Goal: Contribute content: Contribute content

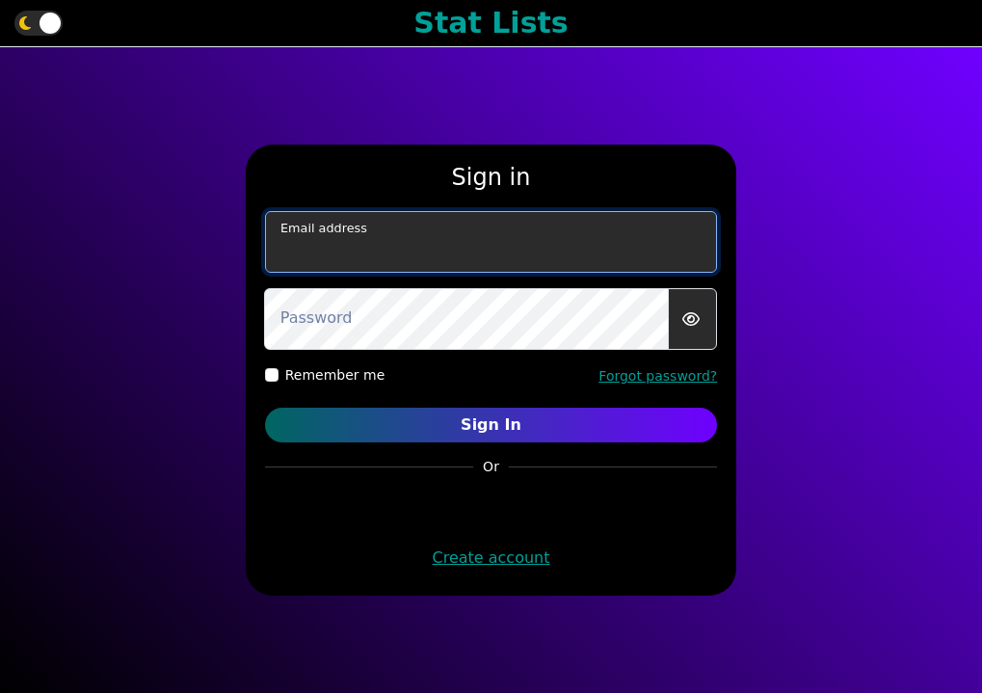
click at [437, 248] on input "email" at bounding box center [491, 242] width 453 height 62
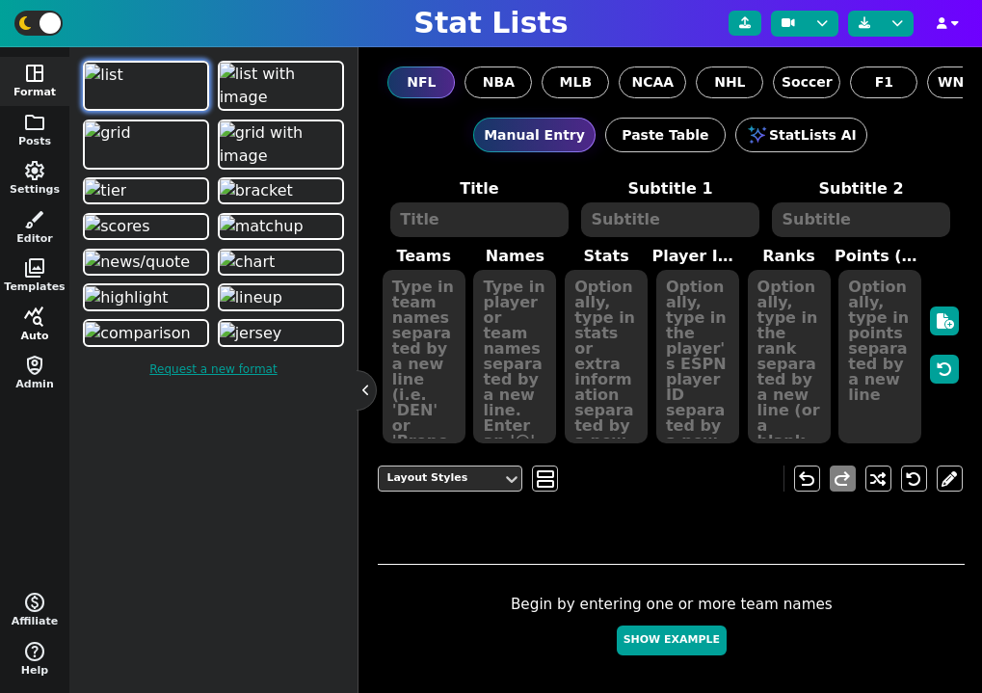
click at [31, 318] on span "query_stats" at bounding box center [34, 316] width 23 height 23
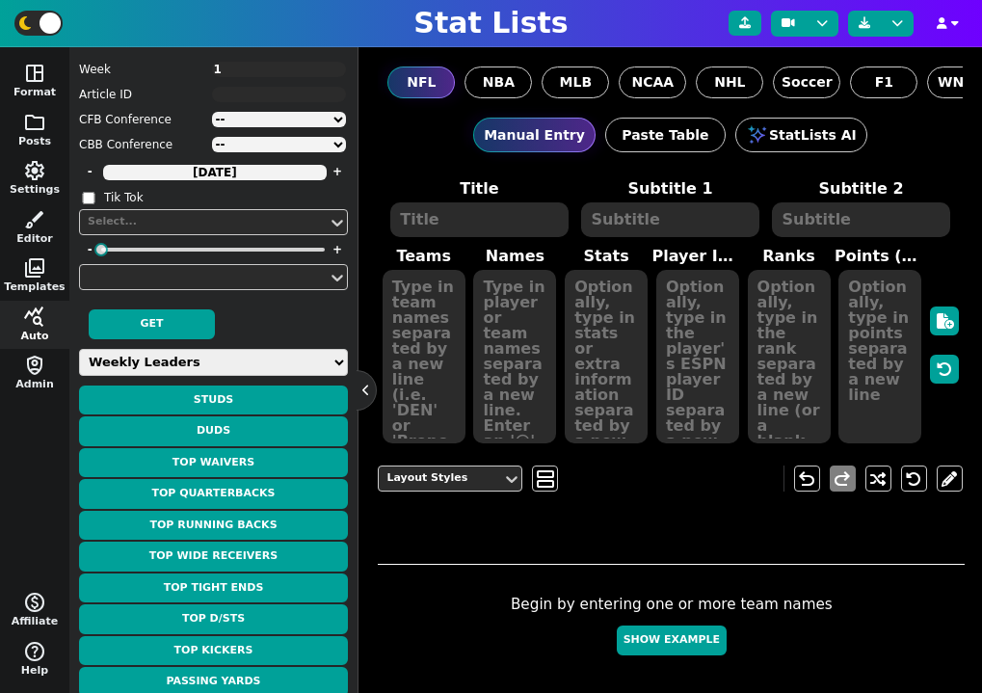
click at [173, 368] on select "Weekly Leaders Slate Leaders QB Stats RB Stats REC Stats IDP Stats Other Stats …" at bounding box center [213, 362] width 269 height 27
select select "surviveball"
click at [79, 349] on select "Weekly Leaders Slate Leaders QB Stats RB Stats REC Stats IDP Stats Other Stats …" at bounding box center [213, 362] width 269 height 27
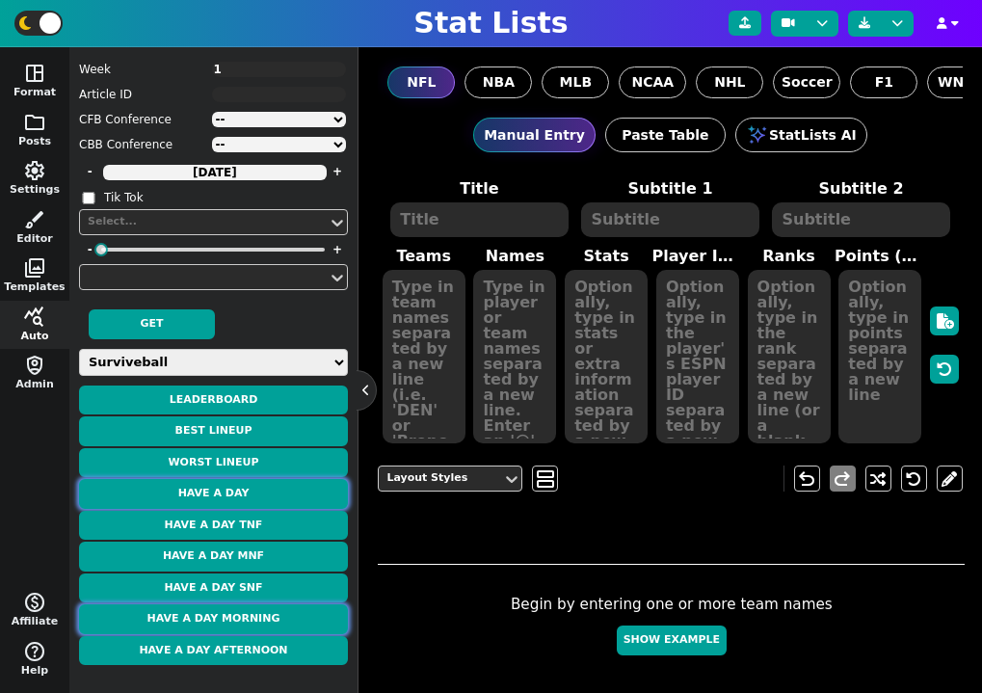
click at [238, 501] on button "Have a Day" at bounding box center [213, 494] width 269 height 30
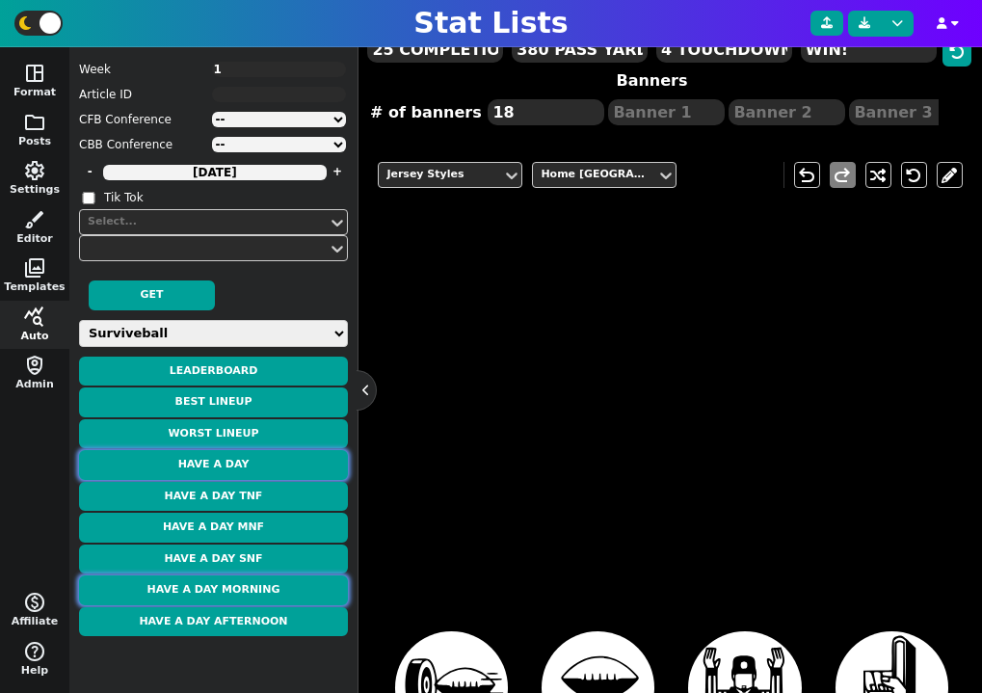
type textarea "Barkley"
type textarea "26"
type textarea "33.2 PTS"
type textarea "3 TOTAL TD"
type textarea "24 CAR"
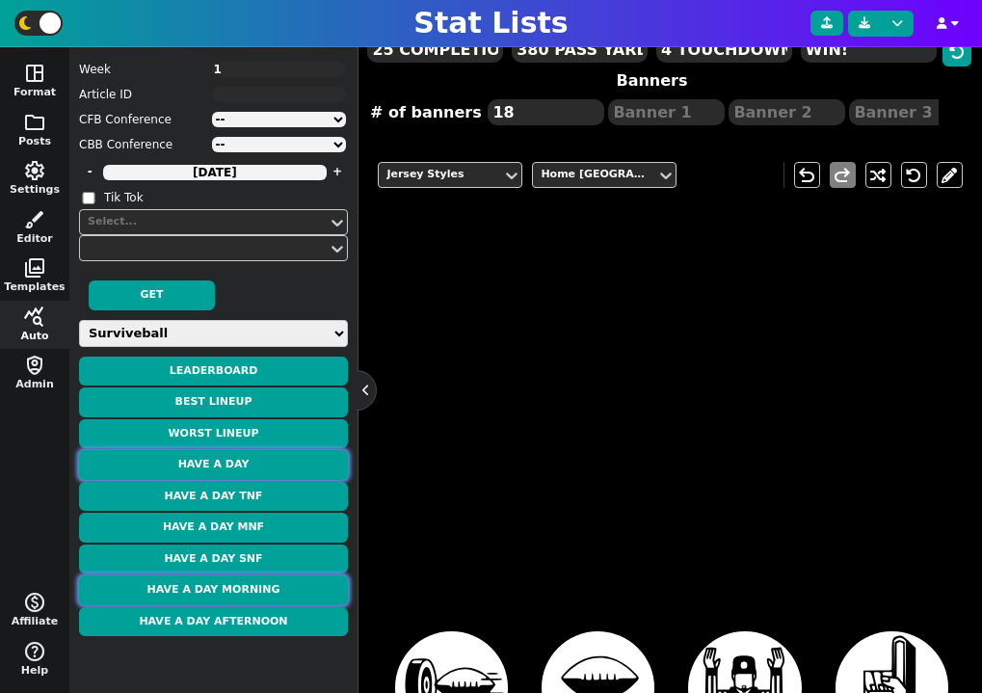
type textarea "109 RUSH YDS"
type textarea "WK 1"
type textarea "WK 3"
type textarea "WK 9"
type textarea "WK 11"
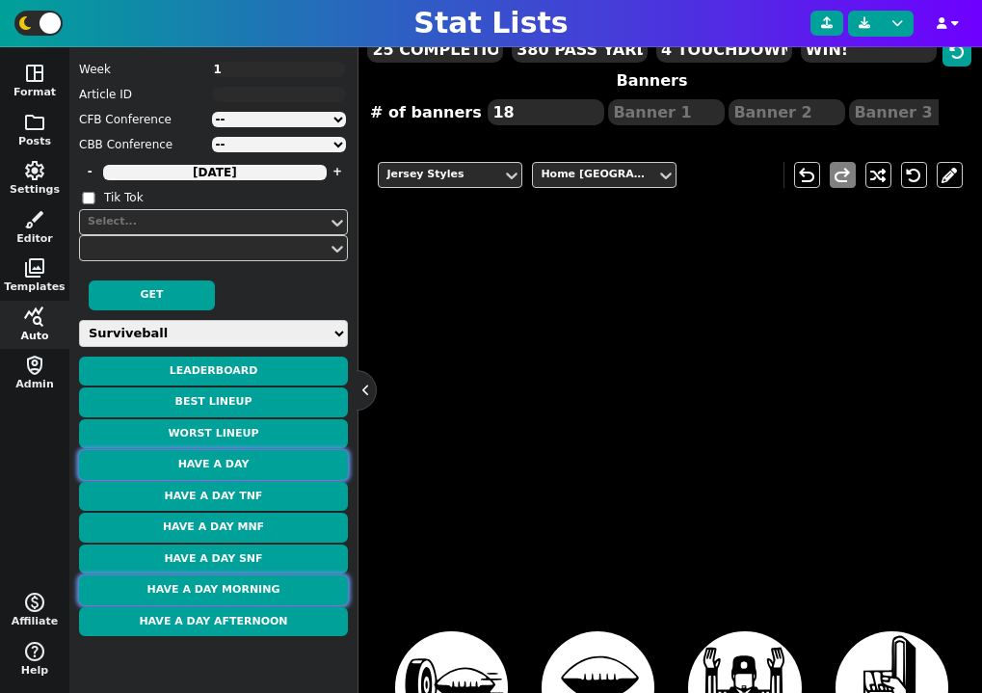
type textarea "WK 12"
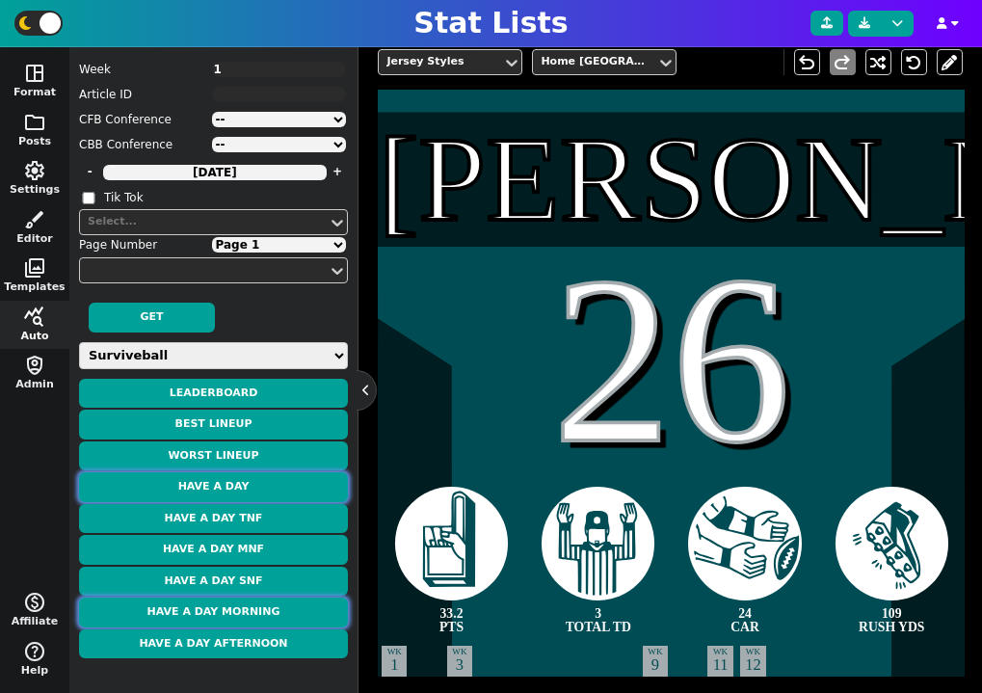
scroll to position [394, 0]
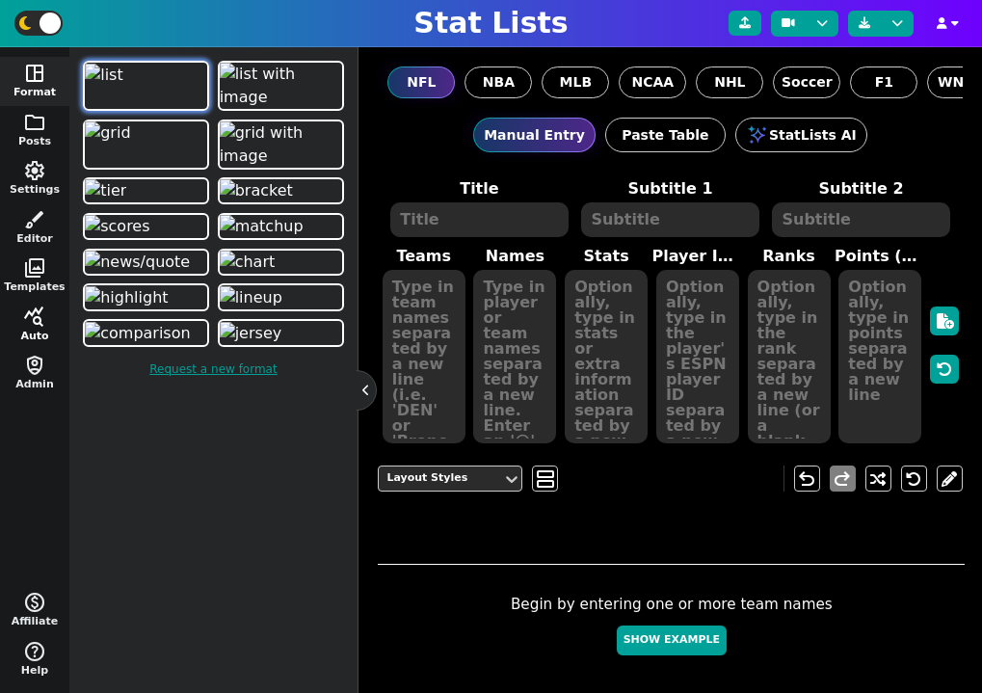
click at [30, 320] on span "query_stats" at bounding box center [34, 316] width 23 height 23
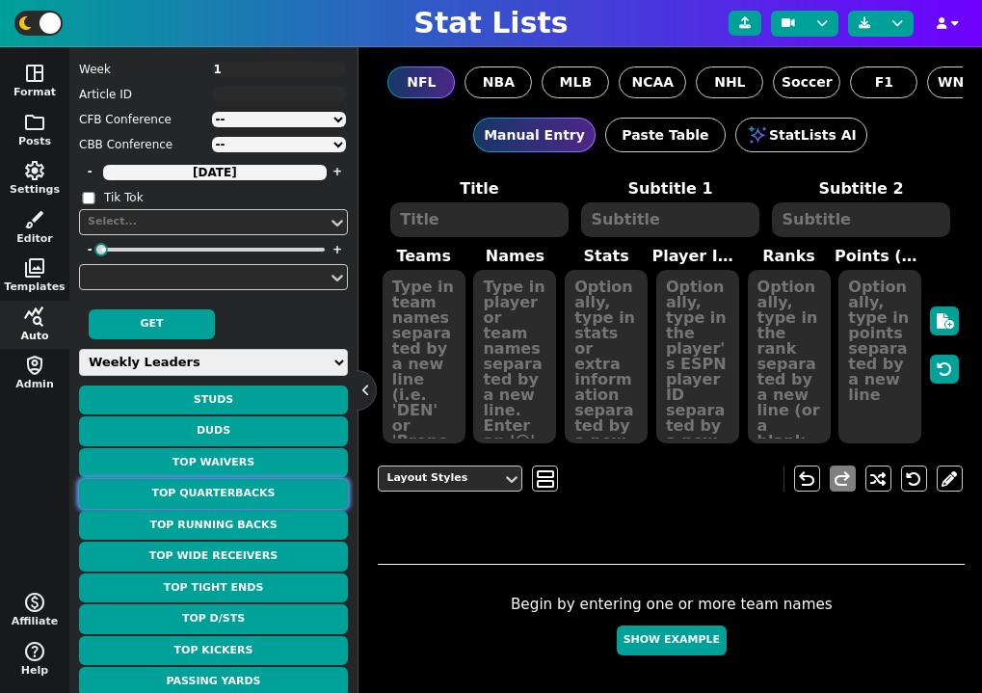
scroll to position [99, 0]
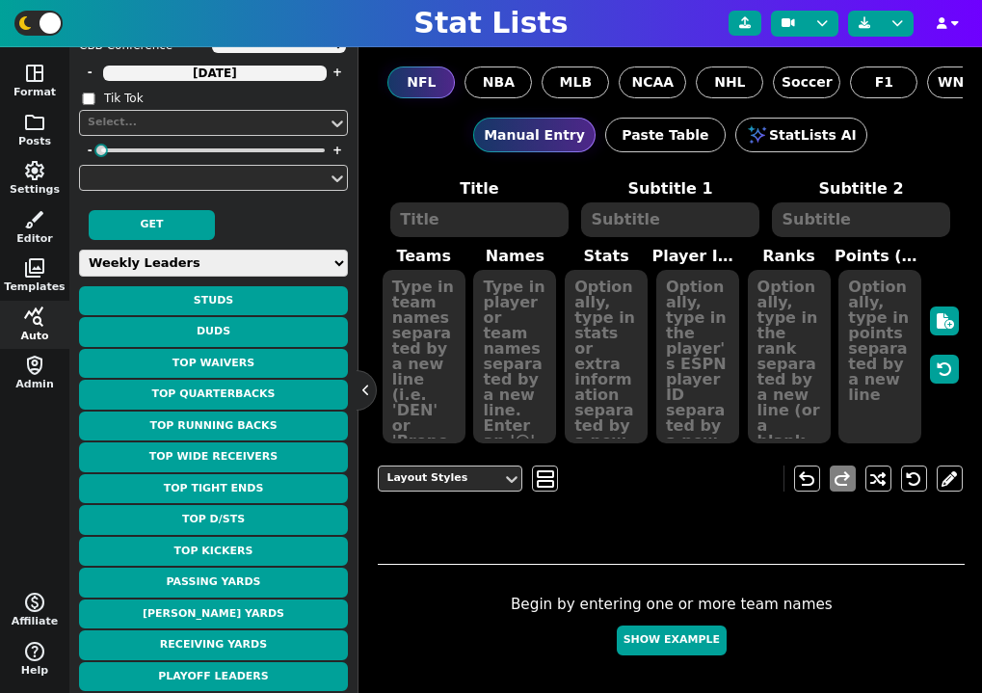
click at [183, 264] on select "Weekly Leaders Slate Leaders QB Stats RB Stats REC Stats IDP Stats Other Stats …" at bounding box center [213, 263] width 269 height 27
select select "surviveball"
click at [79, 277] on select "Weekly Leaders Slate Leaders QB Stats RB Stats REC Stats IDP Stats Other Stats …" at bounding box center [213, 263] width 269 height 27
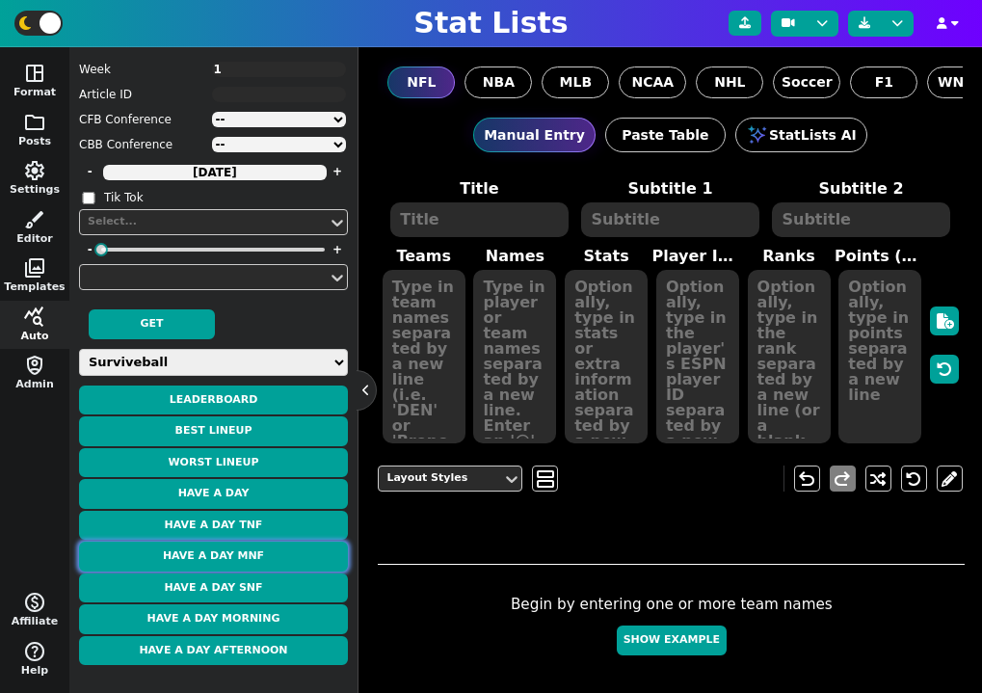
scroll to position [0, 0]
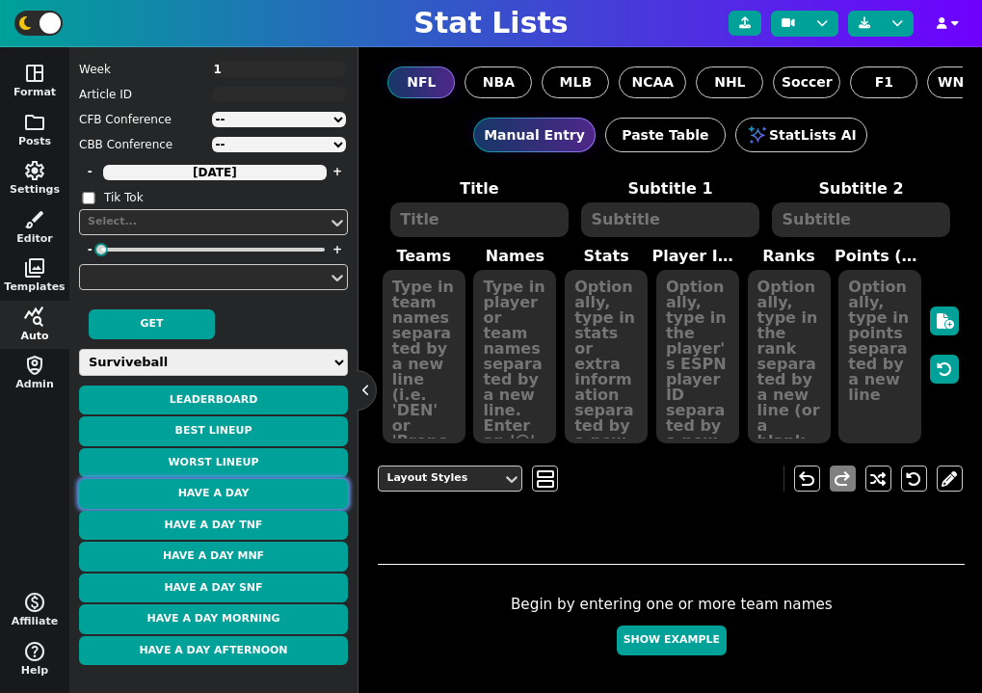
click at [243, 499] on button "Have a Day" at bounding box center [213, 494] width 269 height 30
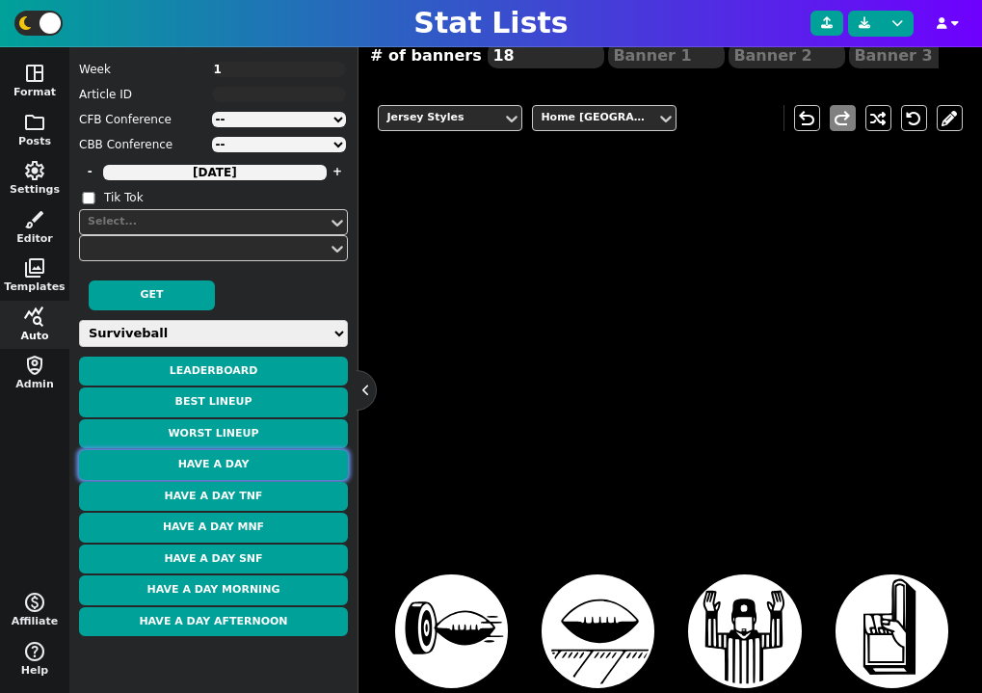
type textarea "Barkley"
type textarea "26"
type textarea "33.2 PTS"
type textarea "3 TOTAL TD"
type textarea "24 CAR"
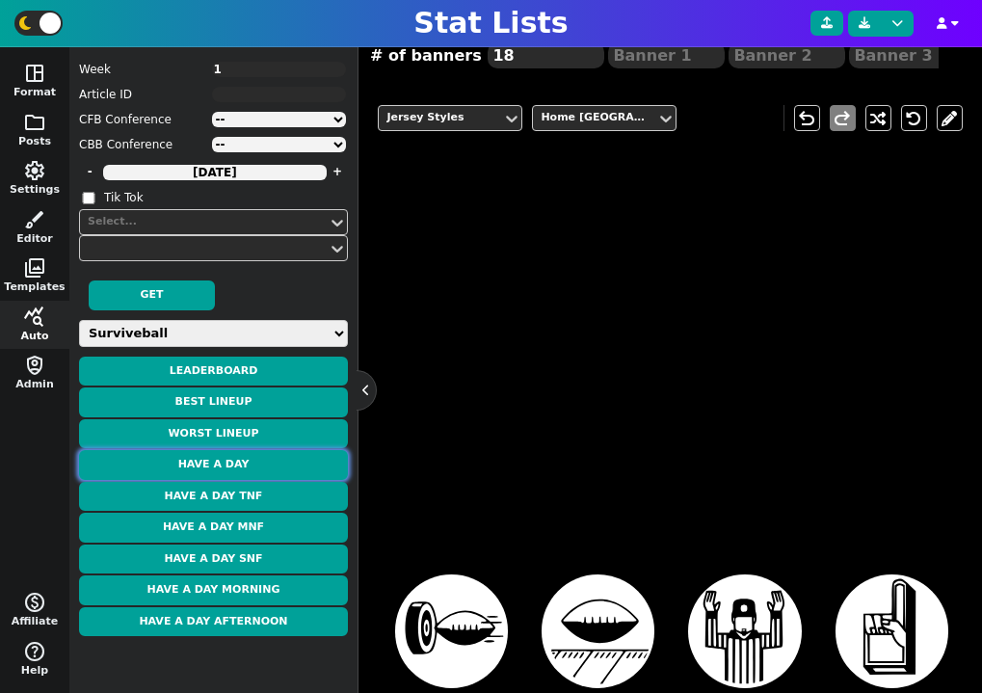
type textarea "109 RUSH YDS"
type textarea "WK 1"
type textarea "WK 3"
type textarea "WK 9"
type textarea "WK 11"
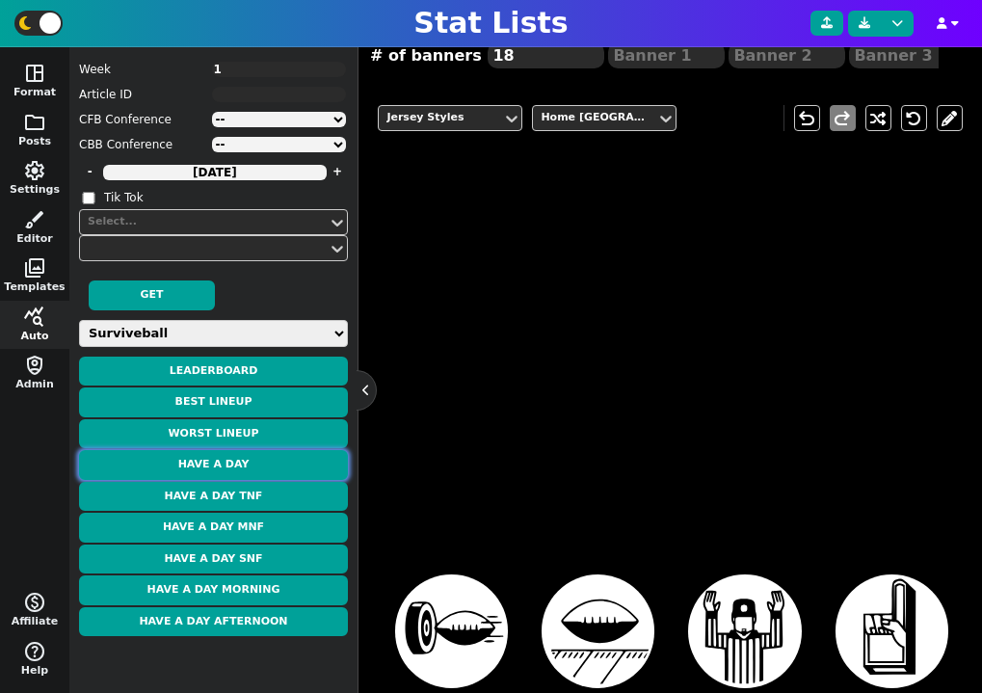
type textarea "WK 12"
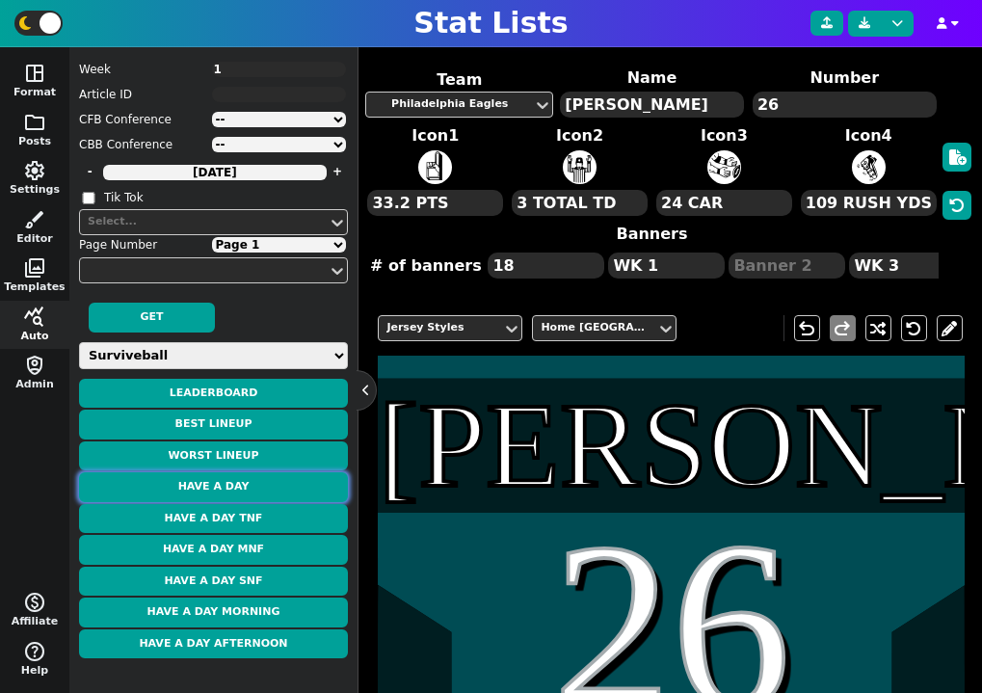
scroll to position [394, 0]
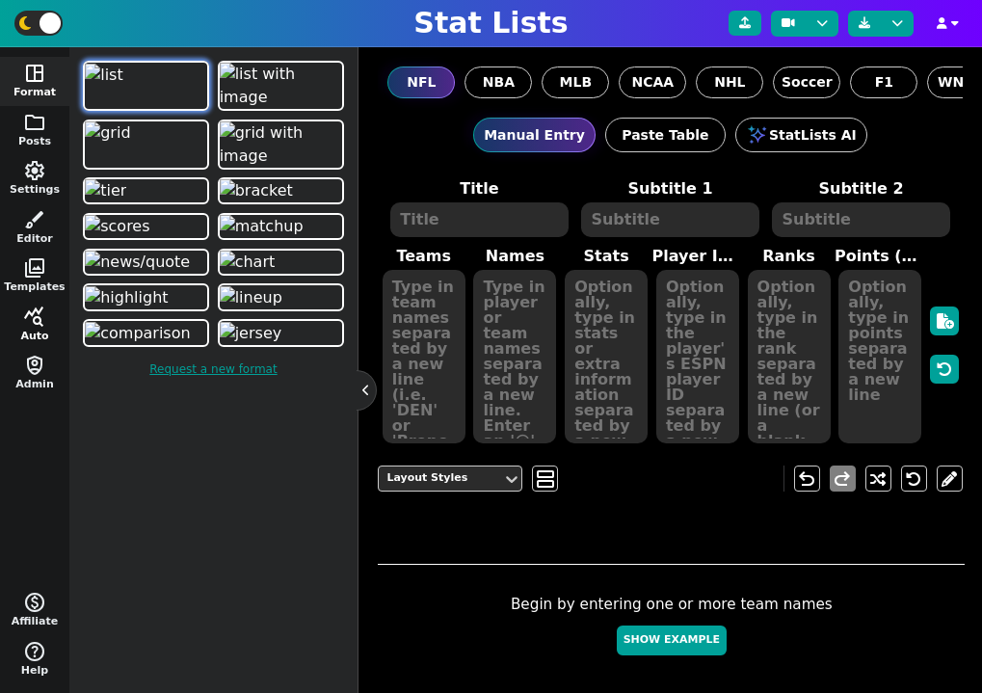
click at [39, 328] on button "query_stats Auto" at bounding box center [34, 325] width 69 height 49
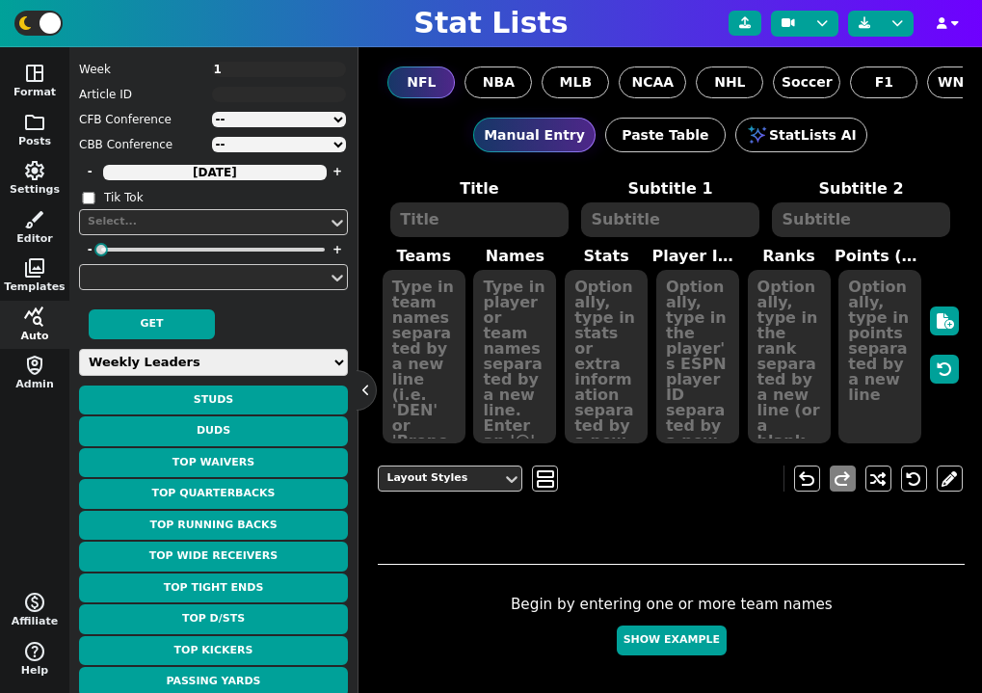
click at [223, 362] on select "Weekly Leaders Slate Leaders QB Stats RB Stats REC Stats IDP Stats Other Stats …" at bounding box center [213, 362] width 269 height 27
select select "surviveball"
click at [79, 349] on select "Weekly Leaders Slate Leaders QB Stats RB Stats REC Stats IDP Stats Other Stats …" at bounding box center [213, 362] width 269 height 27
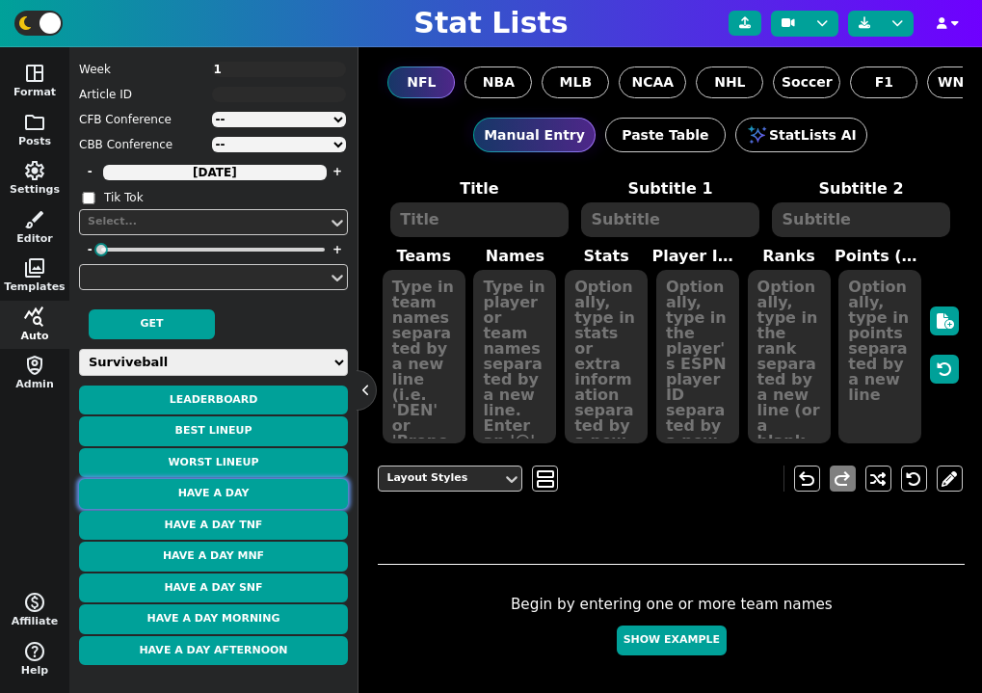
click at [259, 496] on button "Have a Day" at bounding box center [213, 494] width 269 height 30
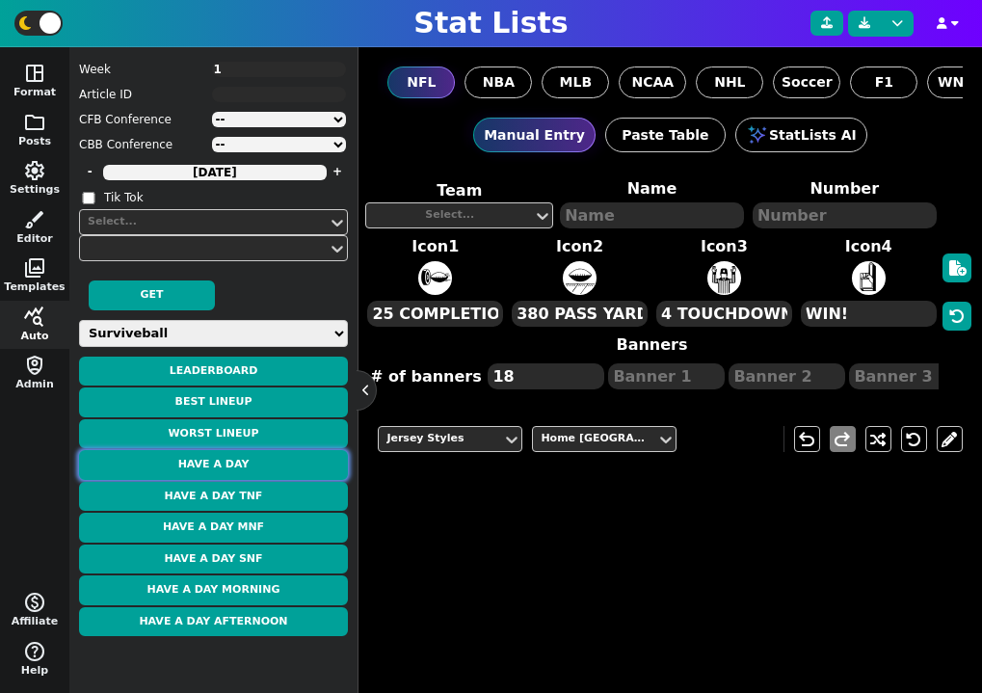
type textarea "Barkley"
type textarea "26"
type textarea "33.2 PTS"
type textarea "3 TOTAL TD"
type textarea "24 CAR"
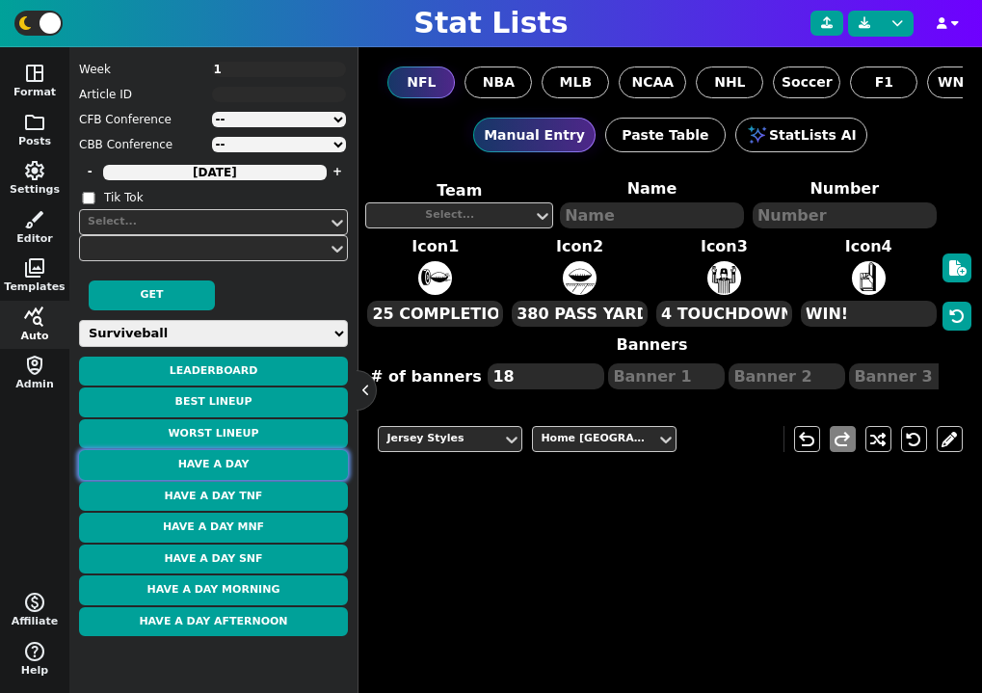
type textarea "109 RUSH YDS"
type textarea "WK 1"
type textarea "WK 3"
type textarea "WK 9"
type textarea "WK 11"
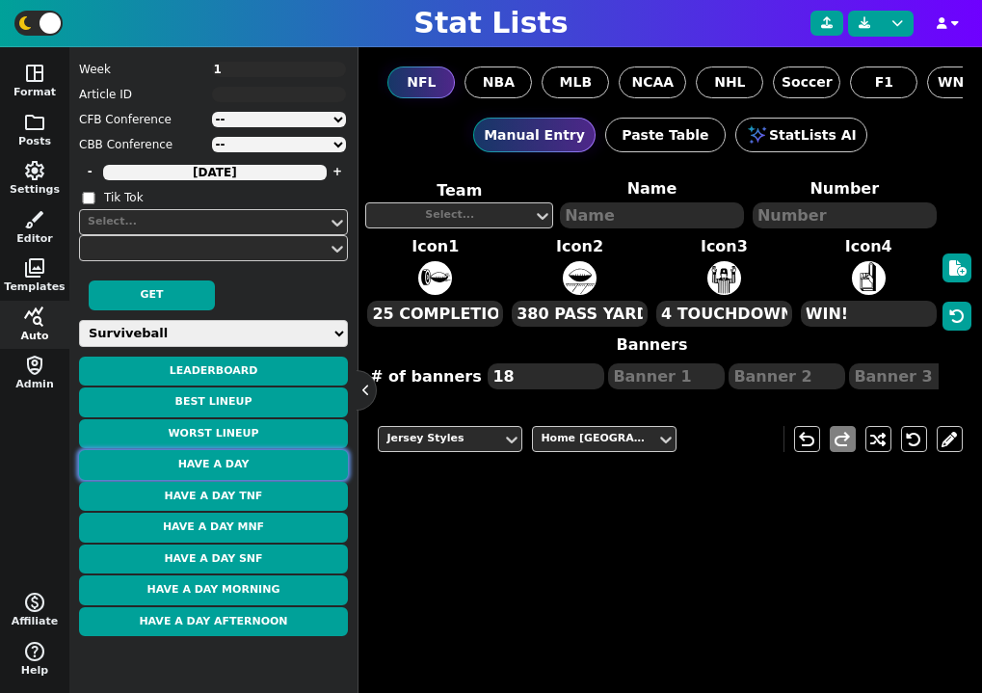
type textarea "WK 12"
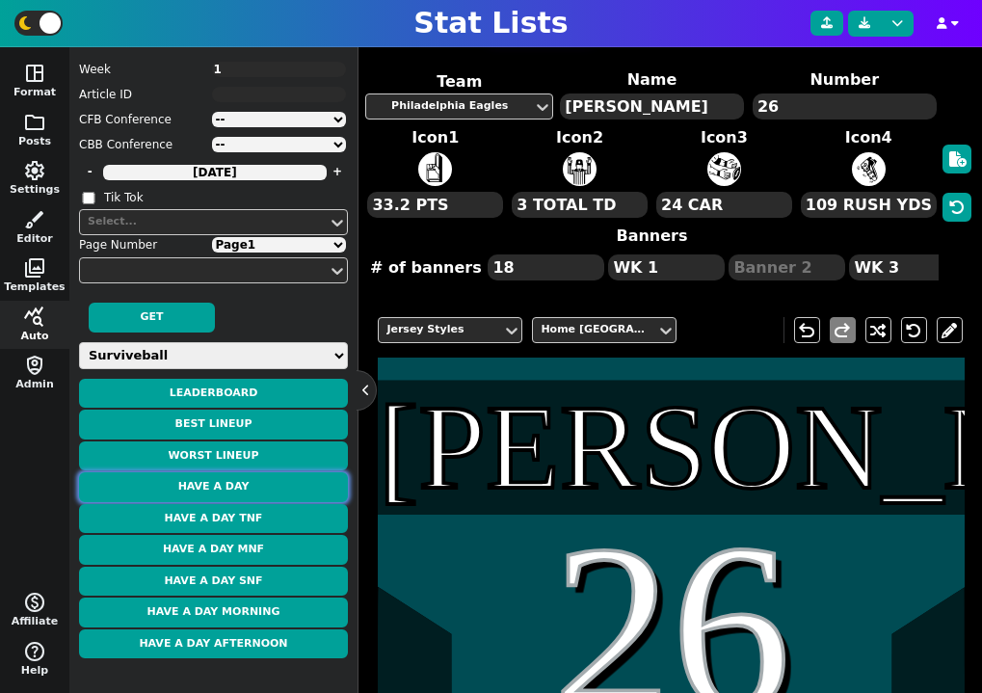
scroll to position [124, 0]
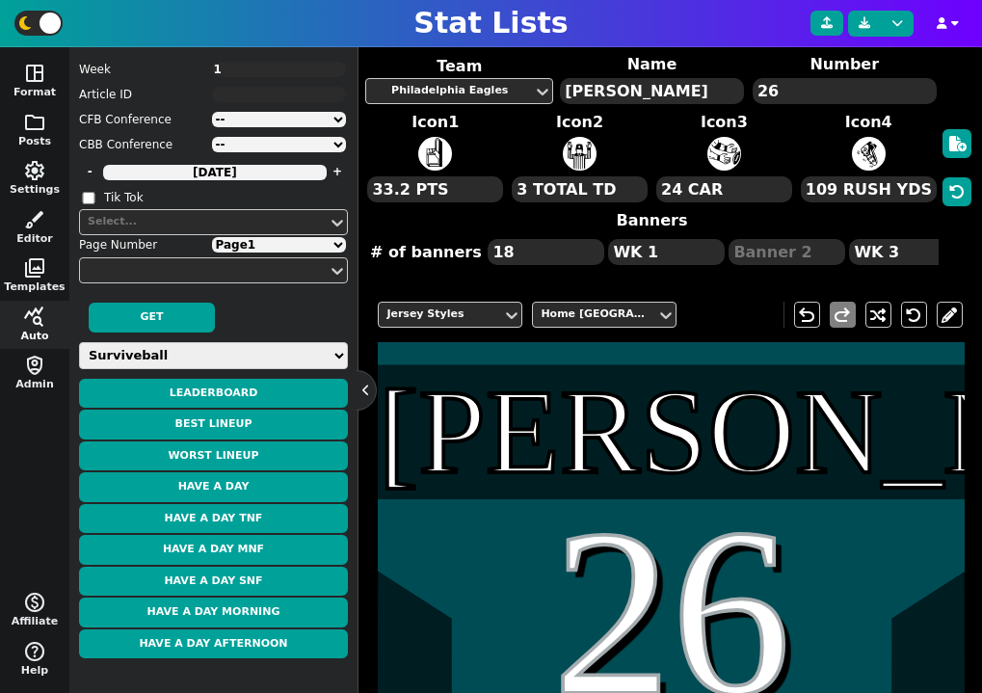
click at [305, 247] on select "Page 1 Page 2 Page 3 Page 4" at bounding box center [279, 244] width 135 height 15
select select "2"
click at [212, 237] on select "Page 1 Page 2 Page 3 Page 4" at bounding box center [279, 244] width 135 height 15
type textarea "Reed"
type textarea "11"
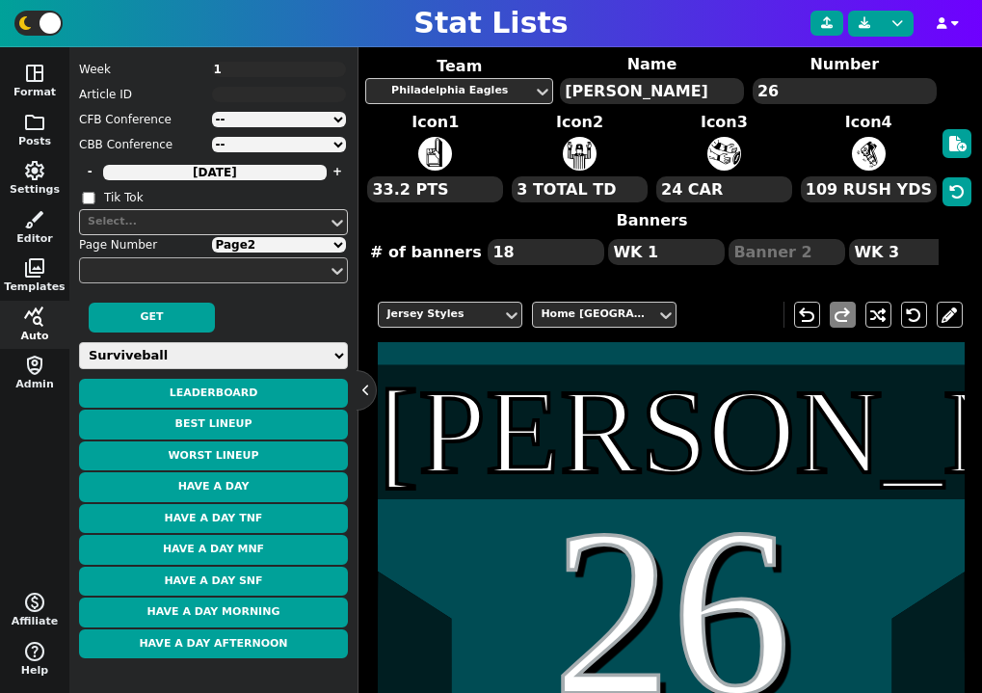
type textarea "33.1 PTS"
type textarea "138 REC YDS"
type textarea "2 TOTAL TD"
type textarea "4 REC"
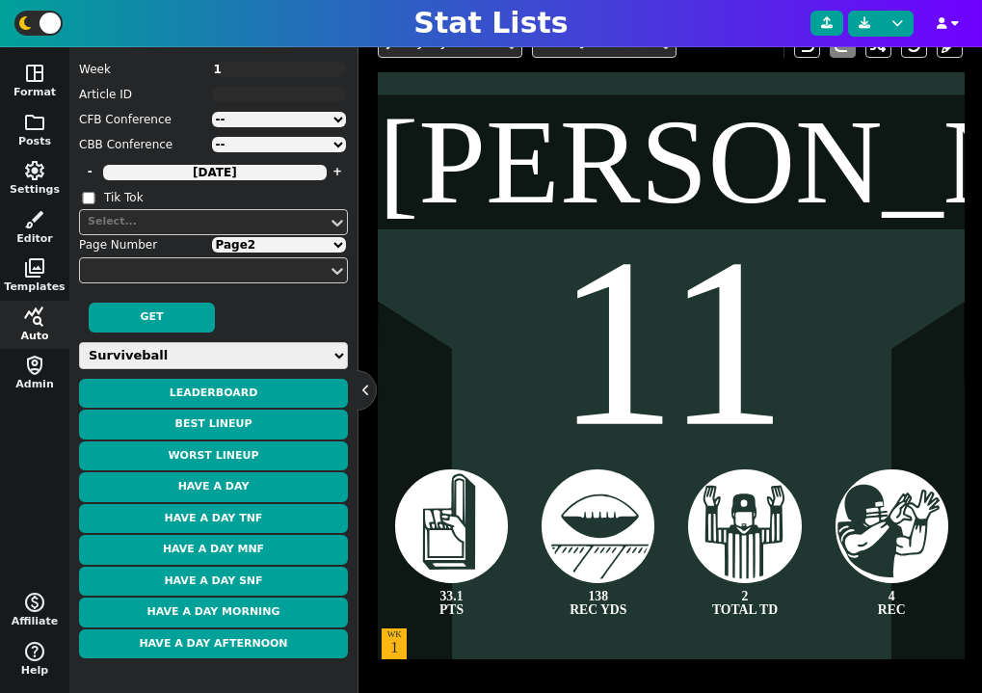
scroll to position [374, 0]
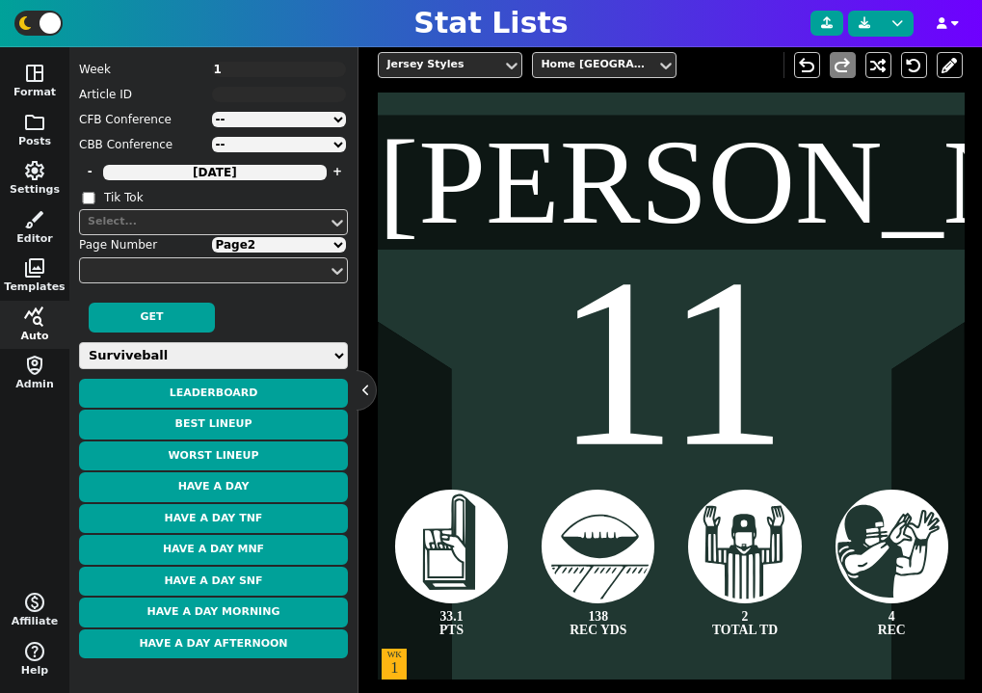
click at [292, 245] on select "Page 1 Page 2 Page 3 Page 4" at bounding box center [279, 244] width 135 height 15
select select "3"
click at [212, 237] on select "Page 1 Page 2 Page 3 Page 4" at bounding box center [279, 244] width 135 height 15
type textarea "Kupp"
type textarea "10"
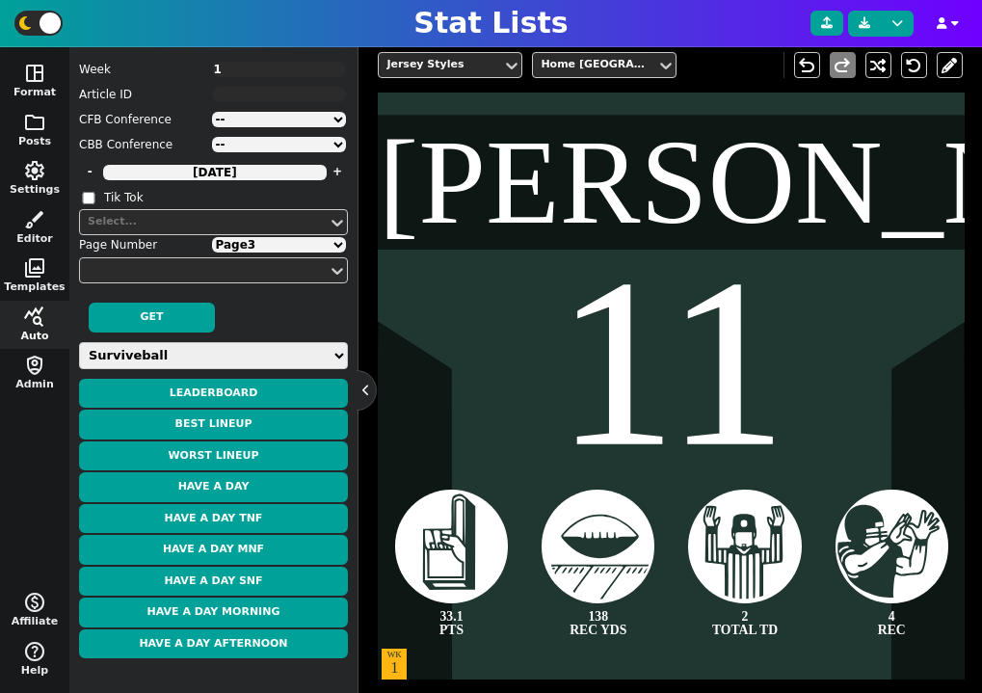
type textarea "32.0 PTS"
type textarea "14 REC"
type textarea "110 REC YDS"
type textarea "1 REC TD"
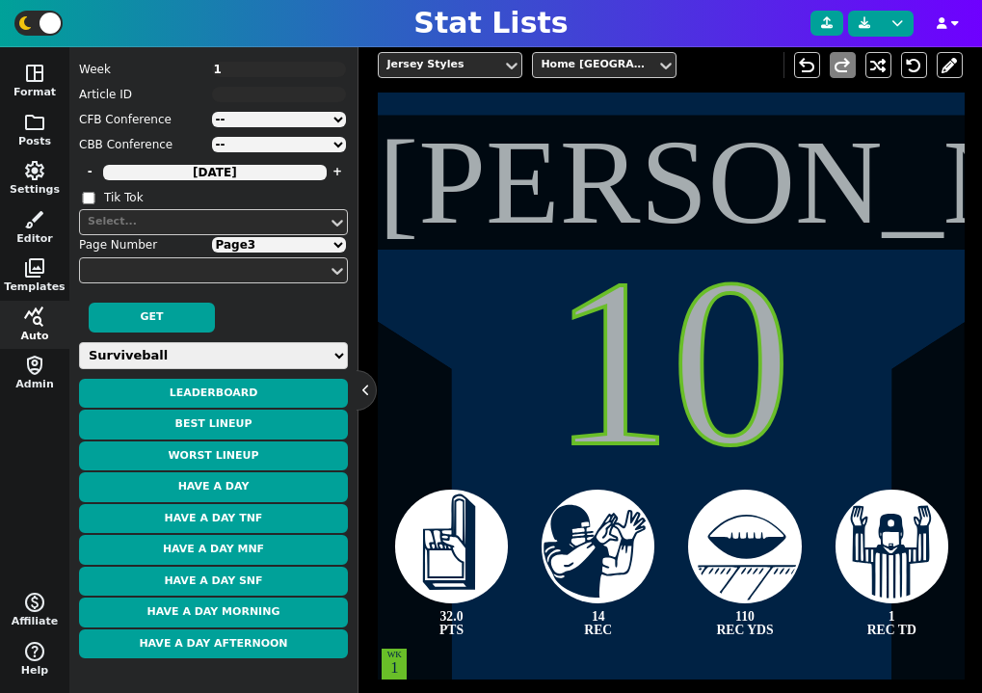
click at [280, 242] on select "Page 1 Page 2 Page 3 Page 4" at bounding box center [279, 244] width 135 height 15
select select "4"
click at [212, 237] on select "Page 1 Page 2 Page 3 Page 4" at bounding box center [279, 244] width 135 height 15
type textarea "Allen"
type textarea "17"
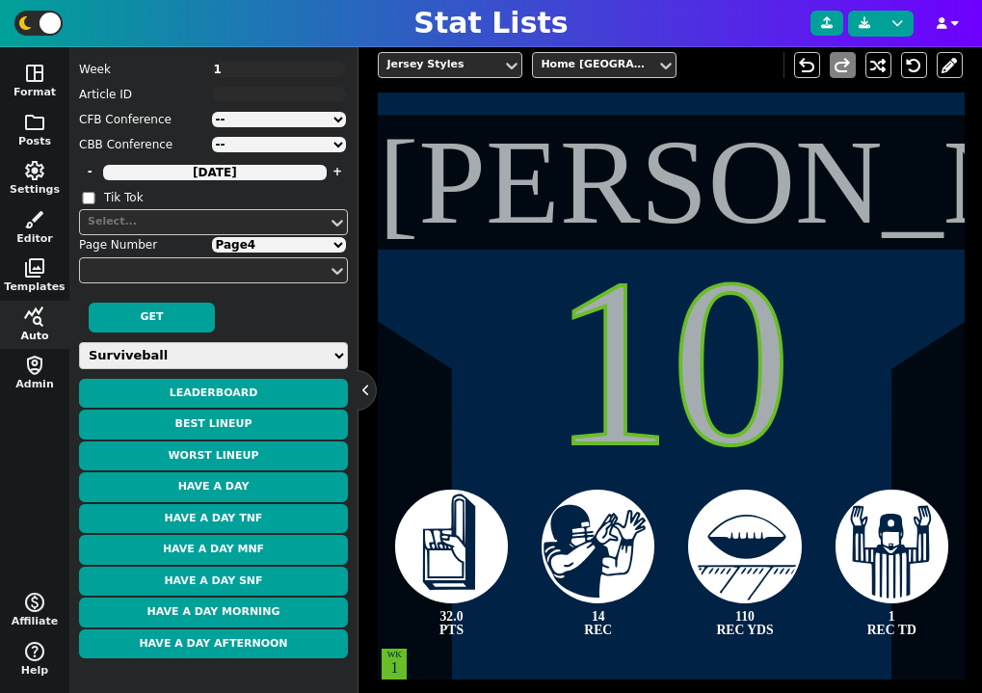
type textarea "31.2 PTS"
type textarea "2 RUSH TD"
type textarea "2 PASS TD"
type textarea "232 PASS YDS"
type textarea "WK 3"
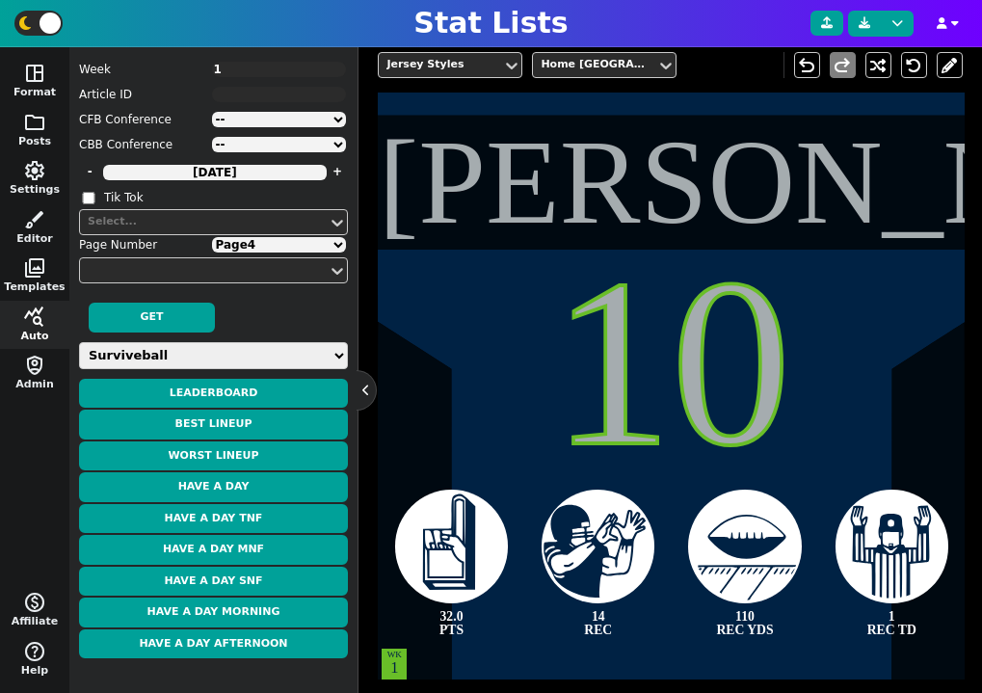
type textarea "WK 14"
type textarea "WK 15"
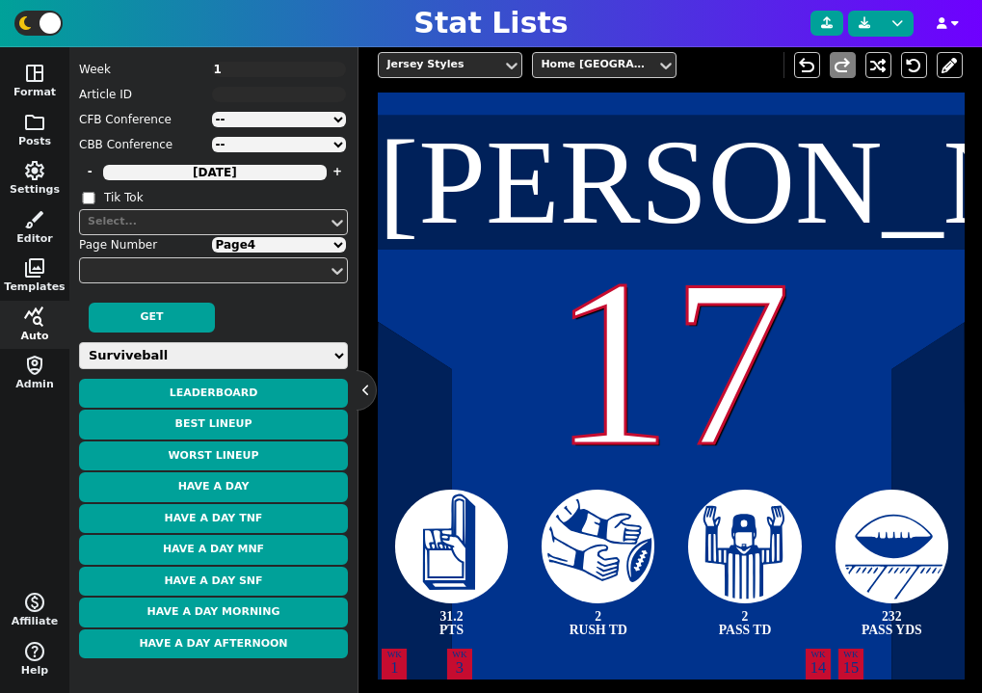
click at [278, 250] on select "Page 1 Page 2 Page 3 Page 4" at bounding box center [279, 244] width 135 height 15
select select "1"
click at [212, 237] on select "Page 1 Page 2 Page 3 Page 4" at bounding box center [279, 244] width 135 height 15
type textarea "[PERSON_NAME]"
type textarea "26"
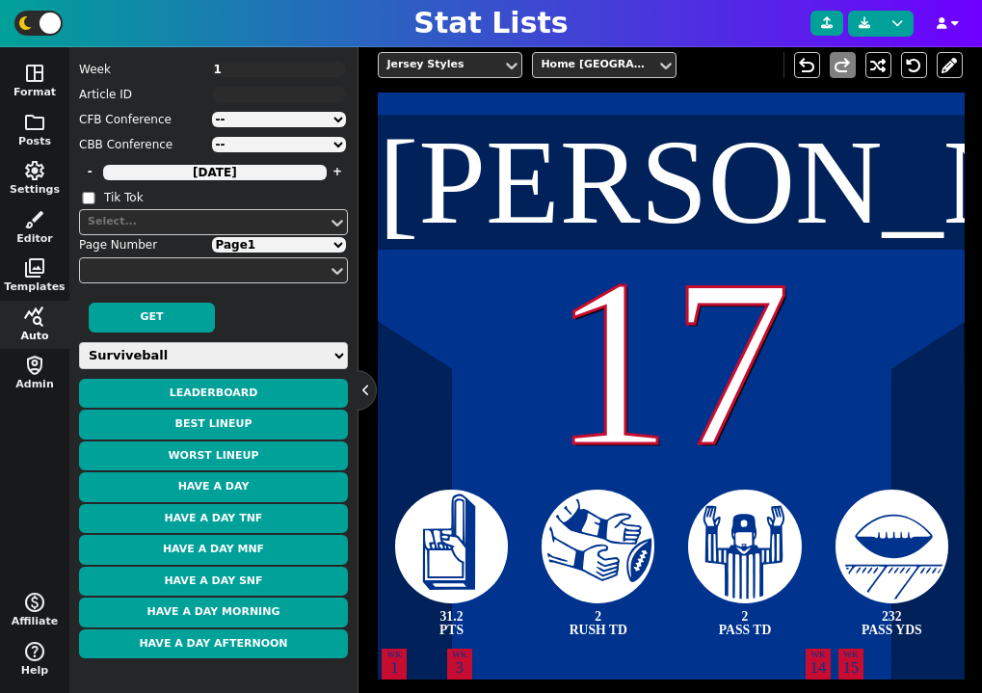
type textarea "33.2 PTS"
type textarea "3 TOTAL TD"
type textarea "24 CAR"
type textarea "109 RUSH YDS"
type textarea "WK 9"
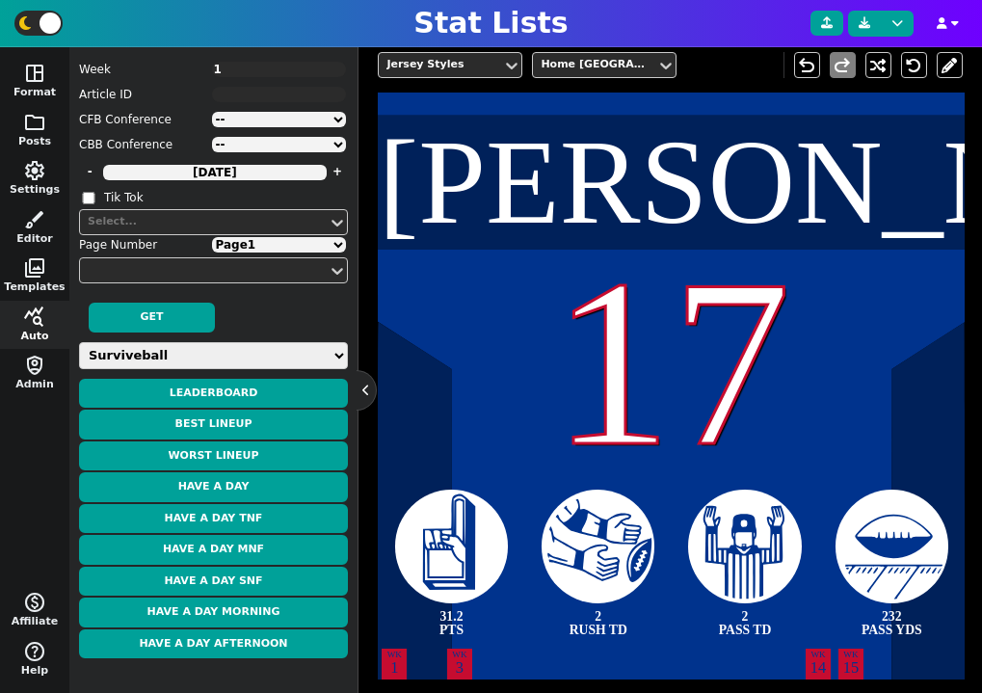
type textarea "WK 11"
type textarea "WK 12"
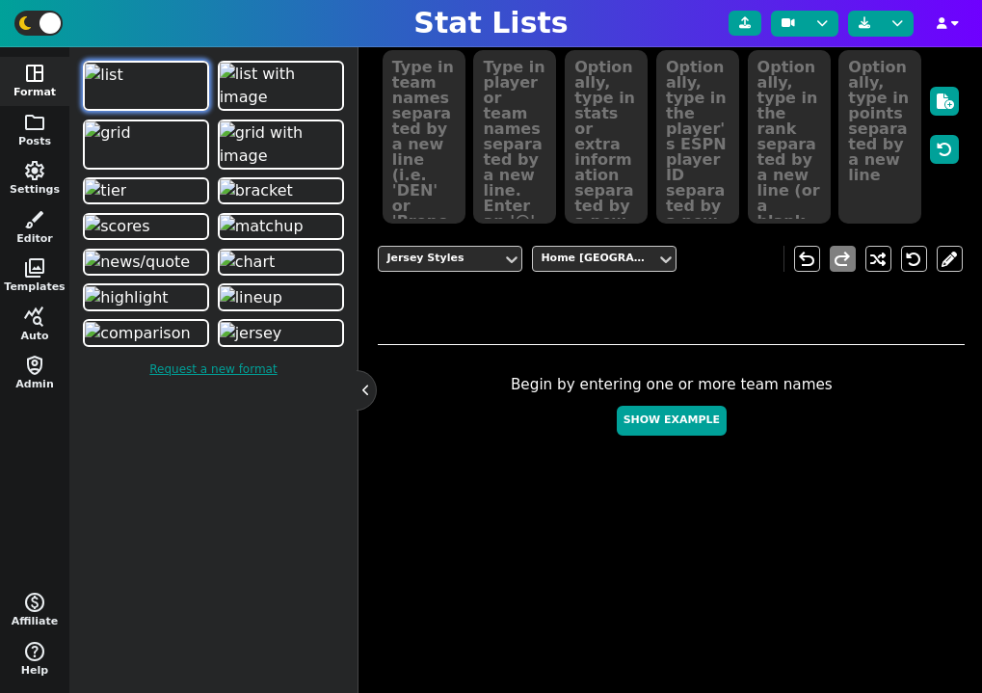
scroll to position [438, 0]
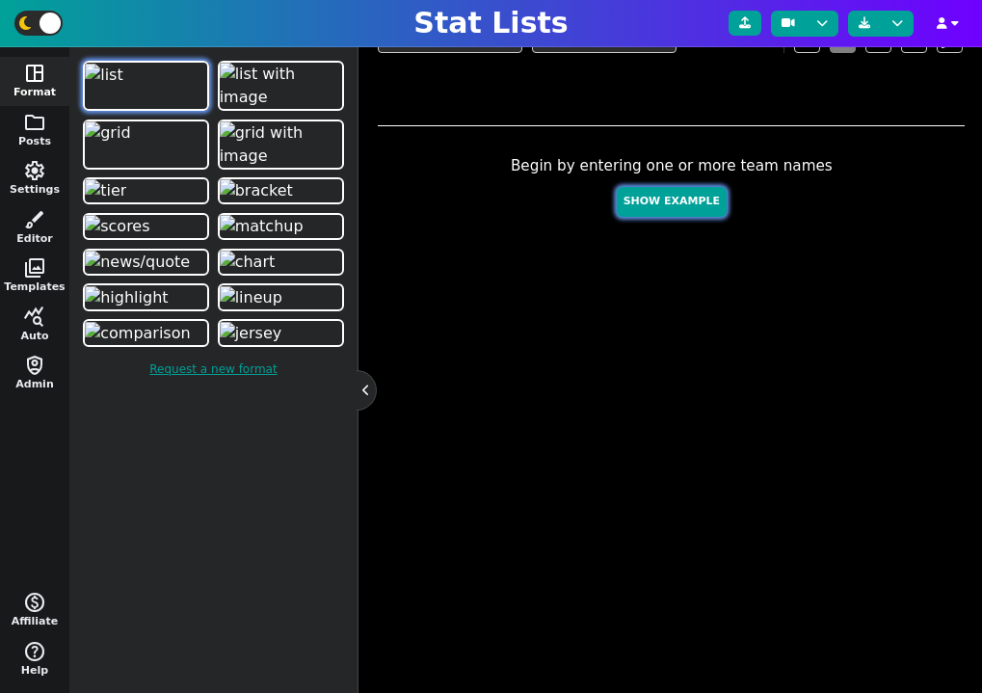
click at [655, 196] on button "Show Example" at bounding box center [672, 202] width 110 height 30
type textarea "Example Post"
type textarea "Random"
type textarea "MIA SF DAL HOU TB DET GB JAX BUF KC"
type textarea "Tua Tagovailoa Brock Purdy Dak Prescott C.J. Stroud Baker Mayfield Jared Goff J…"
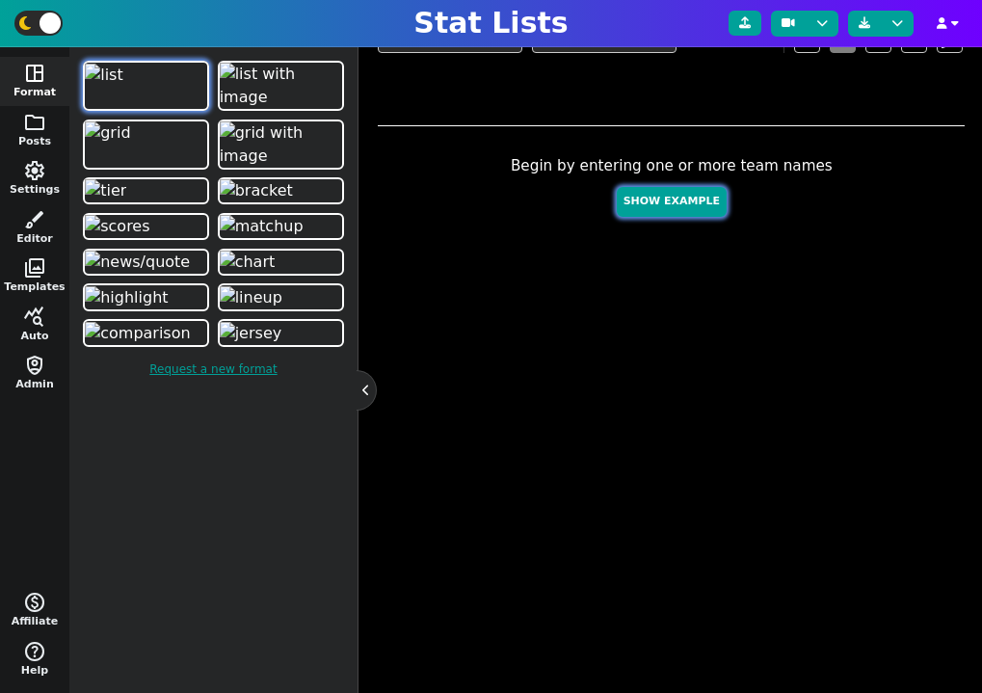
type textarea "691 610 572 539 447 362 354 282 244 236"
type textarea "4241479 4361741 2577417 4432577 3052587 3046779 4036378 4360310 3918298 3139477"
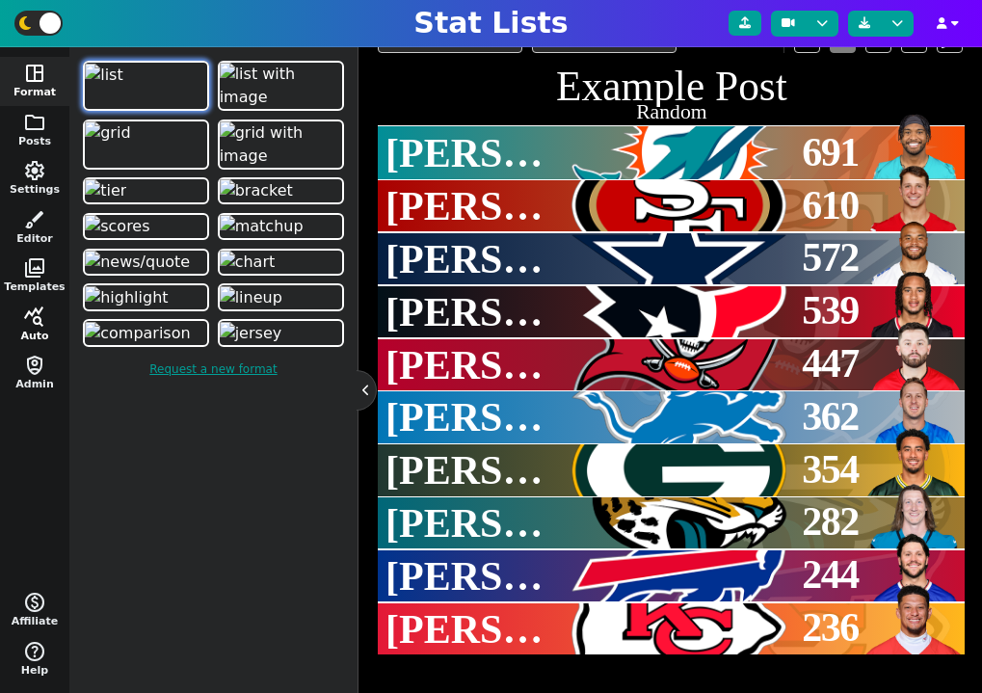
click at [28, 330] on button "query_stats Auto" at bounding box center [34, 325] width 69 height 49
select select "surviveball"
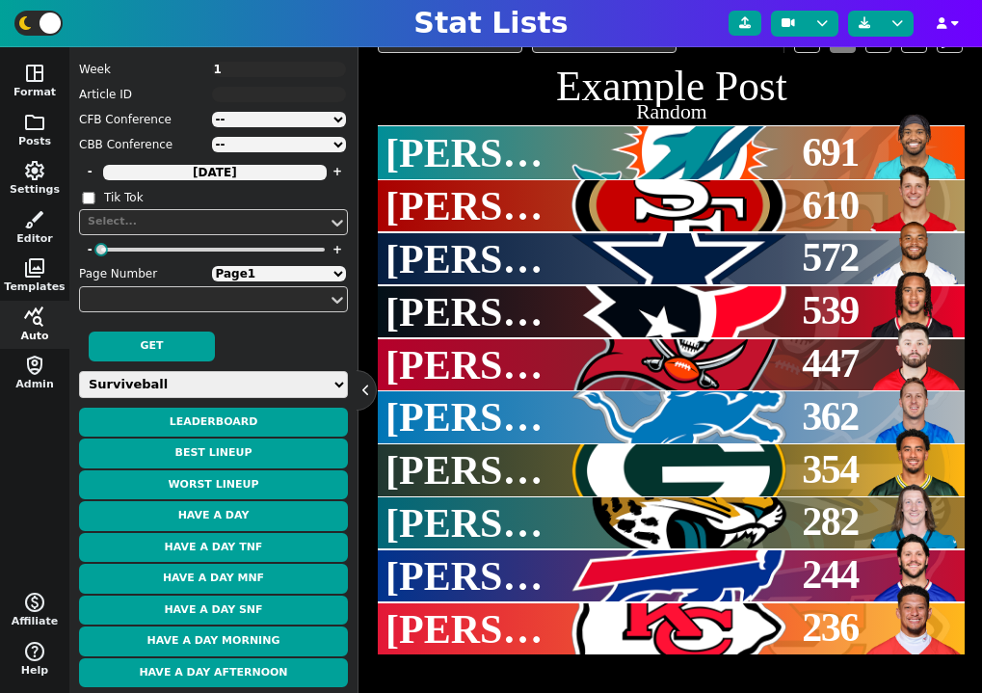
click at [187, 382] on select "Weekly Leaders Slate Leaders QB Stats RB Stats REC Stats IDP Stats Other Stats …" at bounding box center [213, 384] width 269 height 27
click at [79, 371] on select "Weekly Leaders Slate Leaders QB Stats RB Stats REC Stats IDP Stats Other Stats …" at bounding box center [213, 384] width 269 height 27
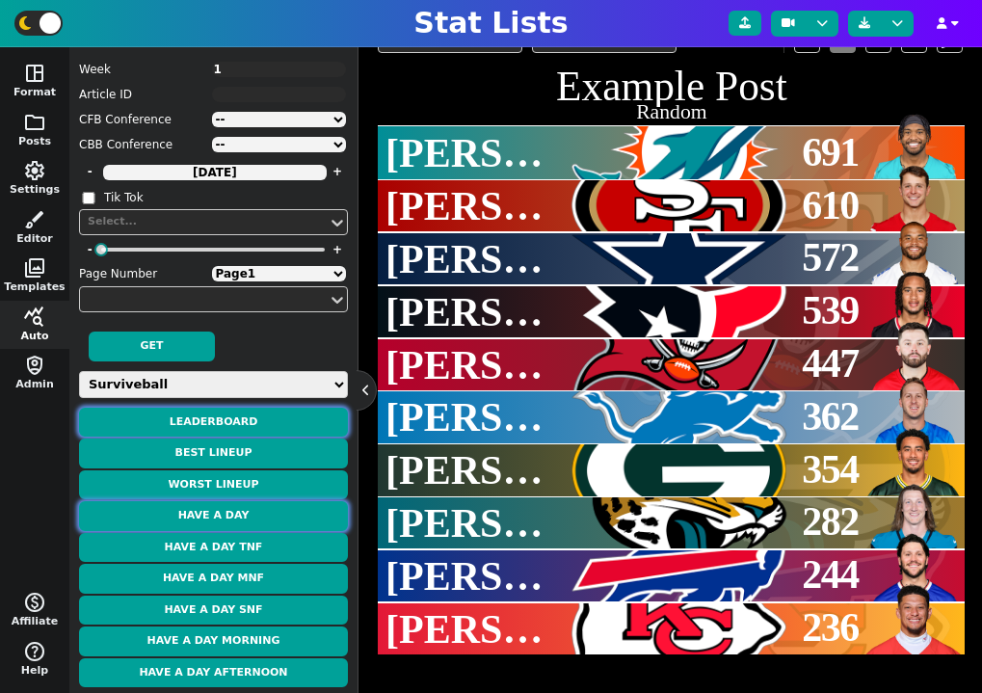
click at [222, 522] on button "Have a Day" at bounding box center [213, 516] width 269 height 30
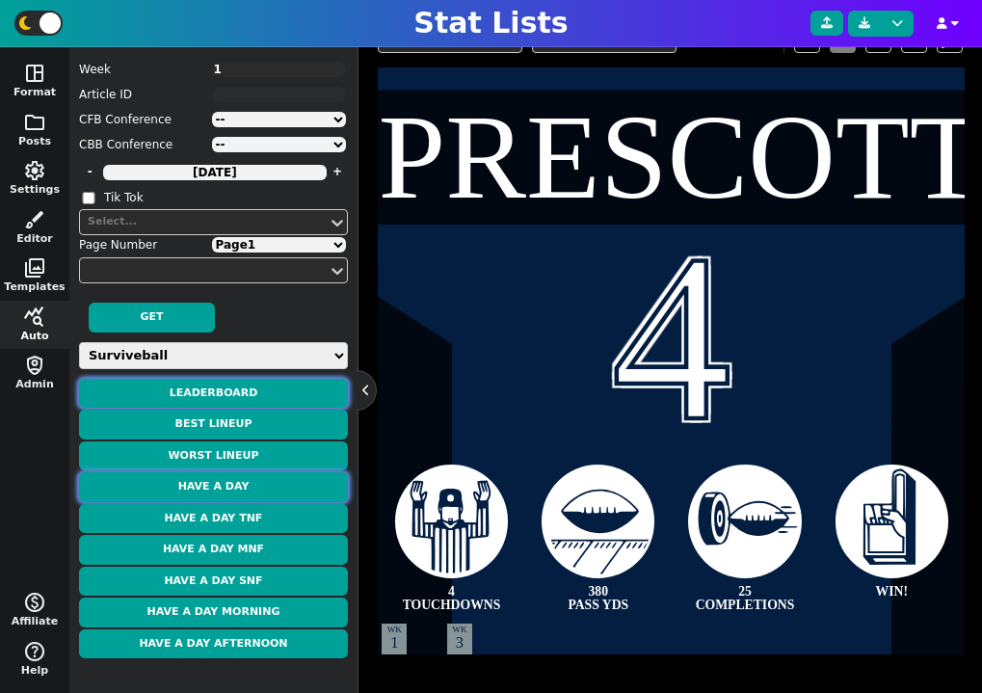
scroll to position [399, 0]
type textarea "[PERSON_NAME]"
type textarea "26"
type textarea "33.2 PTS"
type textarea "3 TOTAL TD"
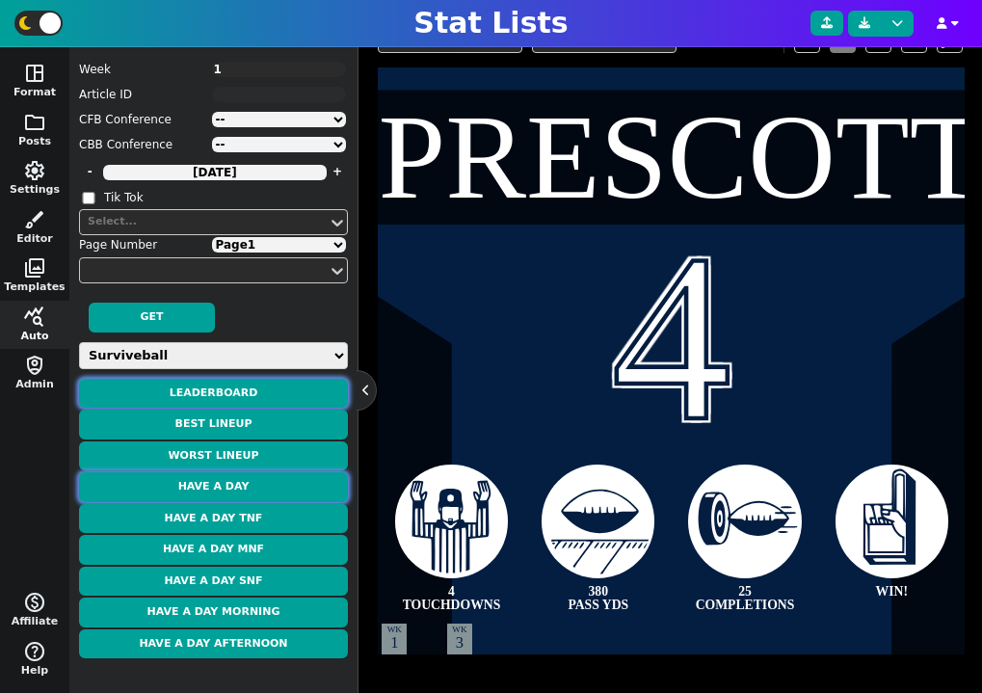
type textarea "24 CAR"
type textarea "109 RUSH YDS"
type textarea "WK 9"
type textarea "WK 11"
type textarea "WK 12"
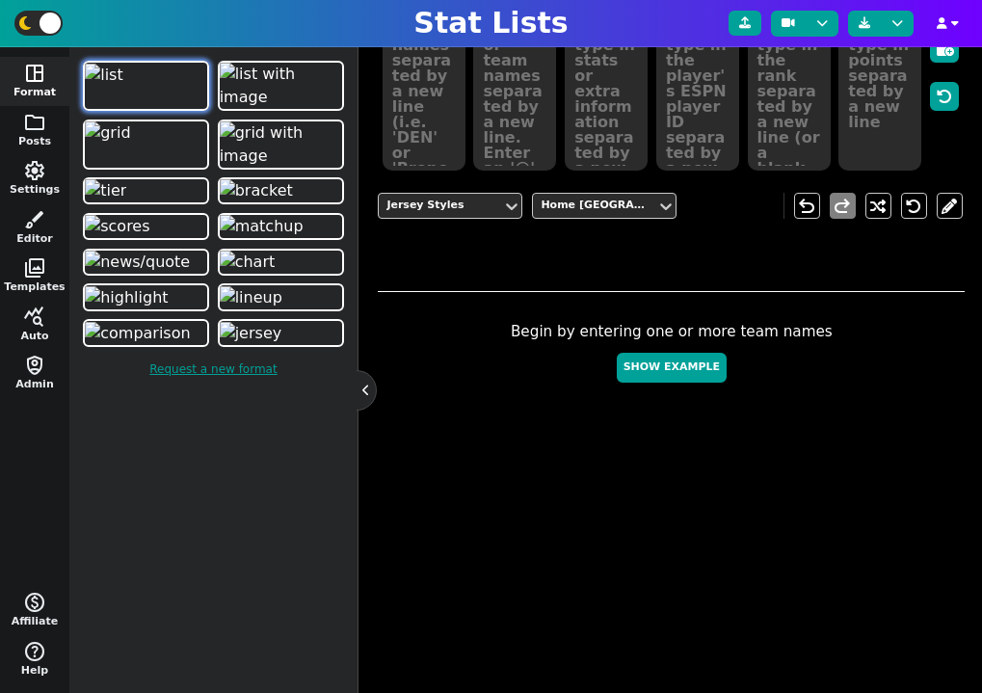
scroll to position [438, 0]
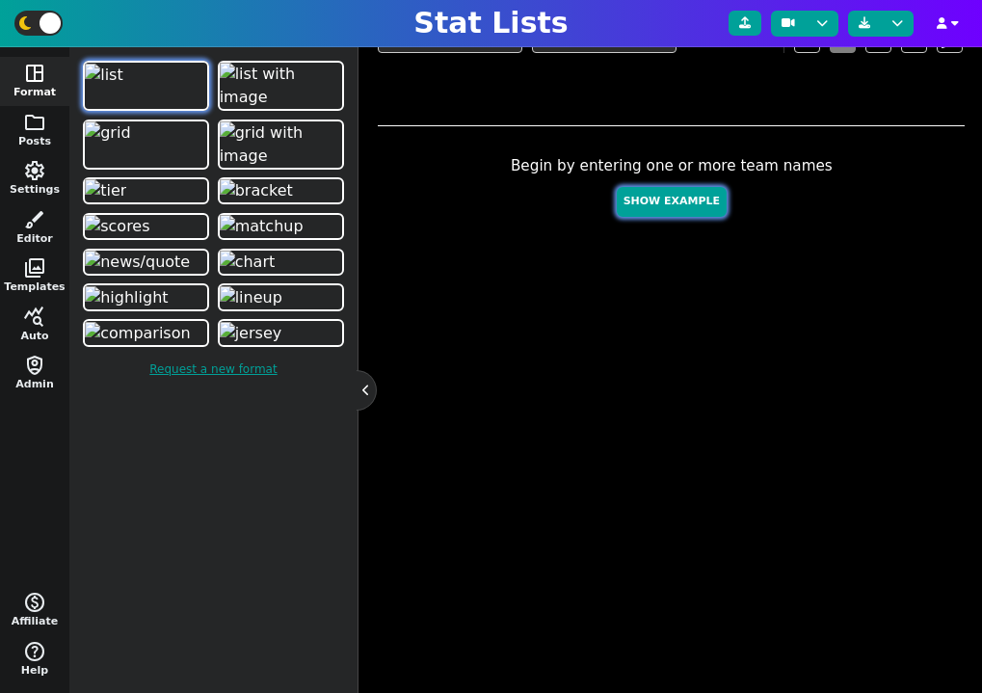
click at [702, 208] on button "Show Example" at bounding box center [672, 202] width 110 height 30
type textarea "Example Post"
type textarea "Random"
type textarea "GB DAL SF HOU JAX BUF KC MIA TB DET"
type textarea "Jordan Love Dak Prescott Brock Purdy C.J. Stroud Trevor Lawrence Josh Allen Pat…"
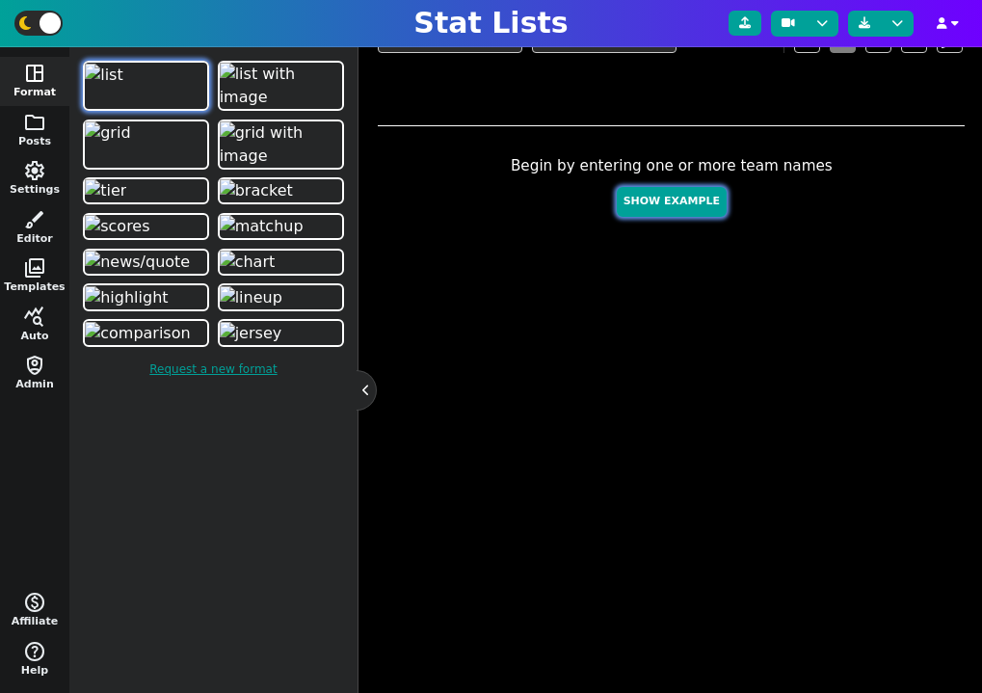
type textarea "673 543 537 533 518 497 456 342 219 172"
type textarea "4036378 2577417 4361741 4432577 4360310 3918298 3139477 4241479 3052587 3046779"
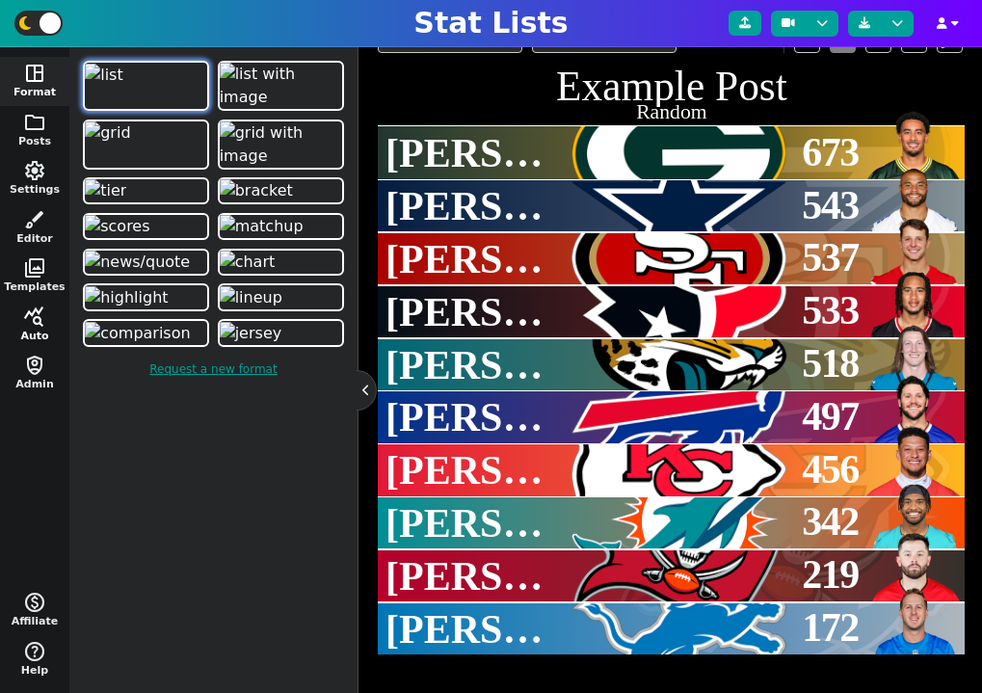
click at [29, 325] on span "query_stats" at bounding box center [34, 316] width 23 height 23
select select "surviveball"
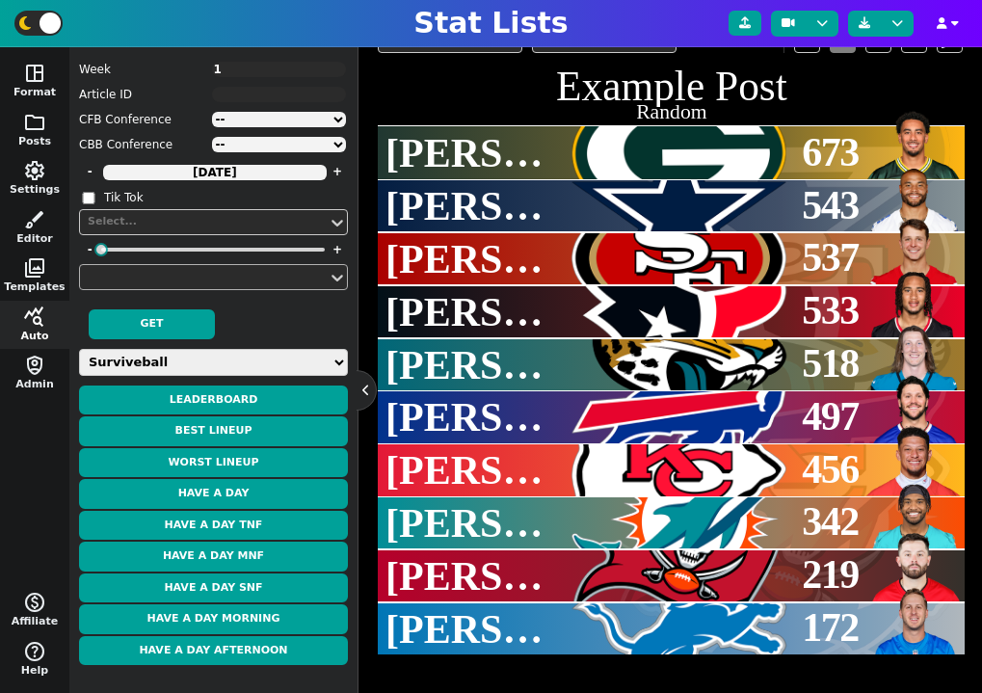
click at [218, 278] on div at bounding box center [204, 277] width 236 height 20
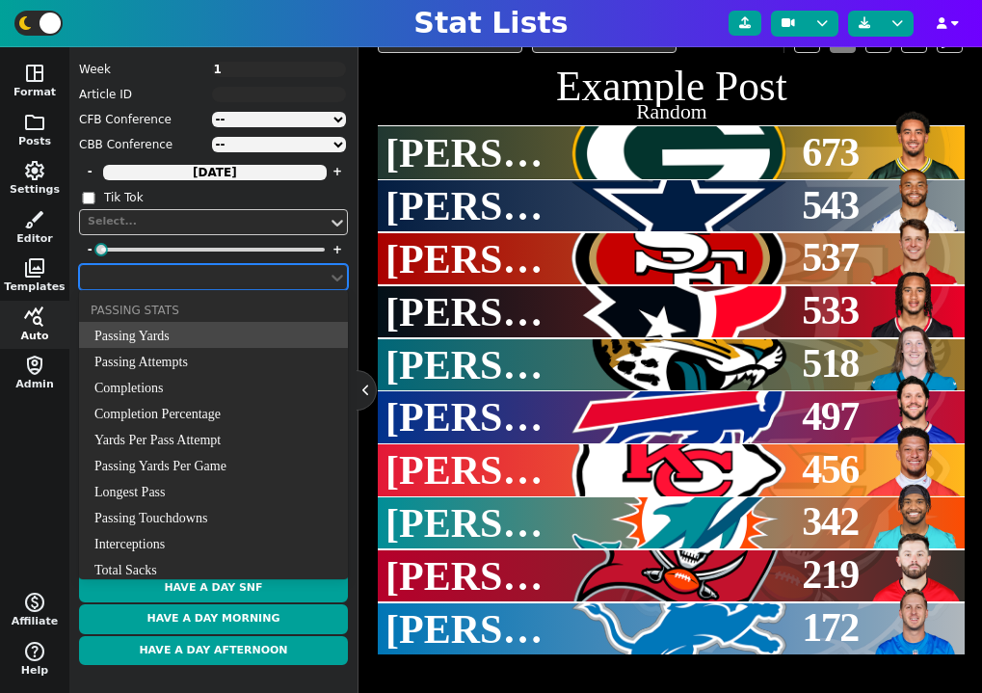
click at [218, 278] on div at bounding box center [204, 277] width 236 height 20
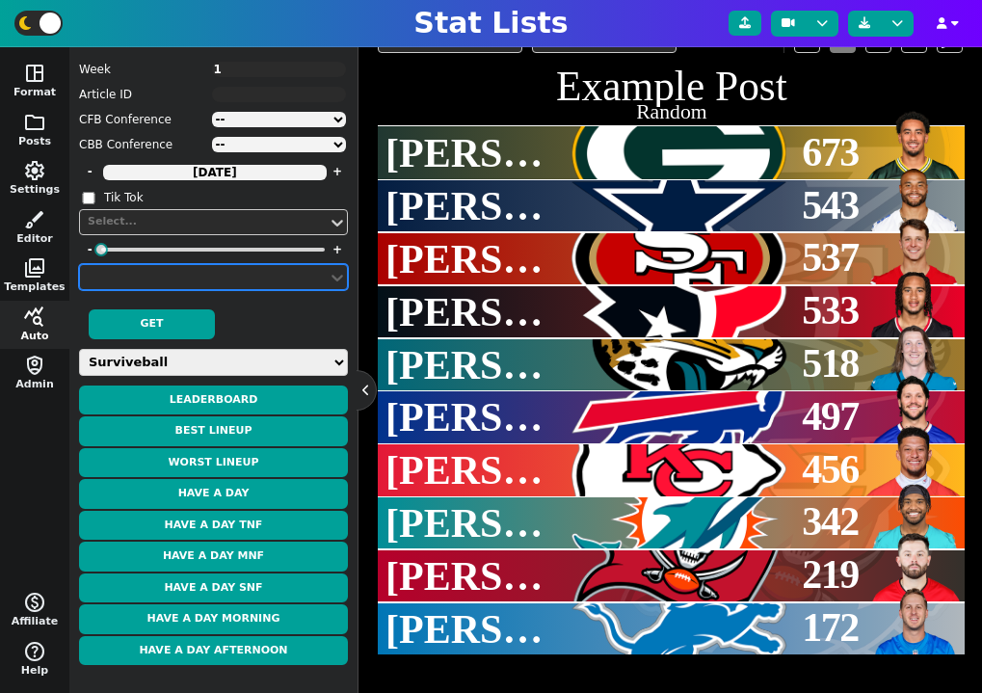
click at [222, 361] on select "Weekly Leaders Slate Leaders QB Stats RB Stats REC Stats IDP Stats Other Stats …" at bounding box center [213, 362] width 269 height 27
click at [79, 349] on select "Weekly Leaders Slate Leaders QB Stats RB Stats REC Stats IDP Stats Other Stats …" at bounding box center [213, 362] width 269 height 27
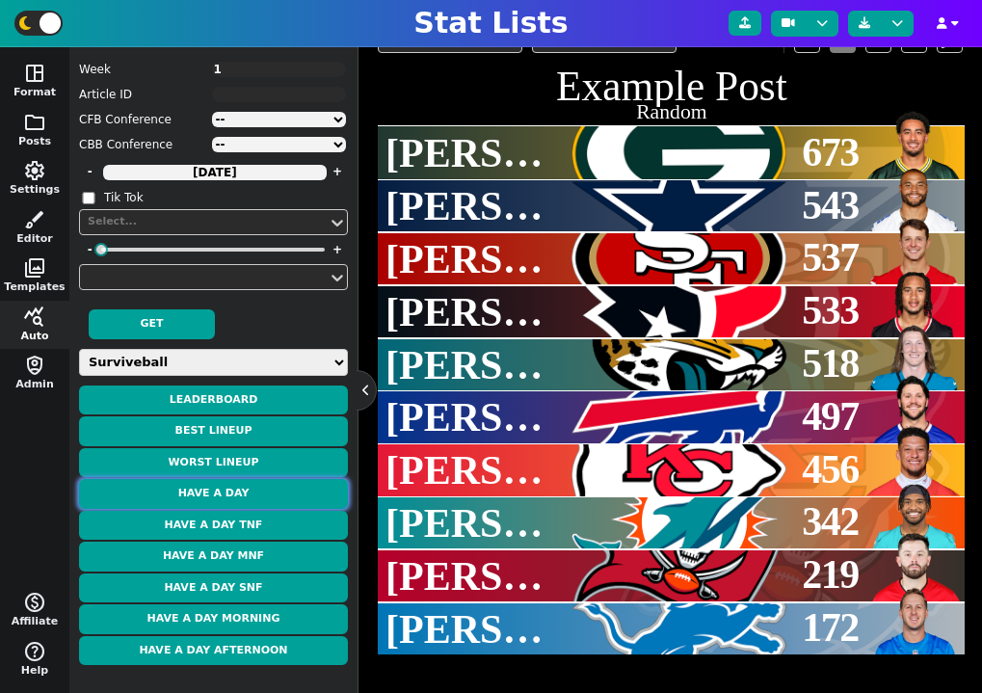
click at [243, 488] on button "Have a Day" at bounding box center [213, 494] width 269 height 30
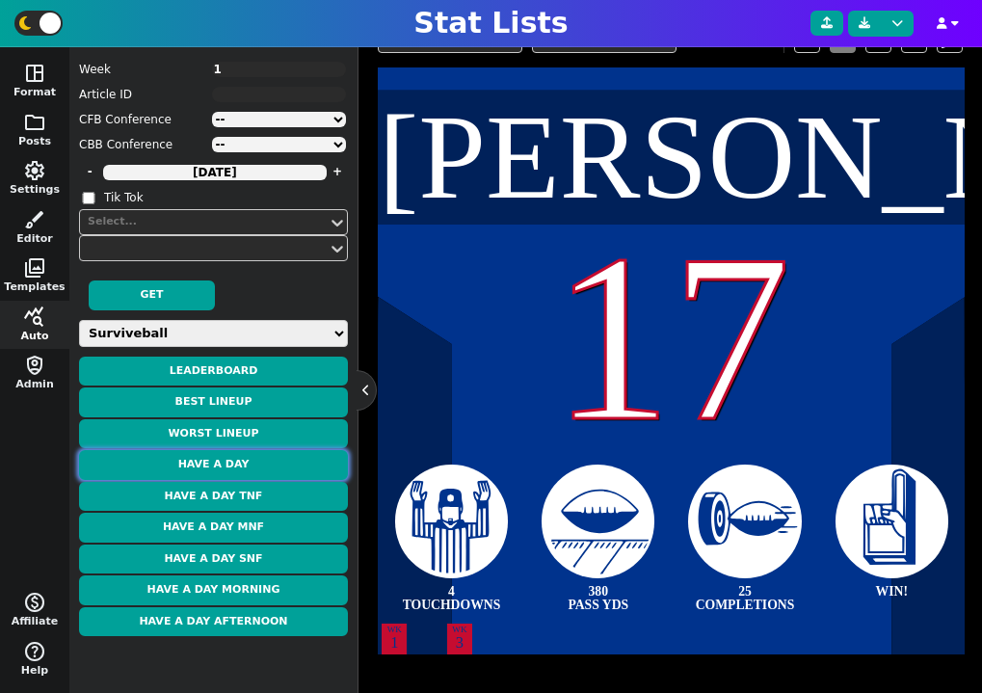
type textarea "[PERSON_NAME]"
type textarea "26"
type textarea "33.2 PTS"
type textarea "3 TOTAL TD"
type textarea "24 CAR"
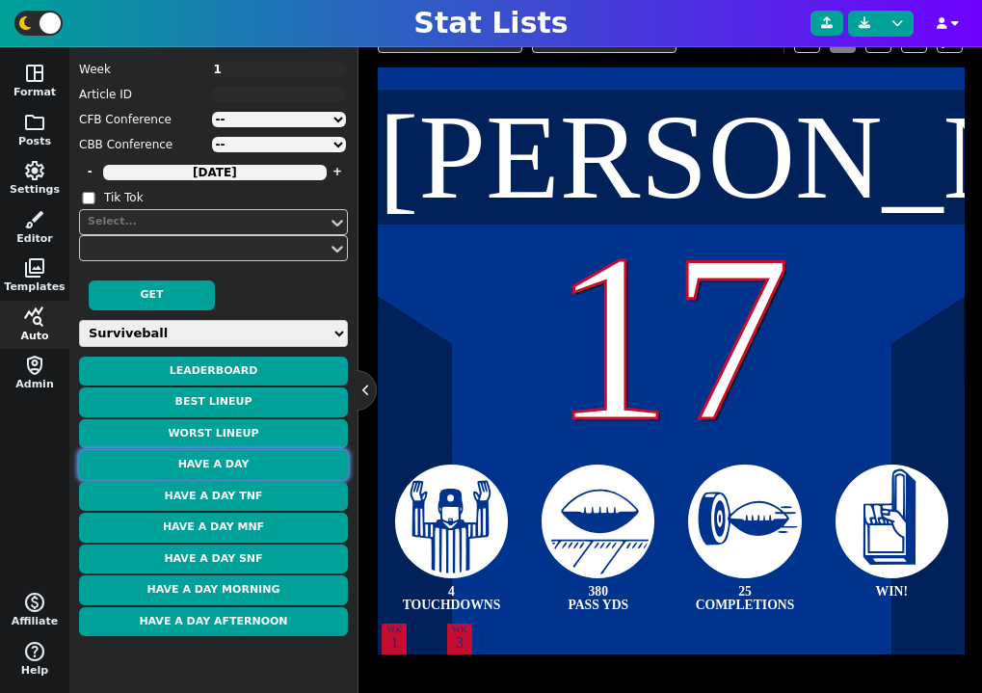
type textarea "109 RUSH YDS"
type textarea "WK 9"
type textarea "WK 11"
type textarea "WK 12"
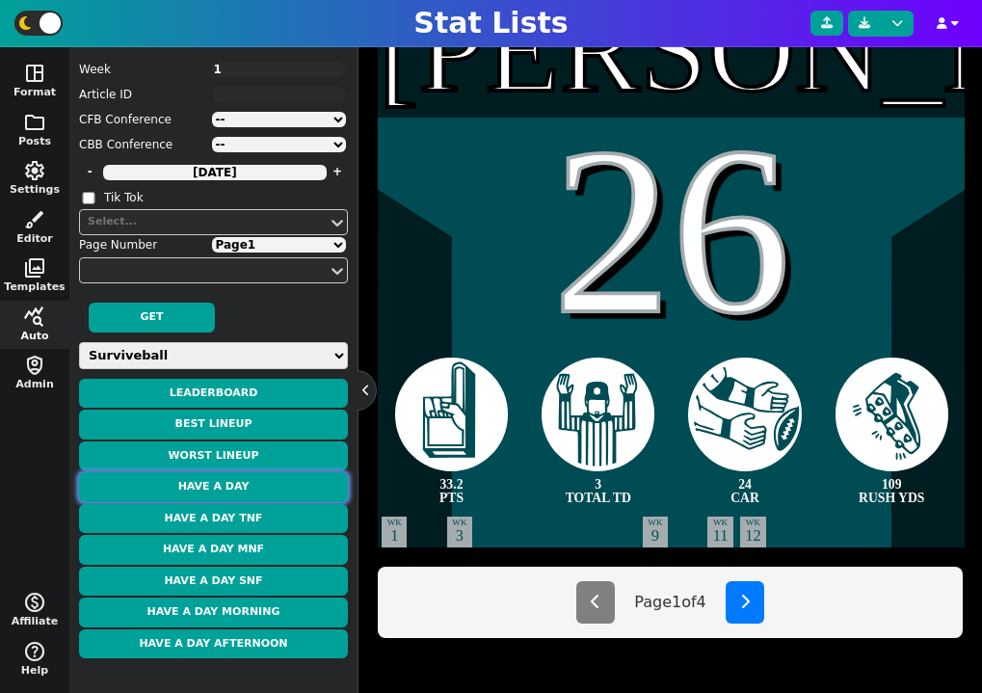
scroll to position [509, 0]
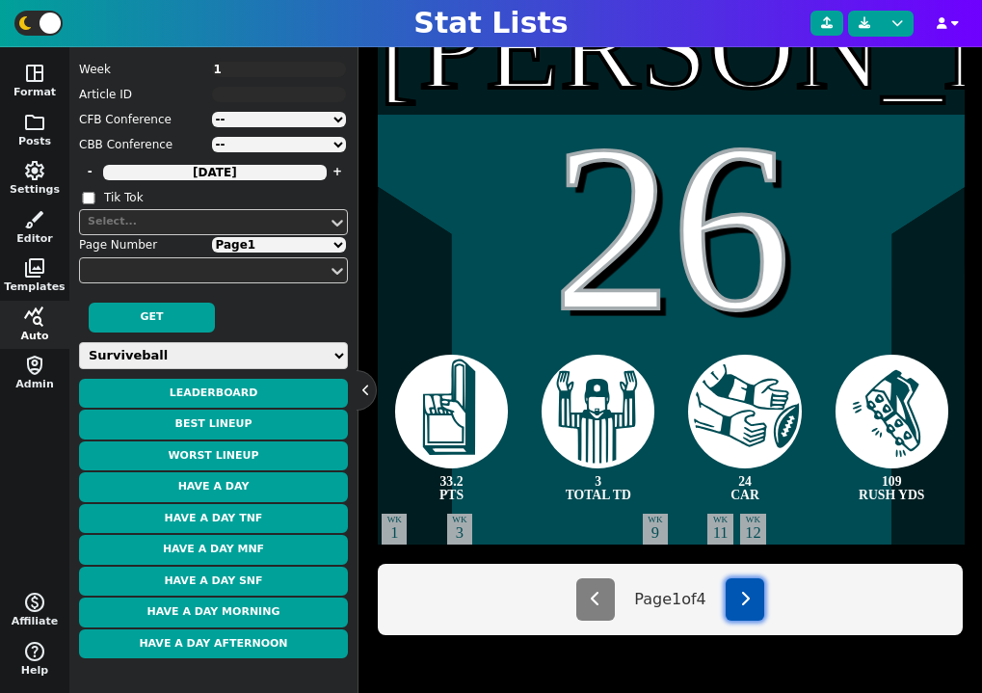
click at [750, 597] on icon at bounding box center [745, 598] width 10 height 15
select select "2"
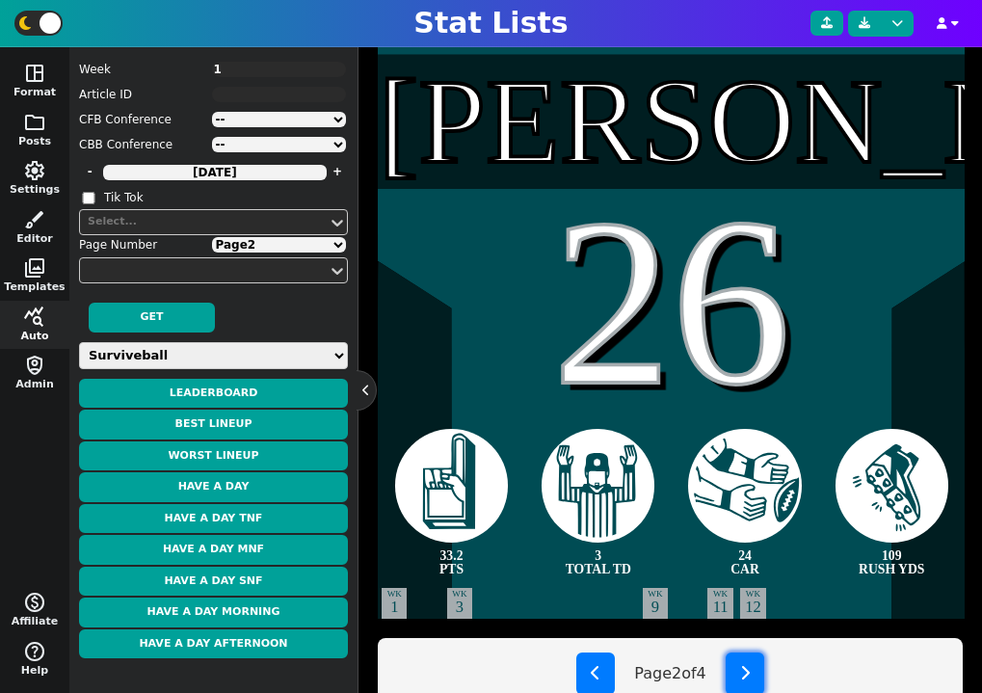
scroll to position [438, 0]
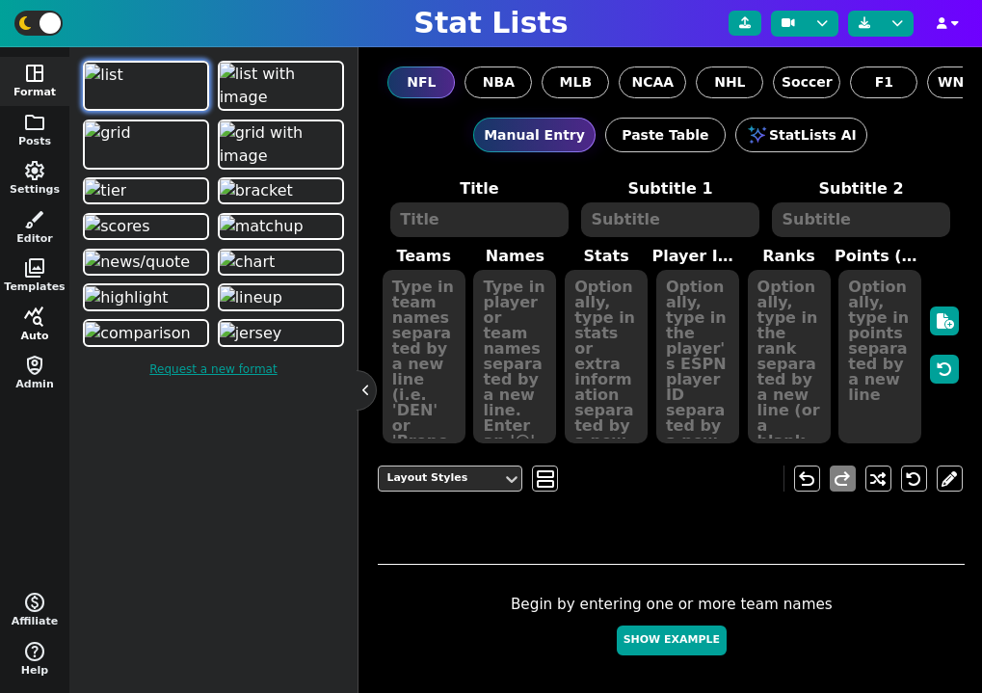
click at [44, 322] on span "query_stats" at bounding box center [34, 316] width 23 height 23
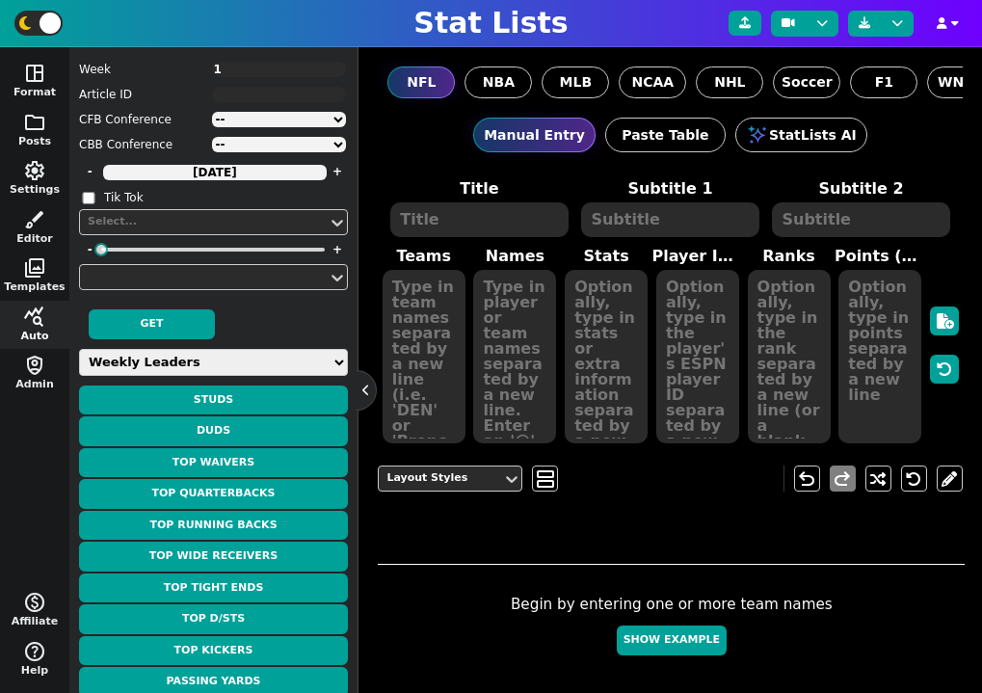
click at [212, 358] on select "Weekly Leaders Slate Leaders QB Stats RB Stats REC Stats IDP Stats Other Stats …" at bounding box center [213, 362] width 269 height 27
select select "surviveball"
click at [79, 349] on select "Weekly Leaders Slate Leaders QB Stats RB Stats REC Stats IDP Stats Other Stats …" at bounding box center [213, 362] width 269 height 27
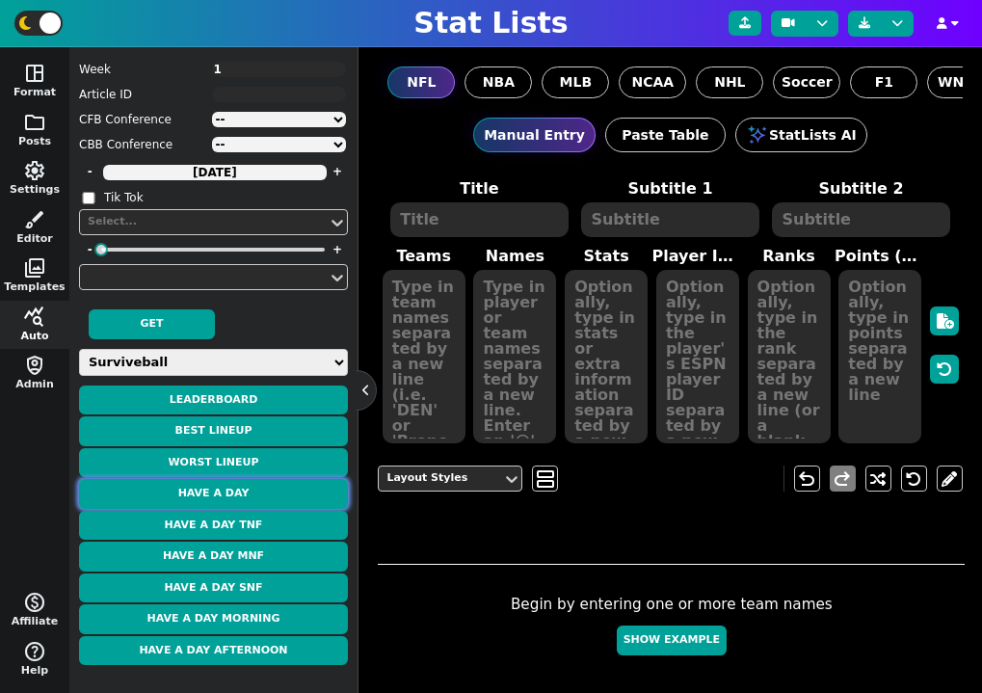
click at [239, 491] on button "Have a Day" at bounding box center [213, 494] width 269 height 30
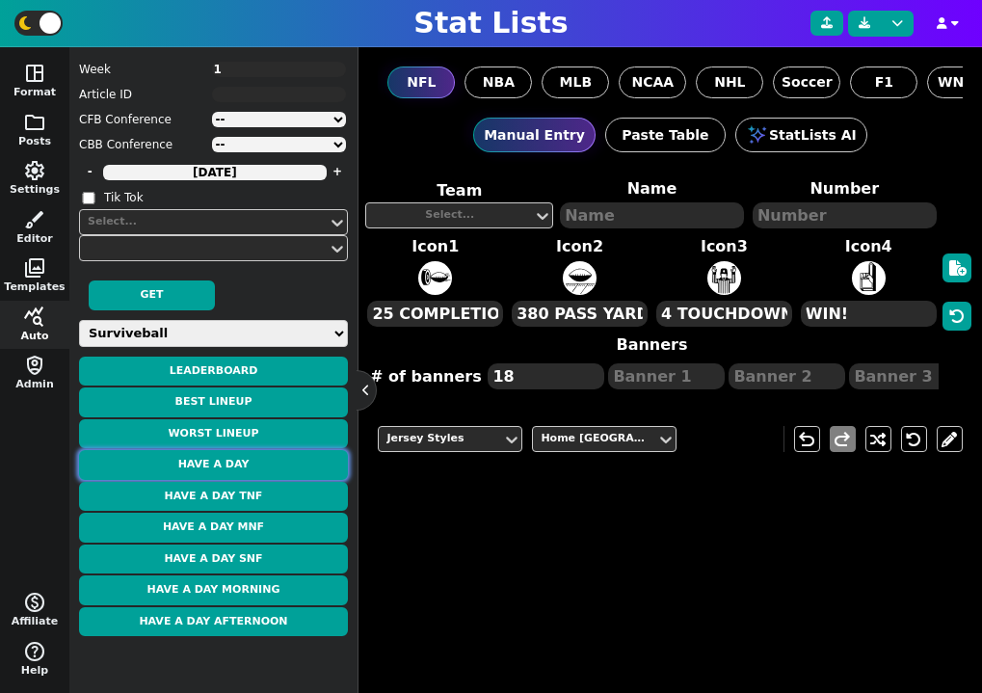
type textarea "Barkley"
type textarea "26"
type textarea "33.2 PTS"
type textarea "3 TOTAL TD"
type textarea "24 CAR"
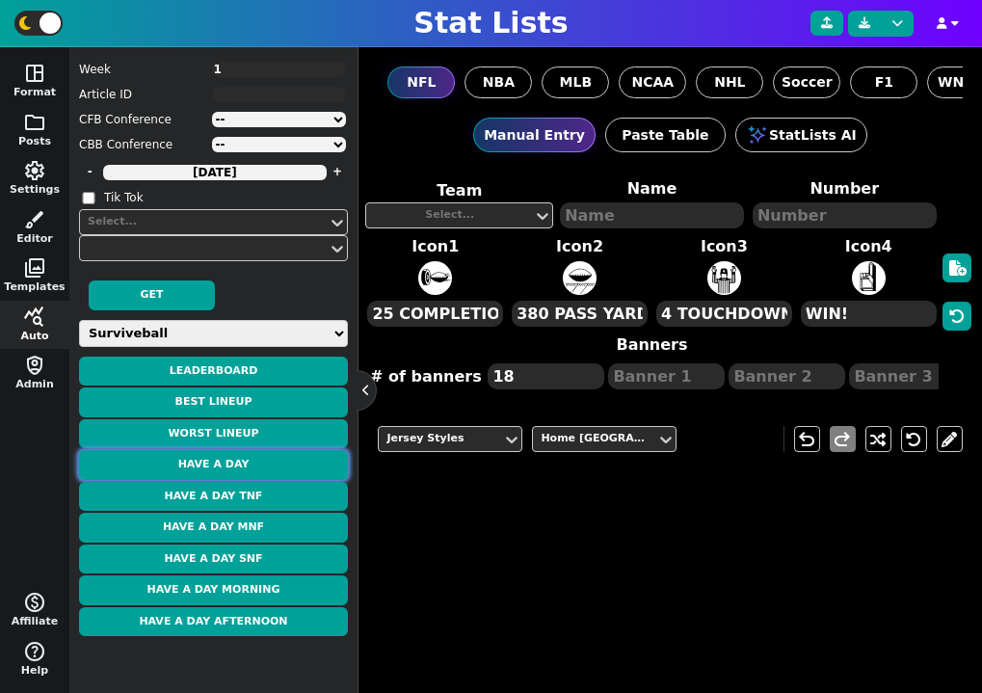
type textarea "109 RUSH YDS"
type textarea "WK 1"
type textarea "WK 3"
type textarea "WK 9"
type textarea "WK 11"
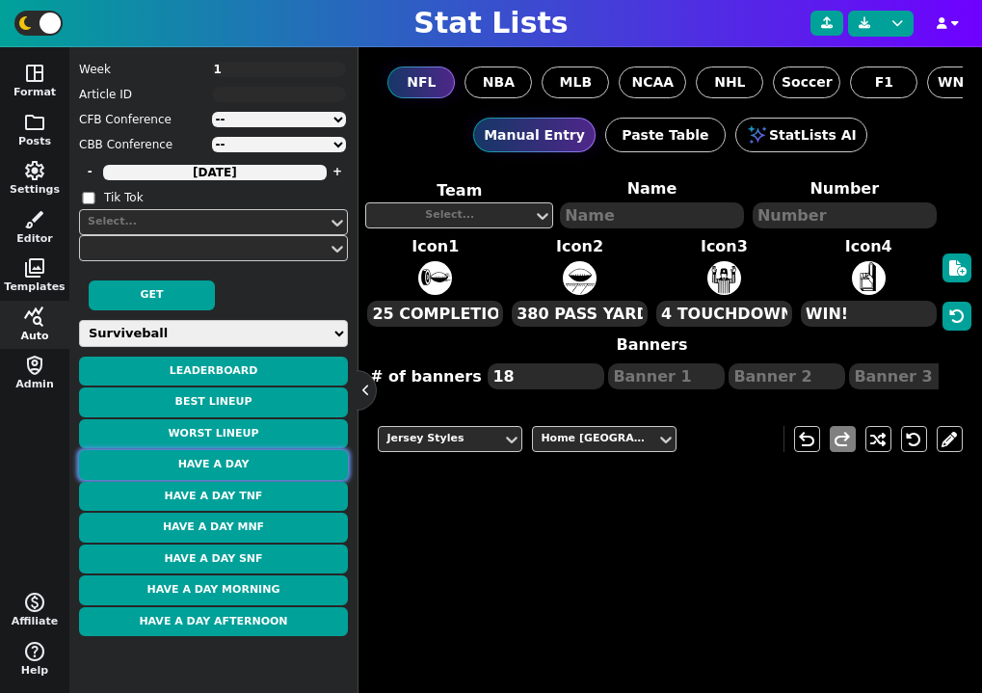
type textarea "WK 12"
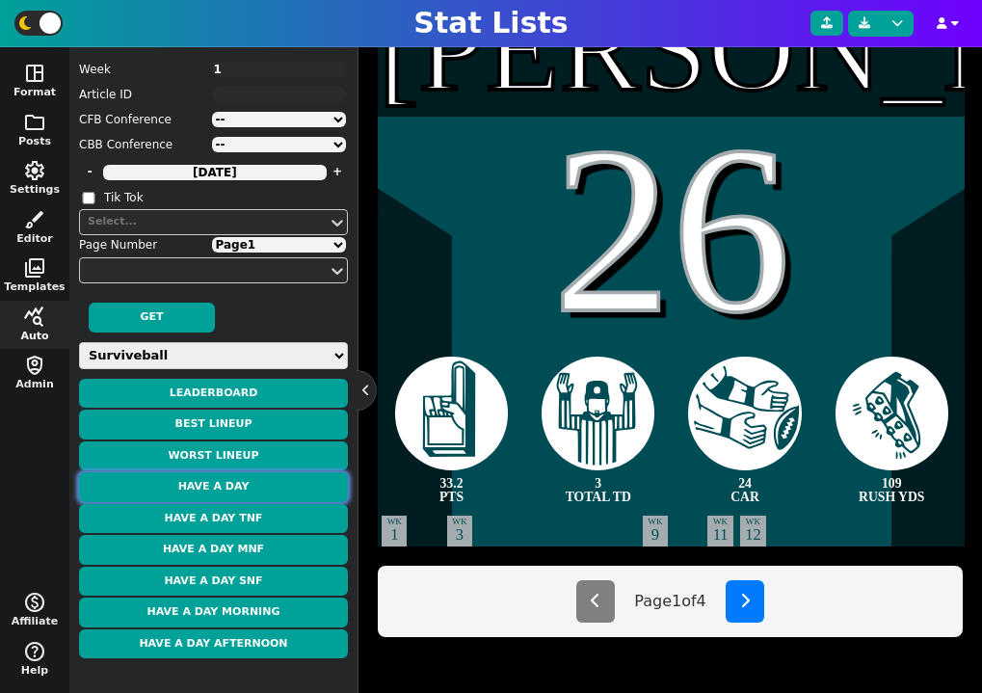
scroll to position [509, 0]
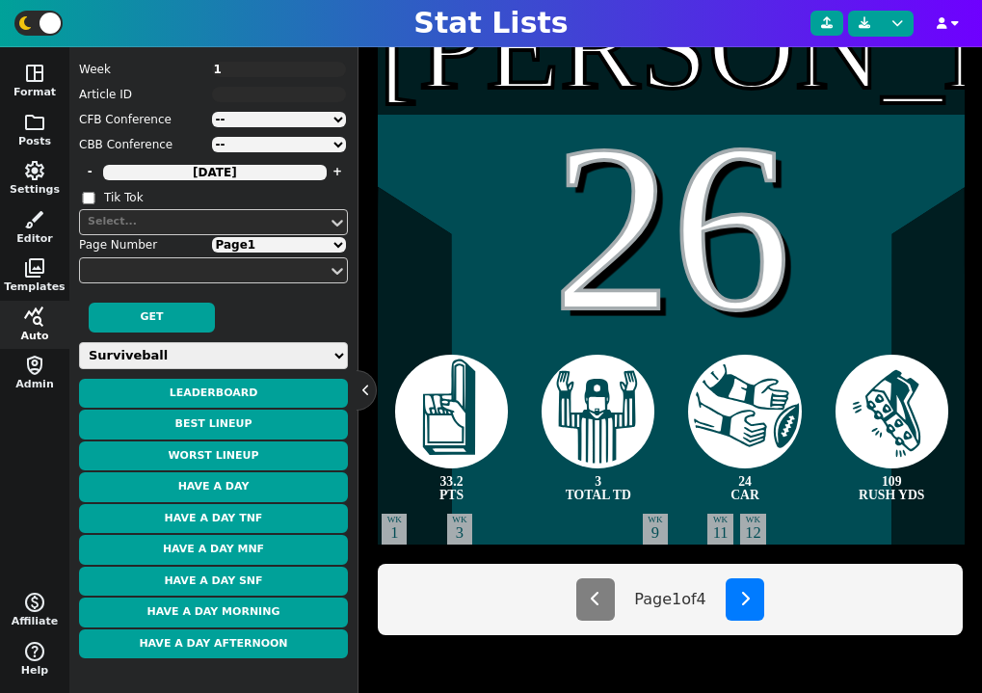
click at [287, 242] on select "Page 1 Page 2 Page 3 Page 4" at bounding box center [279, 244] width 135 height 15
select select "2"
click at [212, 237] on select "Page 1 Page 2 Page 3 Page 4" at bounding box center [279, 244] width 135 height 15
type textarea "Reed"
type textarea "11"
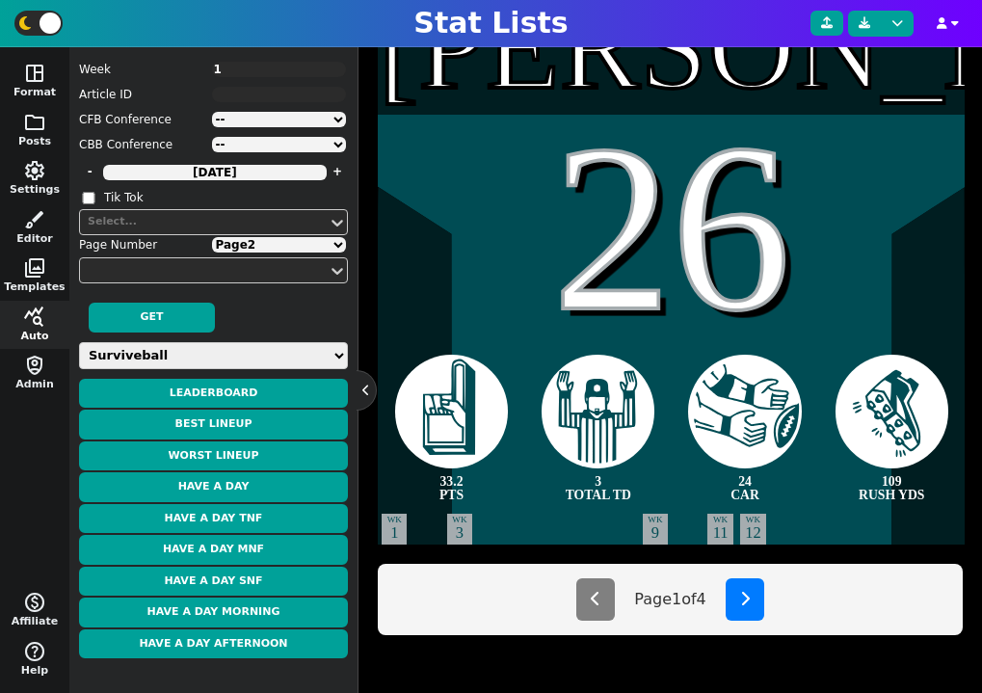
type textarea "33.1 PTS"
type textarea "138 REC YDS"
type textarea "2 TOTAL TD"
type textarea "4 REC"
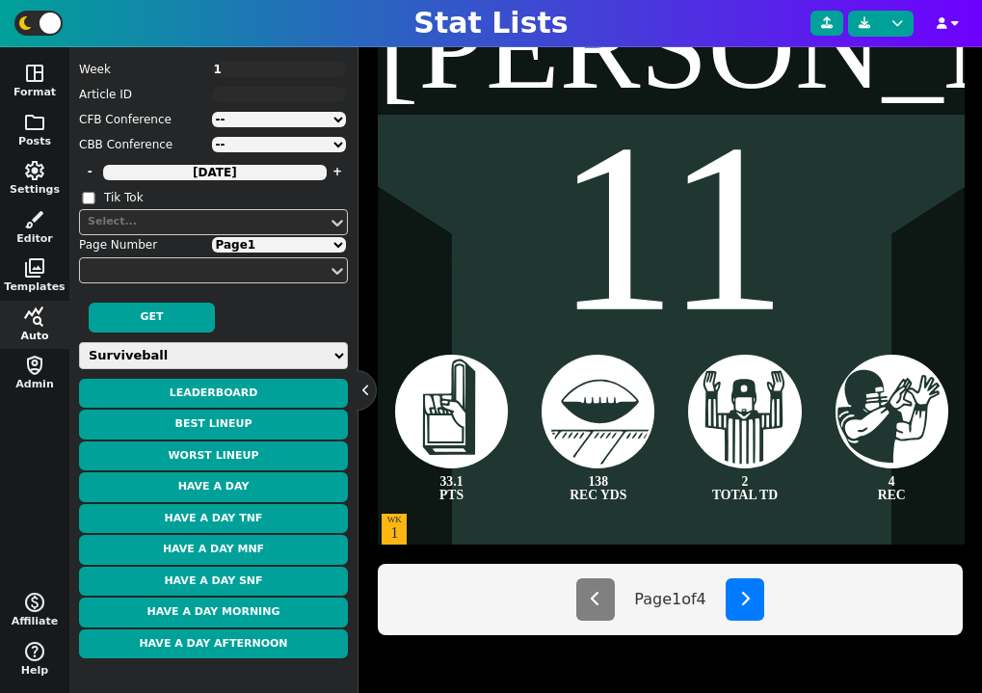
click at [265, 245] on select "Page 1 Page 2 Page 3 Page 4" at bounding box center [279, 244] width 135 height 15
select select "3"
click at [212, 237] on select "Page 1 Page 2 Page 3 Page 4" at bounding box center [279, 244] width 135 height 15
type textarea "Kupp"
type textarea "10"
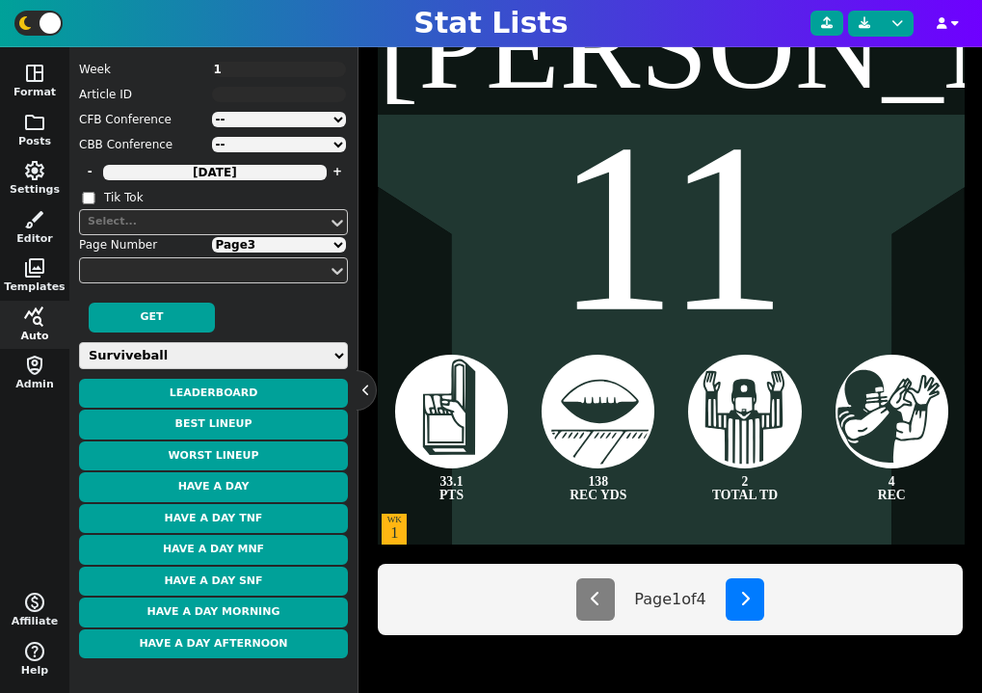
type textarea "32.0 PTS"
type textarea "14 REC"
type textarea "110 REC YDS"
type textarea "1 REC TD"
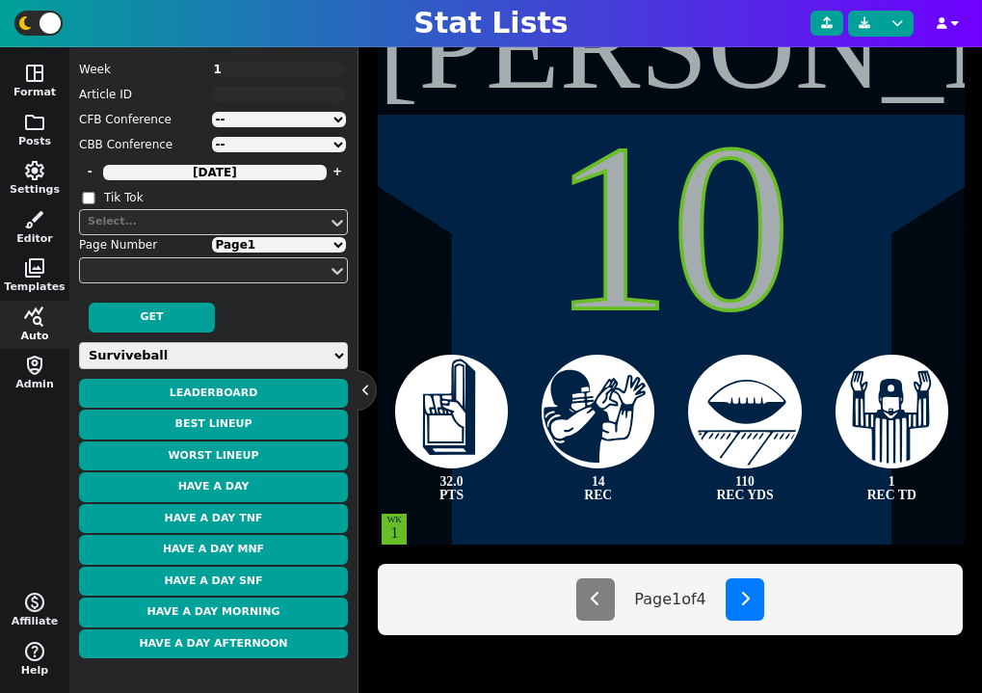
click at [273, 251] on select "Page 1 Page 2 Page 3 Page 4" at bounding box center [279, 244] width 135 height 15
select select "4"
click at [212, 237] on select "Page 1 Page 2 Page 3 Page 4" at bounding box center [279, 244] width 135 height 15
type textarea "Allen"
type textarea "17"
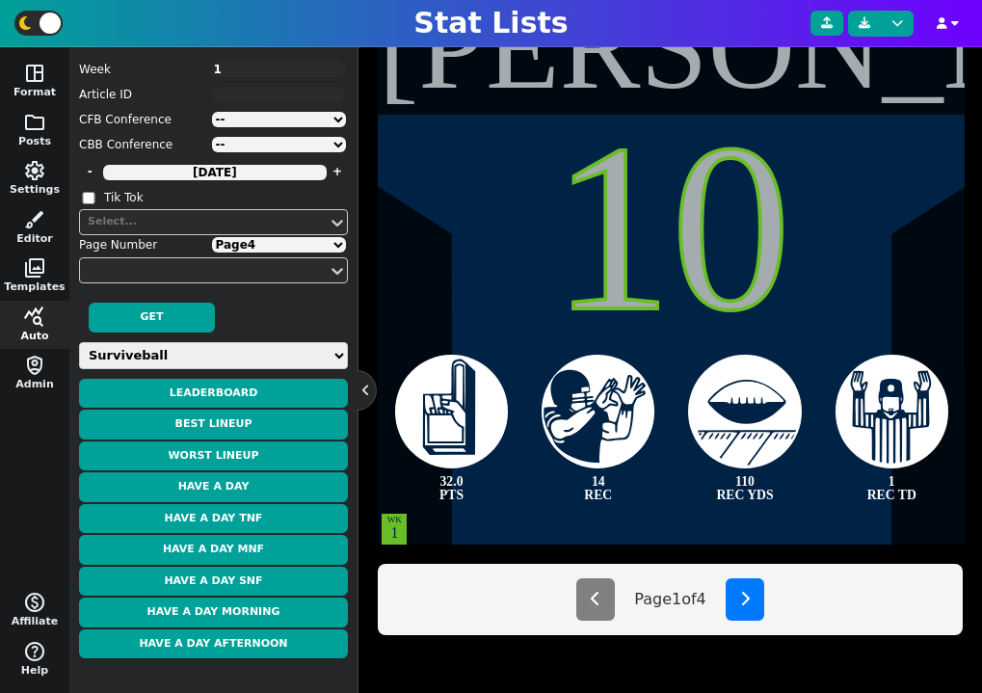
type textarea "31.2 PTS"
type textarea "2 RUSH TD"
type textarea "2 PASS TD"
type textarea "232 PASS YDS"
type textarea "WK 3"
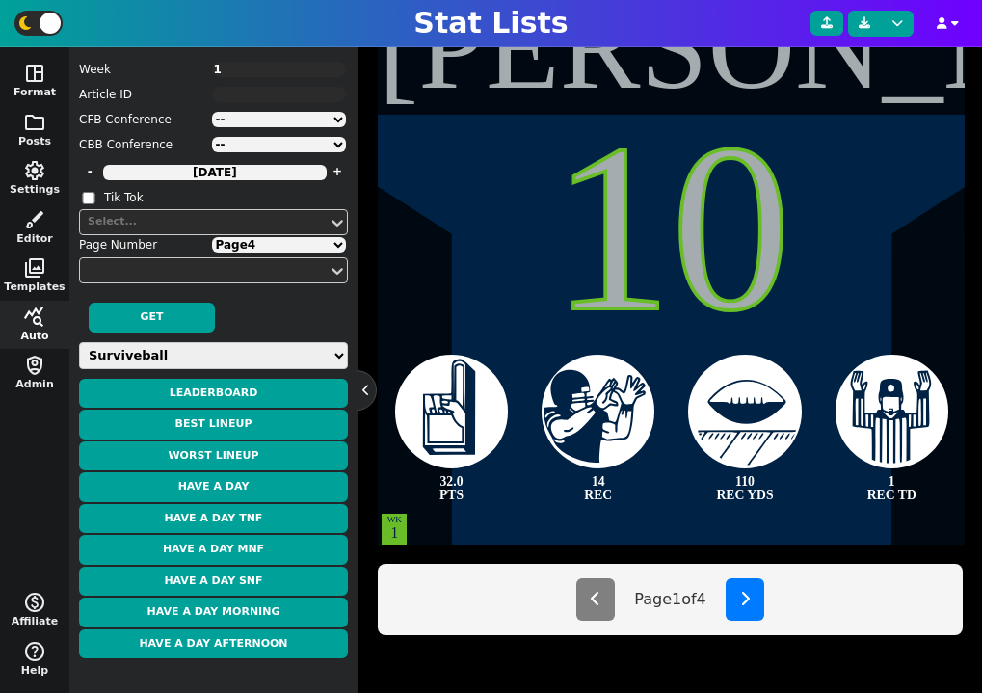
type textarea "WK 14"
type textarea "WK 15"
select select "1"
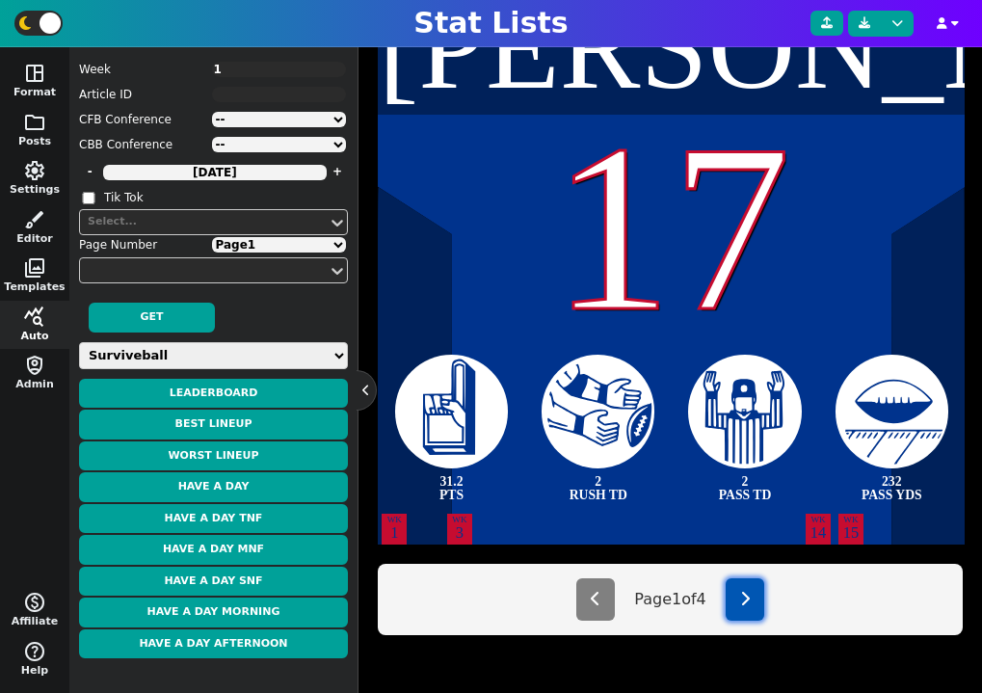
click at [755, 607] on button at bounding box center [745, 599] width 39 height 42
type textarea "[PERSON_NAME]"
type textarea "11"
type textarea "33.1 PTS"
type textarea "138 REC YDS"
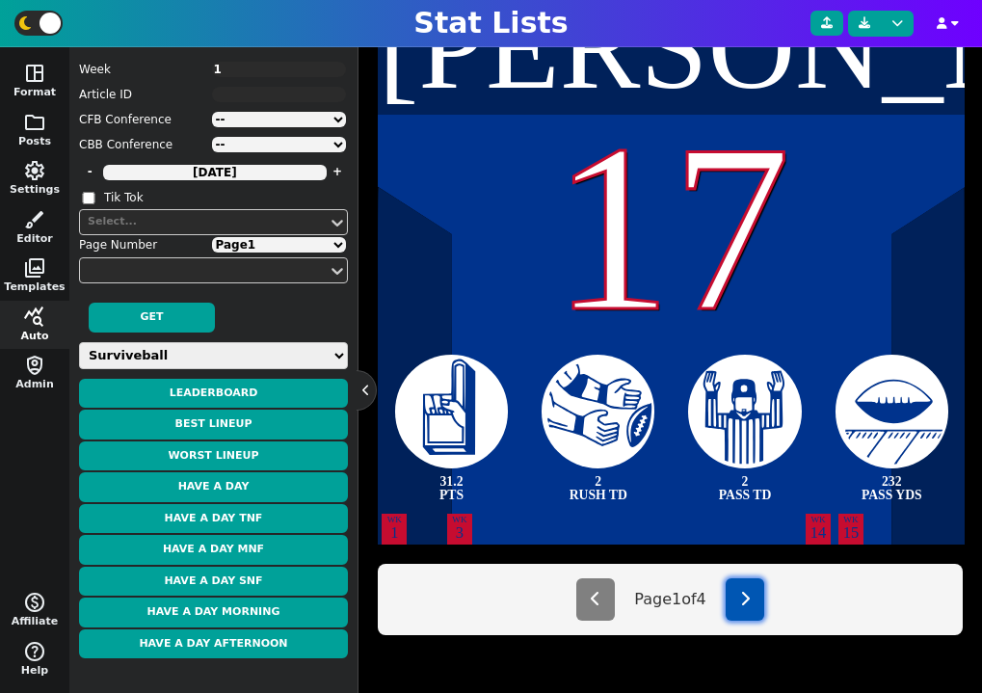
type textarea "2 TOTAL TD"
type textarea "4 REC"
select select "2"
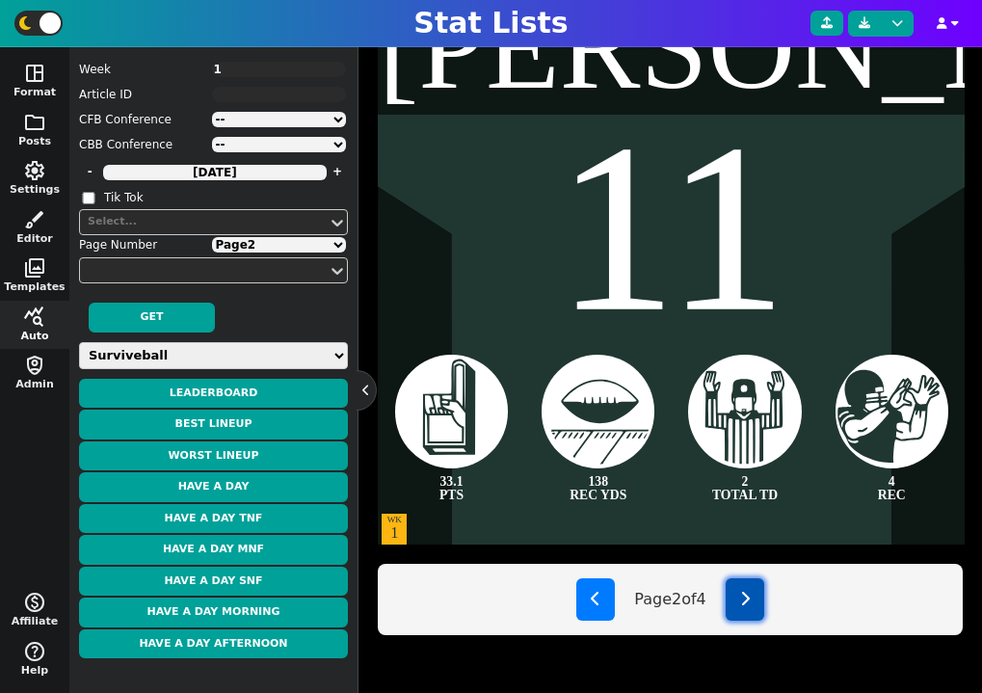
click at [755, 607] on button at bounding box center [745, 599] width 39 height 42
type textarea "[PERSON_NAME]"
type textarea "10"
type textarea "32.0 PTS"
type textarea "14 REC"
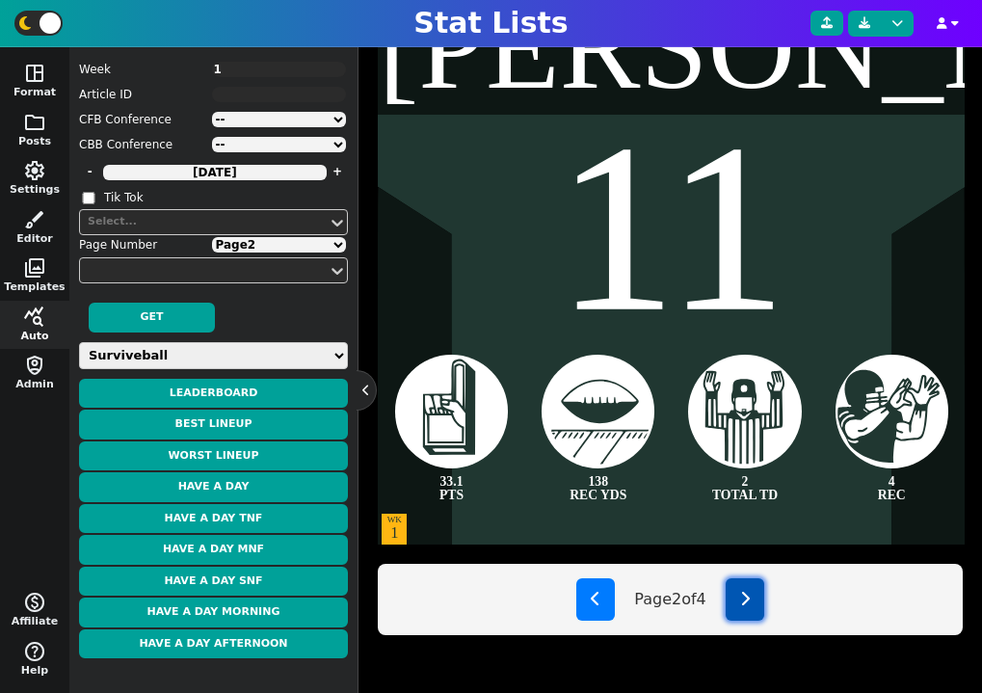
type textarea "110 REC YDS"
type textarea "1 REC TD"
select select "3"
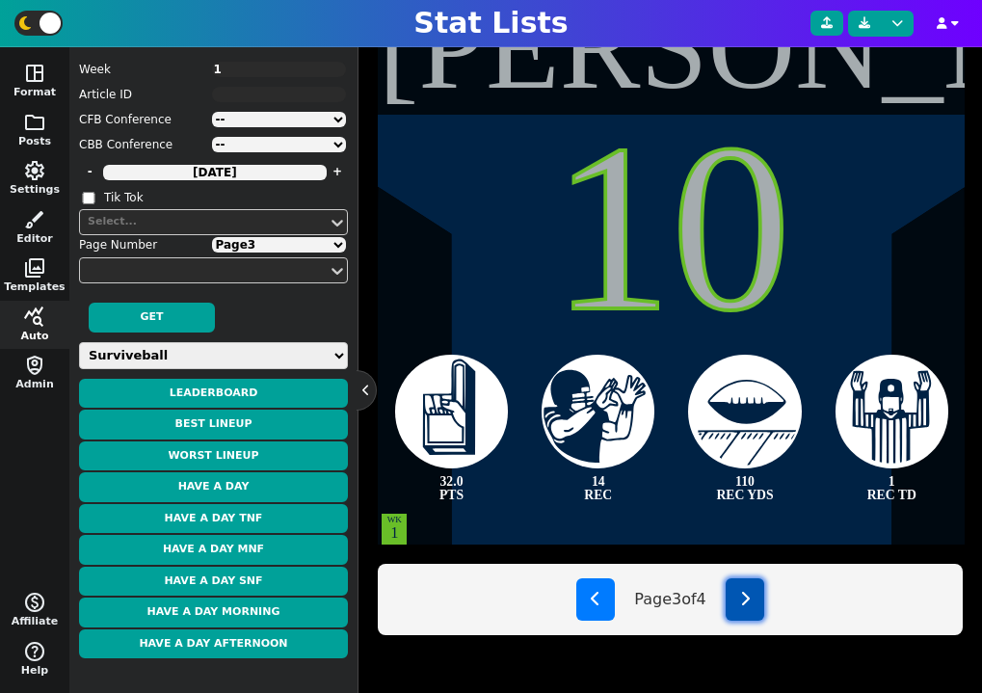
click at [755, 607] on button at bounding box center [745, 599] width 39 height 42
type textarea "[PERSON_NAME]"
type textarea "17"
type textarea "31.2 PTS"
type textarea "2 RUSH TD"
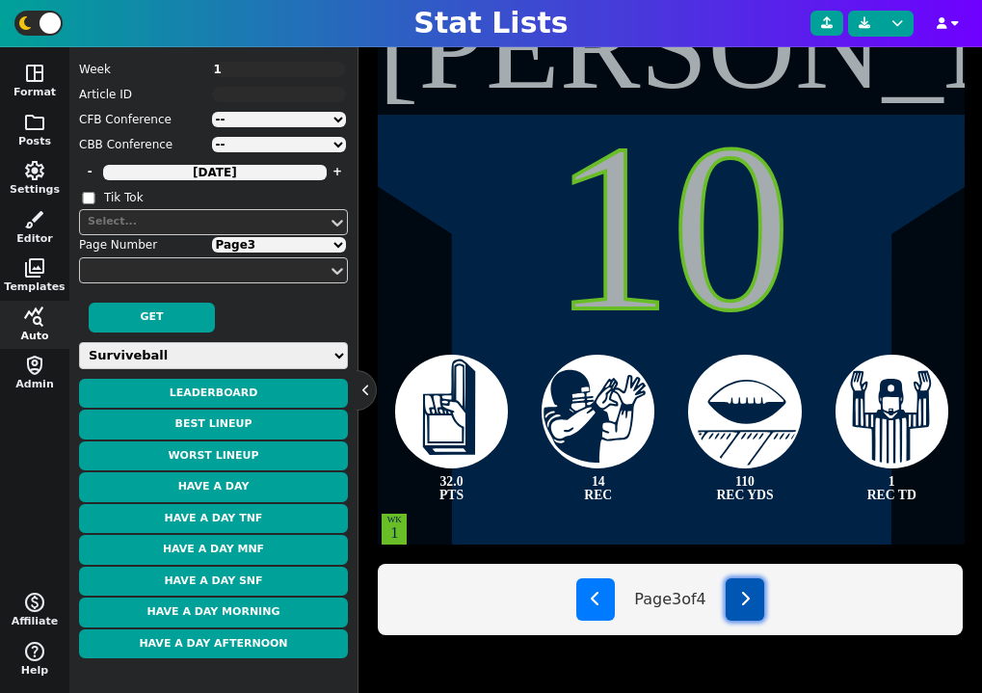
type textarea "2 PASS TD"
type textarea "232 PASS YDS"
type textarea "WK 3"
type textarea "WK 14"
type textarea "WK 15"
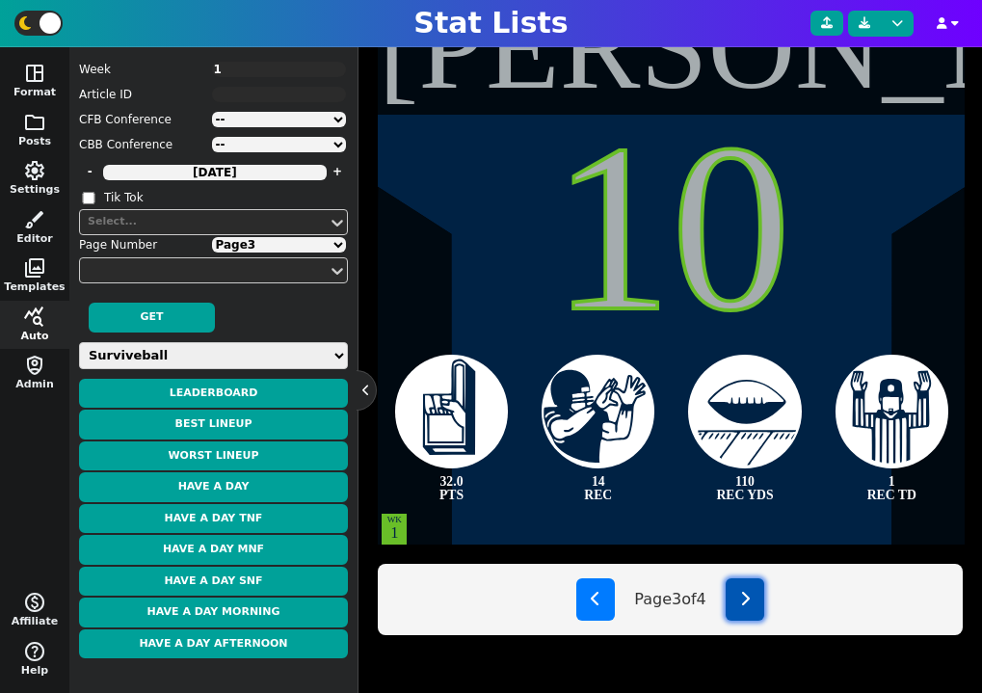
select select "4"
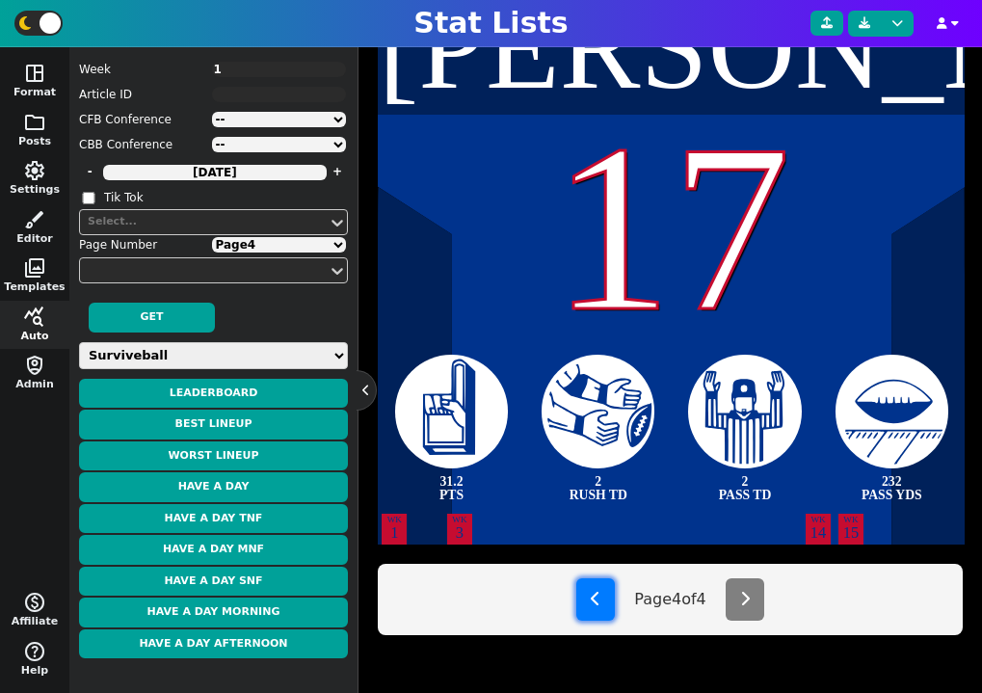
click at [591, 603] on icon at bounding box center [596, 598] width 10 height 15
type textarea "[PERSON_NAME]"
type textarea "10"
type textarea "32.0 PTS"
type textarea "14 REC"
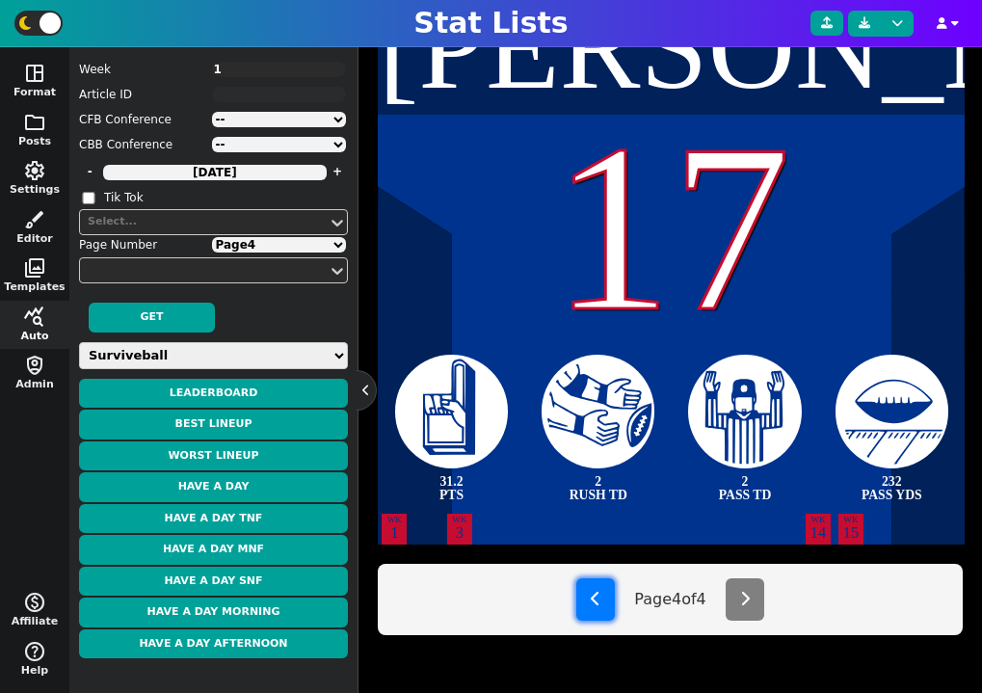
type textarea "110 REC YDS"
type textarea "1 REC TD"
select select "3"
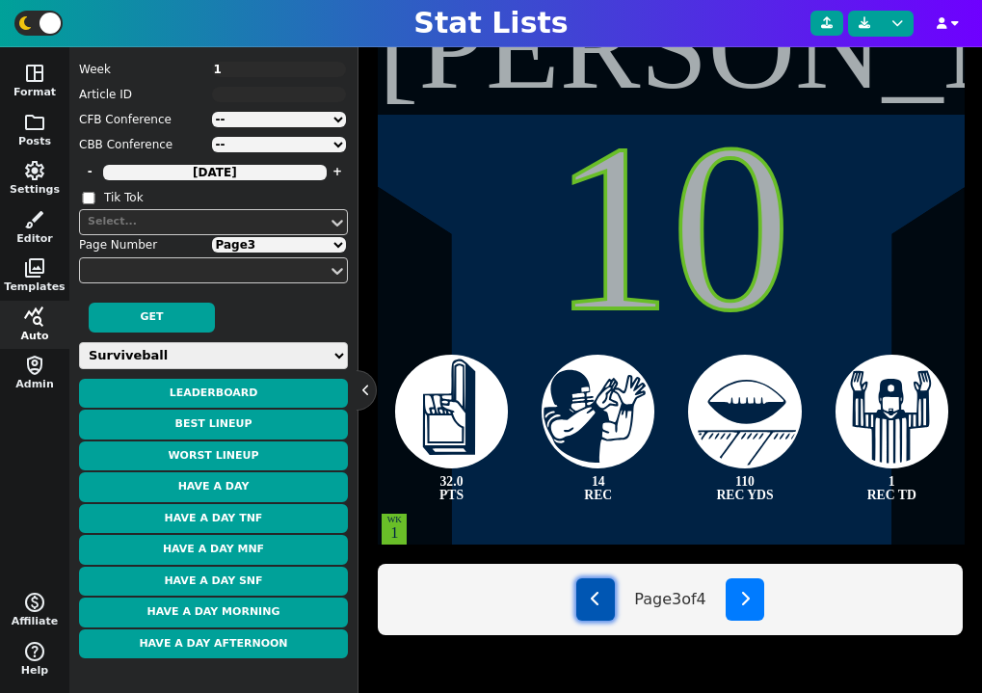
click at [591, 603] on icon at bounding box center [596, 598] width 10 height 15
type textarea "[PERSON_NAME]"
type textarea "11"
type textarea "33.1 PTS"
type textarea "138 REC YDS"
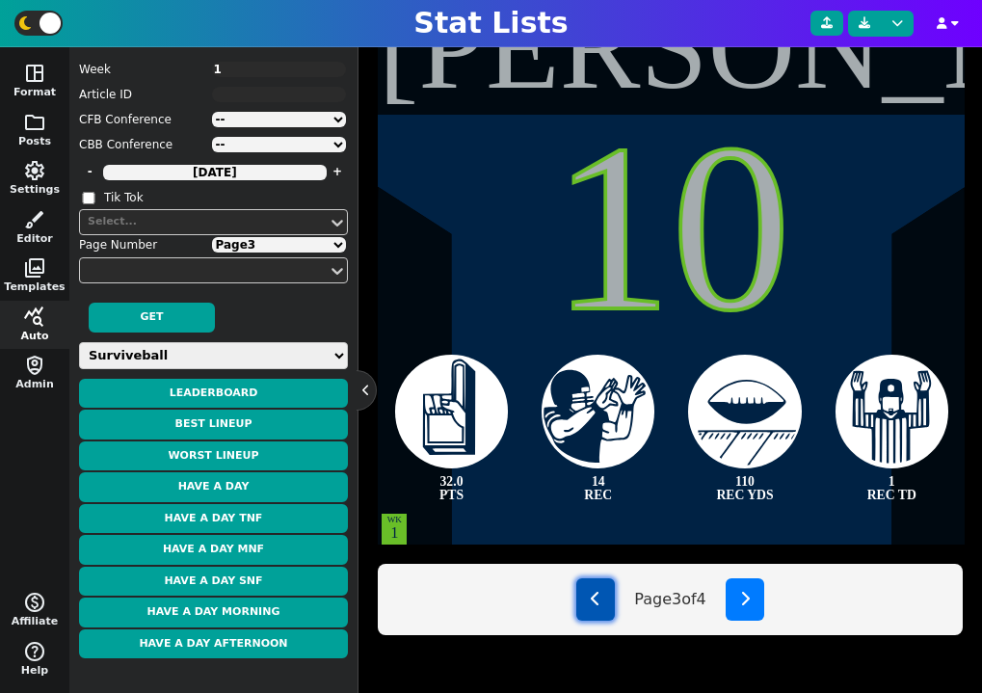
type textarea "2 TOTAL TD"
type textarea "4 REC"
select select "2"
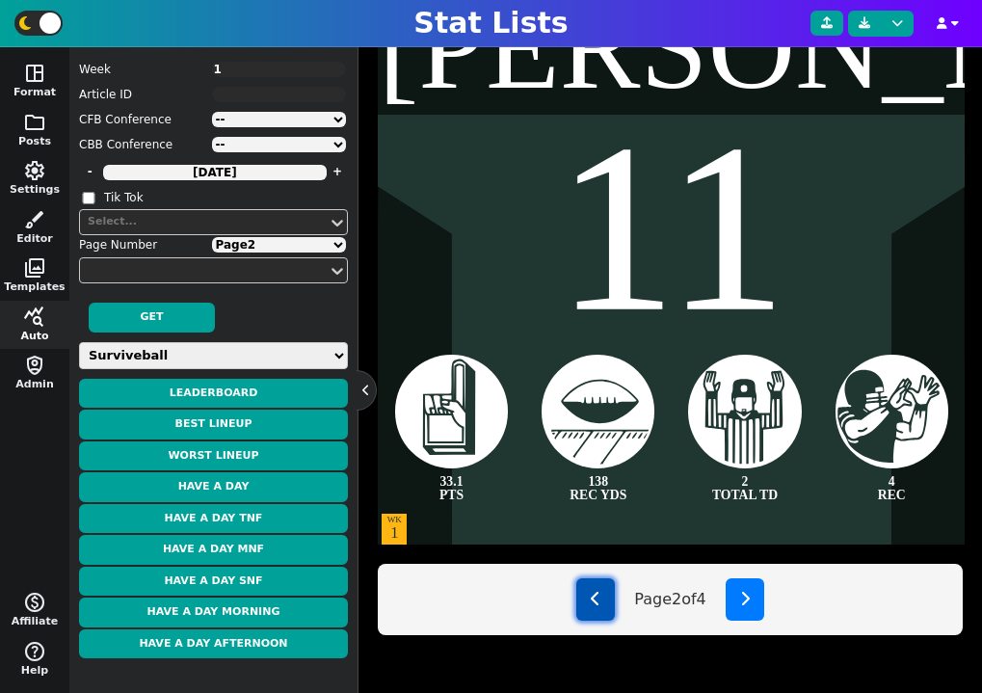
click at [591, 603] on icon at bounding box center [596, 598] width 10 height 15
type textarea "[PERSON_NAME]"
type textarea "26"
type textarea "33.2 PTS"
type textarea "3 TOTAL TD"
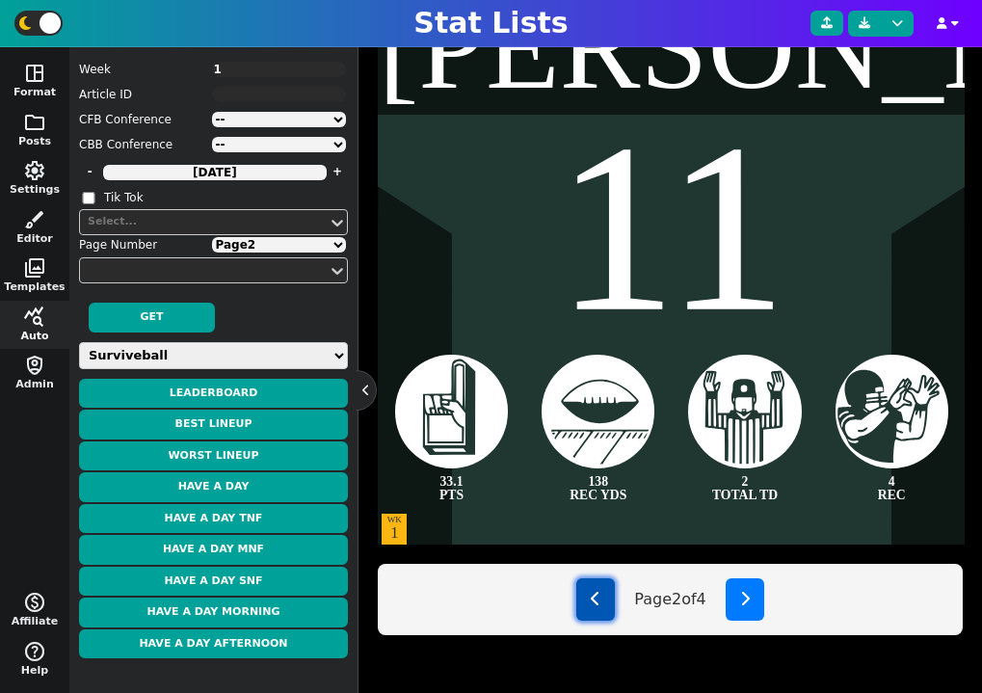
type textarea "24 CAR"
type textarea "109 RUSH YDS"
type textarea "WK 3"
type textarea "WK 9"
type textarea "WK 11"
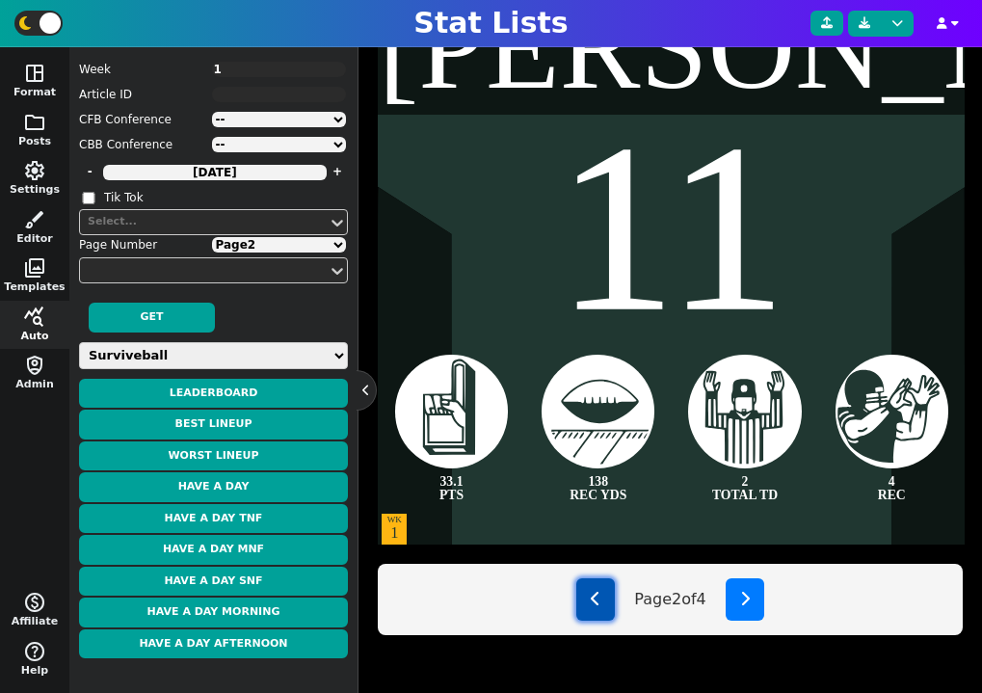
type textarea "WK 12"
select select "1"
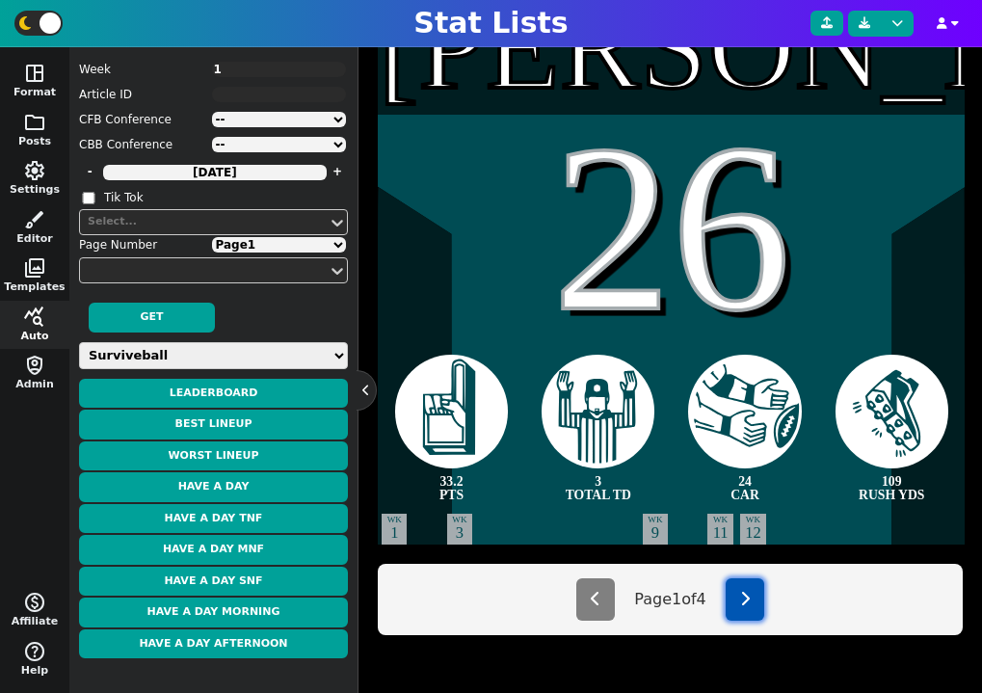
click at [750, 606] on icon at bounding box center [745, 598] width 10 height 15
type textarea "[PERSON_NAME]"
type textarea "11"
type textarea "33.1 PTS"
type textarea "138 REC YDS"
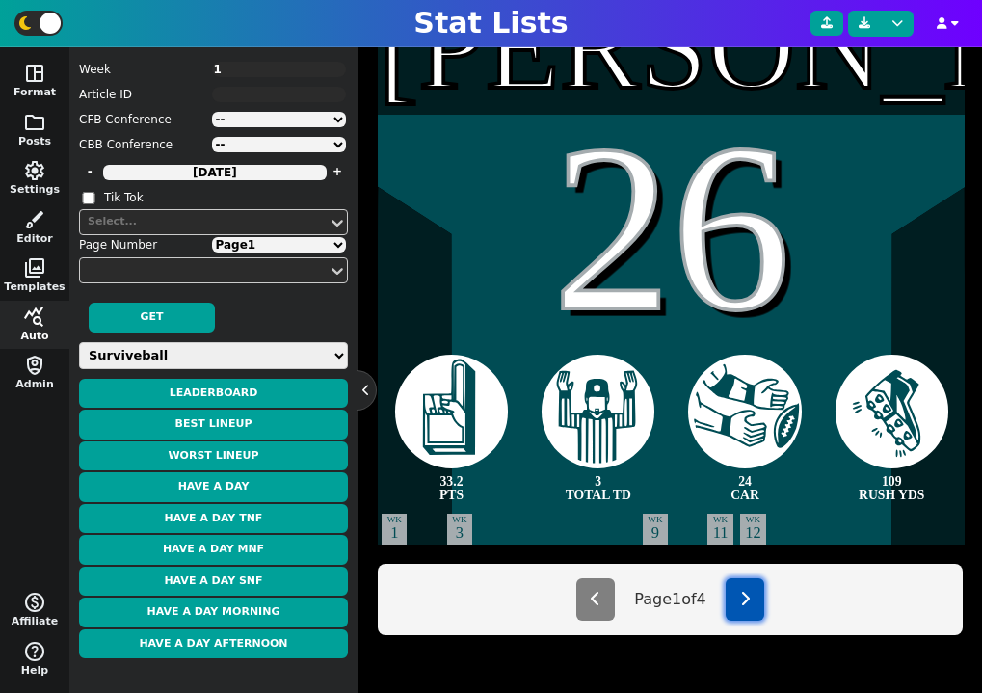
type textarea "2 TOTAL TD"
type textarea "4 REC"
select select "2"
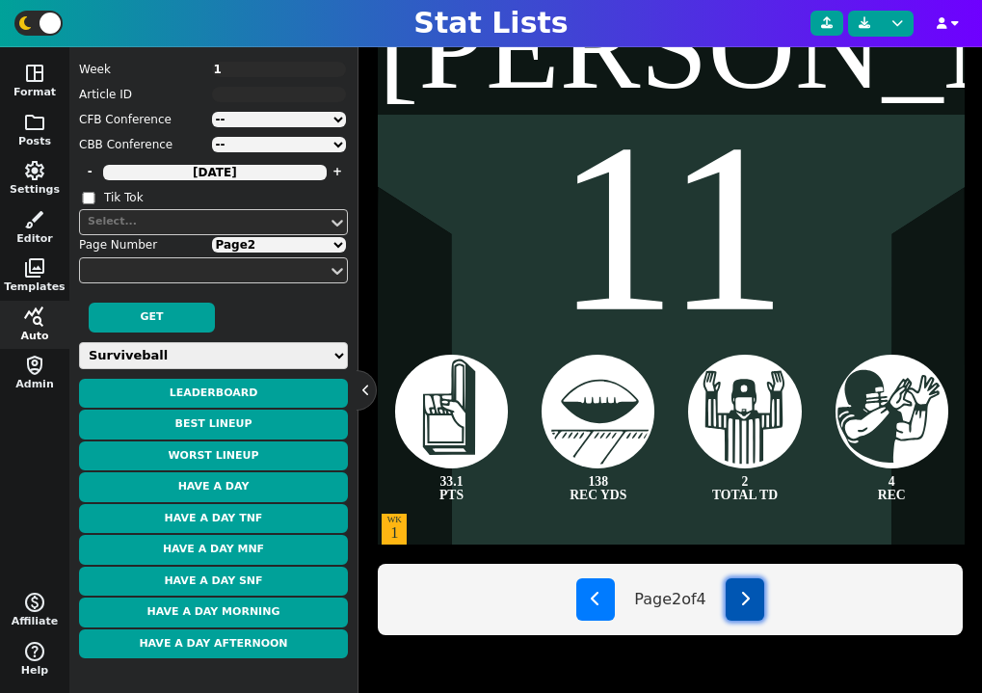
click at [750, 606] on icon at bounding box center [745, 598] width 10 height 15
type textarea "[PERSON_NAME]"
type textarea "10"
type textarea "32.0 PTS"
type textarea "14 REC"
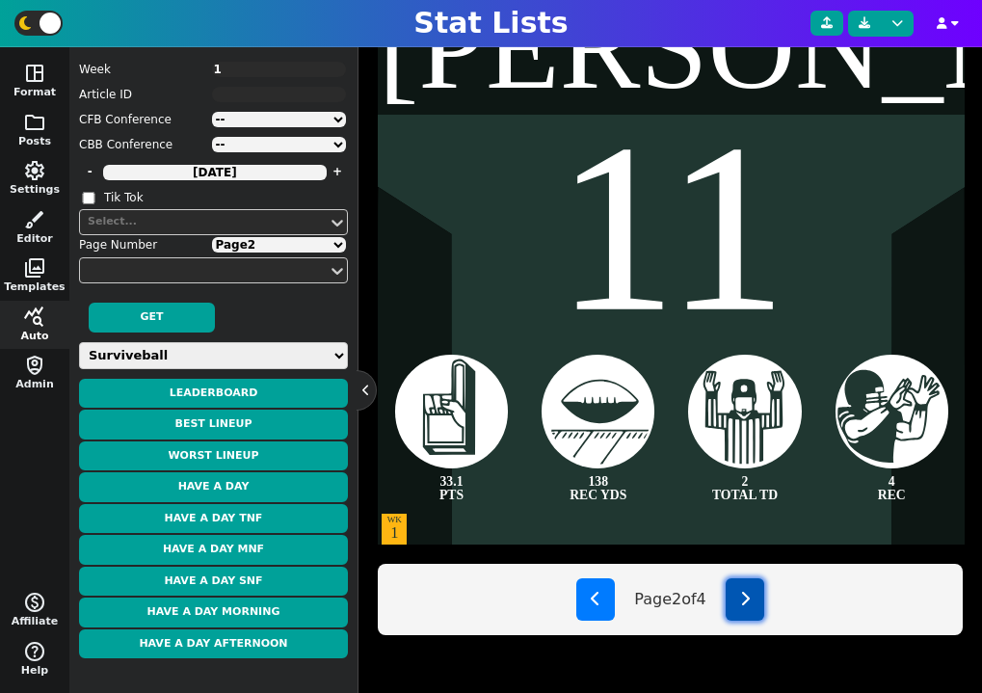
type textarea "110 REC YDS"
type textarea "1 REC TD"
select select "3"
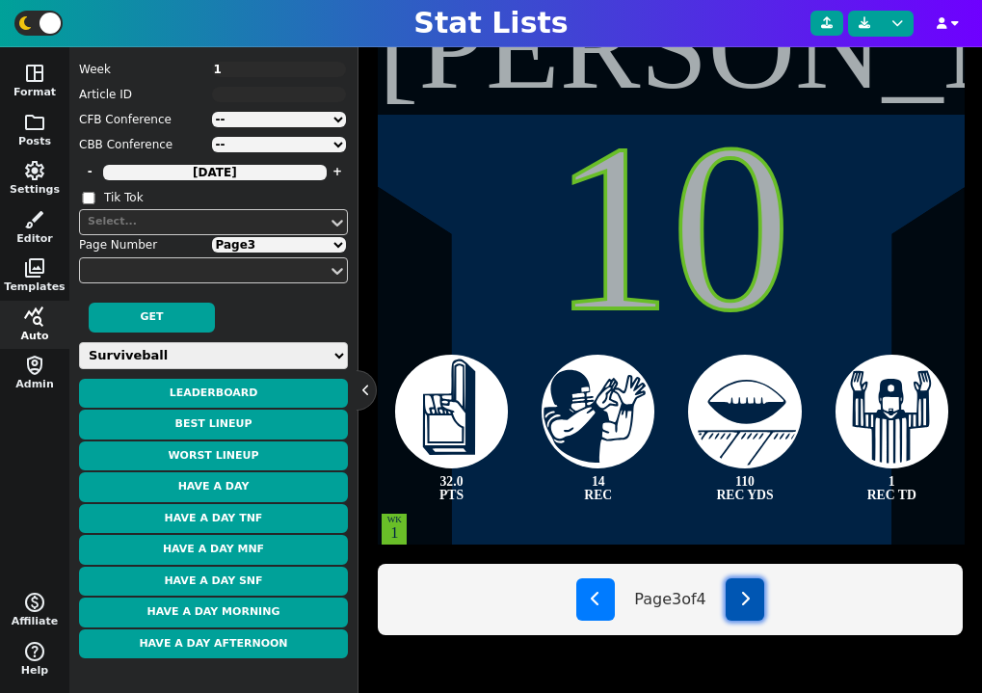
click at [750, 606] on icon at bounding box center [745, 598] width 10 height 15
type textarea "[PERSON_NAME]"
type textarea "17"
type textarea "31.2 PTS"
type textarea "2 RUSH TD"
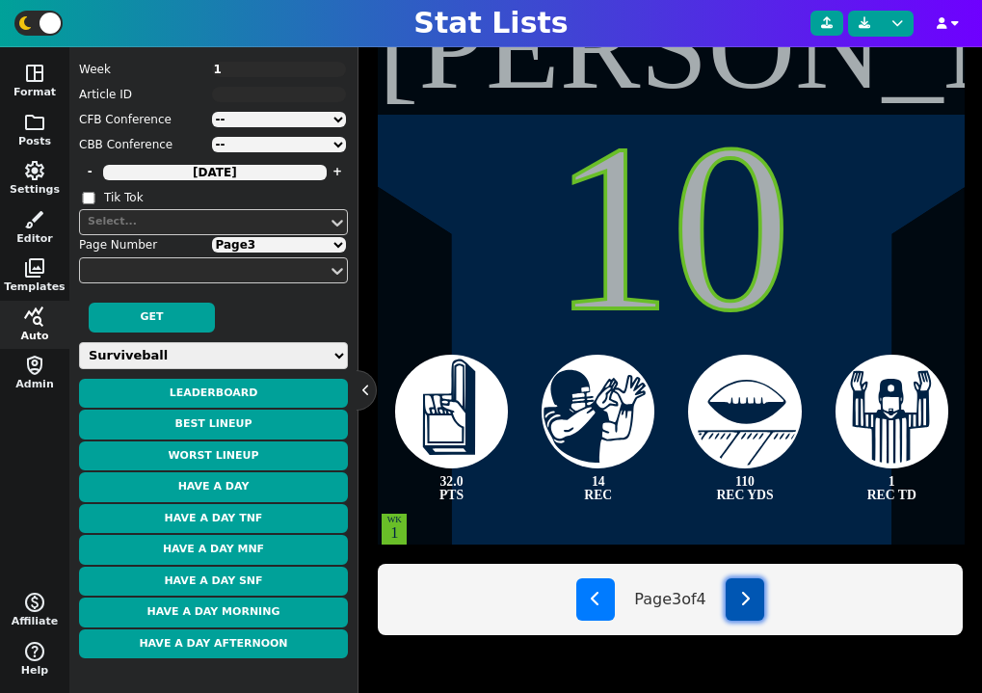
type textarea "2 PASS TD"
type textarea "232 PASS YDS"
type textarea "WK 3"
type textarea "WK 14"
type textarea "WK 15"
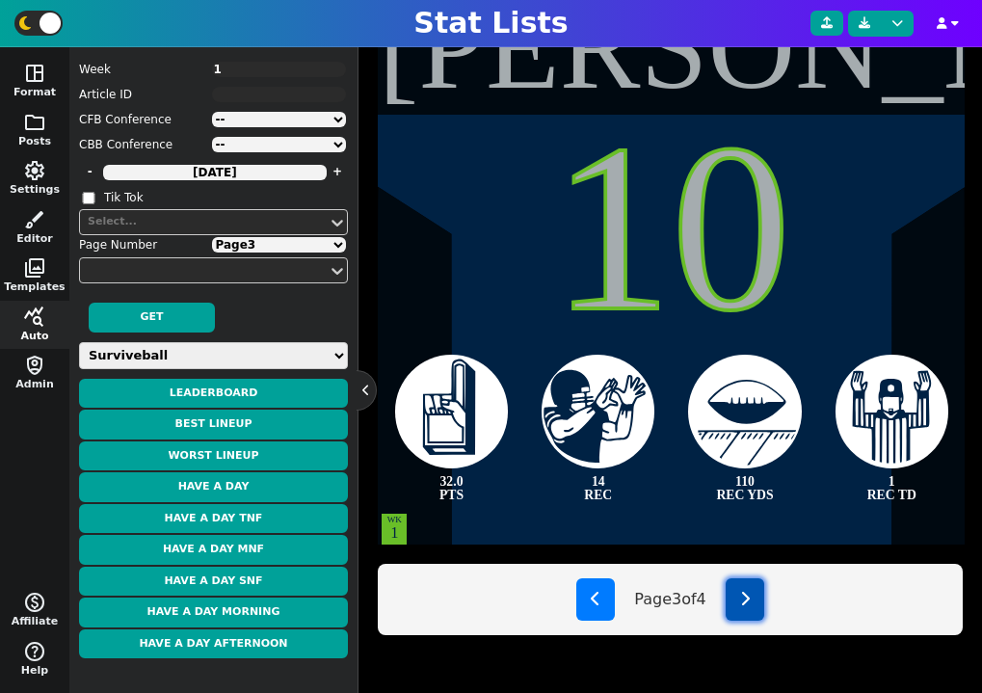
select select "4"
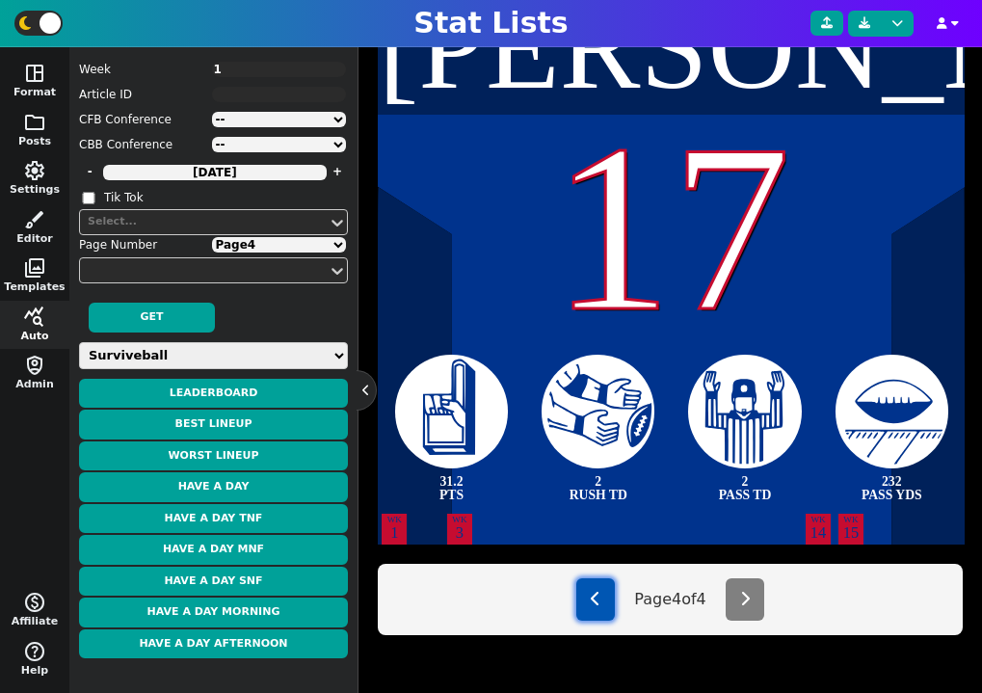
click at [597, 601] on button at bounding box center [595, 599] width 39 height 42
type textarea "[PERSON_NAME]"
type textarea "10"
type textarea "32.0 PTS"
type textarea "14 REC"
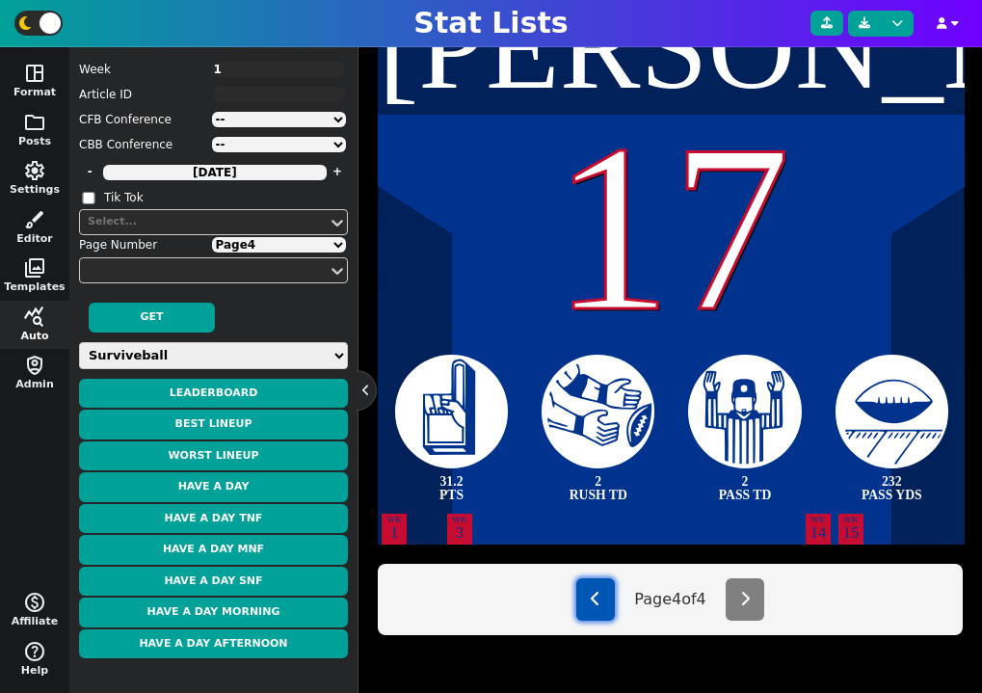
type textarea "110 REC YDS"
type textarea "1 REC TD"
select select "3"
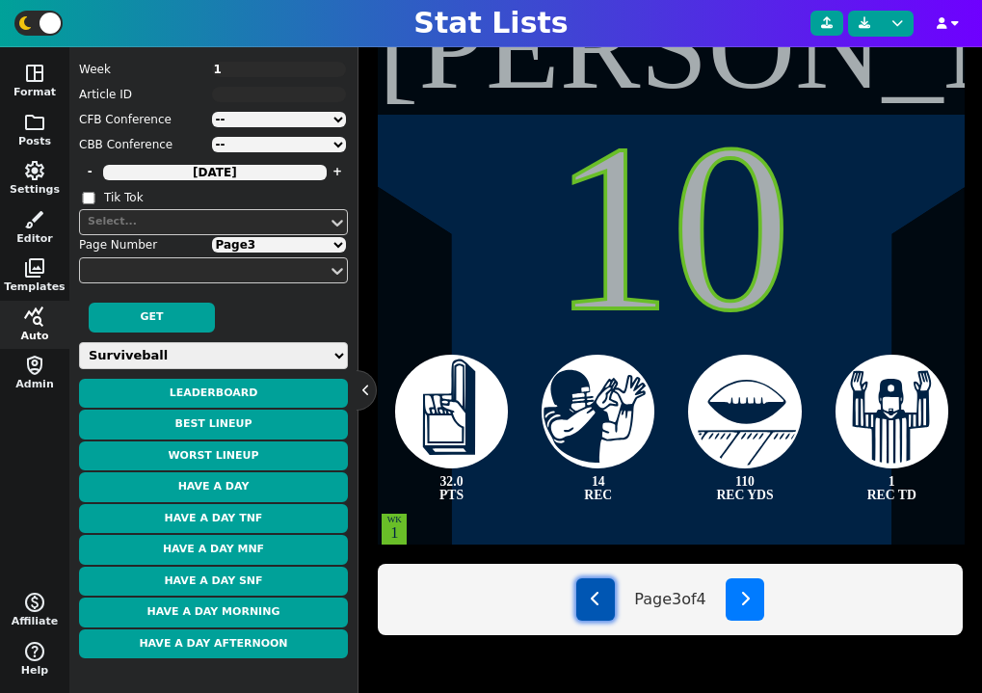
click at [597, 601] on button at bounding box center [595, 599] width 39 height 42
type textarea "[PERSON_NAME]"
type textarea "11"
type textarea "33.1 PTS"
type textarea "138 REC YDS"
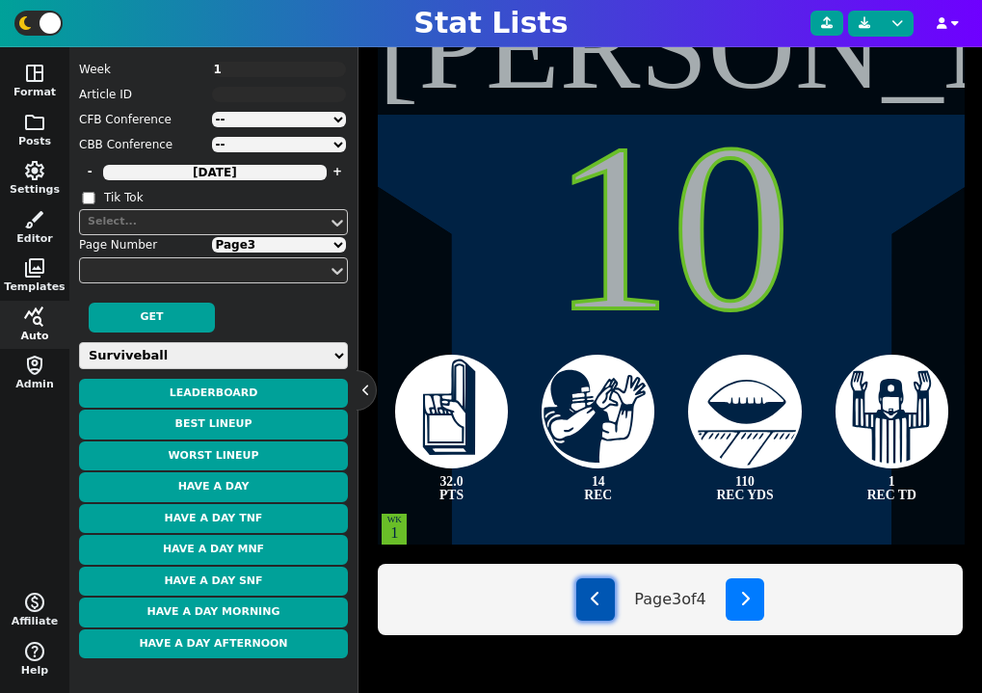
type textarea "2 TOTAL TD"
type textarea "4 REC"
select select "2"
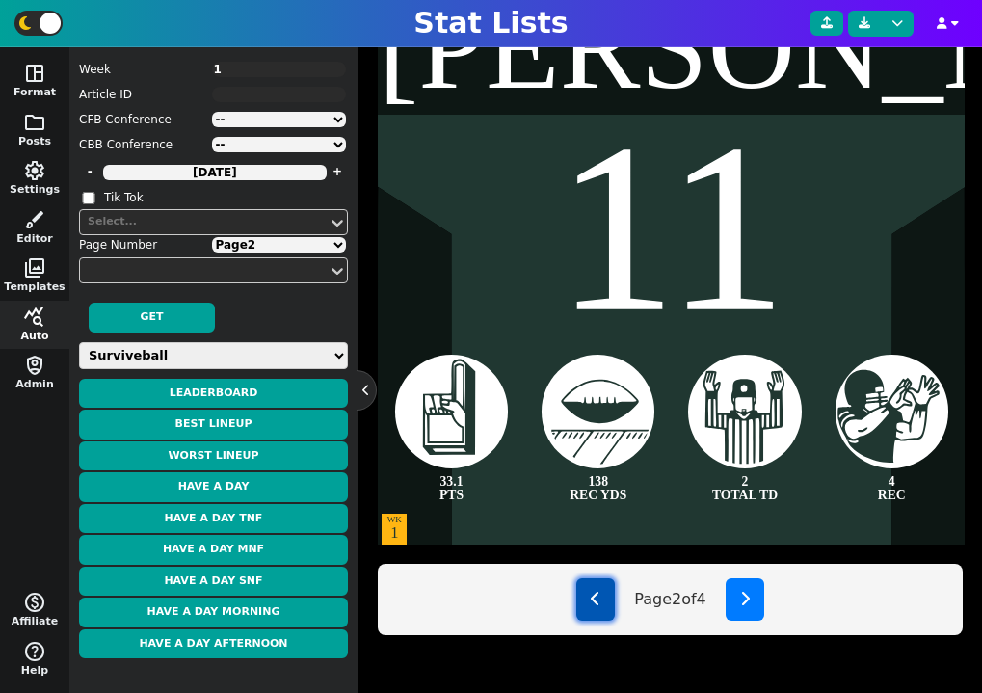
click at [597, 601] on button at bounding box center [595, 599] width 39 height 42
type textarea "[PERSON_NAME]"
type textarea "26"
type textarea "33.2 PTS"
type textarea "3 TOTAL TD"
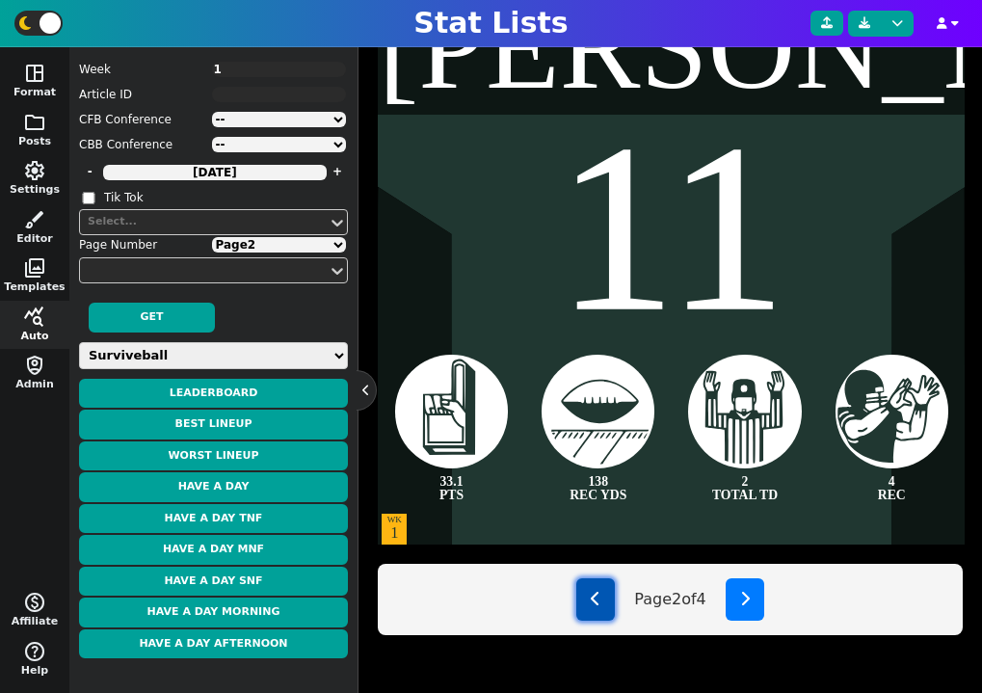
type textarea "24 CAR"
type textarea "109 RUSH YDS"
type textarea "WK 3"
type textarea "WK 9"
type textarea "WK 11"
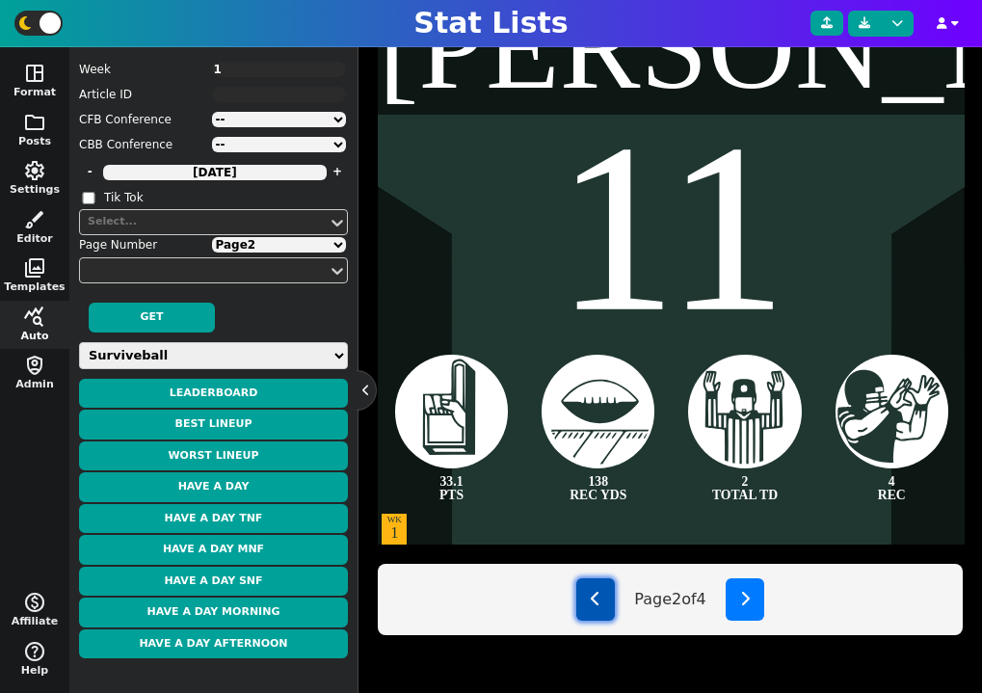
type textarea "WK 12"
select select "1"
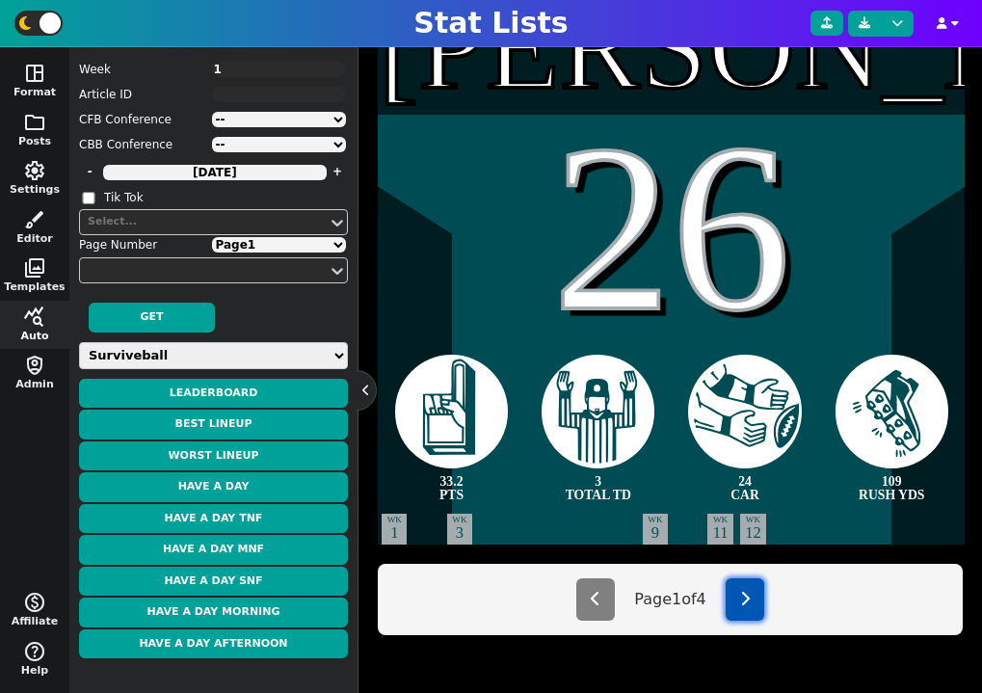
click at [744, 607] on button at bounding box center [745, 599] width 39 height 42
type textarea "[PERSON_NAME]"
type textarea "11"
type textarea "33.1 PTS"
type textarea "138 REC YDS"
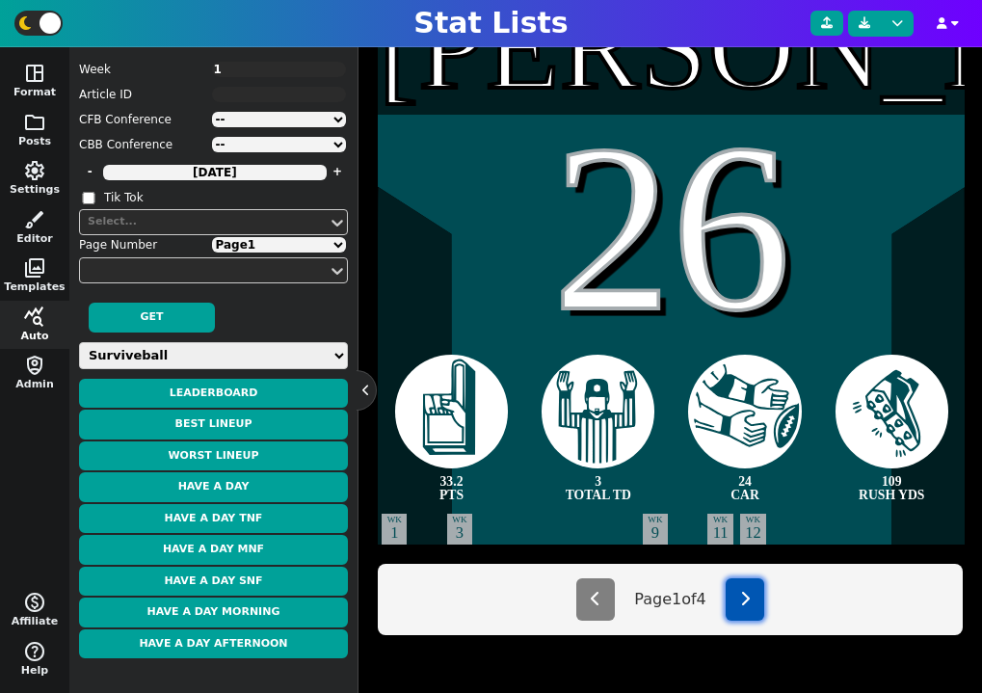
type textarea "2 TOTAL TD"
type textarea "4 REC"
select select "2"
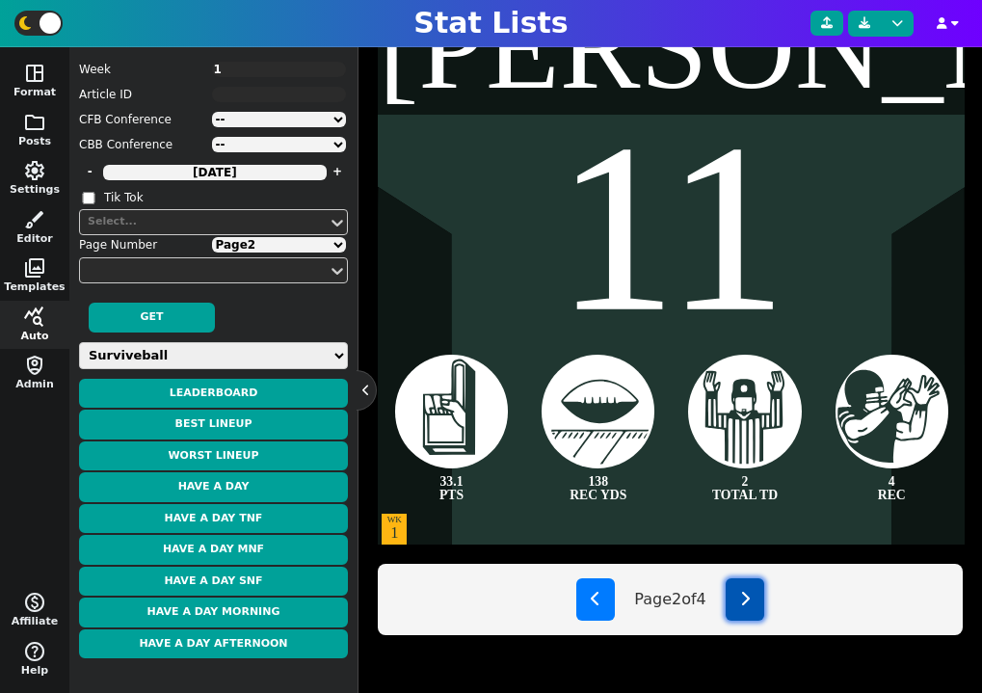
click at [744, 607] on button at bounding box center [745, 599] width 39 height 42
type textarea "[PERSON_NAME]"
type textarea "10"
type textarea "32.0 PTS"
type textarea "14 REC"
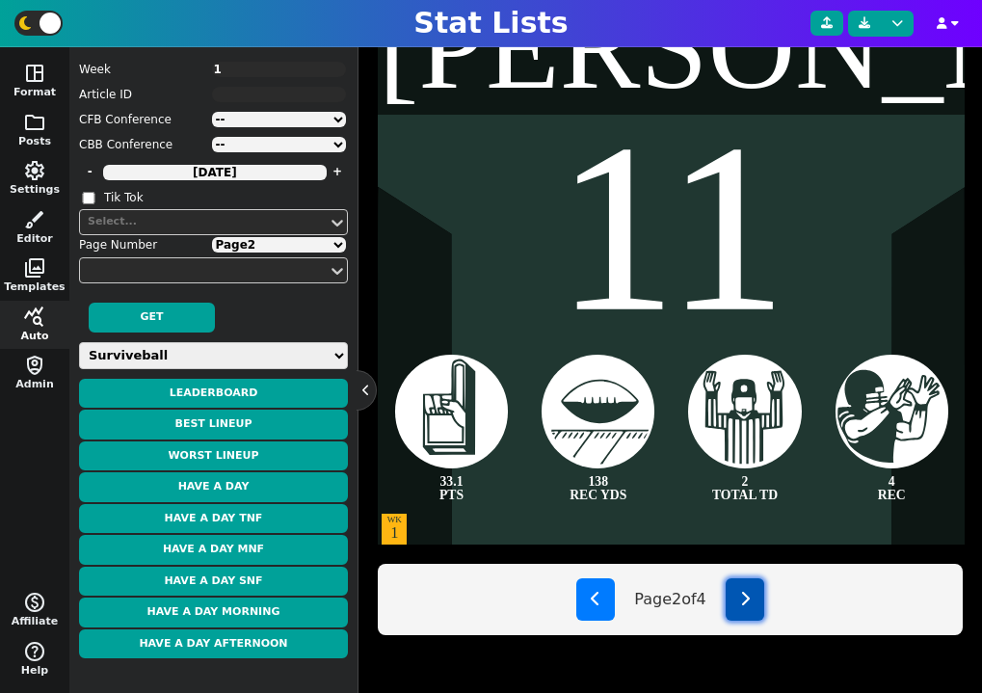
type textarea "110 REC YDS"
type textarea "1 REC TD"
select select "3"
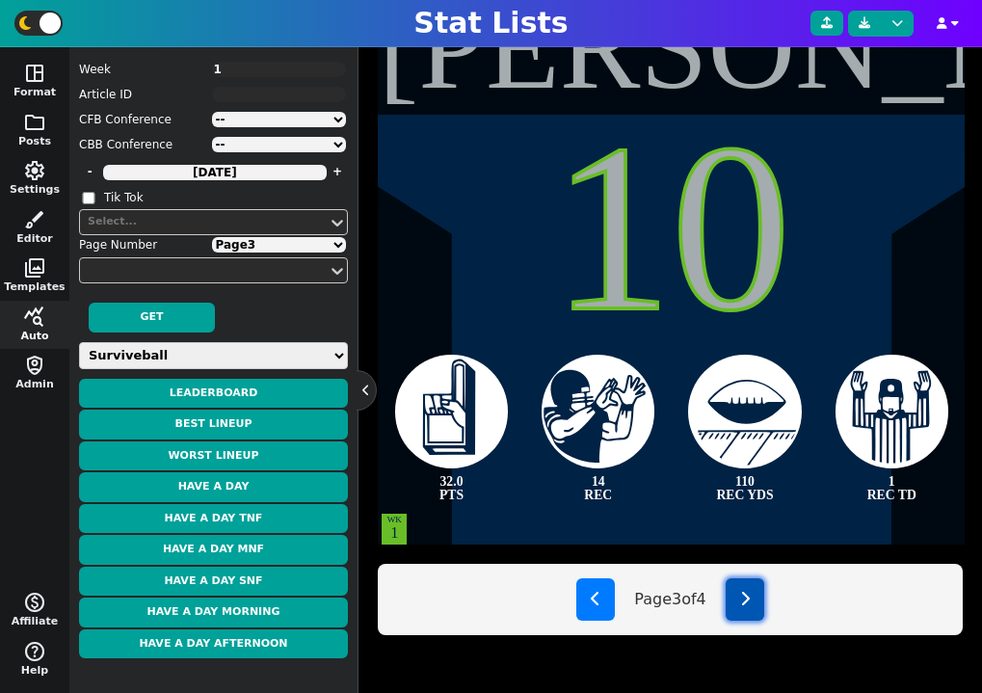
click at [744, 607] on button at bounding box center [745, 599] width 39 height 42
type textarea "[PERSON_NAME]"
type textarea "17"
type textarea "31.2 PTS"
type textarea "2 RUSH TD"
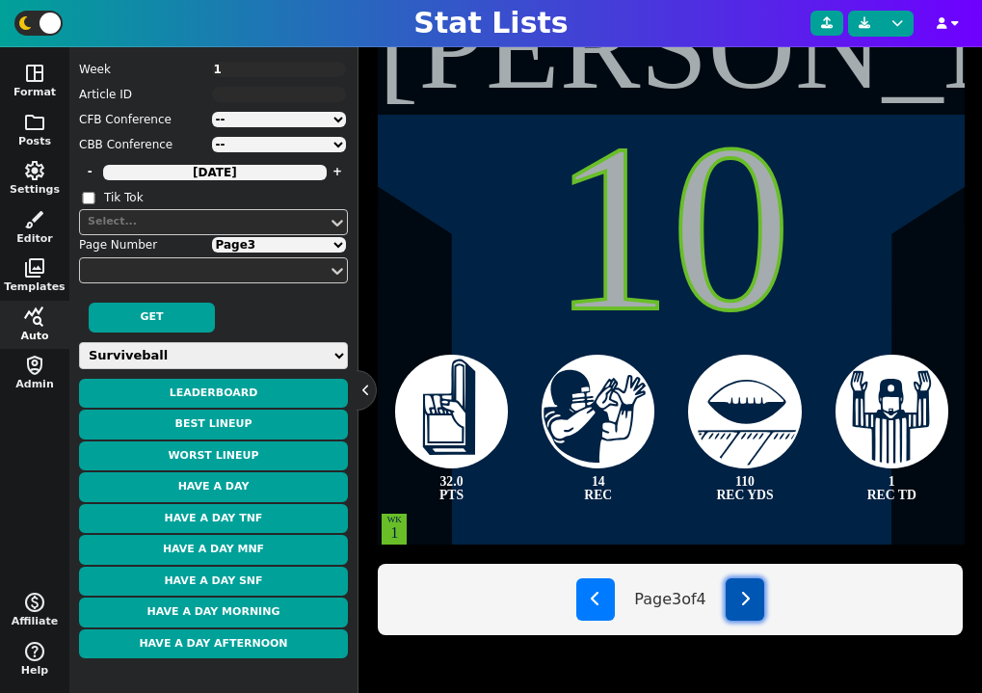
type textarea "2 PASS TD"
type textarea "232 PASS YDS"
type textarea "WK 3"
type textarea "WK 14"
type textarea "WK 15"
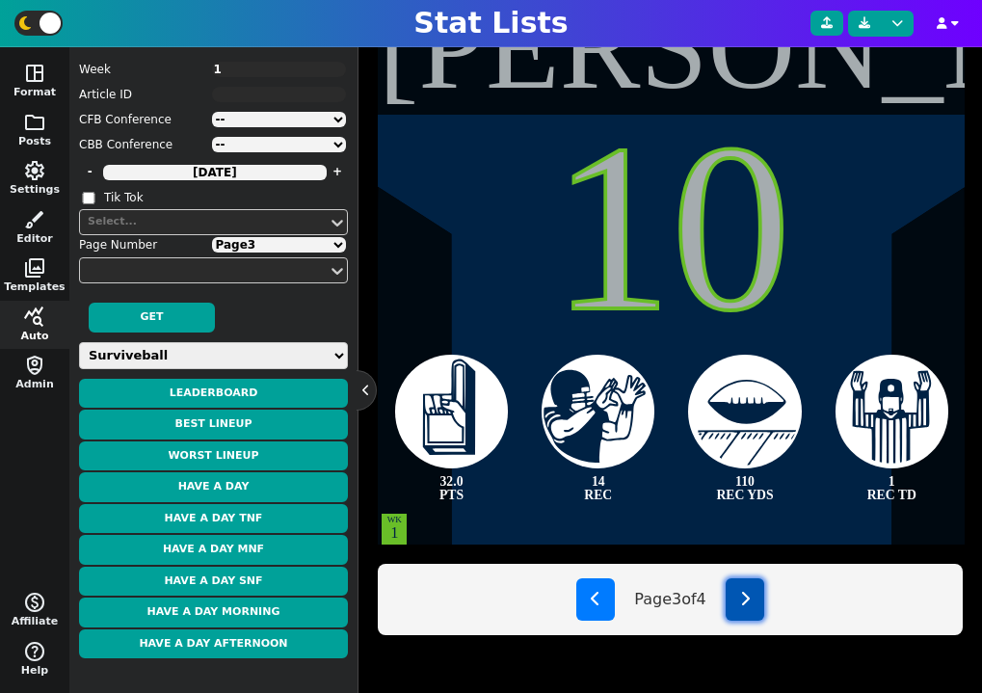
select select "4"
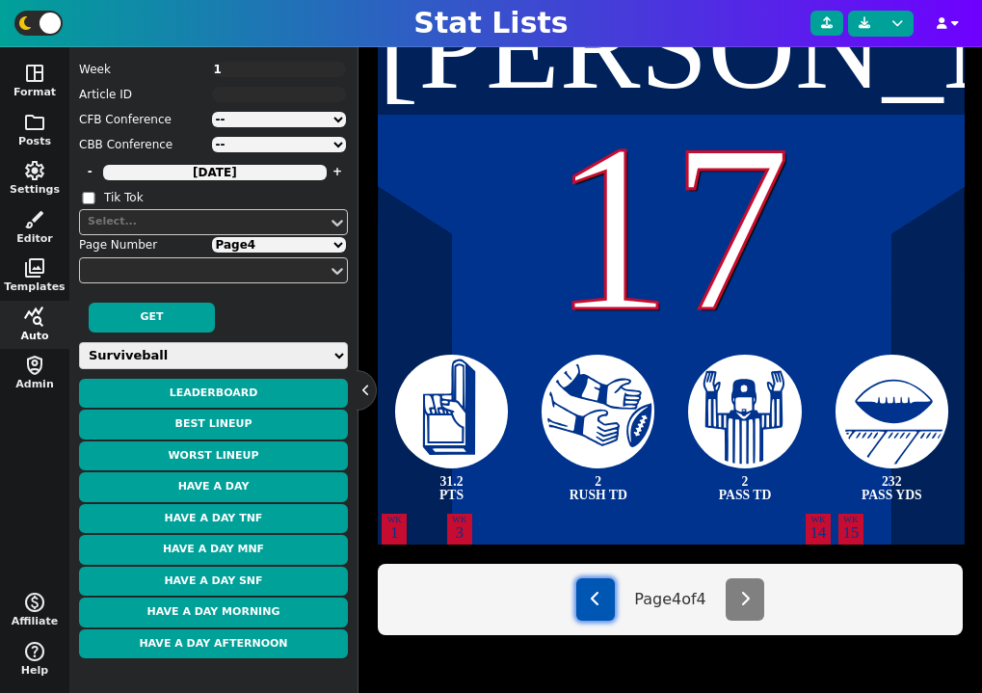
click at [591, 598] on icon at bounding box center [596, 598] width 10 height 15
type textarea "[PERSON_NAME]"
type textarea "10"
type textarea "32.0 PTS"
type textarea "14 REC"
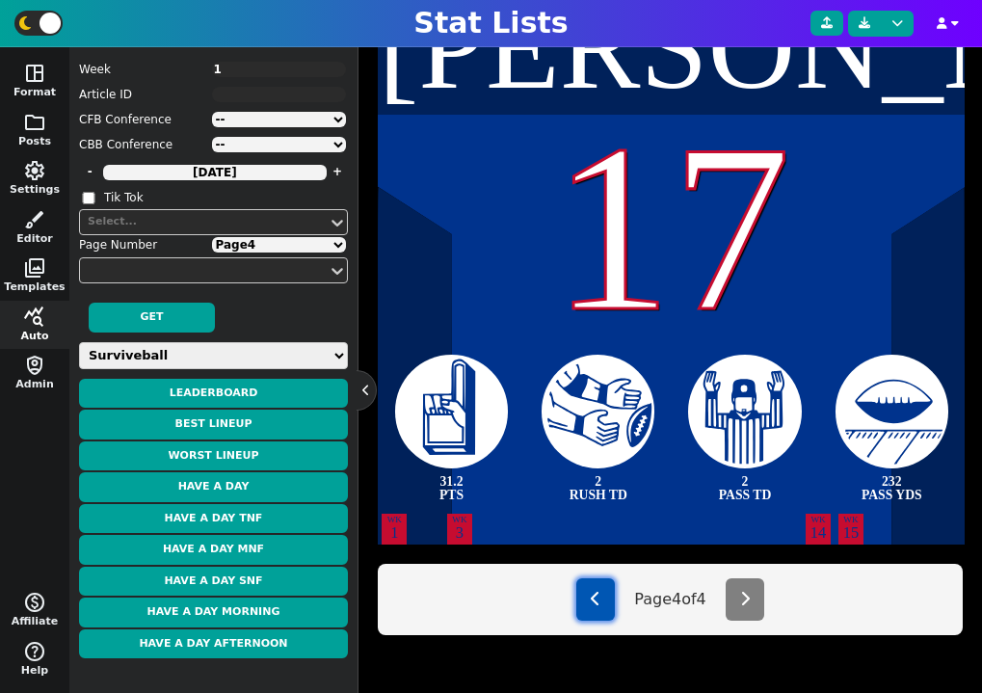
type textarea "110 REC YDS"
type textarea "1 REC TD"
select select "3"
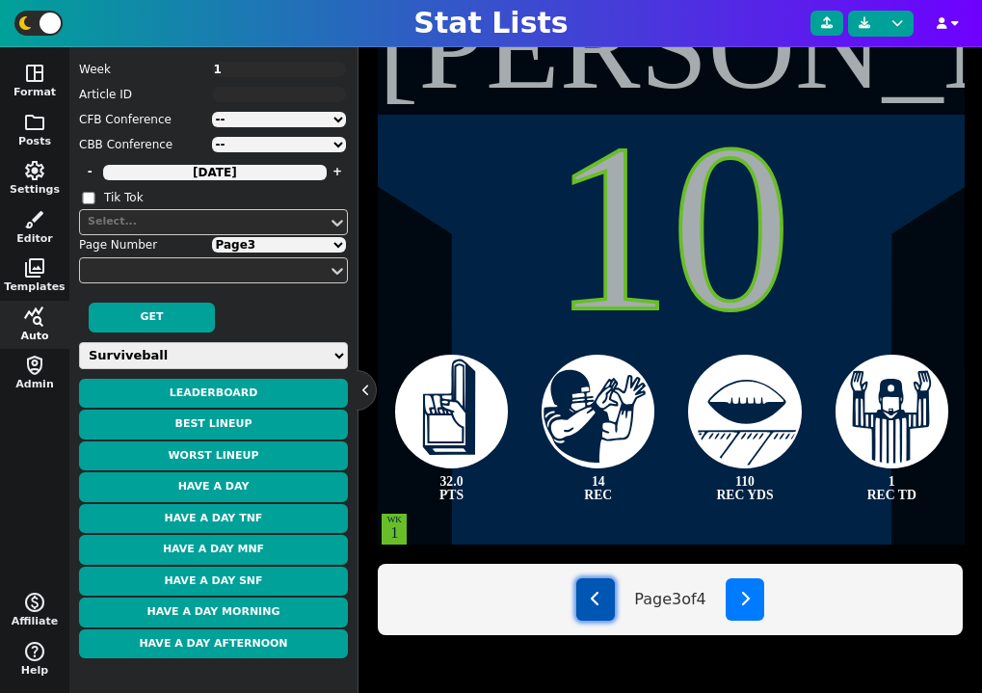
click at [591, 598] on icon at bounding box center [596, 598] width 10 height 15
type textarea "[PERSON_NAME]"
type textarea "11"
type textarea "33.1 PTS"
type textarea "138 REC YDS"
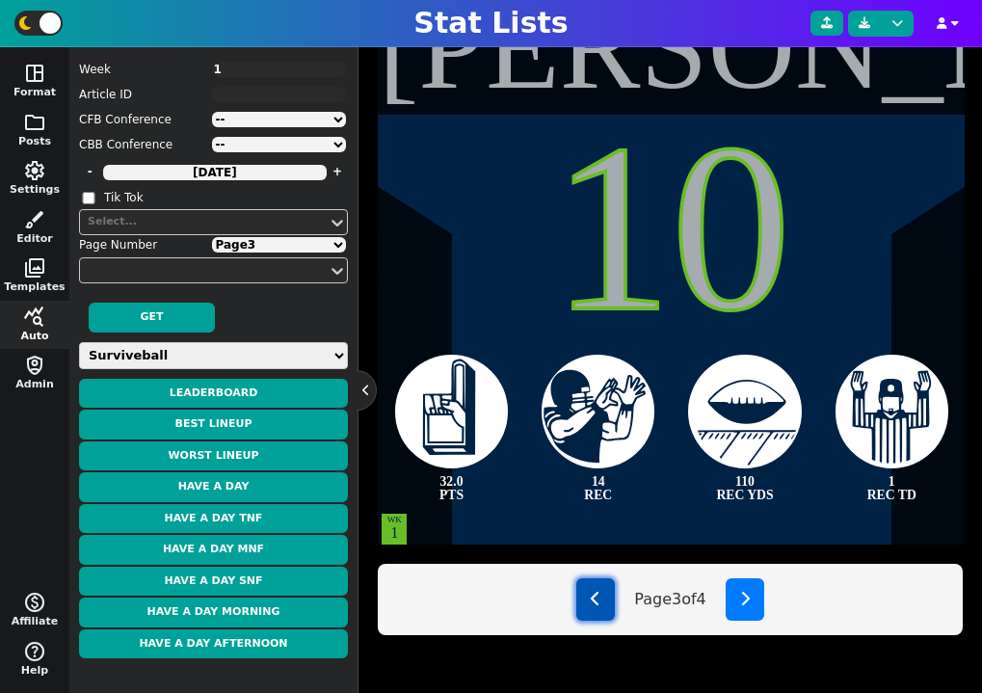
type textarea "2 TOTAL TD"
type textarea "4 REC"
select select "2"
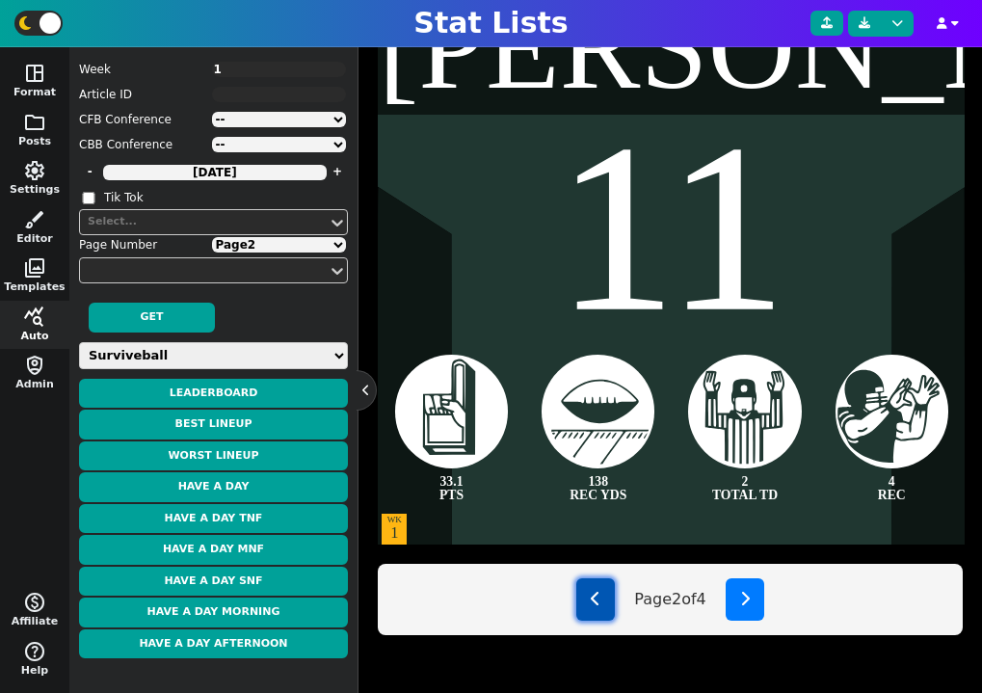
click at [591, 598] on icon at bounding box center [596, 598] width 10 height 15
type textarea "[PERSON_NAME]"
type textarea "26"
type textarea "33.2 PTS"
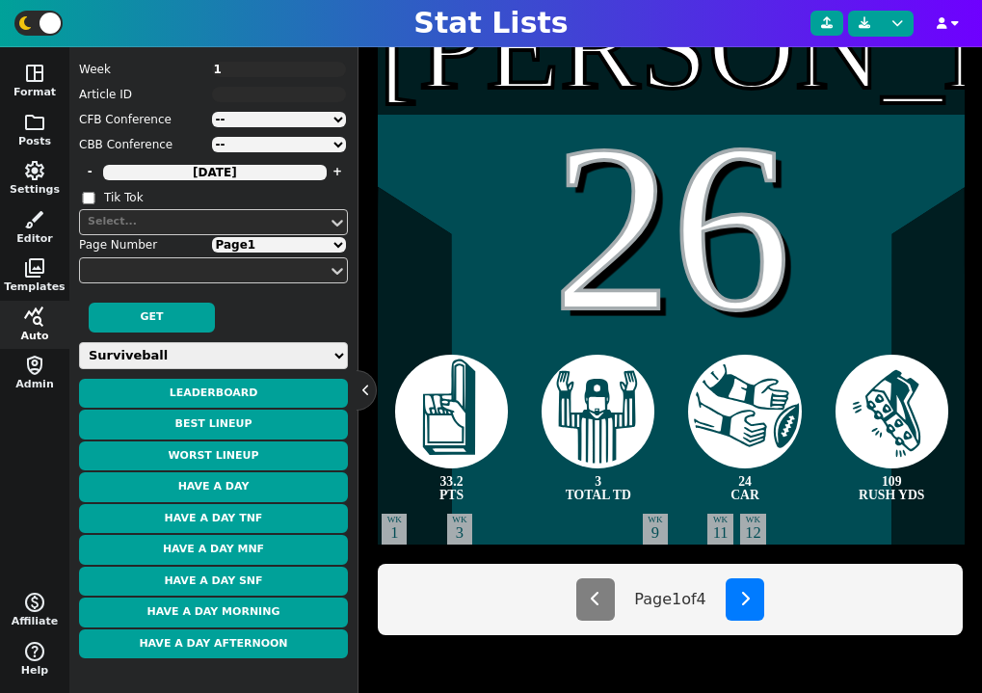
click at [279, 251] on select "Page 1 Page 2 Page 3 Page 4" at bounding box center [279, 244] width 135 height 15
click at [212, 237] on select "Page 1 Page 2 Page 3 Page 4" at bounding box center [279, 244] width 135 height 15
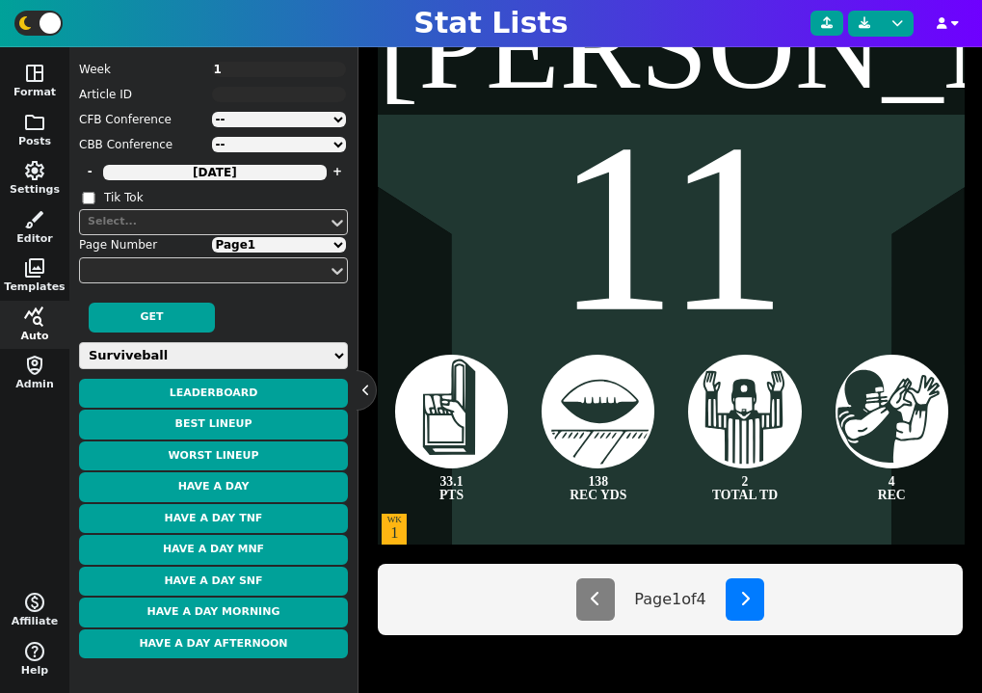
click at [270, 243] on select "Page 1 Page 2 Page 3 Page 4" at bounding box center [279, 244] width 135 height 15
click at [212, 237] on select "Page 1 Page 2 Page 3 Page 4" at bounding box center [279, 244] width 135 height 15
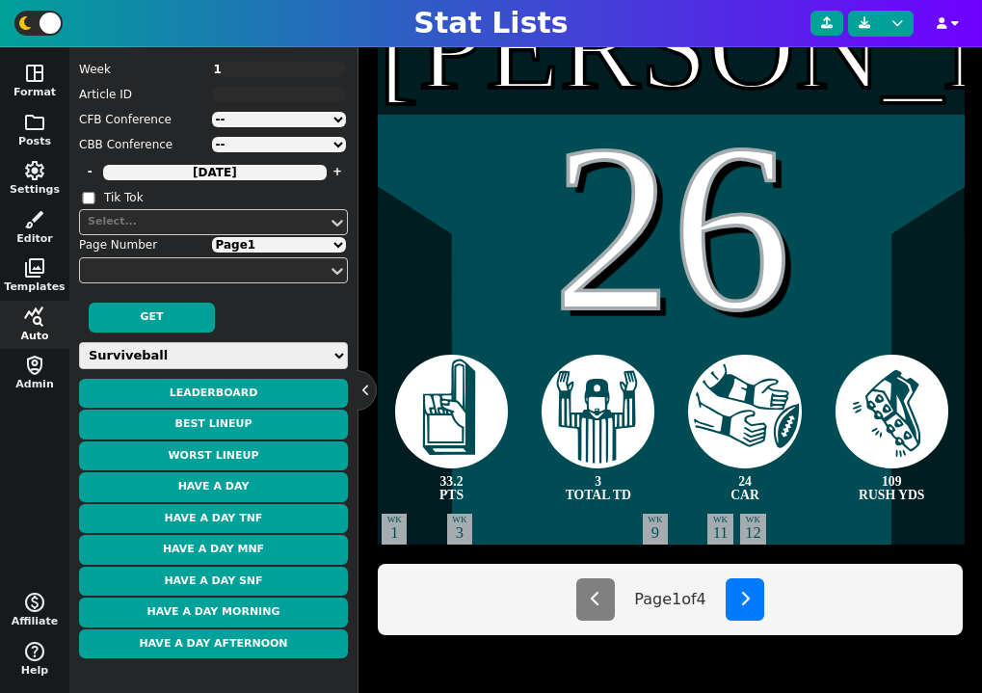
click at [298, 247] on select "Page 1 Page 2 Page 3 Page 4" at bounding box center [279, 244] width 135 height 15
click at [212, 237] on select "Page 1 Page 2 Page 3 Page 4" at bounding box center [279, 244] width 135 height 15
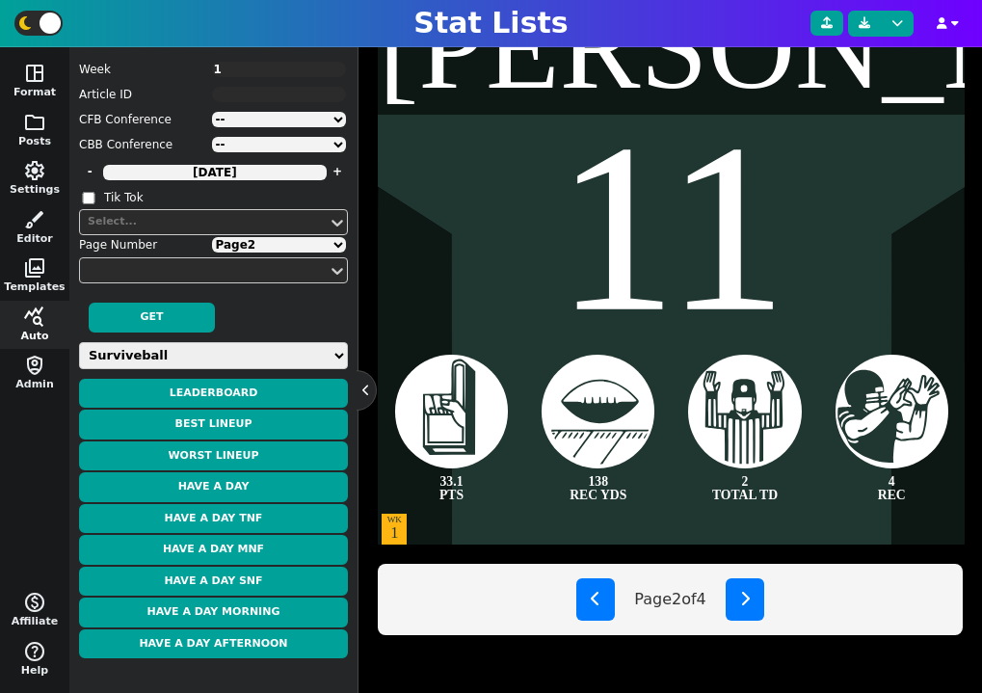
click at [278, 246] on select "Page 1 Page 2 Page 3 Page 4" at bounding box center [279, 244] width 135 height 15
click at [212, 237] on select "Page 1 Page 2 Page 3 Page 4" at bounding box center [279, 244] width 135 height 15
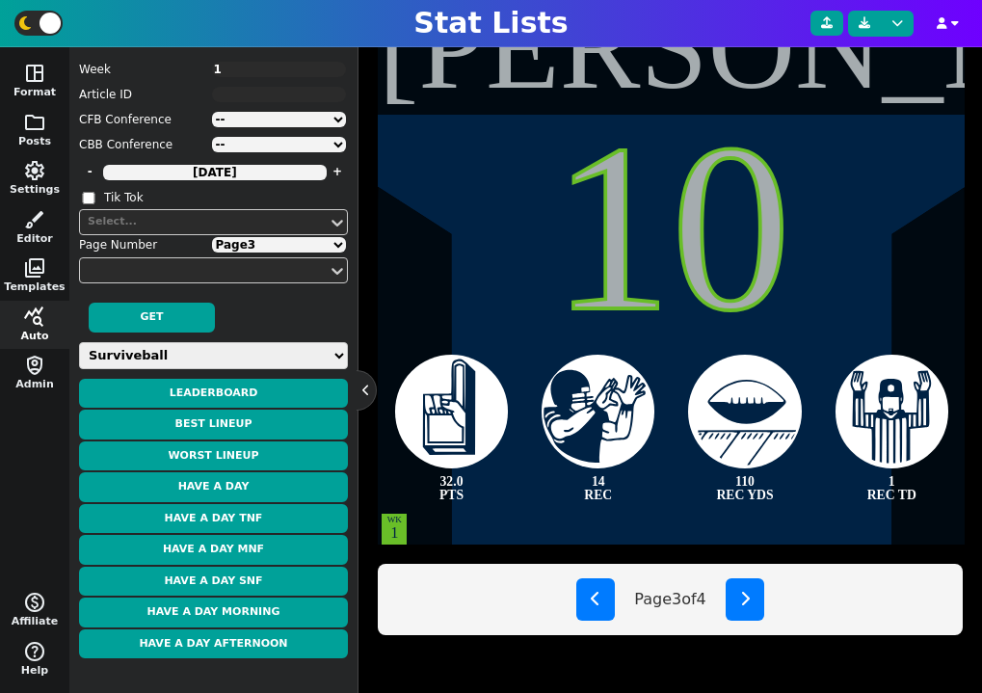
click at [291, 245] on select "Page 1 Page 2 Page 3 Page 4" at bounding box center [279, 244] width 135 height 15
click at [212, 237] on select "Page 1 Page 2 Page 3 Page 4" at bounding box center [279, 244] width 135 height 15
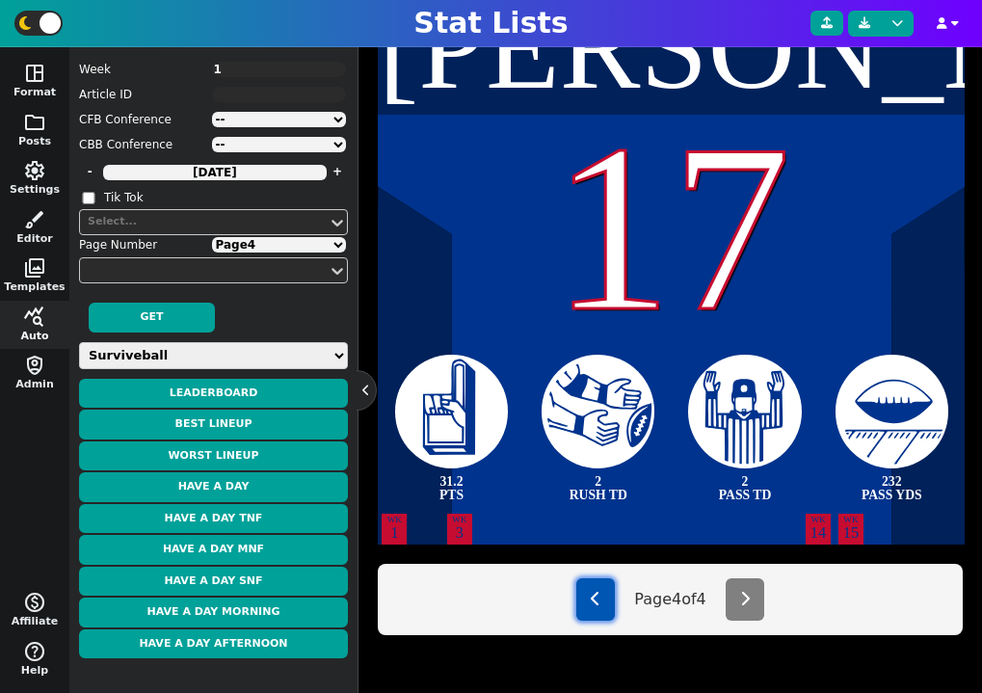
click at [591, 603] on icon at bounding box center [596, 598] width 10 height 15
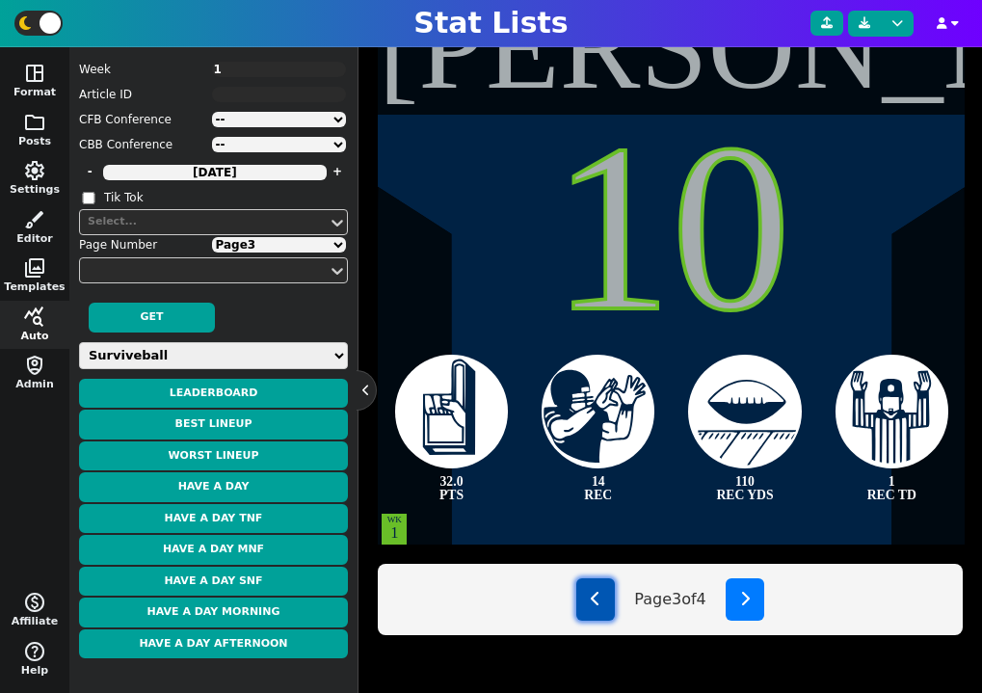
click at [591, 603] on icon at bounding box center [596, 598] width 10 height 15
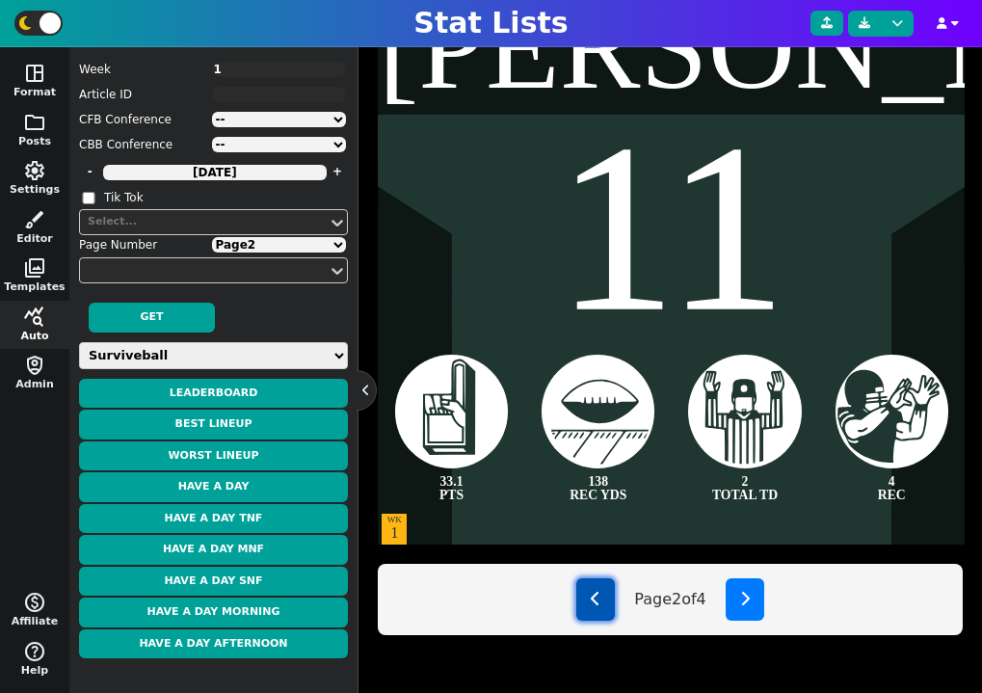
click at [591, 603] on icon at bounding box center [596, 598] width 10 height 15
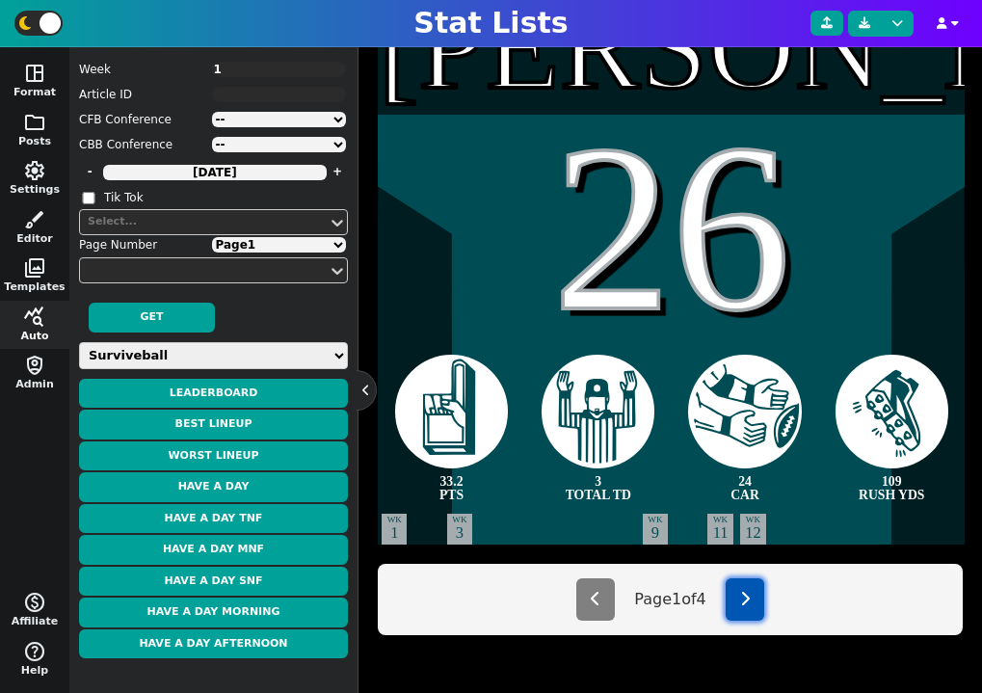
click at [759, 609] on button at bounding box center [745, 599] width 39 height 42
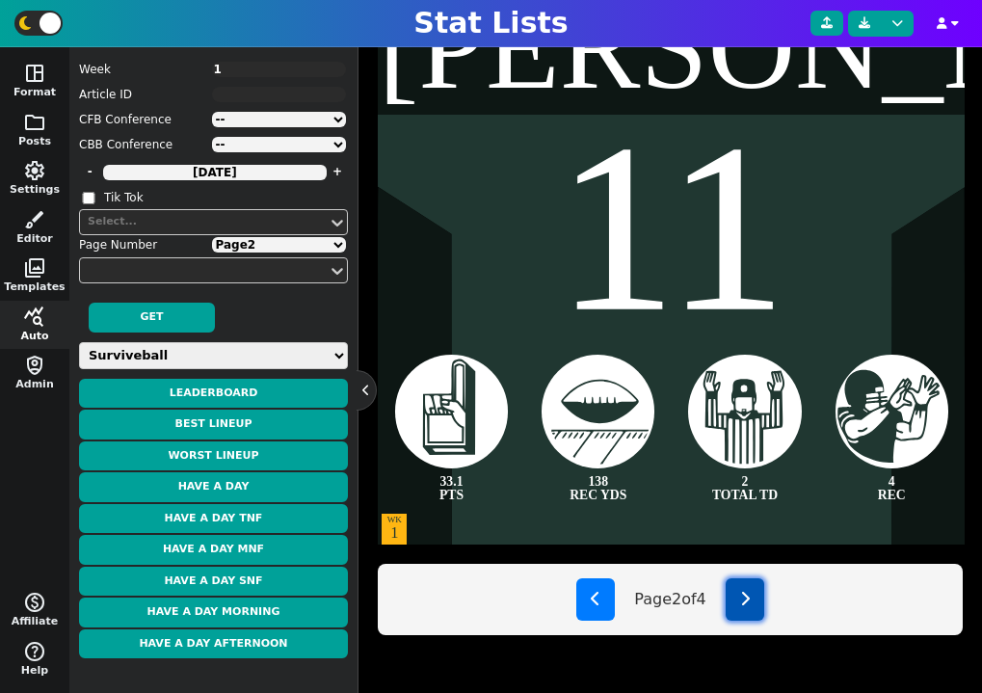
click at [759, 609] on button at bounding box center [745, 599] width 39 height 42
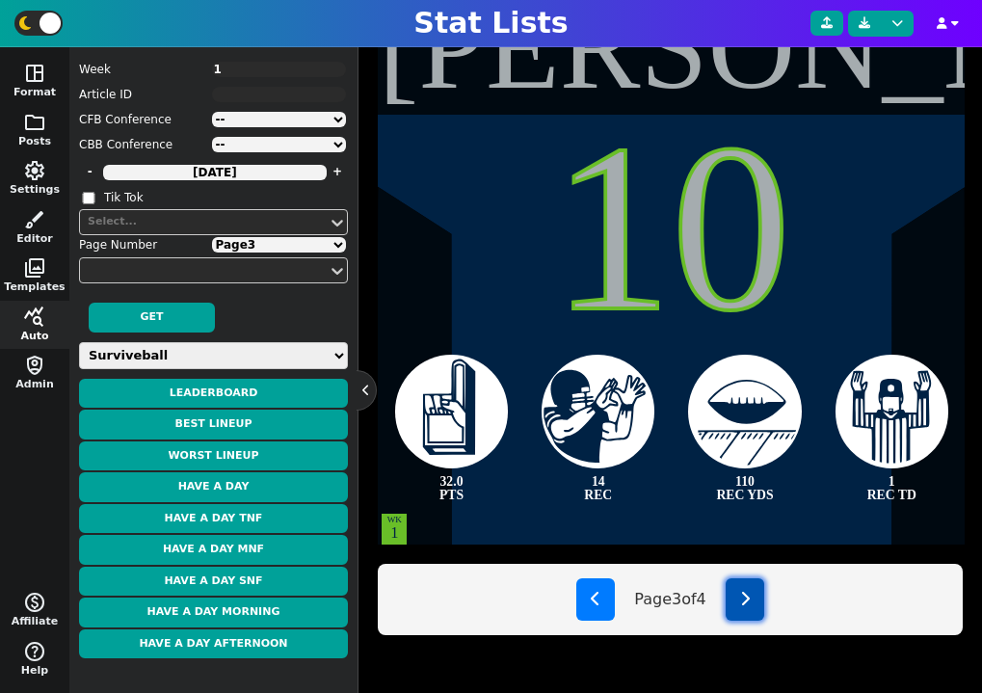
click at [759, 609] on button at bounding box center [745, 599] width 39 height 42
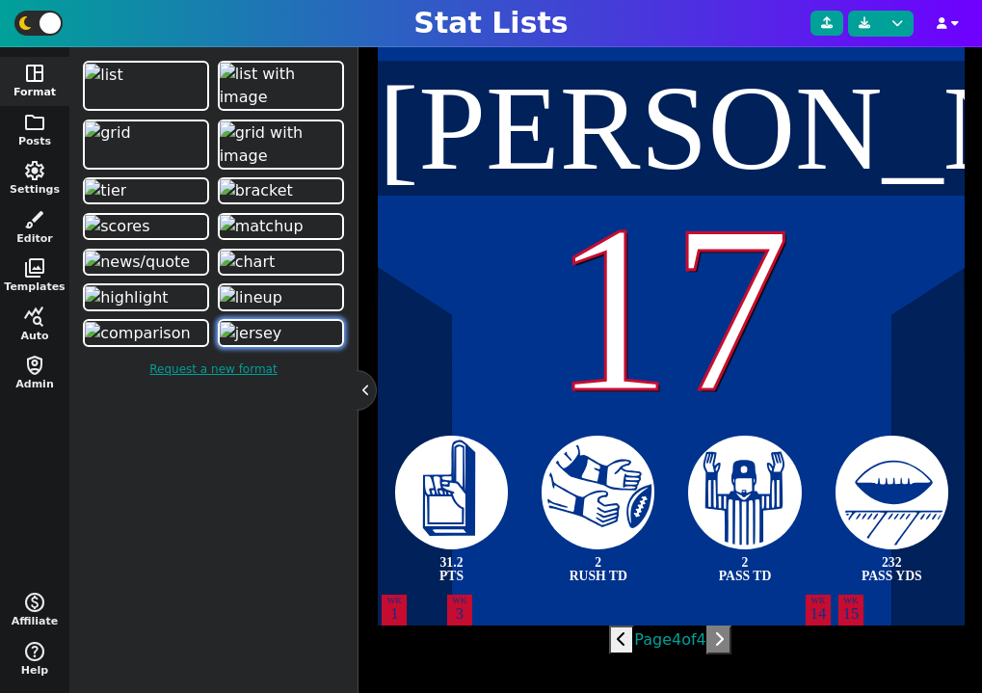
scroll to position [467, 0]
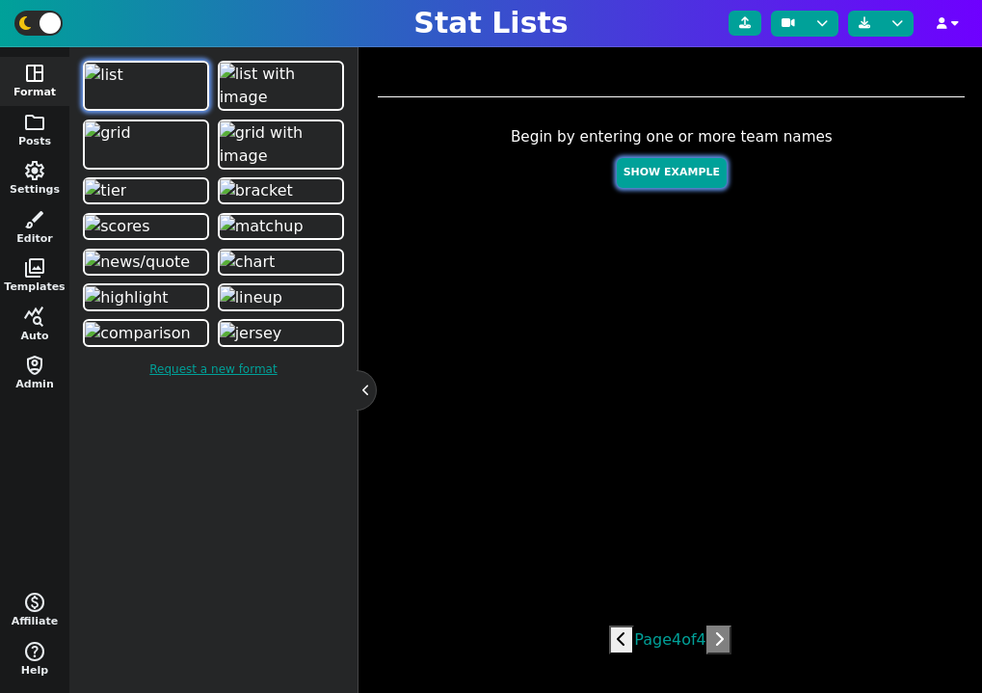
click at [685, 178] on button "Show Example" at bounding box center [672, 173] width 110 height 30
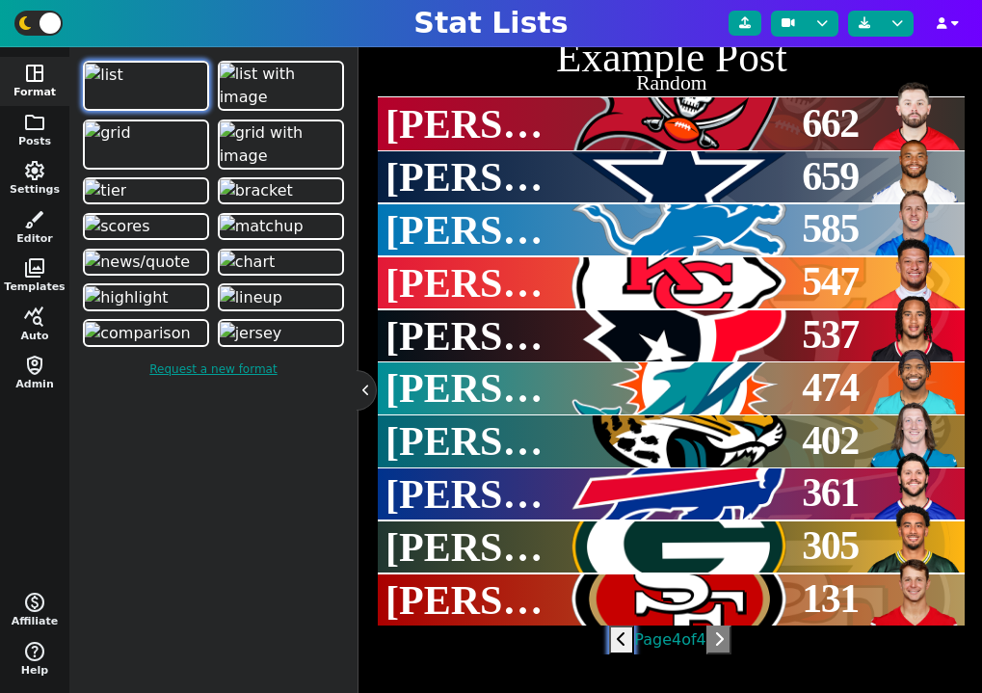
click at [617, 643] on icon at bounding box center [622, 638] width 10 height 15
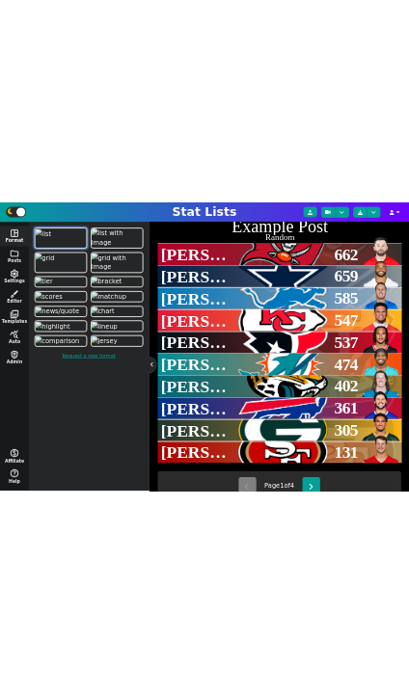
scroll to position [548, 0]
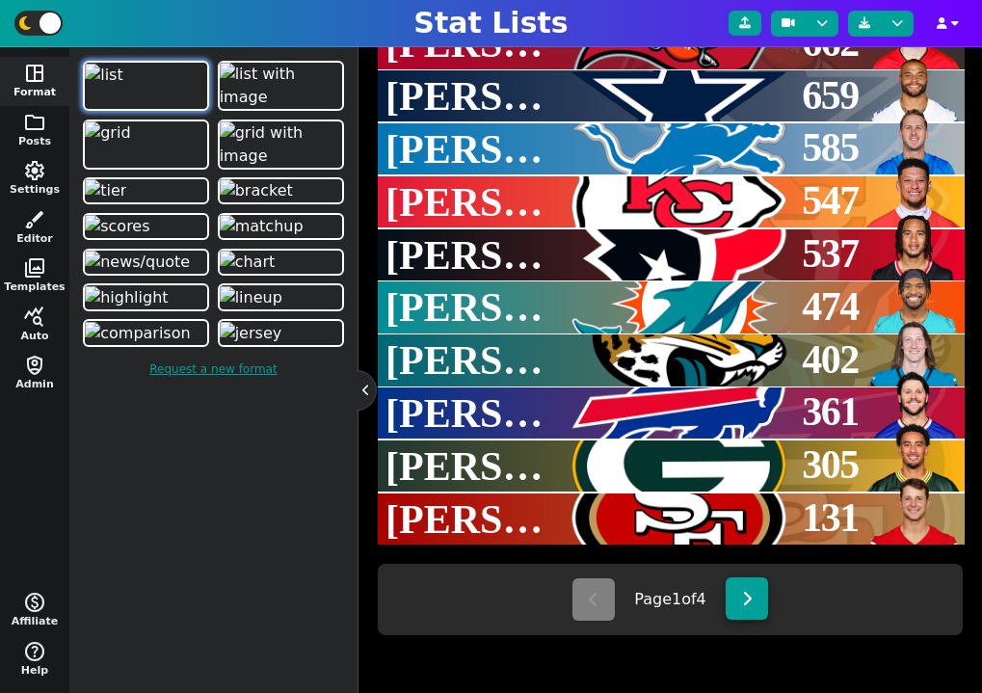
click at [746, 596] on icon at bounding box center [747, 598] width 11 height 15
click at [590, 591] on icon at bounding box center [594, 598] width 11 height 15
click at [749, 597] on icon at bounding box center [747, 598] width 11 height 15
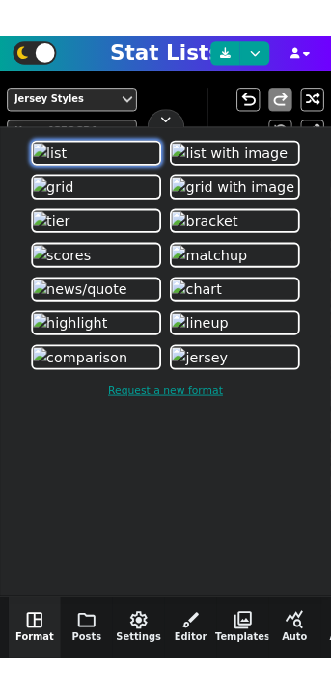
scroll to position [801, 0]
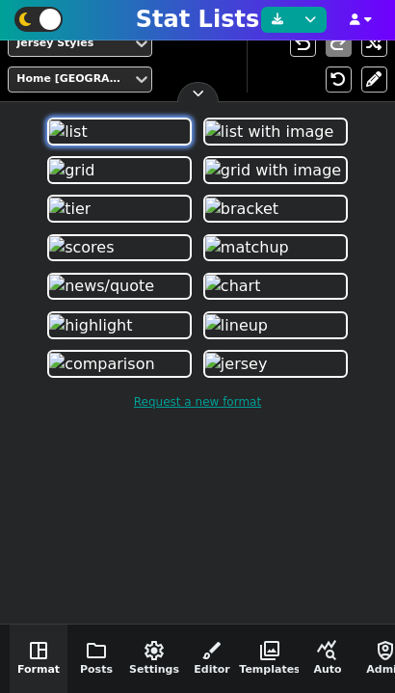
click at [191, 93] on button at bounding box center [198, 92] width 19 height 19
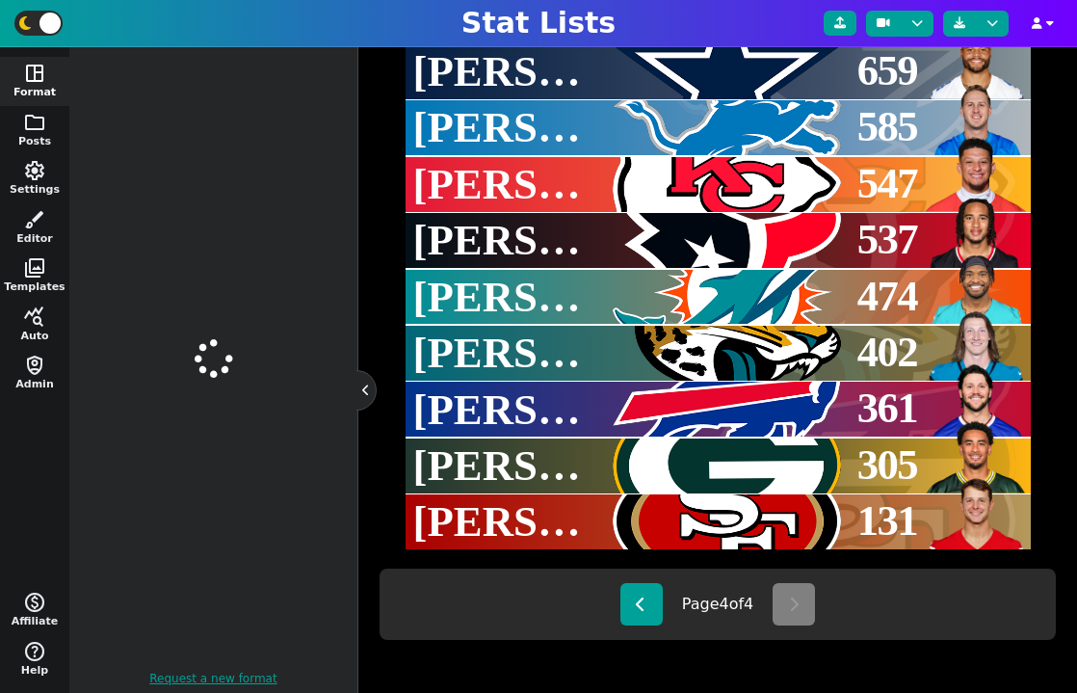
scroll to position [582, 0]
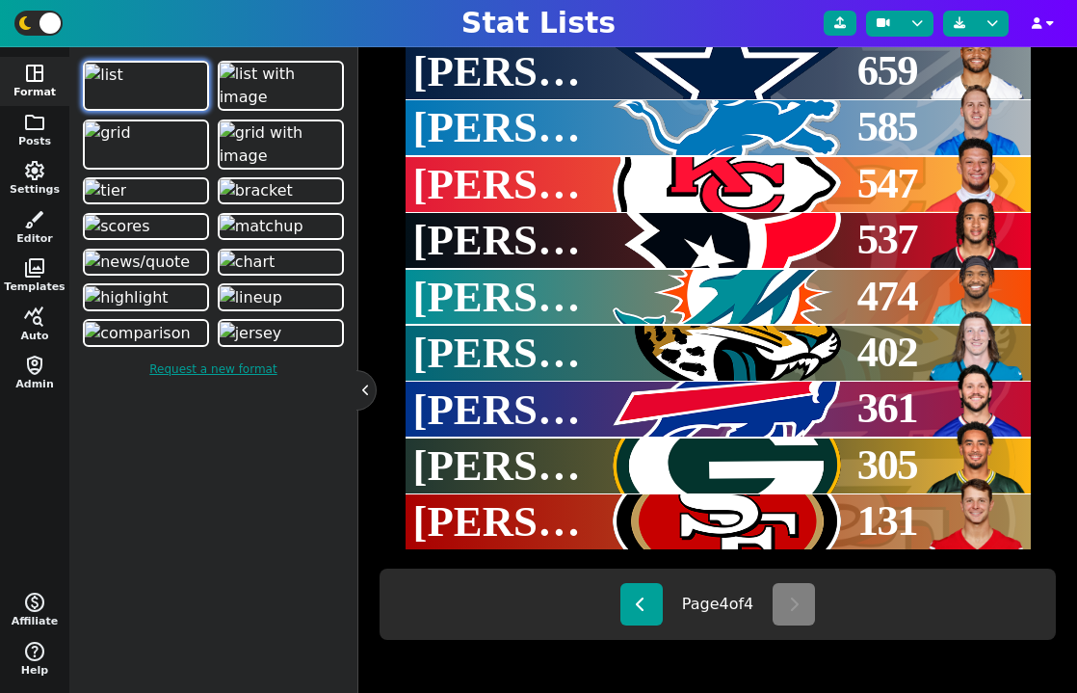
click at [363, 383] on button at bounding box center [366, 390] width 19 height 19
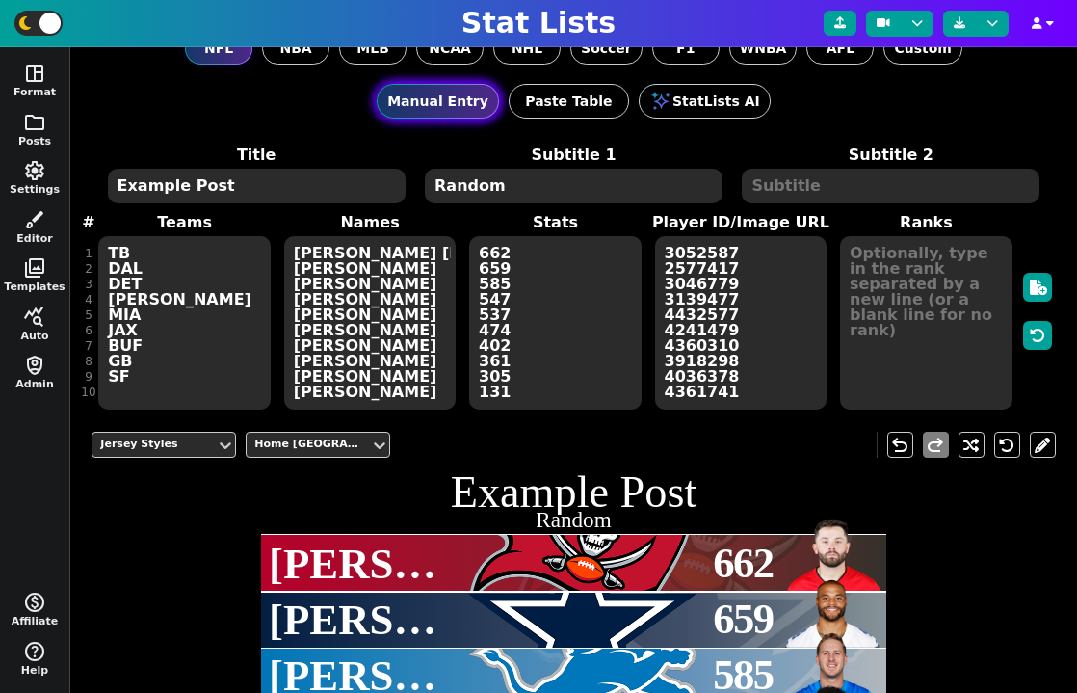
scroll to position [0, 0]
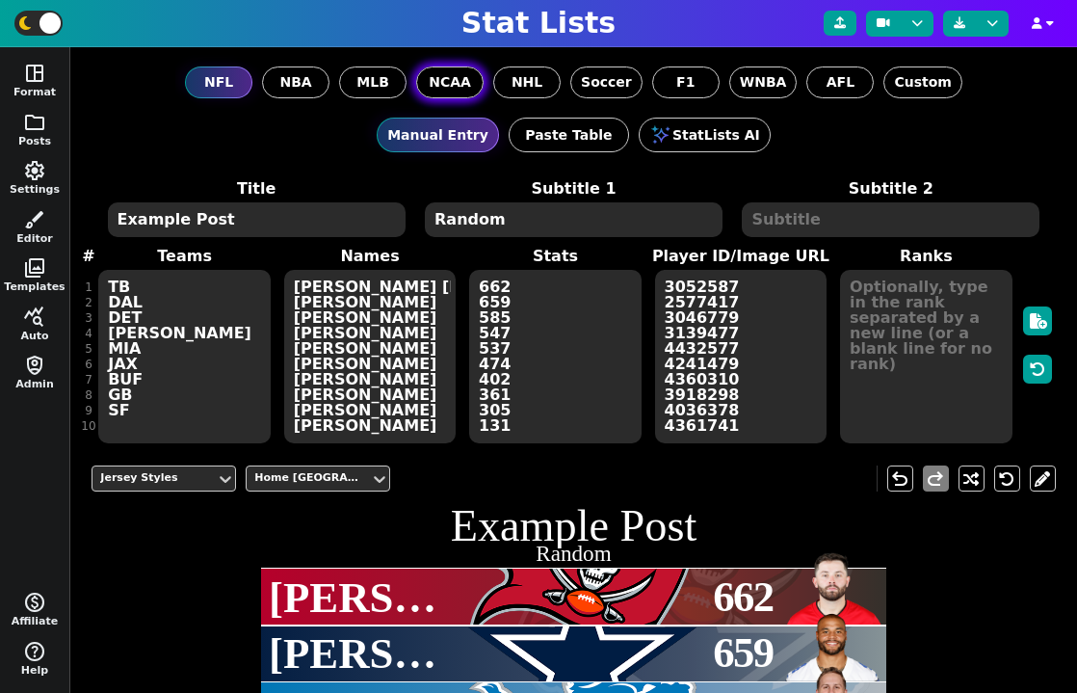
click at [464, 90] on span "NCAA" at bounding box center [450, 82] width 42 height 20
click at [0, 0] on input "NCAA" at bounding box center [0, 0] width 0 height 0
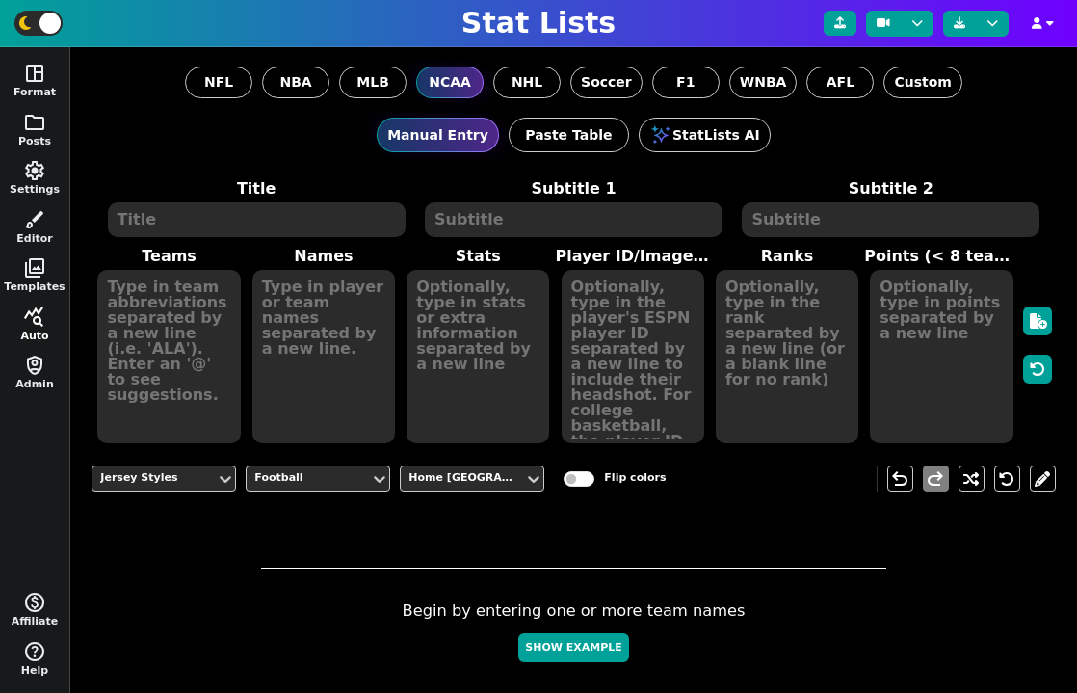
click at [31, 323] on span "query_stats" at bounding box center [34, 316] width 23 height 23
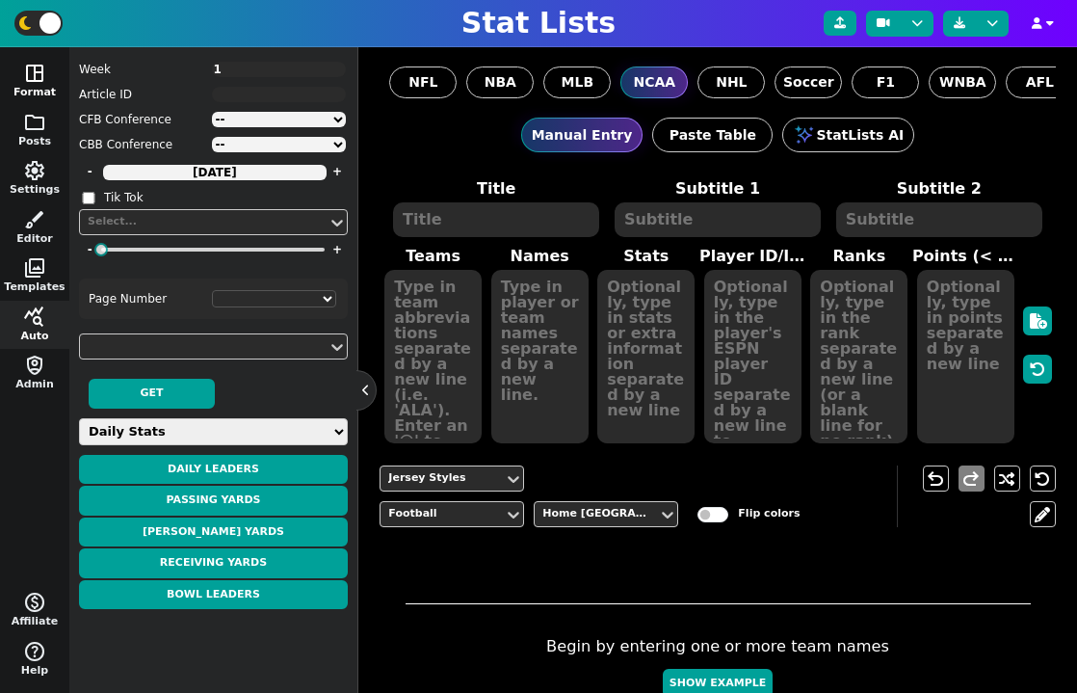
click at [39, 77] on span "space_dashboard" at bounding box center [34, 73] width 23 height 23
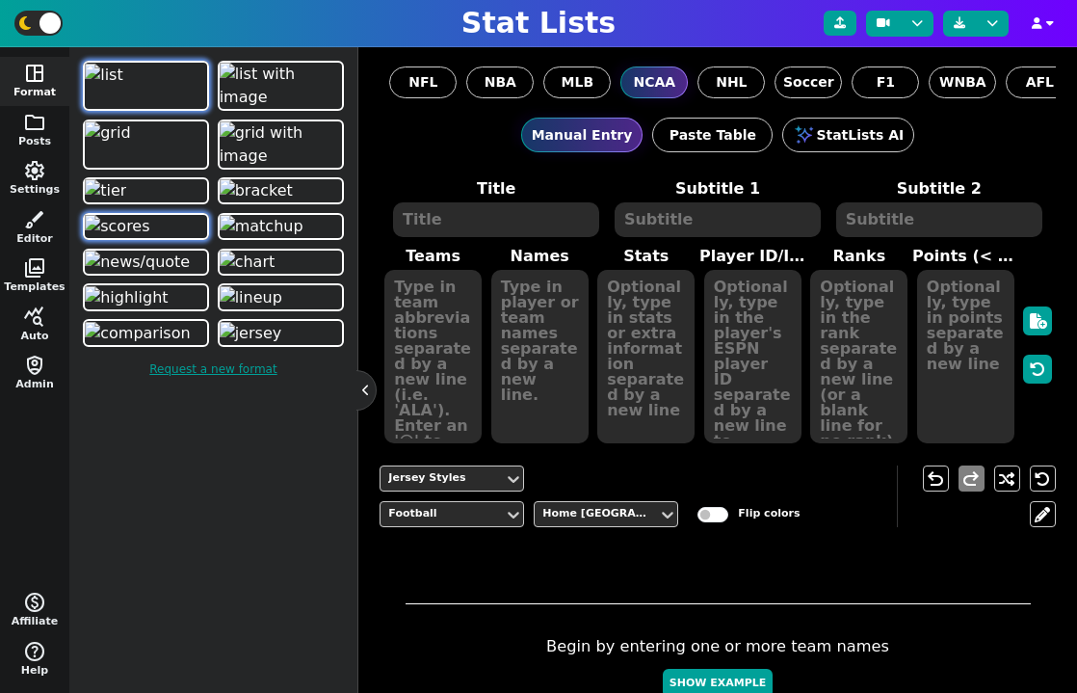
click at [149, 238] on img at bounding box center [117, 226] width 65 height 23
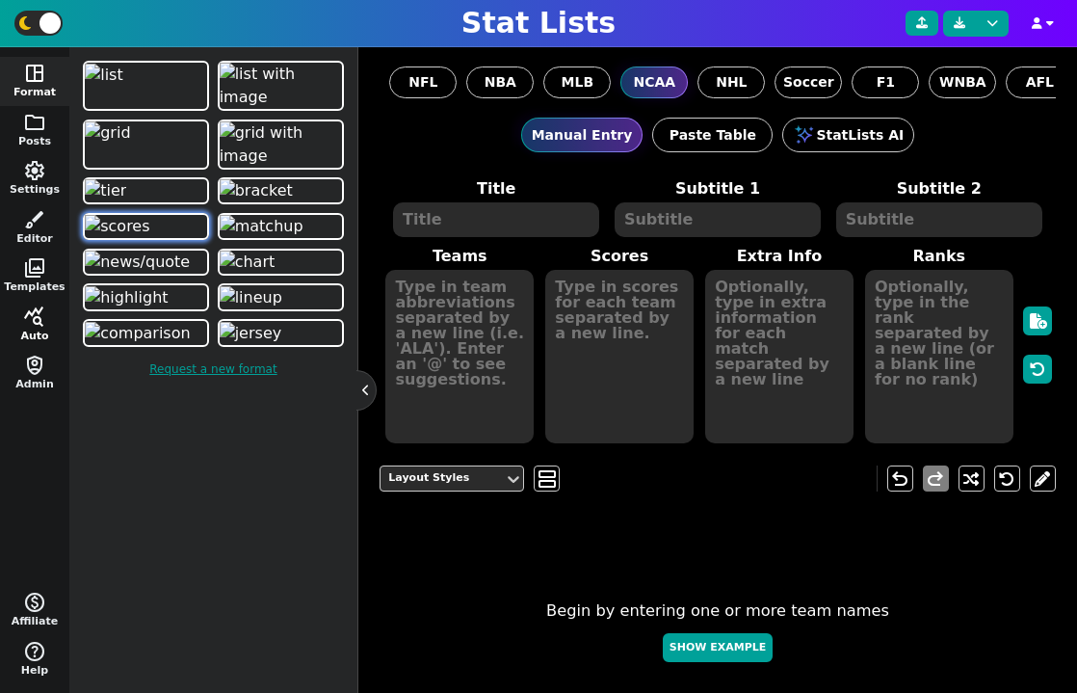
click at [30, 312] on span "query_stats" at bounding box center [34, 316] width 23 height 23
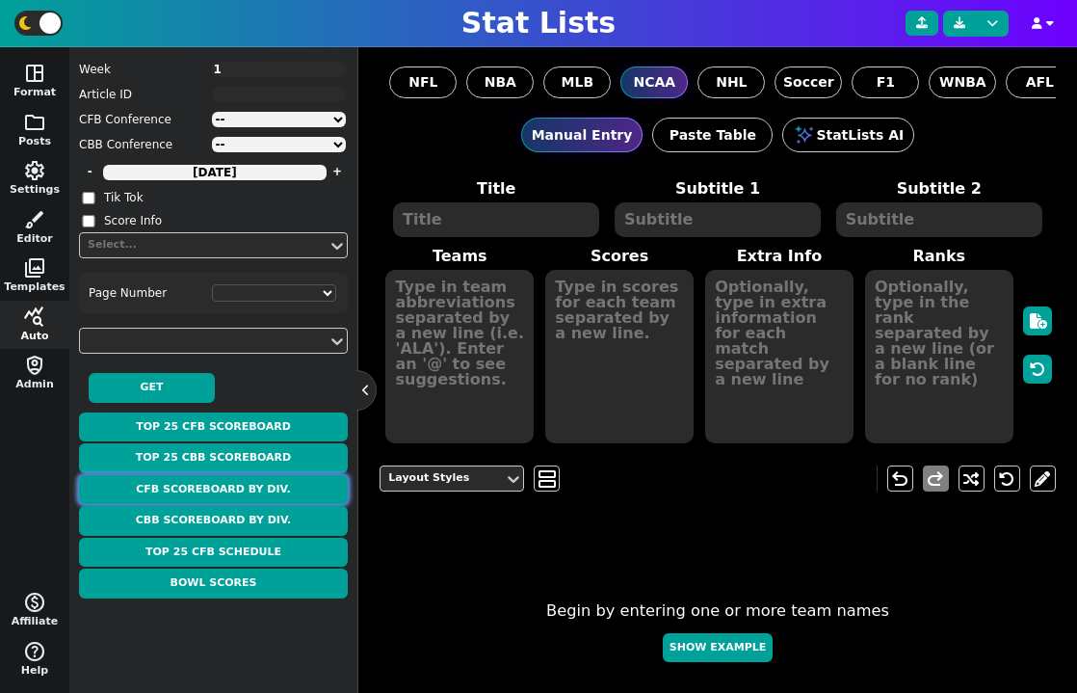
click at [236, 491] on button "CFB Scoreboard By Div." at bounding box center [213, 490] width 269 height 30
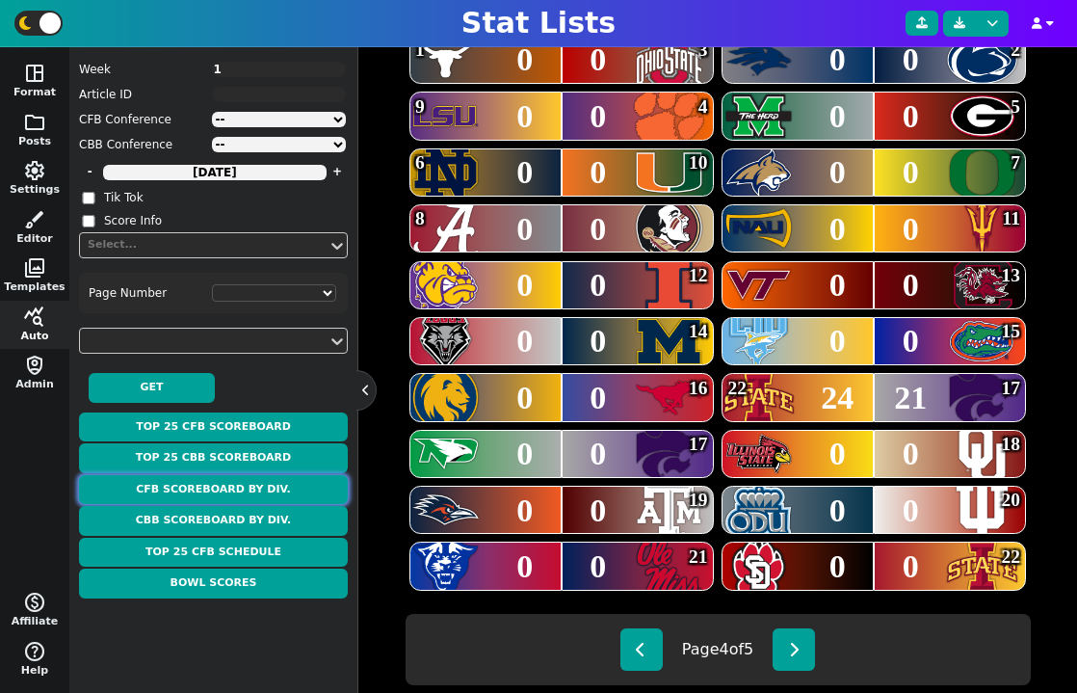
scroll to position [546, 0]
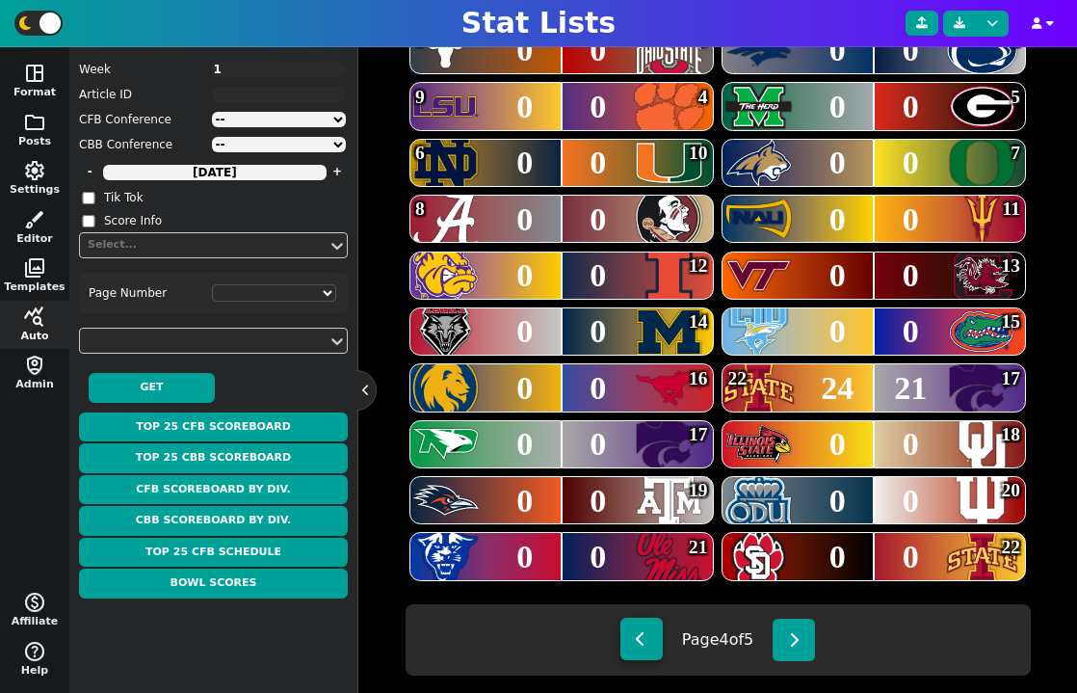
click at [647, 644] on button at bounding box center [642, 639] width 42 height 42
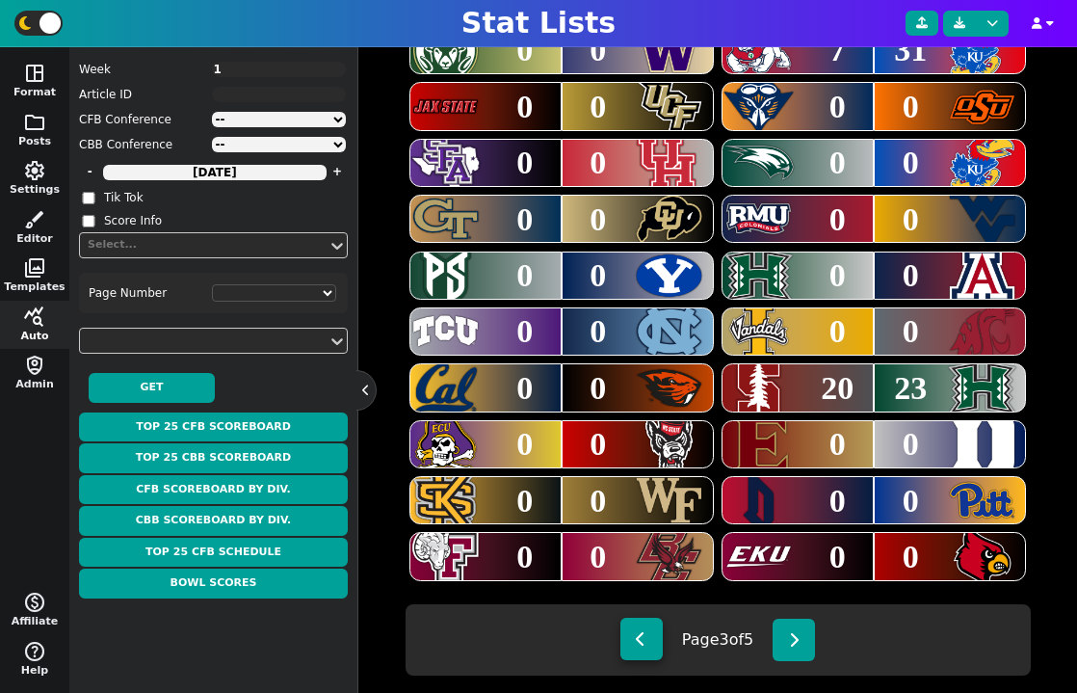
click at [647, 644] on button at bounding box center [642, 639] width 42 height 42
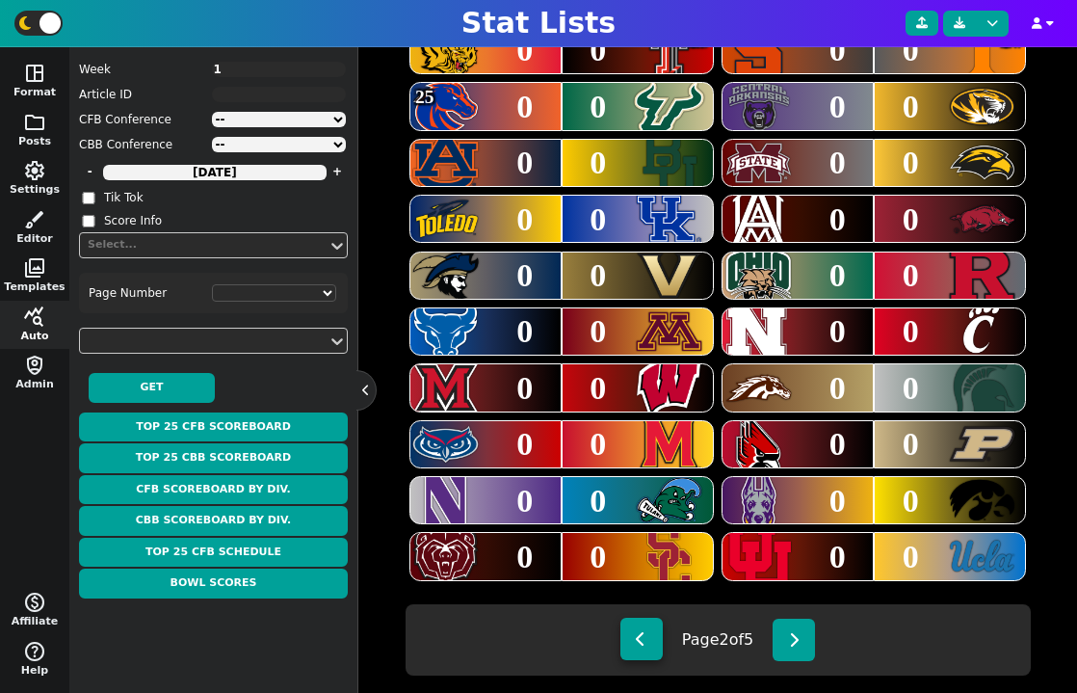
click at [647, 644] on button at bounding box center [642, 639] width 42 height 42
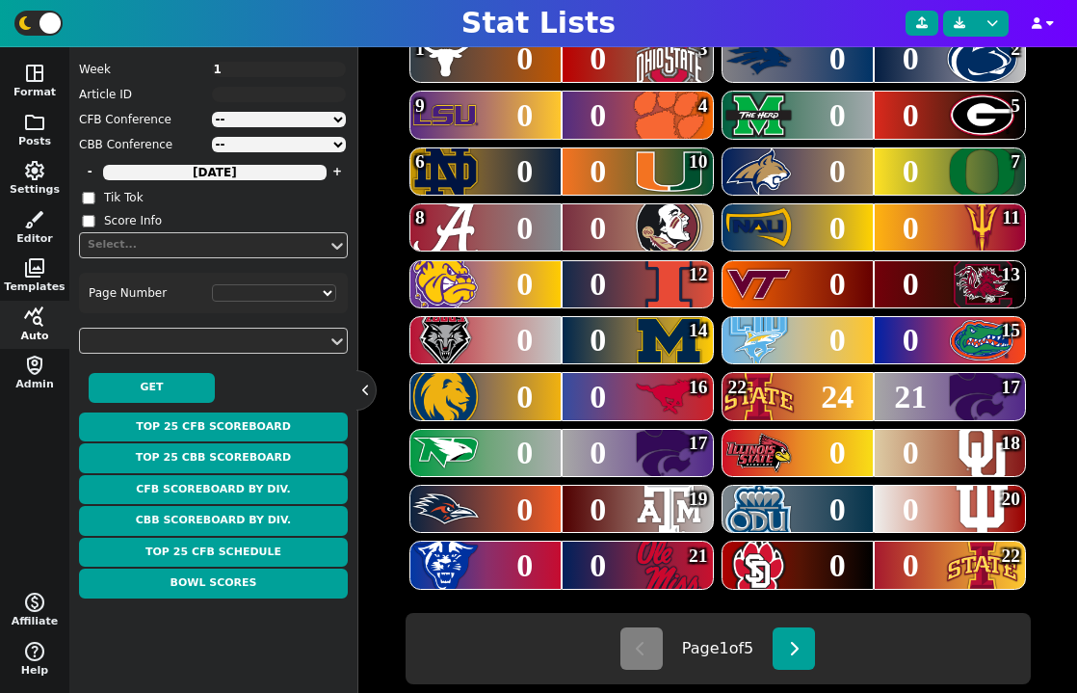
scroll to position [549, 0]
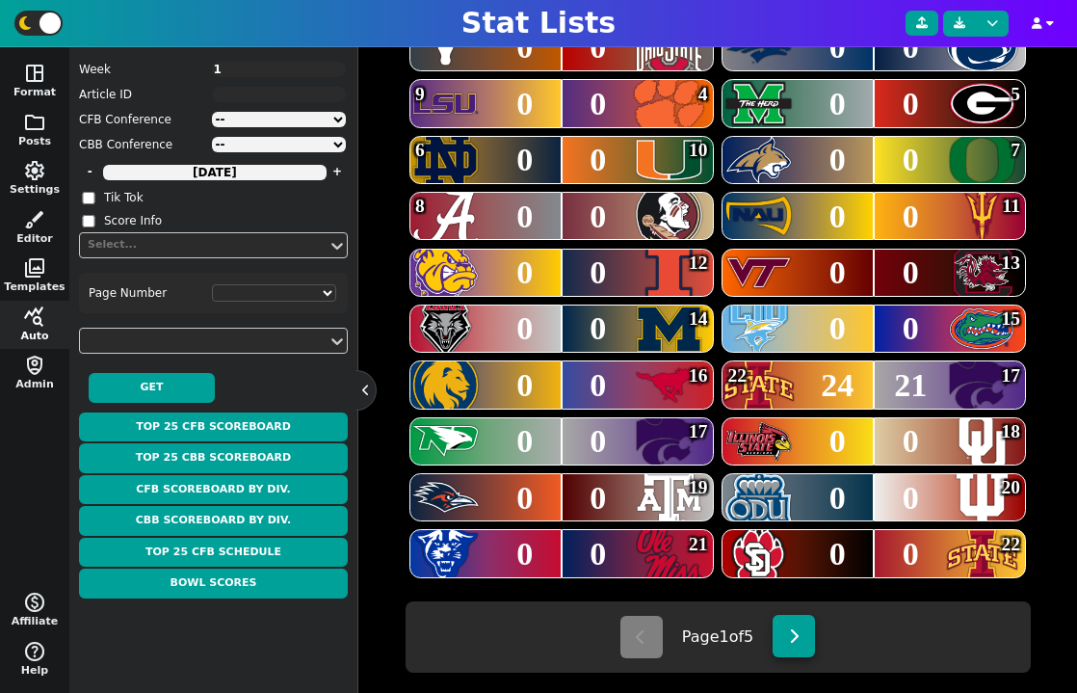
click at [790, 639] on button at bounding box center [794, 636] width 42 height 42
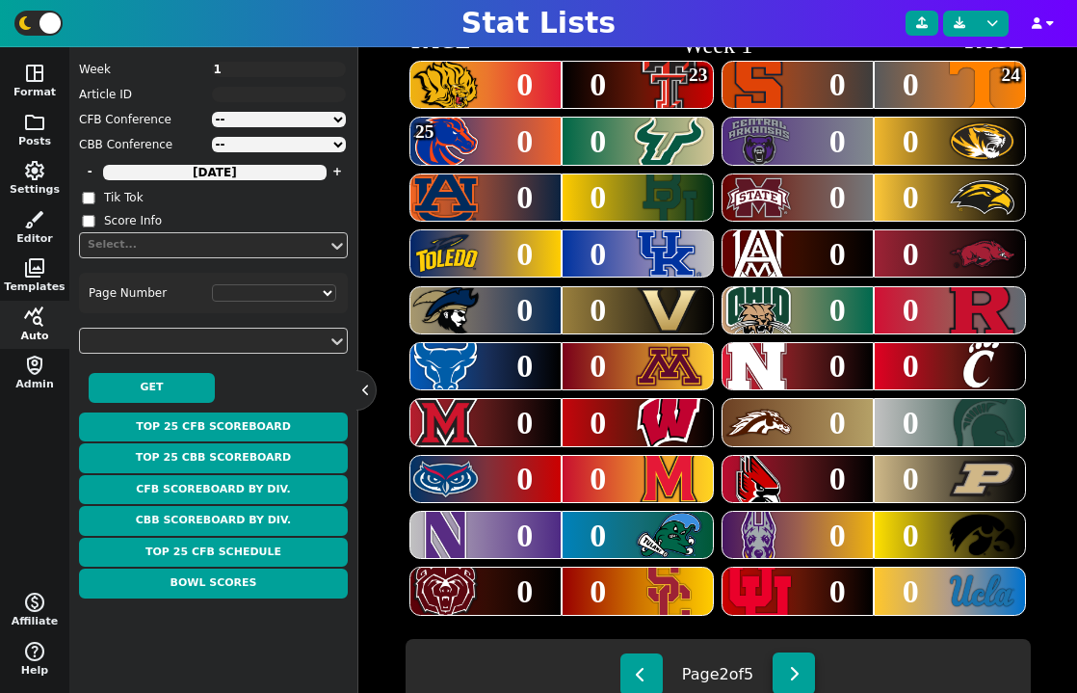
scroll to position [525, 0]
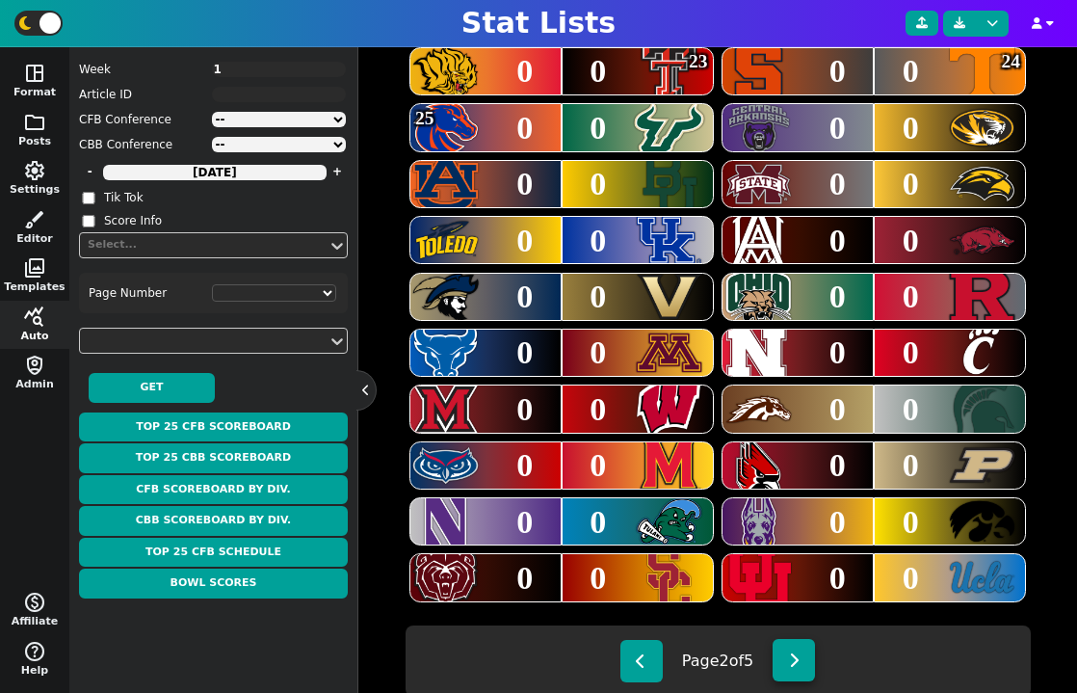
click at [796, 655] on icon at bounding box center [794, 659] width 11 height 15
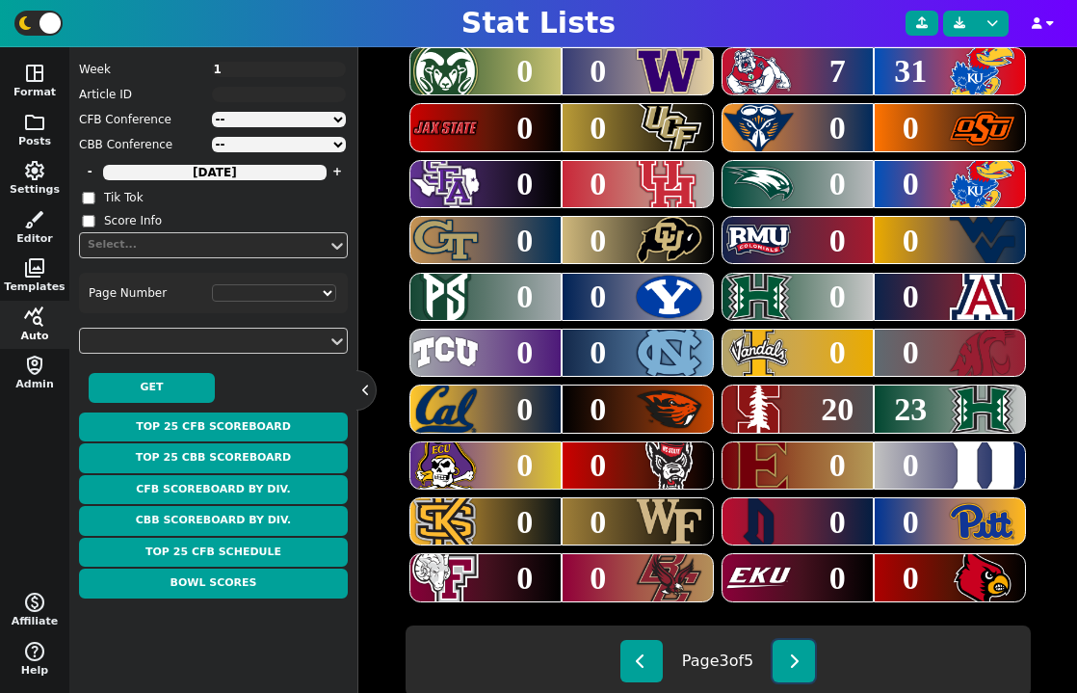
scroll to position [529, 0]
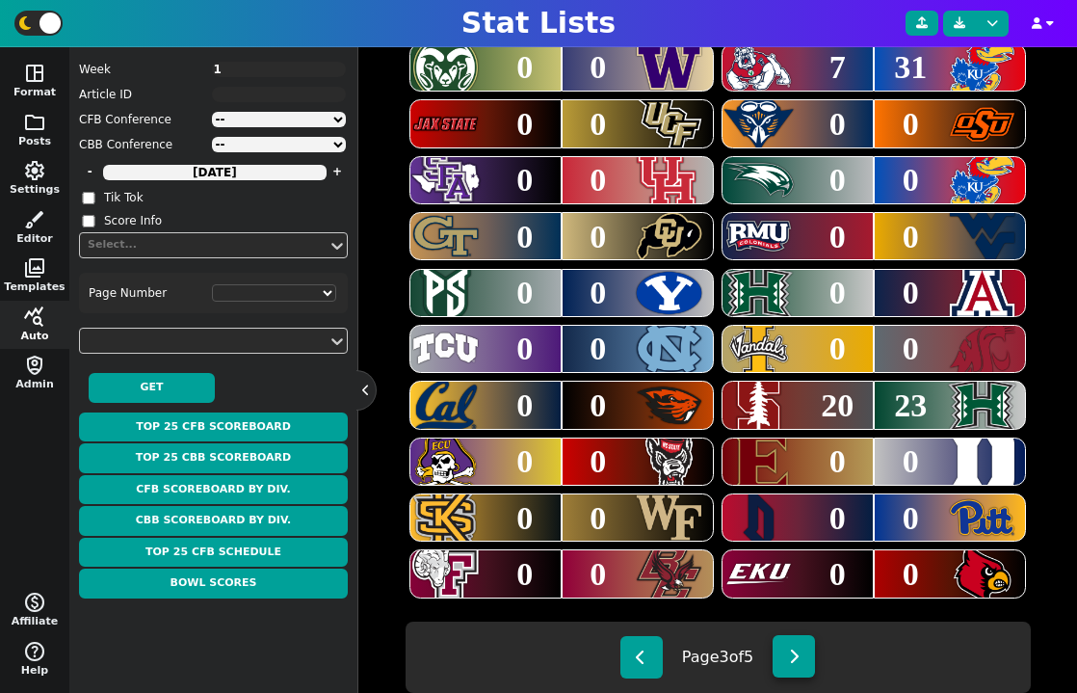
click at [798, 653] on icon at bounding box center [794, 656] width 11 height 15
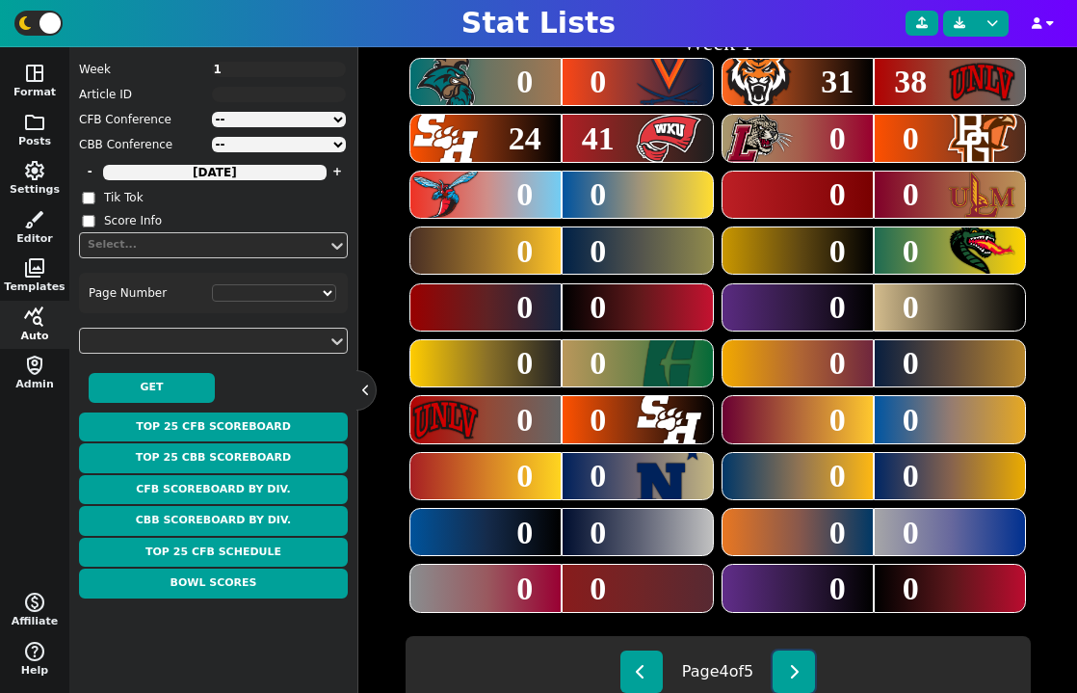
scroll to position [554, 0]
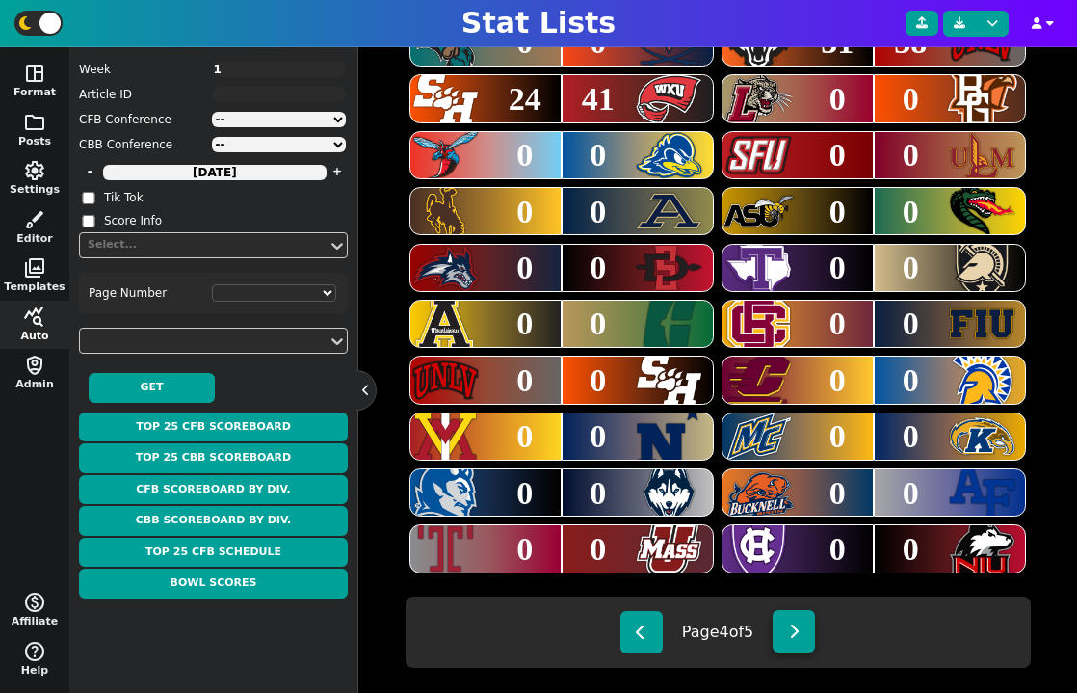
click at [804, 633] on button at bounding box center [794, 631] width 42 height 42
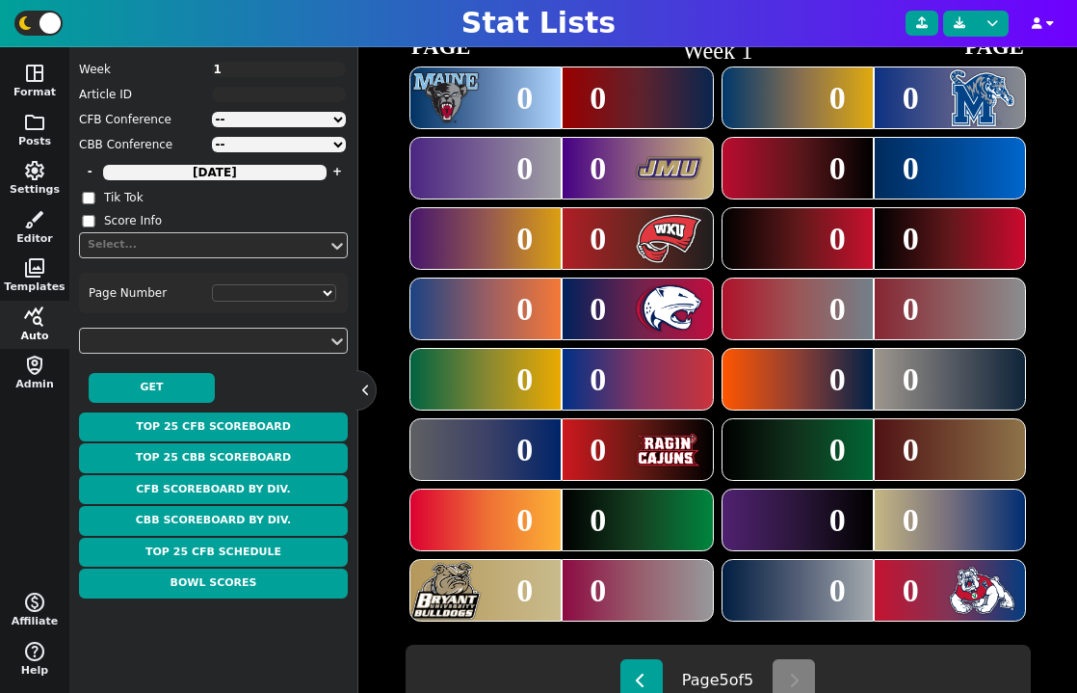
scroll to position [582, 0]
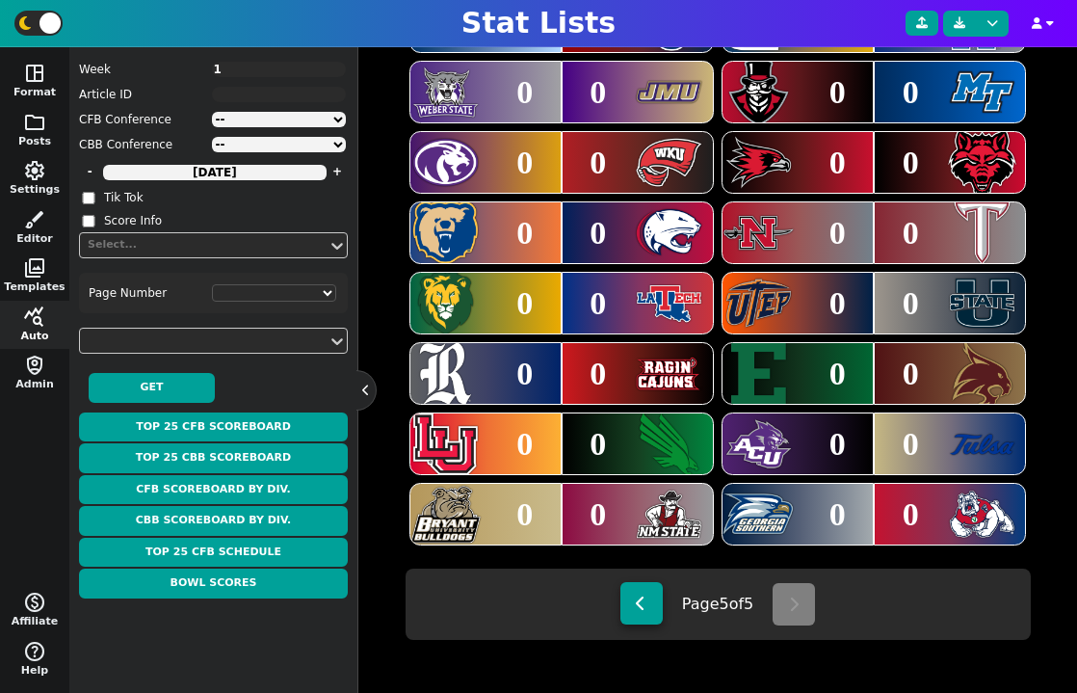
click at [636, 598] on icon at bounding box center [641, 603] width 11 height 15
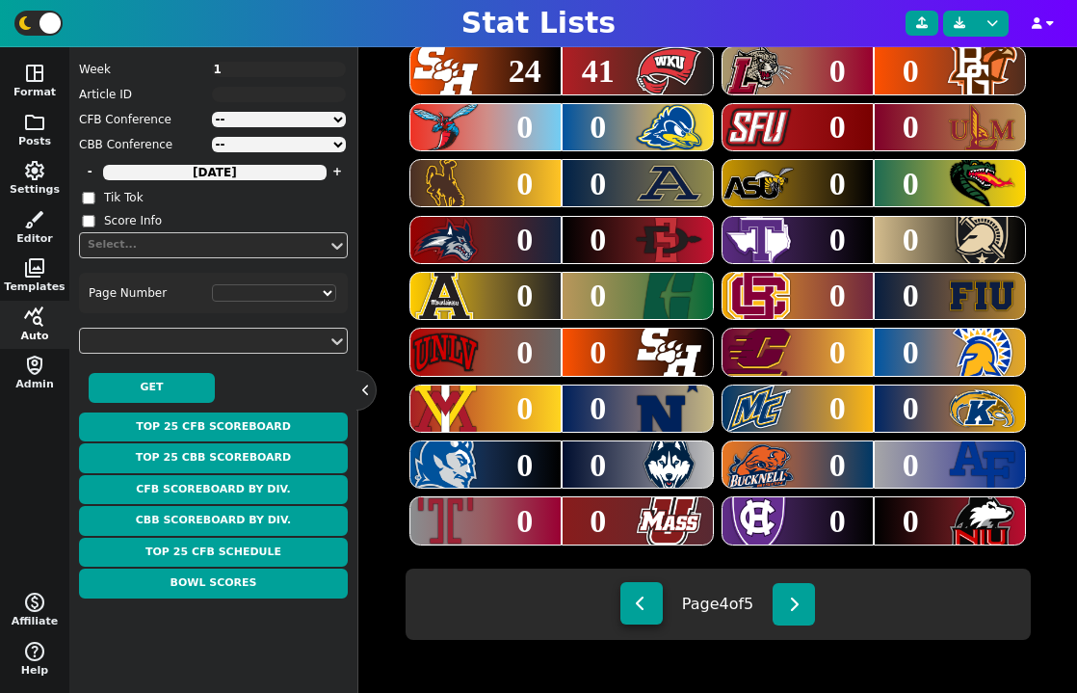
click at [636, 598] on icon at bounding box center [641, 603] width 11 height 15
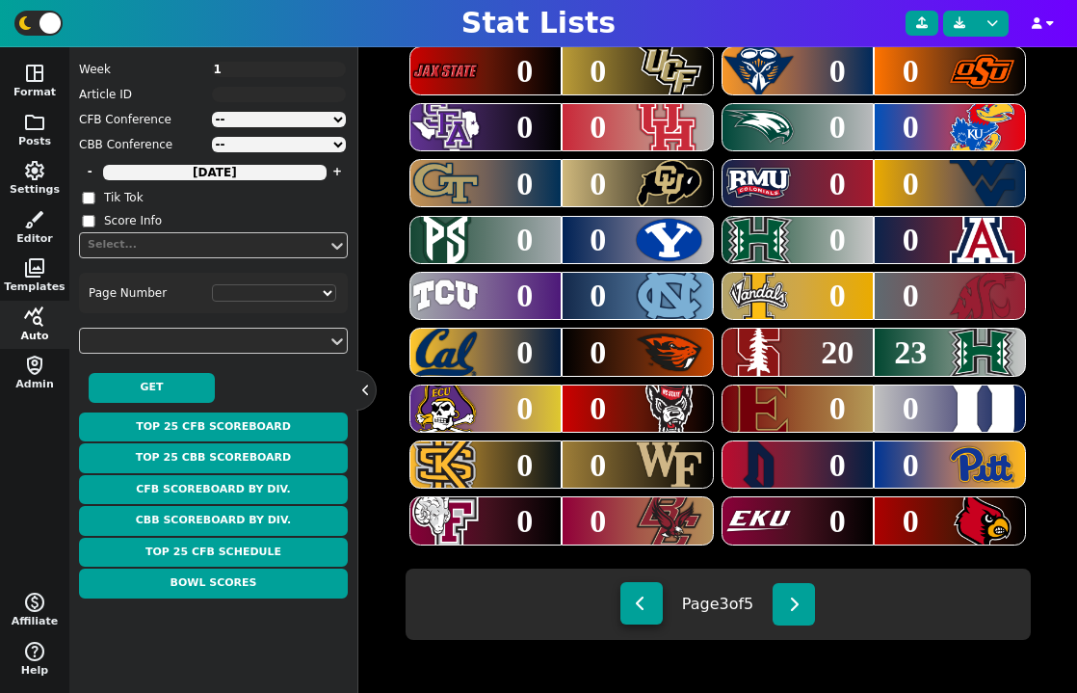
click at [636, 598] on icon at bounding box center [641, 603] width 11 height 15
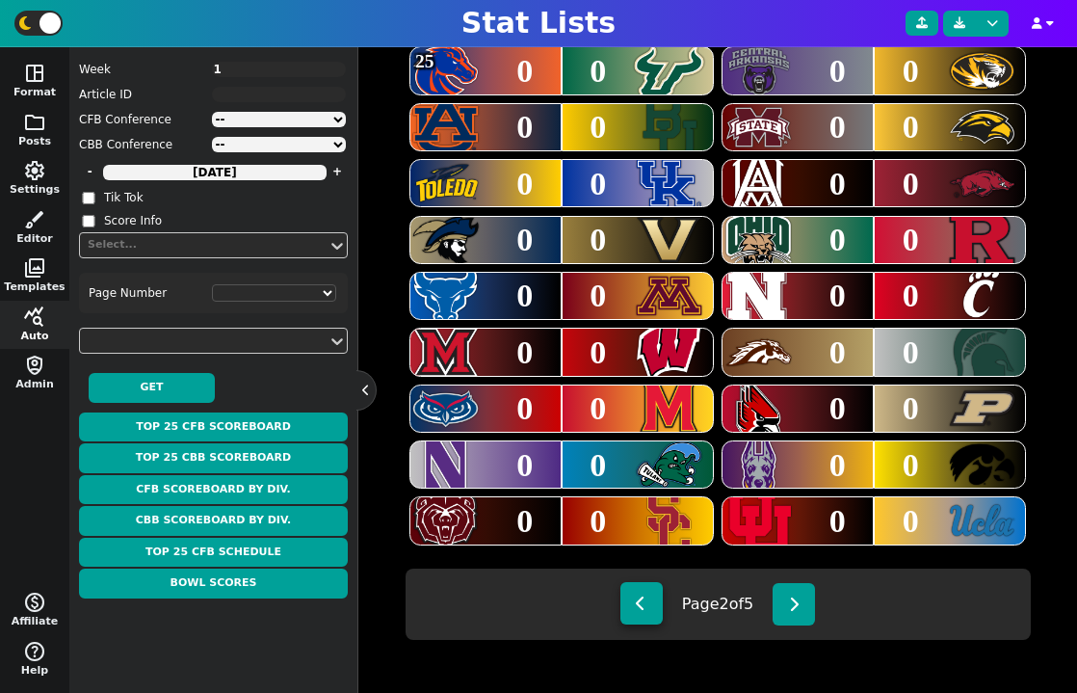
click at [636, 598] on icon at bounding box center [641, 603] width 11 height 15
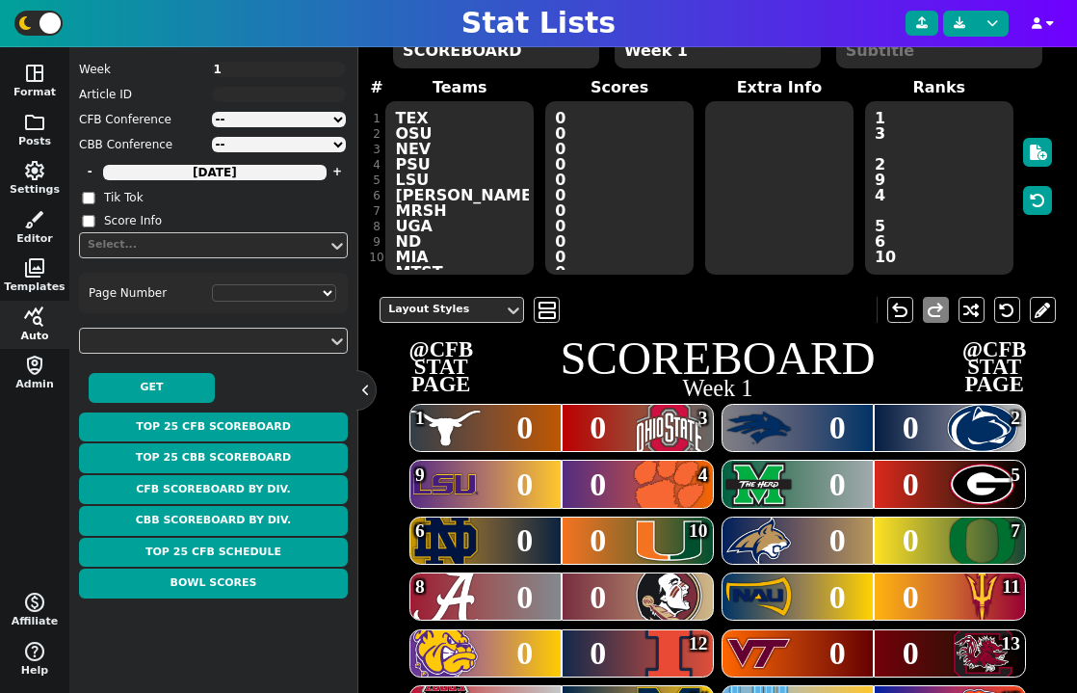
scroll to position [138, 0]
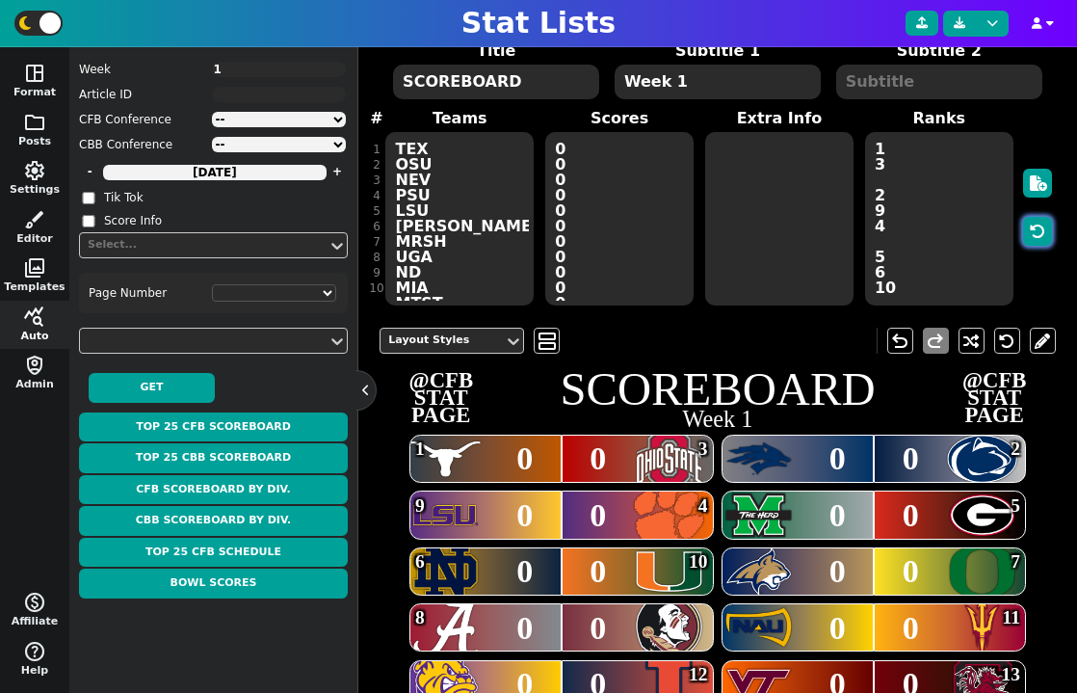
click at [981, 242] on button "button" at bounding box center [1037, 231] width 29 height 29
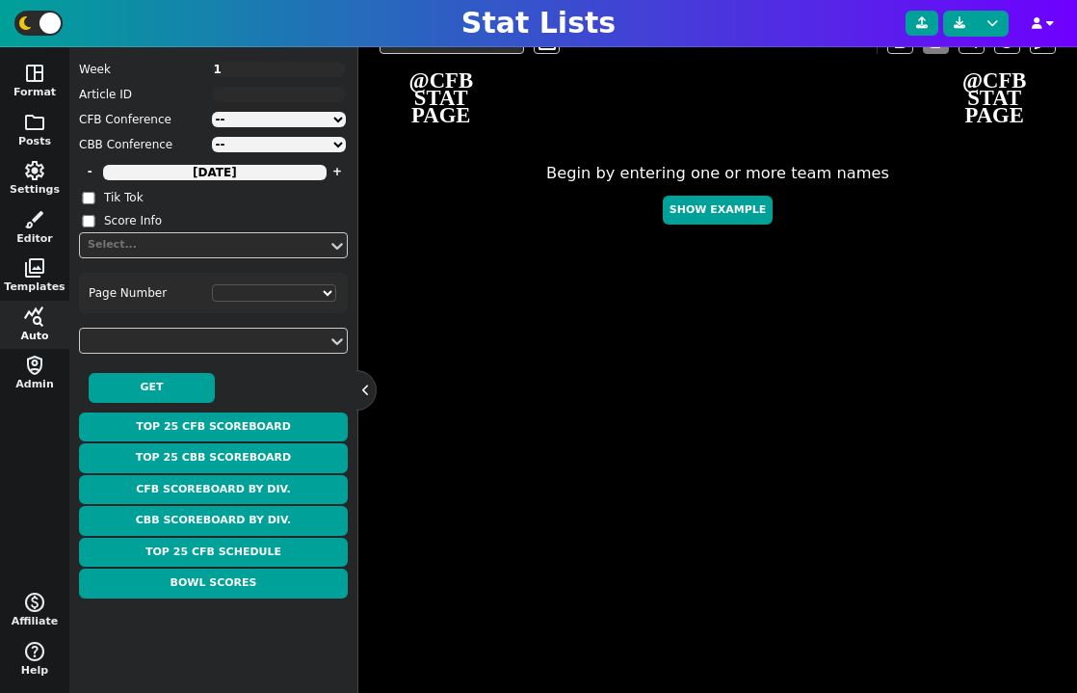
scroll to position [582, 0]
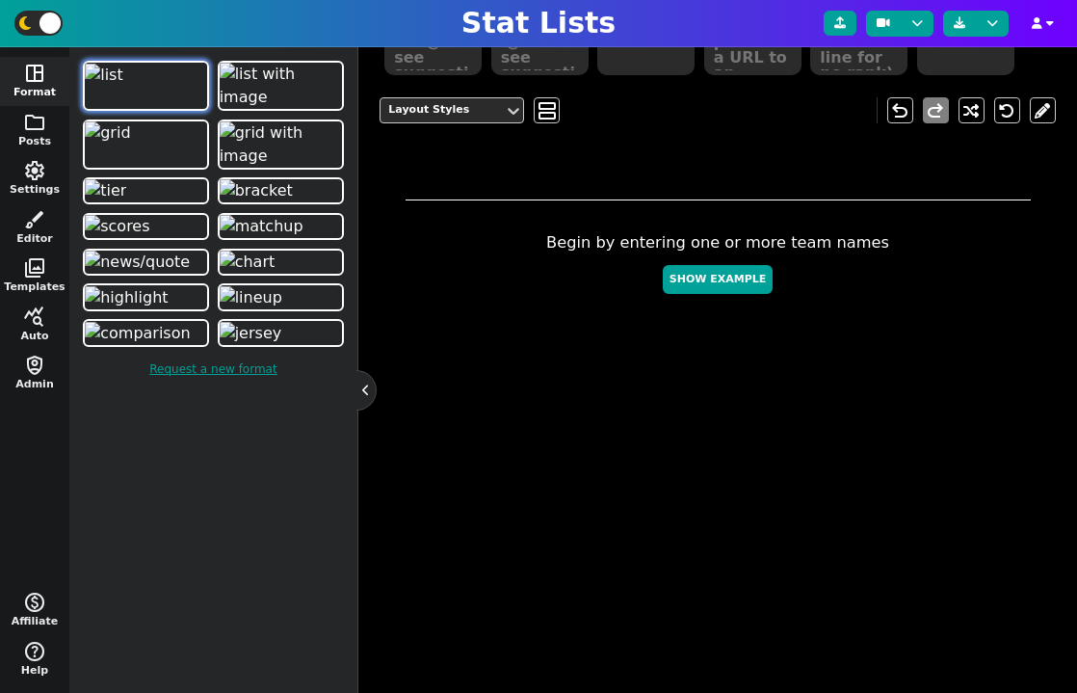
scroll to position [472, 0]
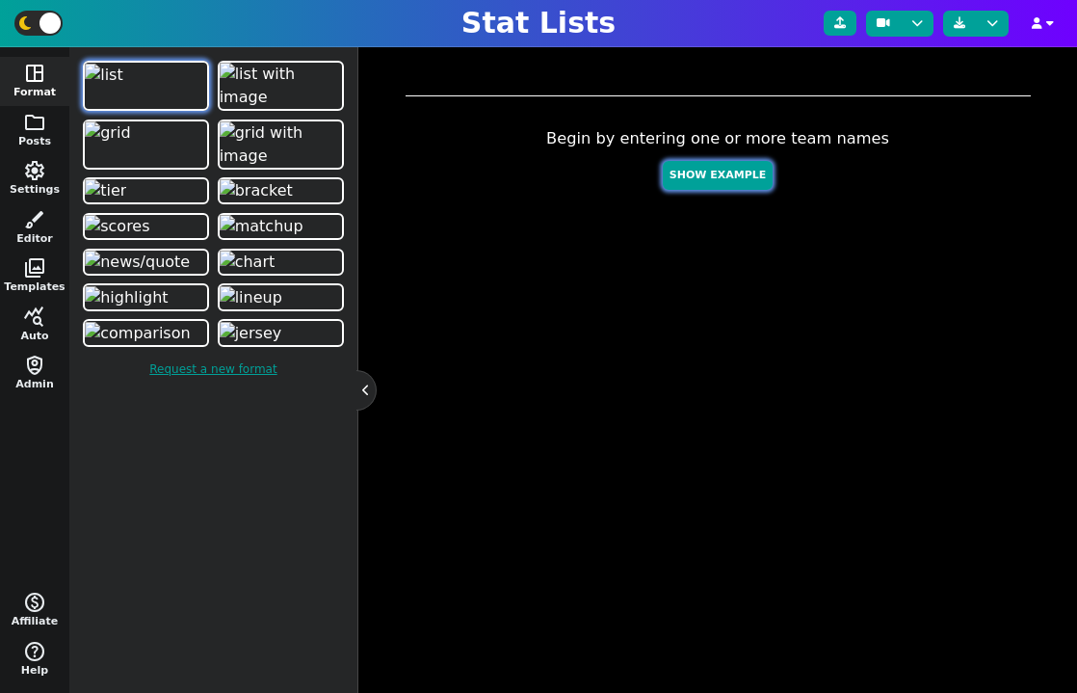
click at [724, 184] on button "Show Example" at bounding box center [718, 176] width 110 height 30
type textarea "Example Post"
type textarea "Random"
type textarea "JAX DAL TB SF HOU MIA GB KC DET BUF"
type textarea "Trevor Lawrence Dak Prescott Baker Mayfield Brock Purdy C.J. Stroud Tua Tagovai…"
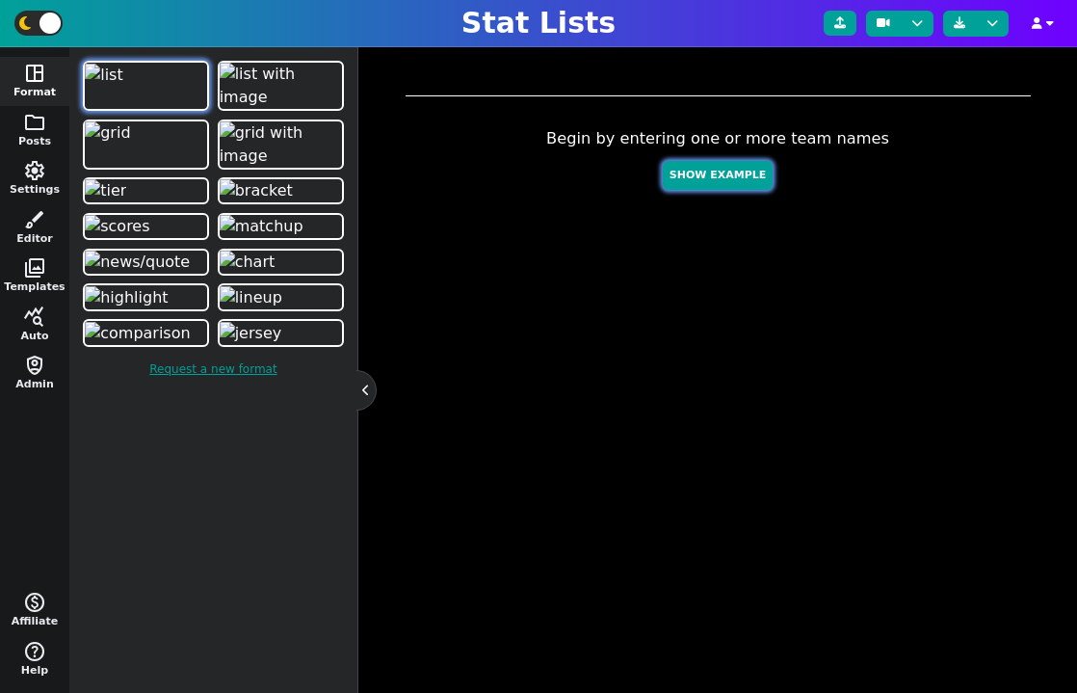
type textarea "689 670 531 469 366 314 282 263 189 119"
type textarea "4360310 2577417 3052587 4361741 4432577 4241479 4036378 3139477 3046779 3918298"
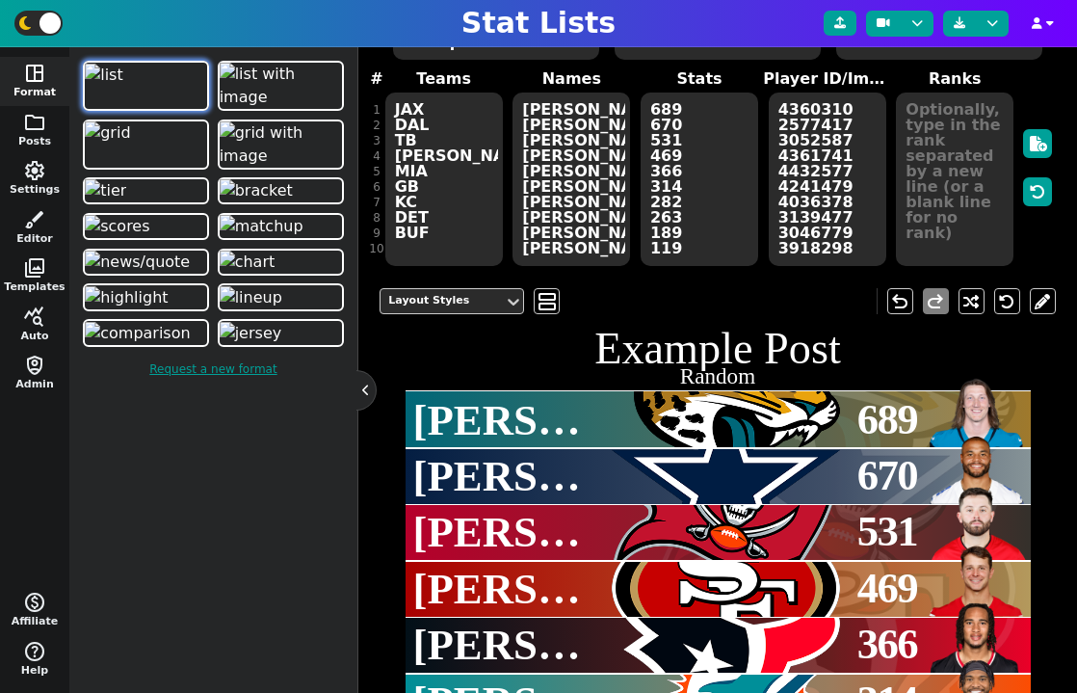
scroll to position [134, 0]
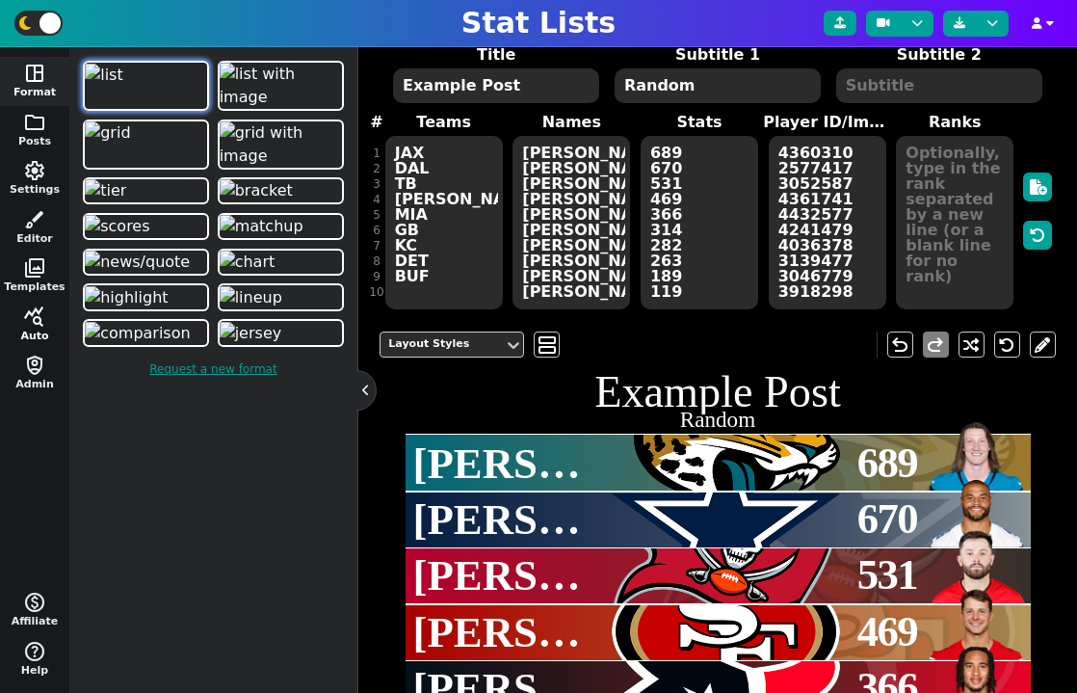
click at [18, 316] on button "query_stats Auto" at bounding box center [34, 325] width 69 height 49
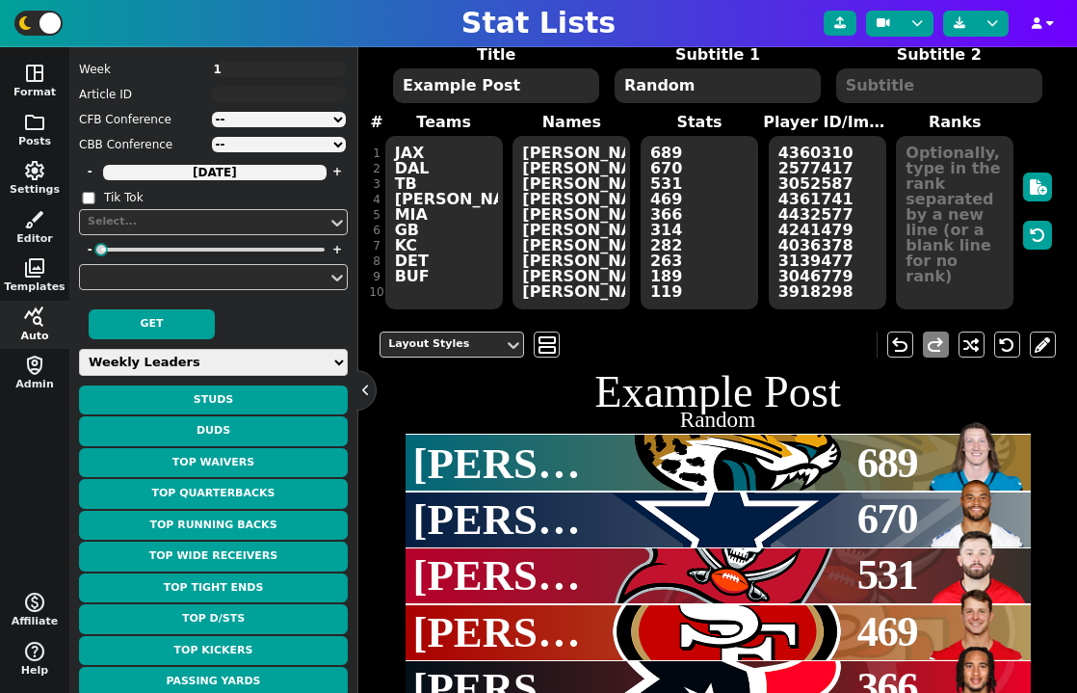
click at [192, 358] on select "Weekly Leaders Slate Leaders QB Stats RB Stats REC Stats IDP Stats Other Stats …" at bounding box center [213, 362] width 269 height 27
select select "surviveball"
click at [79, 349] on select "Weekly Leaders Slate Leaders QB Stats RB Stats REC Stats IDP Stats Other Stats …" at bounding box center [213, 362] width 269 height 27
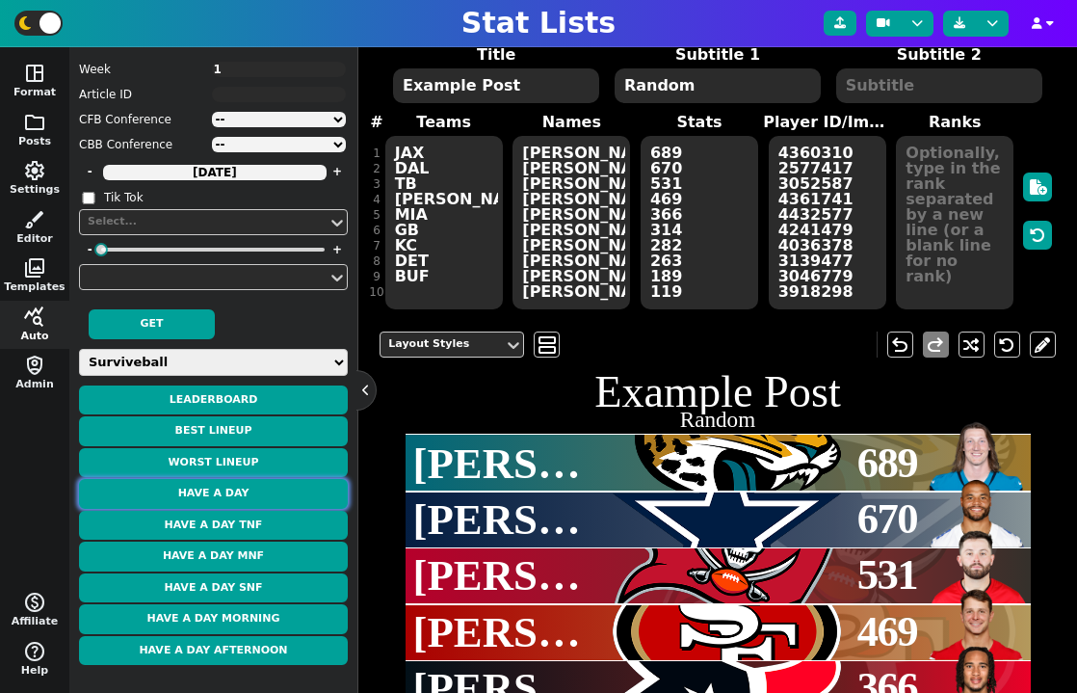
click at [236, 496] on button "Have a Day" at bounding box center [213, 494] width 269 height 30
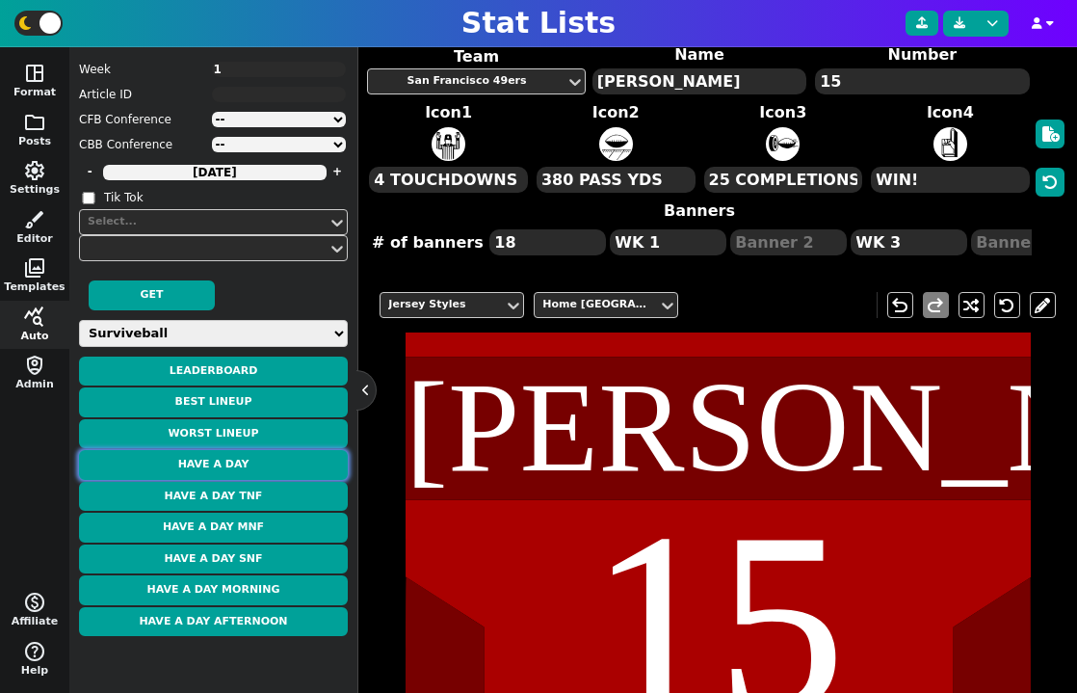
type textarea "Barkley"
type textarea "26"
type textarea "33.2 PTS"
type textarea "3 TOTAL TD"
type textarea "24 CAR"
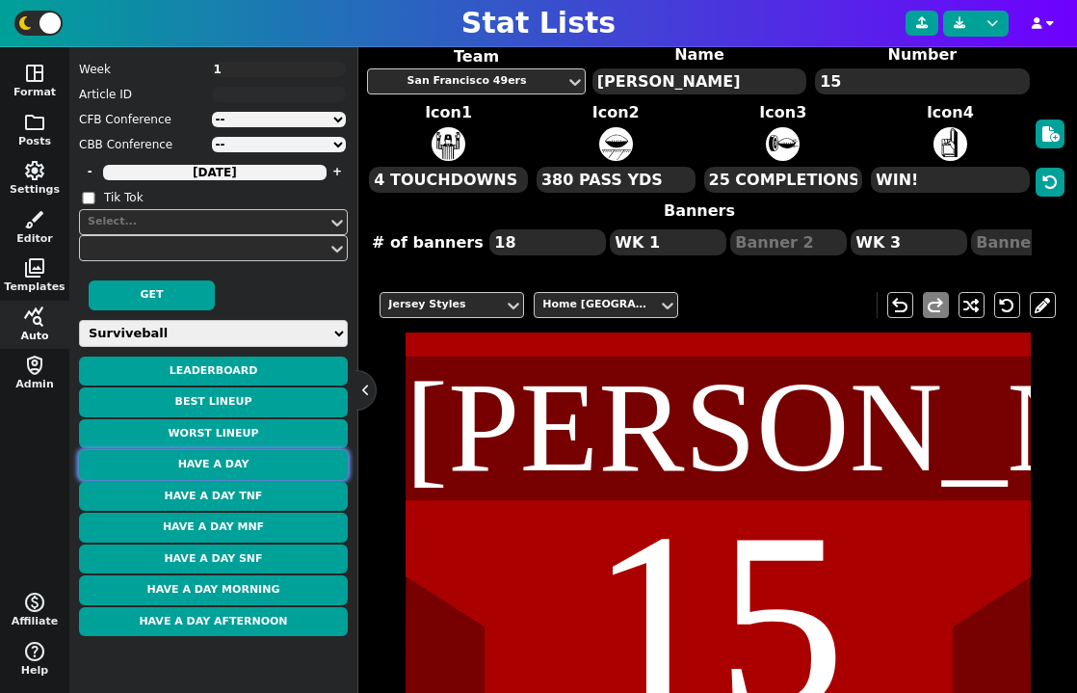
type textarea "109 RUSH YDS"
type textarea "WK 9"
type textarea "WK 11"
type textarea "WK 12"
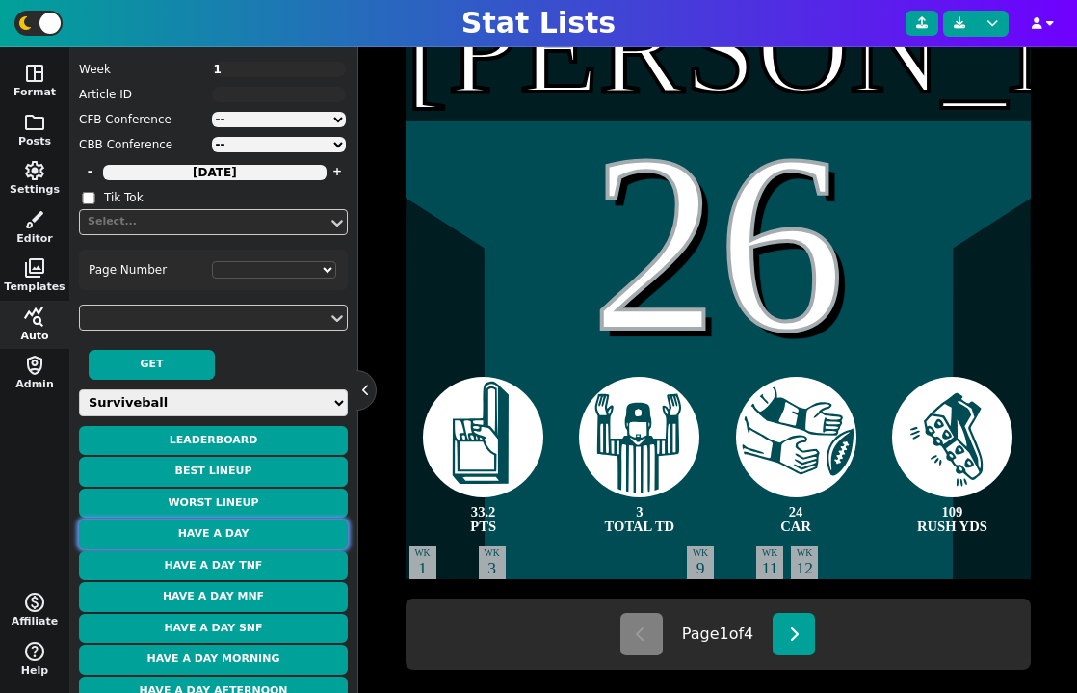
scroll to position [543, 0]
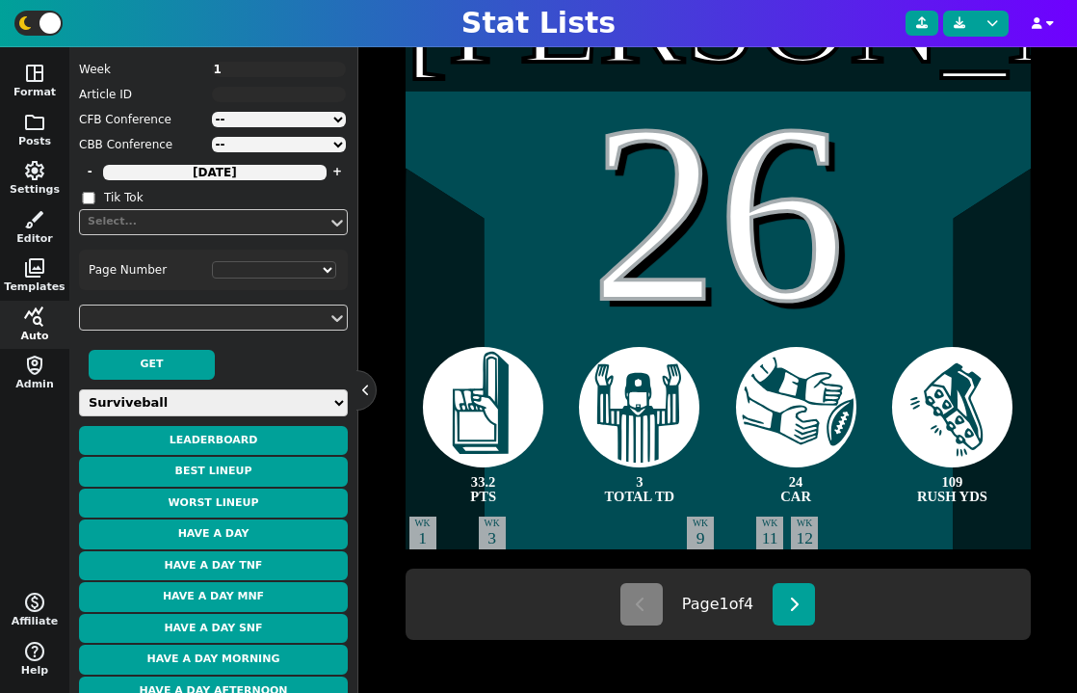
click at [243, 69] on textarea "1" at bounding box center [279, 69] width 135 height 15
type textarea "2"
click at [805, 611] on button at bounding box center [794, 603] width 42 height 42
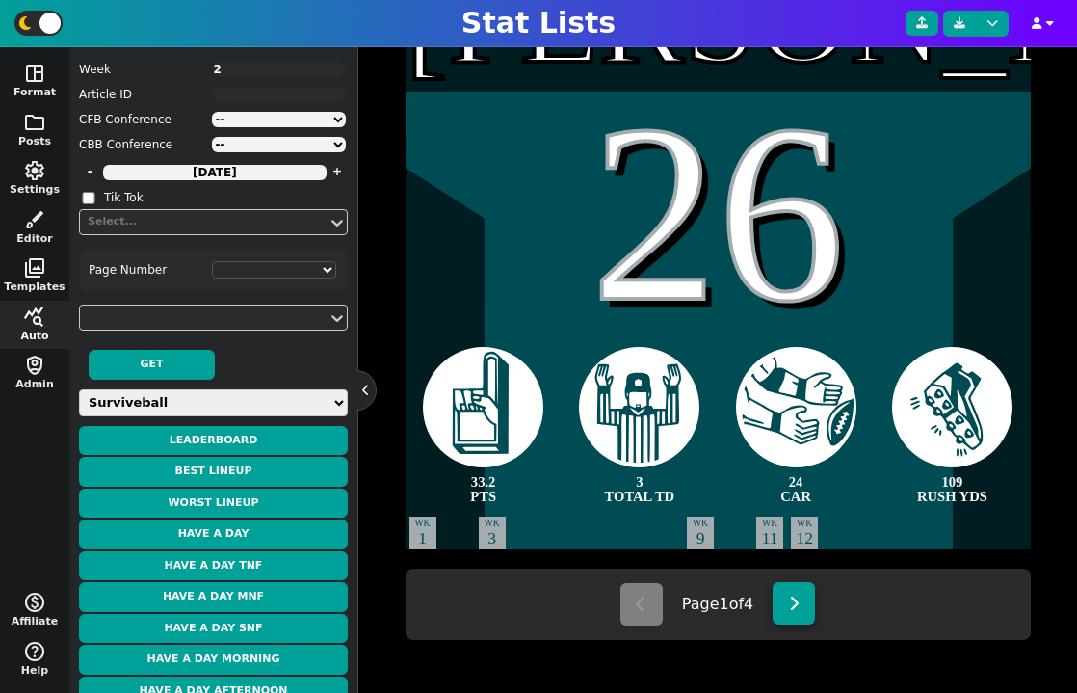
type textarea "[PERSON_NAME]"
type textarea "11"
type textarea "33.1 PTS"
type textarea "138 REC YDS"
type textarea "2 TOTAL TD"
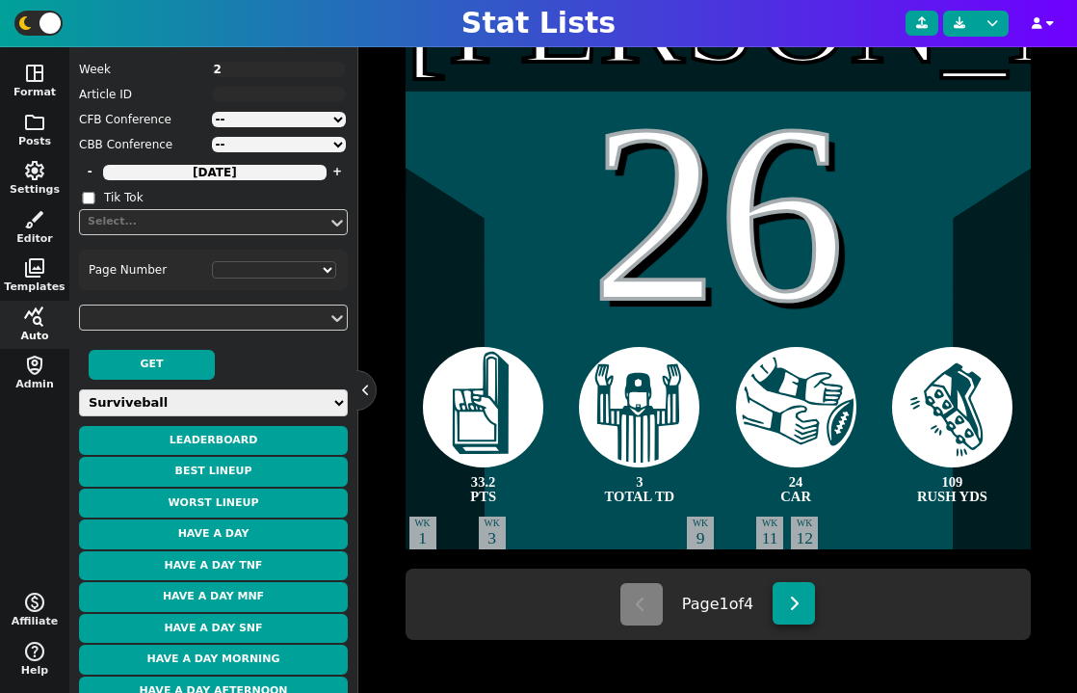
type textarea "4 REC"
select select "2"
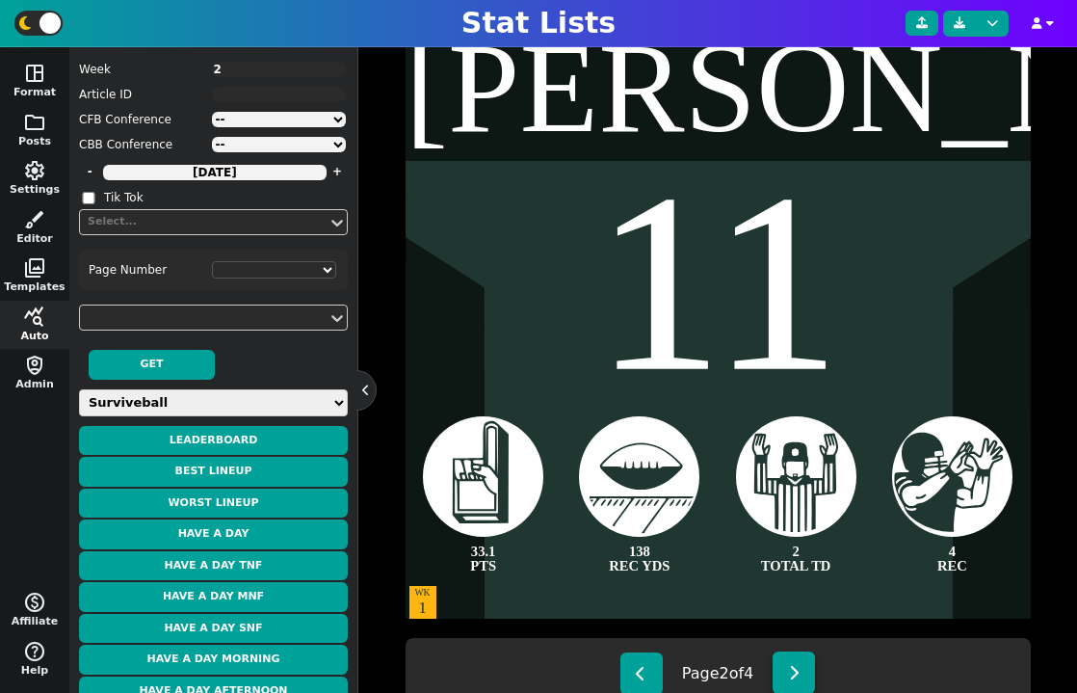
scroll to position [461, 0]
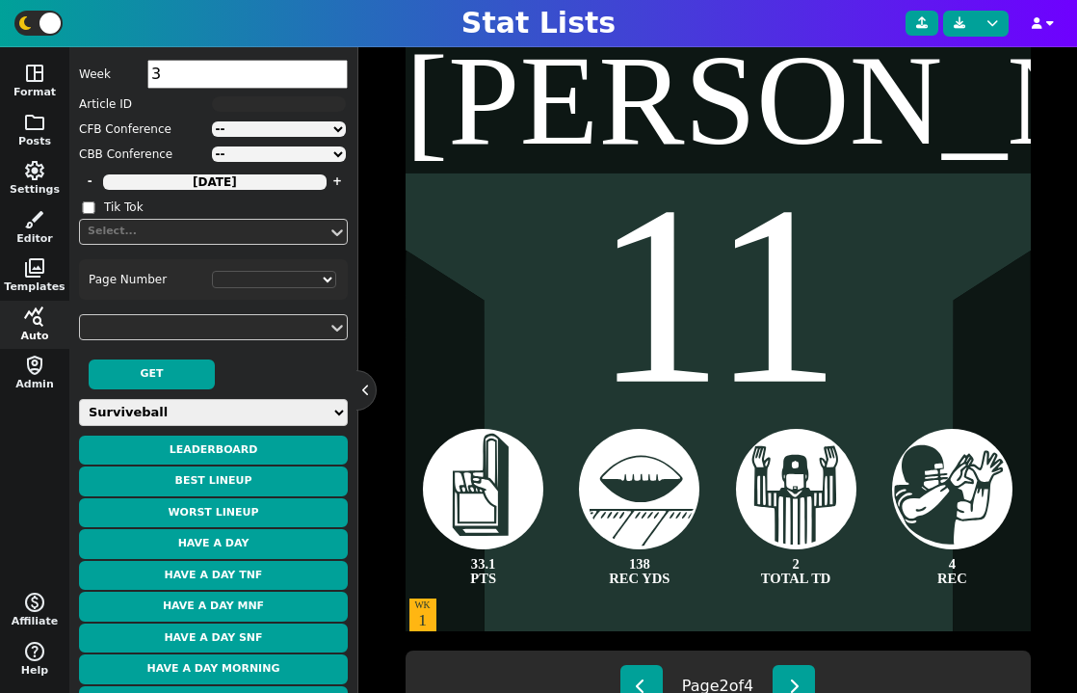
click at [337, 65] on input "3" at bounding box center [247, 74] width 200 height 29
type input "2"
click at [337, 80] on input "2" at bounding box center [247, 74] width 200 height 29
click at [246, 540] on button "Have a Day" at bounding box center [213, 544] width 269 height 30
select select "2"
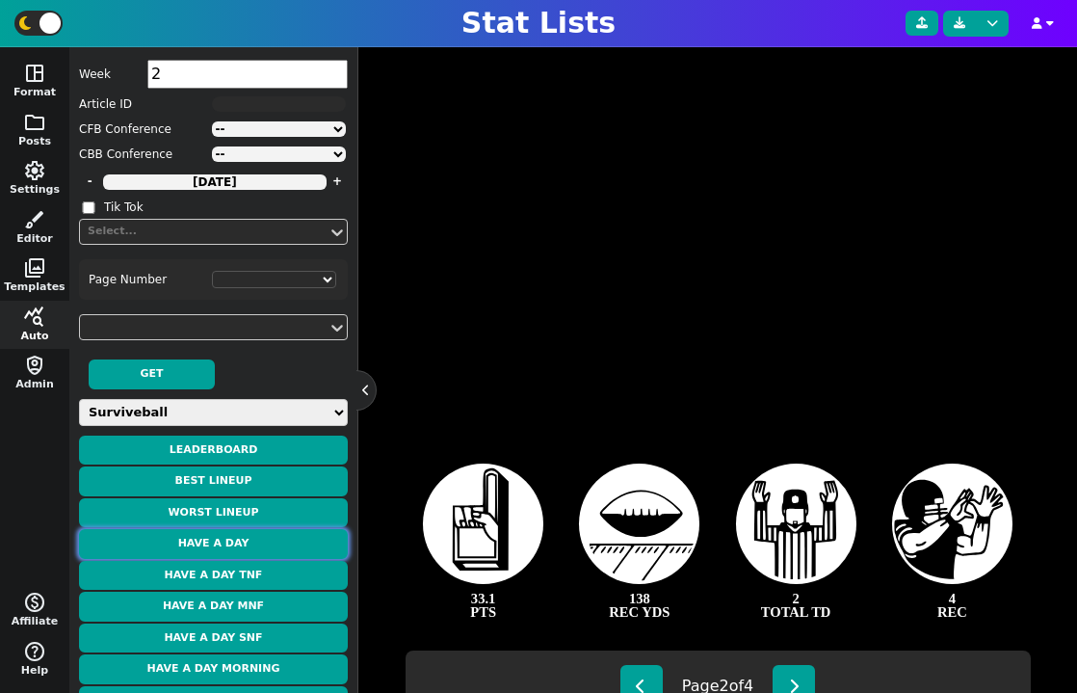
type textarea "[PERSON_NAME]"
type textarea "41"
type textarea "44.0 PTS"
type textarea "4 TOTAL TD"
type textarea "115 RUSH YDS"
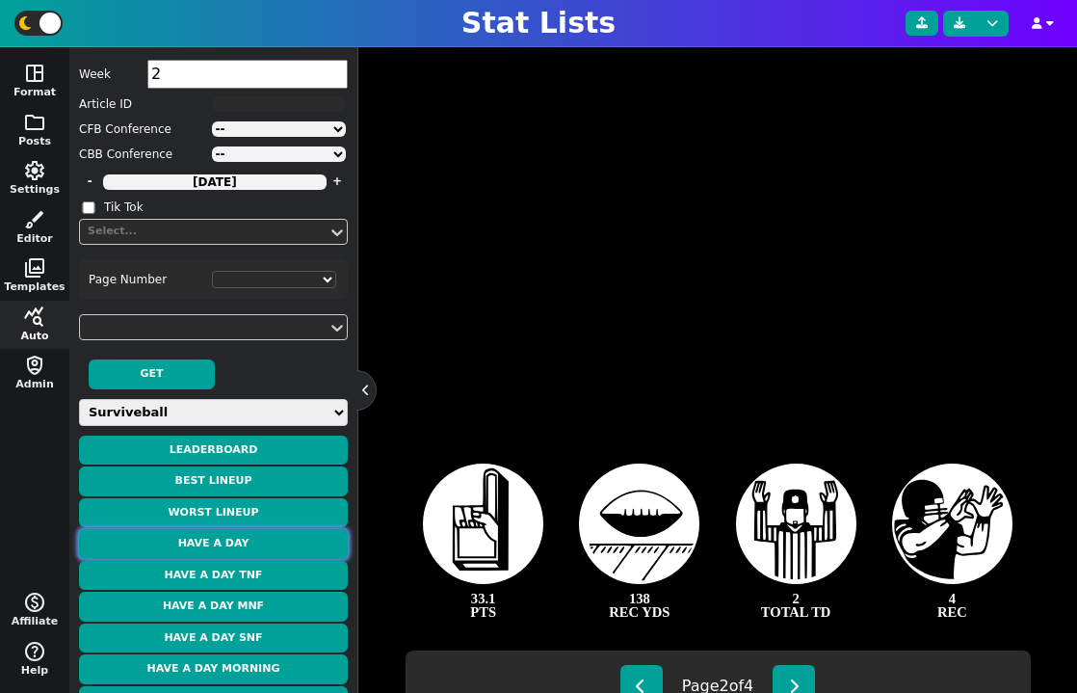
type textarea "20 CAR"
type textarea "WK 2"
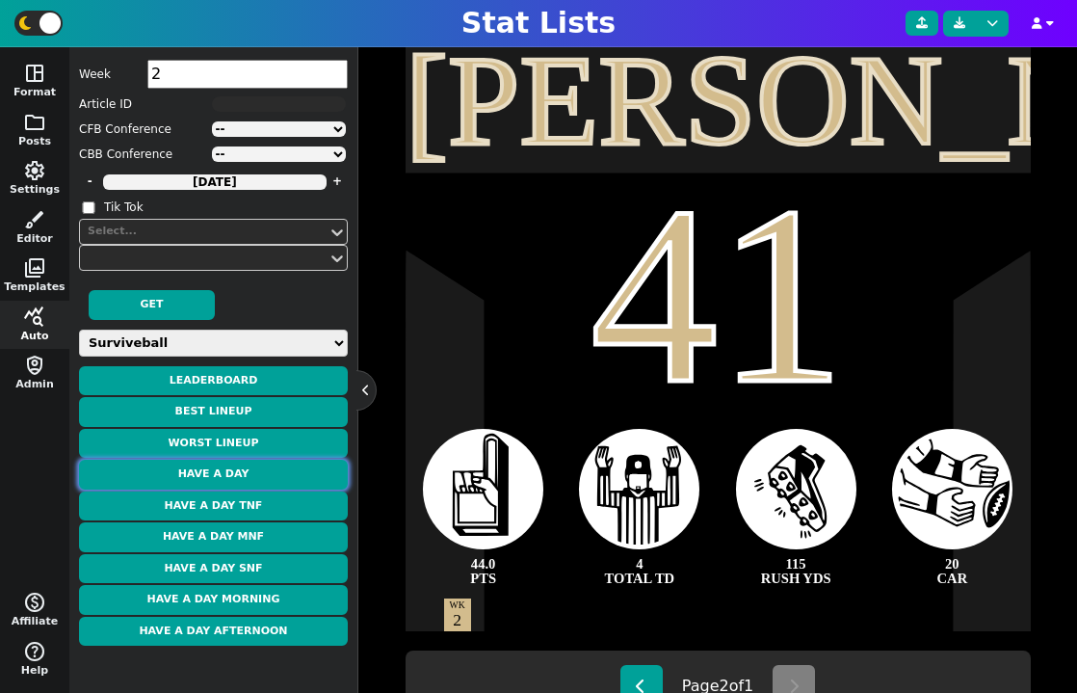
scroll to position [543, 0]
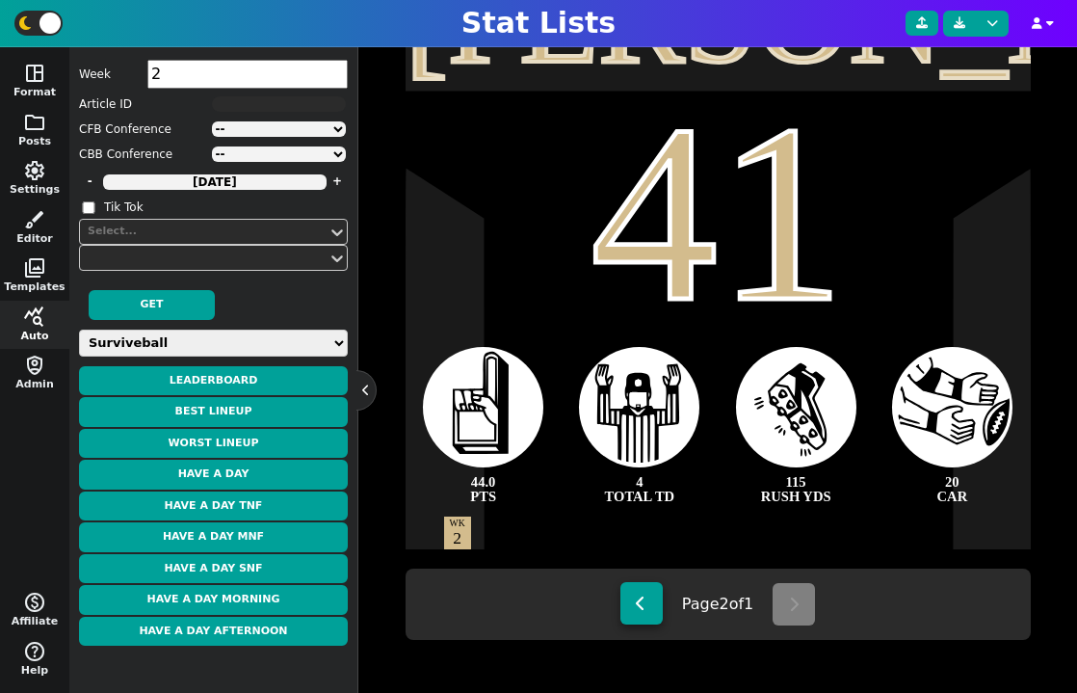
click at [638, 613] on button at bounding box center [642, 603] width 42 height 42
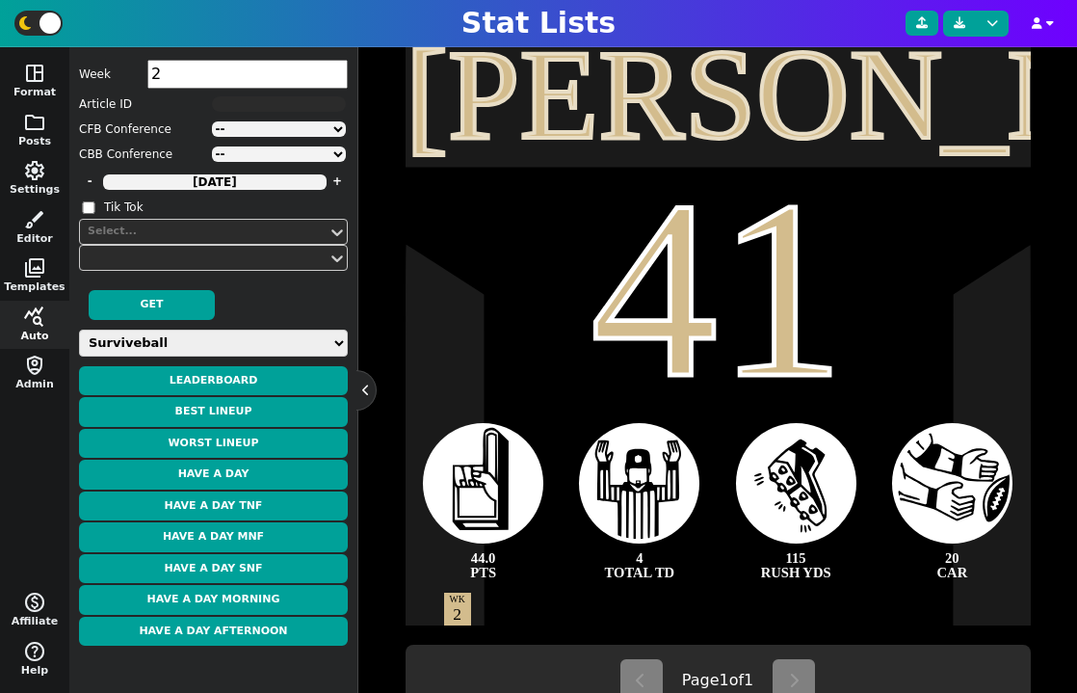
scroll to position [433, 0]
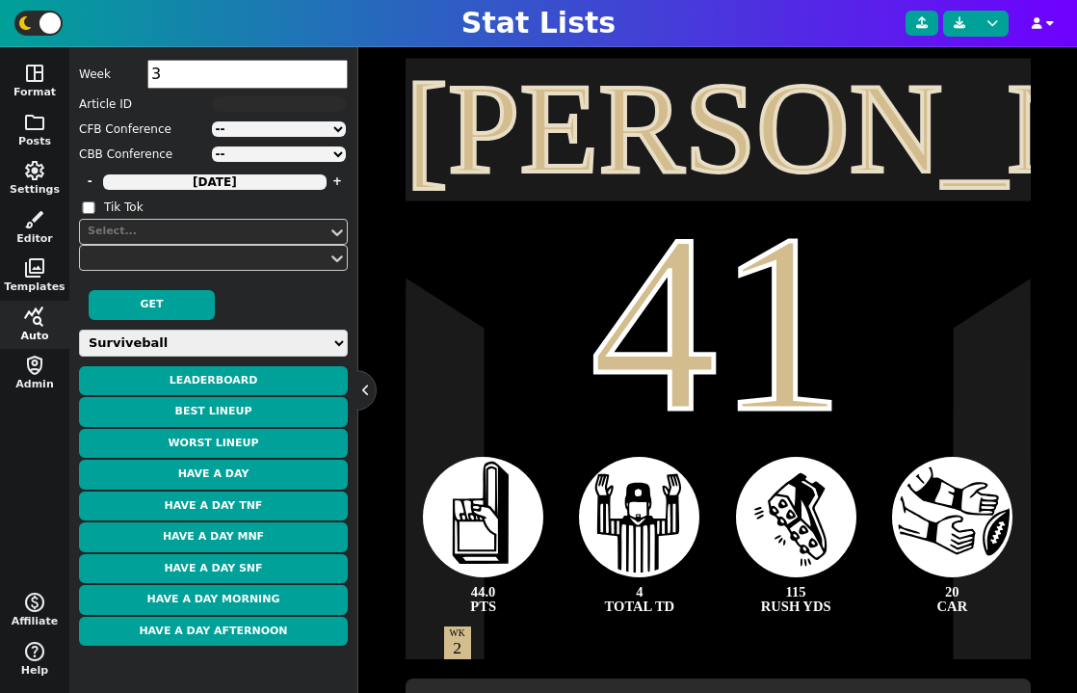
type input "3"
click at [339, 70] on input "3" at bounding box center [247, 74] width 200 height 29
click at [242, 467] on button "Have a Day" at bounding box center [213, 475] width 269 height 30
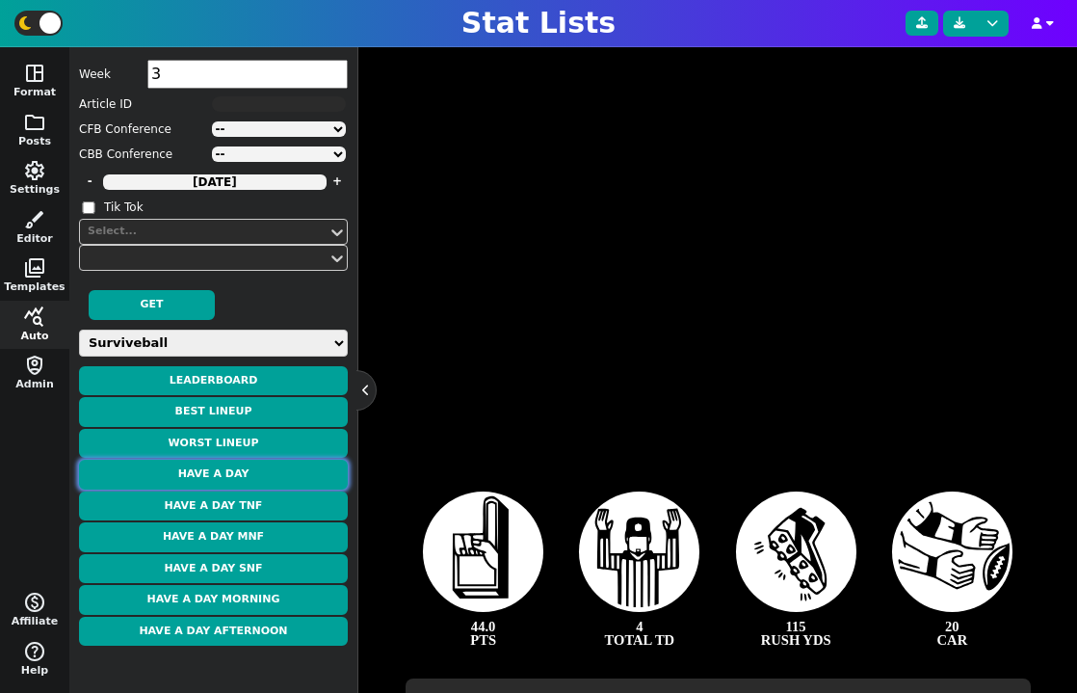
type textarea "[PERSON_NAME]"
type textarea "15"
type textarea "46.5 PTS"
type textarea "3 REC TD"
type textarea "175 REC YDS"
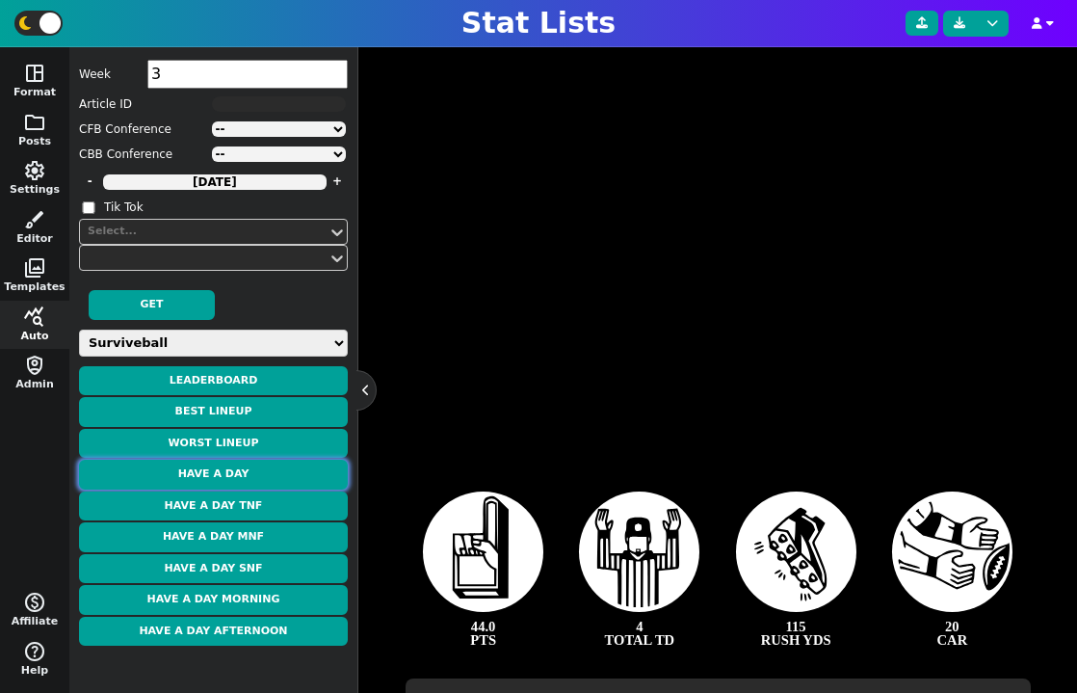
type textarea "11 REC"
type textarea "WK 3"
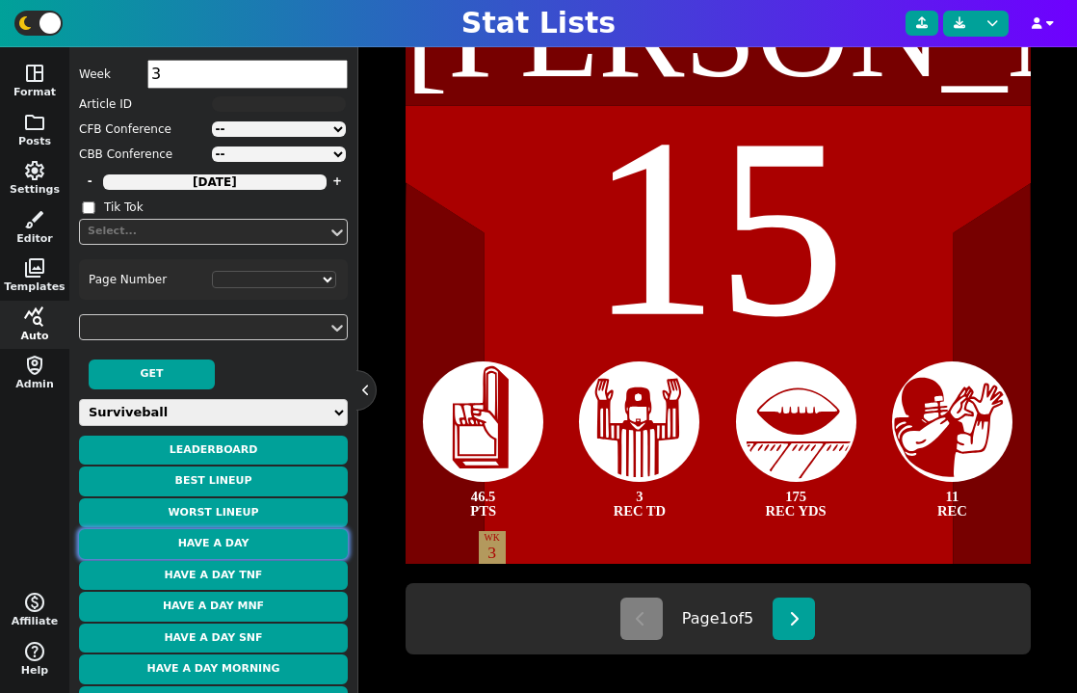
scroll to position [543, 0]
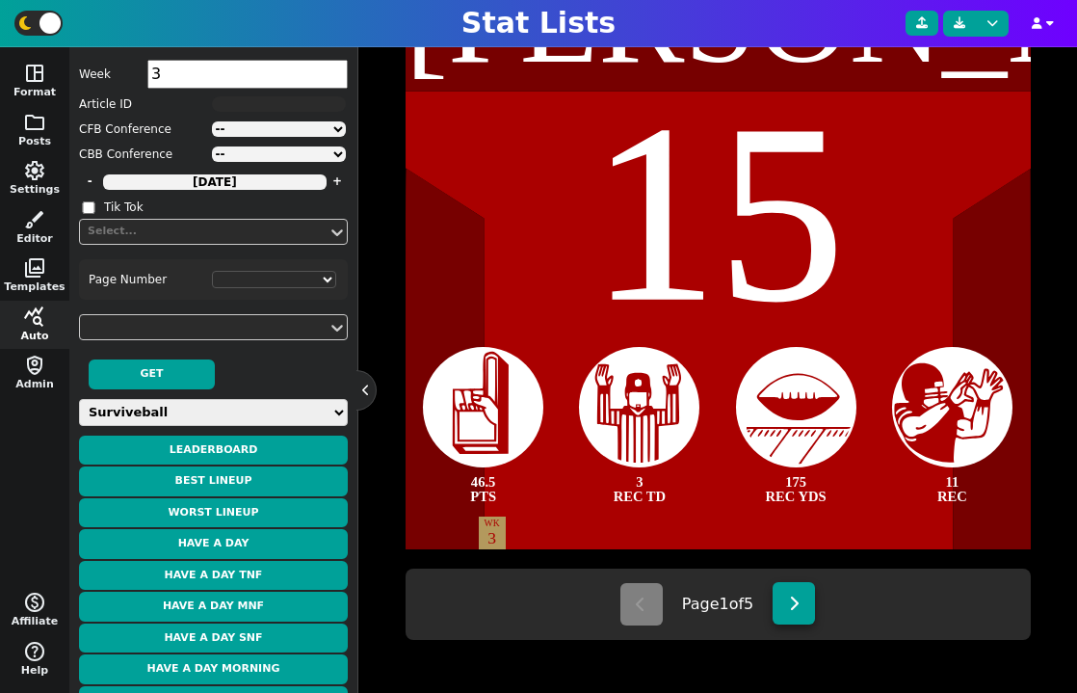
click at [793, 611] on button at bounding box center [794, 603] width 42 height 42
type textarea "[PERSON_NAME]"
type textarea "26"
type textarea "33.6 PTS"
type textarea "147 RUSH YDS"
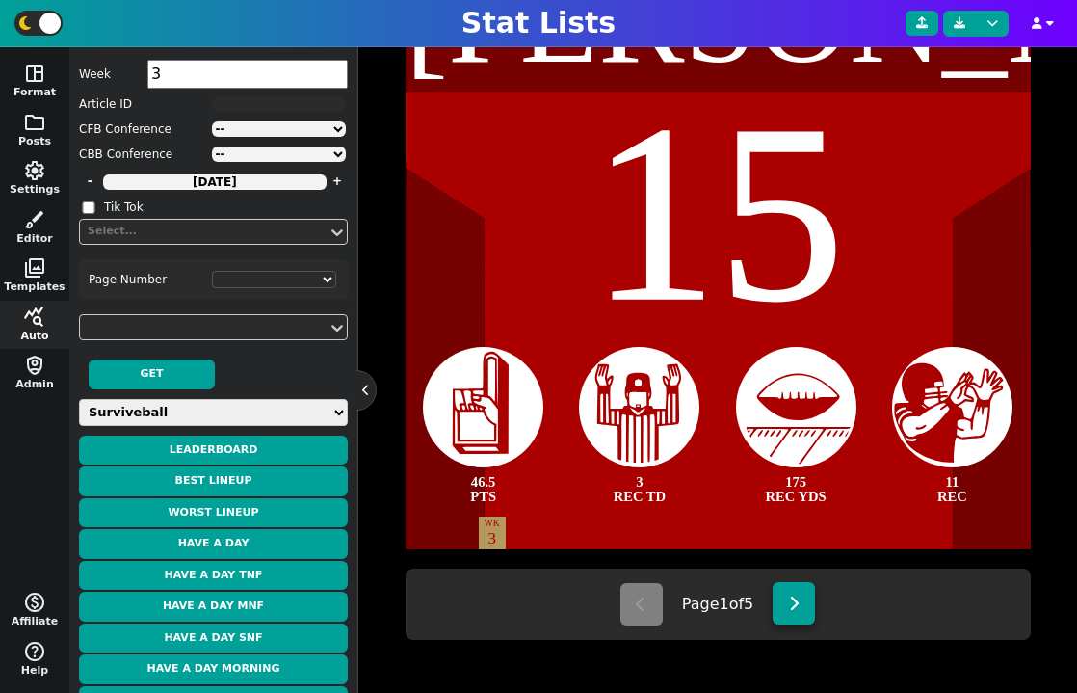
type textarea "2 RUSH TD"
type textarea "17 CAR"
type textarea "WK 1"
type textarea "WK 9"
type textarea "WK 11"
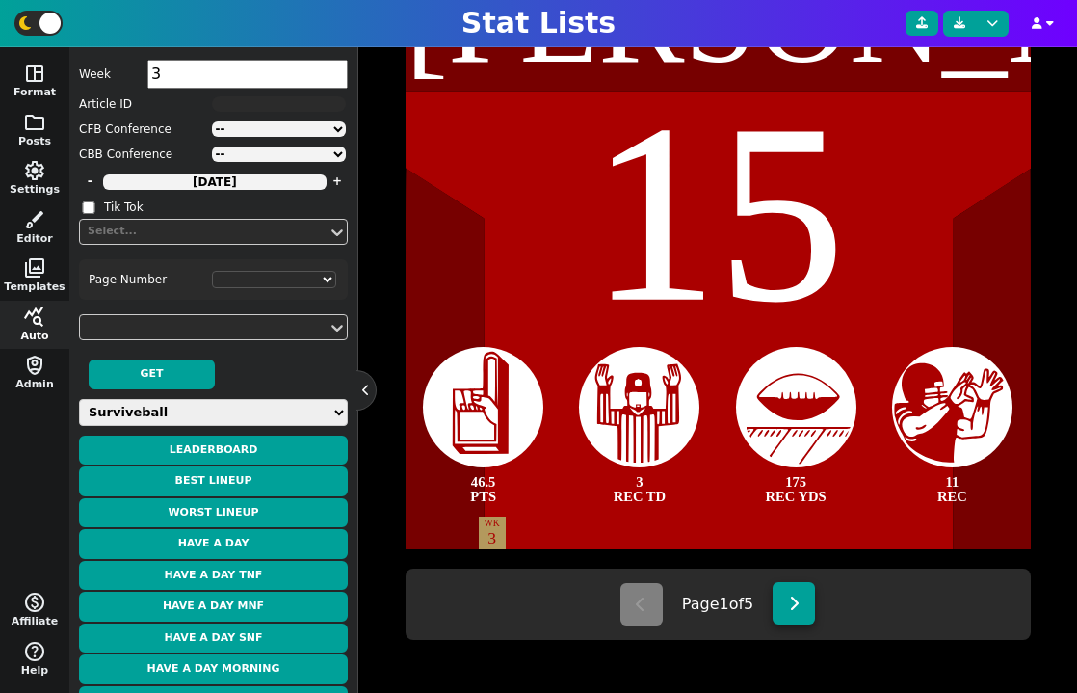
type textarea "WK 12"
select select "2"
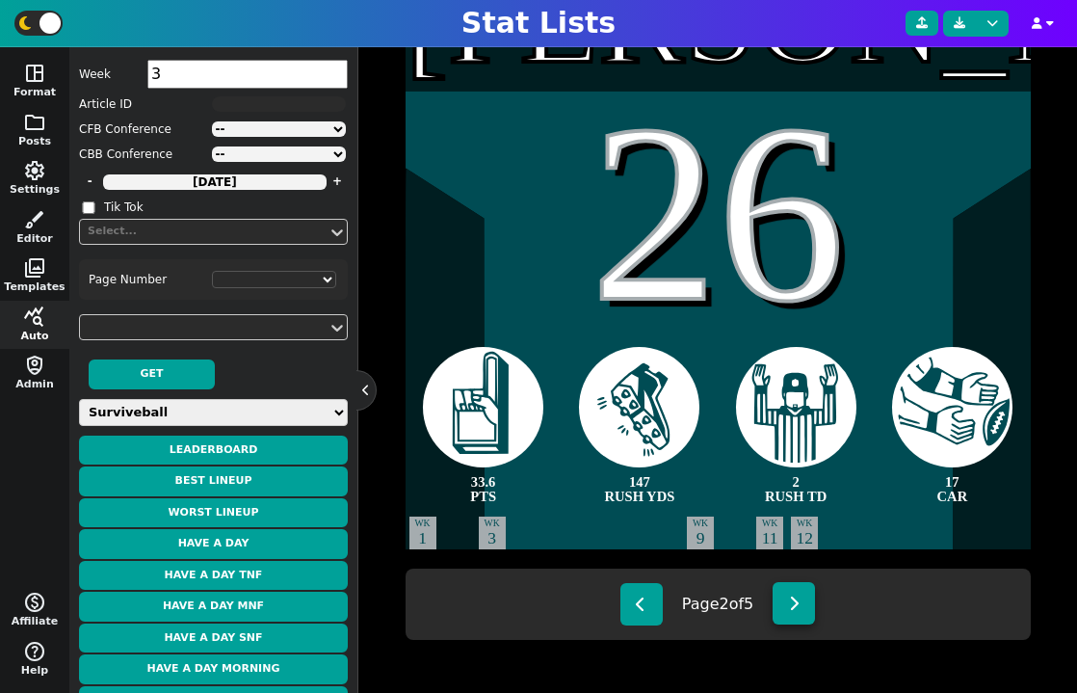
click at [793, 611] on button at bounding box center [794, 603] width 42 height 42
type textarea "[PERSON_NAME]"
type textarea "23"
type textarea "31.6 PTS"
type textarea "3 TOTAL TD"
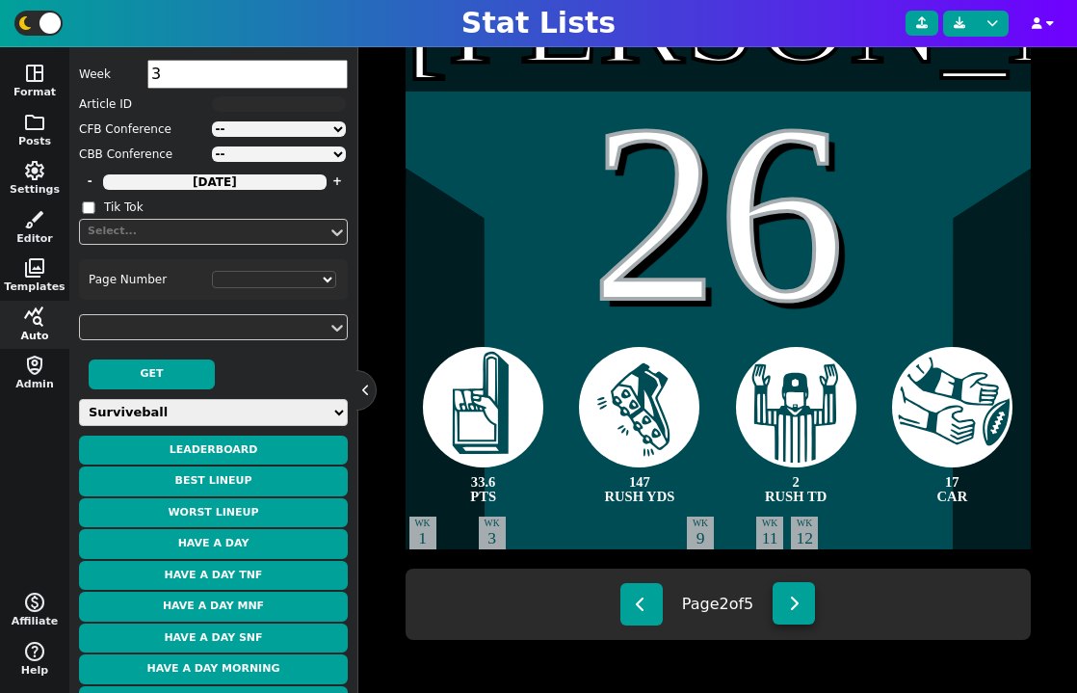
type textarea "24 CAR"
type textarea "89 RUSH YDS"
select select "3"
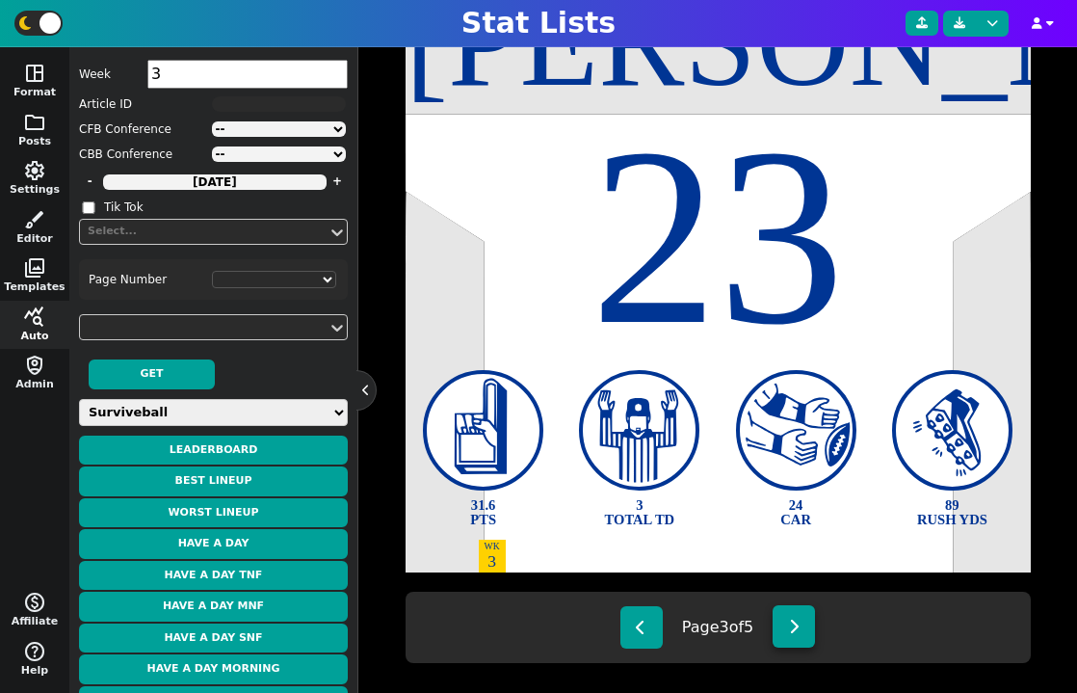
scroll to position [500, 0]
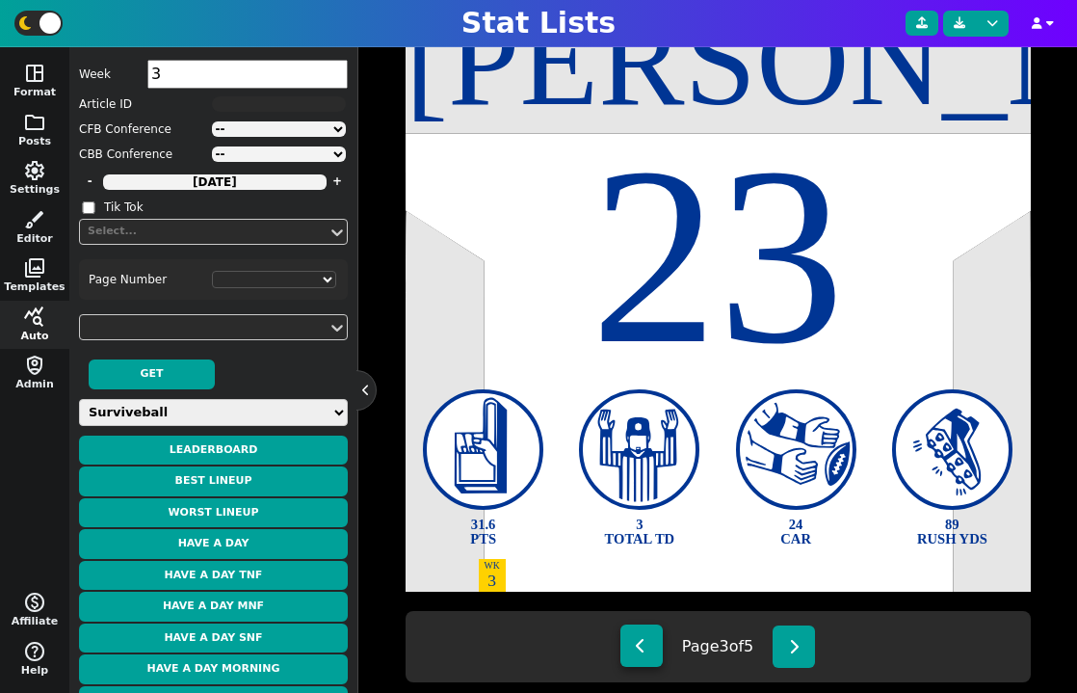
click at [641, 641] on icon at bounding box center [641, 645] width 11 height 15
type textarea "[PERSON_NAME]"
type textarea "26"
type textarea "33.6 PTS"
type textarea "147 RUSH YDS"
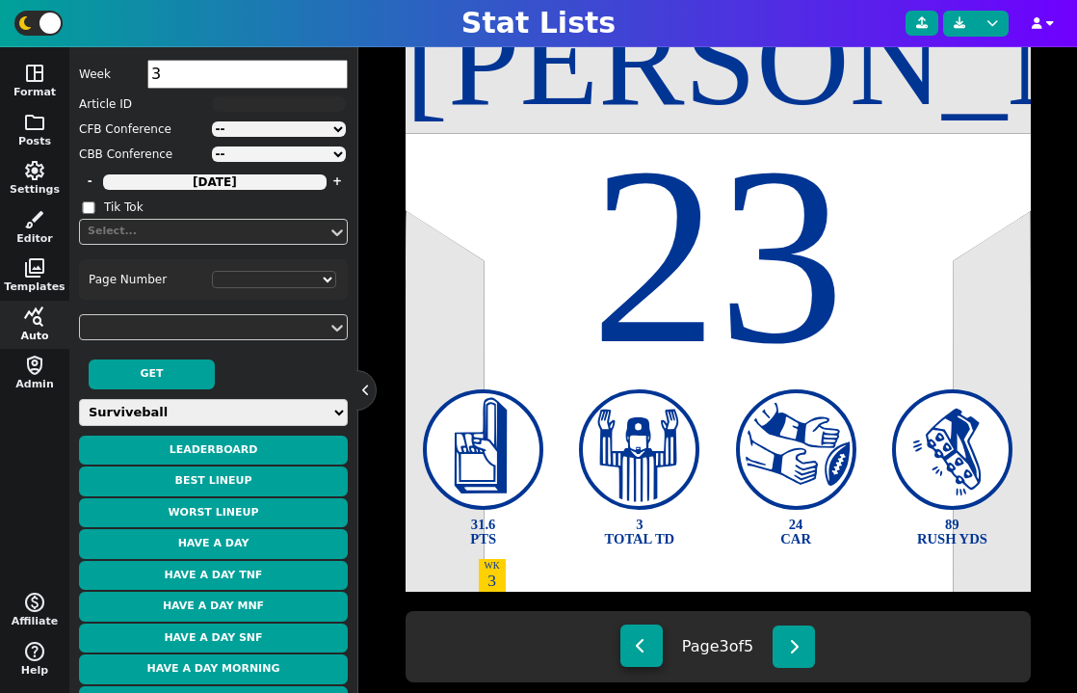
type textarea "2 RUSH TD"
type textarea "17 CAR"
type textarea "WK 1"
type textarea "WK 9"
type textarea "WK 11"
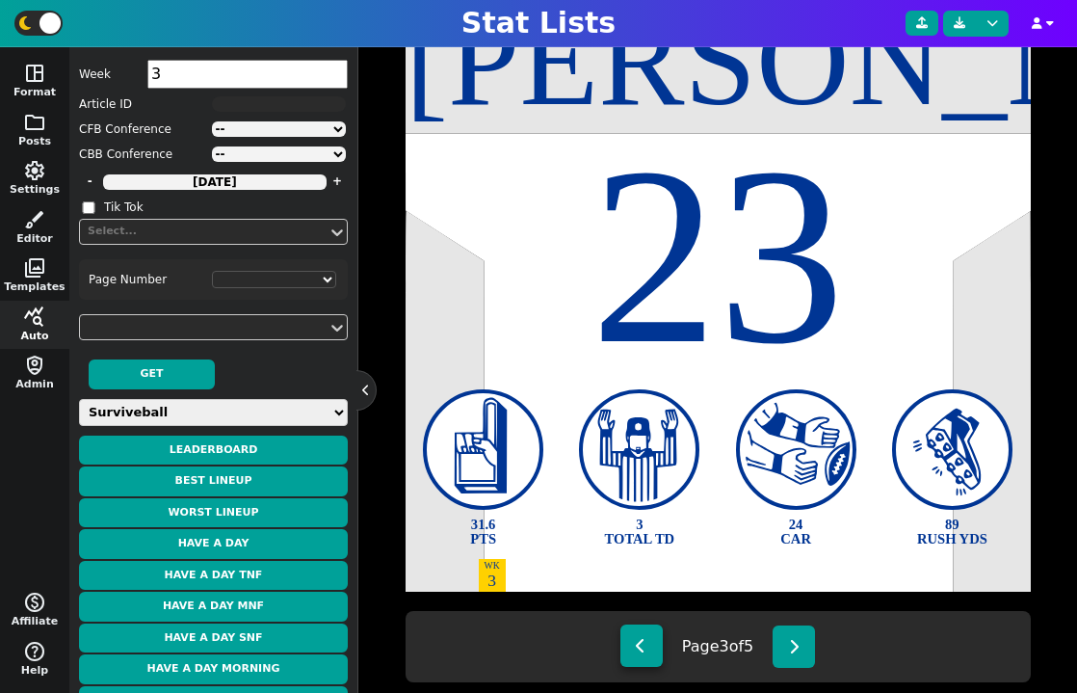
type textarea "WK 12"
select select "2"
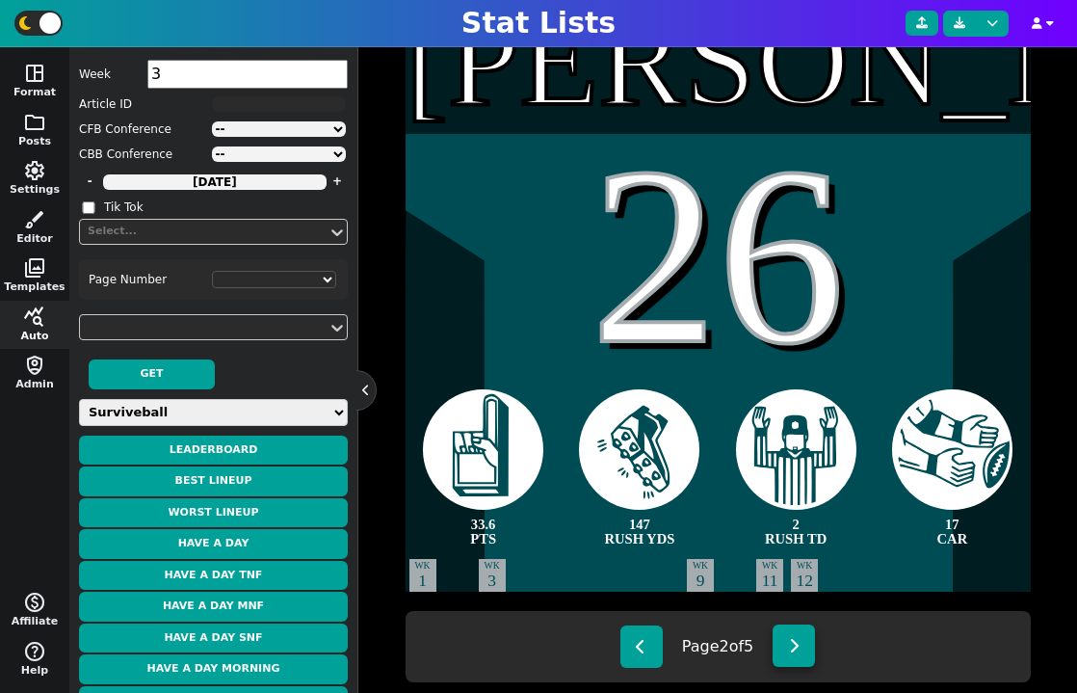
click at [795, 660] on button at bounding box center [794, 645] width 42 height 42
type textarea "[PERSON_NAME]"
type textarea "23"
type textarea "31.6 PTS"
type textarea "3 TOTAL TD"
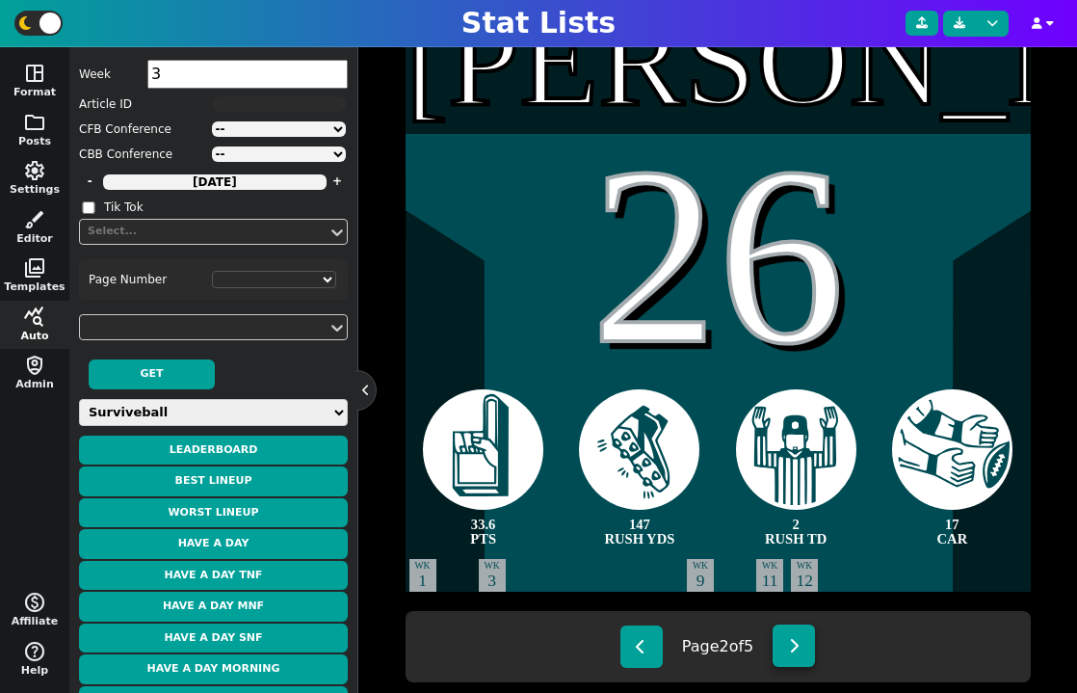
type textarea "24 CAR"
type textarea "89 RUSH YDS"
select select "3"
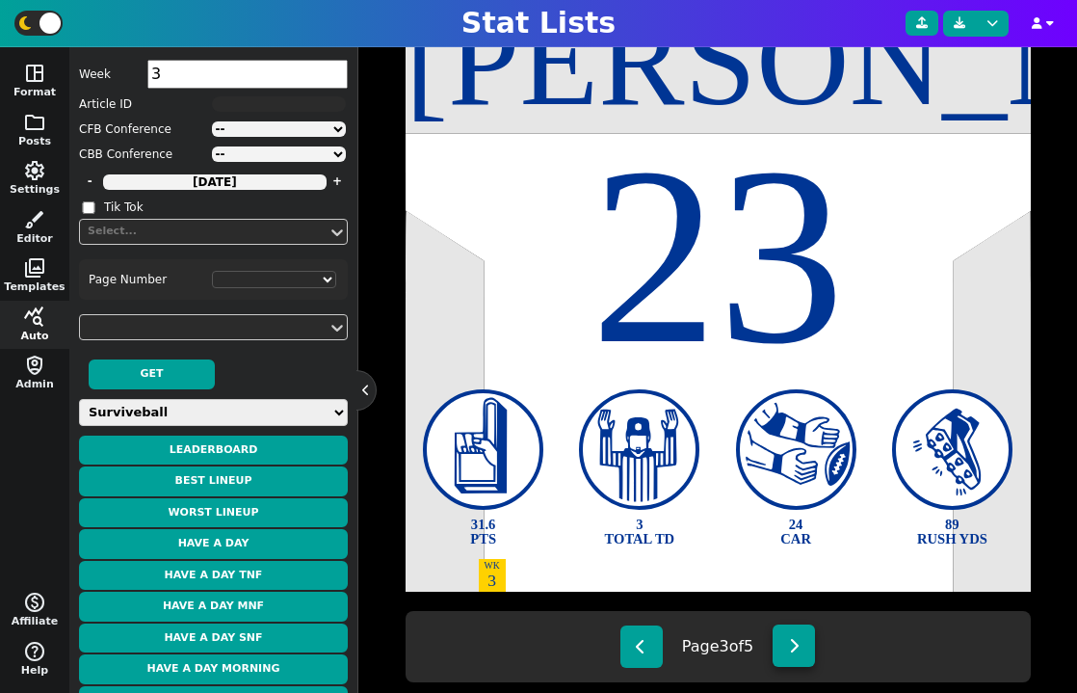
scroll to position [480, 0]
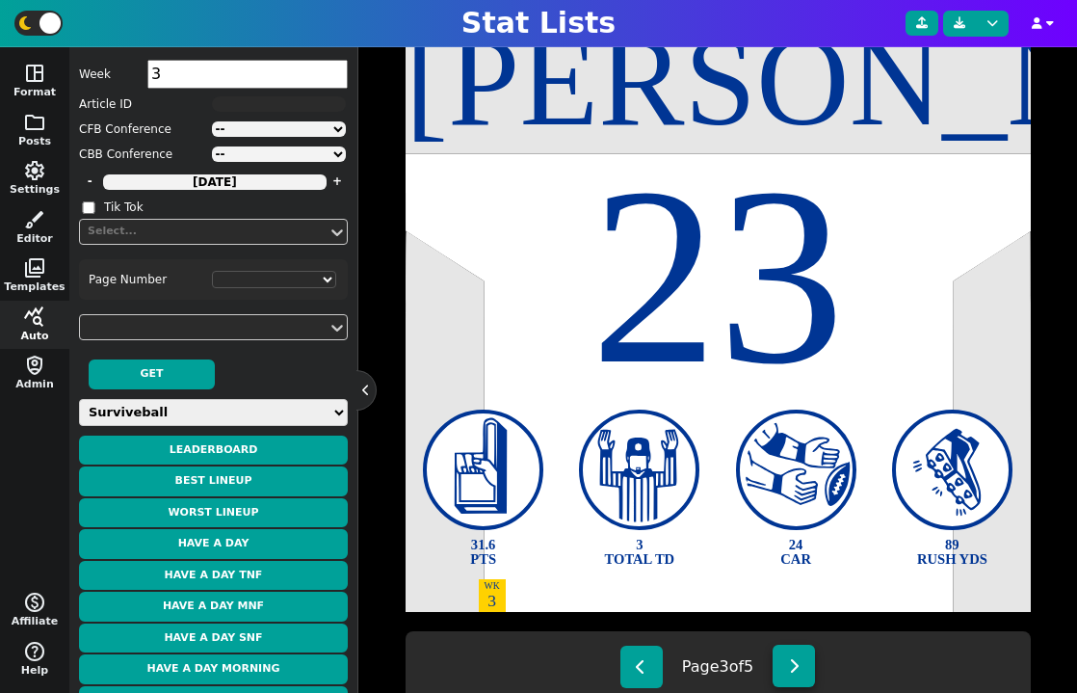
click at [797, 661] on icon at bounding box center [794, 665] width 11 height 15
type textarea "[PERSON_NAME]"
type textarea "17"
type textarea "30.9 PTS"
type textarea "4 PASS TD"
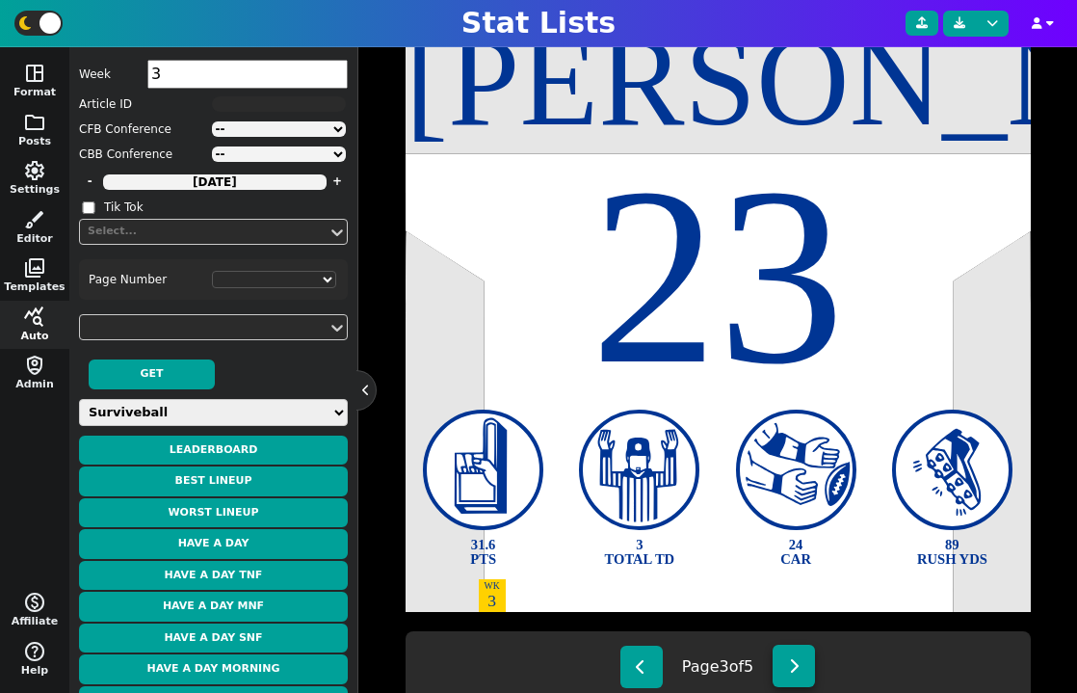
type textarea "263 PASS YDS"
type textarea "23 COMP"
type textarea "WK 1"
type textarea "WK 14"
type textarea "WK 15"
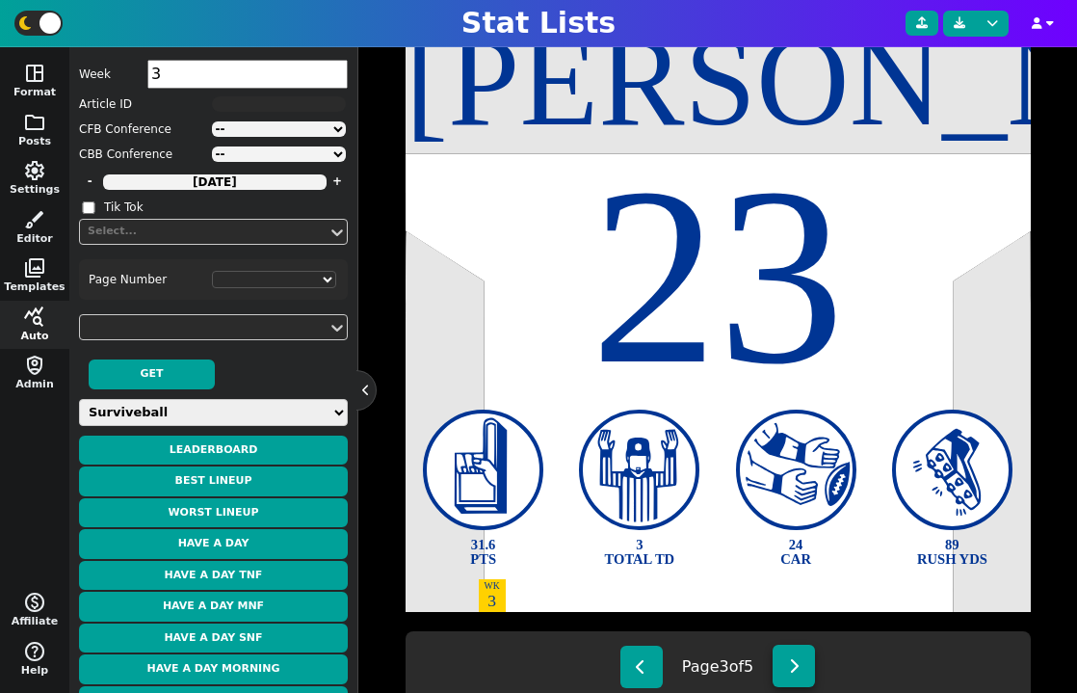
select select "4"
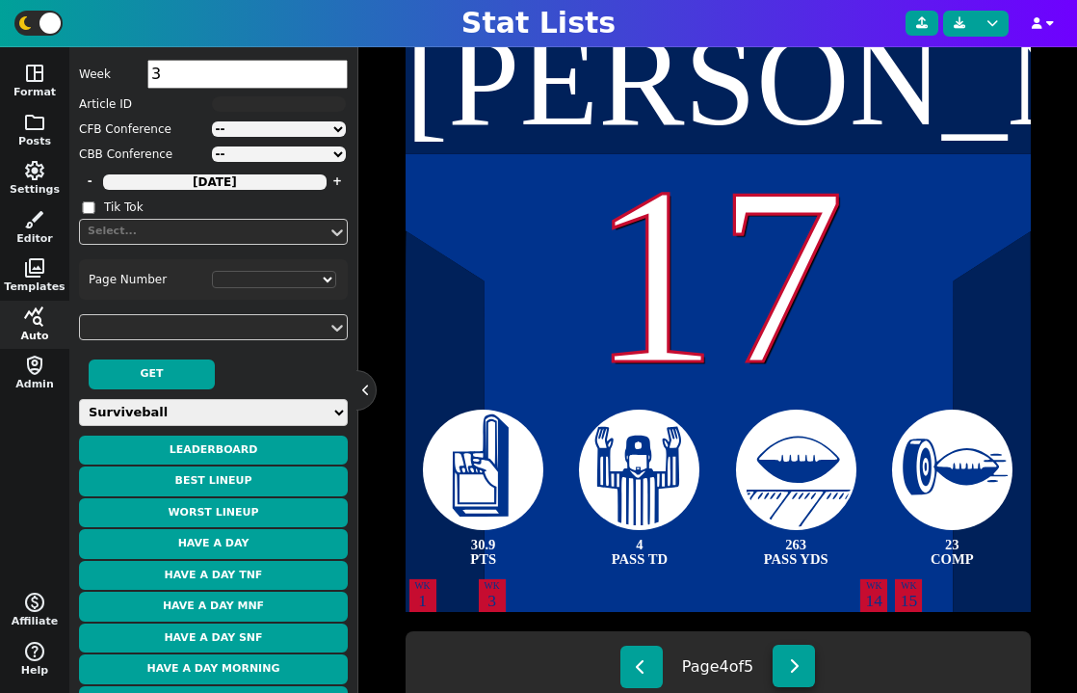
click at [797, 661] on icon at bounding box center [794, 665] width 11 height 15
type textarea "[PERSON_NAME]"
type textarea "22"
type textarea "30.4 PTS"
type textarea "151 RUSH YDS"
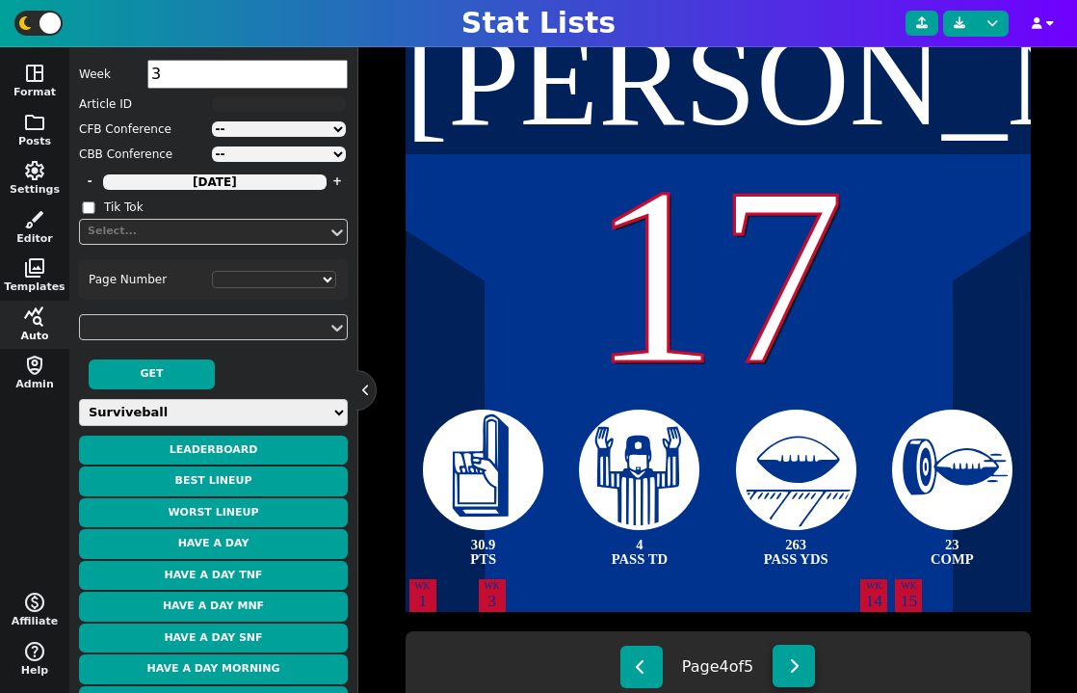
type textarea "25 CAR"
type textarea "2 RUSH TD"
type textarea "WK 4"
type textarea "WK 18"
select select "5"
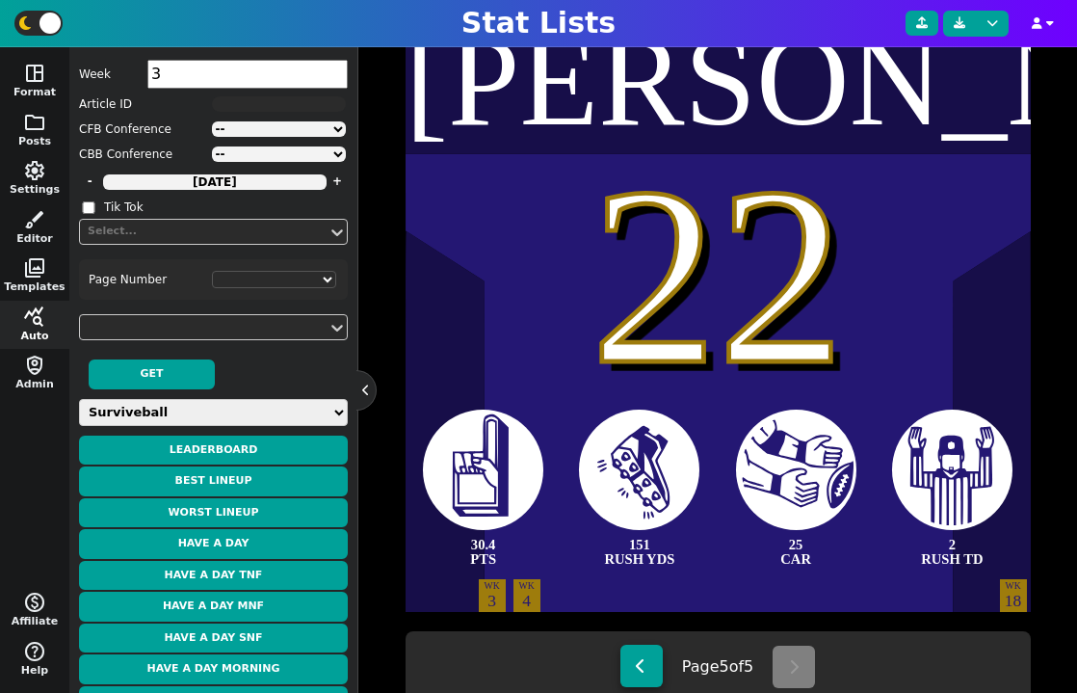
click at [655, 658] on button at bounding box center [642, 666] width 42 height 42
type textarea "[PERSON_NAME]"
type textarea "17"
type textarea "30.9 PTS"
type textarea "4 PASS TD"
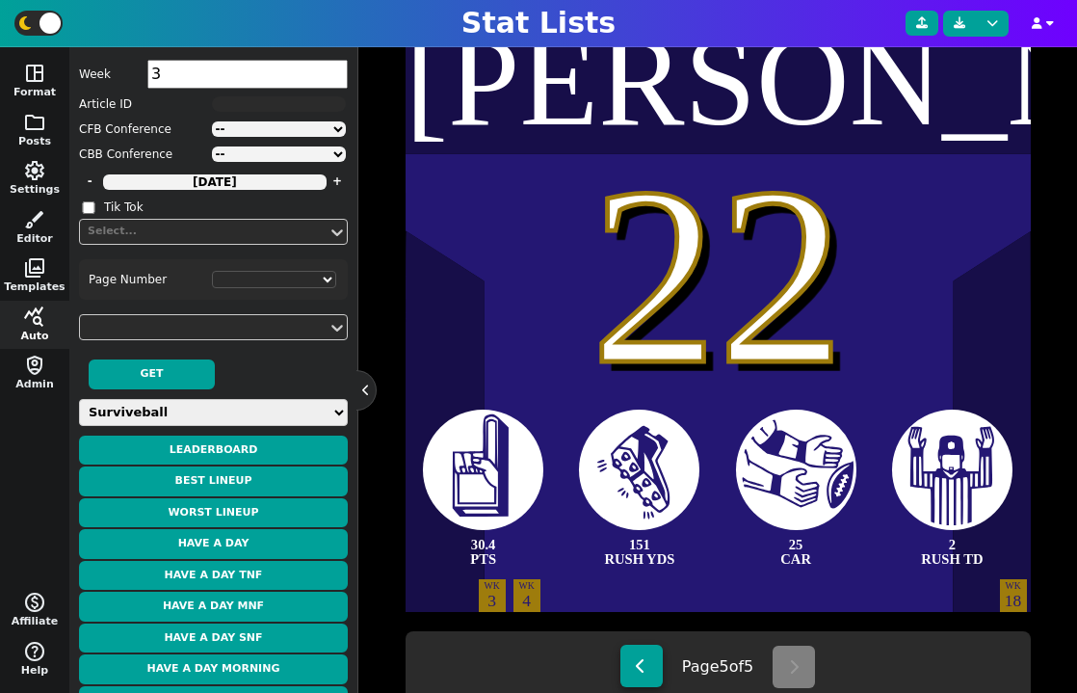
type textarea "263 PASS YDS"
type textarea "23 COMP"
type textarea "WK 1"
type textarea "WK 14"
type textarea "WK 15"
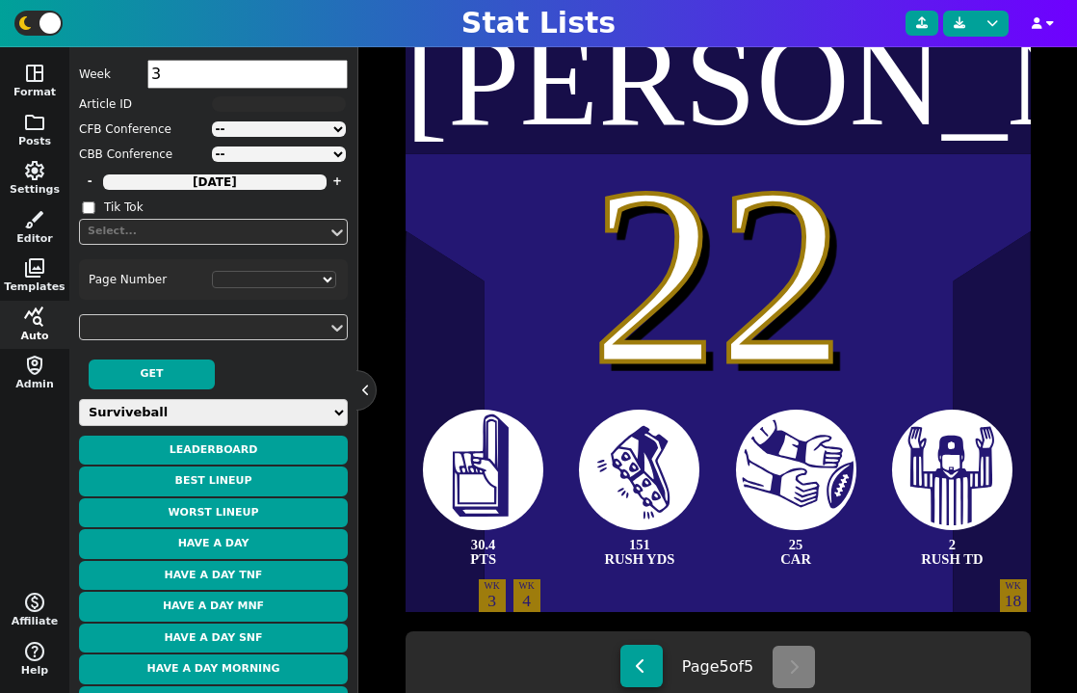
select select "4"
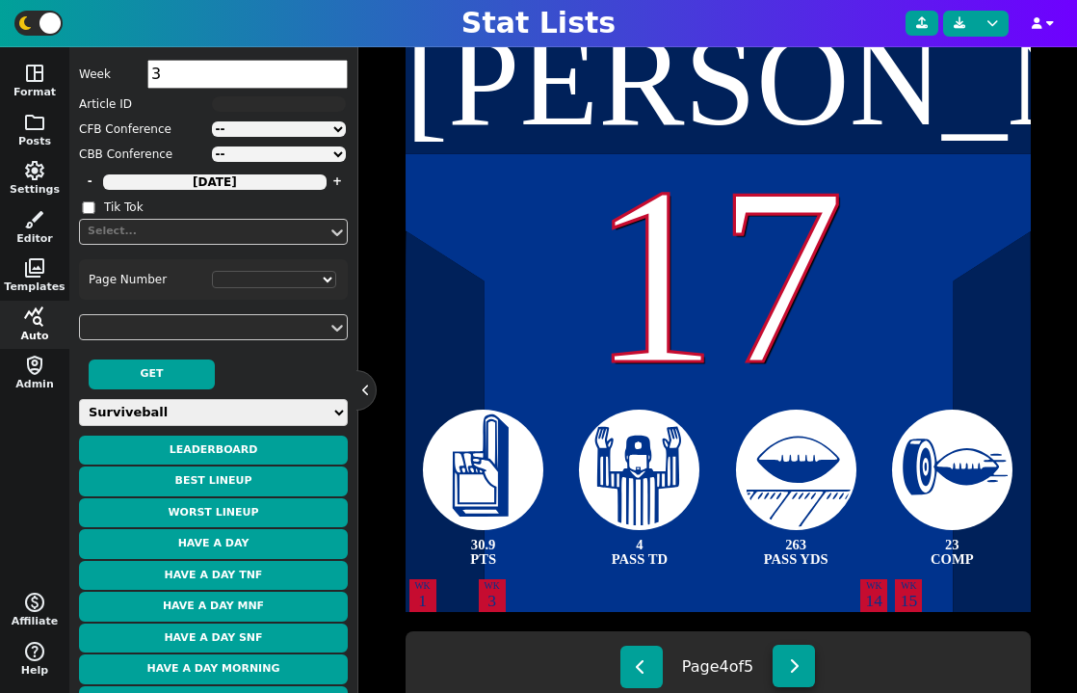
click at [796, 672] on icon at bounding box center [794, 665] width 11 height 15
type textarea "[PERSON_NAME]"
type textarea "22"
type textarea "30.4 PTS"
type textarea "151 RUSH YDS"
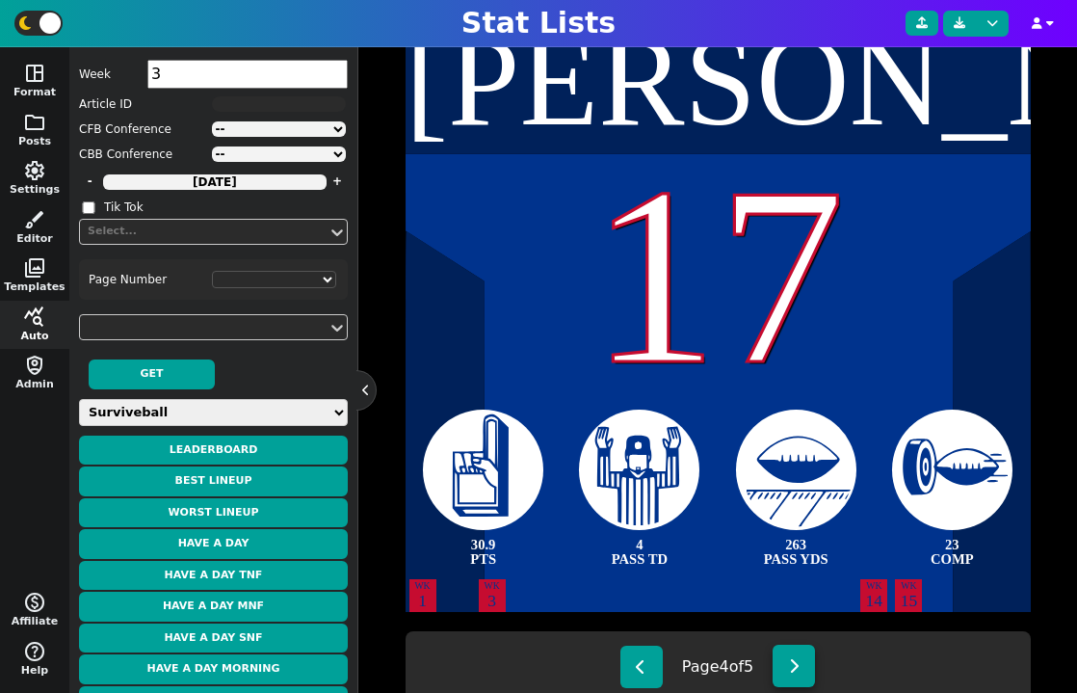
type textarea "25 CAR"
type textarea "2 RUSH TD"
type textarea "WK 4"
type textarea "WK 18"
select select "5"
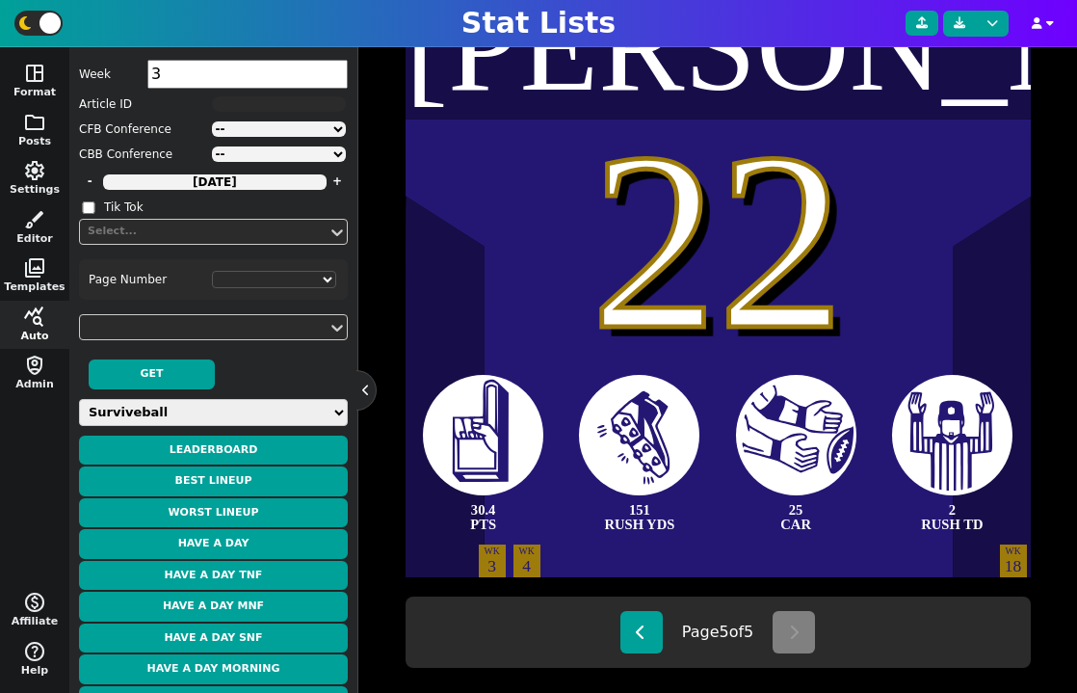
scroll to position [508, 0]
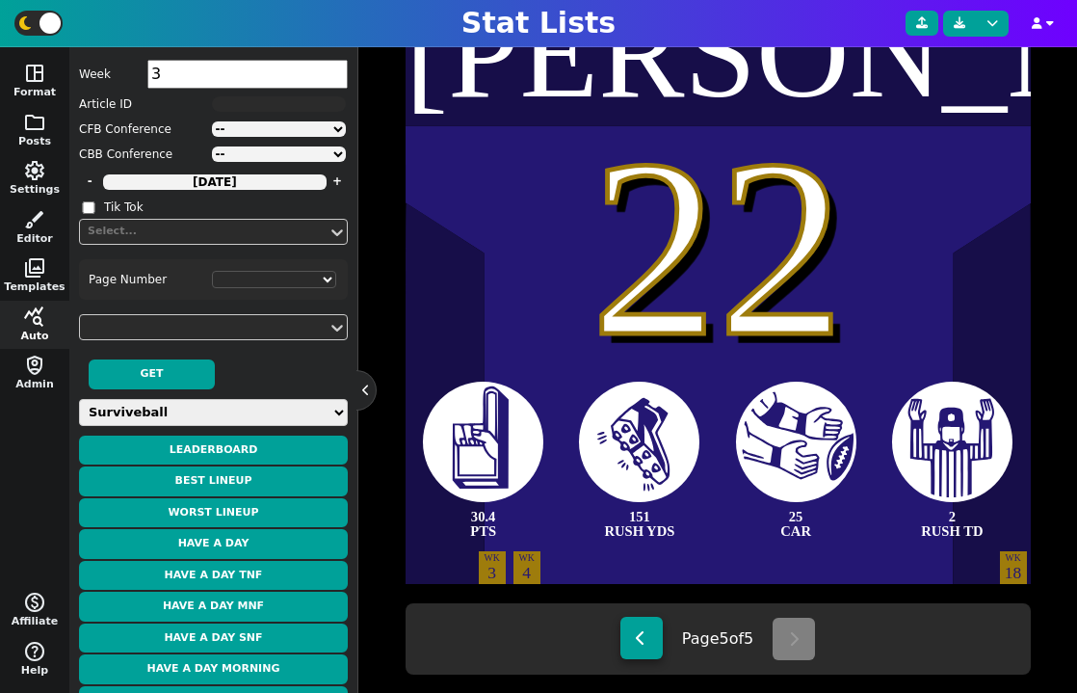
click at [654, 644] on button at bounding box center [642, 638] width 42 height 42
type textarea "[PERSON_NAME]"
type textarea "17"
type textarea "30.9 PTS"
type textarea "4 PASS TD"
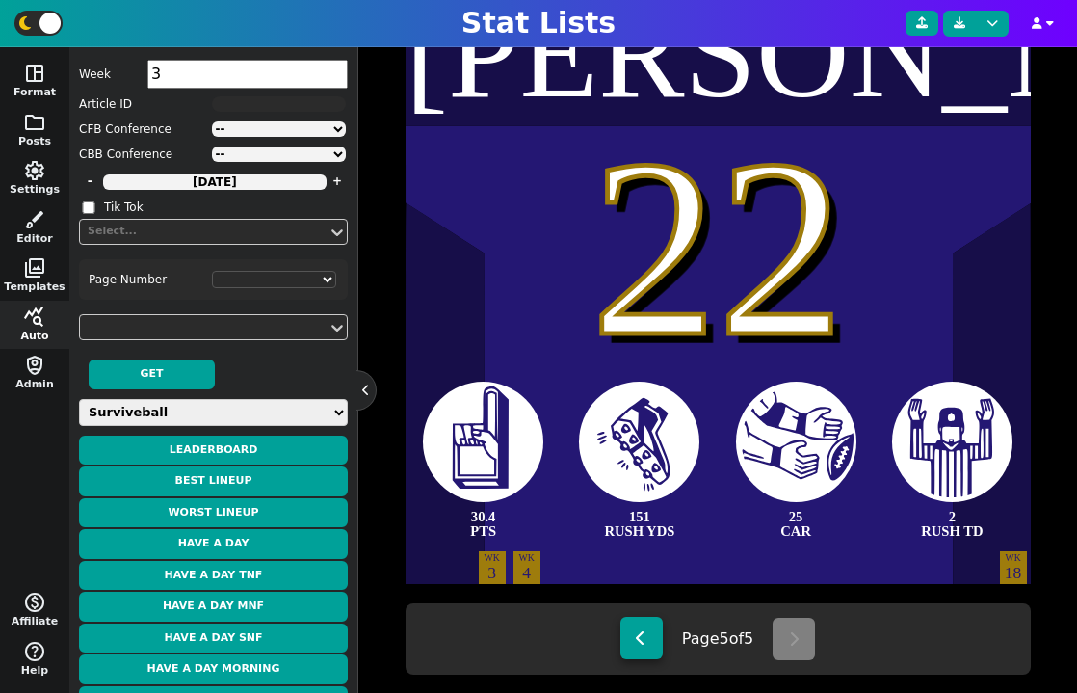
type textarea "263 PASS YDS"
type textarea "23 COMP"
type textarea "WK 1"
type textarea "WK 14"
type textarea "WK 15"
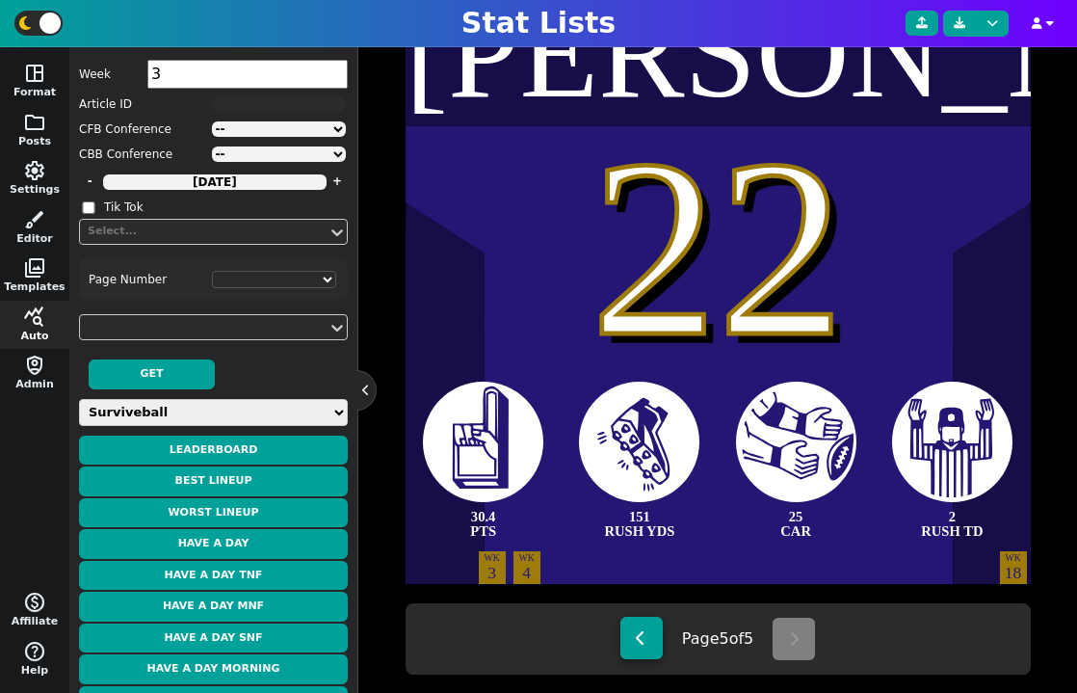
select select "4"
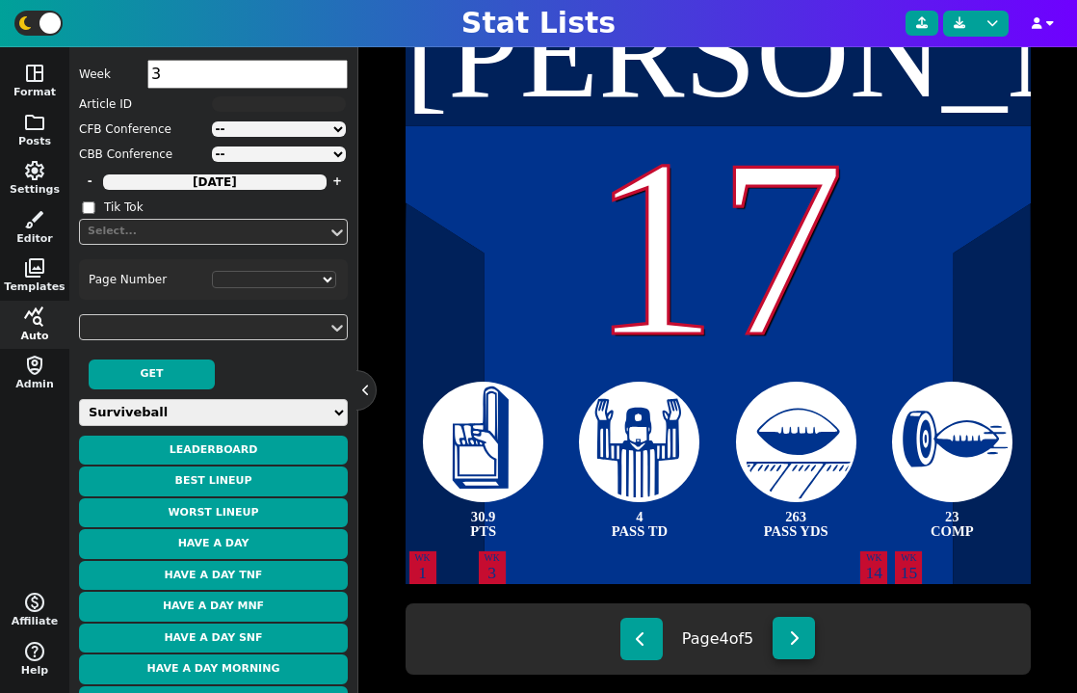
click at [794, 642] on icon at bounding box center [794, 637] width 11 height 15
type textarea "[PERSON_NAME]"
type textarea "22"
type textarea "30.4 PTS"
type textarea "151 RUSH YDS"
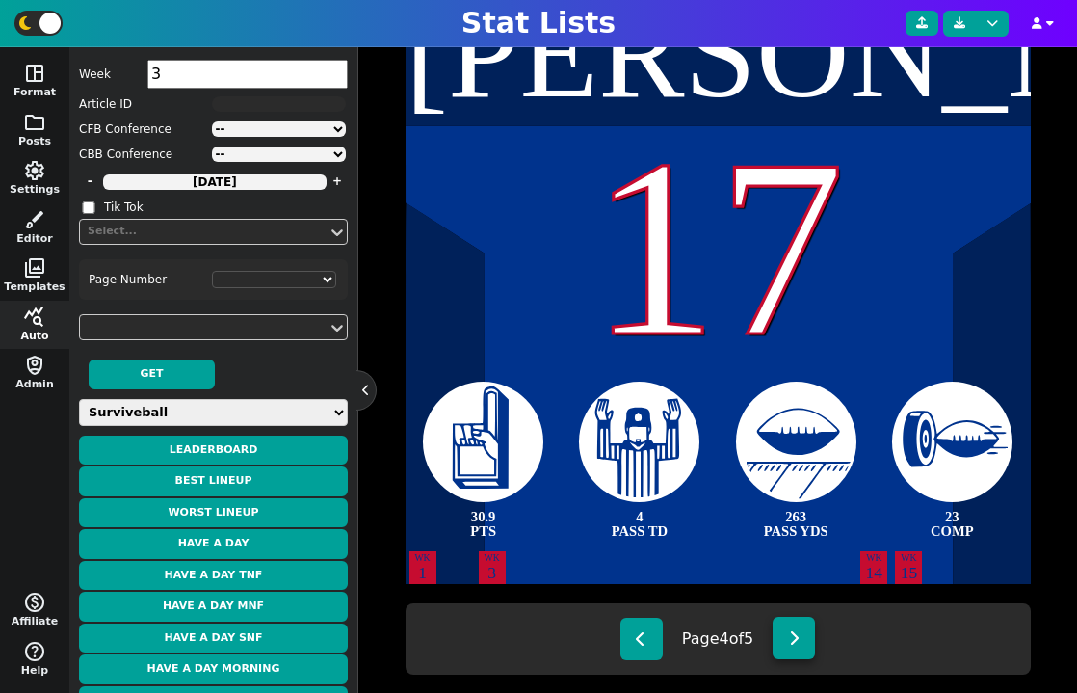
type textarea "25 CAR"
type textarea "2 RUSH TD"
type textarea "WK 4"
type textarea "WK 18"
select select "5"
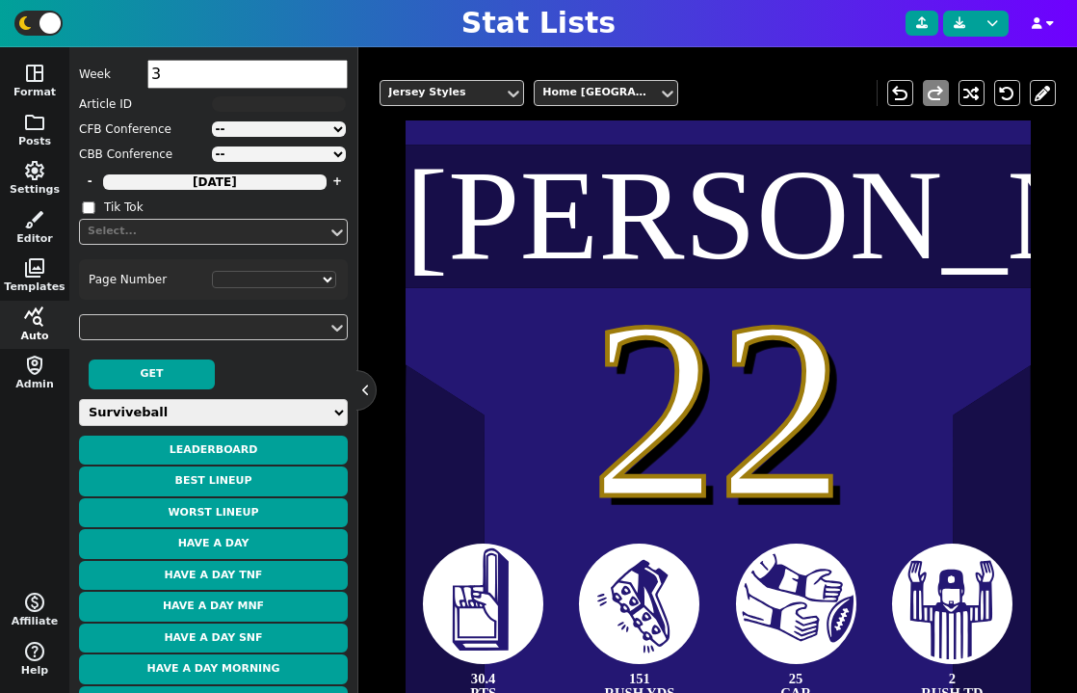
scroll to position [323, 0]
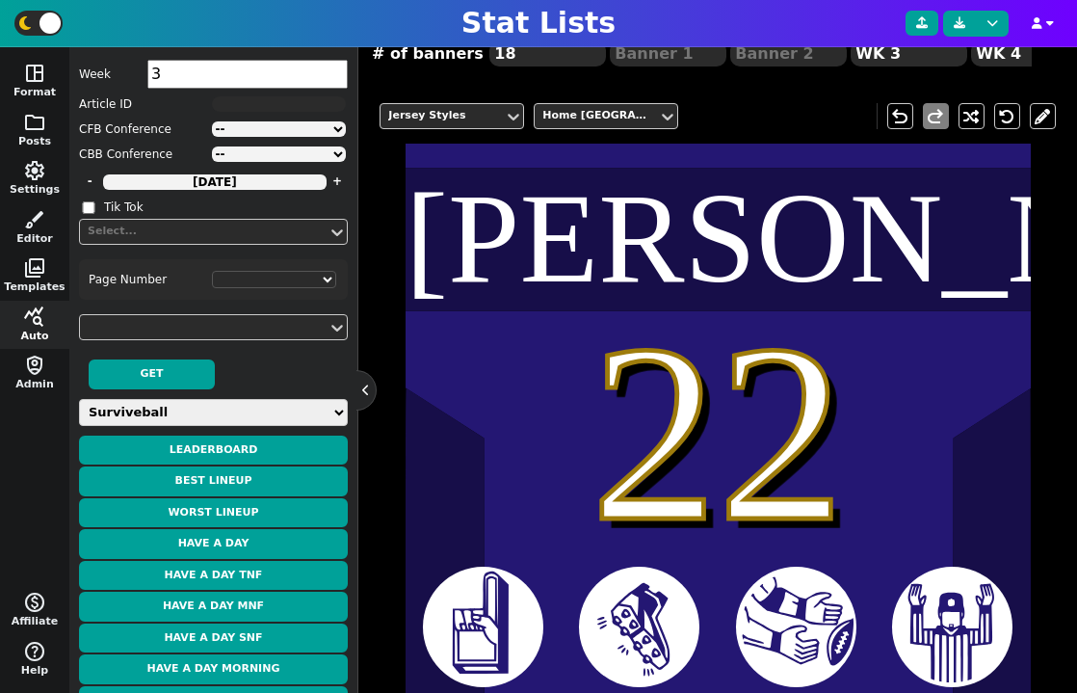
click at [27, 11] on label at bounding box center [38, 23] width 48 height 25
click at [27, 17] on input "checkbox" at bounding box center [30, 23] width 13 height 13
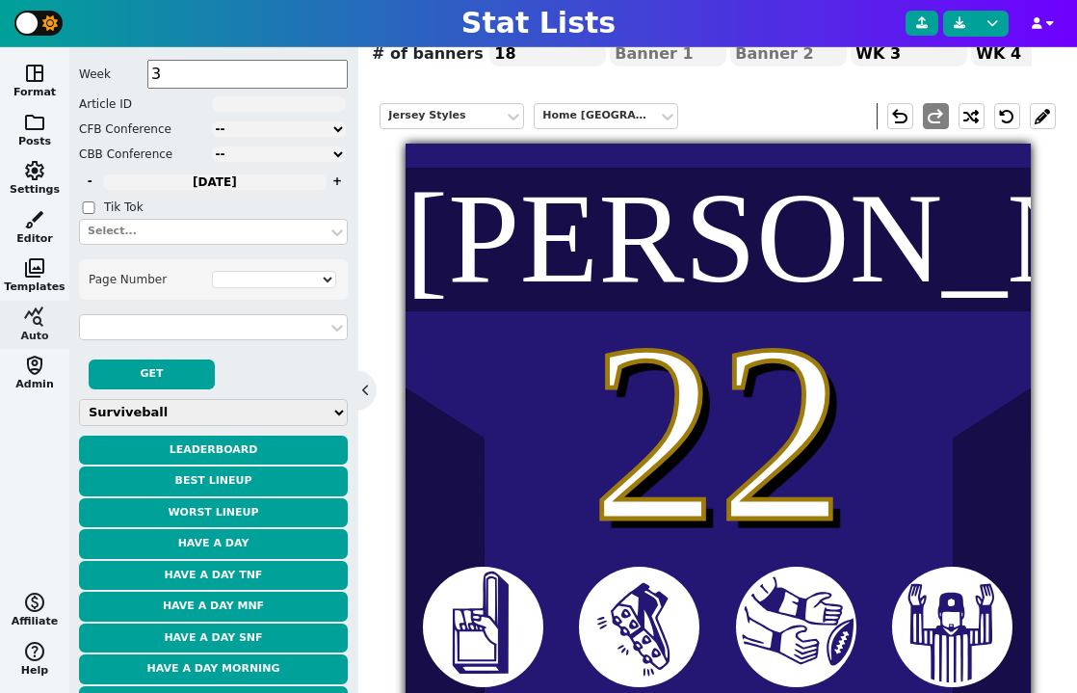
click at [27, 8] on div at bounding box center [43, 23] width 58 height 46
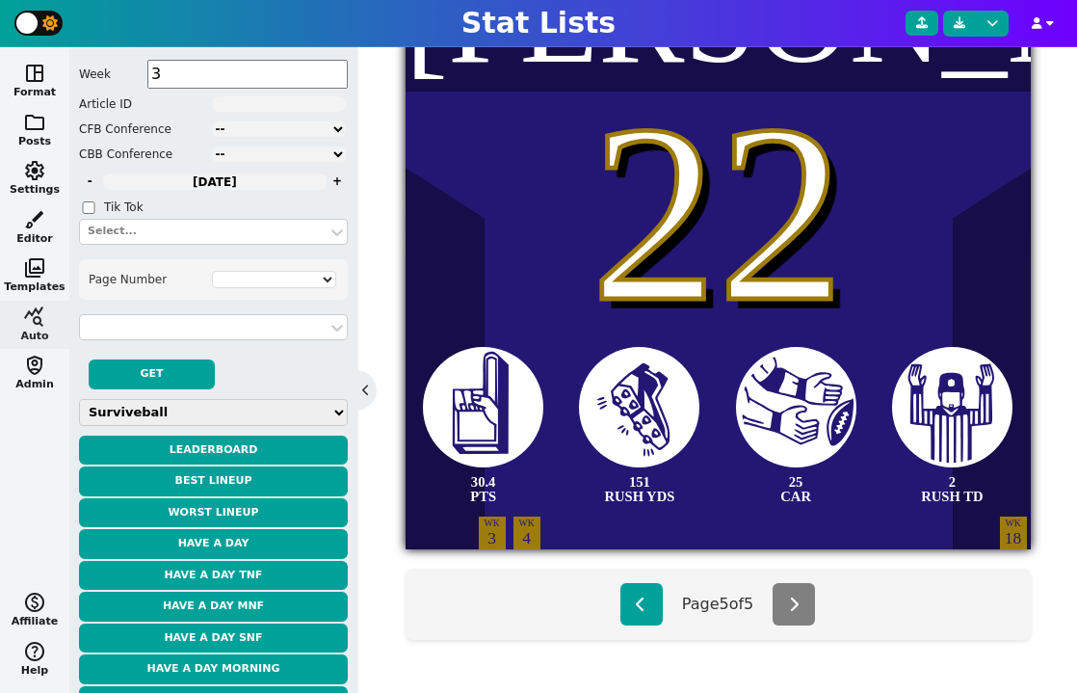
click at [47, 29] on icon at bounding box center [49, 22] width 15 height 15
click at [37, 29] on input "checkbox" at bounding box center [30, 23] width 13 height 13
checkbox input "true"
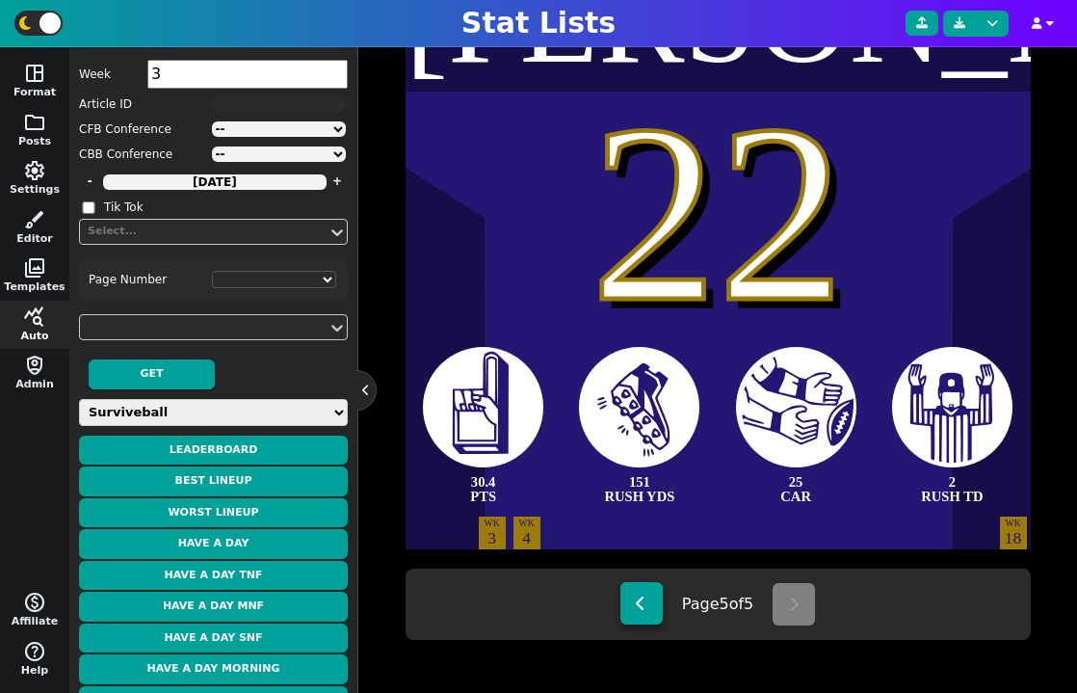
click at [648, 616] on button at bounding box center [642, 603] width 42 height 42
type textarea "[PERSON_NAME]"
type textarea "17"
type textarea "30.9 PTS"
type textarea "4 PASS TD"
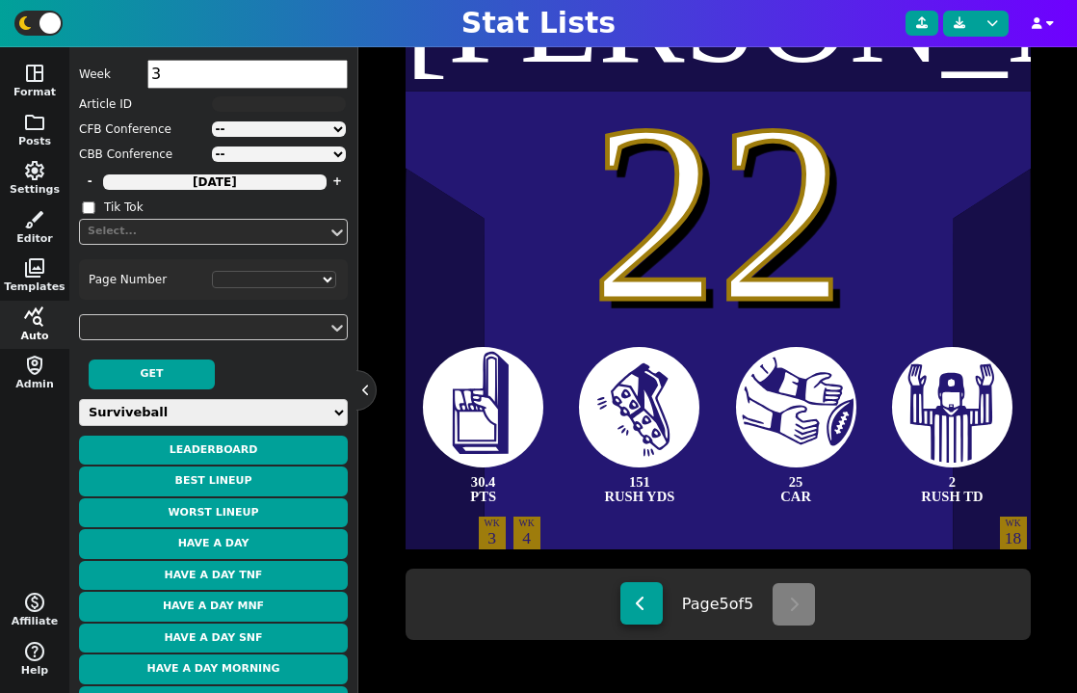
type textarea "263 PASS YDS"
type textarea "23 COMP"
type textarea "WK 1"
type textarea "WK 14"
type textarea "WK 15"
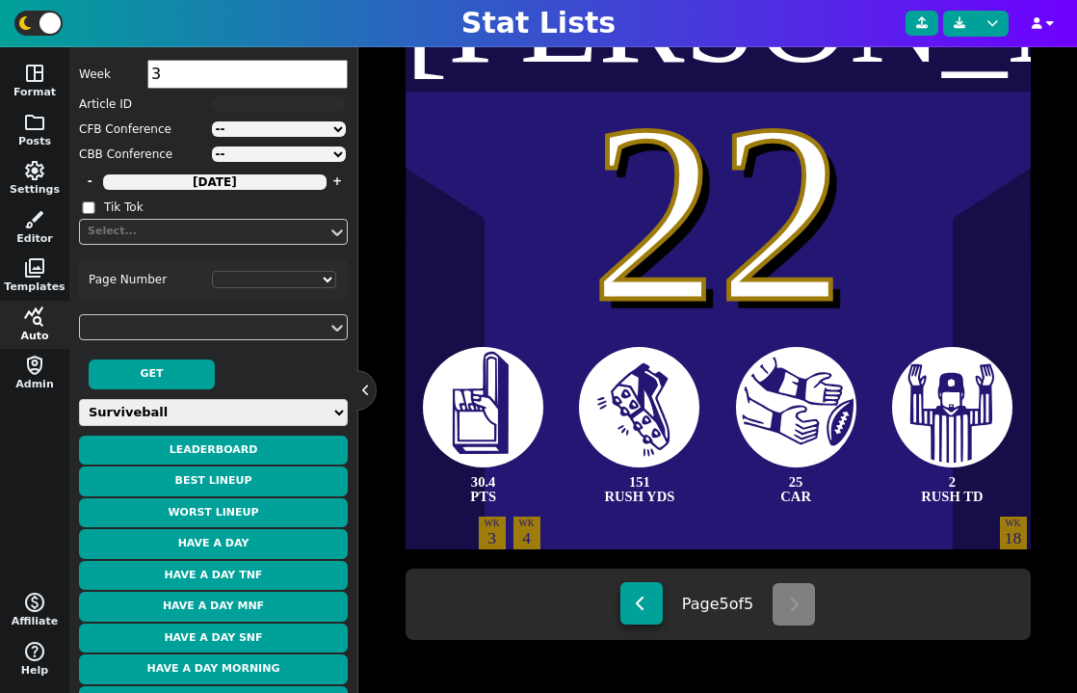
select select "4"
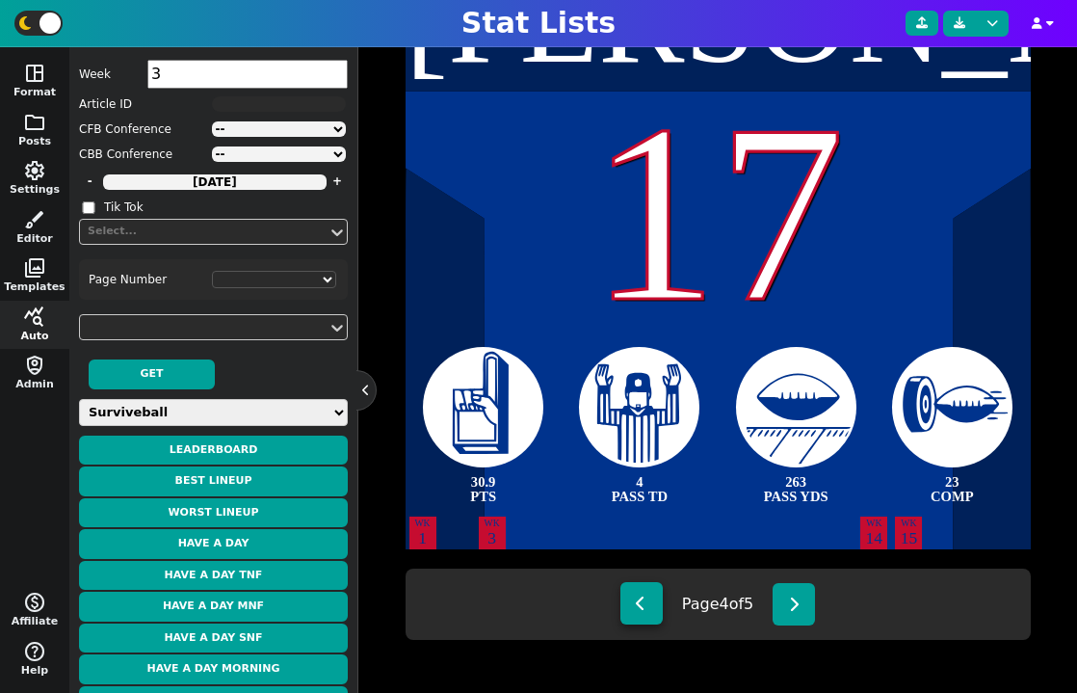
click at [648, 616] on button at bounding box center [642, 603] width 42 height 42
type textarea "[PERSON_NAME]"
type textarea "23"
type textarea "31.6 PTS"
type textarea "3 TOTAL TD"
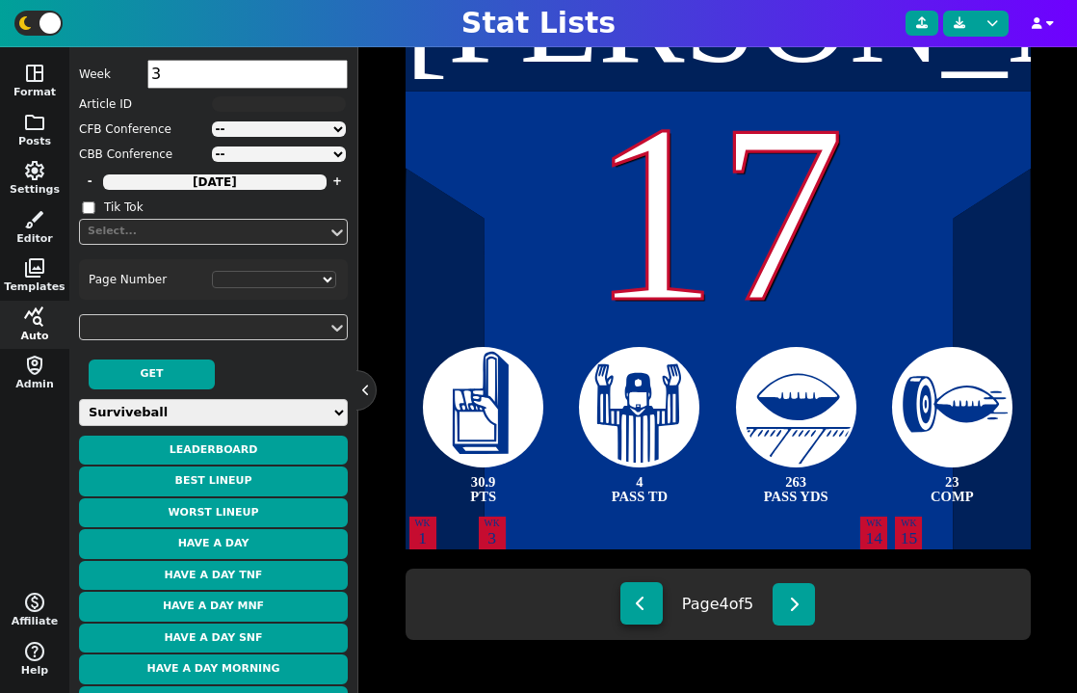
type textarea "24 CAR"
type textarea "89 RUSH YDS"
select select "3"
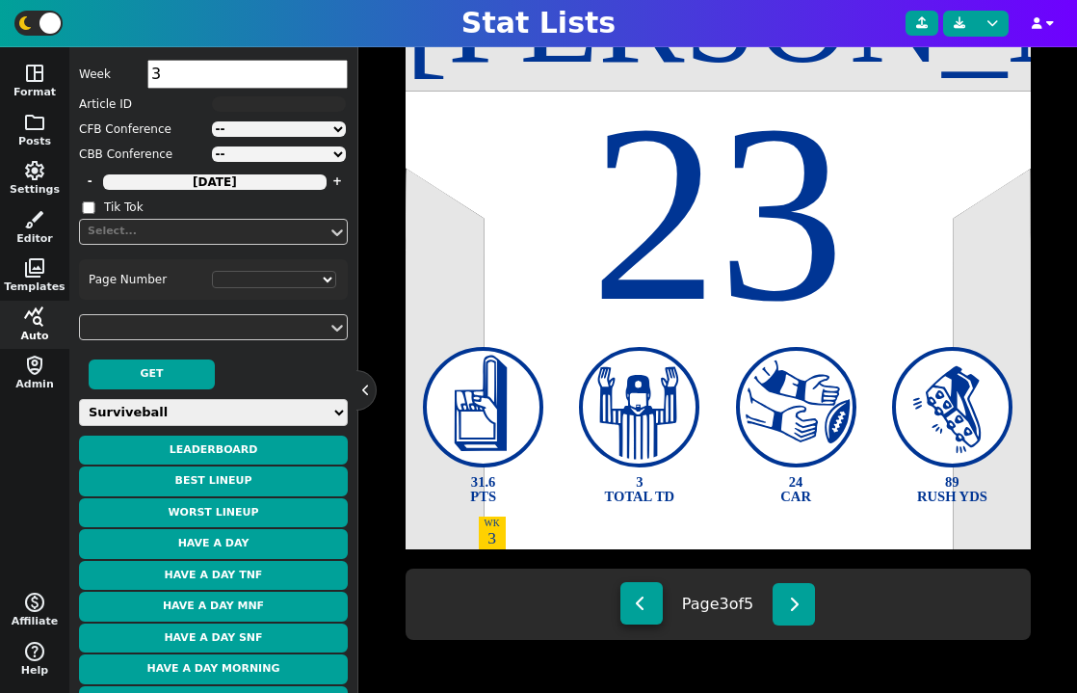
click at [648, 616] on button at bounding box center [642, 603] width 42 height 42
type textarea "[PERSON_NAME]"
type textarea "26"
type textarea "33.6 PTS"
type textarea "147 RUSH YDS"
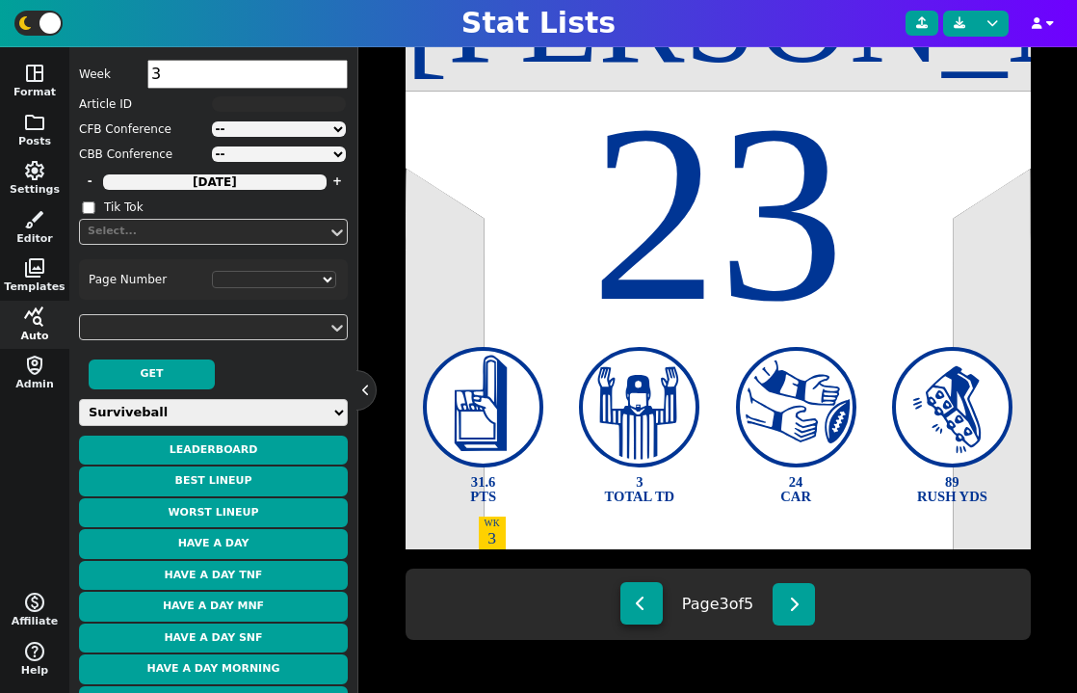
type textarea "2 RUSH TD"
type textarea "17 CAR"
type textarea "WK 1"
type textarea "WK 9"
type textarea "WK 11"
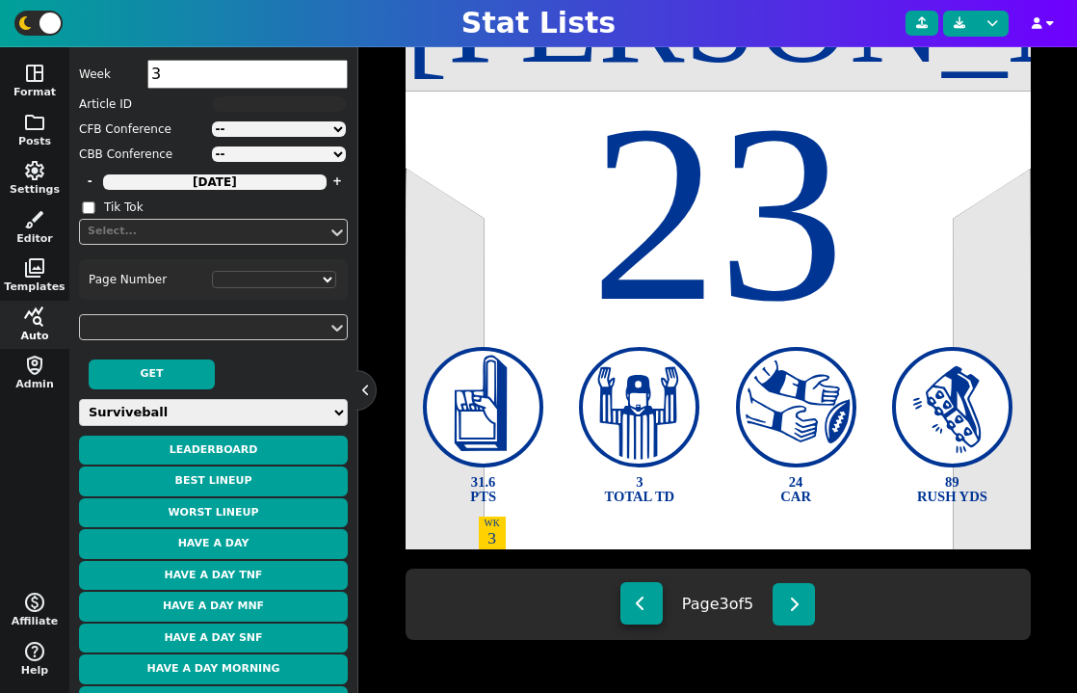
type textarea "WK 12"
select select "2"
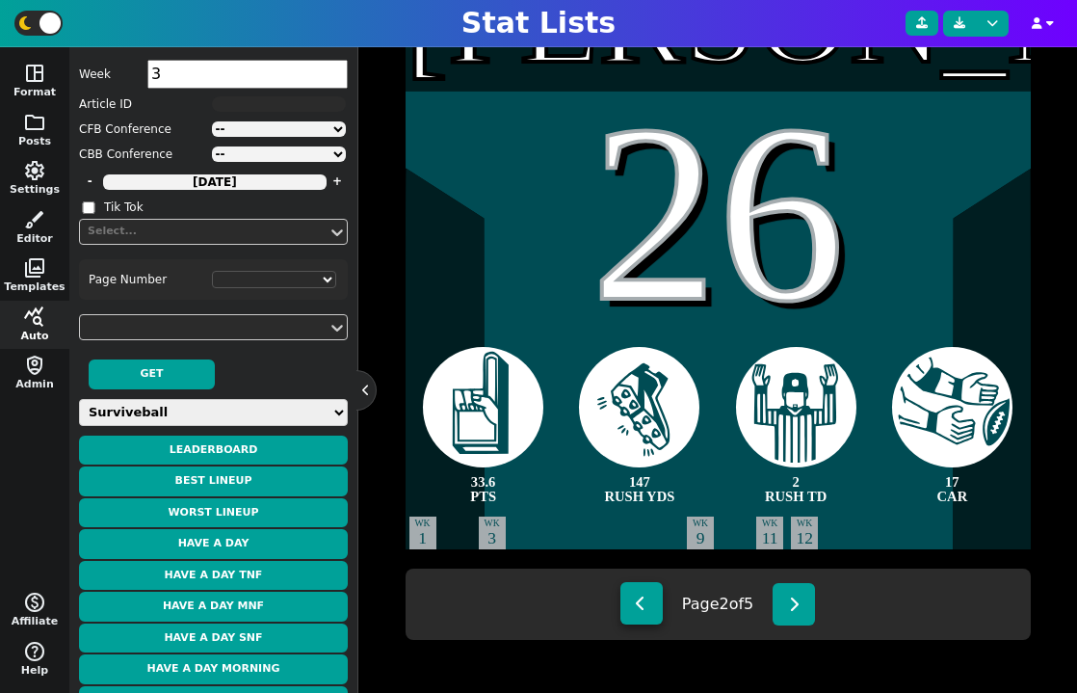
click at [648, 616] on button at bounding box center [642, 603] width 42 height 42
type textarea "[PERSON_NAME]"
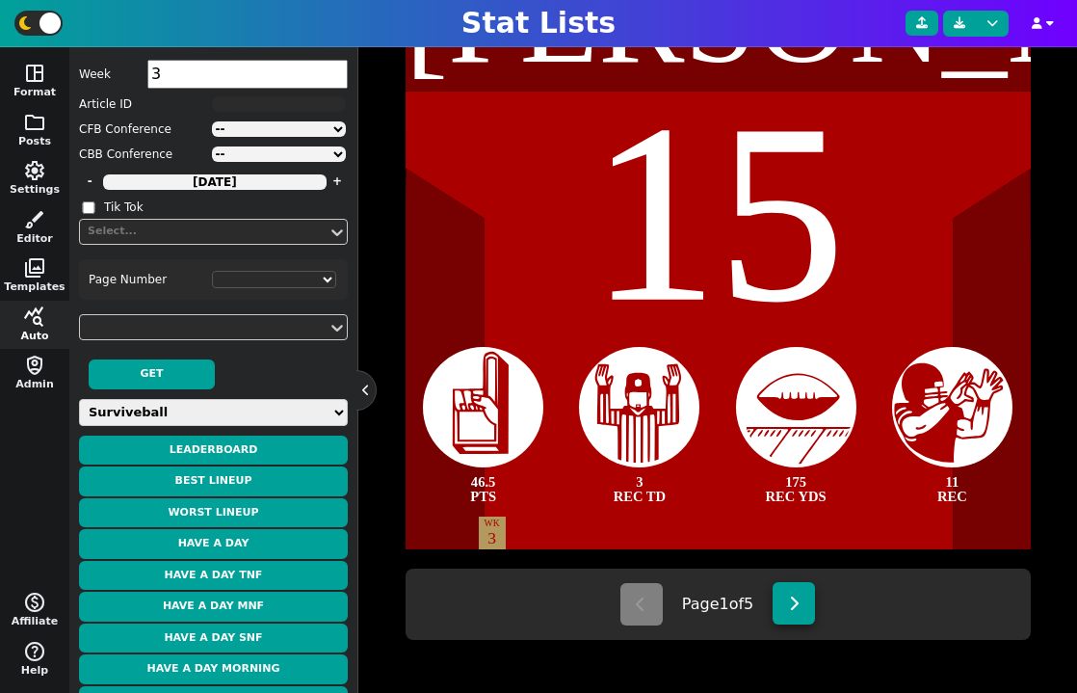
click at [809, 600] on button at bounding box center [794, 603] width 42 height 42
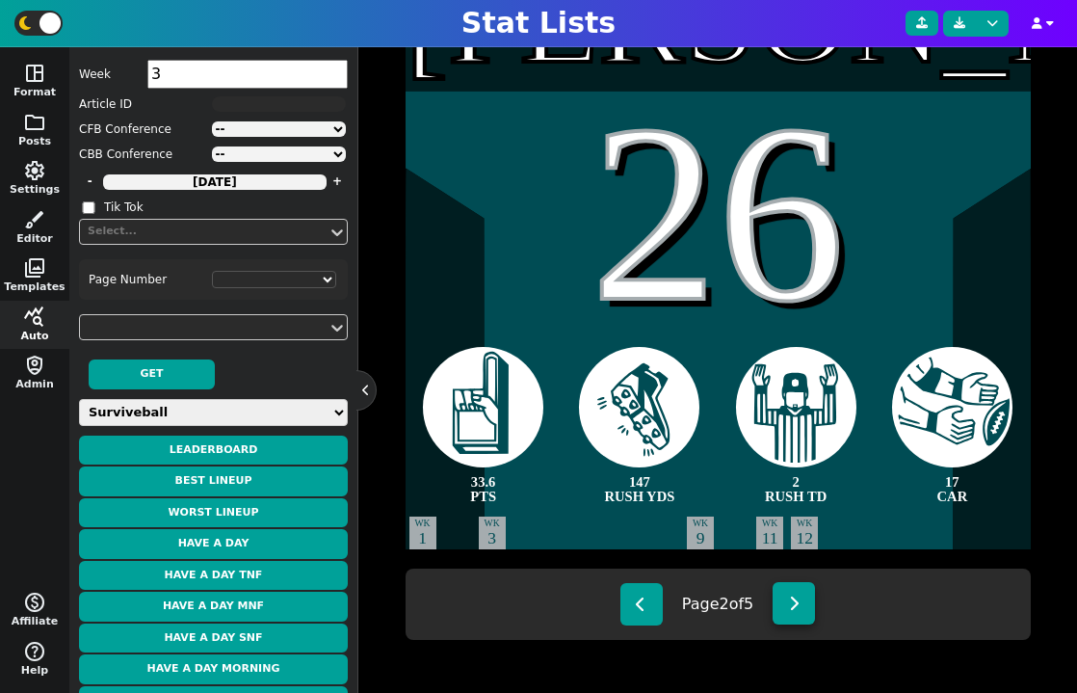
click at [809, 600] on button at bounding box center [794, 603] width 42 height 42
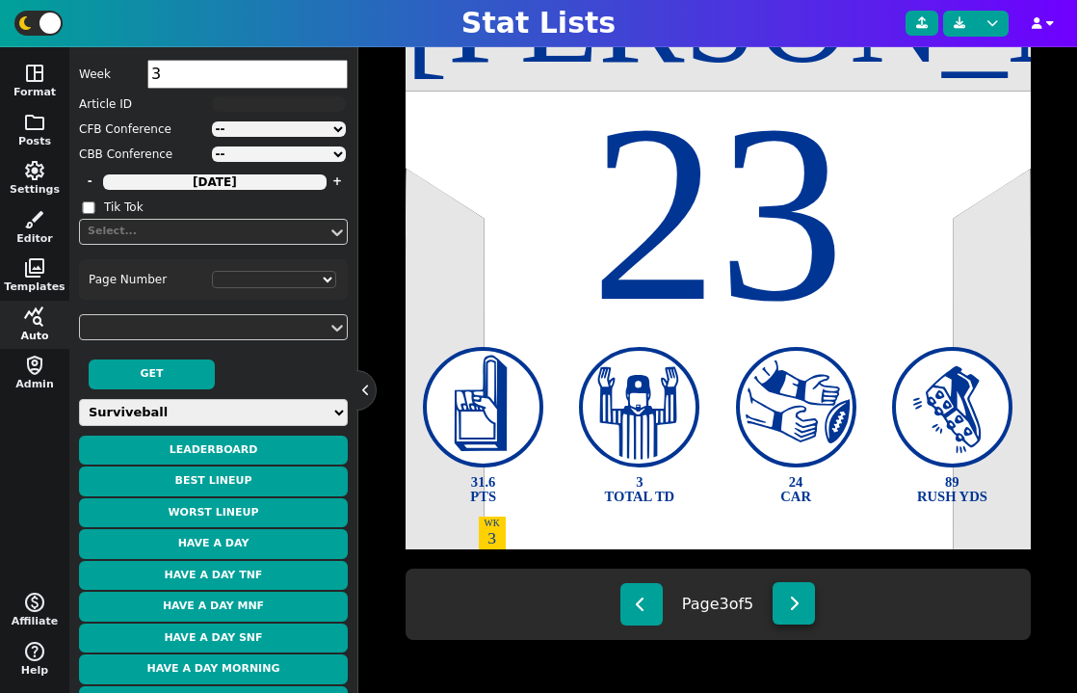
click at [809, 600] on button at bounding box center [794, 603] width 42 height 42
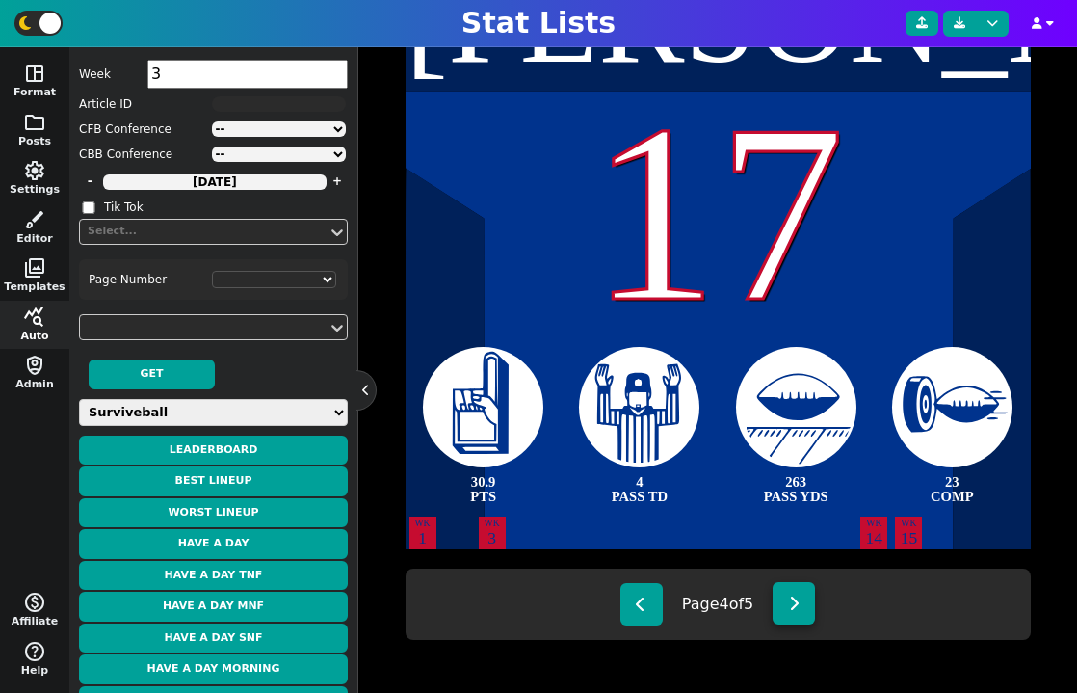
click at [809, 600] on button at bounding box center [794, 603] width 42 height 42
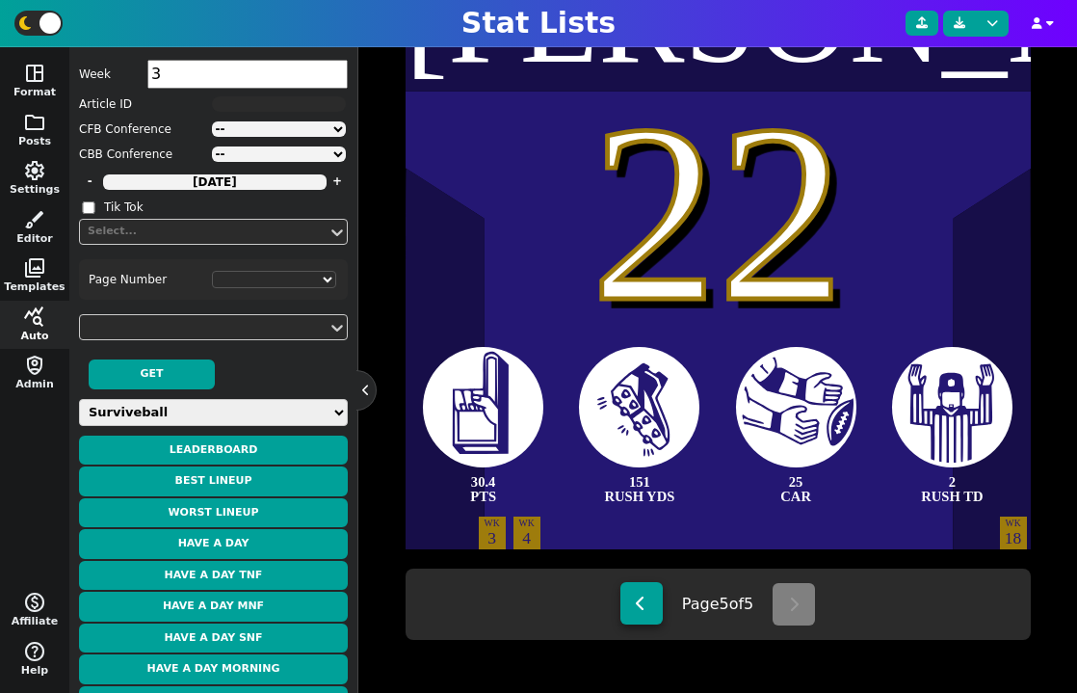
click at [655, 603] on button at bounding box center [642, 603] width 42 height 42
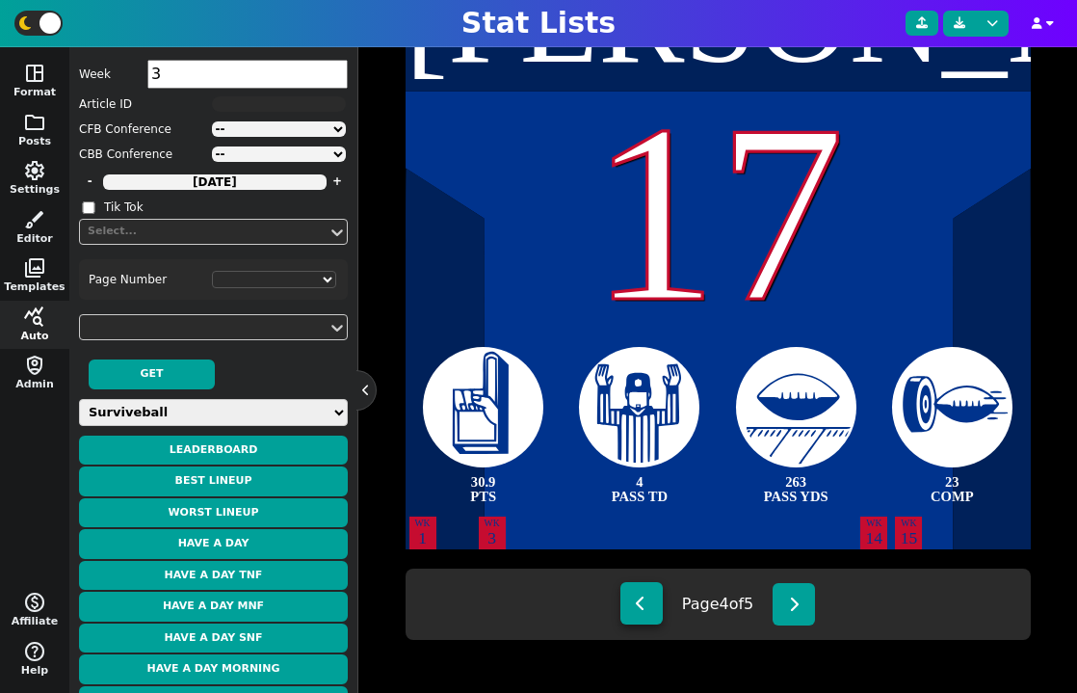
click at [655, 603] on button at bounding box center [642, 603] width 42 height 42
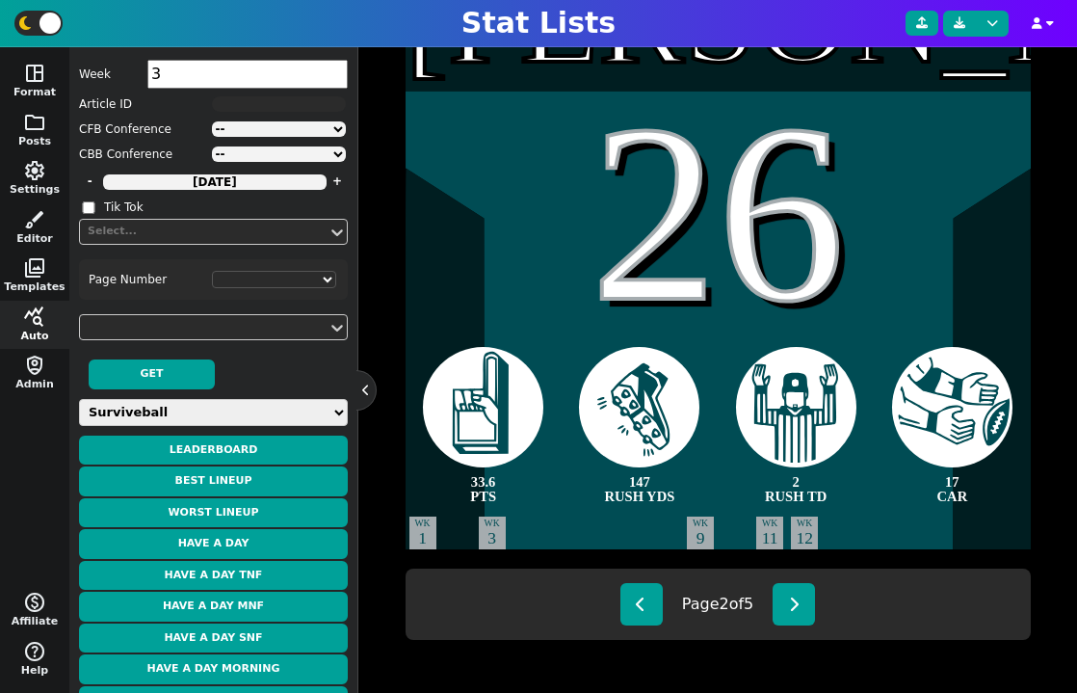
click at [777, 610] on div "Page 2 of 5" at bounding box center [718, 604] width 625 height 71
click at [793, 614] on button at bounding box center [794, 603] width 42 height 42
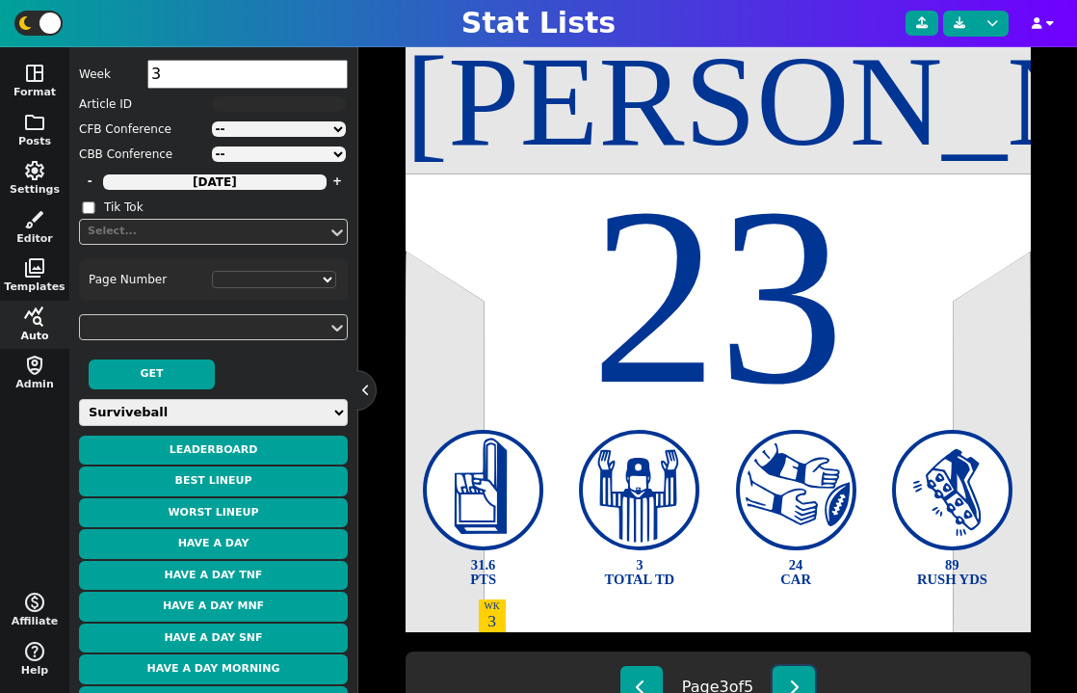
scroll to position [426, 0]
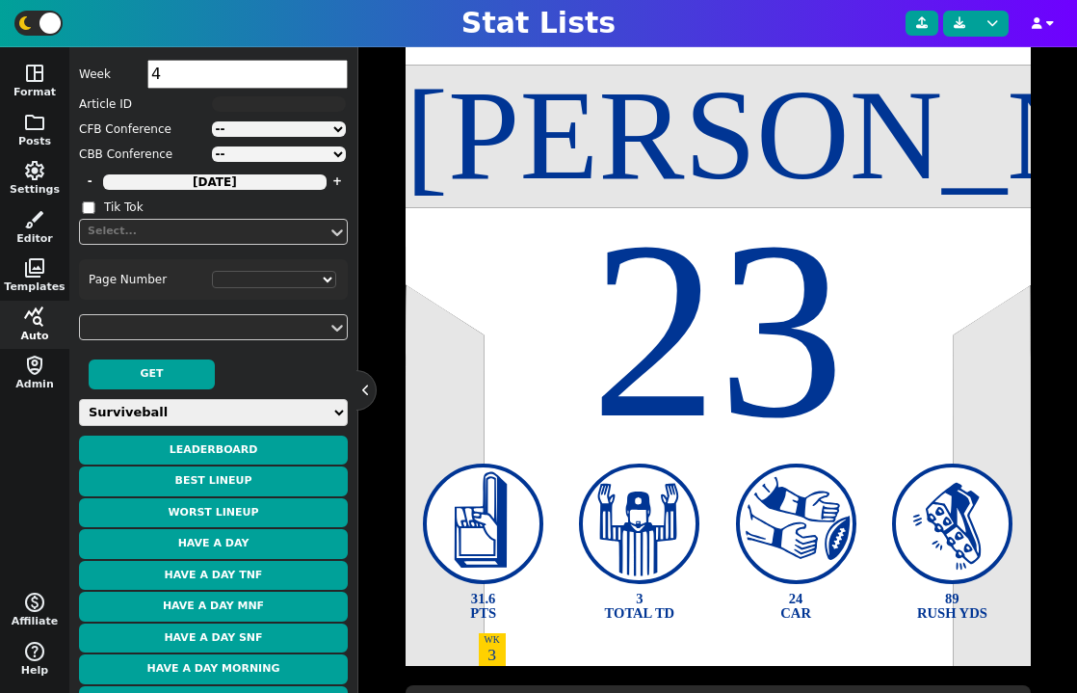
click at [335, 67] on input "4" at bounding box center [247, 74] width 200 height 29
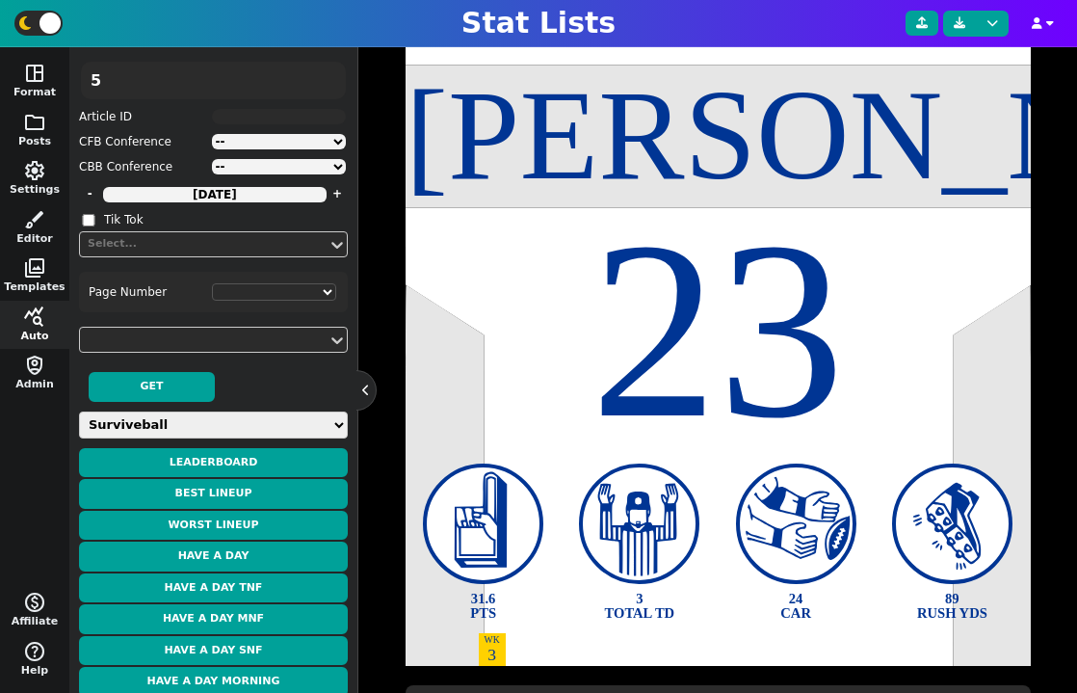
click at [331, 76] on input "5" at bounding box center [213, 81] width 265 height 38
click at [331, 76] on input "6" at bounding box center [213, 81] width 265 height 38
click at [329, 86] on input "5" at bounding box center [213, 81] width 265 height 38
click at [329, 86] on input "4" at bounding box center [213, 81] width 265 height 38
click at [329, 86] on input "3" at bounding box center [213, 81] width 265 height 38
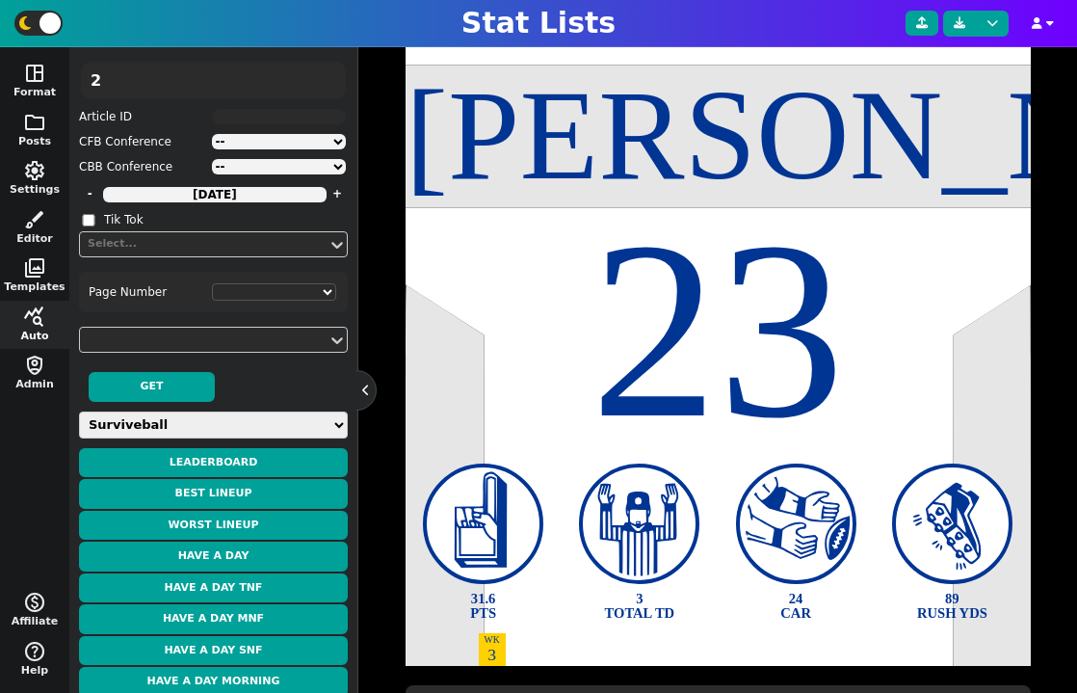
click at [329, 86] on input "2" at bounding box center [213, 81] width 265 height 38
click at [329, 86] on input "1" at bounding box center [213, 81] width 265 height 38
click at [329, 86] on input "0" at bounding box center [213, 81] width 265 height 38
click at [326, 71] on input "1" at bounding box center [213, 81] width 265 height 38
click at [327, 87] on input "1" at bounding box center [213, 81] width 265 height 38
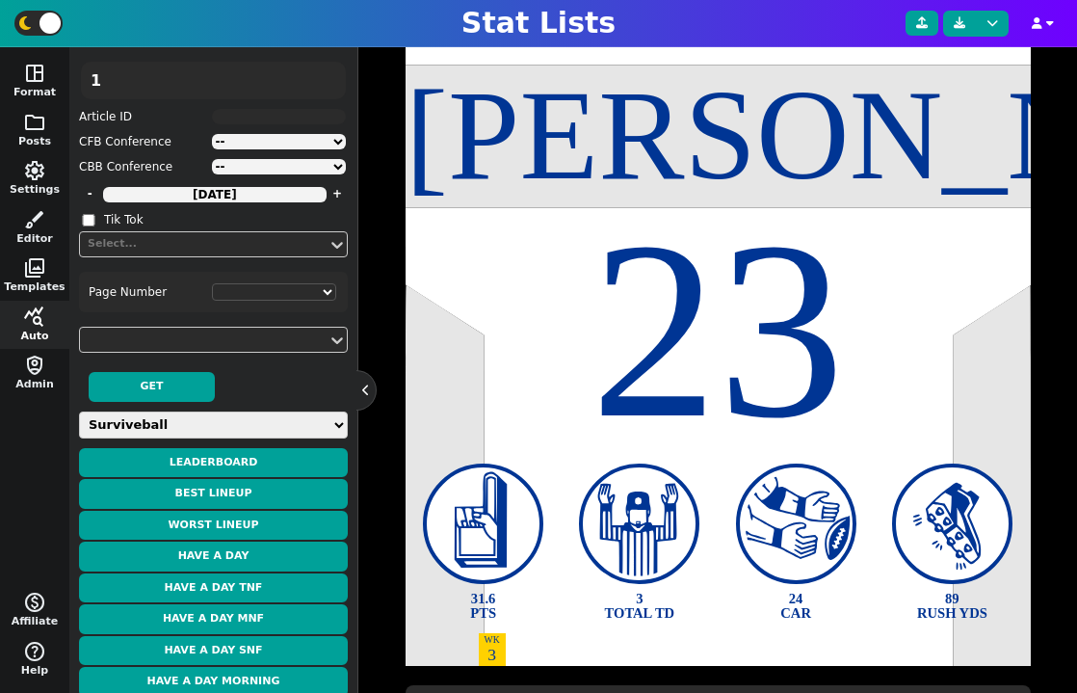
click at [327, 87] on input "1" at bounding box center [213, 81] width 265 height 38
click at [132, 141] on label "CFB Conference" at bounding box center [144, 141] width 131 height 17
click at [333, 74] on input "1" at bounding box center [213, 81] width 265 height 38
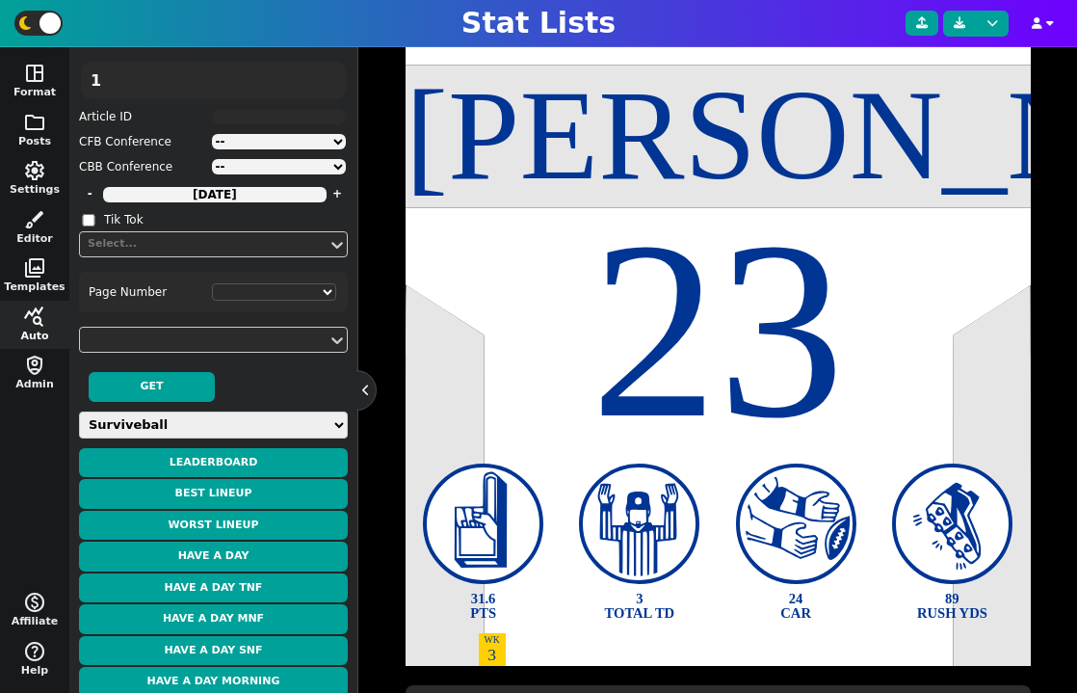
click at [330, 83] on input "1" at bounding box center [213, 81] width 265 height 38
click at [248, 81] on input "1" at bounding box center [213, 81] width 265 height 38
click at [163, 126] on span "Week -5 Article ID CFB Conference -- ACC American Big 12 Big Ten C-USA Independ…" at bounding box center [213, 157] width 269 height 200
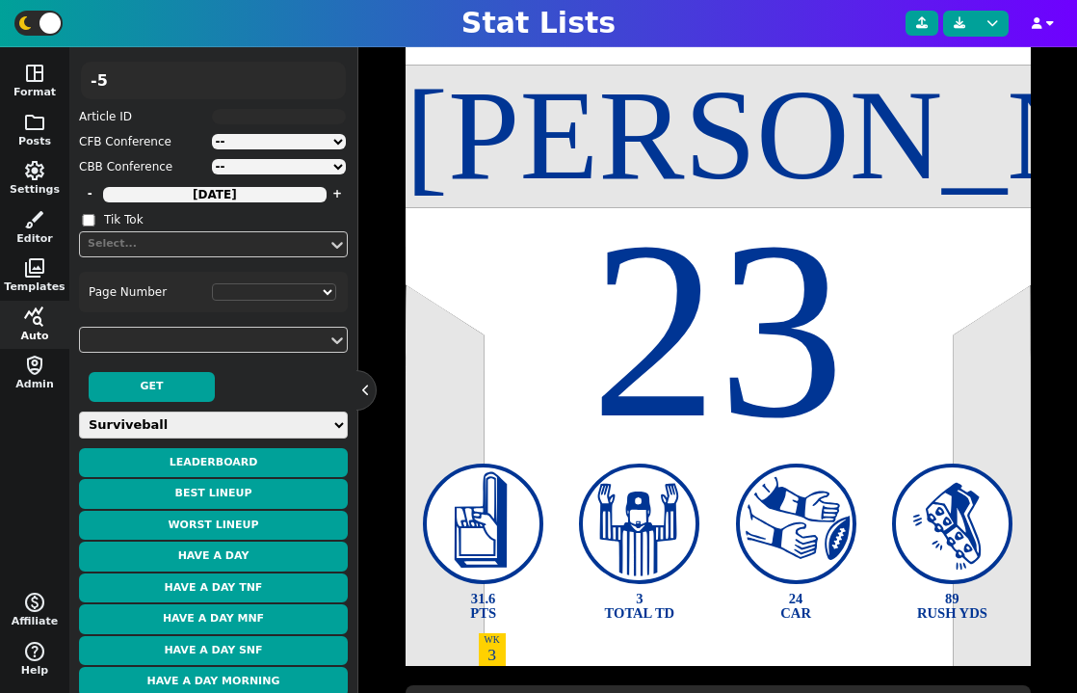
click at [200, 83] on input "-5" at bounding box center [213, 81] width 265 height 38
click at [330, 73] on input "1" at bounding box center [213, 81] width 265 height 38
click at [330, 73] on input "2" at bounding box center [213, 81] width 265 height 38
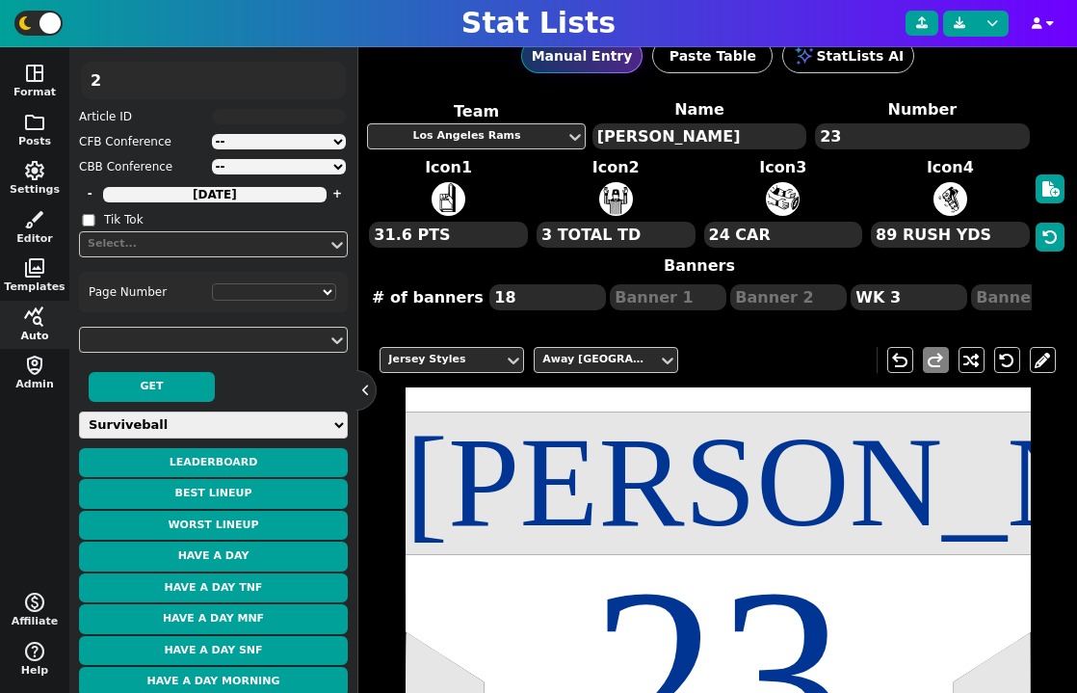
scroll to position [118, 0]
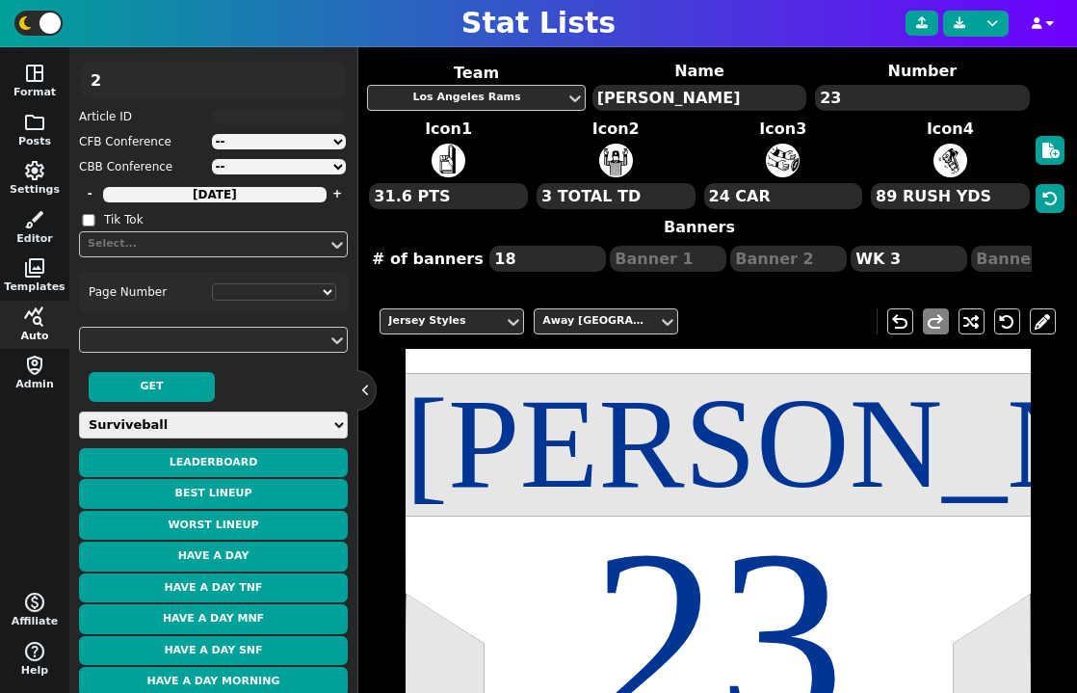
click at [311, 137] on select "-- ACC American Big 12 Big Ten C-USA Independent MAC Mtn. West Pac-12 SEC Sun B…" at bounding box center [279, 141] width 135 height 15
click at [274, 169] on select "-- Am. East ACC A 10 Big East Big Sky Big South Big Ten Big 12 Big West CAA C-[…" at bounding box center [279, 166] width 135 height 15
click at [212, 159] on select "-- Am. East ACC A 10 Big East Big Sky Big South Big Ten Big 12 Big West CAA C-[…" at bounding box center [279, 166] width 135 height 15
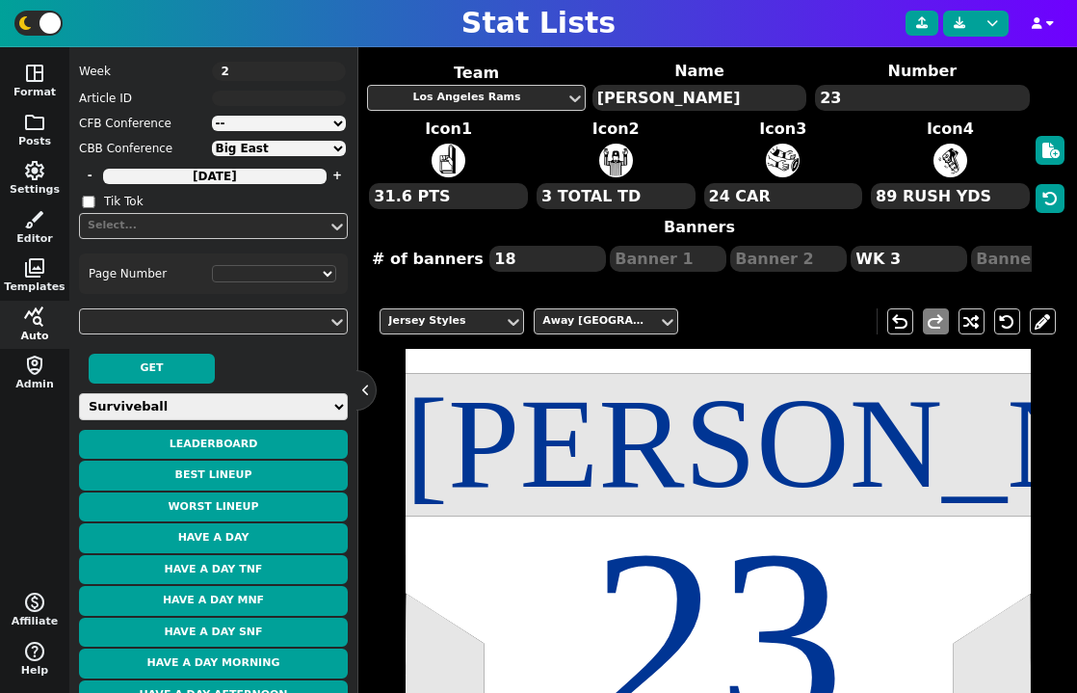
click at [330, 66] on input "2" at bounding box center [279, 71] width 135 height 19
click at [330, 67] on input "3" at bounding box center [279, 71] width 135 height 19
click at [329, 68] on input "4" at bounding box center [279, 71] width 135 height 19
click at [327, 73] on input "3" at bounding box center [279, 71] width 135 height 19
click at [327, 73] on input "2" at bounding box center [279, 71] width 135 height 19
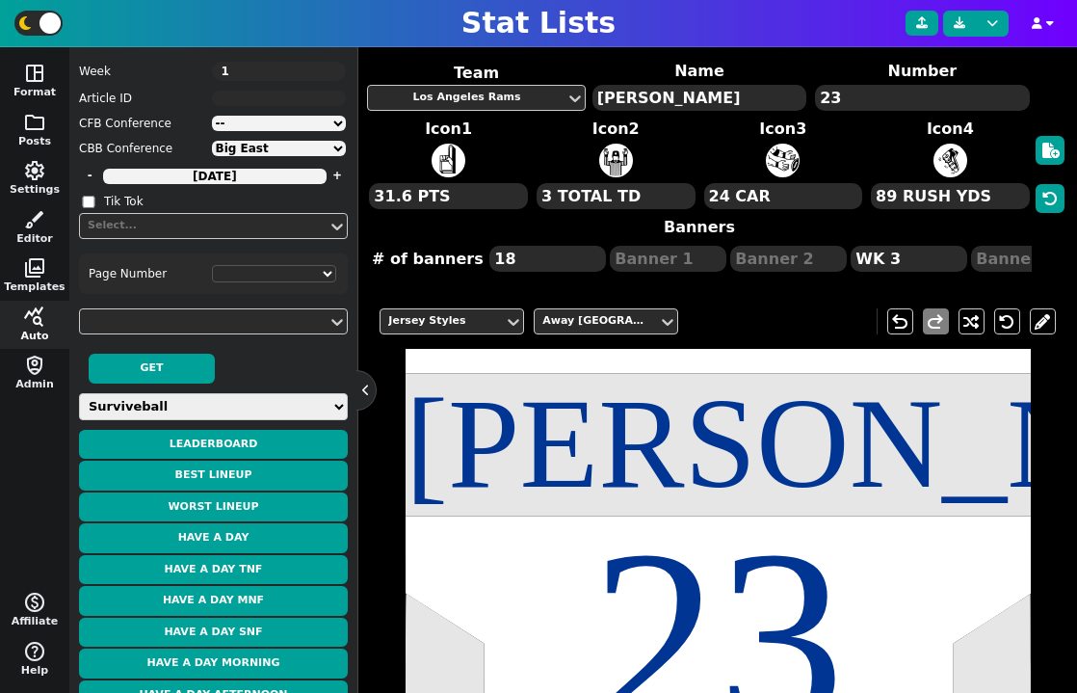
click at [327, 73] on input "1" at bounding box center [279, 71] width 135 height 19
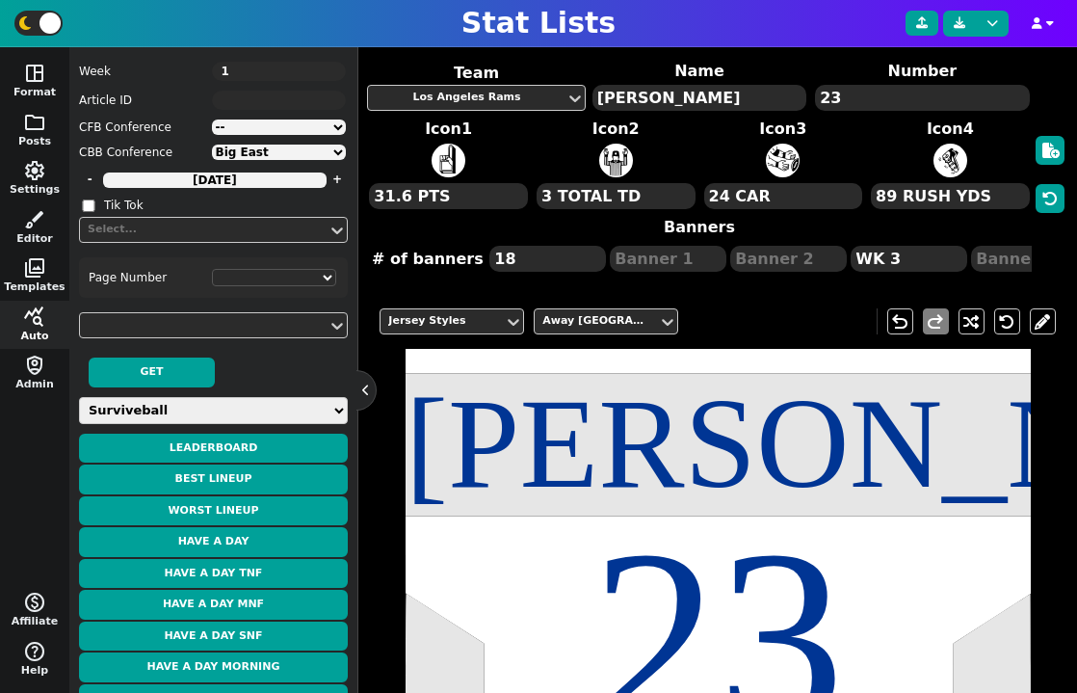
click at [305, 91] on textarea at bounding box center [279, 100] width 135 height 19
click at [287, 68] on input "1" at bounding box center [279, 71] width 135 height 19
click at [262, 106] on textarea at bounding box center [279, 100] width 135 height 19
click at [254, 110] on textarea at bounding box center [279, 100] width 135 height 19
click at [298, 286] on select "Page 1 Page 2 Page 3 Page 4 Page 5" at bounding box center [274, 277] width 125 height 17
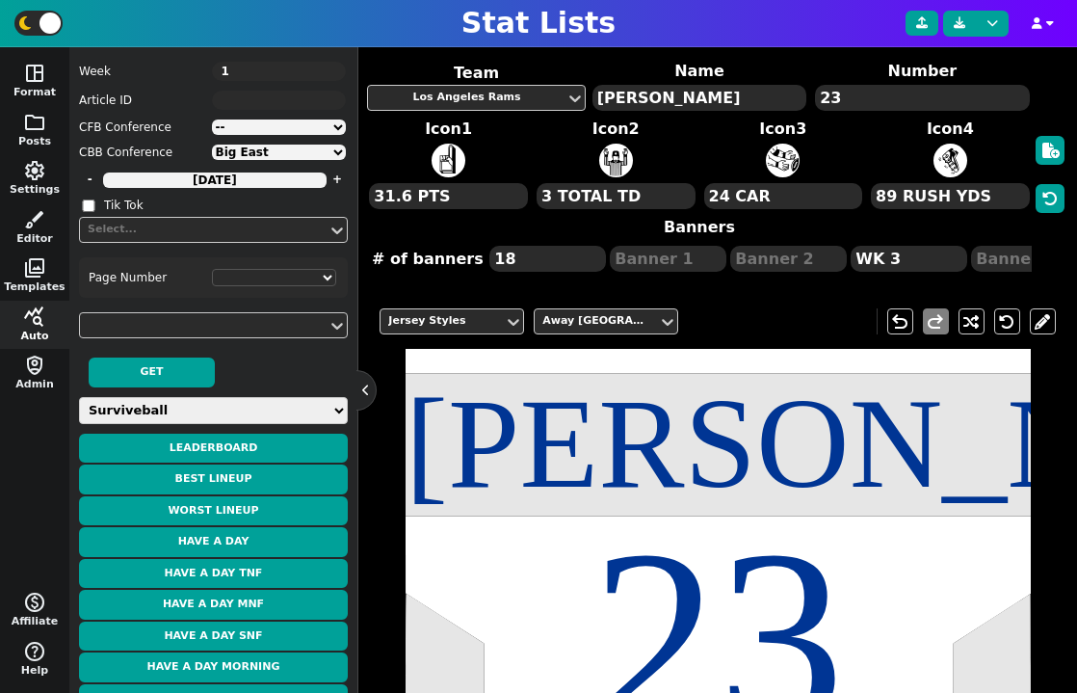
click at [168, 286] on label "Page Number" at bounding box center [145, 277] width 112 height 17
click at [199, 238] on div "Select..." at bounding box center [204, 230] width 232 height 16
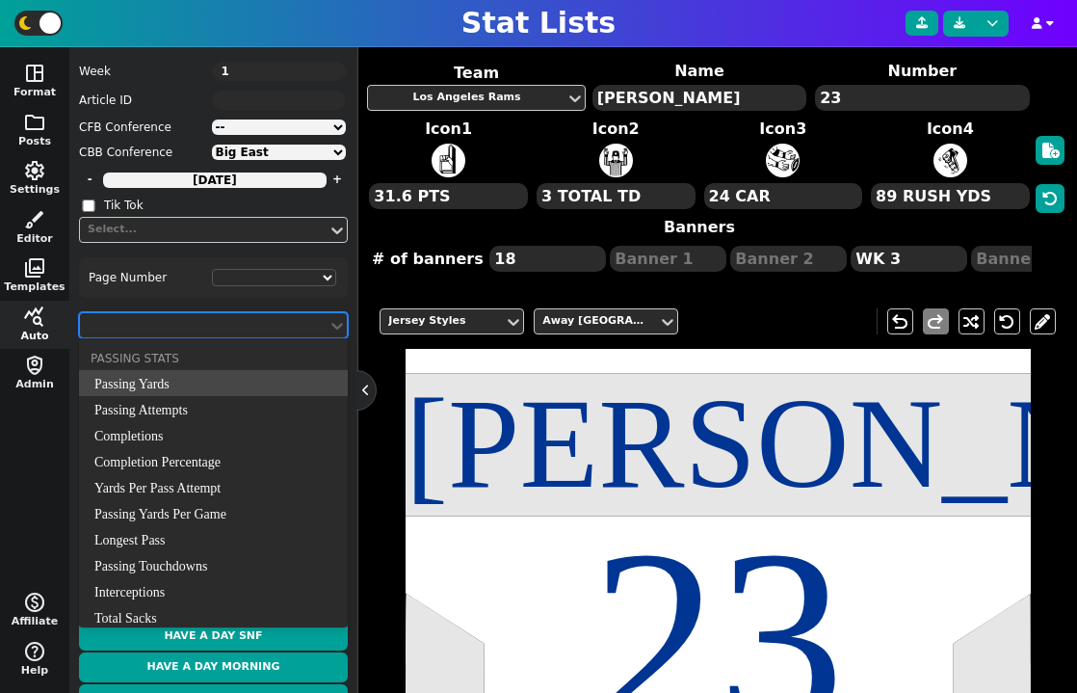
click at [244, 335] on div at bounding box center [204, 325] width 236 height 20
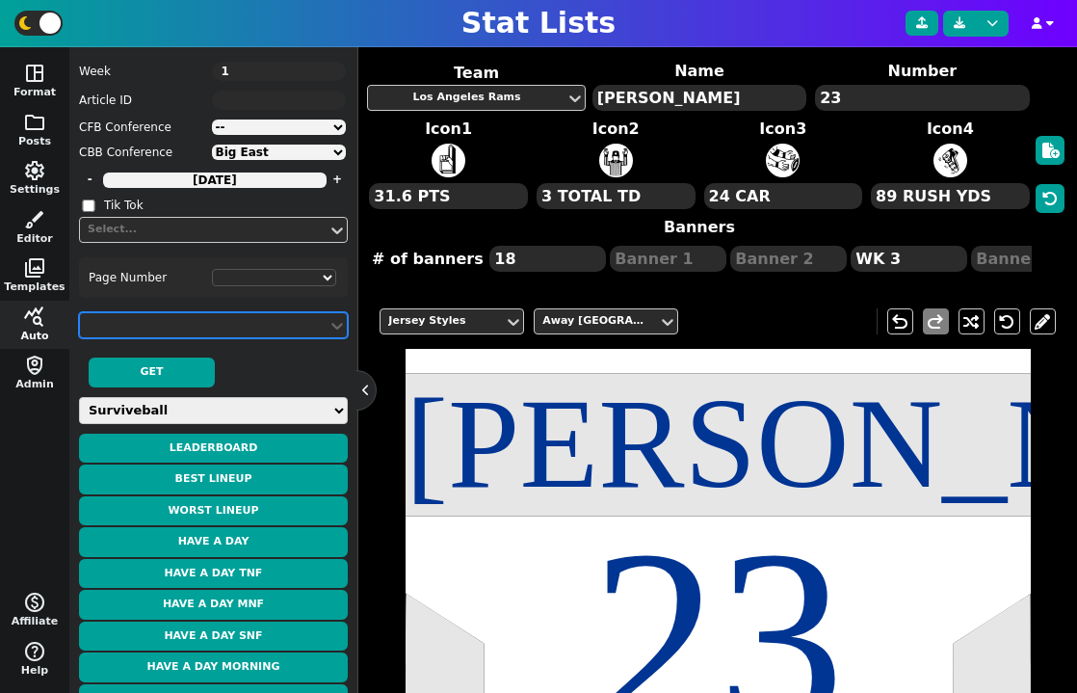
click at [244, 335] on div at bounding box center [204, 325] width 236 height 20
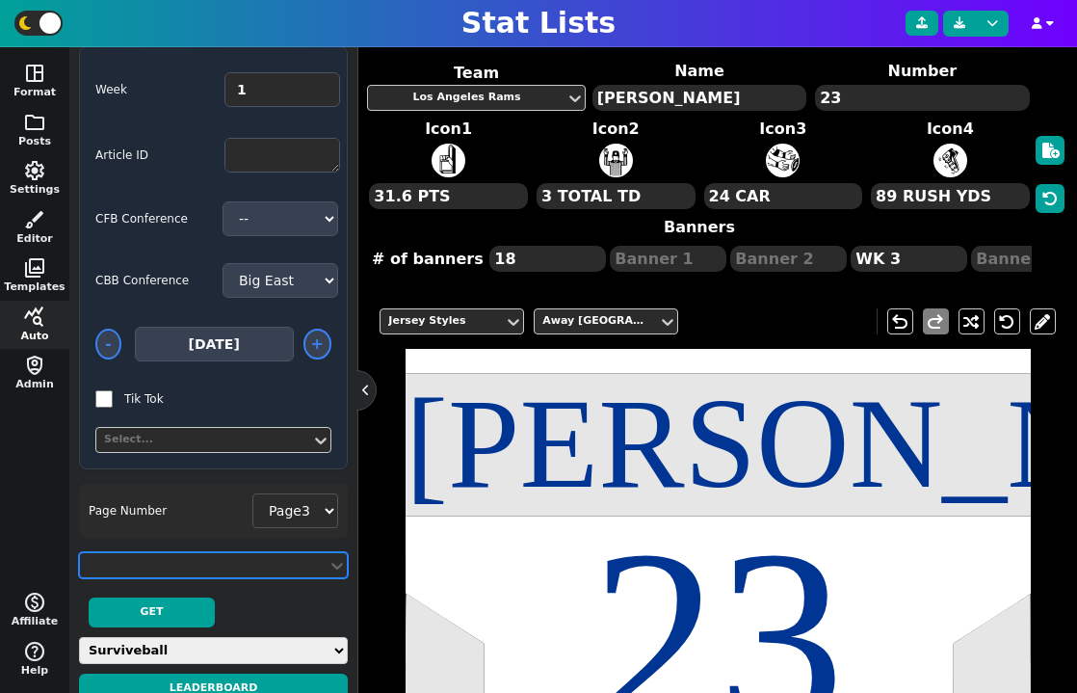
scroll to position [0, 0]
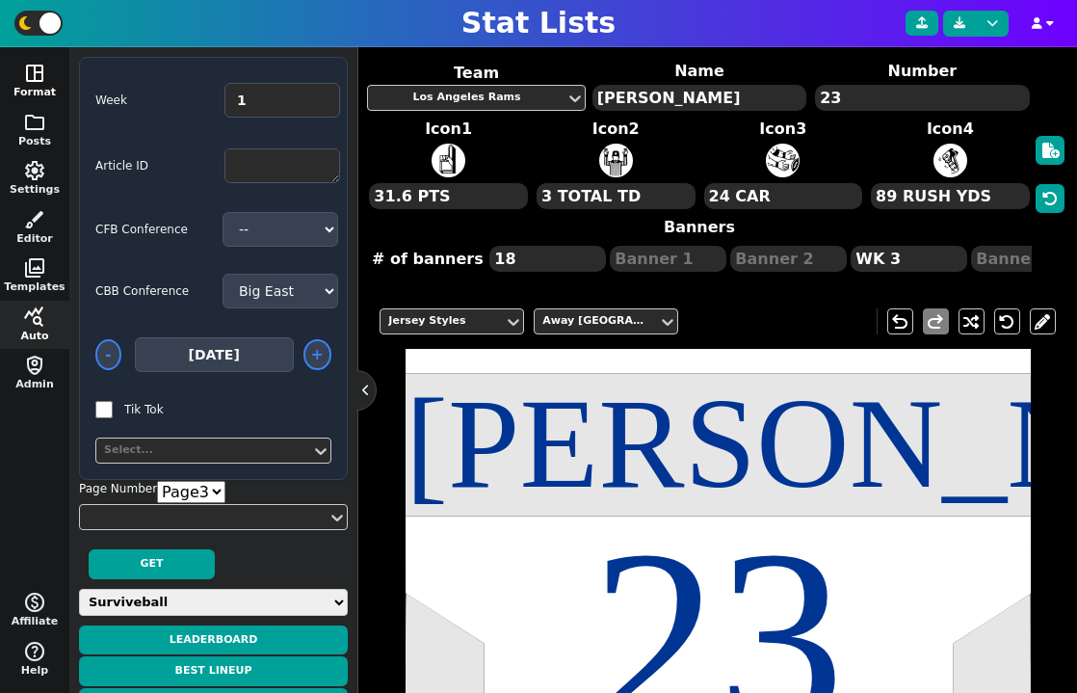
click at [35, 84] on button "space_dashboard Format" at bounding box center [34, 81] width 69 height 49
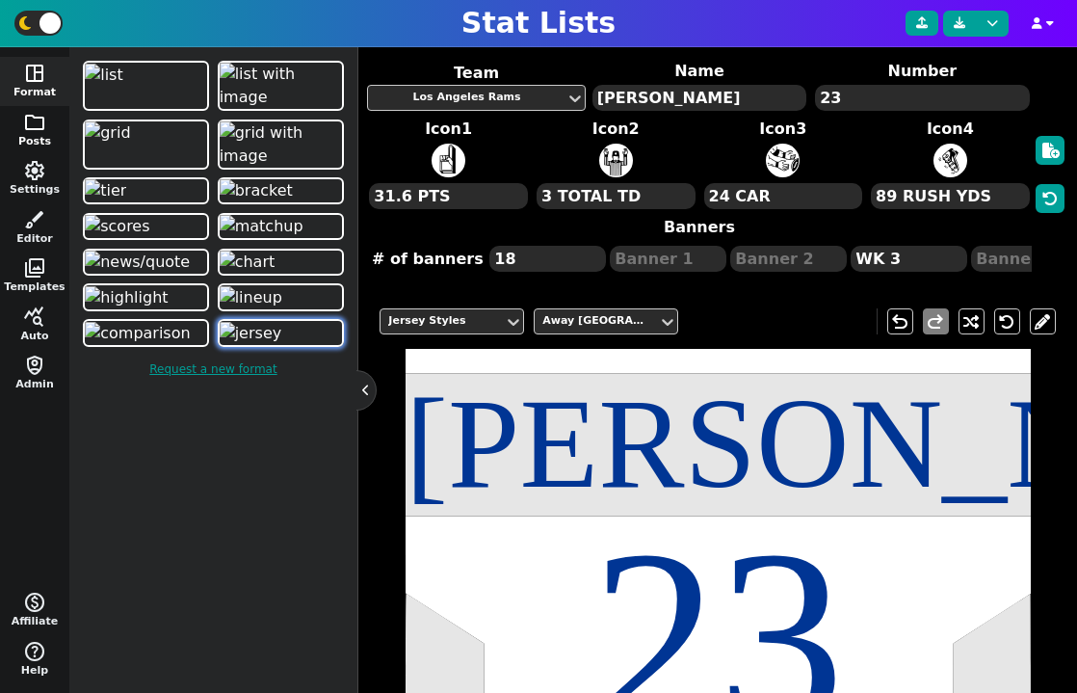
click at [40, 122] on span "folder" at bounding box center [34, 122] width 23 height 23
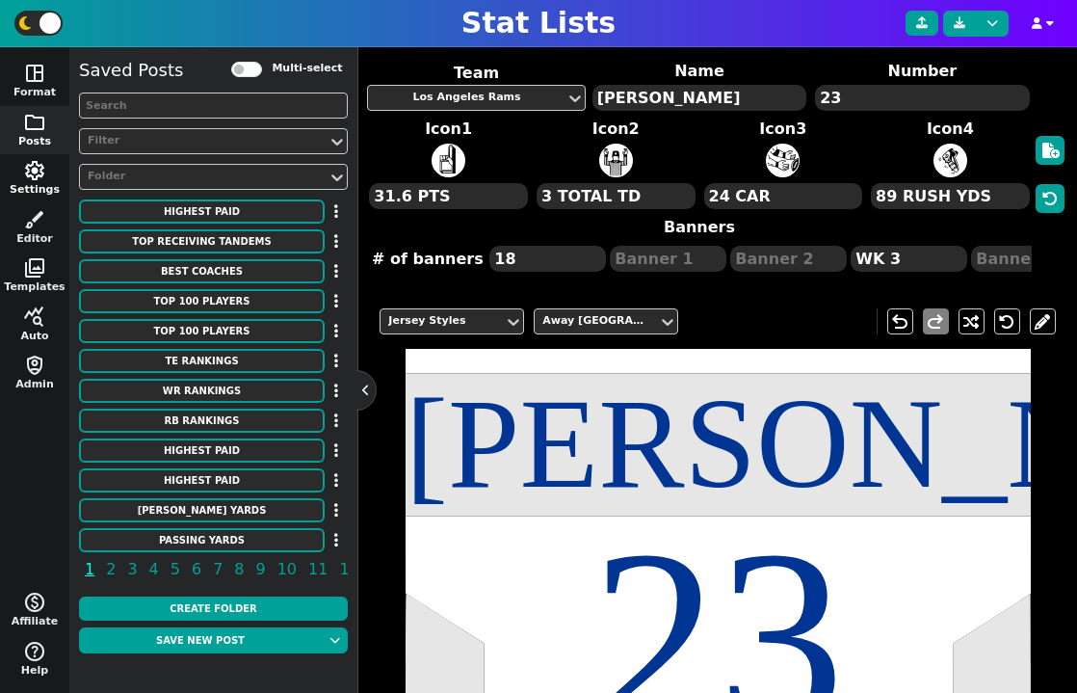
click at [42, 180] on span "settings" at bounding box center [34, 170] width 23 height 23
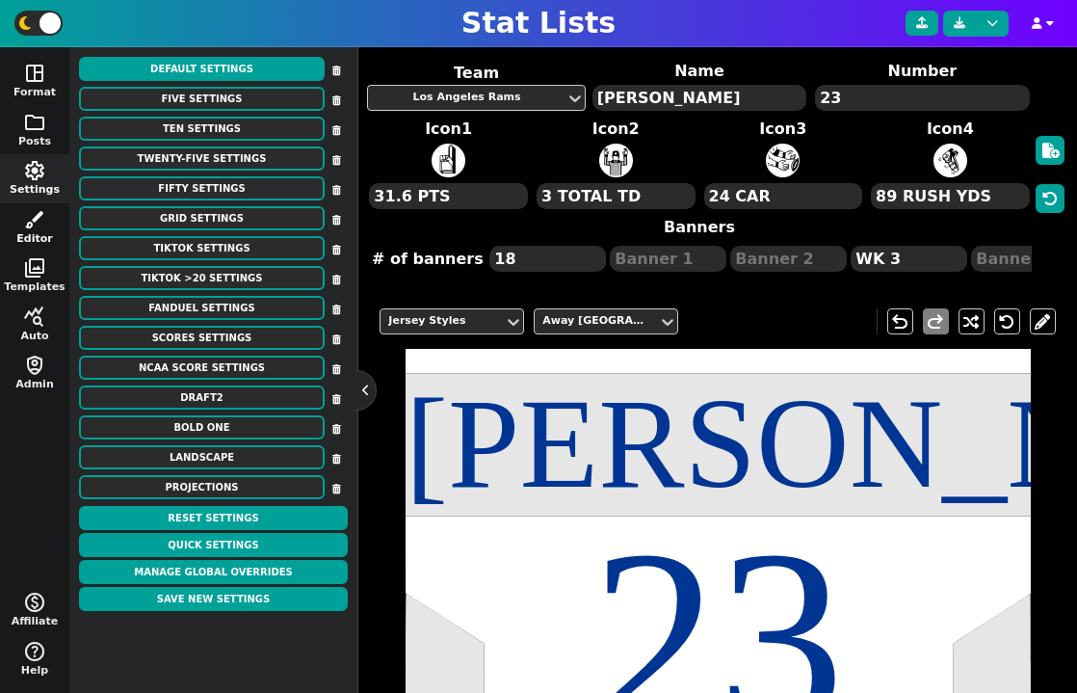
click at [42, 214] on span "brush" at bounding box center [34, 219] width 23 height 23
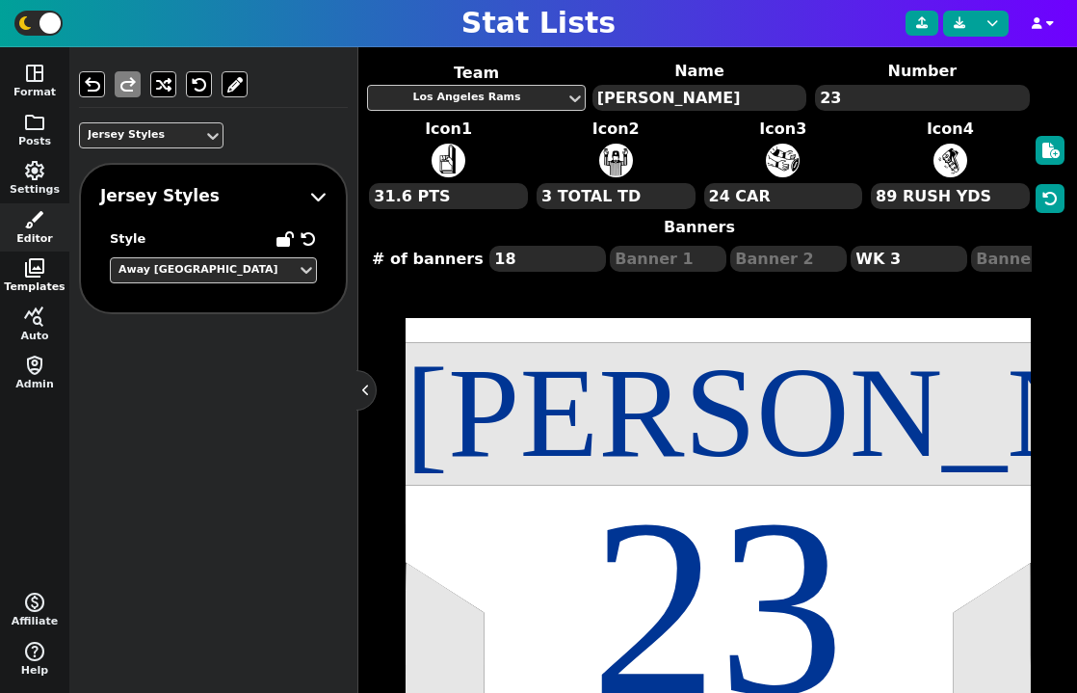
click at [37, 266] on span "photo_library" at bounding box center [34, 267] width 23 height 23
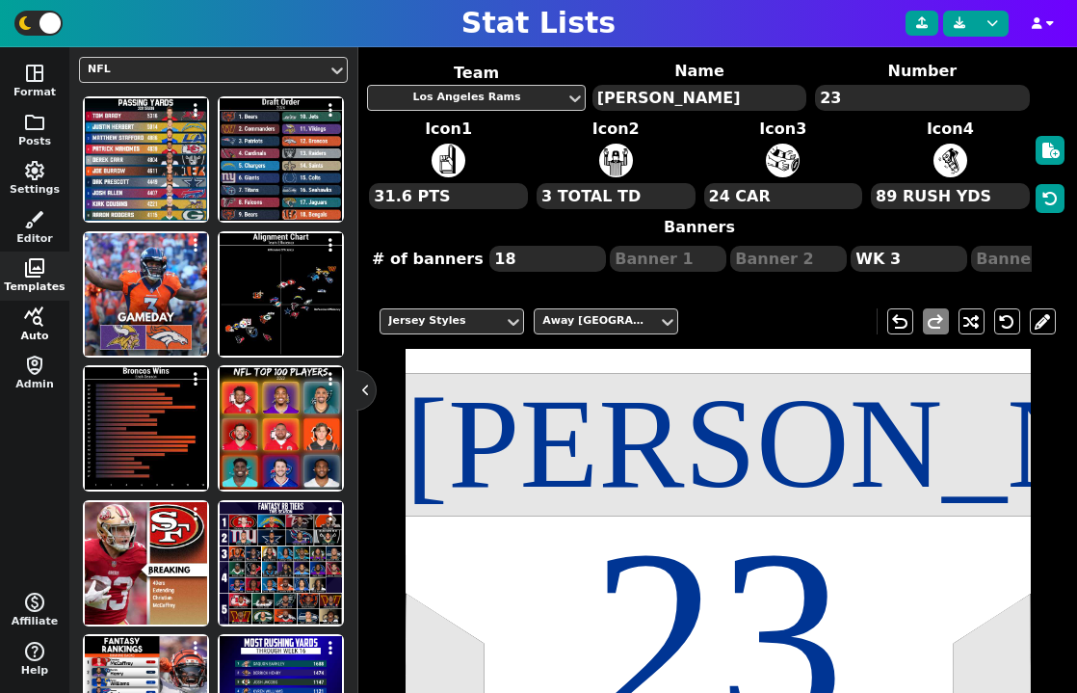
click at [42, 305] on span "query_stats" at bounding box center [34, 316] width 23 height 23
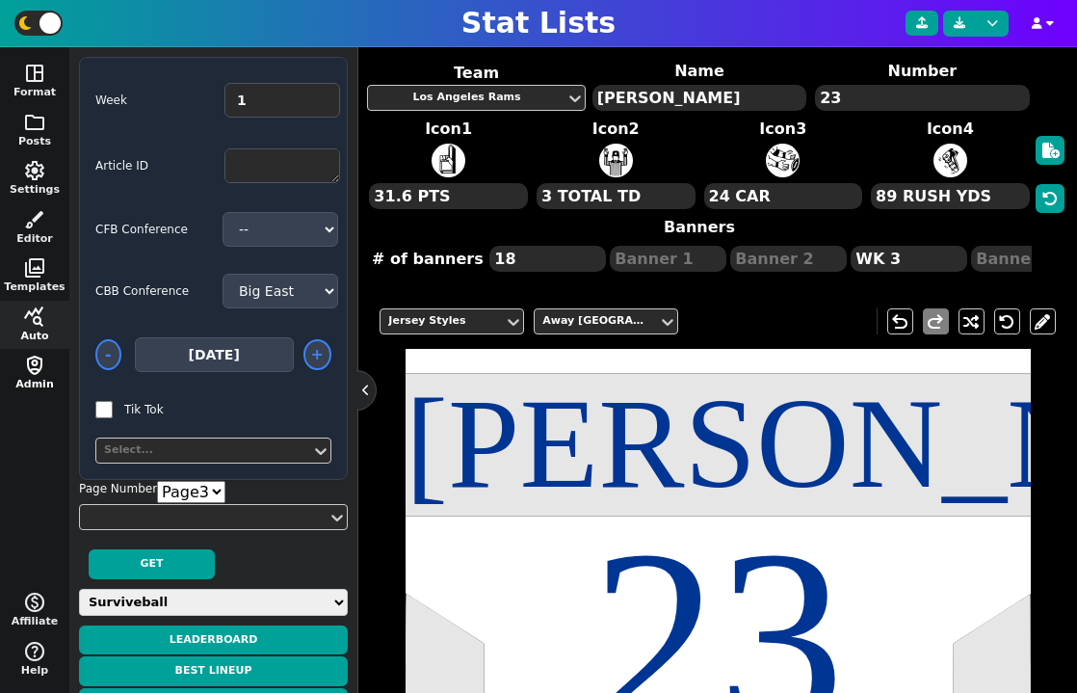
click at [33, 366] on span "shield_person" at bounding box center [34, 365] width 23 height 23
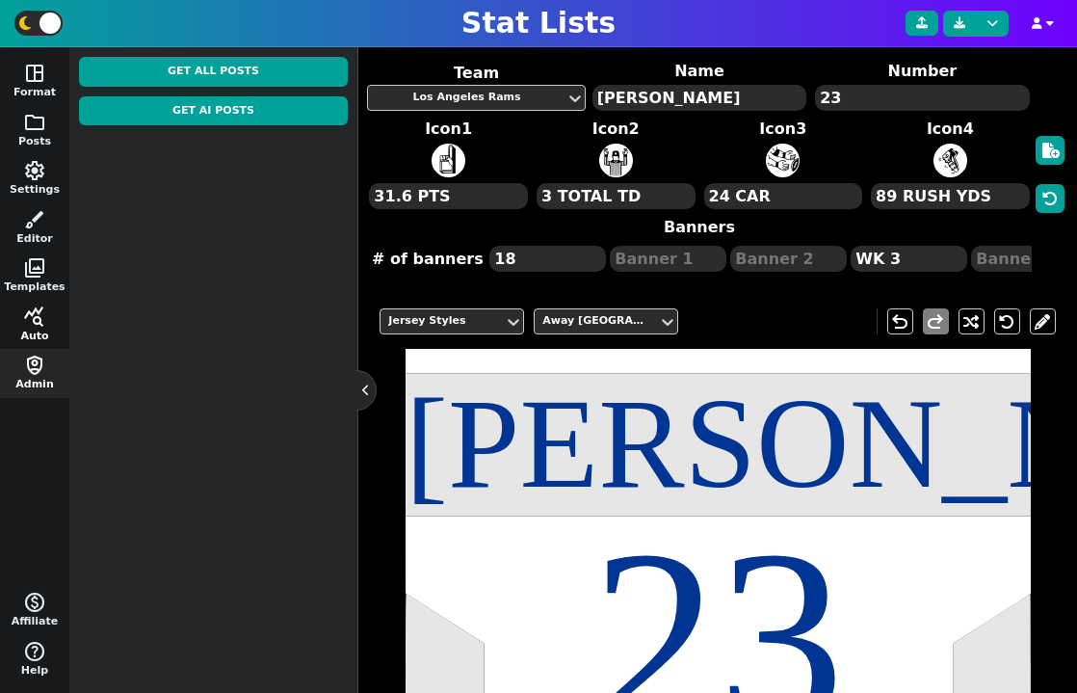
click at [44, 317] on span "query_stats" at bounding box center [34, 316] width 23 height 23
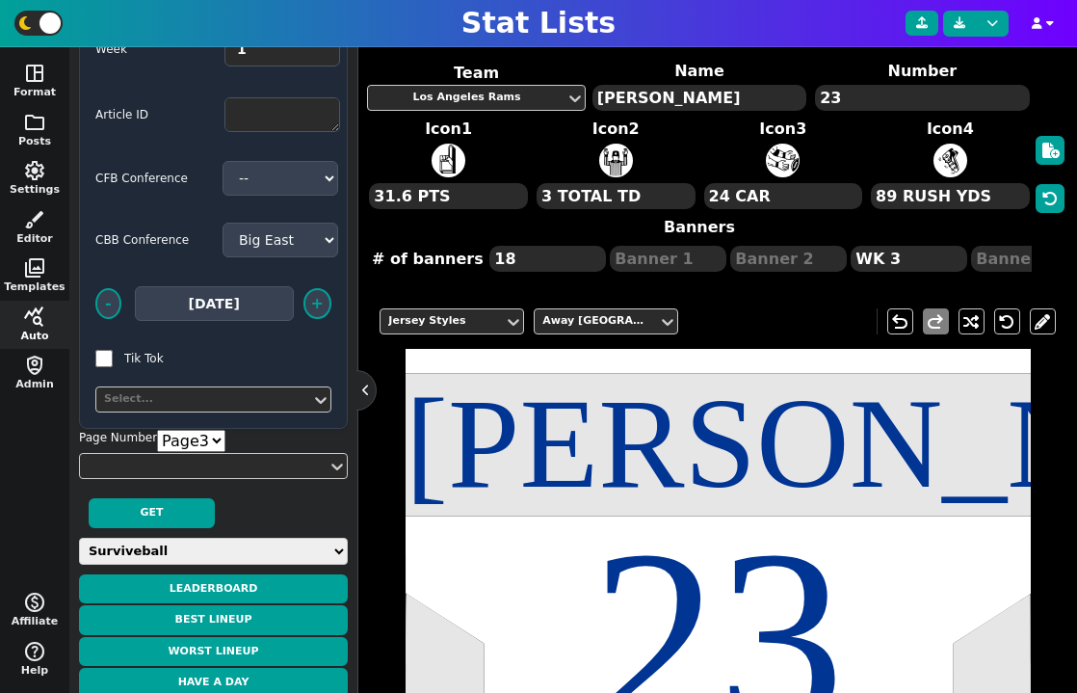
scroll to position [80, 0]
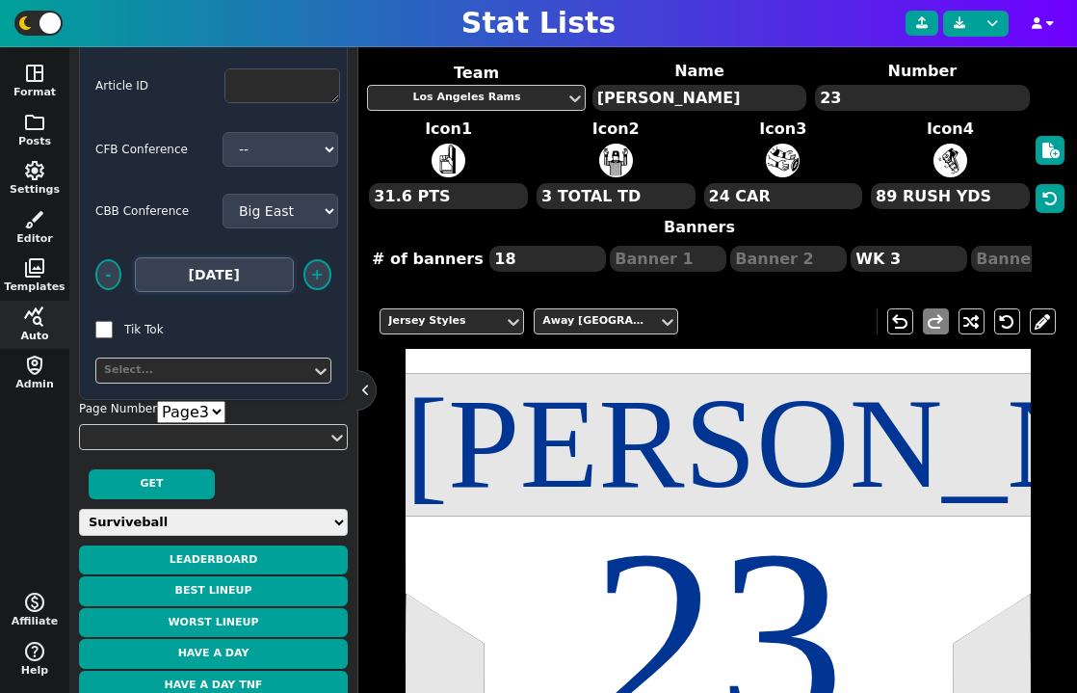
click at [233, 280] on input "[DATE]" at bounding box center [214, 274] width 159 height 35
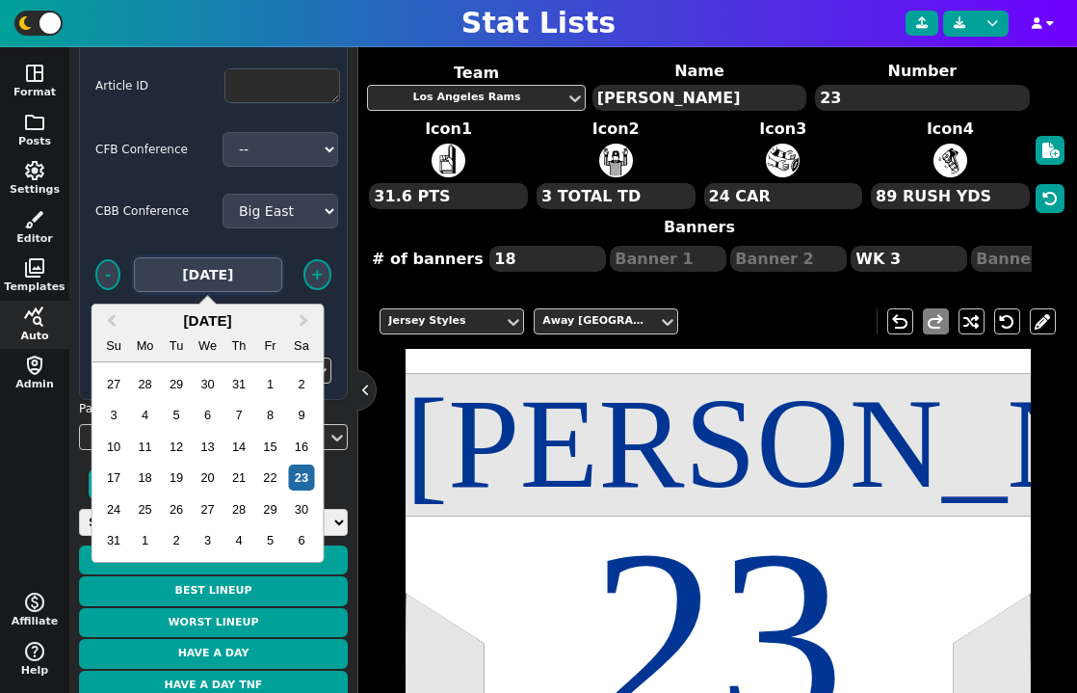
click at [233, 280] on input "[DATE]" at bounding box center [208, 274] width 148 height 35
click at [166, 224] on div "CBB Conference -- Am. East ACC A 10 Big East Big Sky Big South Big Ten Big 12 B…" at bounding box center [213, 211] width 236 height 50
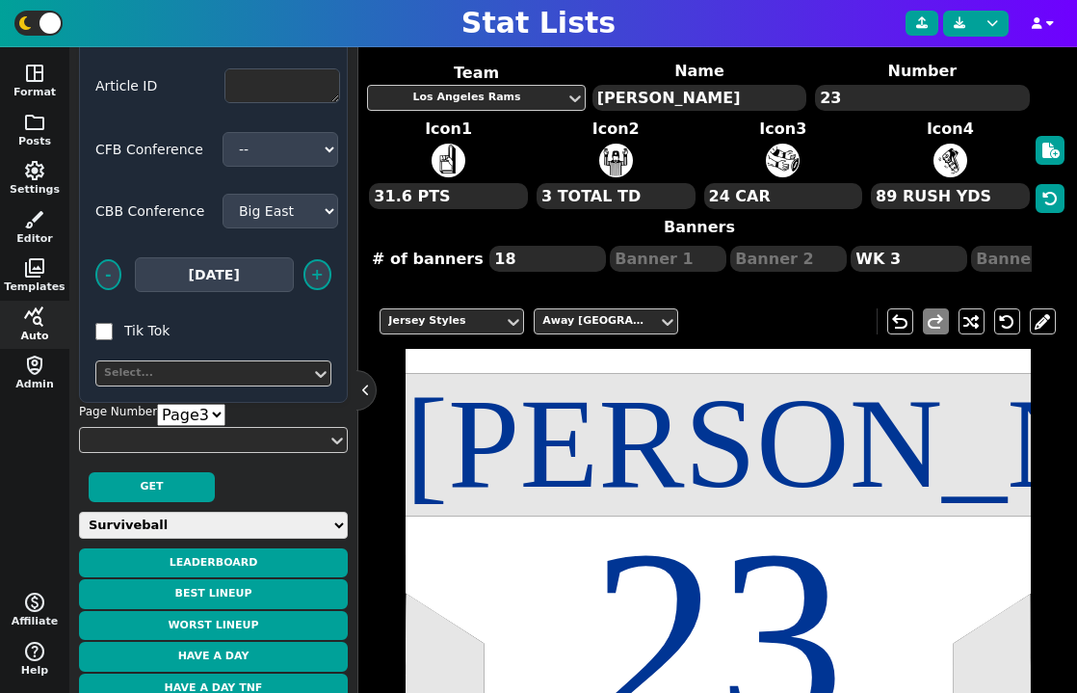
scroll to position [0, 0]
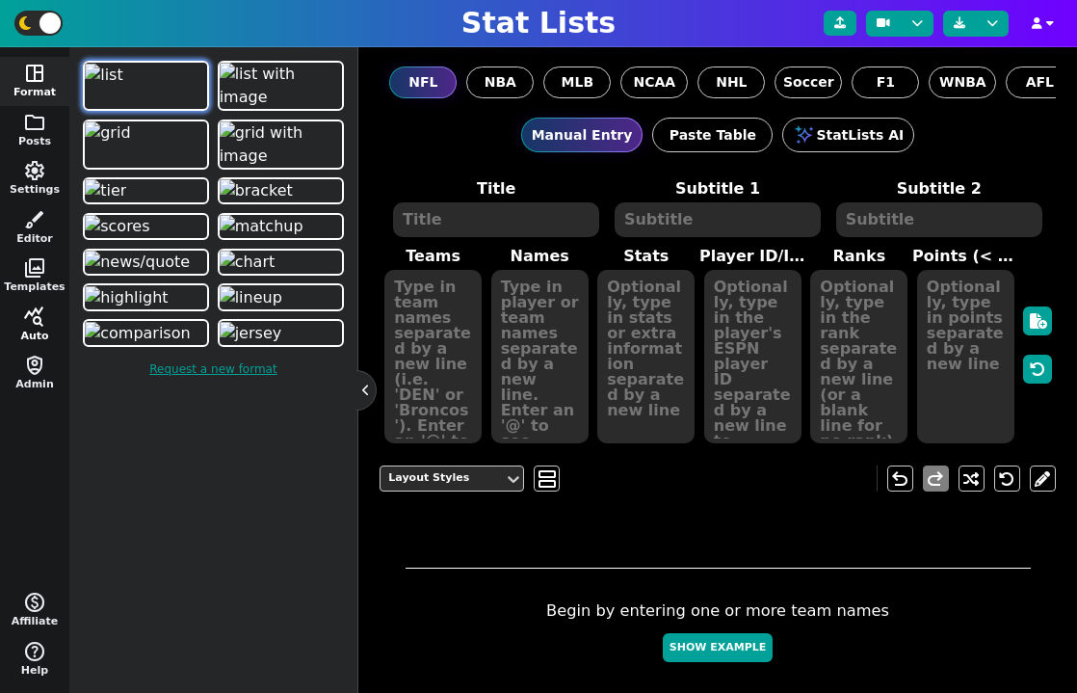
click at [49, 331] on button "query_stats Auto" at bounding box center [34, 325] width 69 height 49
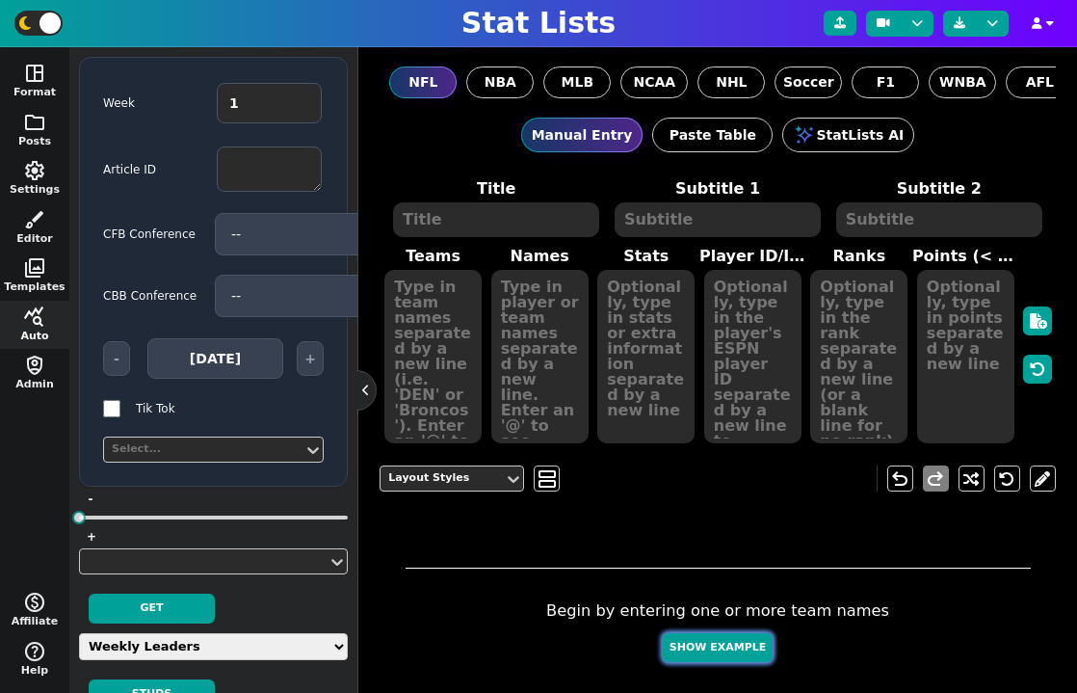
click at [714, 654] on button "Show Example" at bounding box center [718, 648] width 110 height 30
type textarea "Example Post"
type textarea "Random"
type textarea "JAX DAL DET MIA [PERSON_NAME] BUF TB KC GB"
type textarea "[PERSON_NAME] [PERSON_NAME] [PERSON_NAME] [PERSON_NAME] [PERSON_NAME] [PERSON_N…"
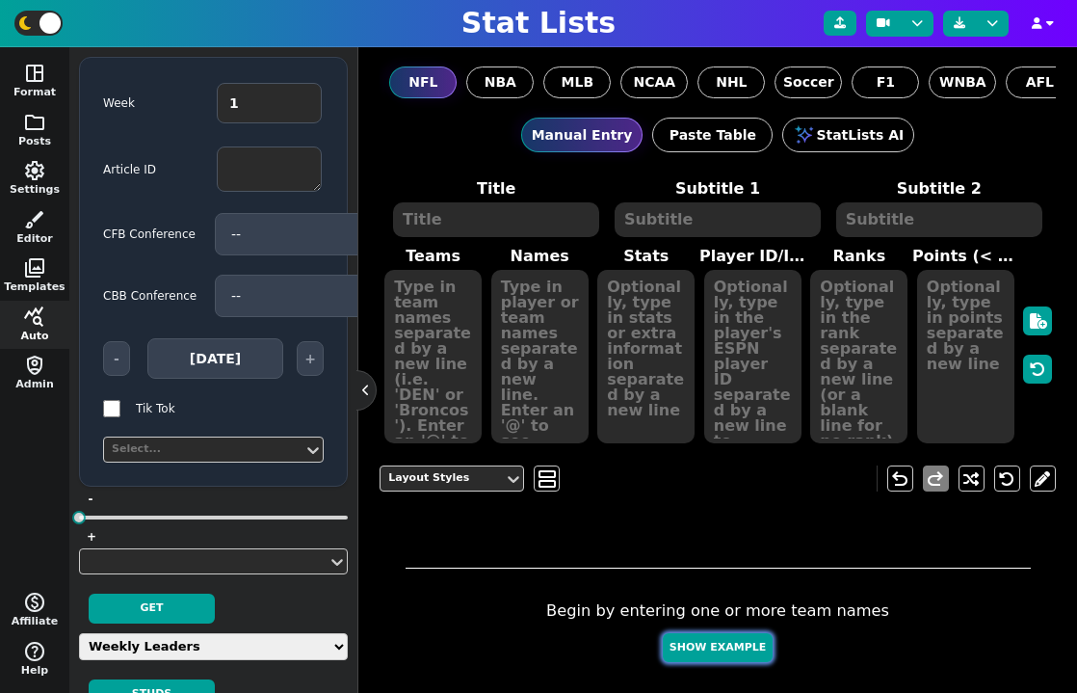
type textarea "693 616 614 308 278 263 252 245 226 103"
type textarea "4360310 2577417 3046779 4241479 4361741 4432577 3918298 3052587 3139477 4036378"
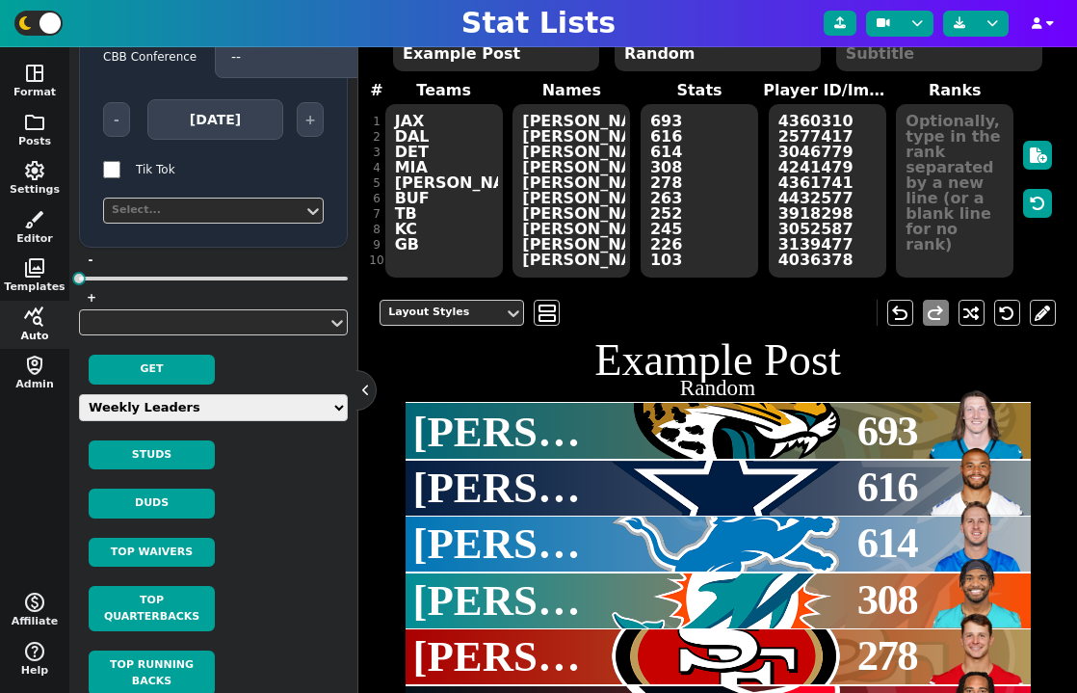
scroll to position [230, 0]
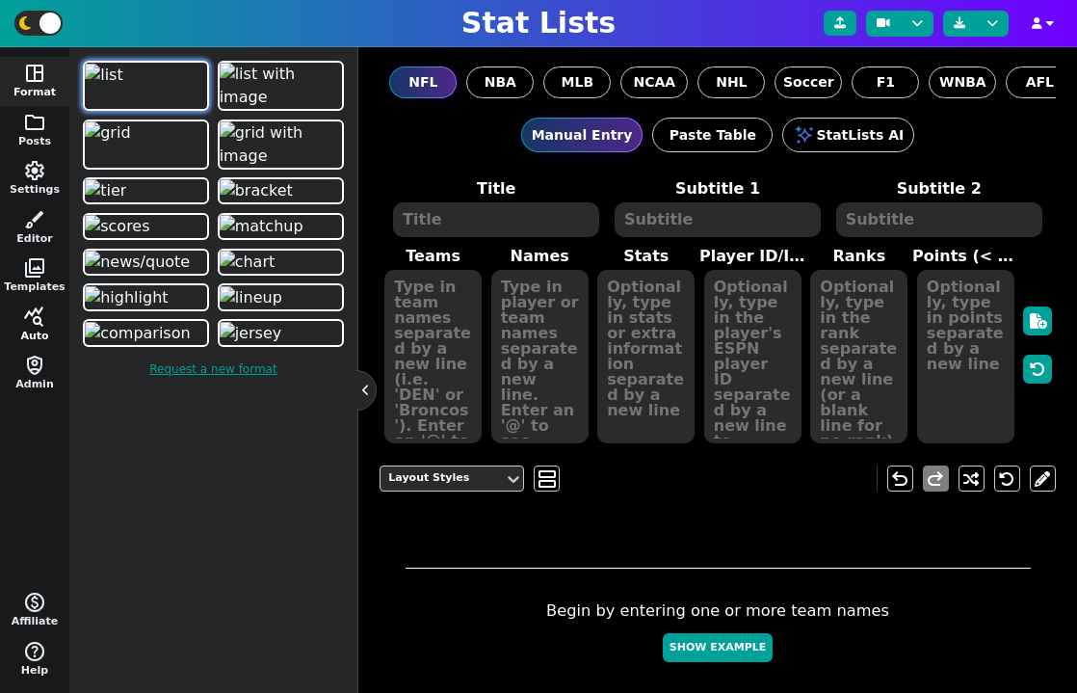
click at [34, 321] on span "query_stats" at bounding box center [34, 316] width 23 height 23
click at [30, 316] on span "query_stats" at bounding box center [34, 316] width 23 height 23
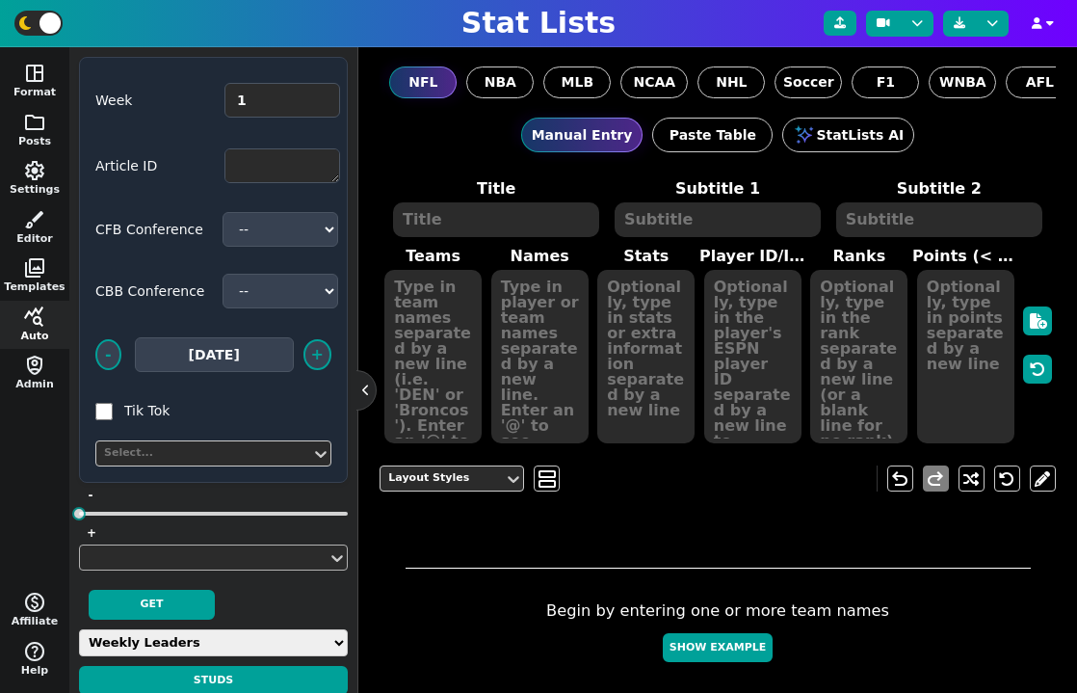
click at [203, 555] on div at bounding box center [204, 557] width 236 height 20
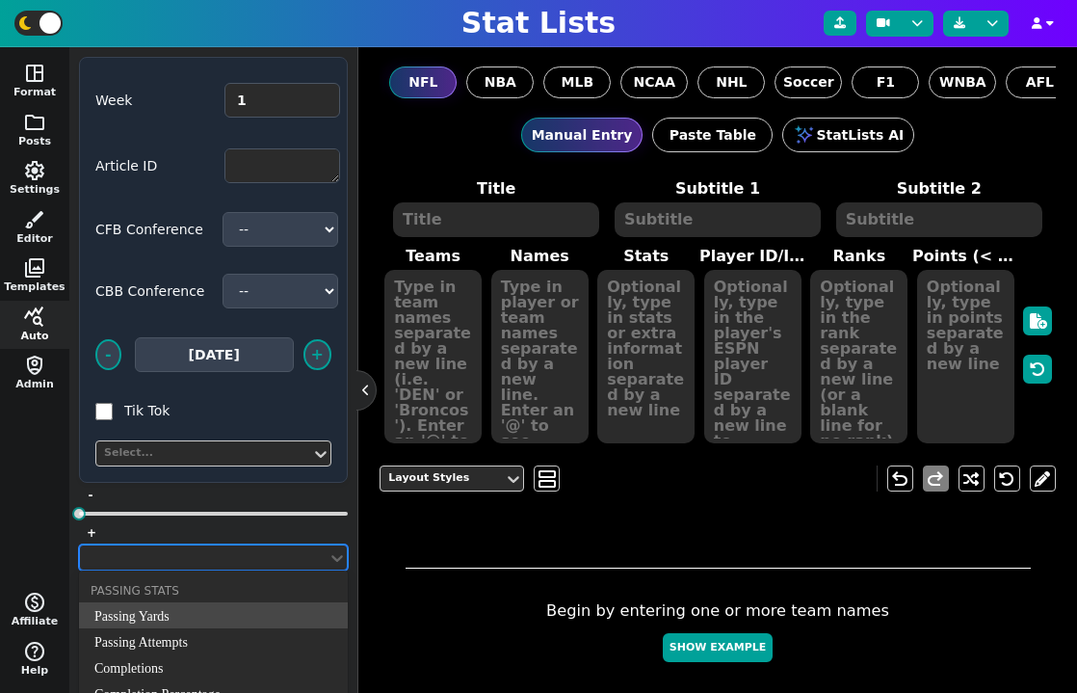
click at [219, 559] on div at bounding box center [204, 557] width 236 height 20
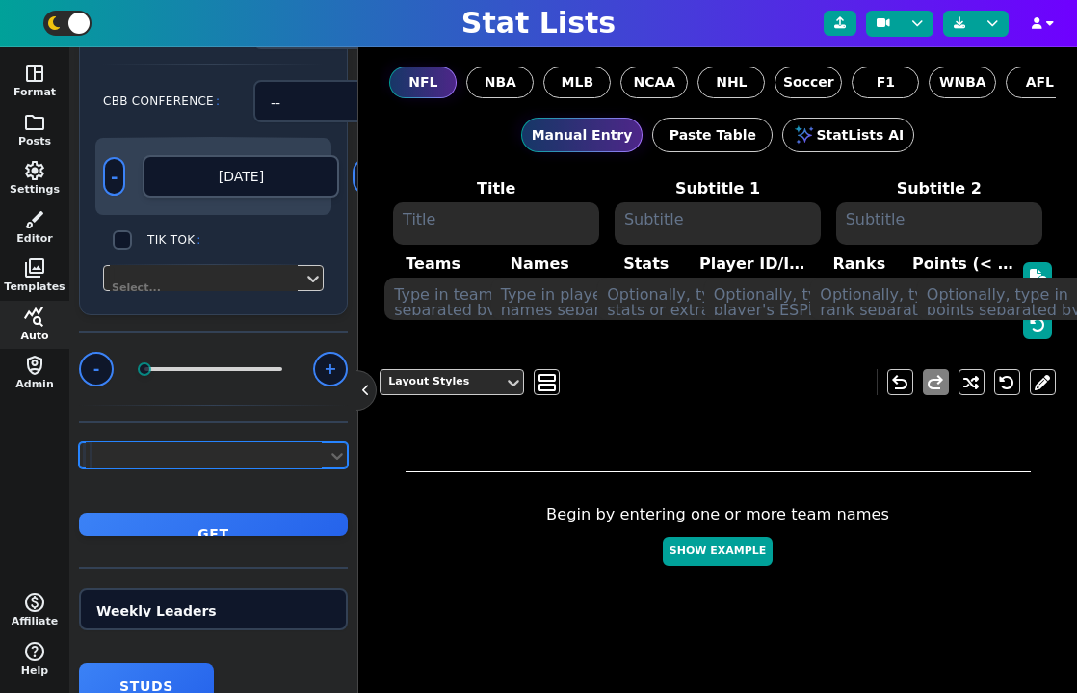
scroll to position [247, 0]
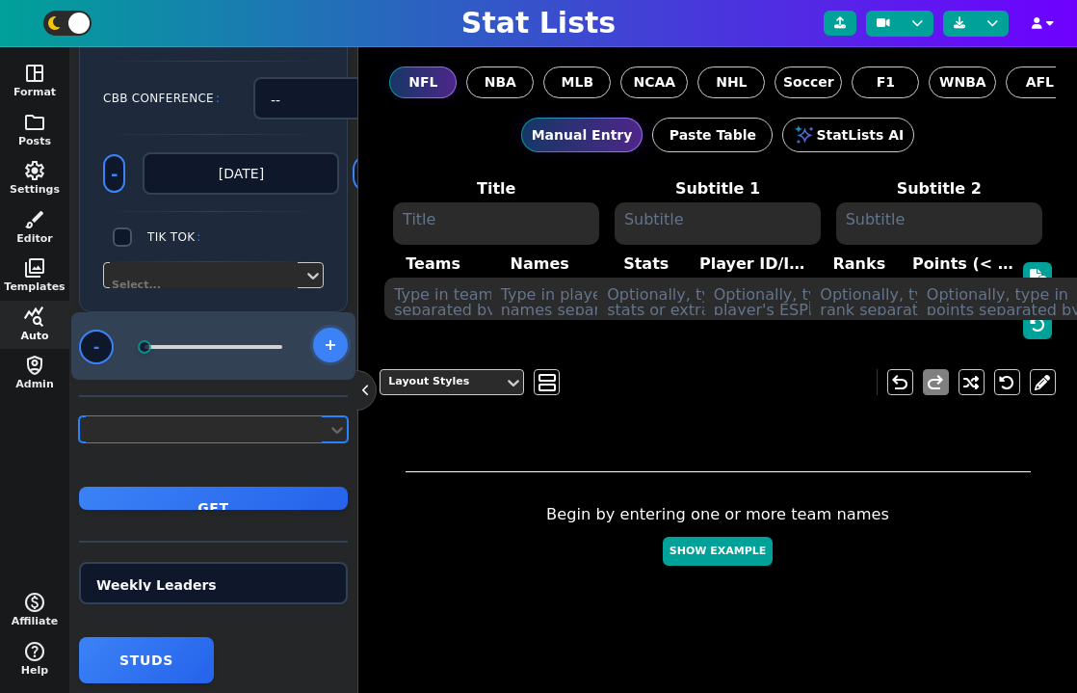
click at [327, 358] on button "+" at bounding box center [330, 345] width 35 height 35
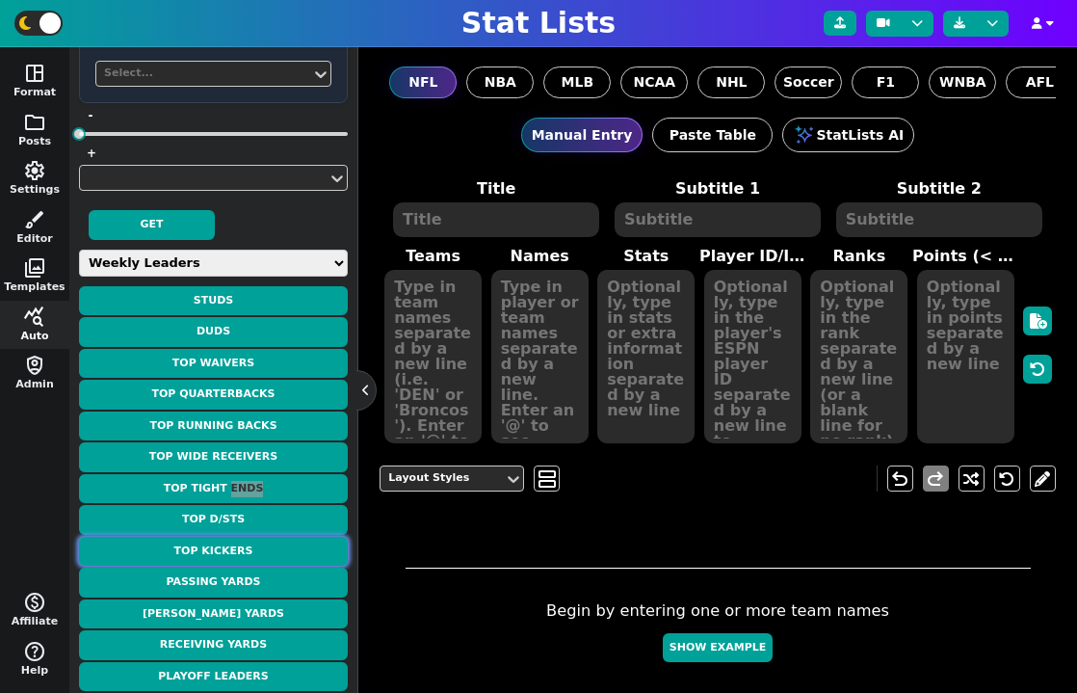
scroll to position [0, 0]
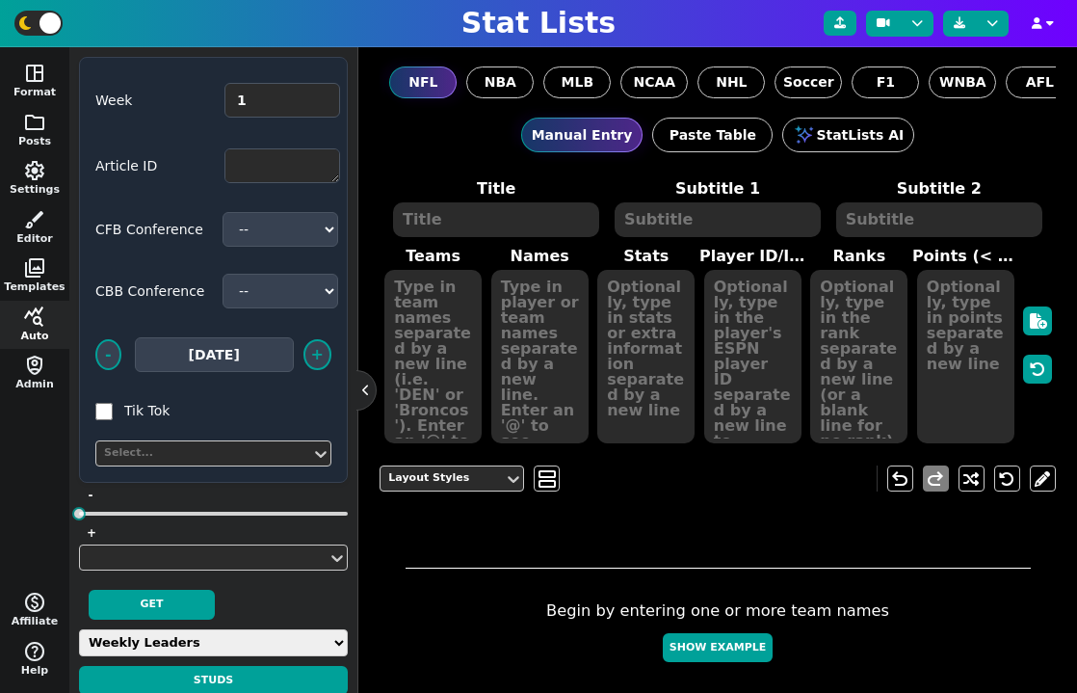
click at [666, 539] on div at bounding box center [718, 537] width 625 height 63
click at [373, 396] on button at bounding box center [366, 390] width 19 height 19
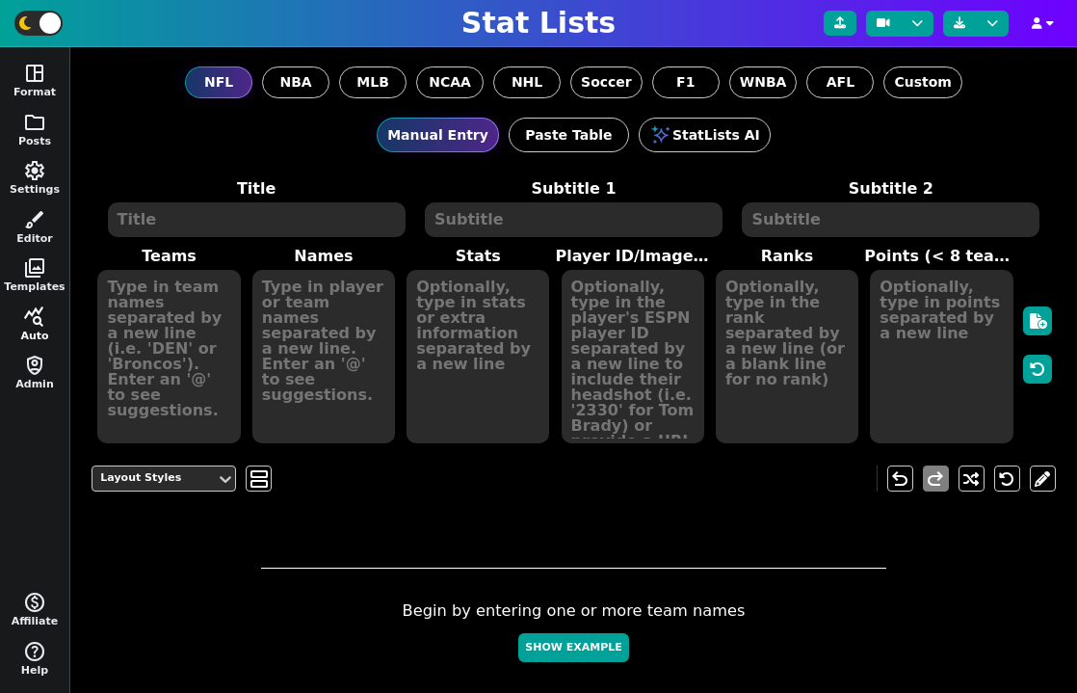
click at [33, 326] on span "query_stats" at bounding box center [34, 316] width 23 height 23
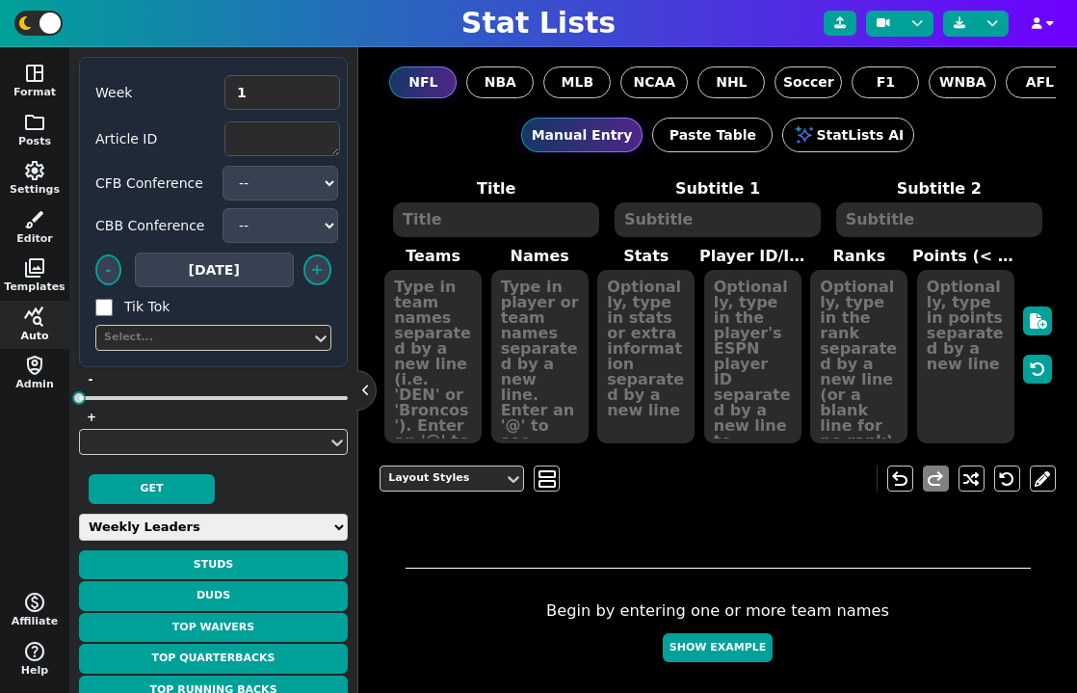
click at [332, 295] on span "Week 1 Article ID CFB Conference -- ACC American Big 12 Big Ten C-USA Independe…" at bounding box center [213, 212] width 269 height 310
click at [303, 183] on select "-- ACC American Big 12 Big Ten C-USA Independent MAC Mtn. West Pac-12 SEC Sun B…" at bounding box center [281, 183] width 116 height 35
click at [246, 141] on textarea at bounding box center [283, 138] width 116 height 35
click at [272, 96] on input "1" at bounding box center [283, 92] width 116 height 35
click at [168, 113] on span "Week 1 Article ID CFB Conference -- ACC American Big 12 Big Ten C-USA Independe…" at bounding box center [213, 212] width 269 height 310
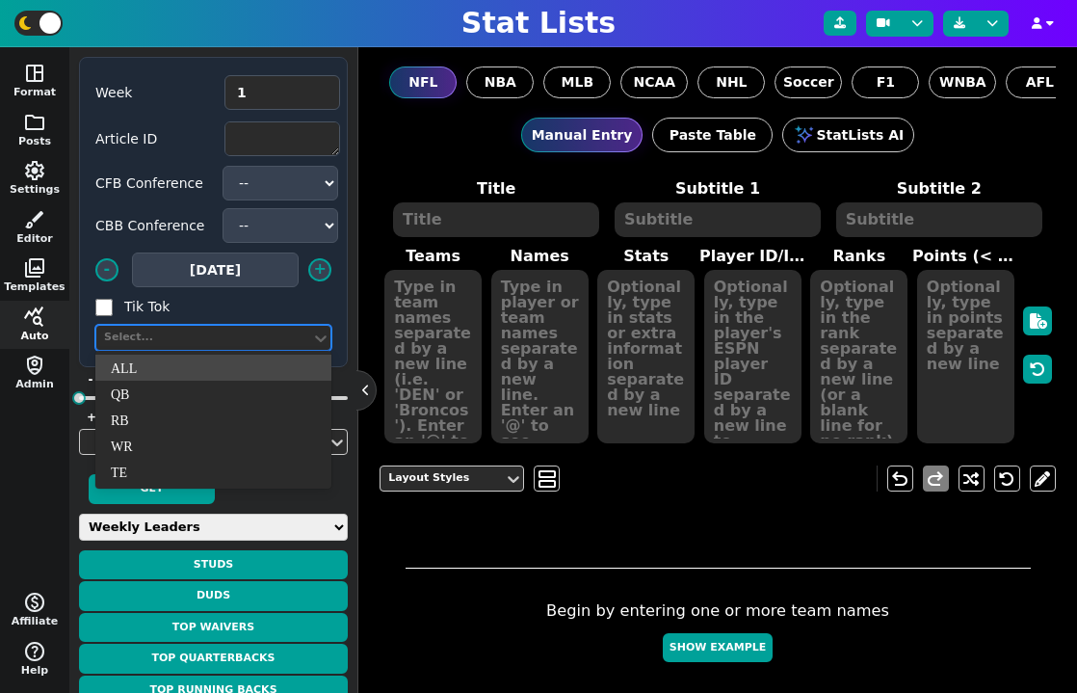
click at [278, 335] on div "Select..." at bounding box center [203, 338] width 199 height 16
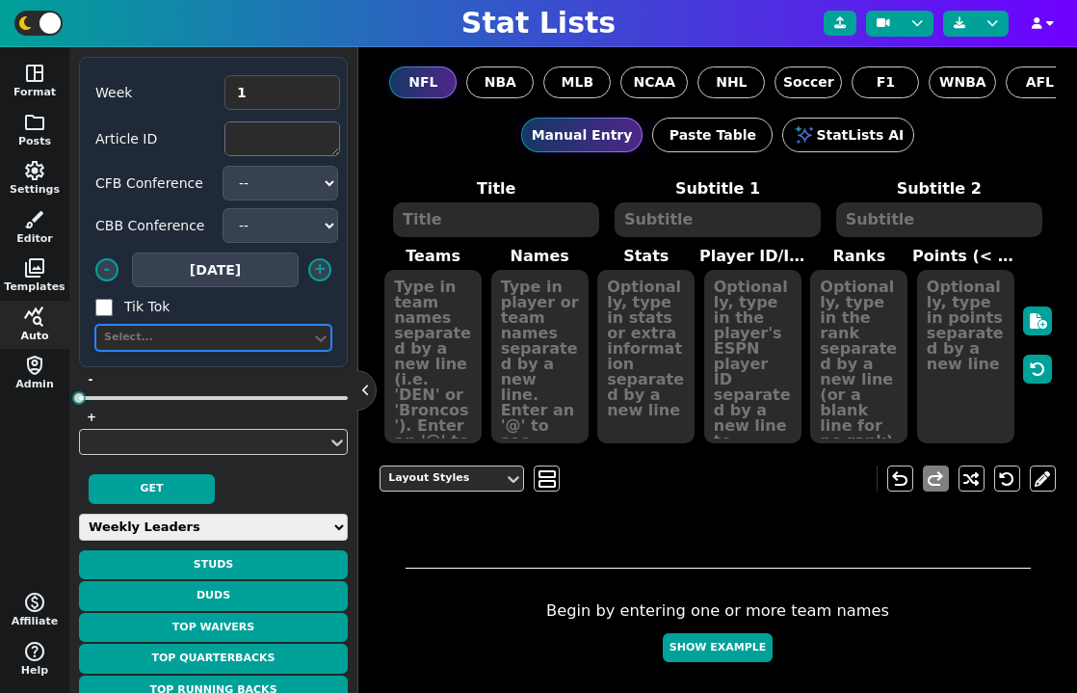
click at [291, 155] on span "Article ID" at bounding box center [213, 138] width 236 height 39
click at [287, 186] on select "-- ACC American Big 12 Big Ten C-USA Independent MAC Mtn. West Pac-12 SEC Sun B…" at bounding box center [281, 183] width 116 height 35
select select "1"
click at [223, 166] on select "-- ACC American Big 12 Big Ten C-USA Independent MAC Mtn. West Pac-12 SEC Sun B…" at bounding box center [281, 183] width 116 height 35
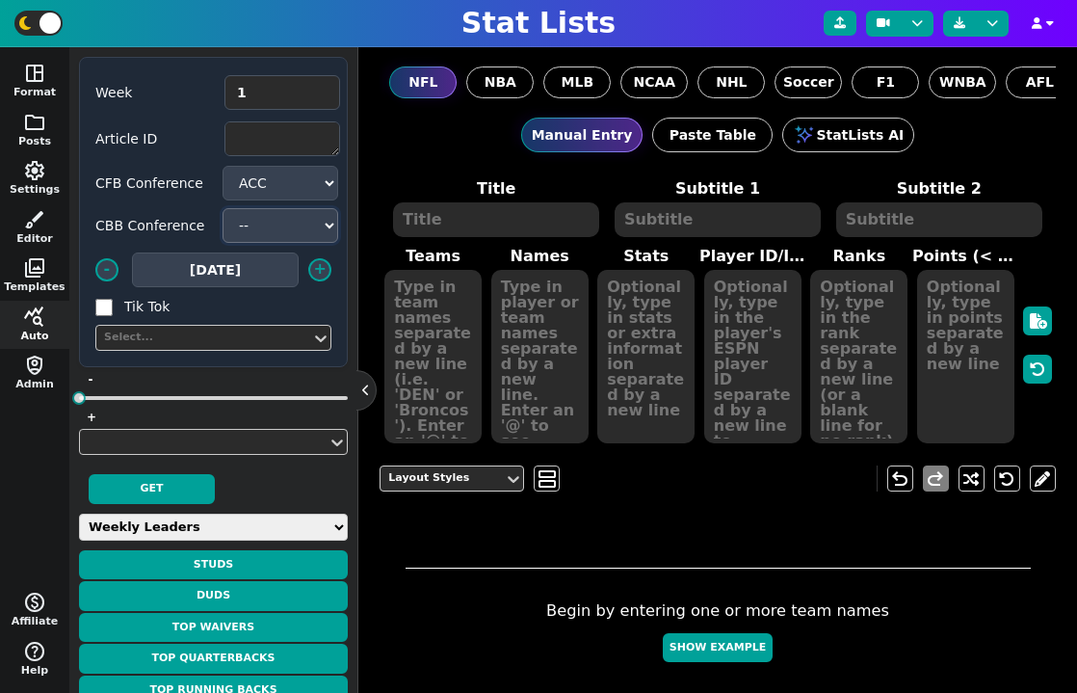
click at [286, 229] on select "-- Am. East ACC A 10 Big East Big Sky Big South Big Ten Big 12 Big West CAA C-[…" at bounding box center [281, 225] width 116 height 35
select select "1"
click at [223, 208] on select "-- Am. East ACC A 10 Big East Big Sky Big South Big Ten Big 12 Big West CAA C-[…" at bounding box center [281, 225] width 116 height 35
click at [321, 275] on button "+" at bounding box center [320, 269] width 24 height 24
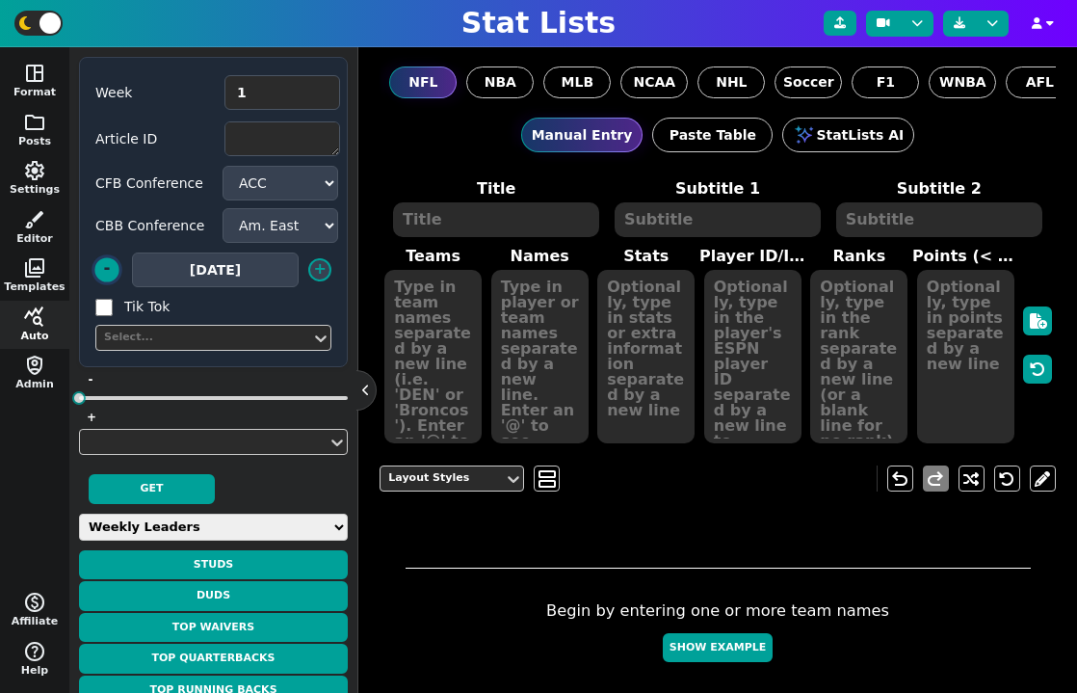
click at [116, 272] on button "-" at bounding box center [106, 269] width 24 height 24
click at [107, 304] on input "Tik Tok" at bounding box center [103, 307] width 17 height 17
checkbox input "false"
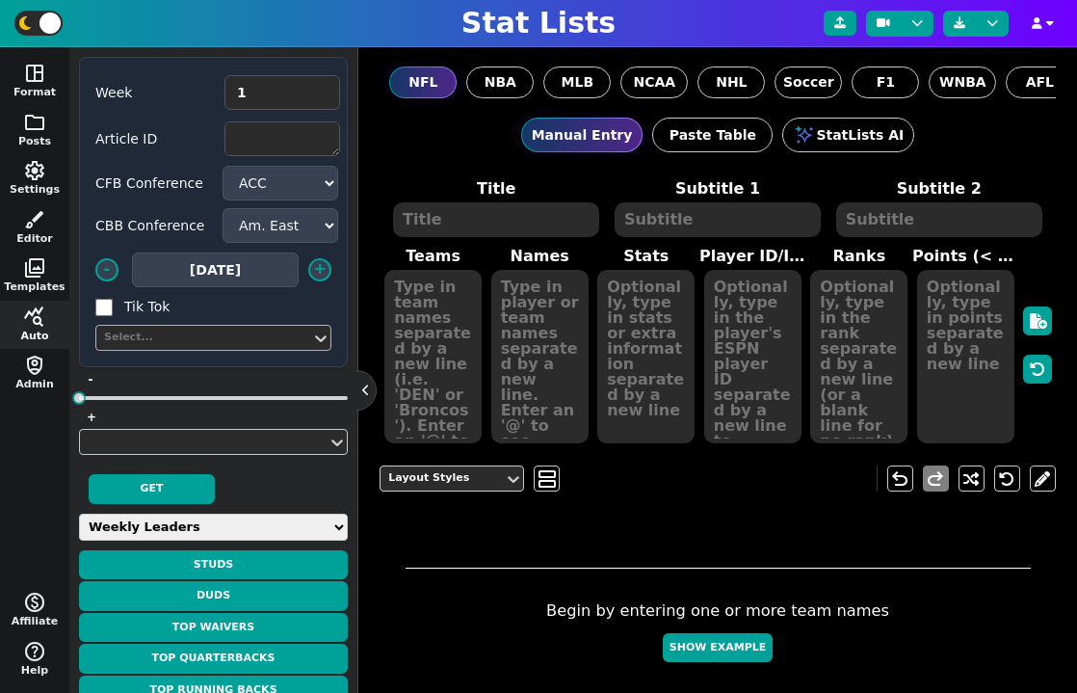
click at [222, 330] on div "Select..." at bounding box center [203, 338] width 199 height 16
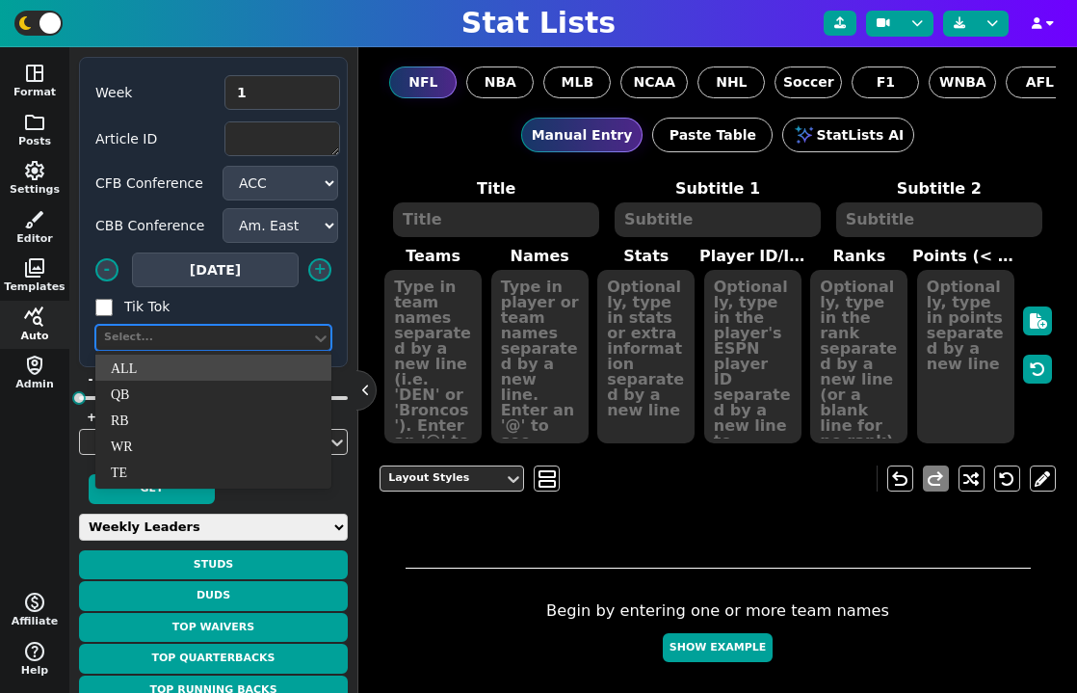
click at [222, 362] on div "ALL" at bounding box center [213, 368] width 236 height 26
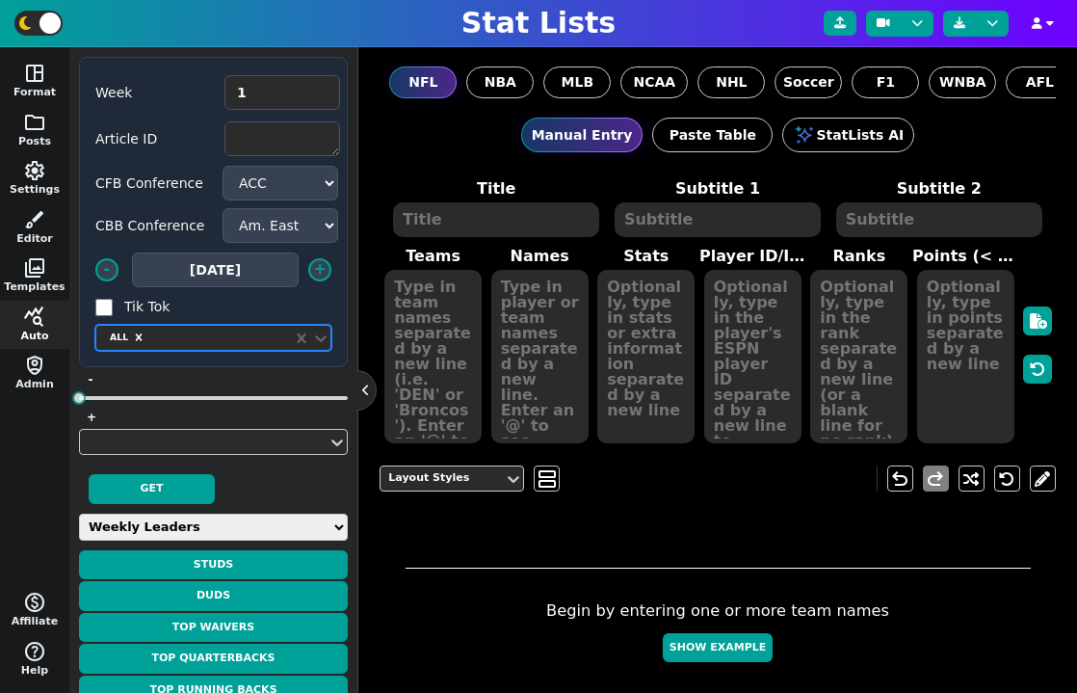
click at [241, 341] on div at bounding box center [217, 338] width 137 height 20
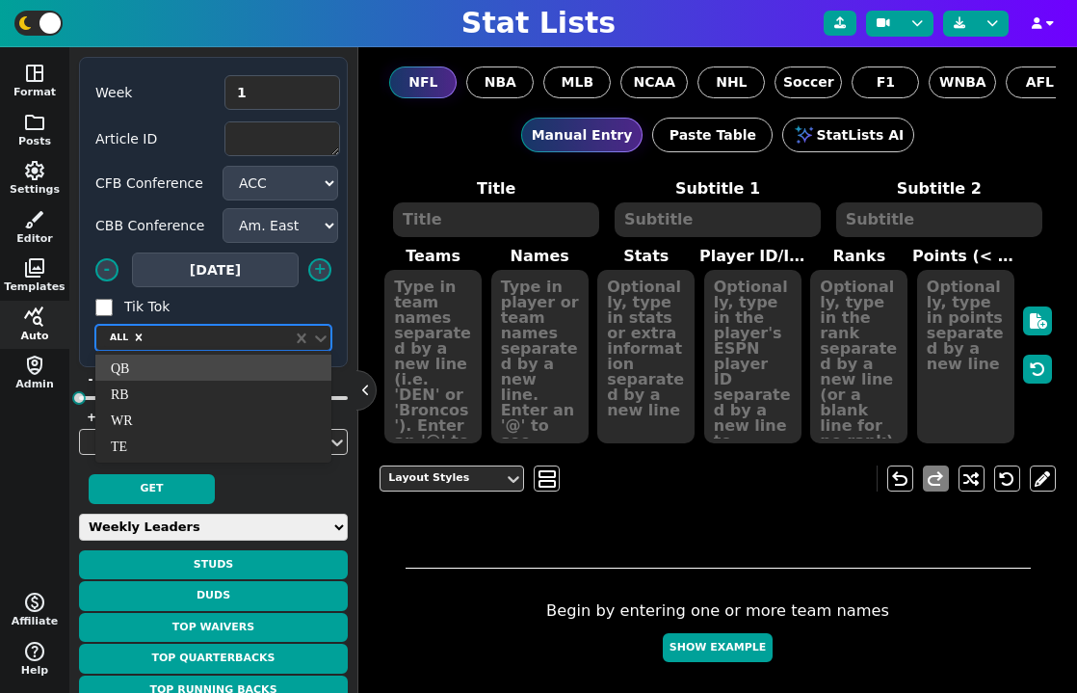
click at [305, 312] on span "Tik Tok" at bounding box center [213, 307] width 236 height 20
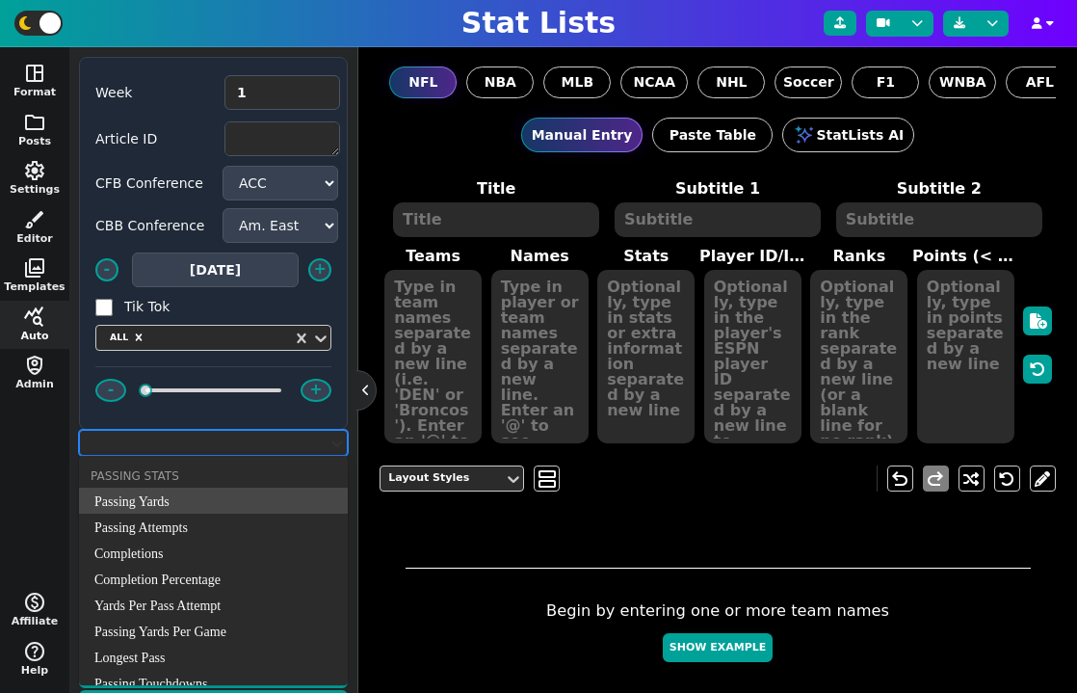
click at [332, 441] on icon at bounding box center [337, 443] width 12 height 7
click at [270, 495] on div "Passing Yards" at bounding box center [213, 501] width 269 height 26
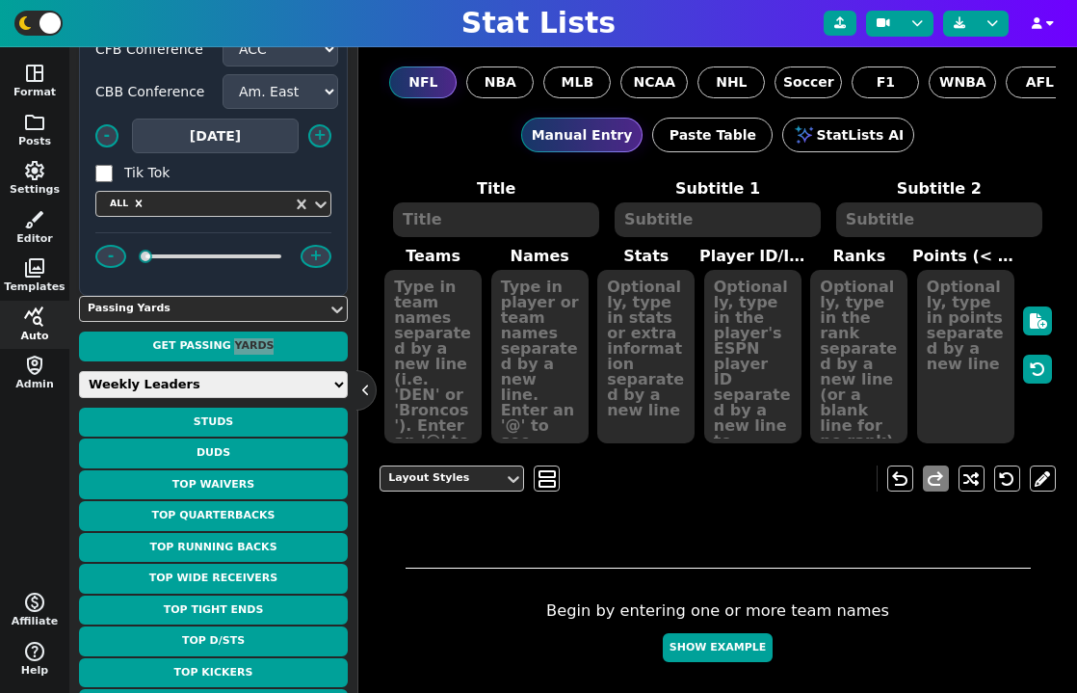
scroll to position [265, 0]
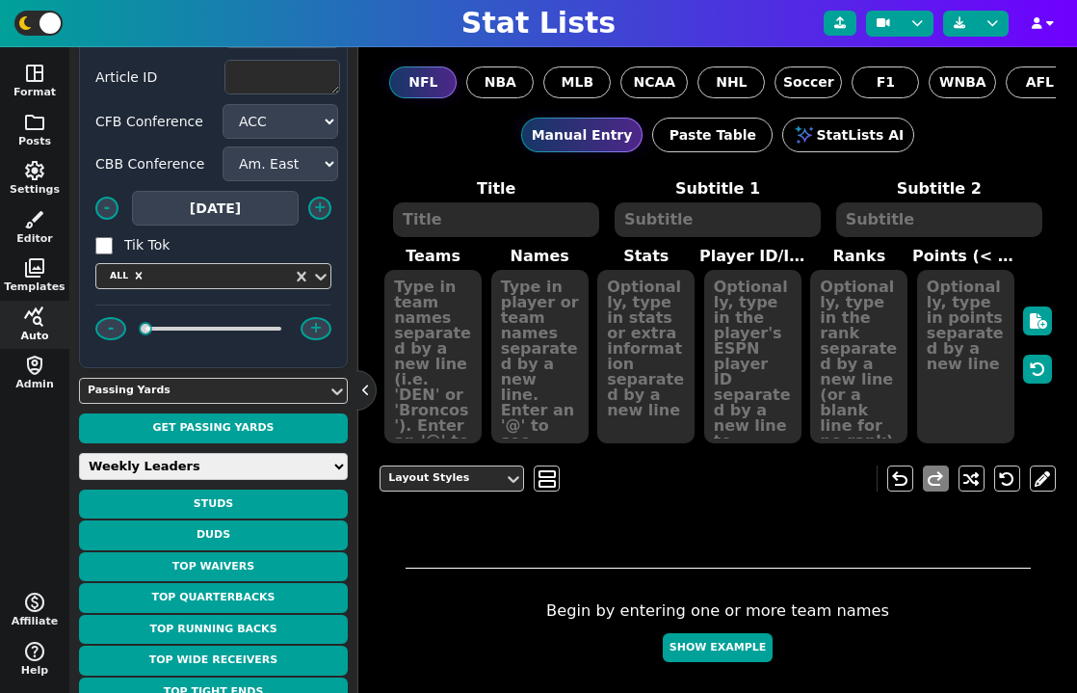
scroll to position [0, 0]
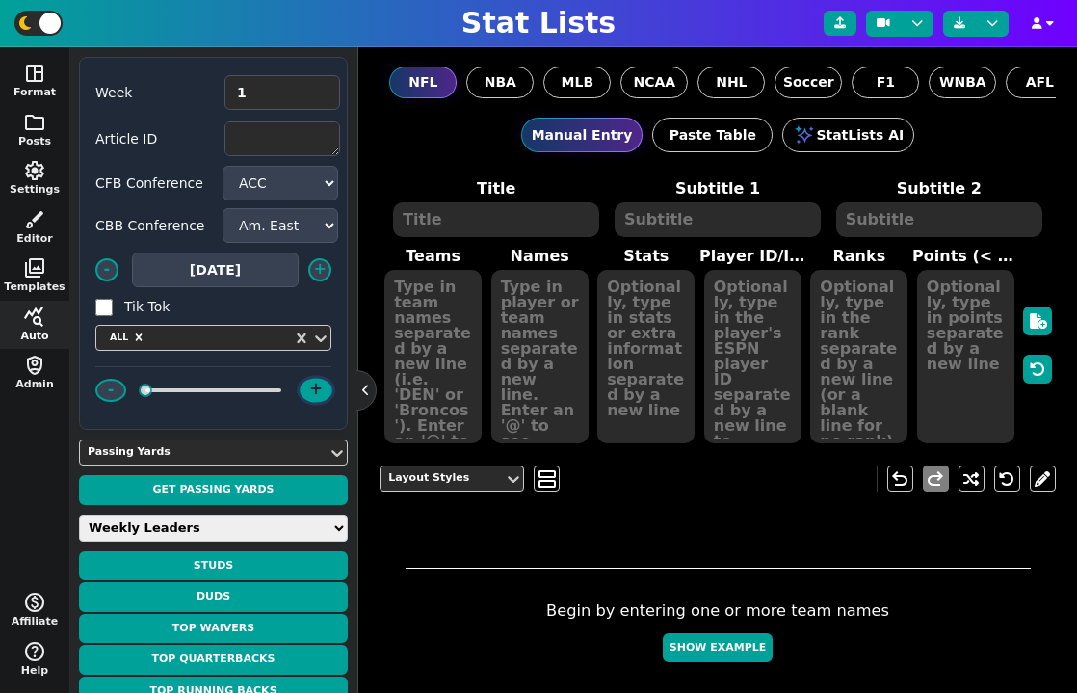
click at [311, 387] on button "+" at bounding box center [316, 390] width 33 height 24
click at [318, 388] on button "+" at bounding box center [316, 390] width 33 height 24
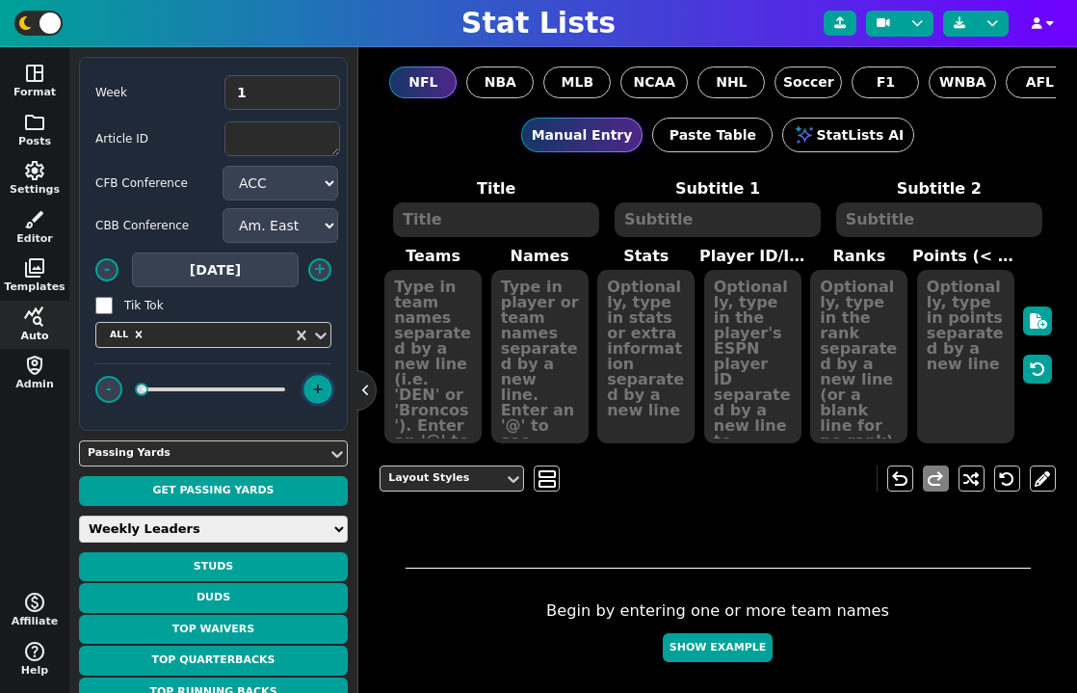
click at [315, 393] on button "+" at bounding box center [318, 389] width 28 height 28
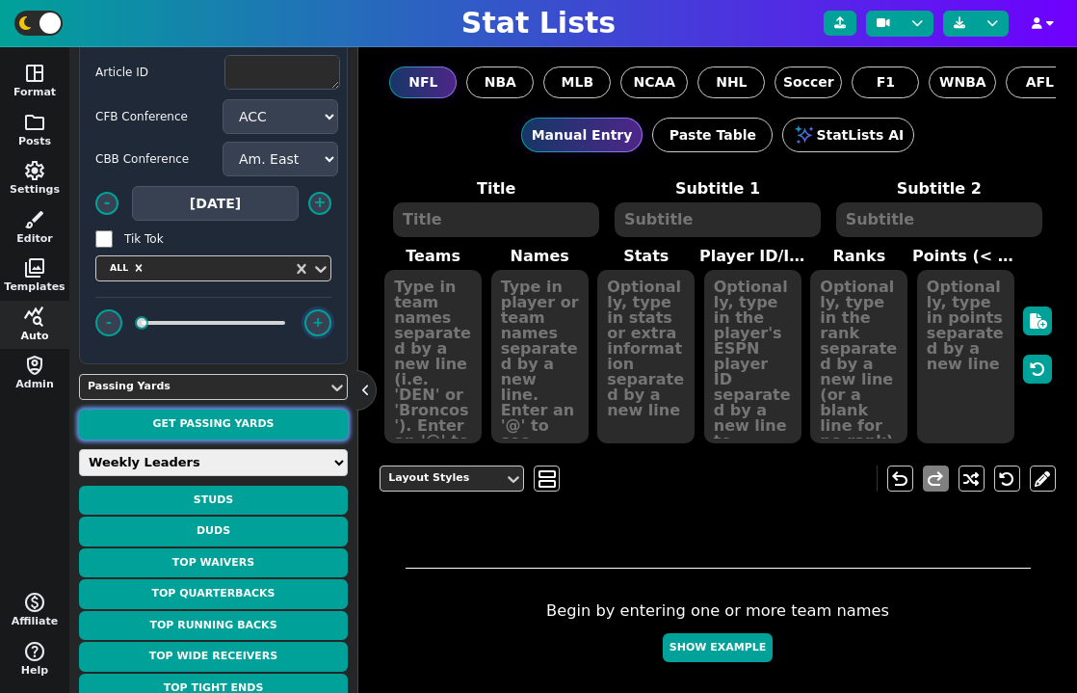
scroll to position [110, 0]
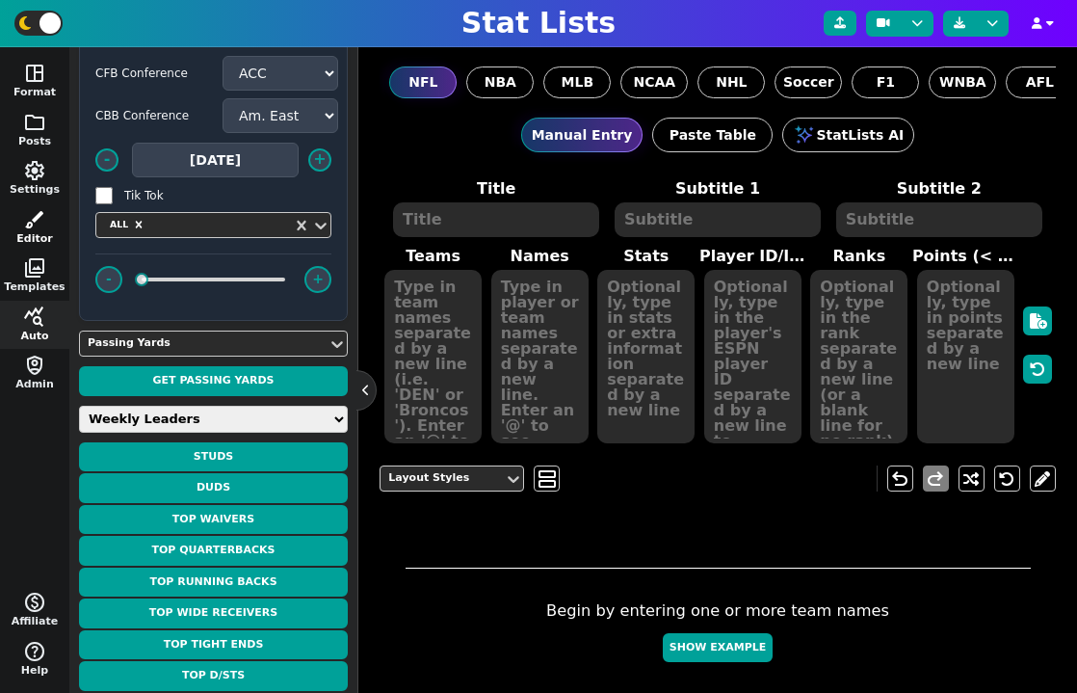
click at [22, 250] on button "brush Editor" at bounding box center [34, 227] width 69 height 49
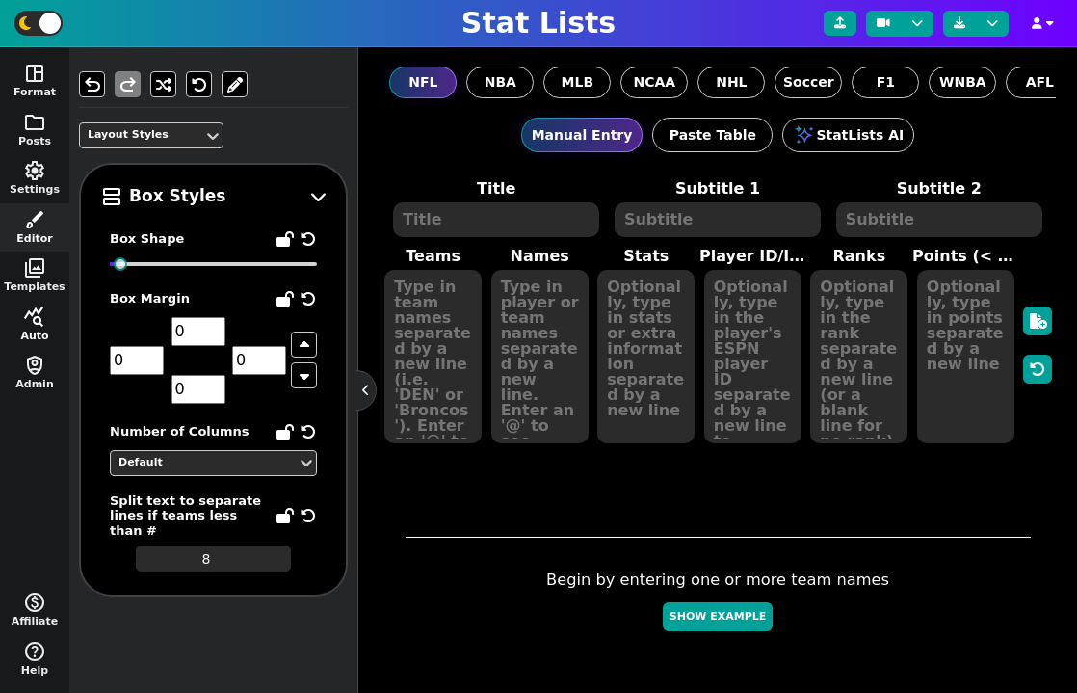
click at [35, 324] on span "query_stats" at bounding box center [34, 316] width 23 height 23
select select "1"
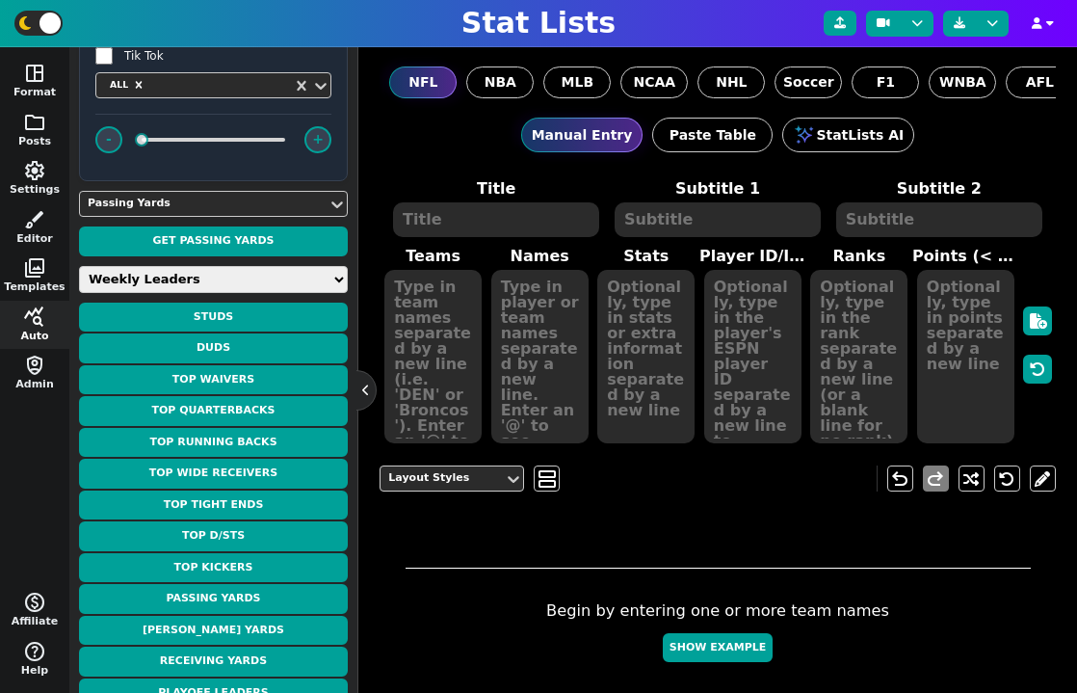
scroll to position [276, 0]
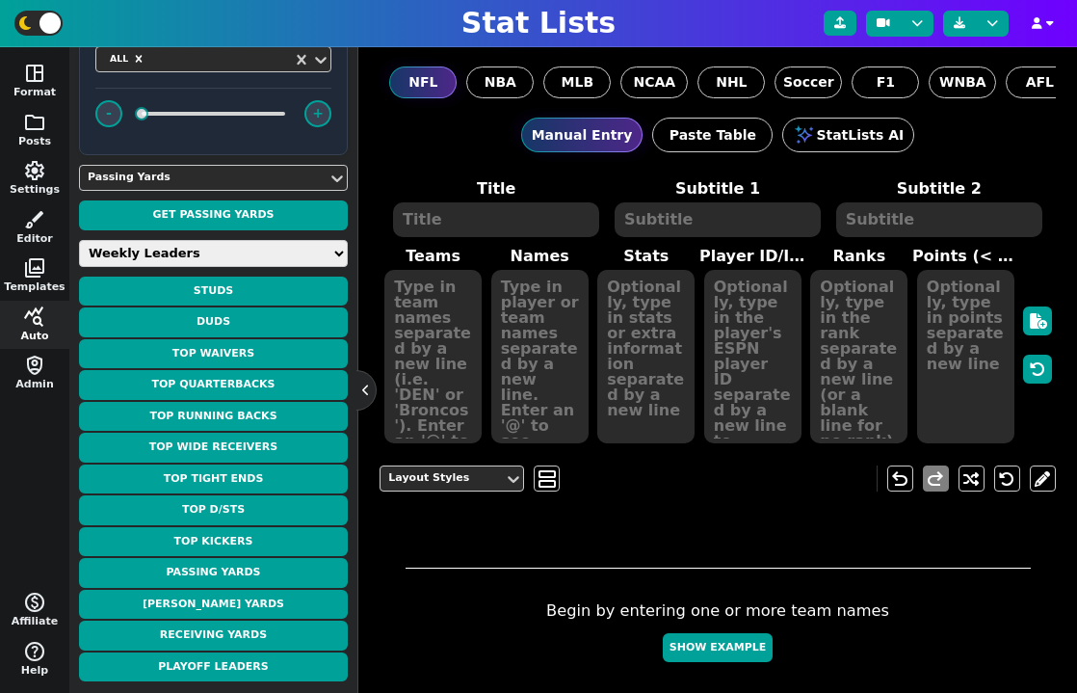
click at [217, 263] on select "Weekly Leaders Slate Leaders QB Stats RB Stats REC Stats IDP Stats Other Stats …" at bounding box center [213, 253] width 269 height 27
select select "surviveball"
click at [79, 267] on select "Weekly Leaders Slate Leaders QB Stats RB Stats REC Stats IDP Stats Other Stats …" at bounding box center [213, 253] width 269 height 27
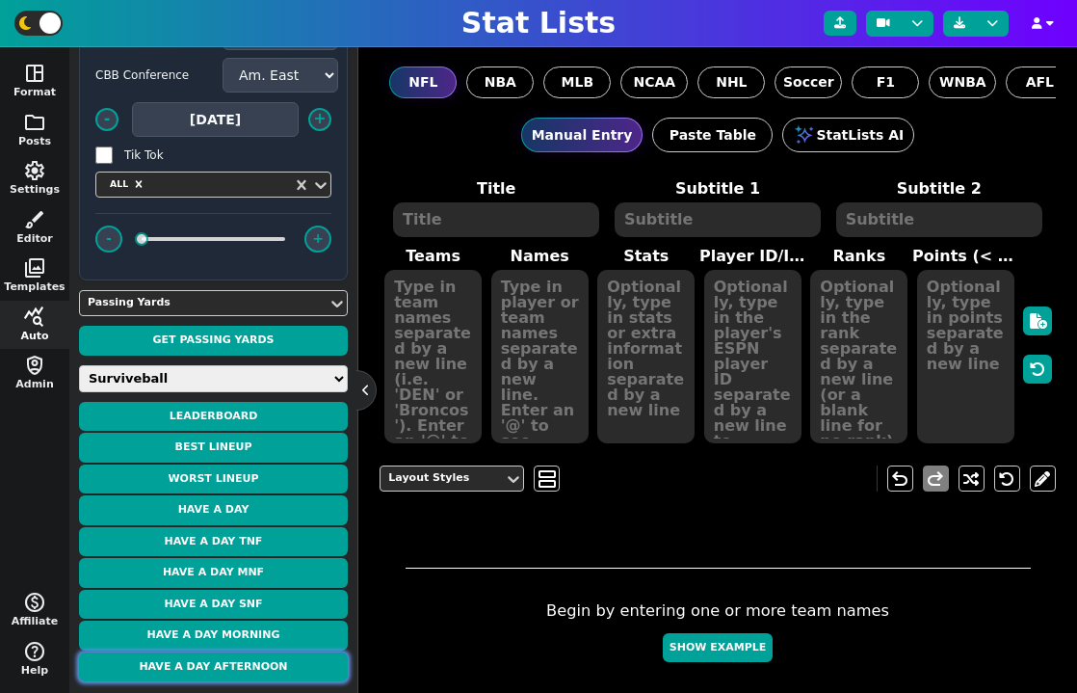
scroll to position [150, 0]
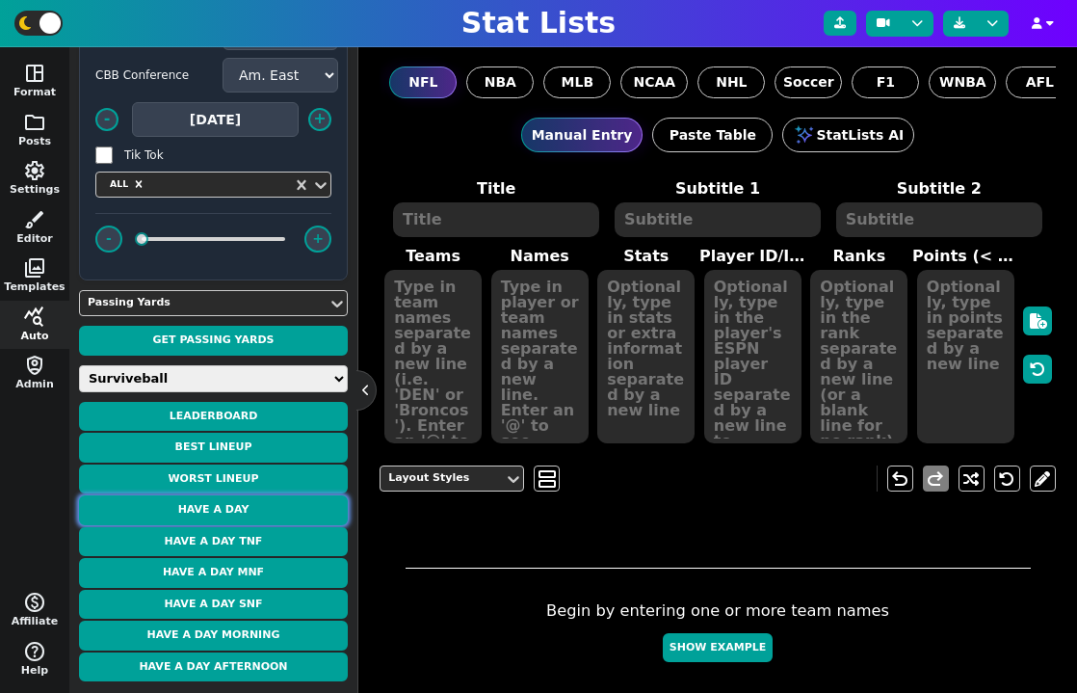
click at [237, 517] on button "Have a Day" at bounding box center [213, 510] width 269 height 30
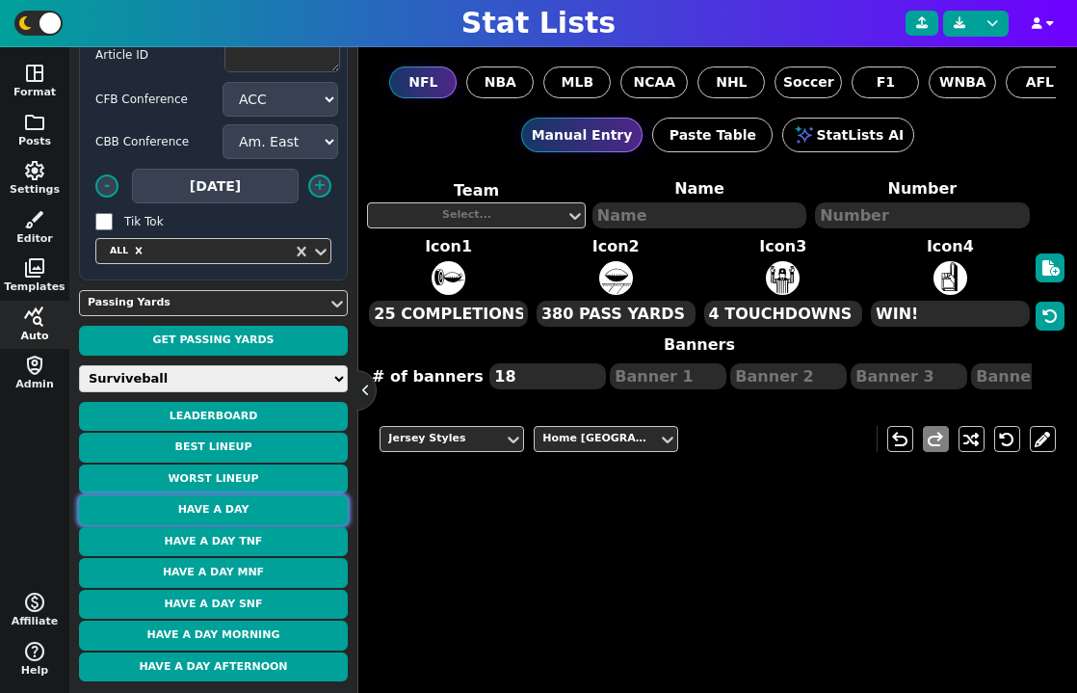
scroll to position [84, 0]
type textarea "[PERSON_NAME]"
type textarea "26"
type textarea "33.2 PTS"
type textarea "3 TOTAL TD"
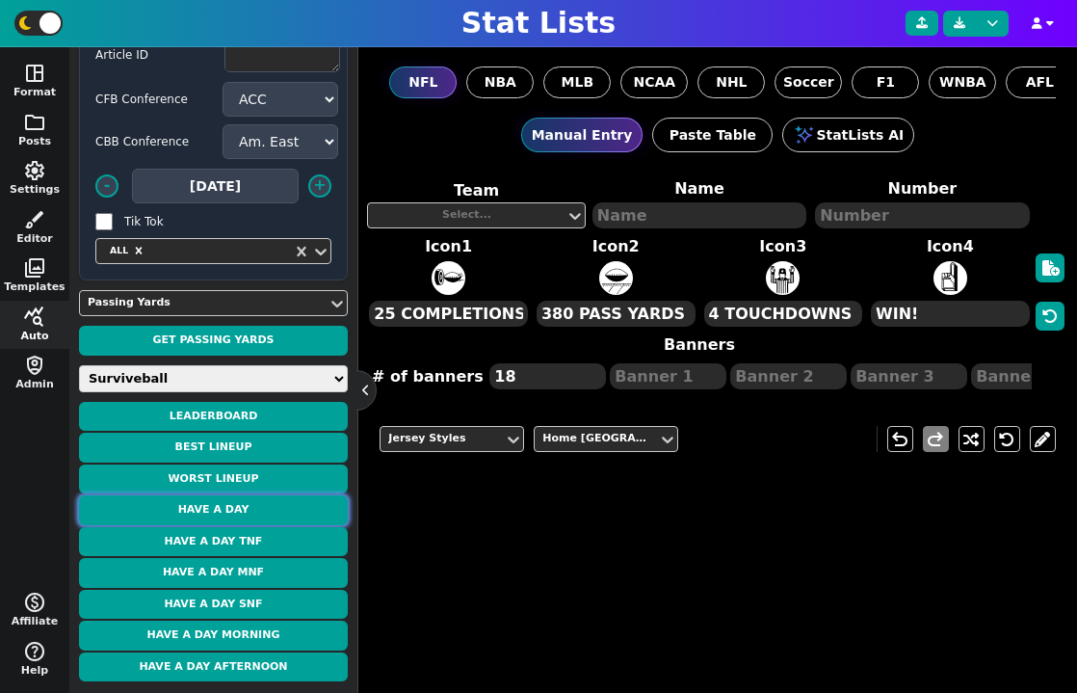
type textarea "24 CAR"
type textarea "109 RUSH YDS"
type textarea "WK 1"
type textarea "WK 3"
type textarea "WK 9"
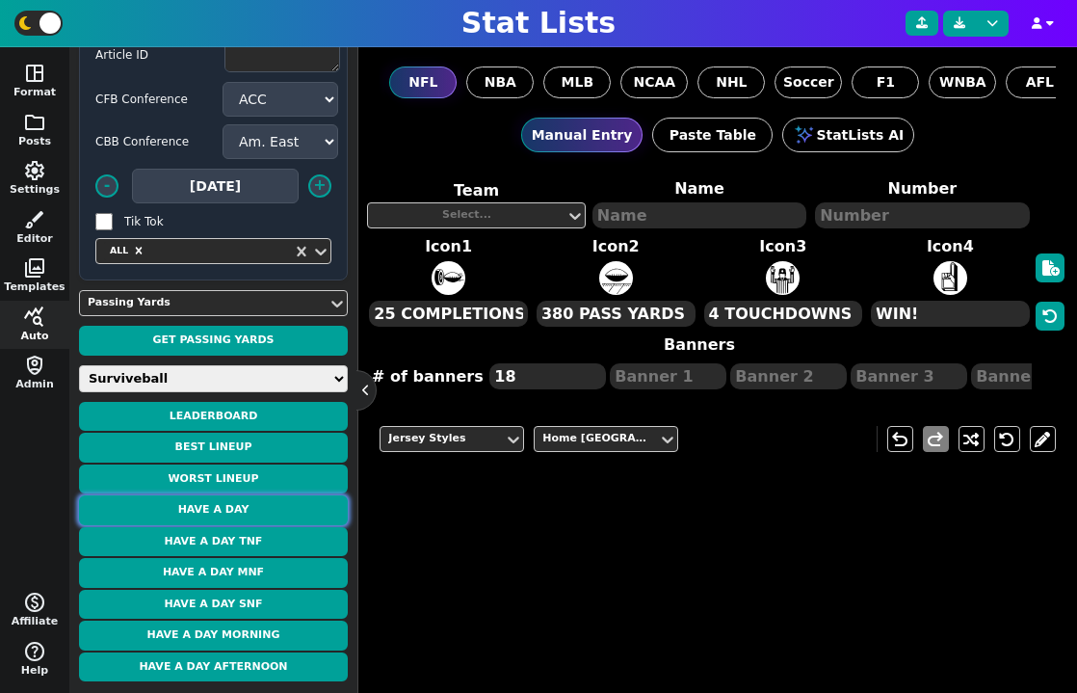
type textarea "WK 11"
type textarea "WK 12"
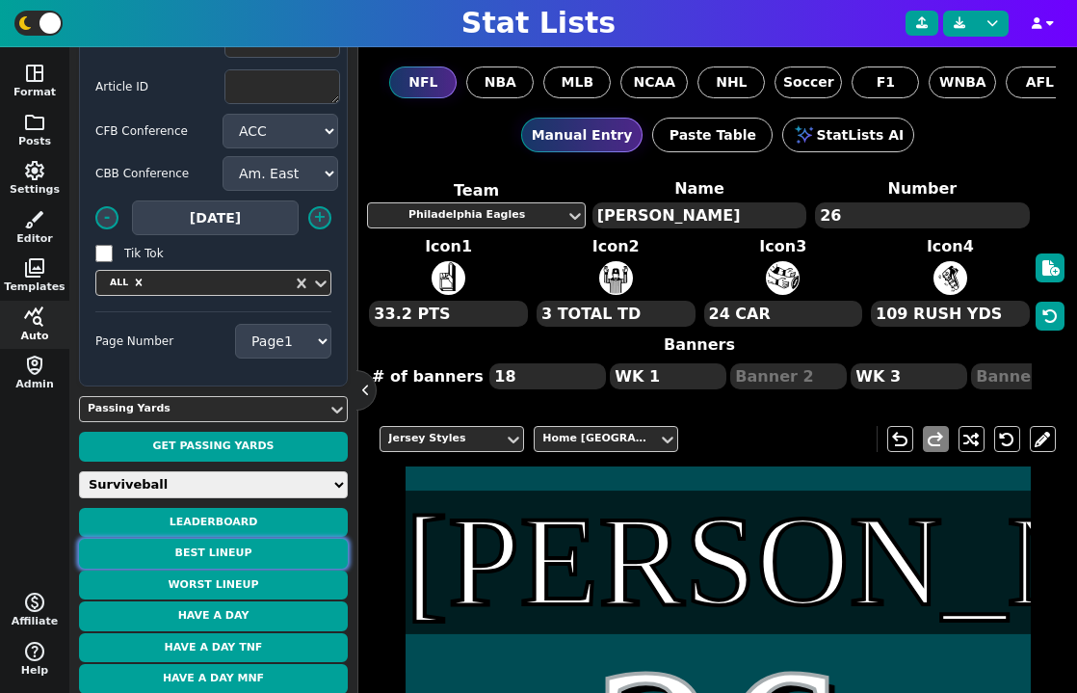
scroll to position [0, 0]
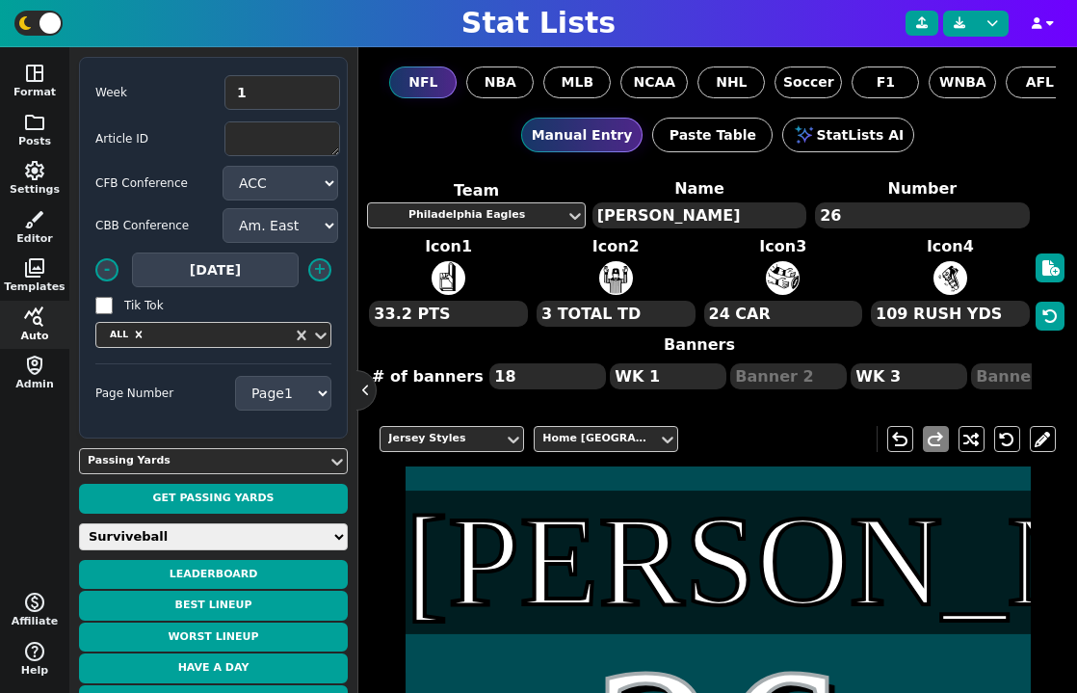
click at [193, 376] on div "Page Number Page 1 Page 2 Page 3 Page 4" at bounding box center [213, 392] width 236 height 59
click at [174, 394] on label "Page Number" at bounding box center [159, 392] width 128 height 17
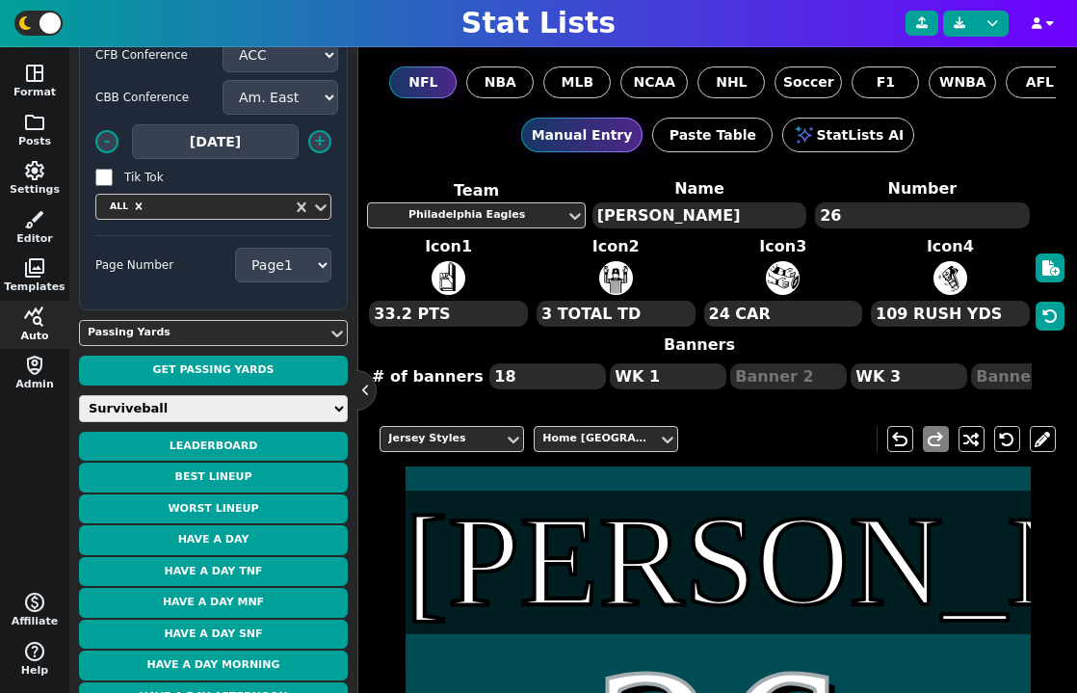
scroll to position [158, 0]
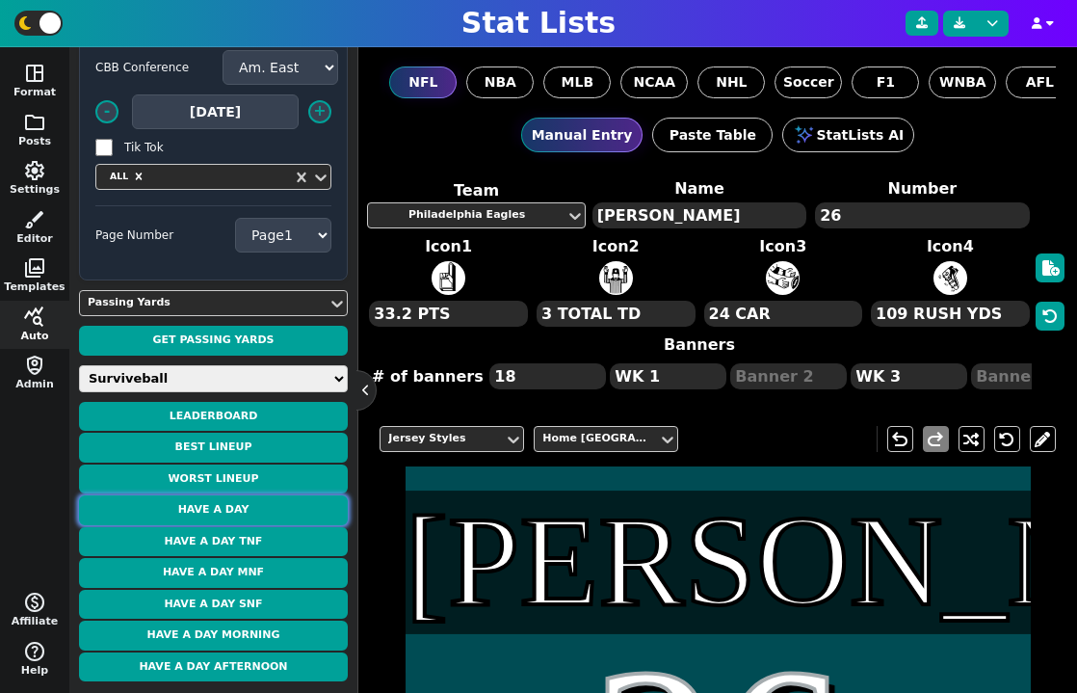
click at [223, 502] on button "Have a Day" at bounding box center [213, 510] width 269 height 30
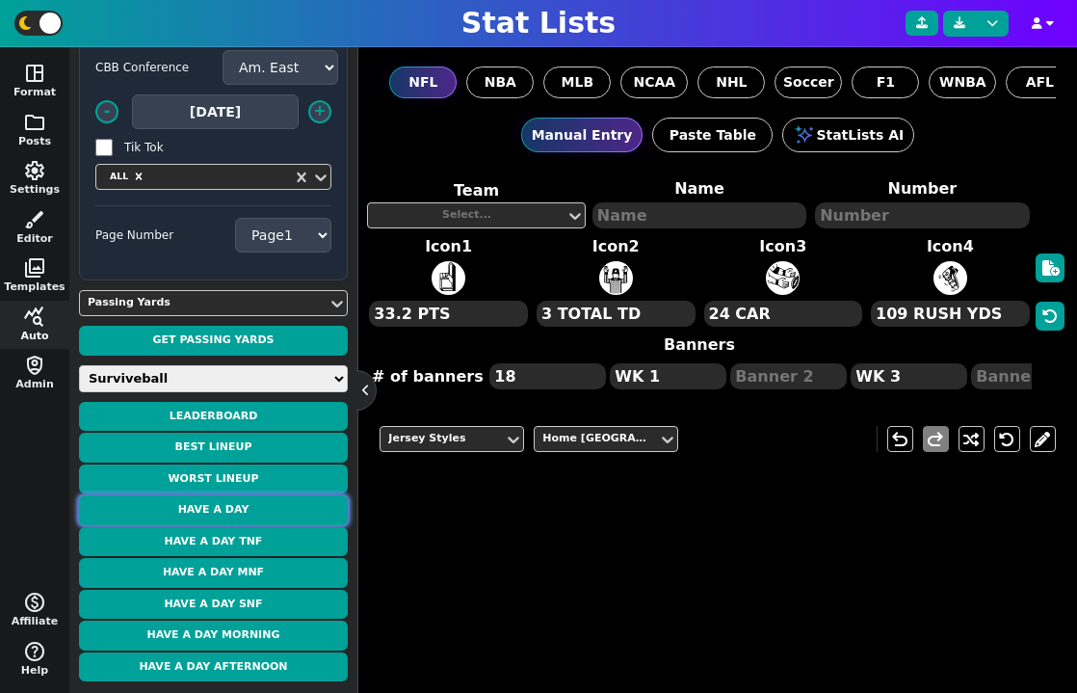
type textarea "[PERSON_NAME]"
type textarea "26"
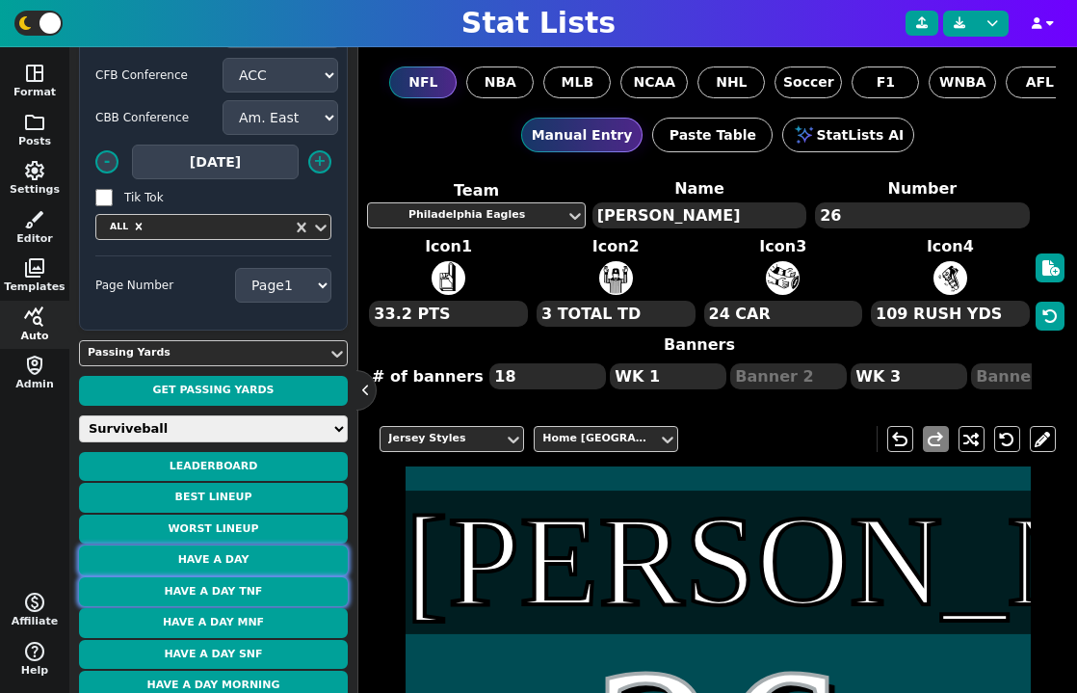
scroll to position [0, 0]
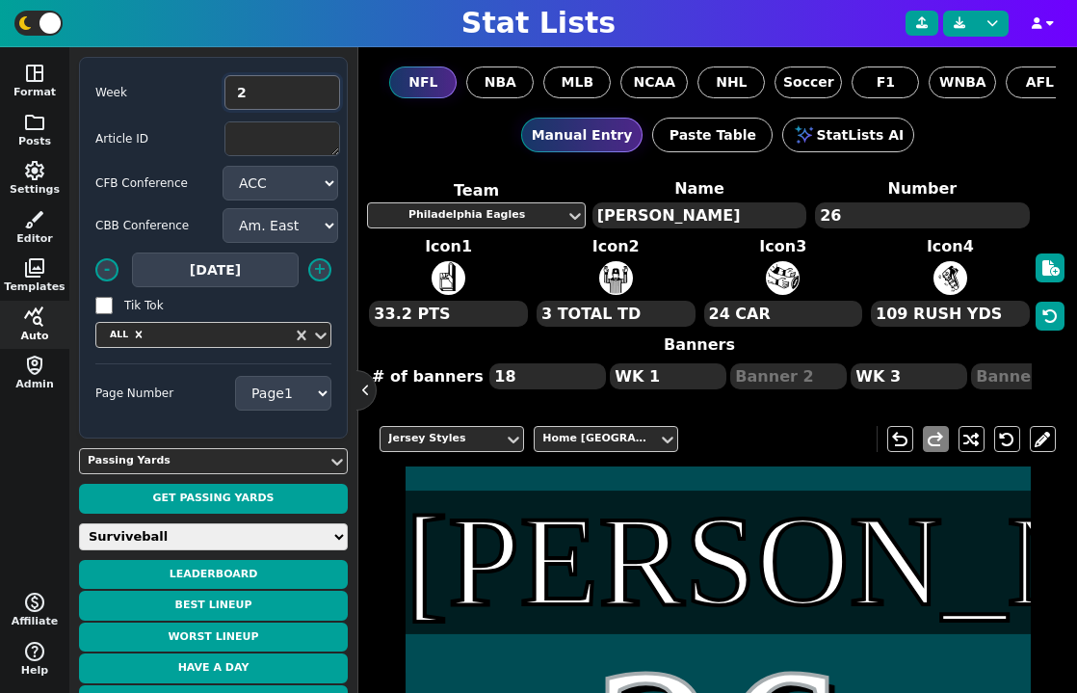
type input "2"
click at [321, 88] on input "2" at bounding box center [283, 92] width 116 height 35
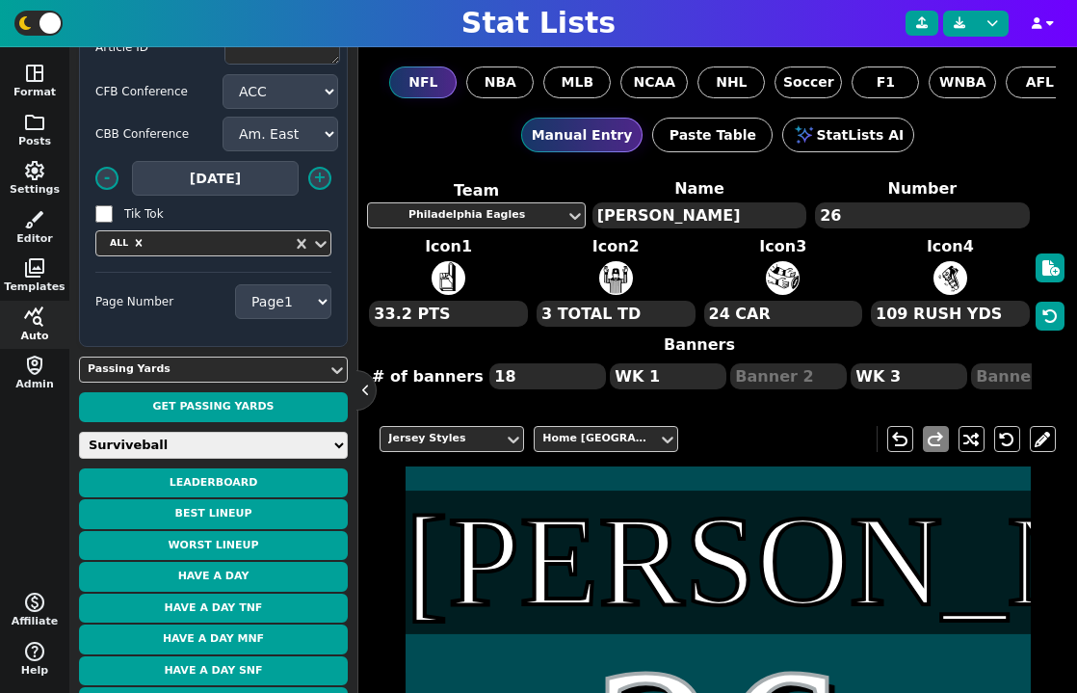
scroll to position [158, 0]
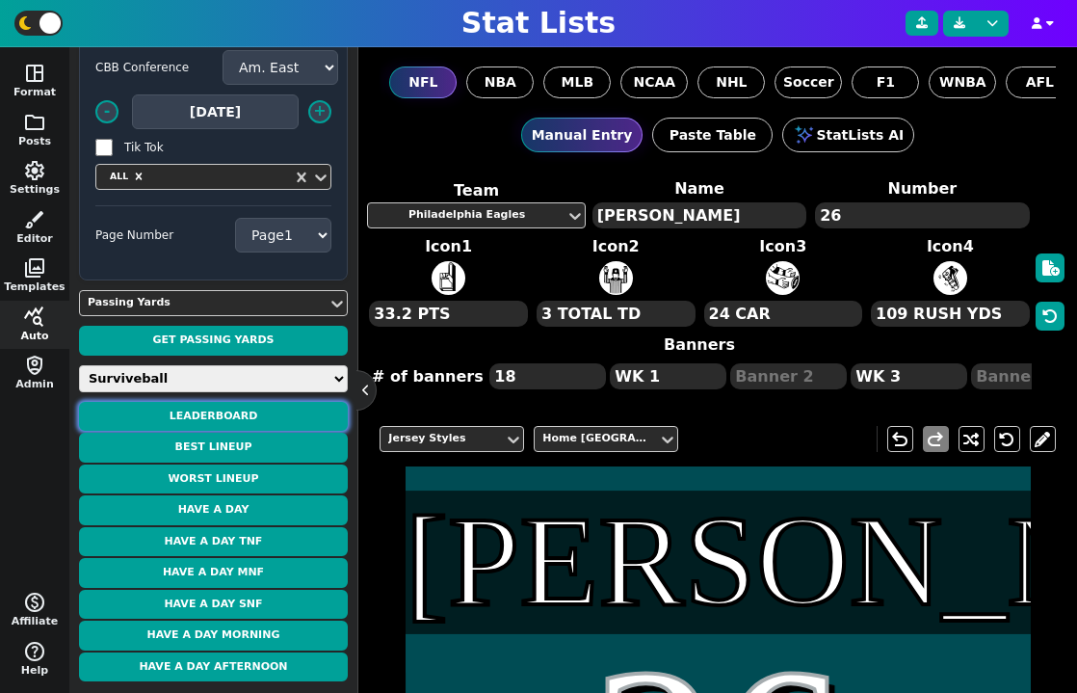
click at [247, 423] on button "Leaderboard" at bounding box center [213, 417] width 269 height 30
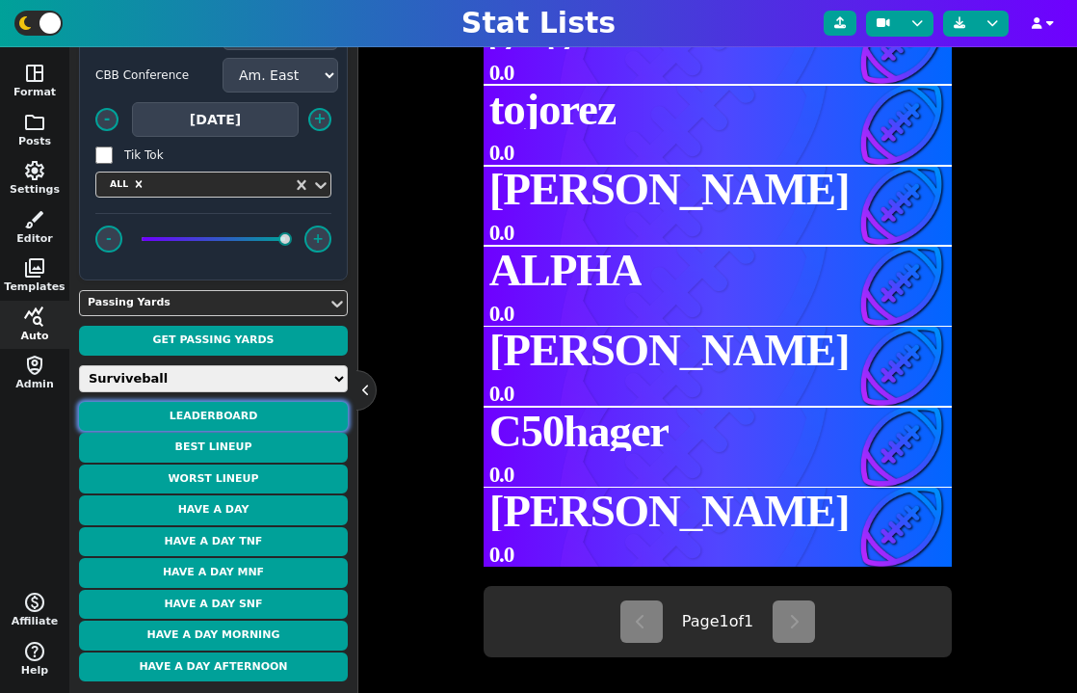
scroll to position [582, 0]
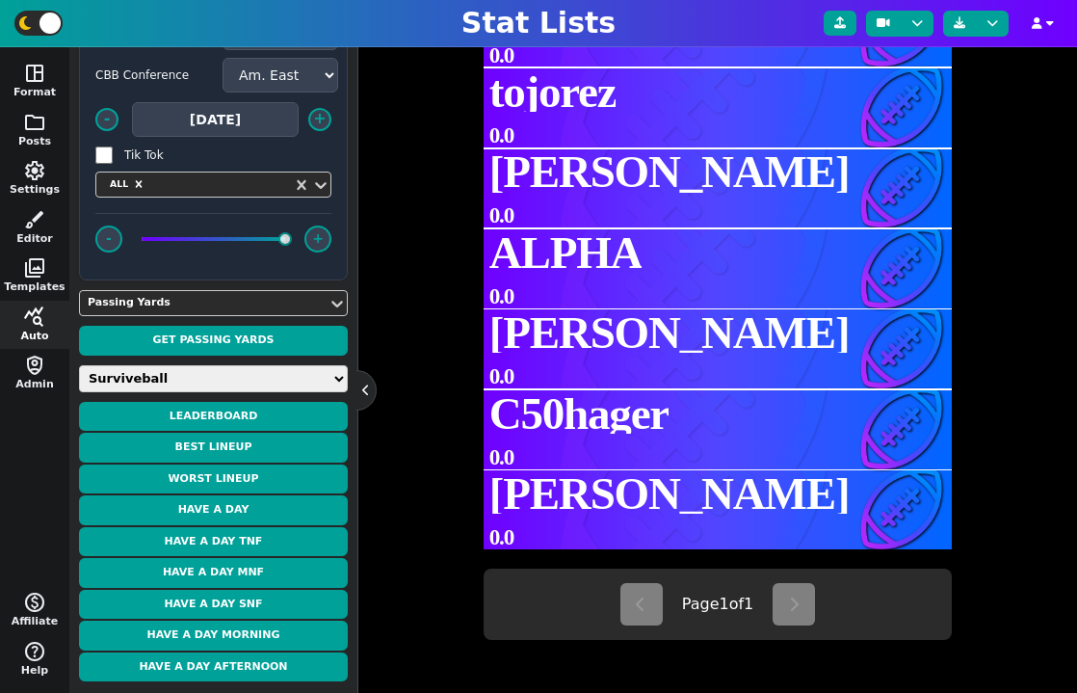
click at [700, 612] on span "Page 1 of 1" at bounding box center [718, 604] width 72 height 23
click at [269, 447] on button "Best Lineup" at bounding box center [213, 448] width 269 height 30
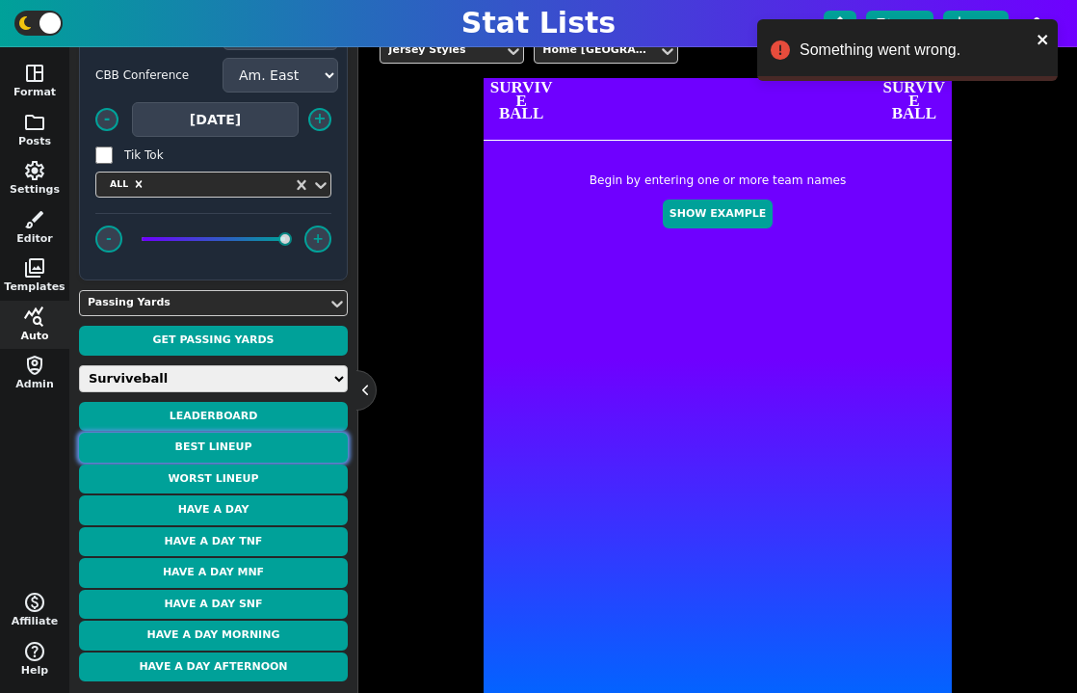
scroll to position [392, 0]
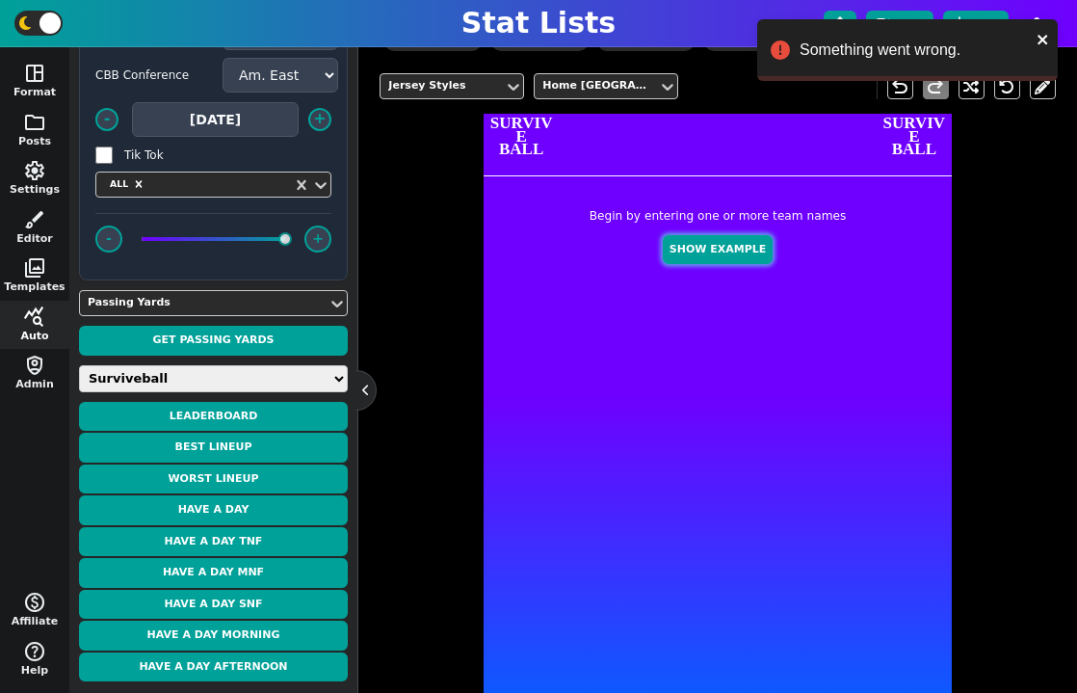
click at [722, 252] on button "Show Example" at bounding box center [718, 250] width 110 height 30
type textarea "Example Post"
type textarea "Random"
type textarea "KC GB SF DAL JAX TB MIA DET BUF HOU"
type textarea "[PERSON_NAME] [PERSON_NAME] [PERSON_NAME] [PERSON_NAME] [PERSON_NAME] [PERSON_N…"
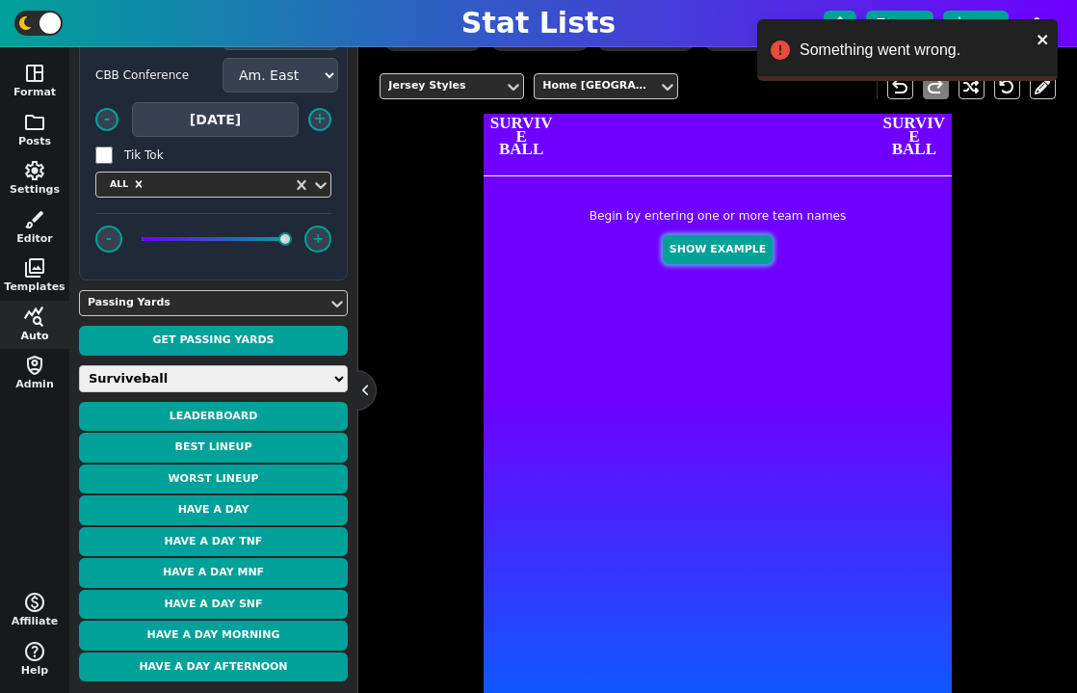
type textarea "664 592 561 529 386 362 311 234 154 134"
type textarea "3139477 4036378 4361741 2577417 4360310 3052587 4241479 3046779 3918298 4432577"
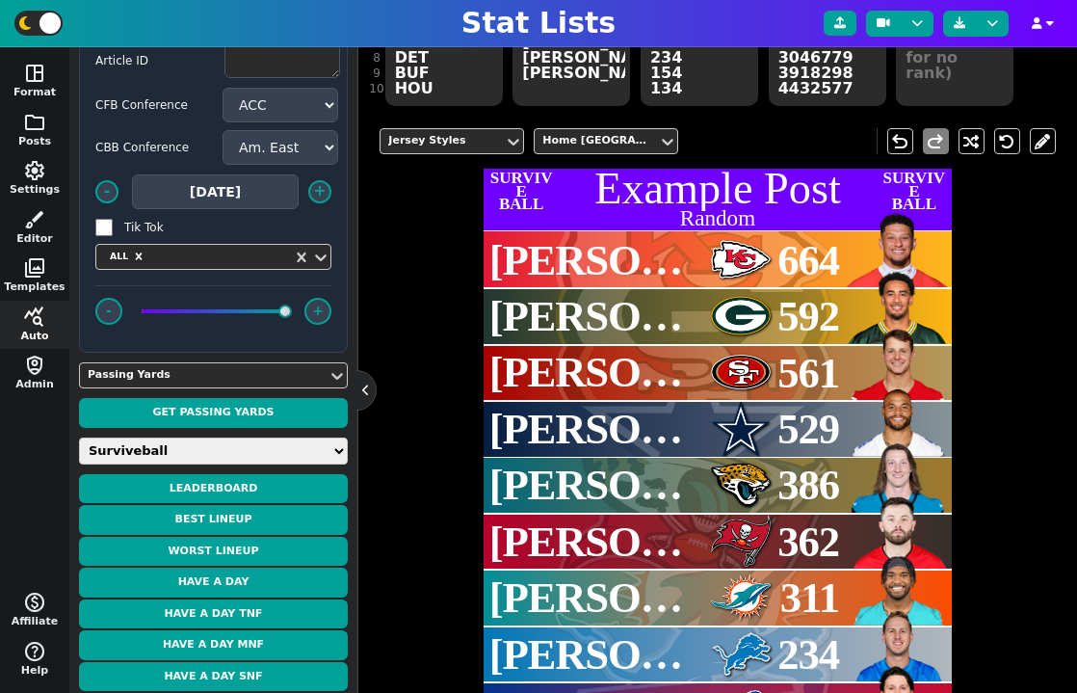
scroll to position [0, 0]
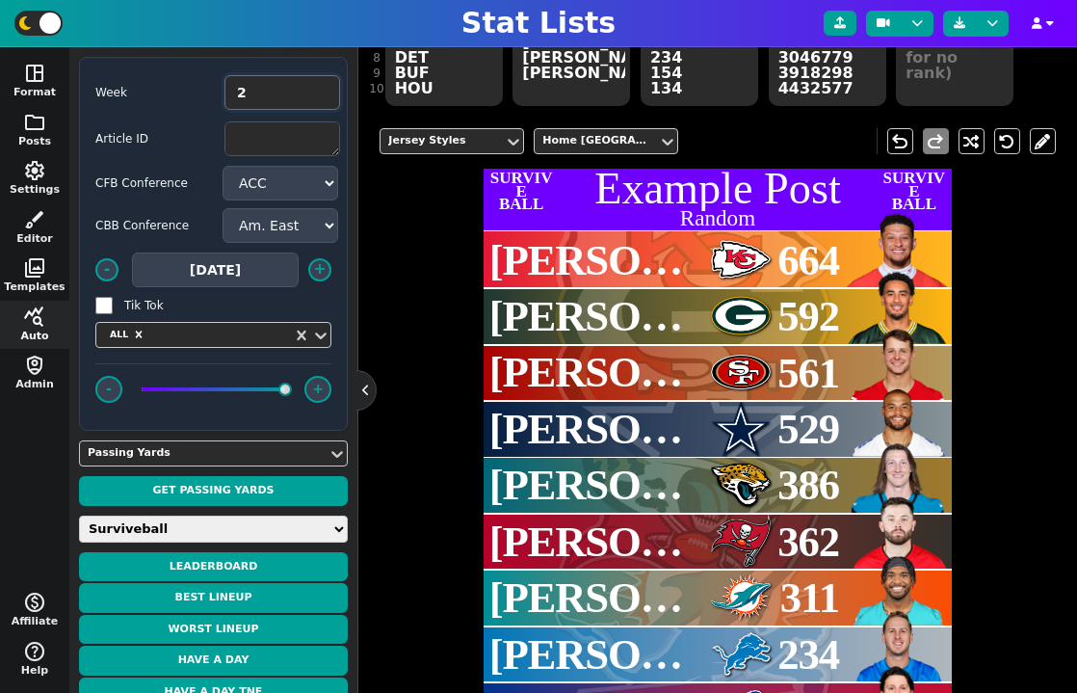
click at [279, 98] on input "2" at bounding box center [283, 92] width 116 height 35
click at [281, 93] on input "21" at bounding box center [283, 92] width 116 height 35
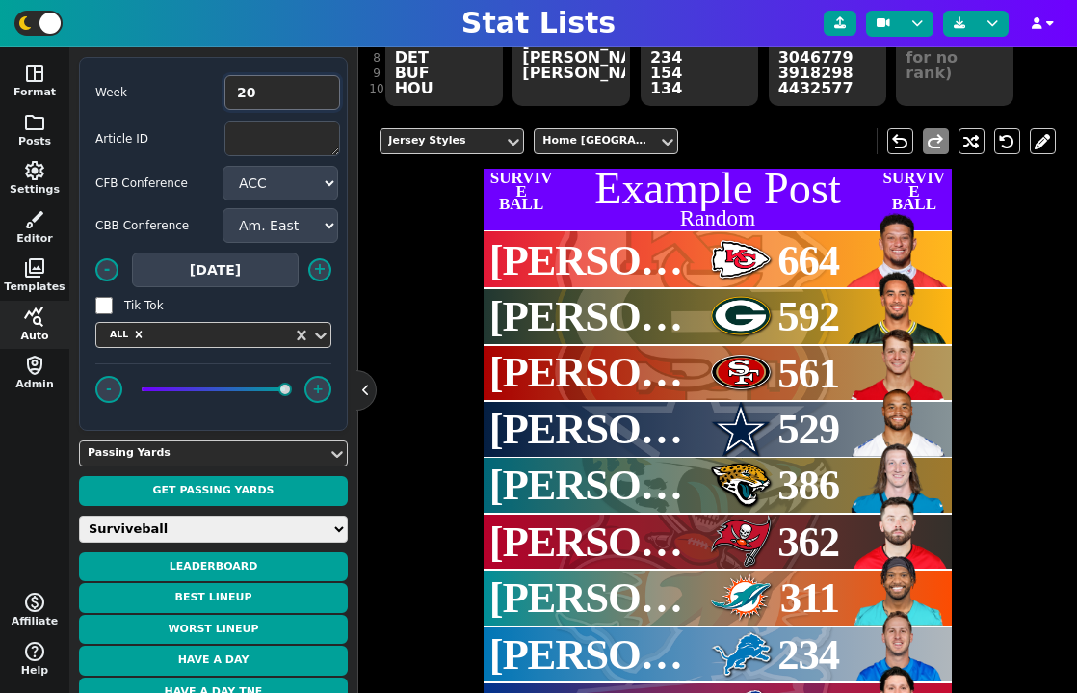
click at [318, 98] on input "20" at bounding box center [283, 92] width 116 height 35
click at [283, 92] on input "20" at bounding box center [283, 92] width 116 height 35
type input "1"
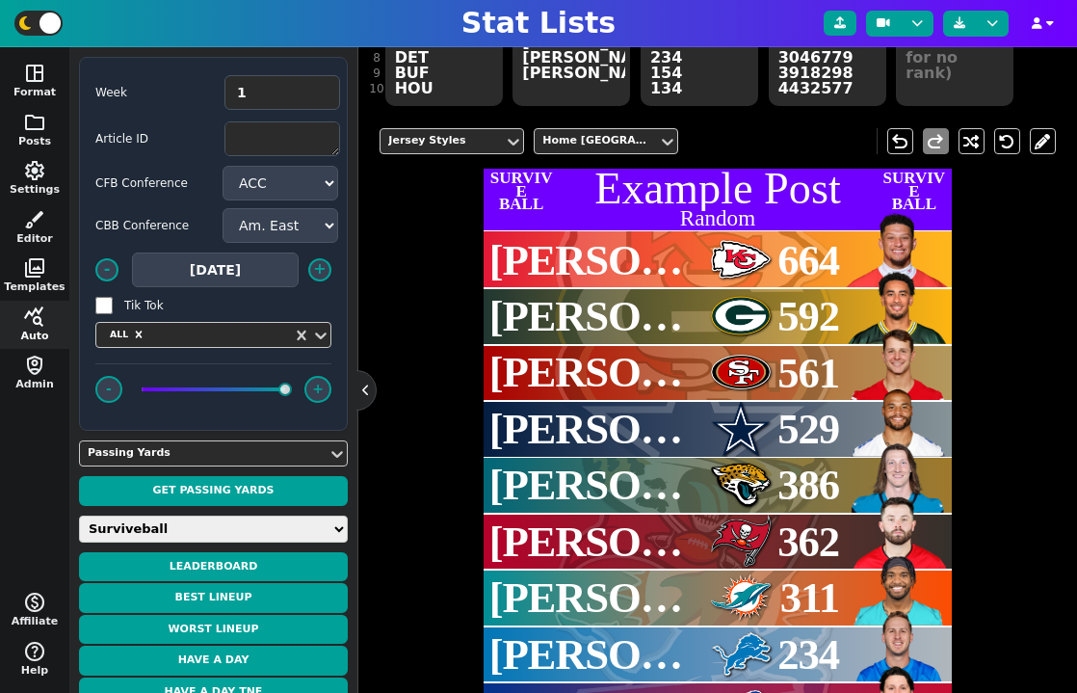
click at [162, 106] on span "Week 1" at bounding box center [213, 92] width 236 height 39
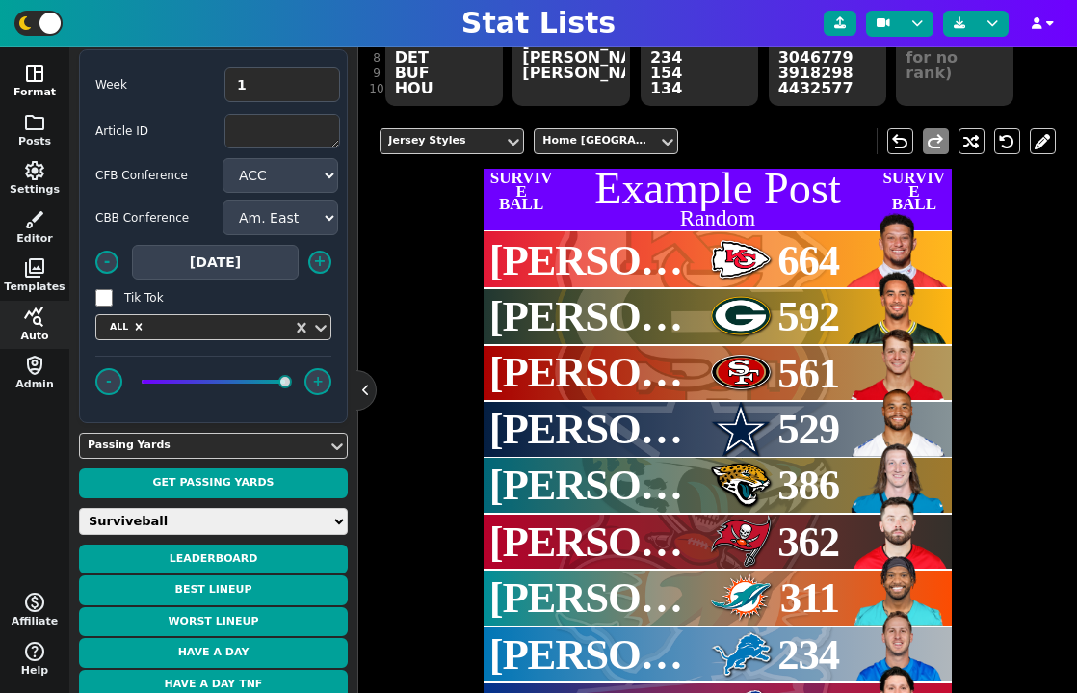
click at [32, 68] on span "space_dashboard" at bounding box center [34, 73] width 23 height 23
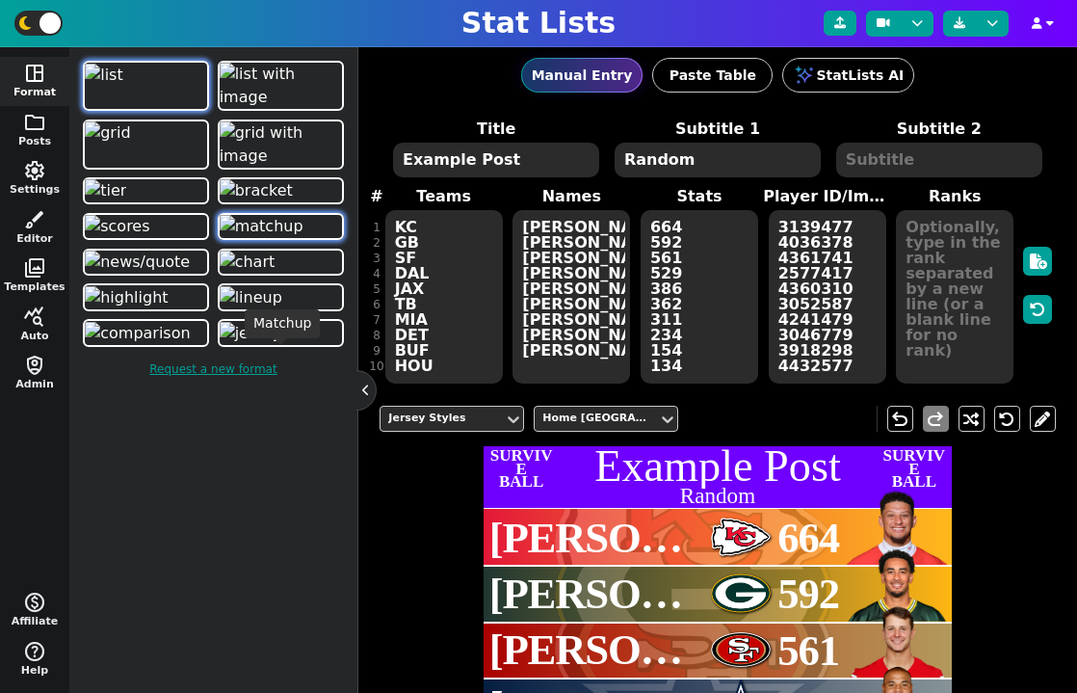
scroll to position [0, 0]
click at [30, 115] on span "folder" at bounding box center [34, 122] width 23 height 23
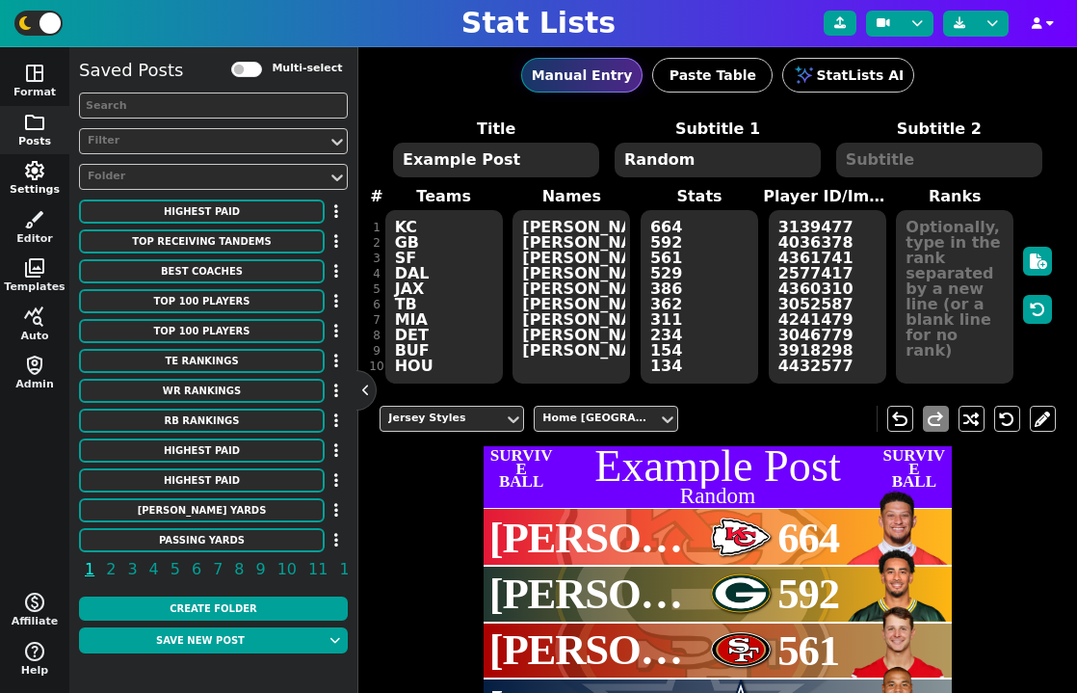
click at [40, 184] on button "settings Settings" at bounding box center [34, 178] width 69 height 49
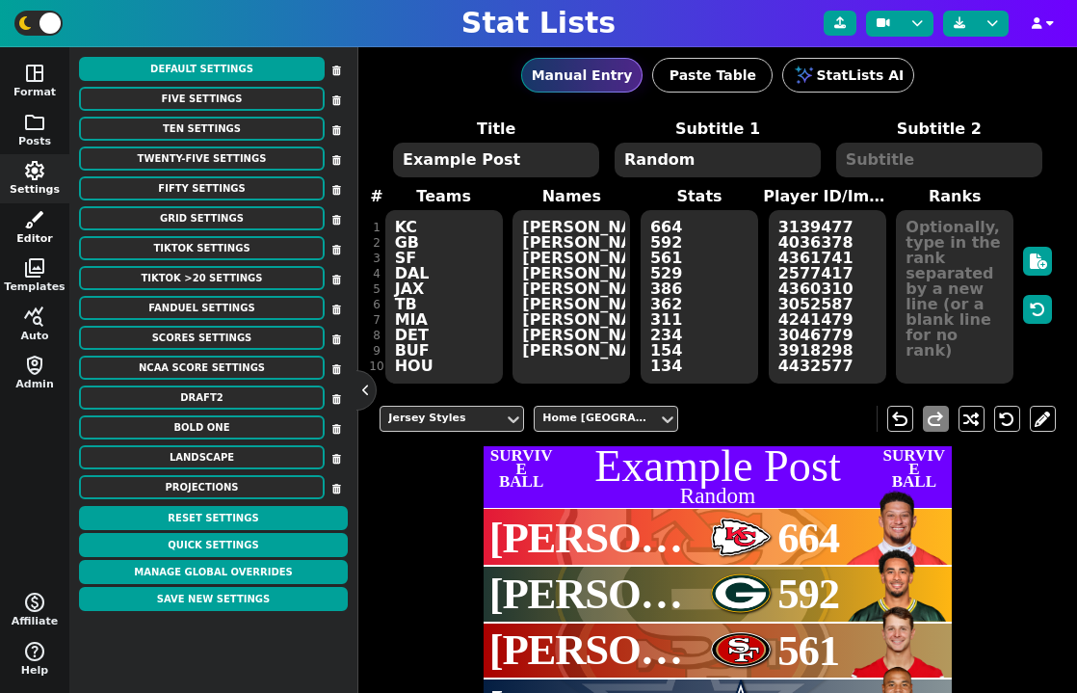
click at [39, 229] on span "brush" at bounding box center [34, 219] width 23 height 23
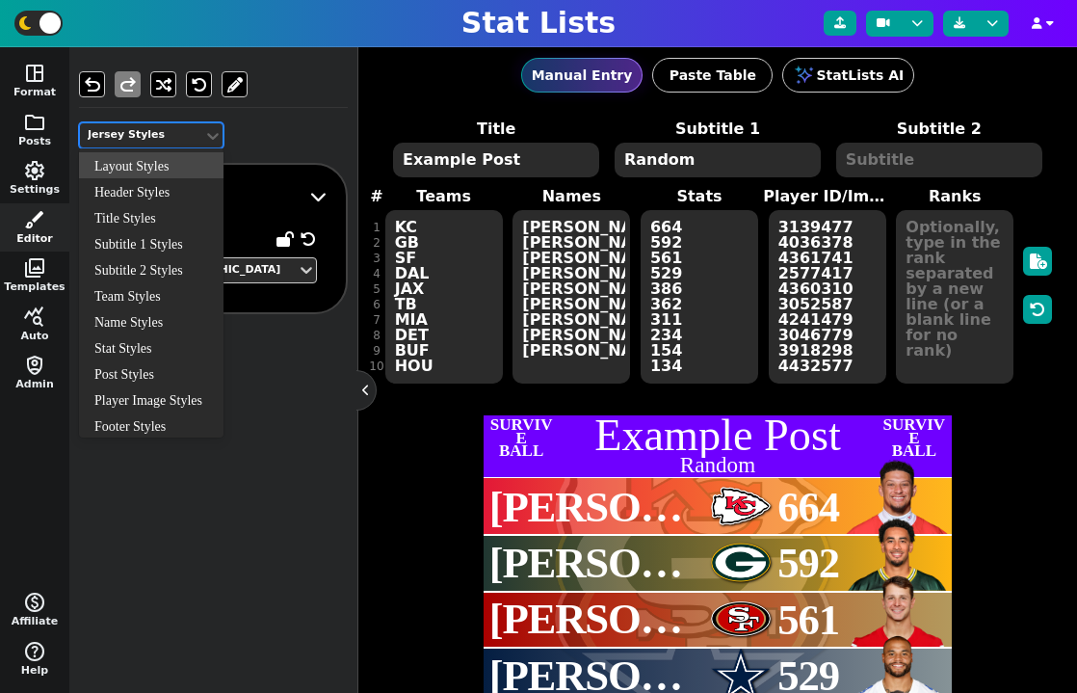
click at [154, 124] on div "Jersey Styles" at bounding box center [141, 135] width 123 height 26
click at [154, 197] on div "Header Styles" at bounding box center [151, 191] width 145 height 26
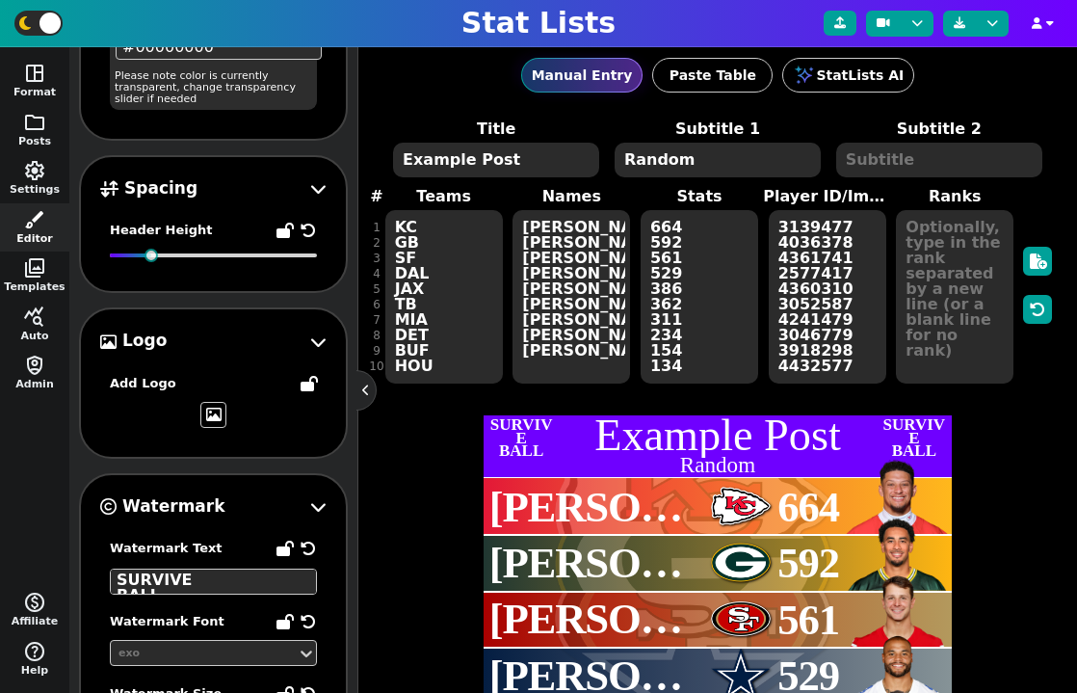
scroll to position [307, 0]
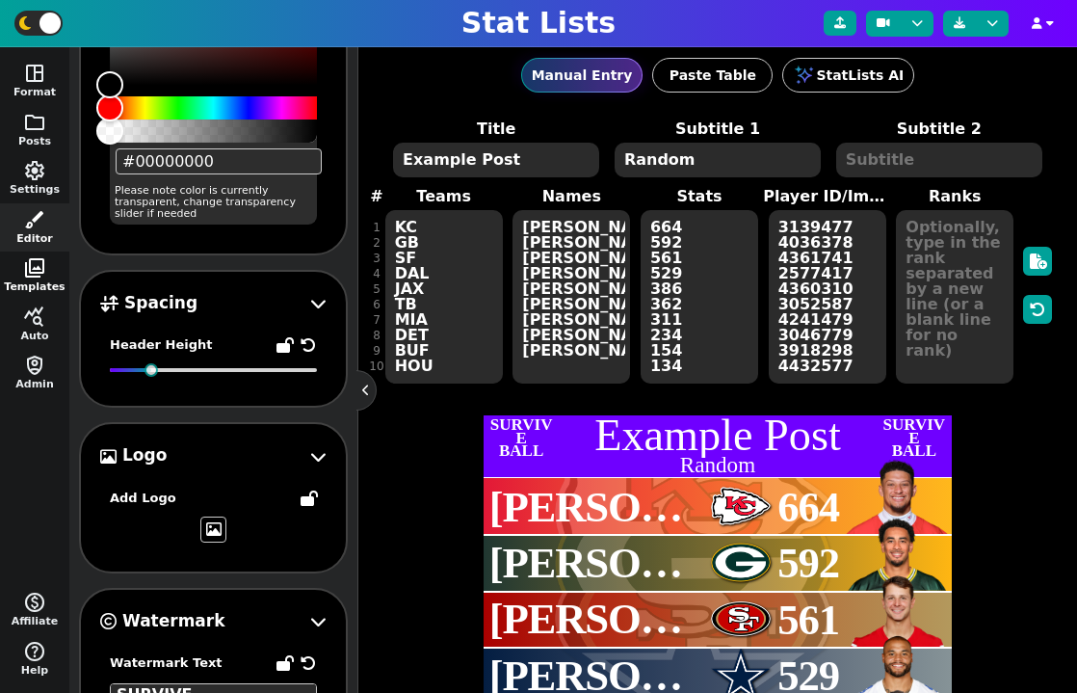
click at [40, 262] on span "photo_library" at bounding box center [34, 267] width 23 height 23
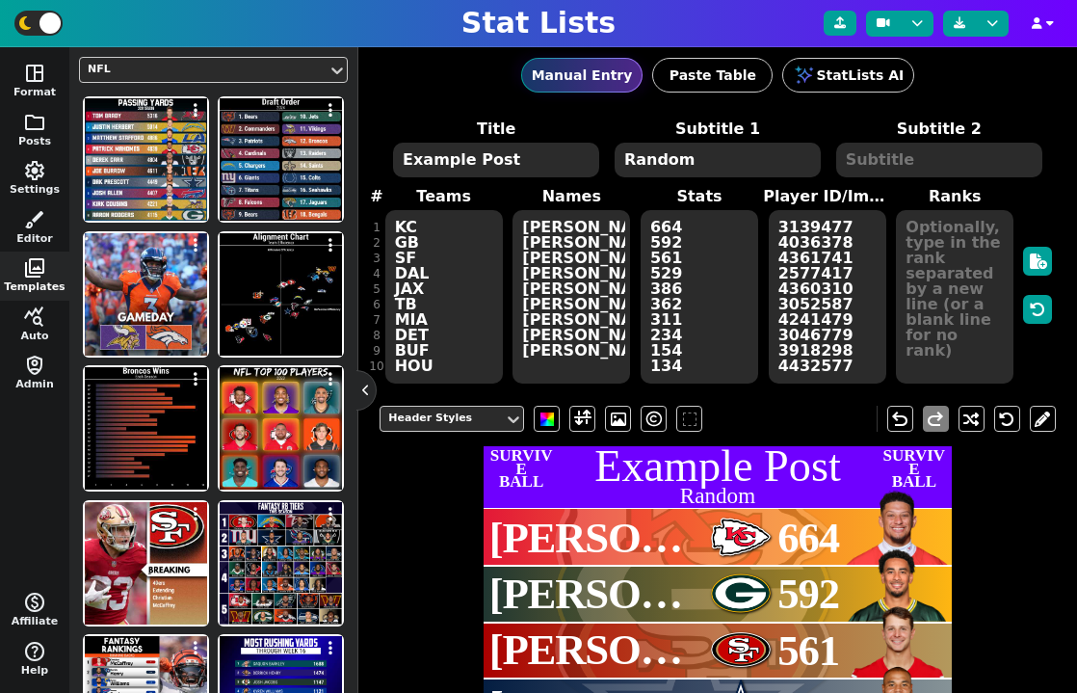
scroll to position [0, 0]
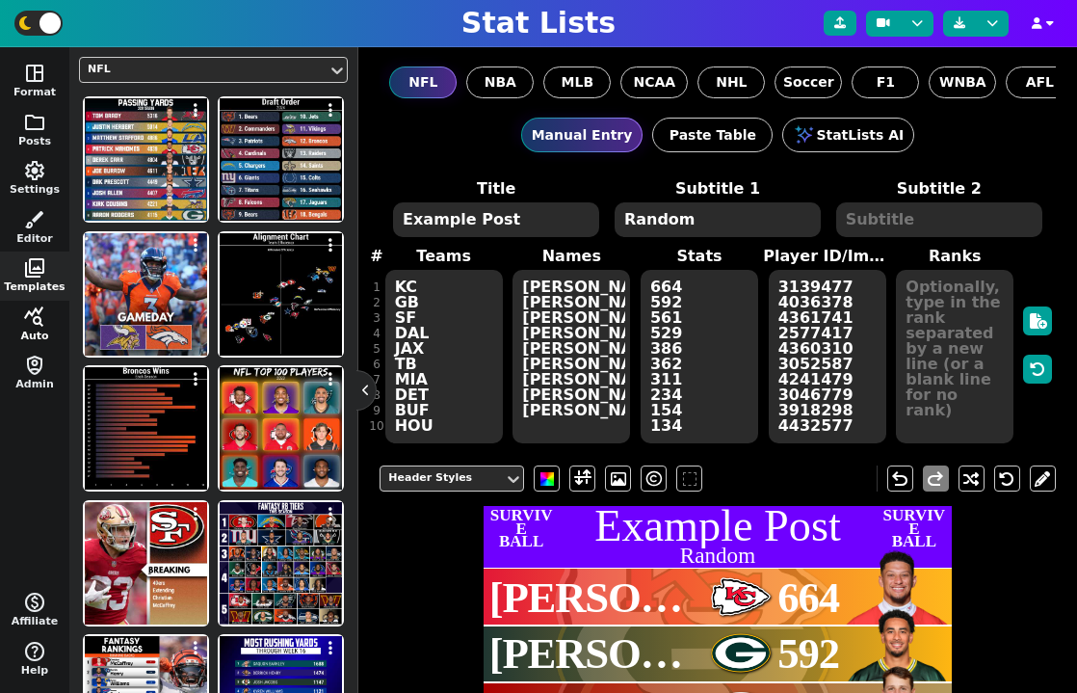
click at [26, 318] on span "query_stats" at bounding box center [34, 316] width 23 height 23
type textarea "CUSTOM*SURVIVE CUSTOM*SURVIVE CUSTOM*SURVIVE CUSTOM*SURVIVE CUSTOM*SURVIVE CUST…"
type textarea "greg3 tojorez [PERSON_NAME] ALPHA [PERSON_NAME] C50hager [PERSON_NAME]"
type textarea "0.0 0.0 0.0 0.0 0.0 0.0 0.0"
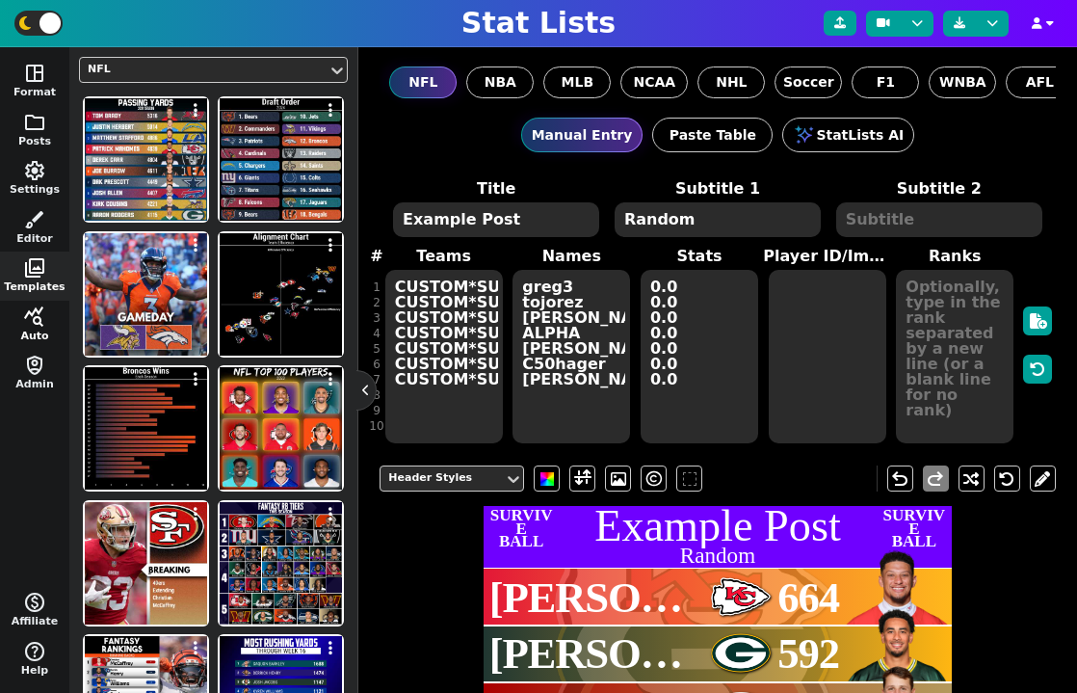
select select "1"
select select "surviveball"
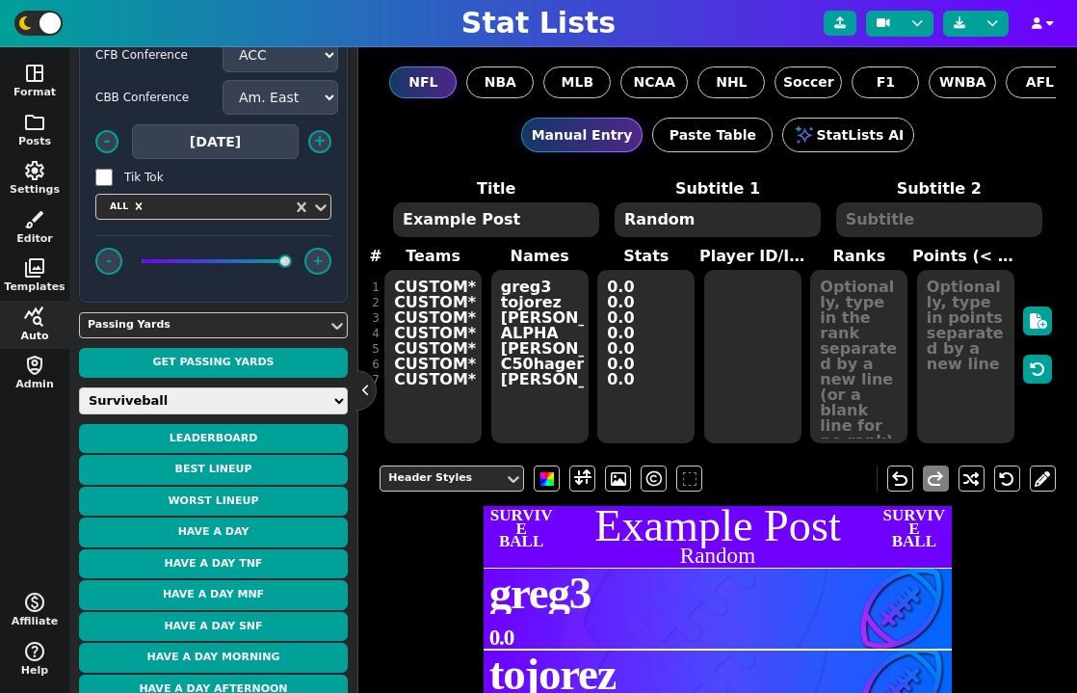
scroll to position [150, 0]
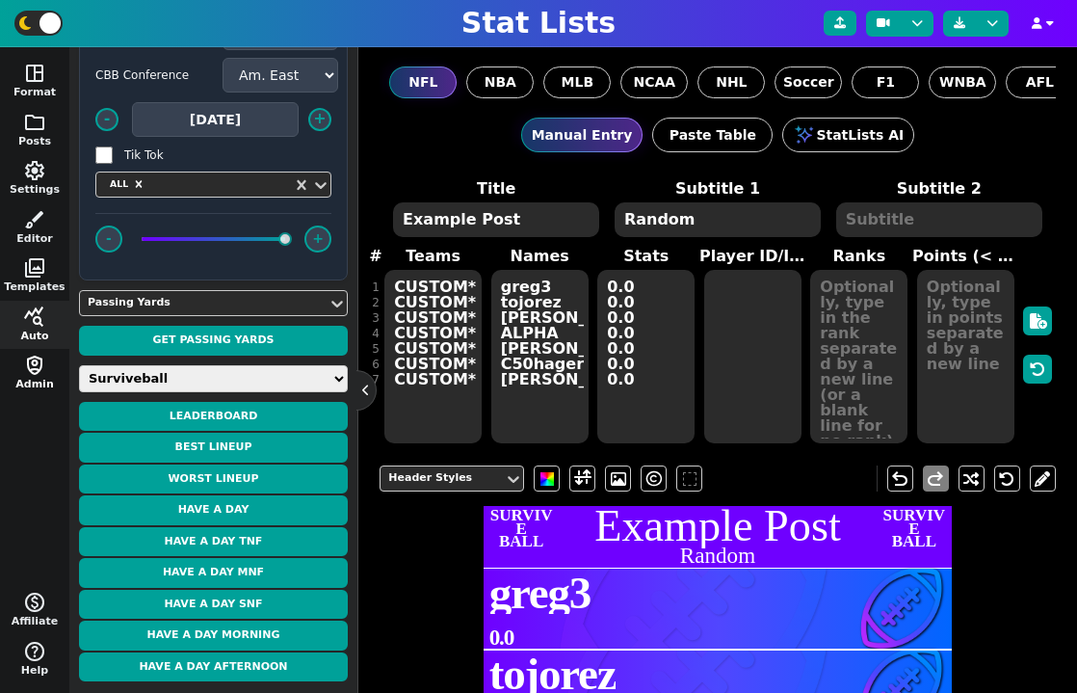
click at [43, 377] on button "shield_person Admin" at bounding box center [34, 373] width 69 height 49
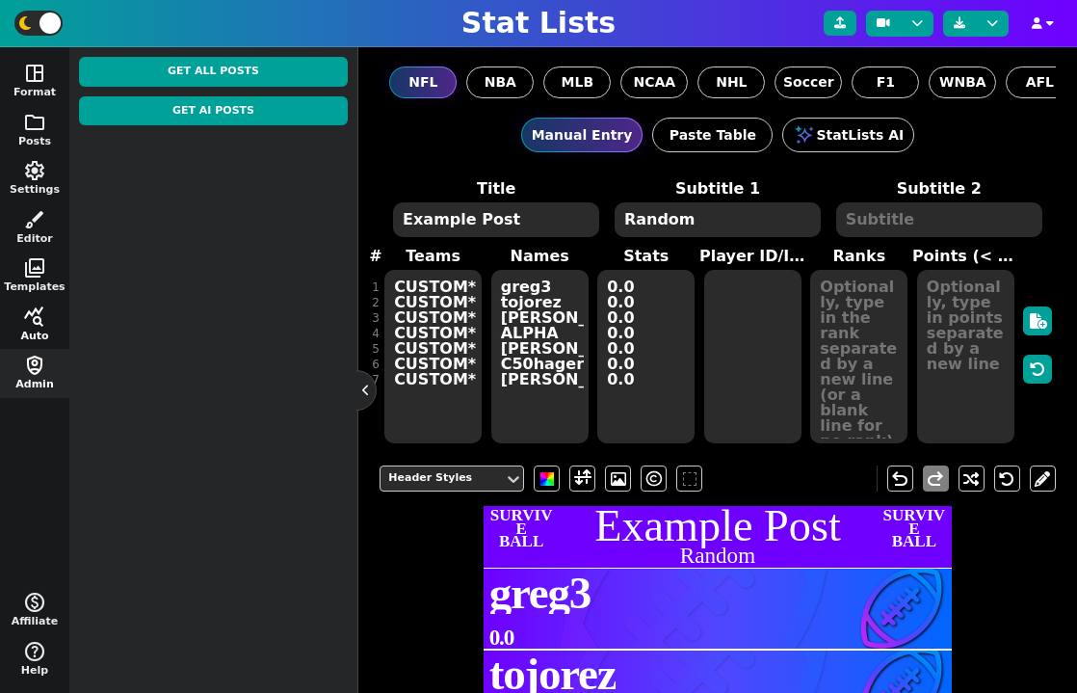
click at [27, 322] on span "query_stats" at bounding box center [34, 316] width 23 height 23
select select "1"
select select "surviveball"
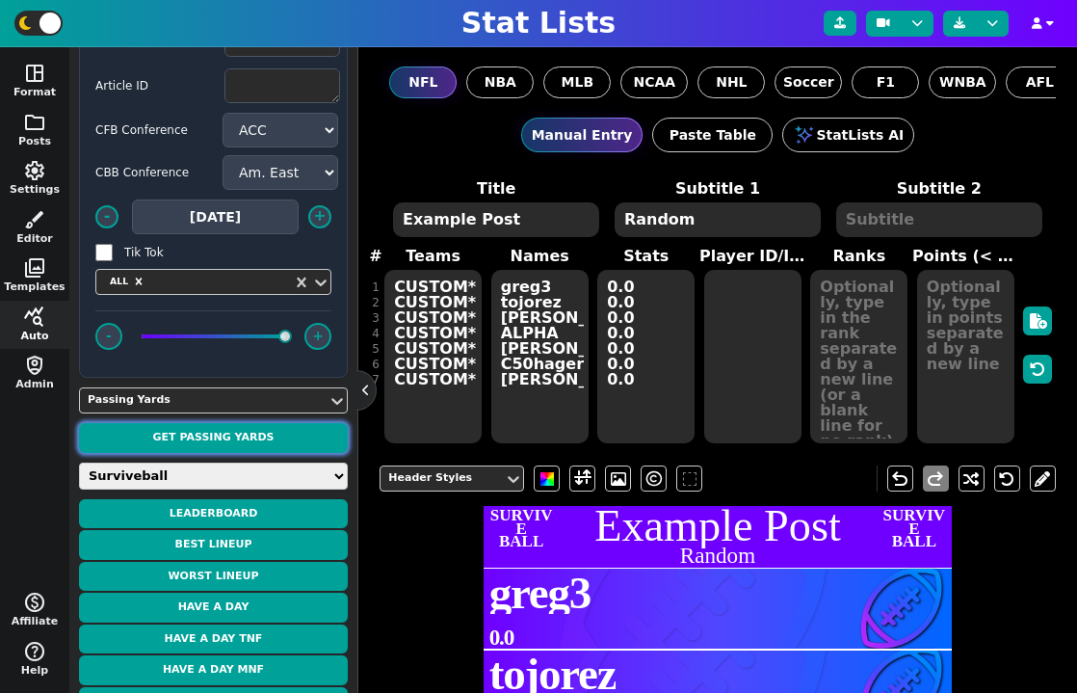
scroll to position [150, 0]
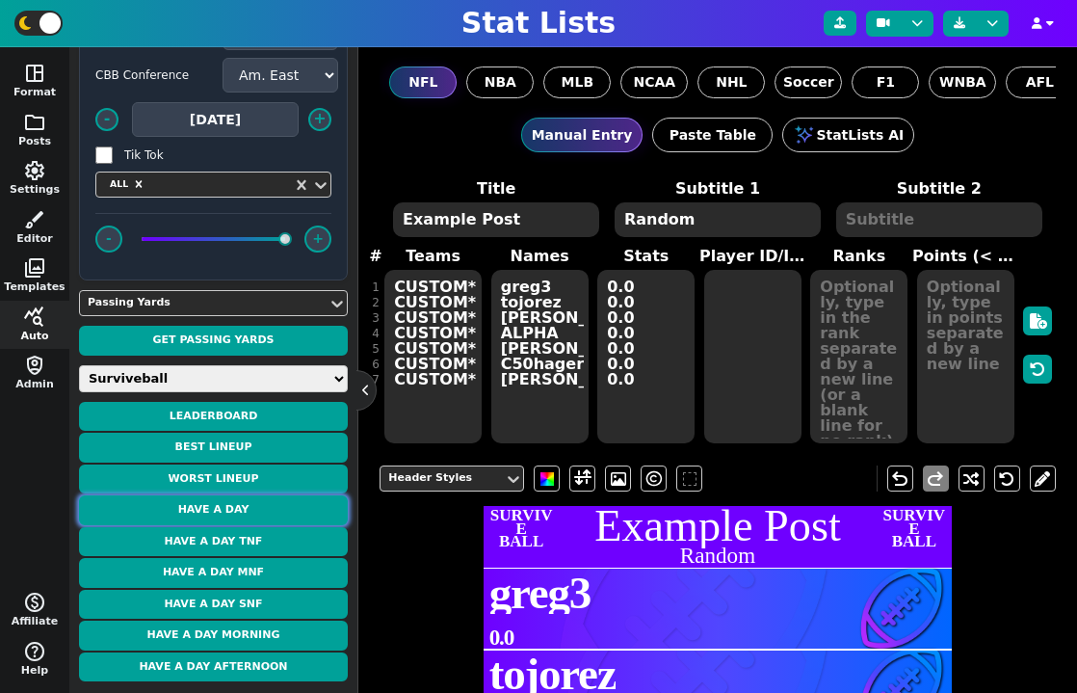
click at [223, 515] on button "Have a Day" at bounding box center [213, 510] width 269 height 30
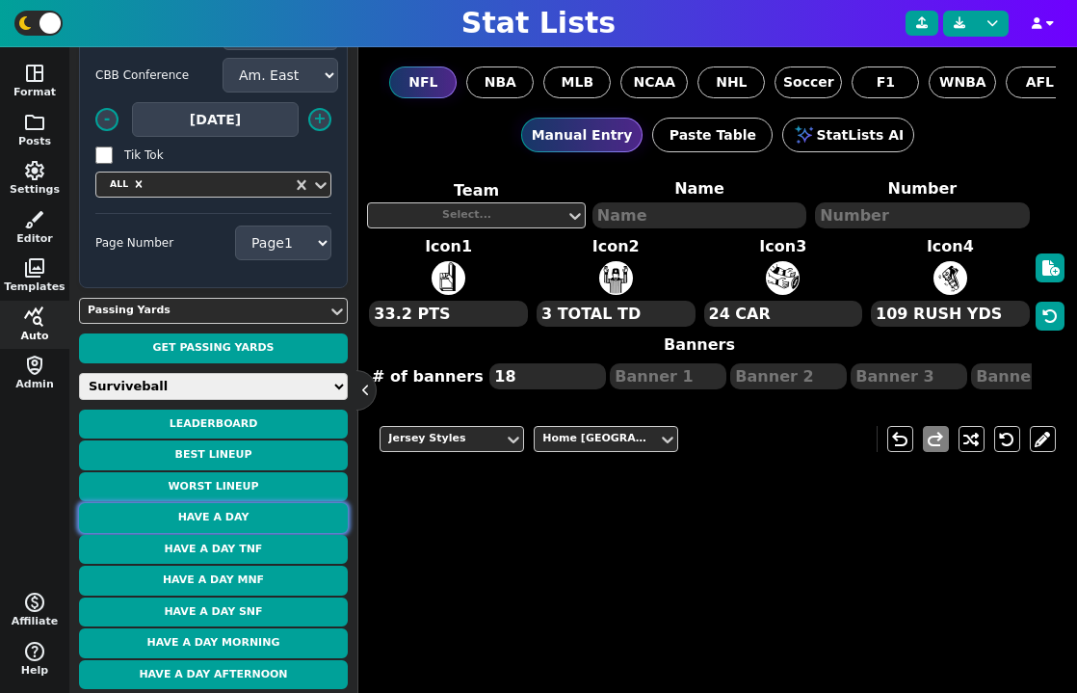
scroll to position [33, 0]
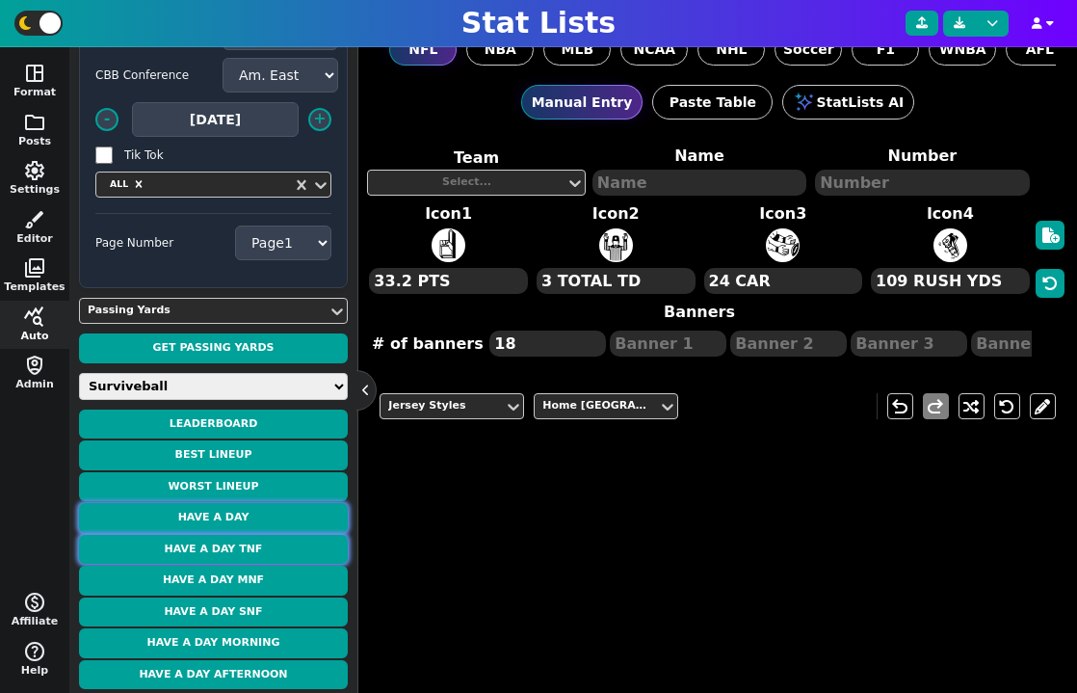
type textarea "[PERSON_NAME]"
type textarea "26"
type textarea "WK 1"
type textarea "WK 3"
type textarea "WK 9"
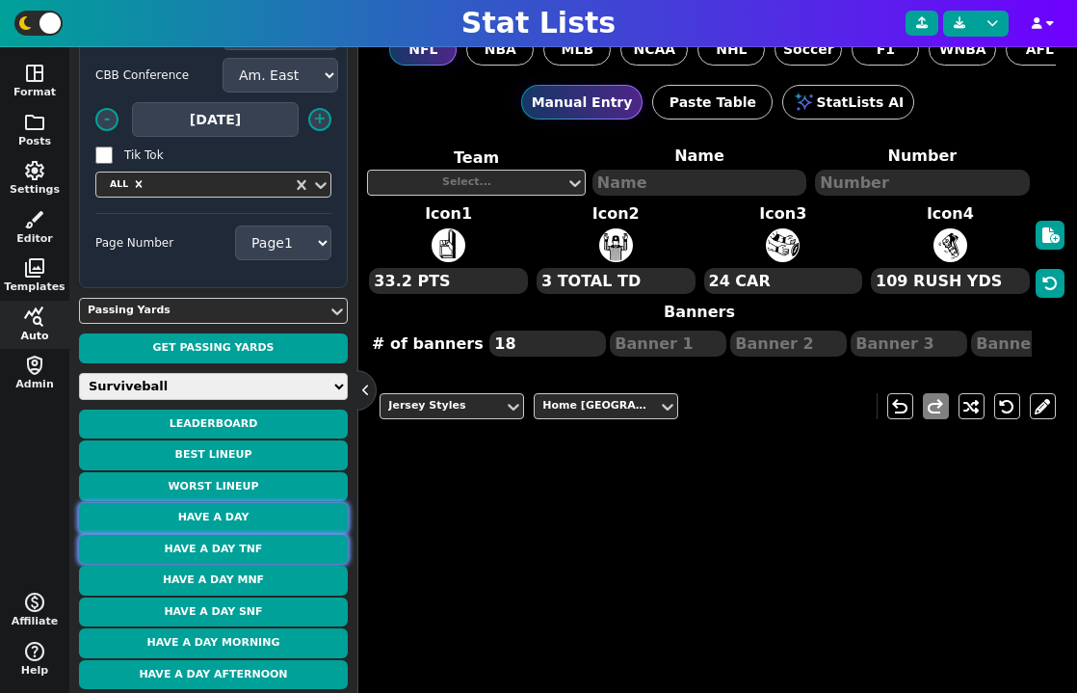
type textarea "WK 11"
type textarea "WK 12"
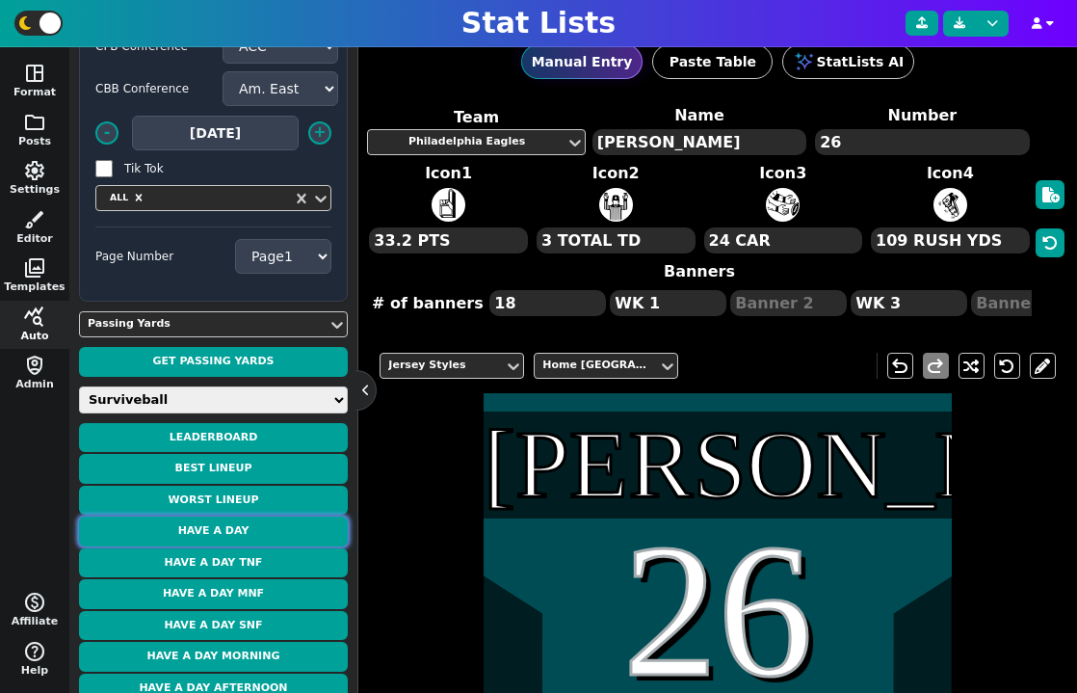
scroll to position [0, 0]
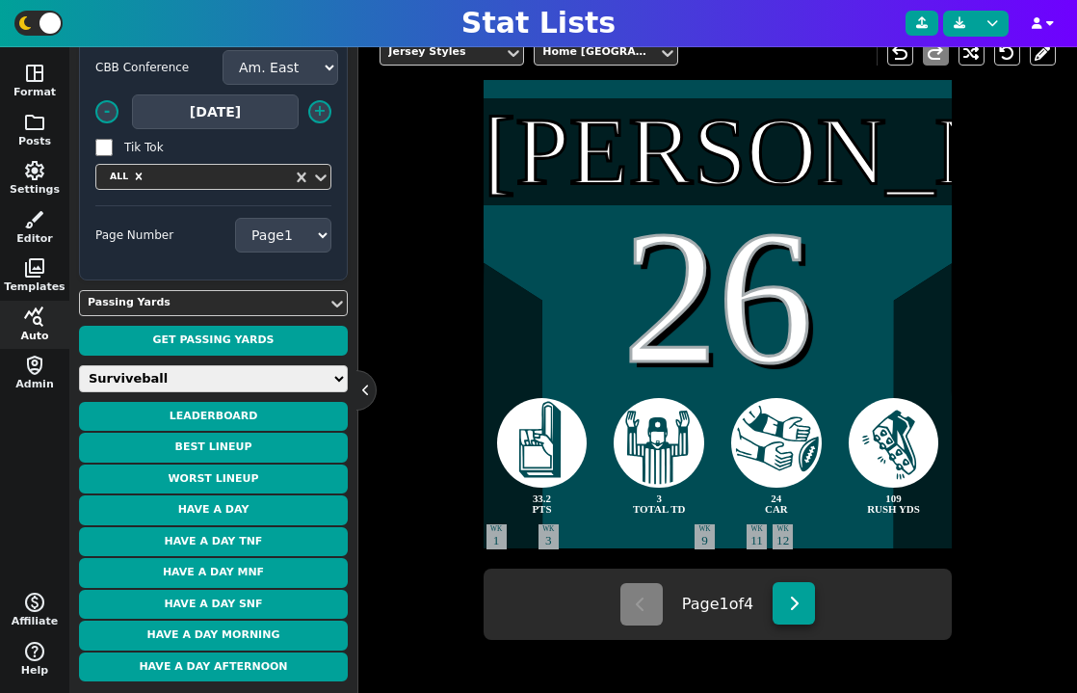
click at [796, 607] on icon at bounding box center [794, 603] width 11 height 15
type textarea "[PERSON_NAME]"
type textarea "11"
type textarea "33.1 PTS"
type textarea "138 REC YDS"
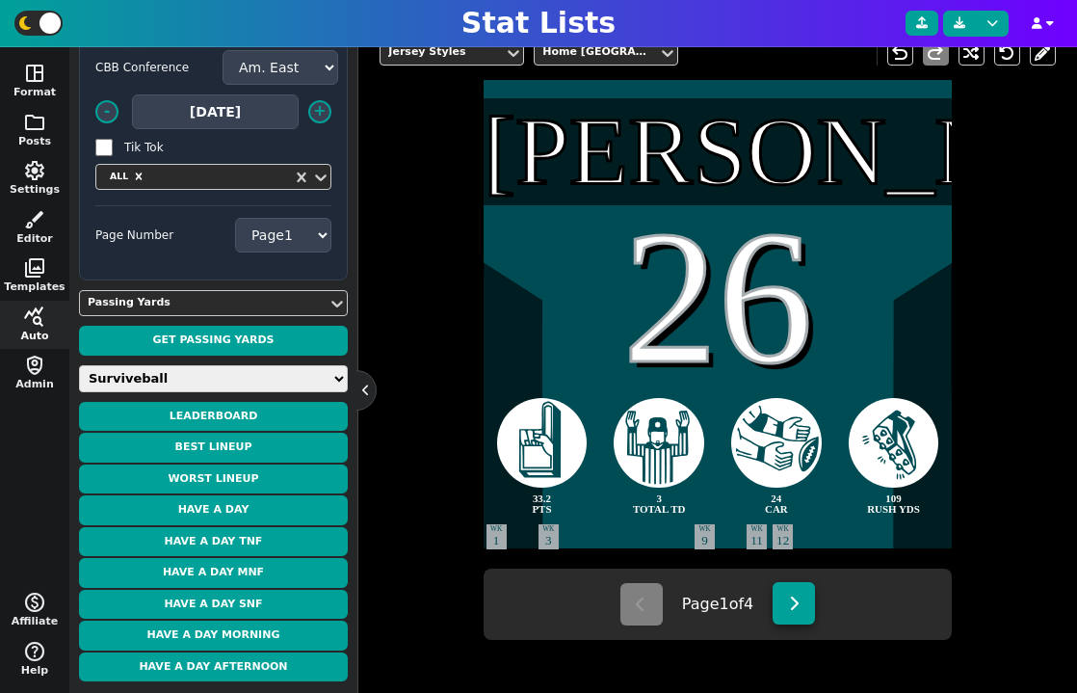
type textarea "2 TOTAL TD"
type textarea "4 REC"
select select "2"
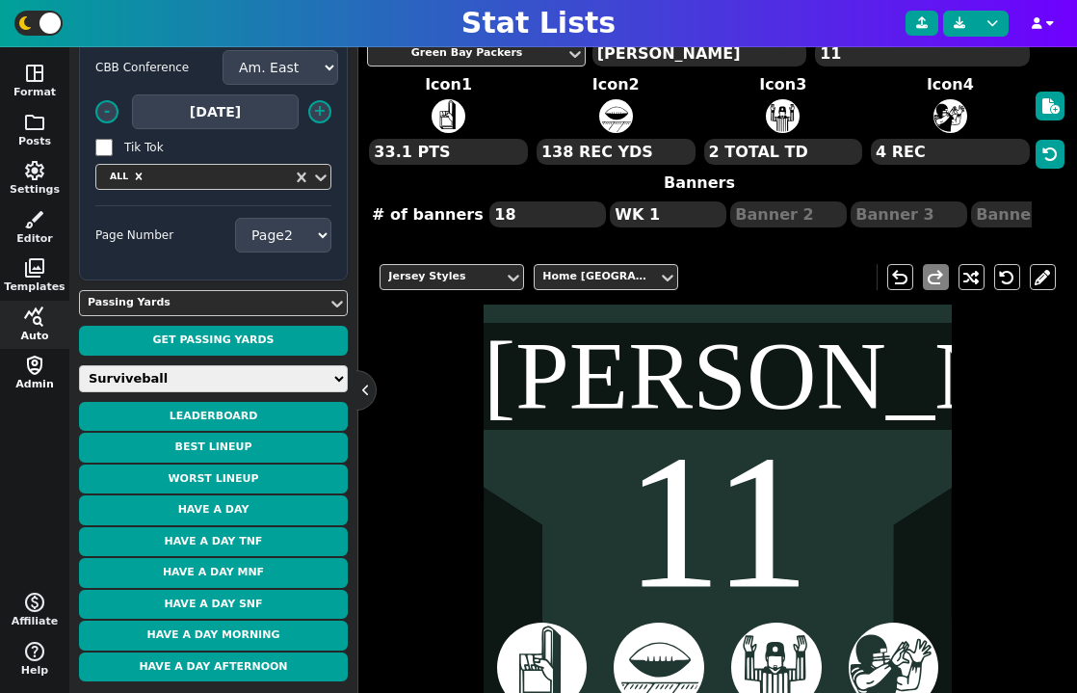
click at [33, 378] on button "shield_person Admin" at bounding box center [34, 373] width 69 height 49
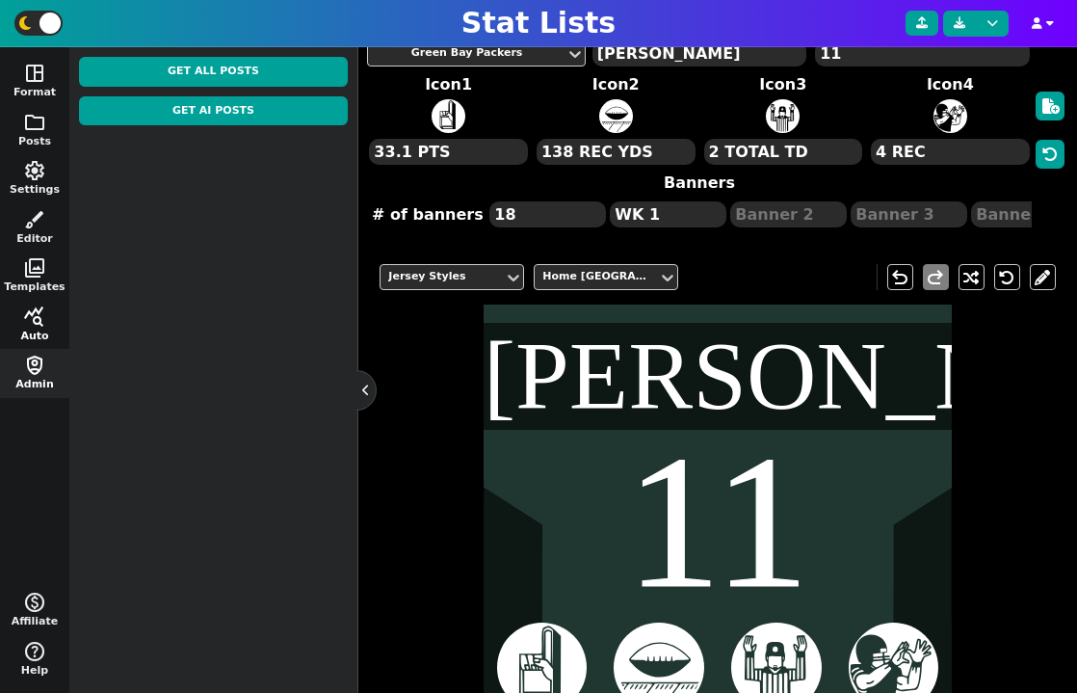
click at [34, 329] on button "query_stats Auto" at bounding box center [34, 325] width 69 height 49
select select "1"
select select "2"
select select "surviveball"
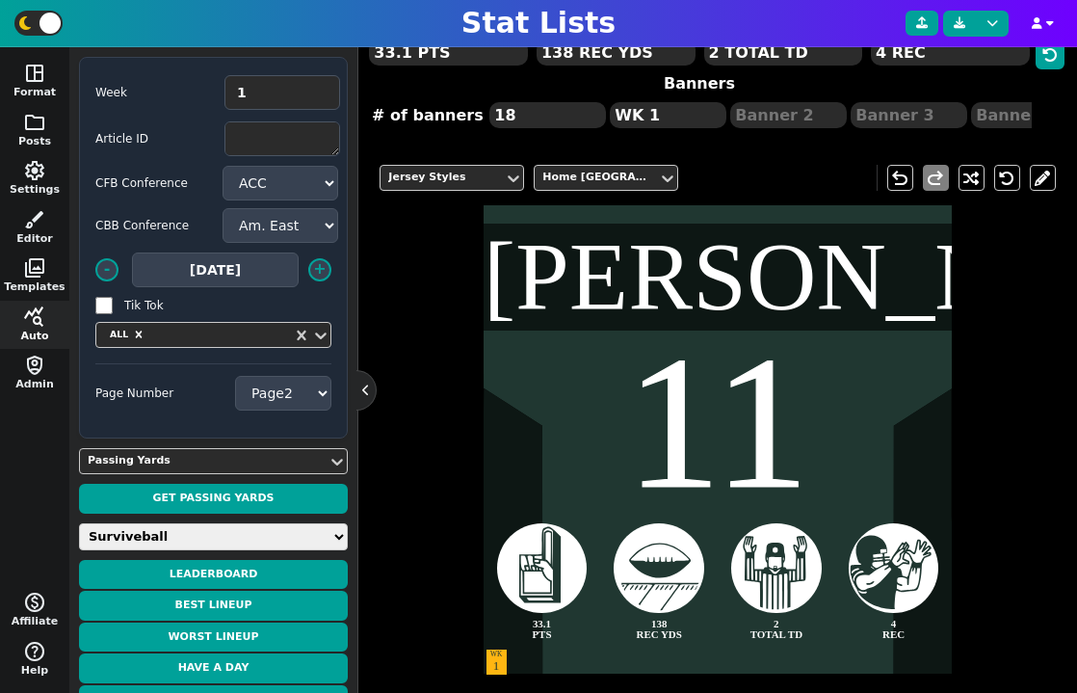
scroll to position [386, 0]
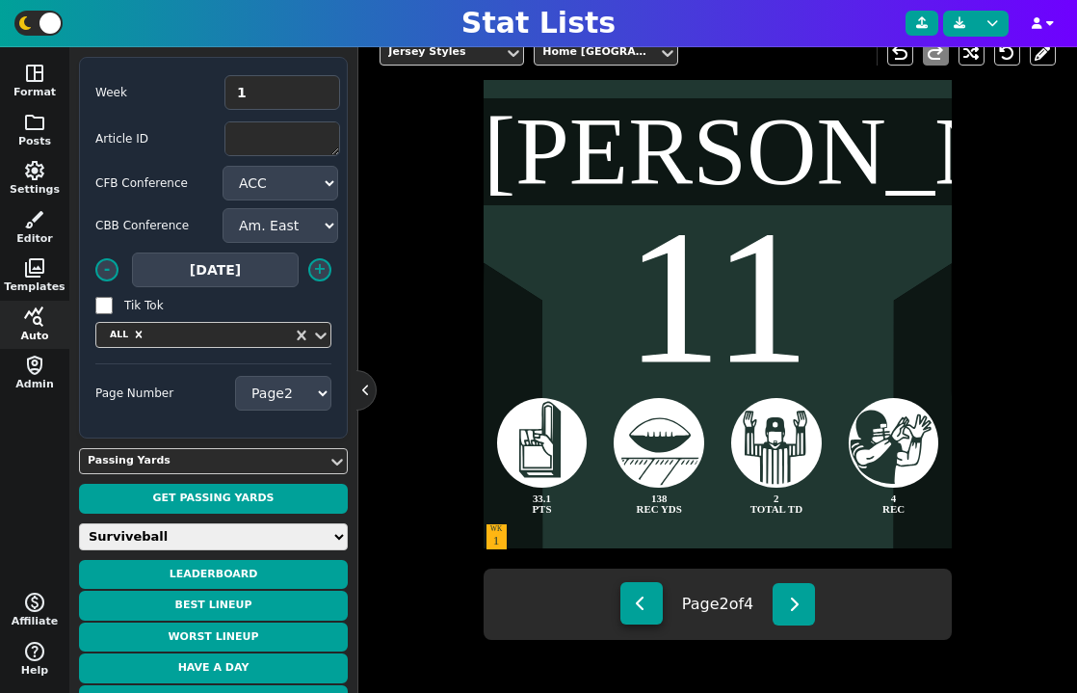
click at [636, 606] on icon at bounding box center [641, 603] width 11 height 15
type textarea "[PERSON_NAME]"
type textarea "26"
type textarea "33.2 PTS"
type textarea "3 TOTAL TD"
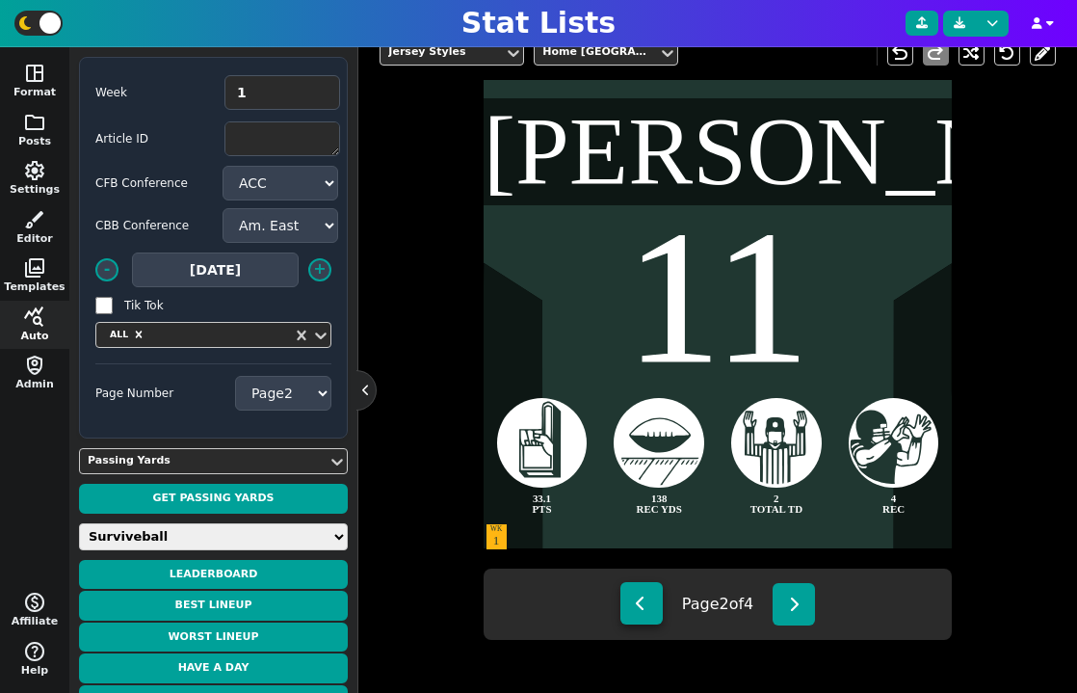
type textarea "24 CAR"
type textarea "109 RUSH YDS"
type textarea "WK 3"
type textarea "WK 9"
type textarea "WK 11"
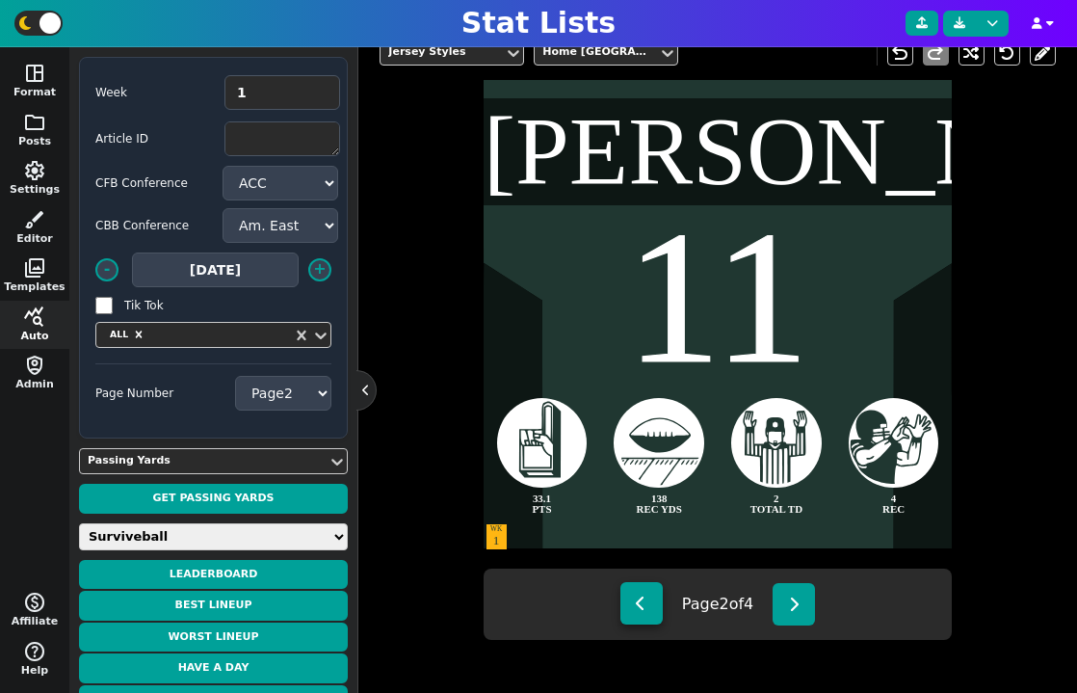
type textarea "WK 12"
select select "1"
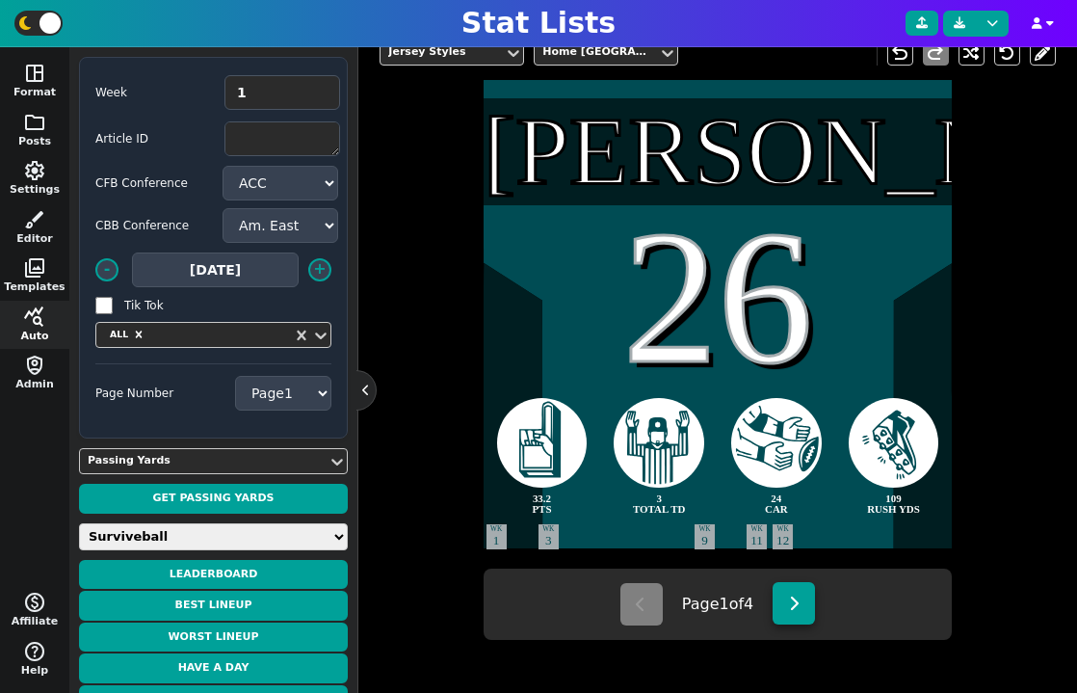
click at [810, 616] on button at bounding box center [794, 603] width 42 height 42
type textarea "[PERSON_NAME]"
type textarea "11"
type textarea "33.1 PTS"
type textarea "138 REC YDS"
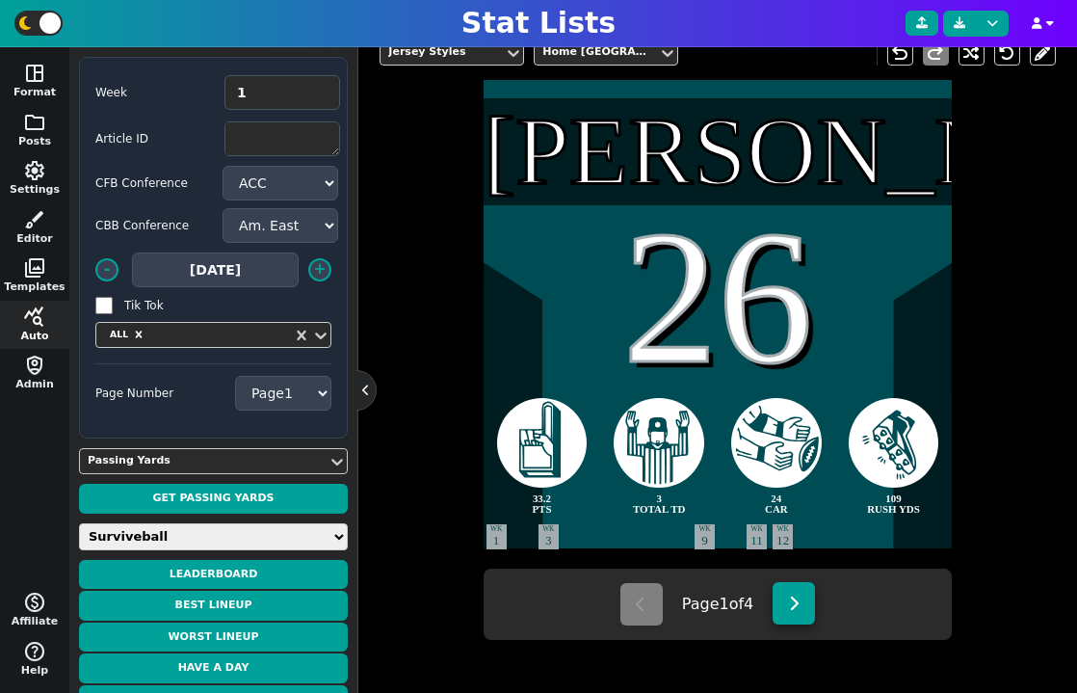
type textarea "2 TOTAL TD"
type textarea "4 REC"
select select "2"
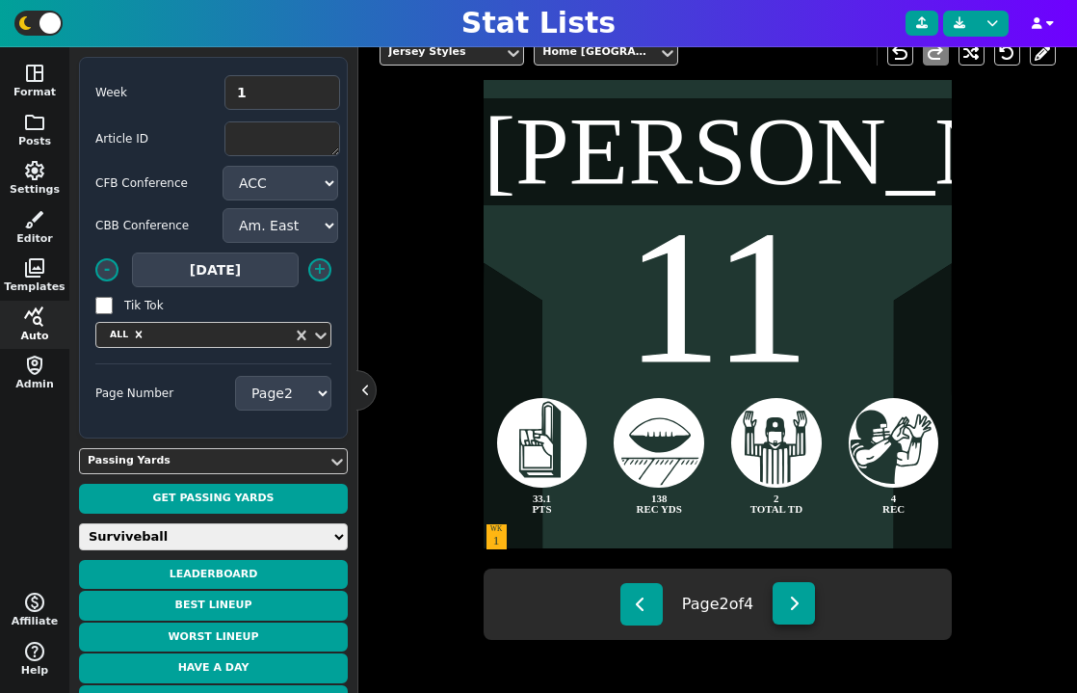
click at [810, 616] on button at bounding box center [794, 603] width 42 height 42
type textarea "[PERSON_NAME]"
type textarea "10"
type textarea "32.0 PTS"
type textarea "14 REC"
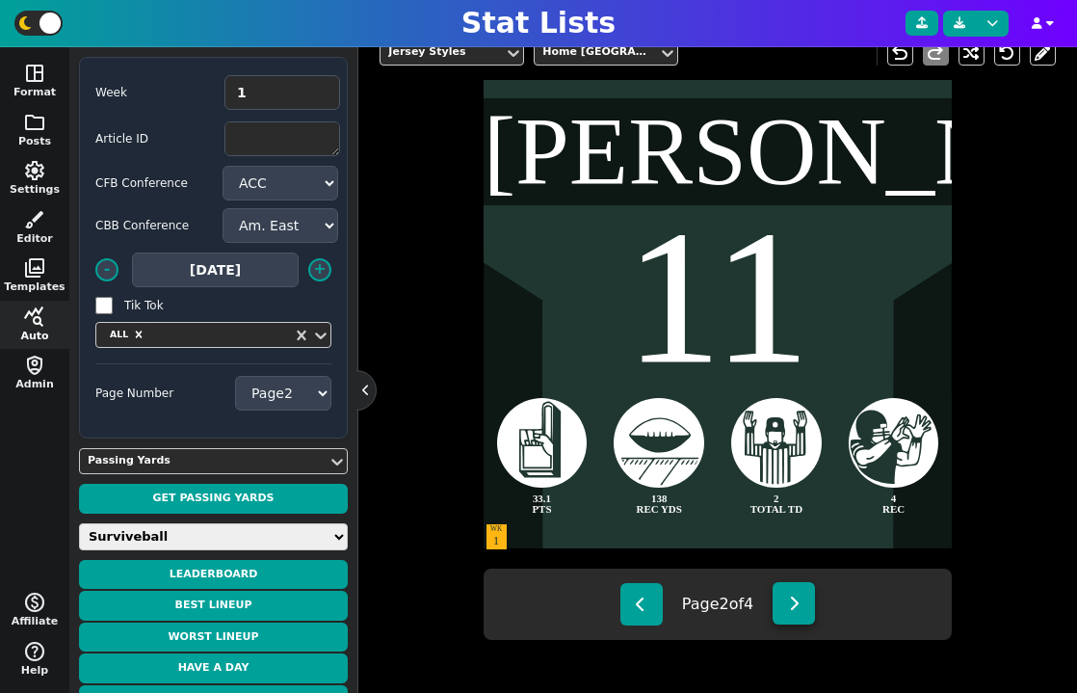
type textarea "110 REC YDS"
type textarea "1 REC TD"
select select "3"
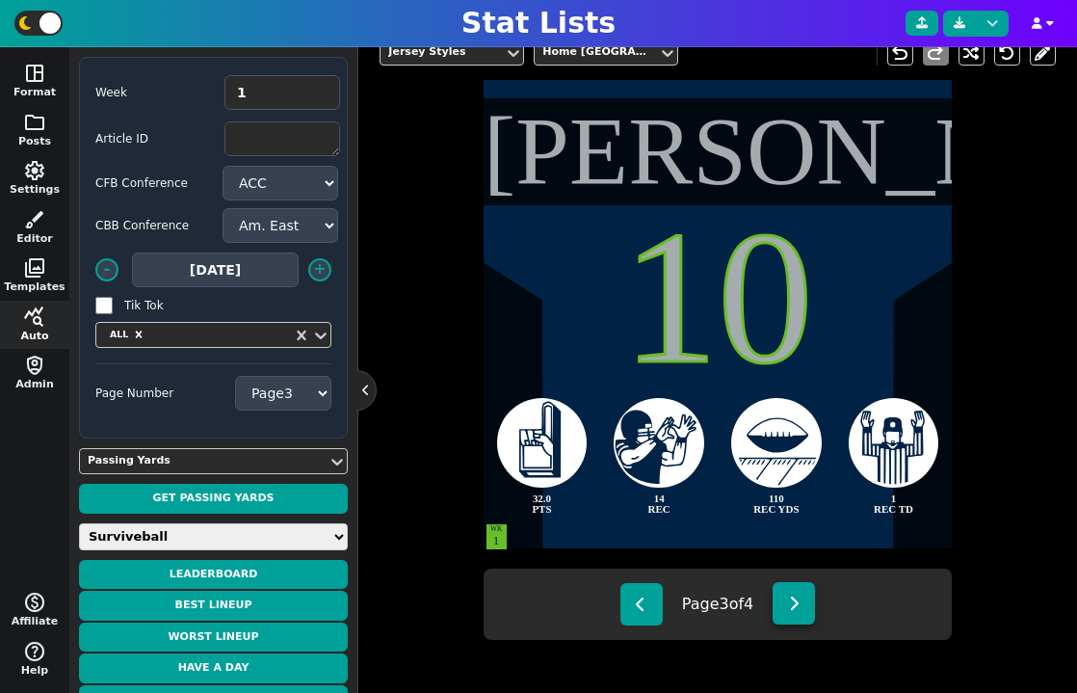
click at [810, 616] on button at bounding box center [794, 603] width 42 height 42
type textarea "[PERSON_NAME]"
type textarea "17"
type textarea "31.2 PTS"
type textarea "2 RUSH TD"
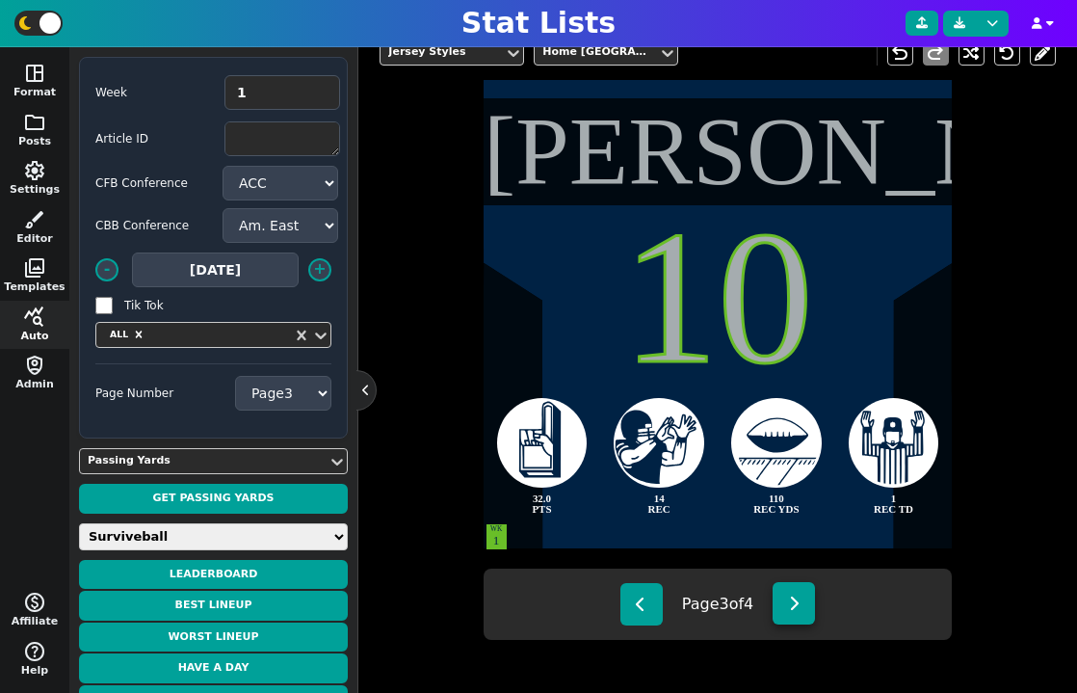
type textarea "2 PASS TD"
type textarea "232 PASS YDS"
type textarea "WK 3"
type textarea "WK 14"
type textarea "WK 15"
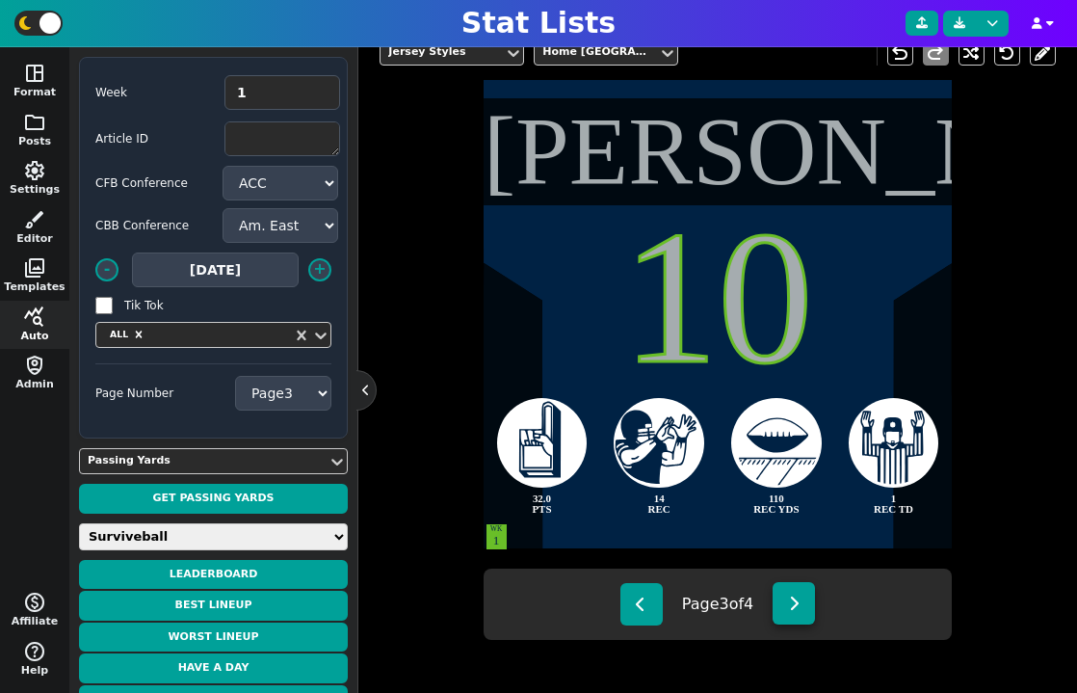
select select "4"
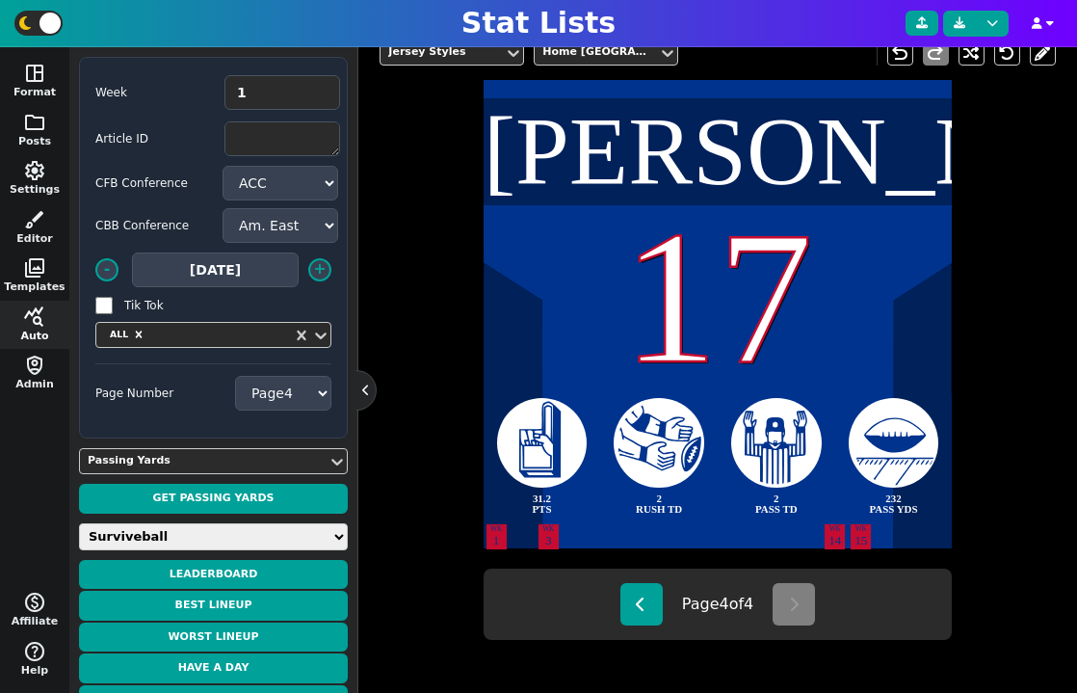
click at [668, 609] on div "Page 4 of 4" at bounding box center [718, 604] width 469 height 71
click at [636, 605] on icon at bounding box center [641, 603] width 11 height 15
type textarea "[PERSON_NAME]"
type textarea "10"
type textarea "32.0 PTS"
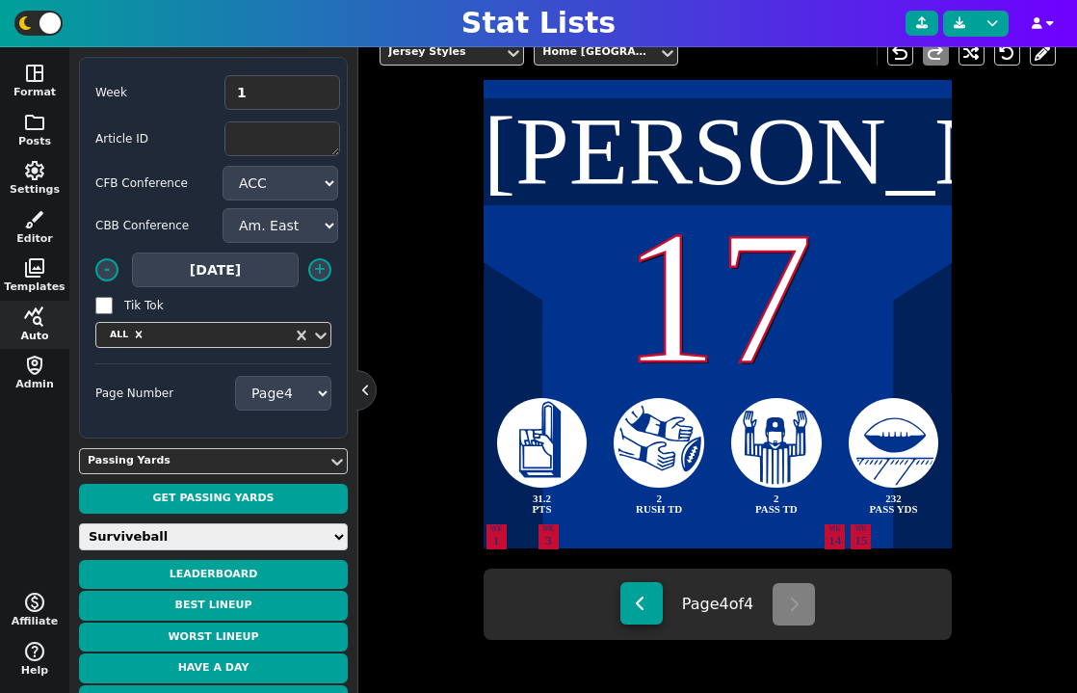
type textarea "14 REC"
type textarea "110 REC YDS"
type textarea "1 REC TD"
select select "3"
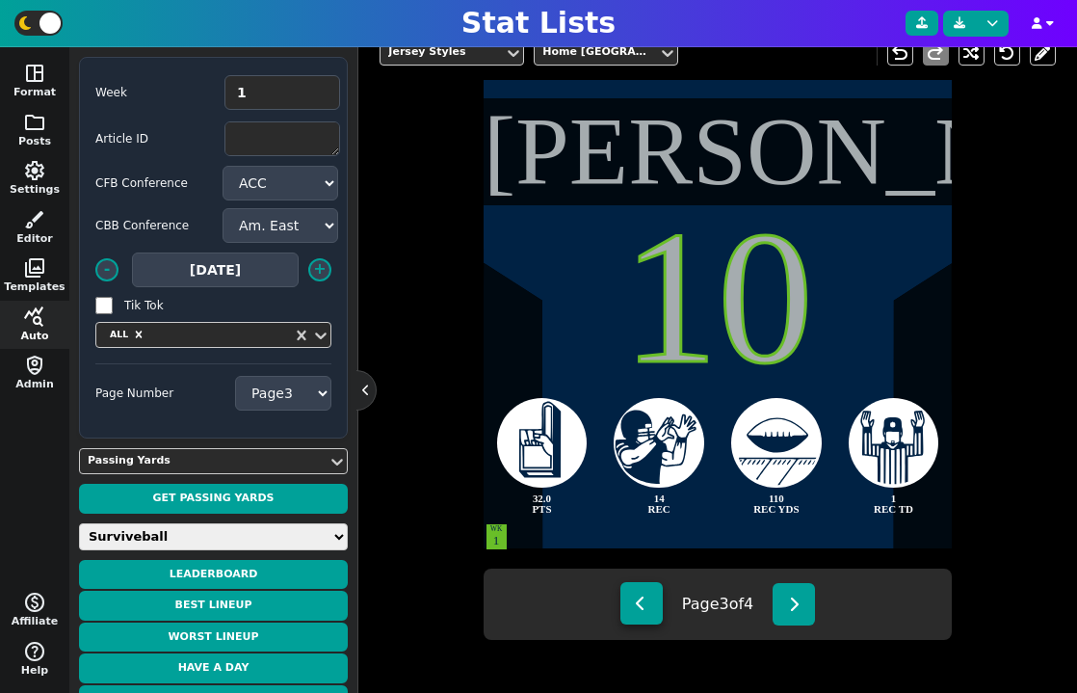
click at [636, 605] on icon at bounding box center [641, 603] width 11 height 15
type textarea "[PERSON_NAME]"
type textarea "11"
type textarea "33.1 PTS"
type textarea "138 REC YDS"
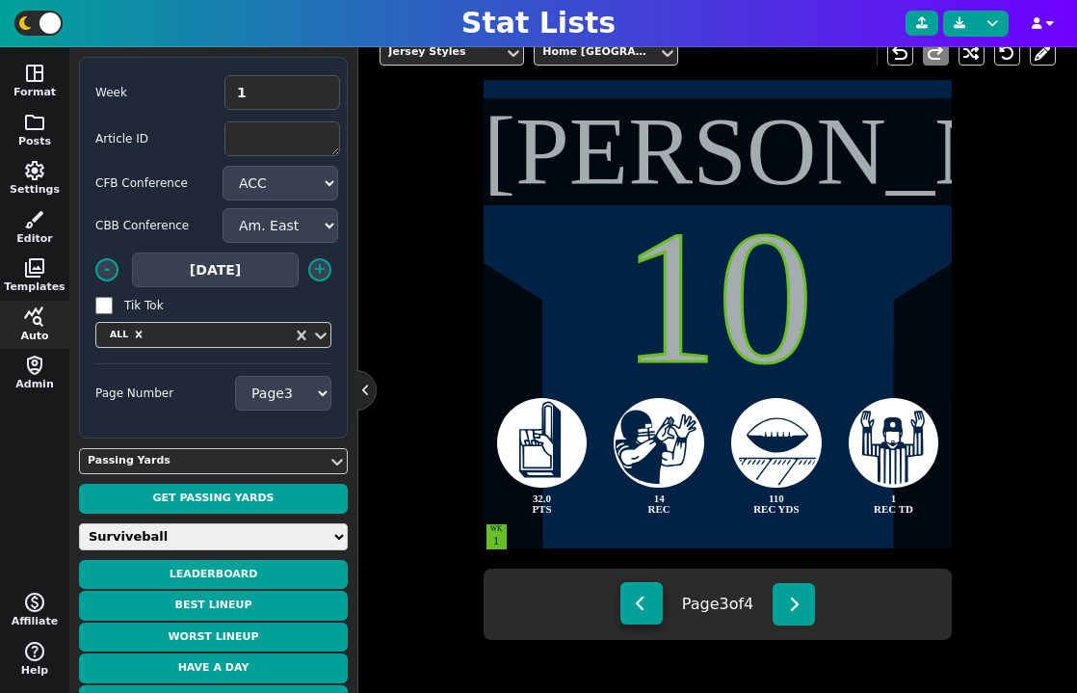
type textarea "2 TOTAL TD"
type textarea "4 REC"
select select "2"
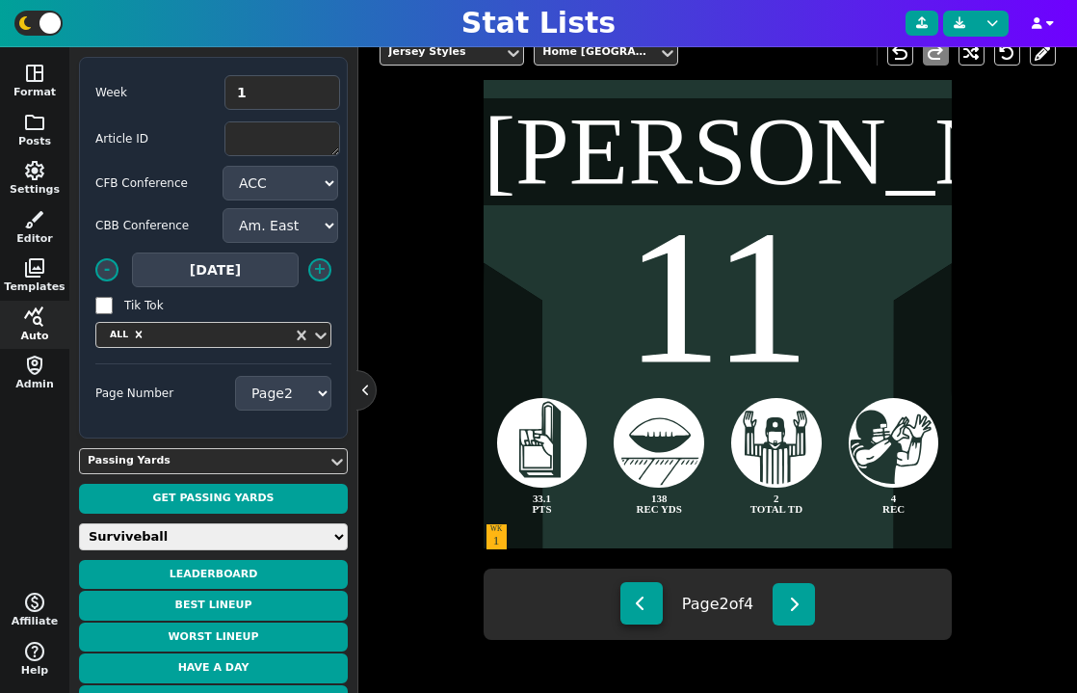
click at [636, 605] on icon at bounding box center [641, 603] width 11 height 15
type textarea "[PERSON_NAME]"
type textarea "26"
type textarea "33.2 PTS"
type textarea "3 TOTAL TD"
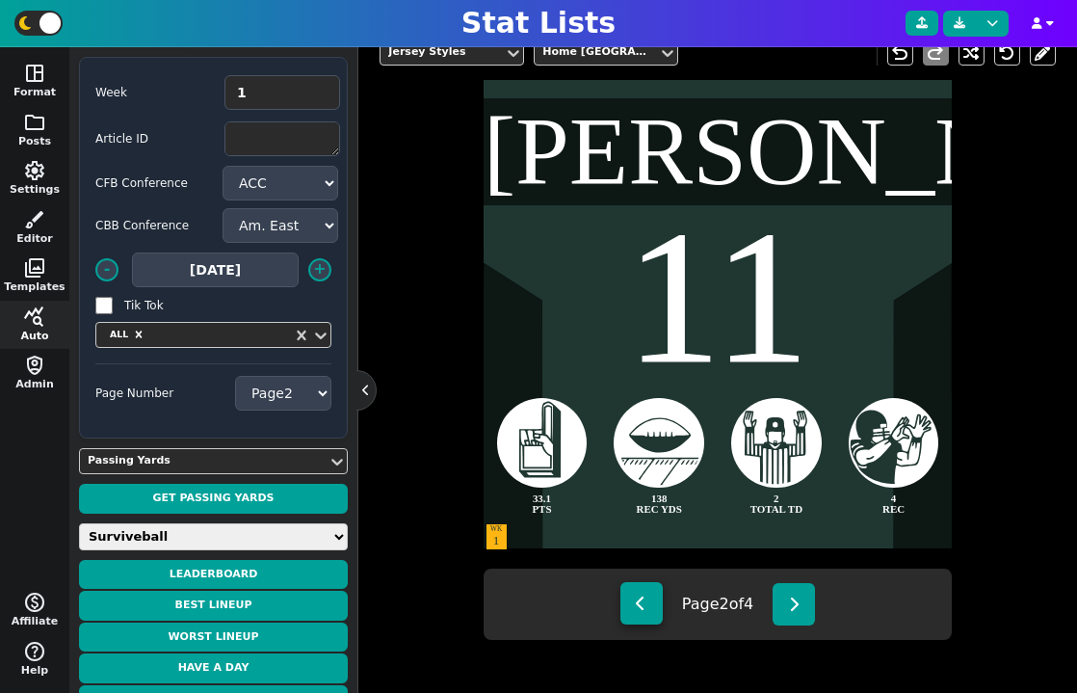
type textarea "24 CAR"
type textarea "109 RUSH YDS"
type textarea "WK 3"
type textarea "WK 9"
type textarea "WK 11"
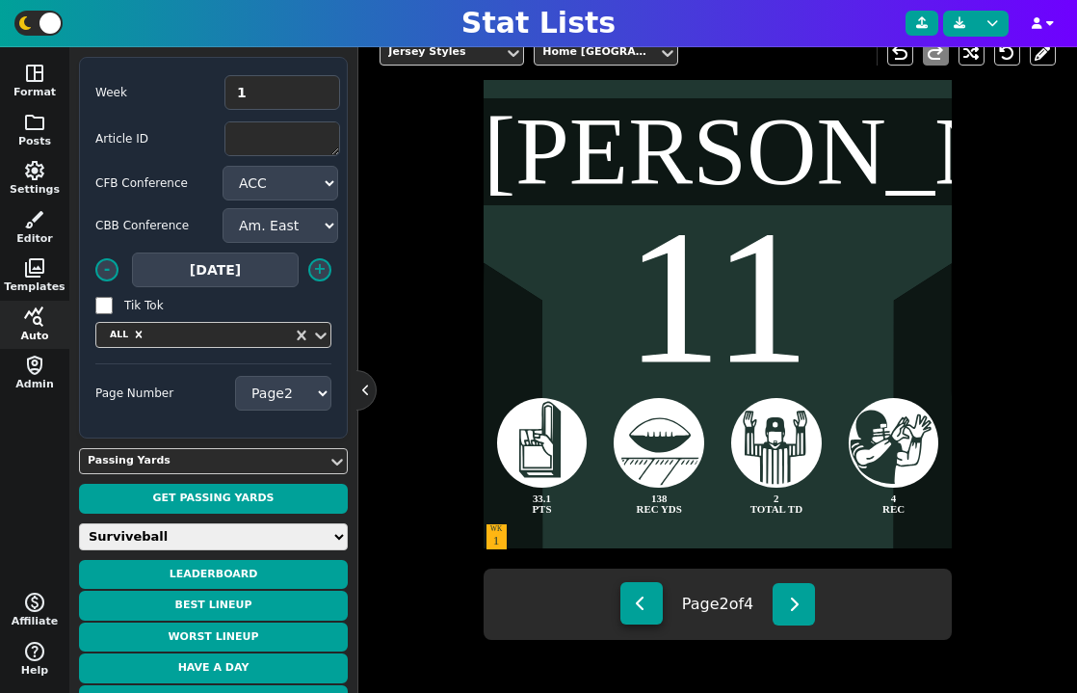
type textarea "WK 12"
select select "1"
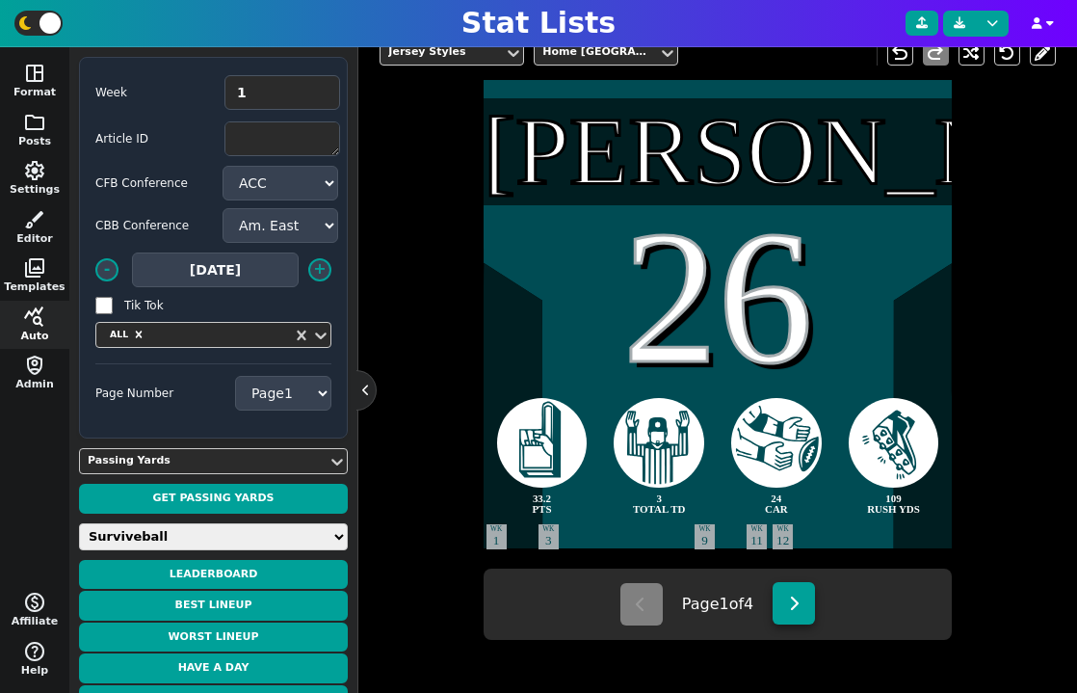
click at [799, 606] on icon at bounding box center [794, 603] width 11 height 15
type textarea "[PERSON_NAME]"
type textarea "11"
type textarea "33.1 PTS"
type textarea "138 REC YDS"
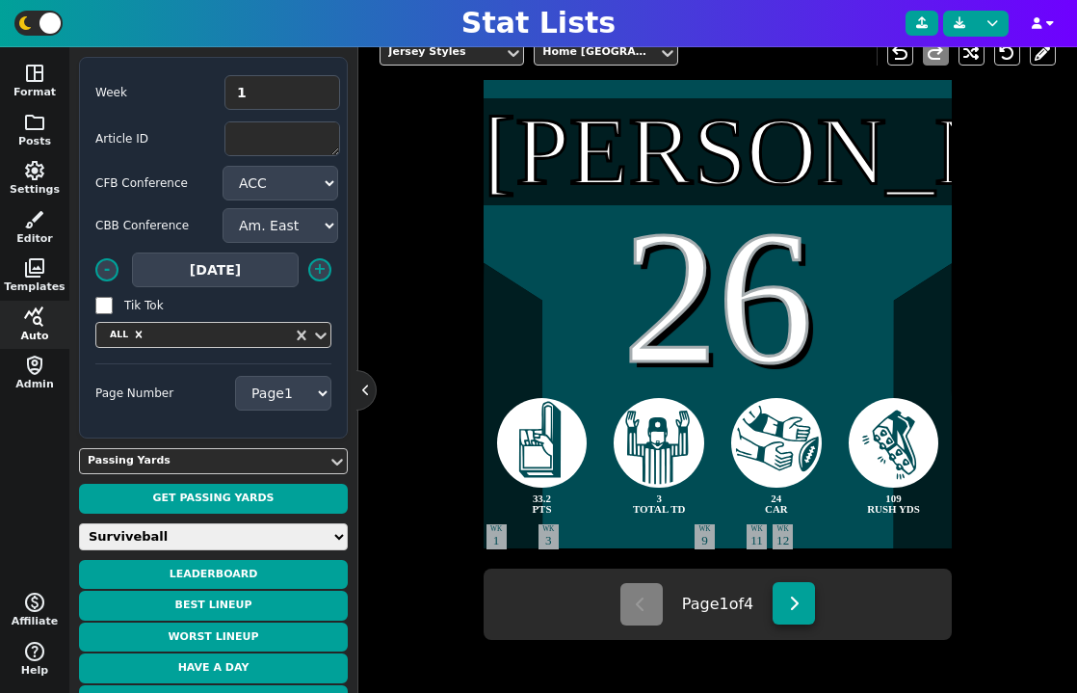
type textarea "2 TOTAL TD"
type textarea "4 REC"
select select "2"
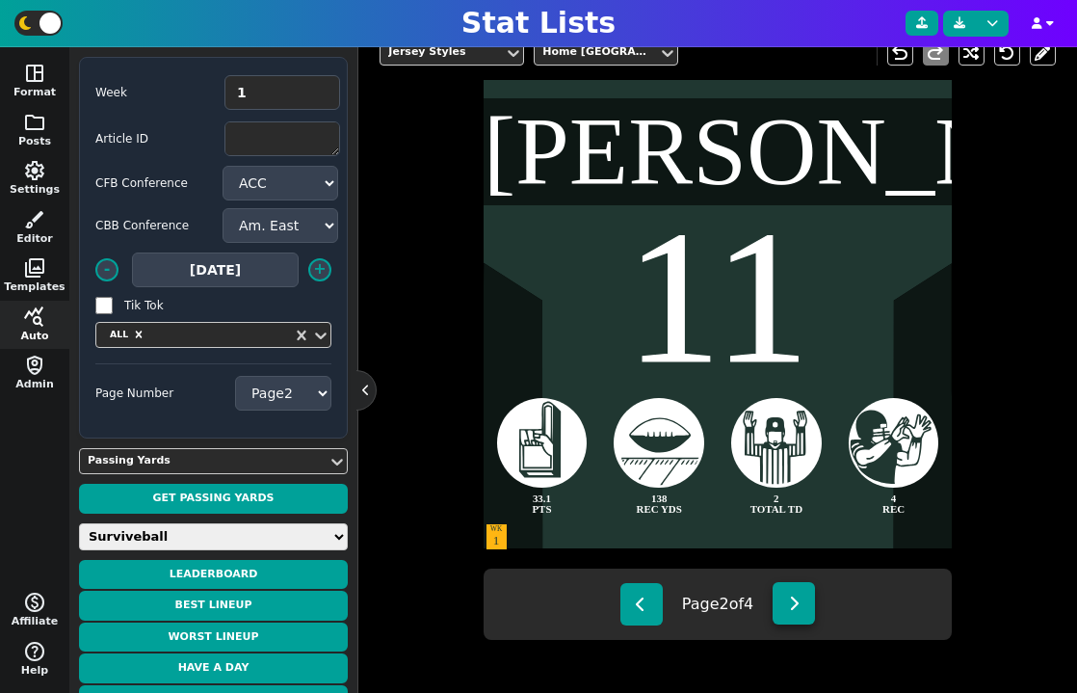
click at [799, 606] on icon at bounding box center [794, 603] width 11 height 15
type textarea "[PERSON_NAME]"
type textarea "10"
type textarea "32.0 PTS"
type textarea "14 REC"
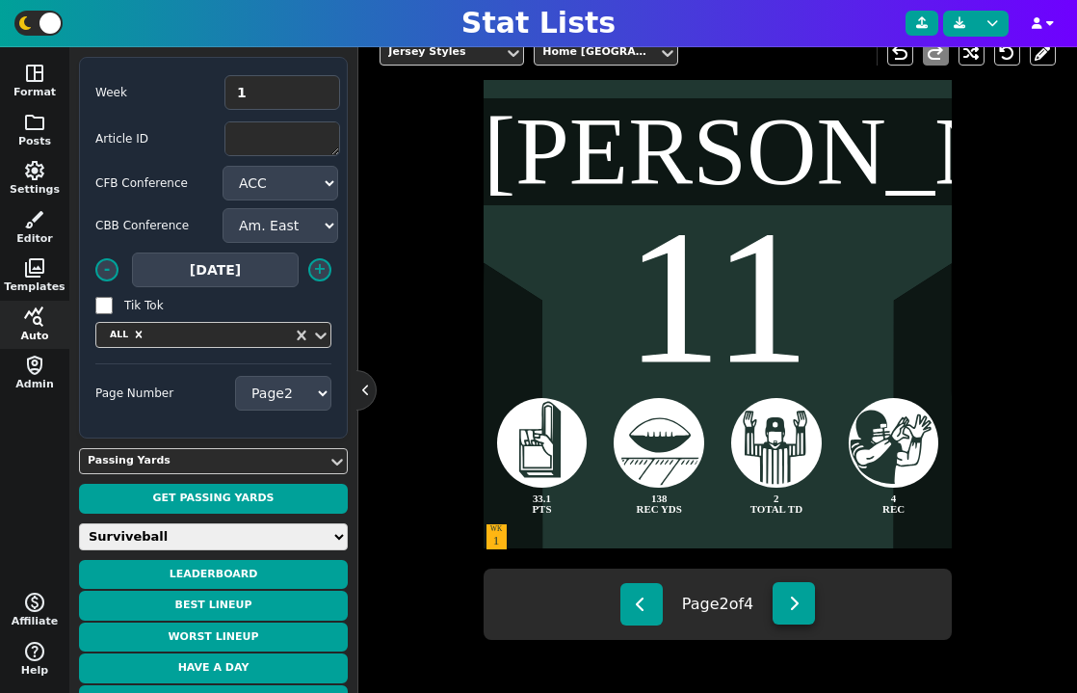
type textarea "110 REC YDS"
type textarea "1 REC TD"
select select "3"
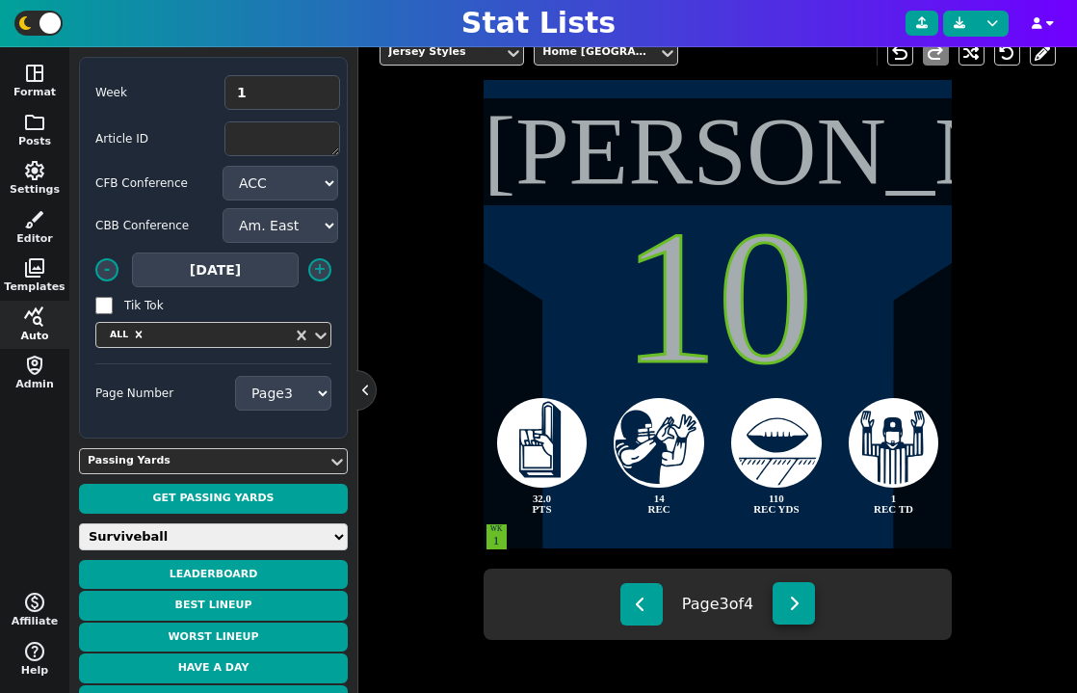
click at [799, 606] on icon at bounding box center [794, 603] width 11 height 15
type textarea "[PERSON_NAME]"
type textarea "17"
type textarea "31.2 PTS"
type textarea "2 RUSH TD"
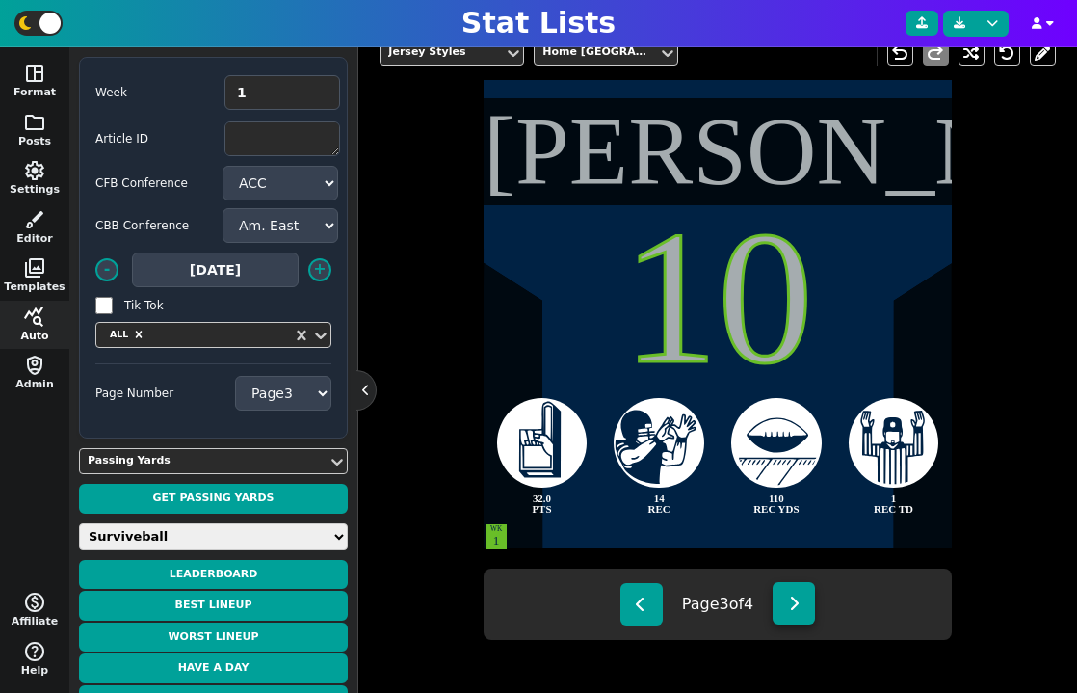
type textarea "2 PASS TD"
type textarea "232 PASS YDS"
type textarea "WK 3"
type textarea "WK 14"
type textarea "WK 15"
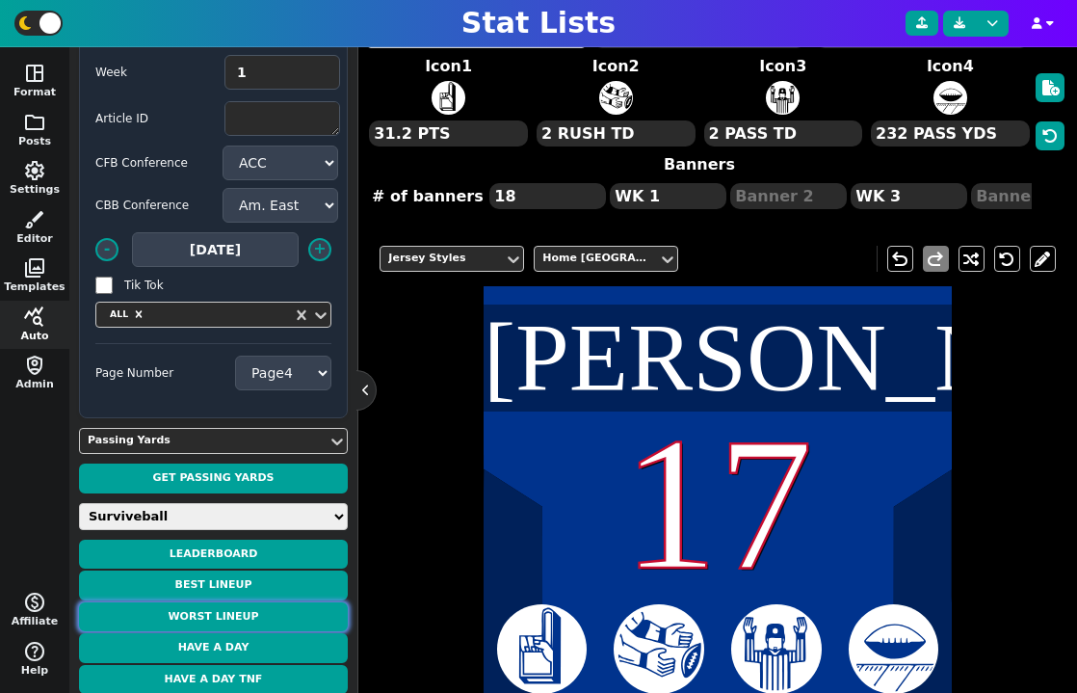
scroll to position [0, 0]
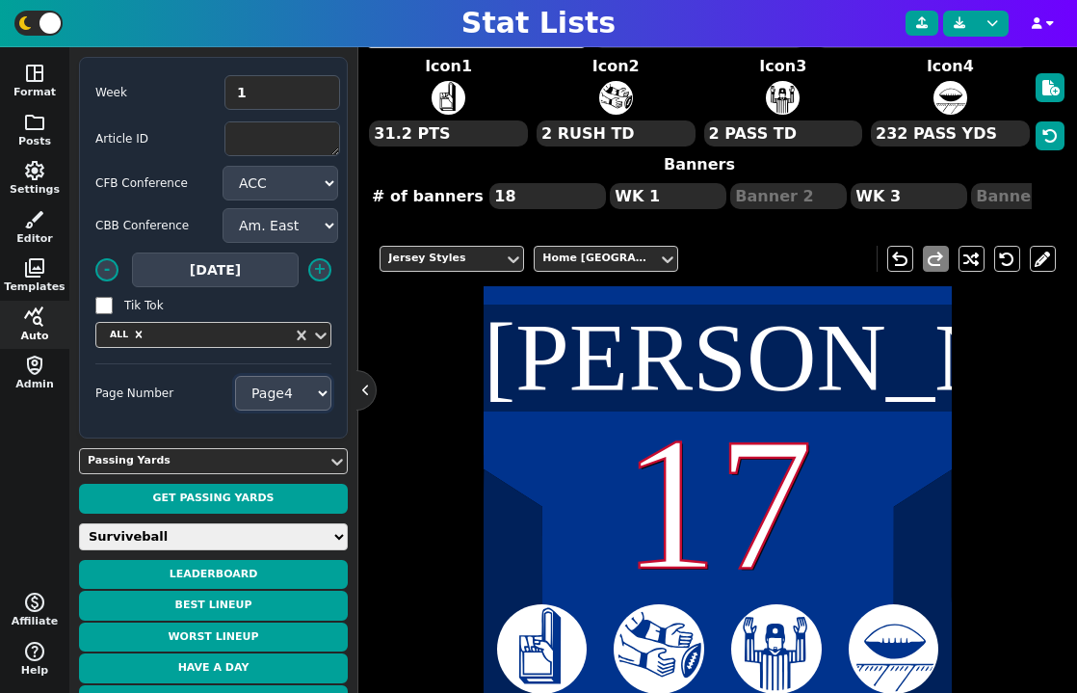
click at [298, 390] on select "Page 1 Page 2 Page 3 Page 4" at bounding box center [283, 393] width 96 height 35
select select "1"
click at [235, 376] on select "Page 1 Page 2 Page 3 Page 4" at bounding box center [283, 393] width 96 height 35
type textarea "[PERSON_NAME]"
type textarea "26"
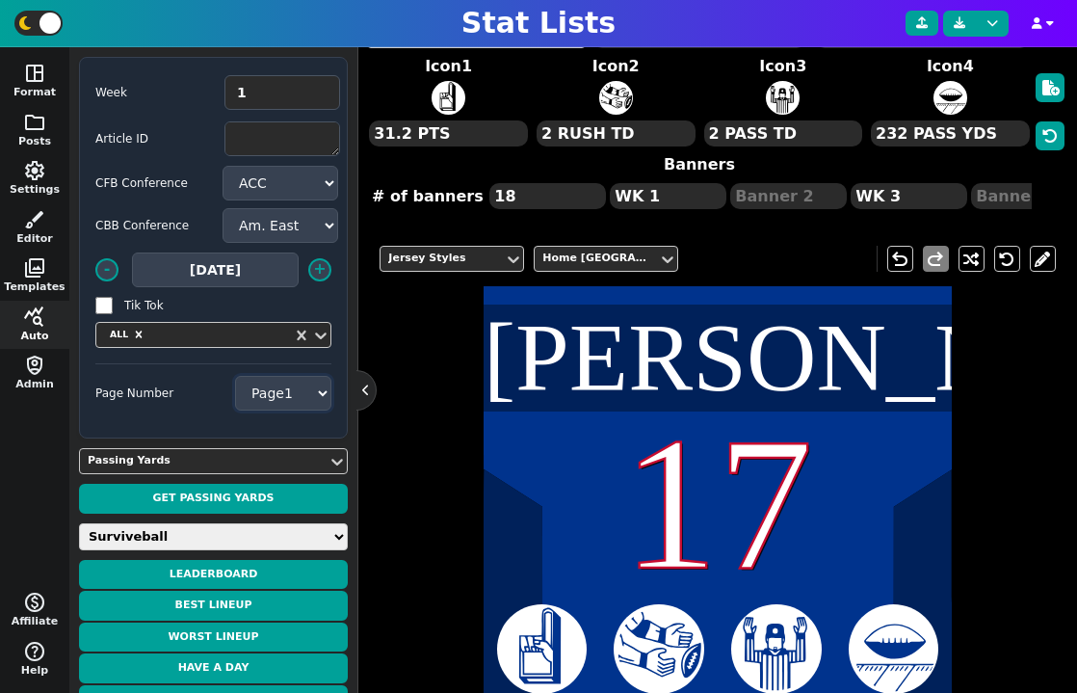
type textarea "33.2 PTS"
type textarea "3 TOTAL TD"
type textarea "24 CAR"
type textarea "109 RUSH YDS"
type textarea "WK 9"
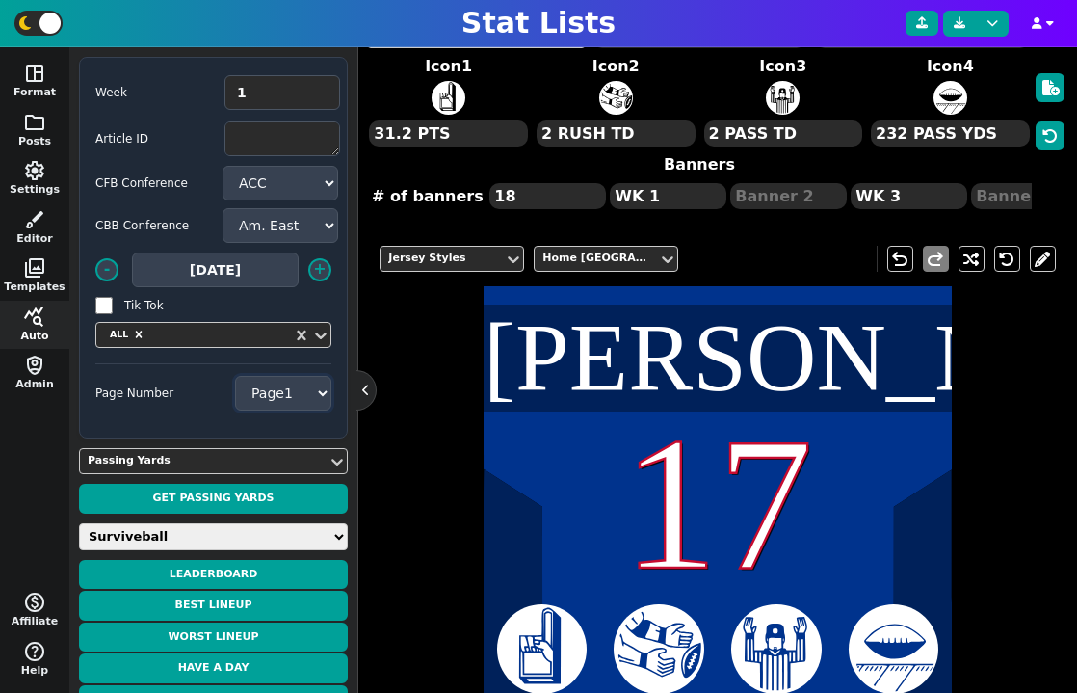
type textarea "WK 11"
type textarea "WK 12"
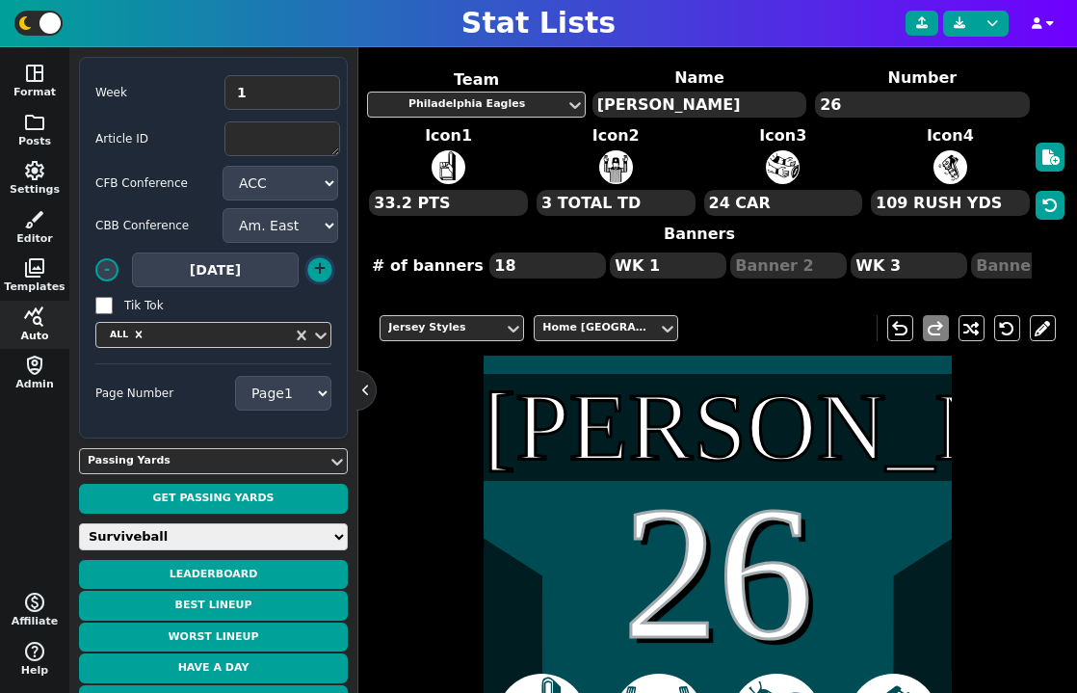
click at [320, 264] on button "+" at bounding box center [319, 269] width 24 height 24
click at [110, 271] on button "-" at bounding box center [106, 269] width 24 height 24
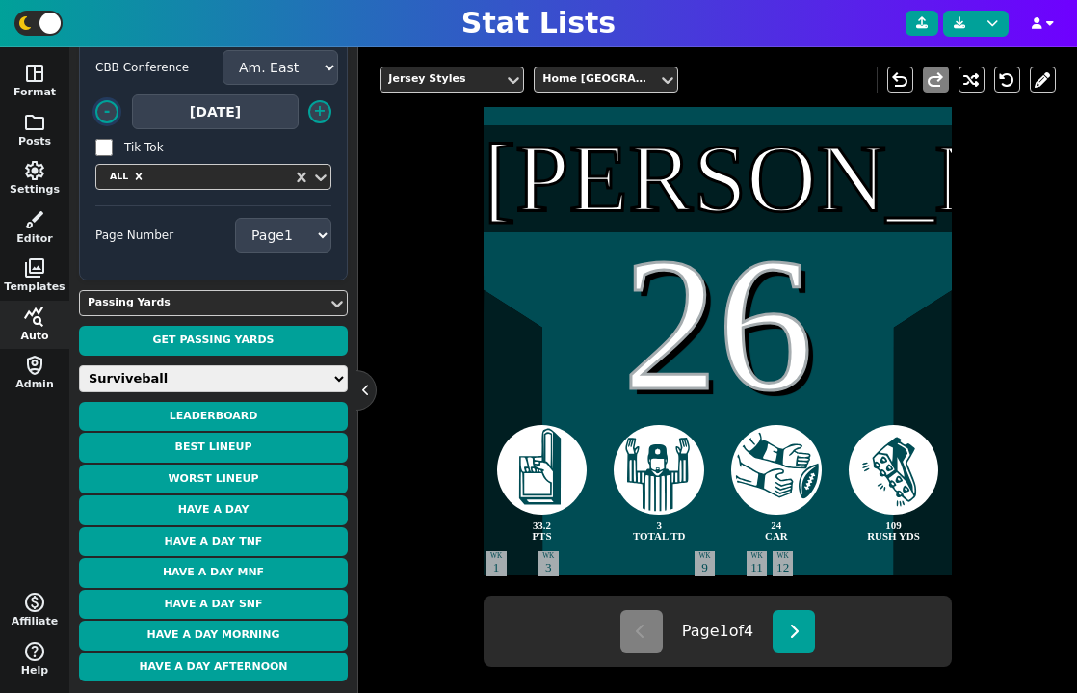
scroll to position [354, 0]
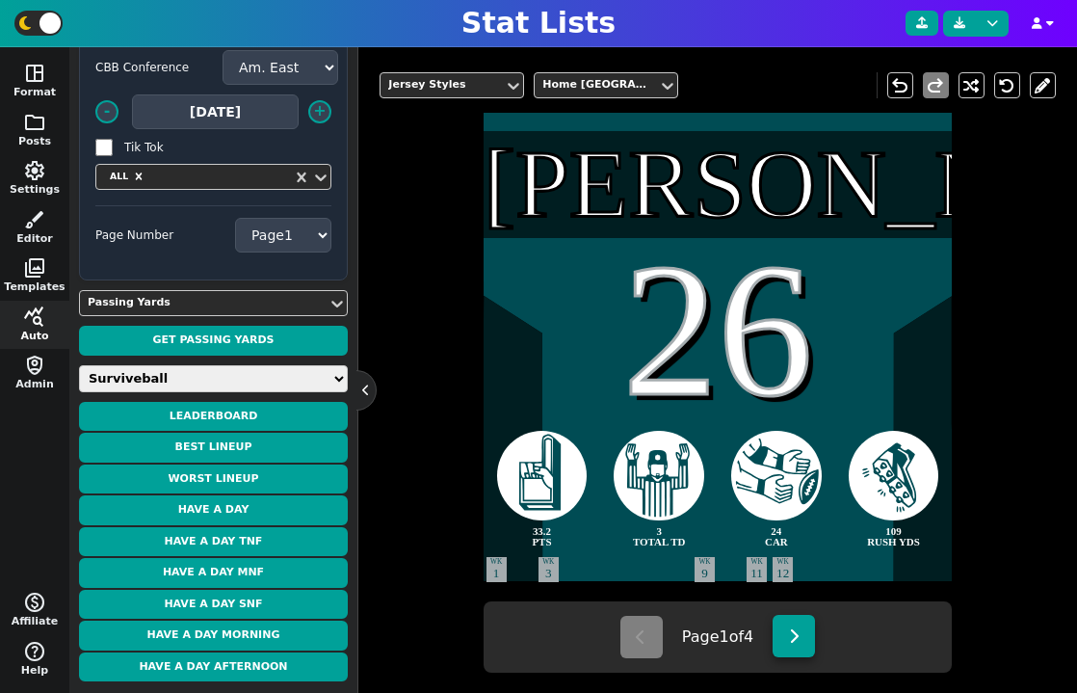
click at [783, 632] on button at bounding box center [794, 636] width 42 height 42
type textarea "[PERSON_NAME]"
type textarea "11"
type textarea "33.1 PTS"
type textarea "138 REC YDS"
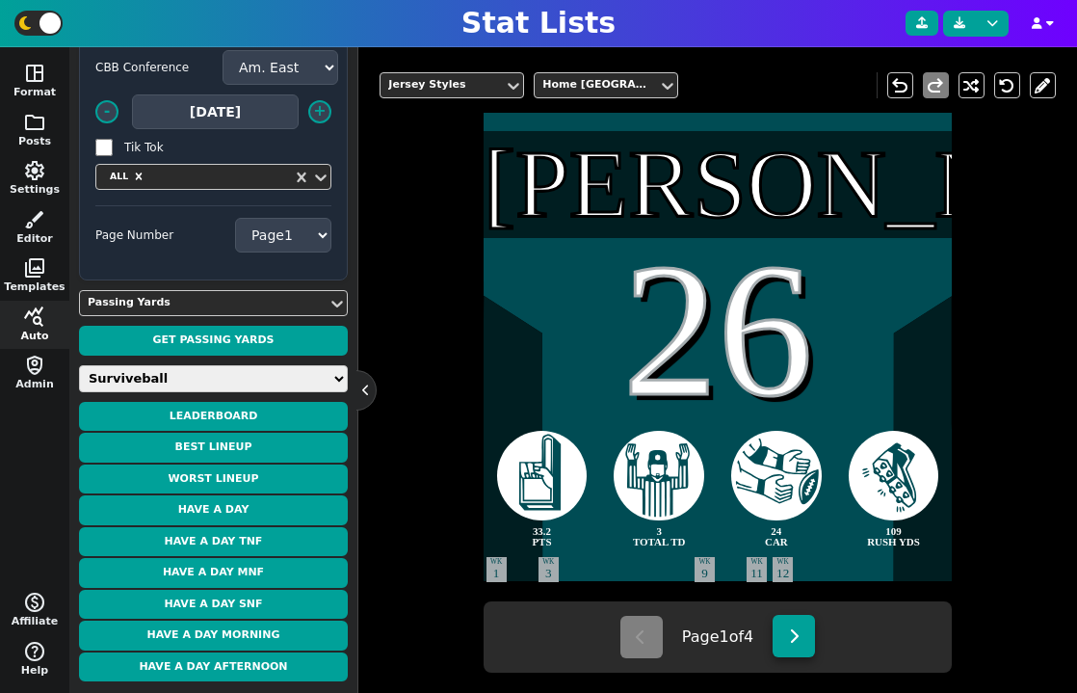
type textarea "2 TOTAL TD"
type textarea "4 REC"
select select "2"
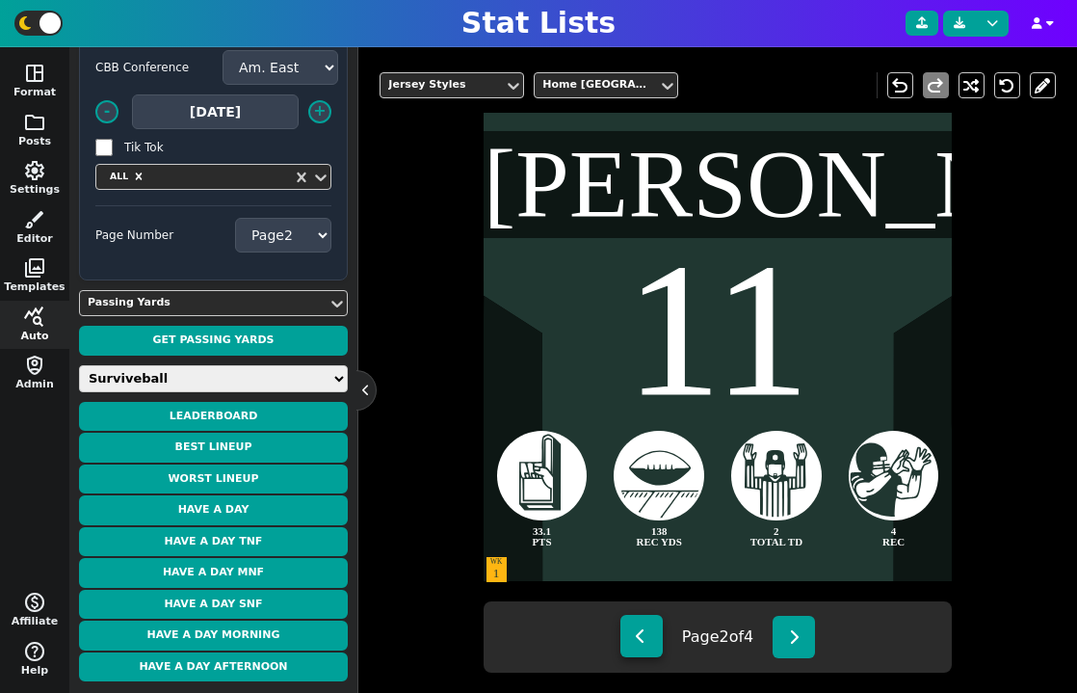
click at [643, 650] on button at bounding box center [642, 636] width 42 height 42
type textarea "[PERSON_NAME]"
type textarea "26"
type textarea "33.2 PTS"
type textarea "3 TOTAL TD"
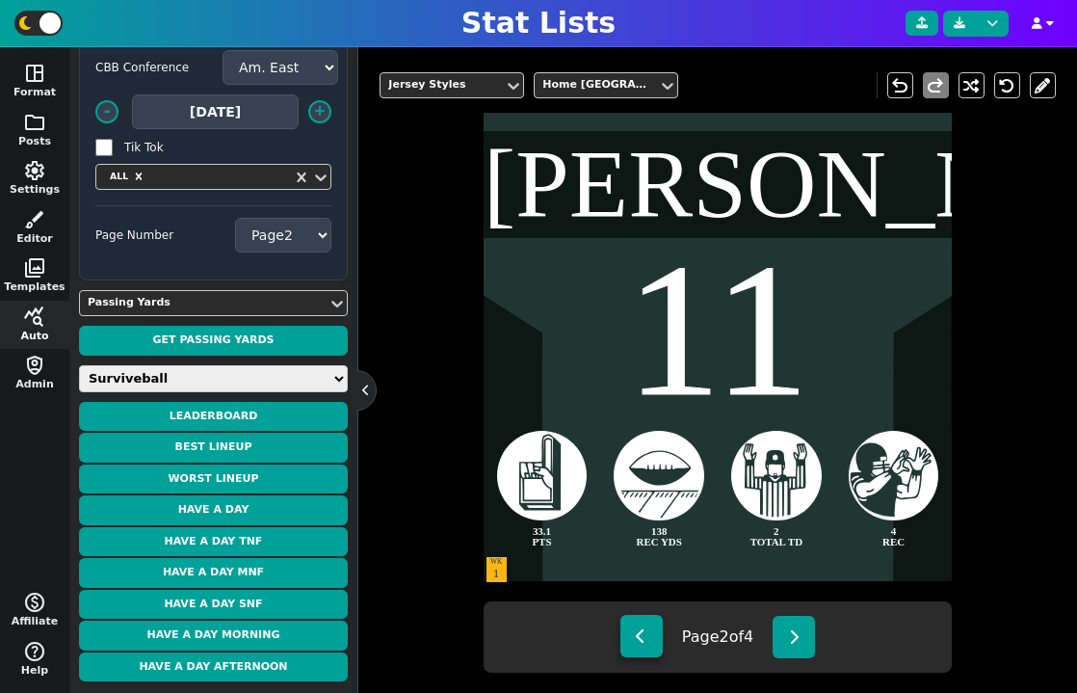
type textarea "24 CAR"
type textarea "109 RUSH YDS"
type textarea "WK 3"
type textarea "WK 9"
type textarea "WK 11"
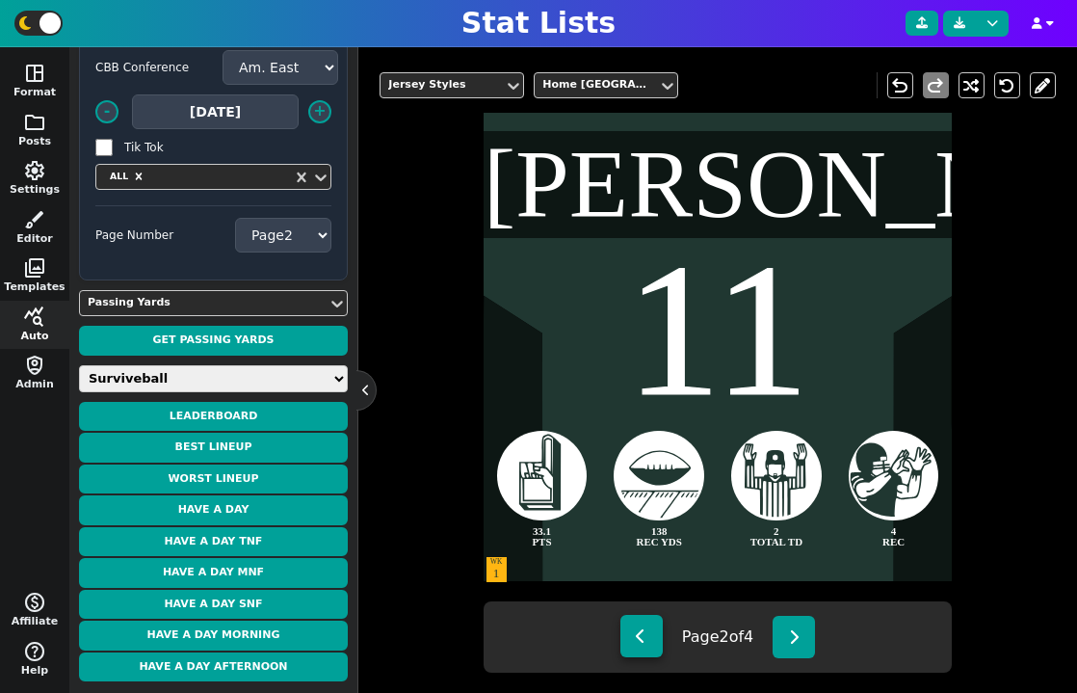
type textarea "WK 12"
select select "1"
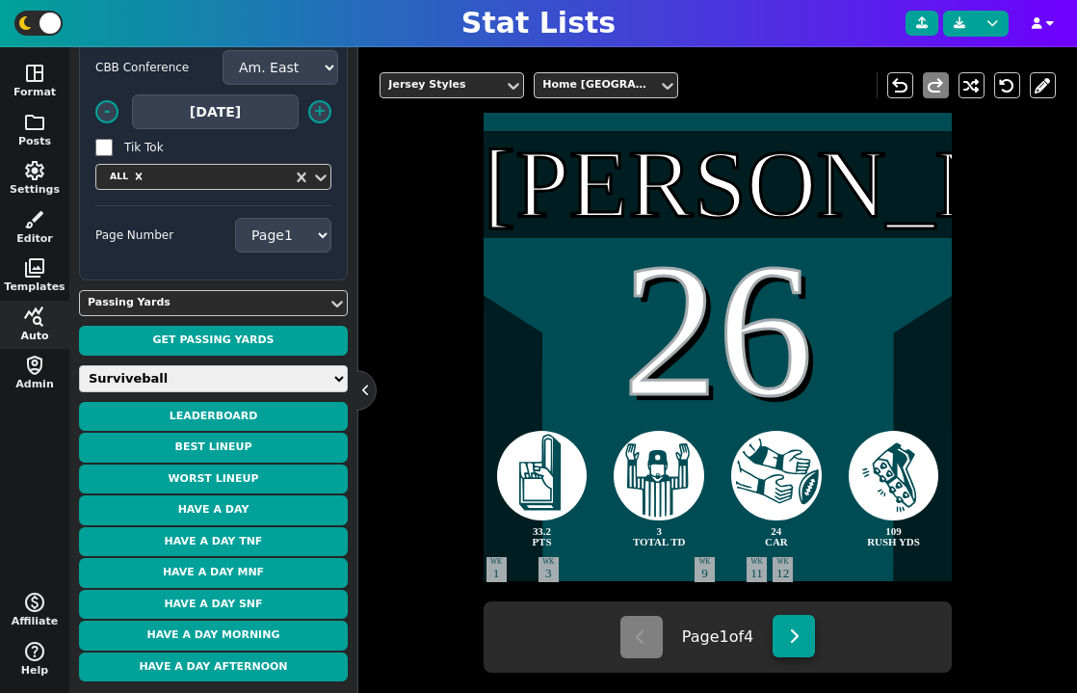
click at [789, 630] on button at bounding box center [794, 636] width 42 height 42
type textarea "[PERSON_NAME]"
type textarea "11"
type textarea "33.1 PTS"
type textarea "138 REC YDS"
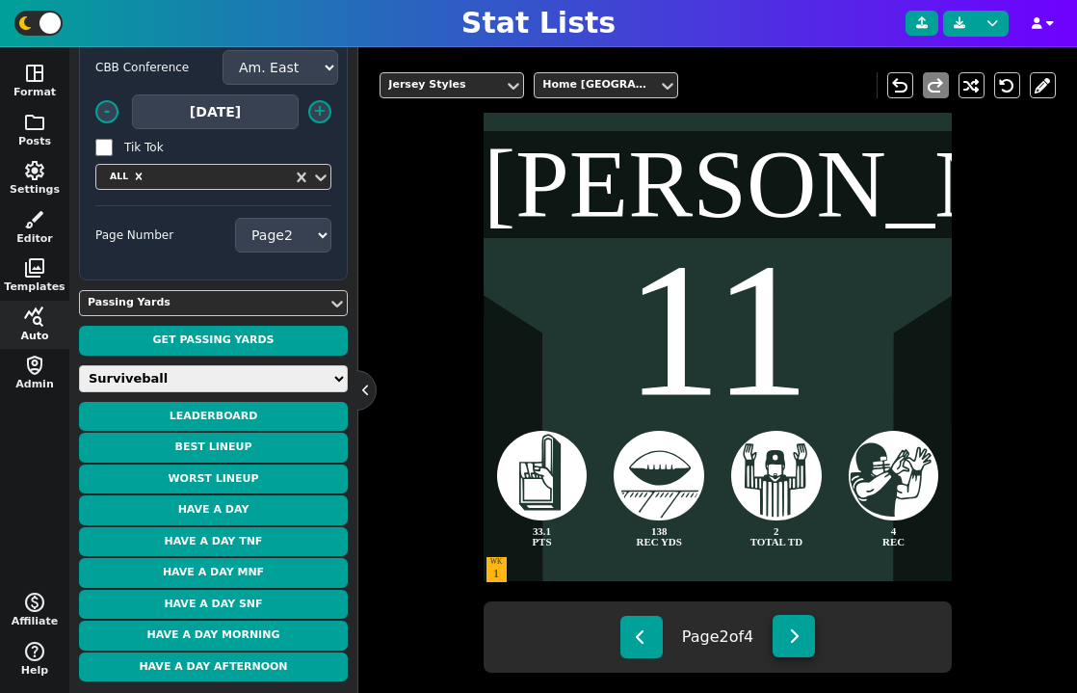
click at [787, 636] on button at bounding box center [794, 636] width 42 height 42
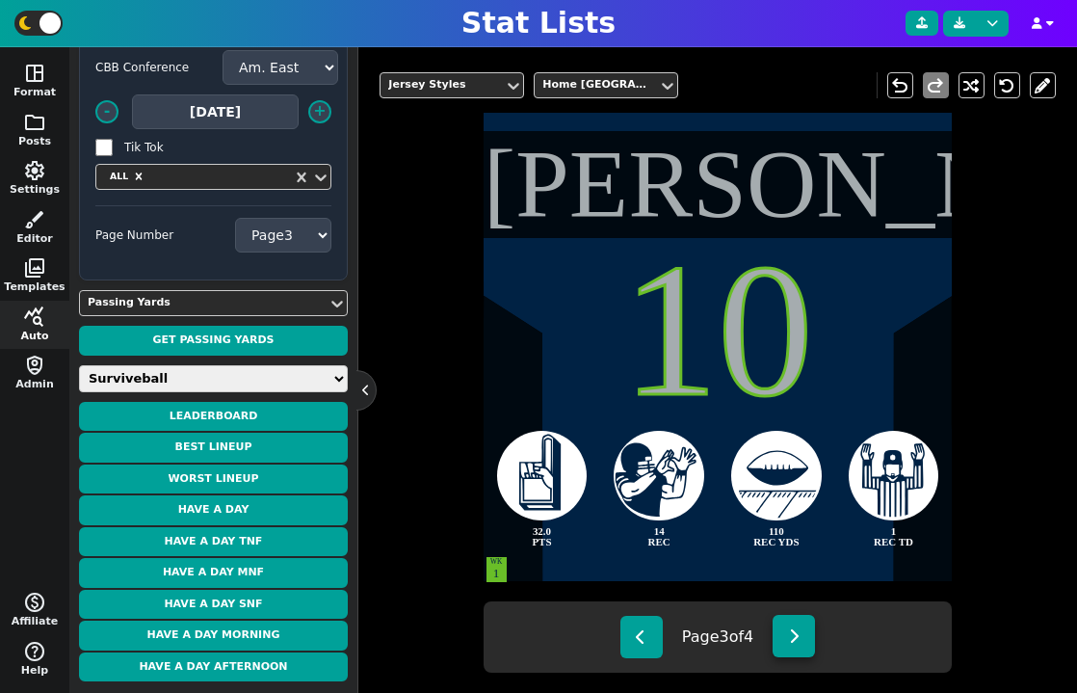
click at [789, 636] on button at bounding box center [794, 636] width 42 height 42
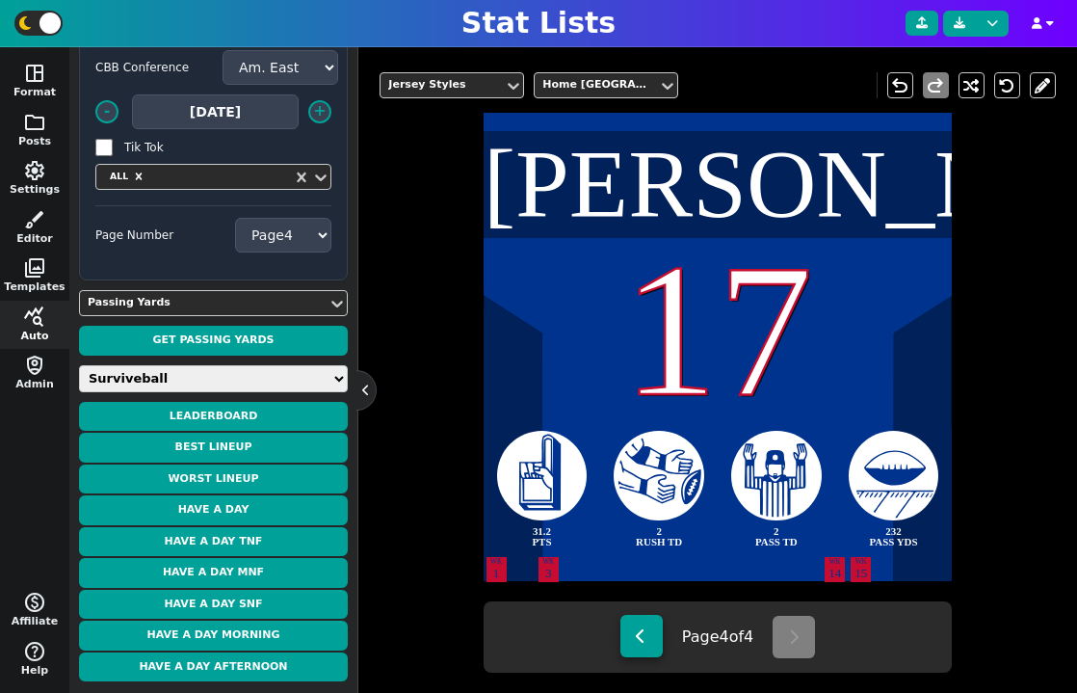
click at [640, 639] on icon at bounding box center [641, 635] width 11 height 15
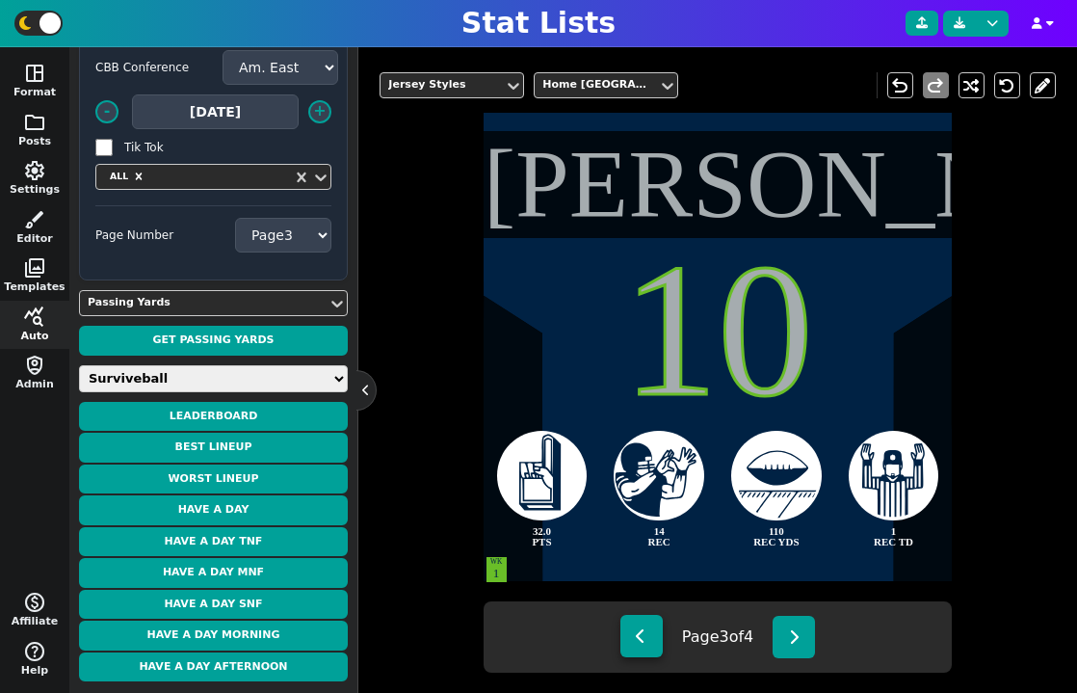
click at [640, 639] on icon at bounding box center [641, 635] width 11 height 15
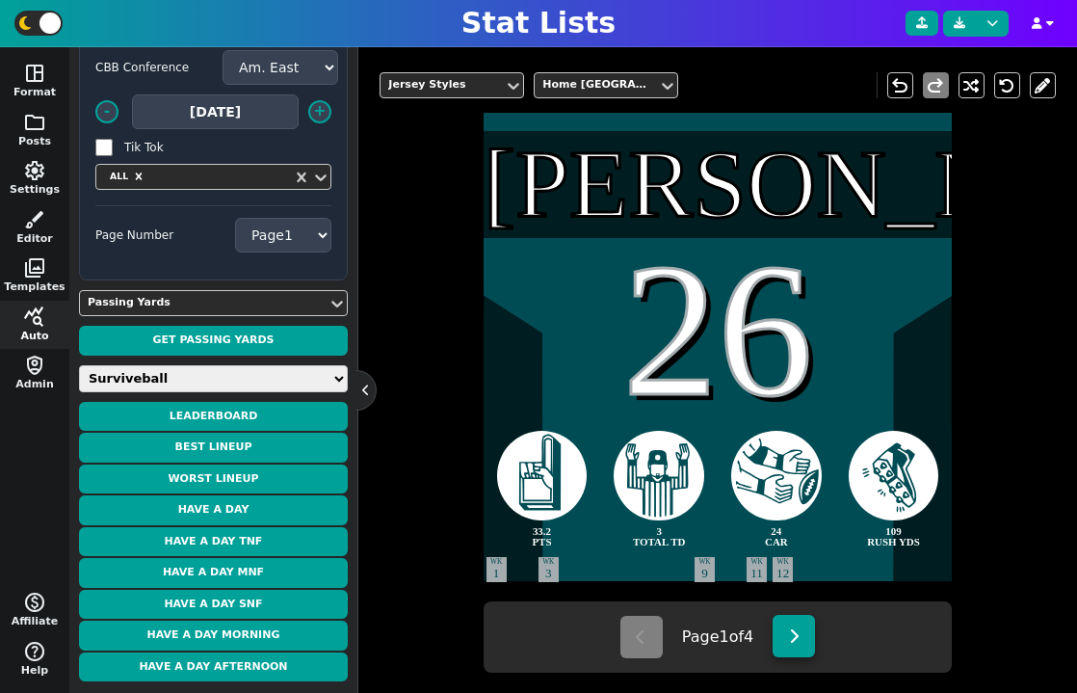
click at [803, 638] on button at bounding box center [794, 636] width 42 height 42
click at [800, 638] on icon at bounding box center [794, 635] width 11 height 15
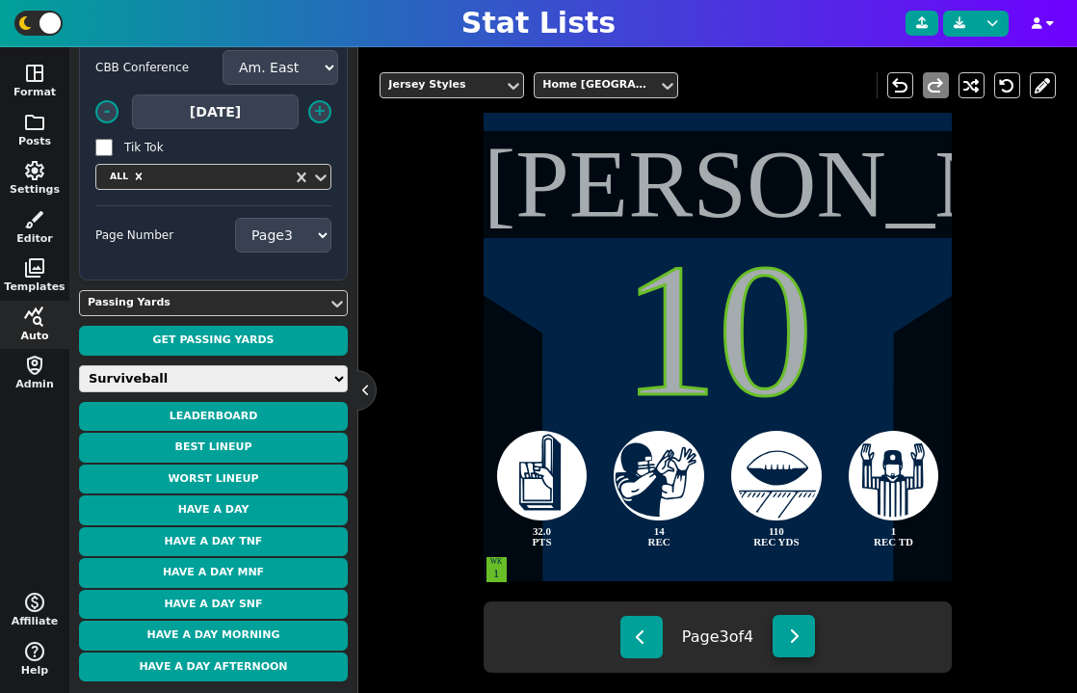
click at [800, 638] on icon at bounding box center [794, 635] width 11 height 15
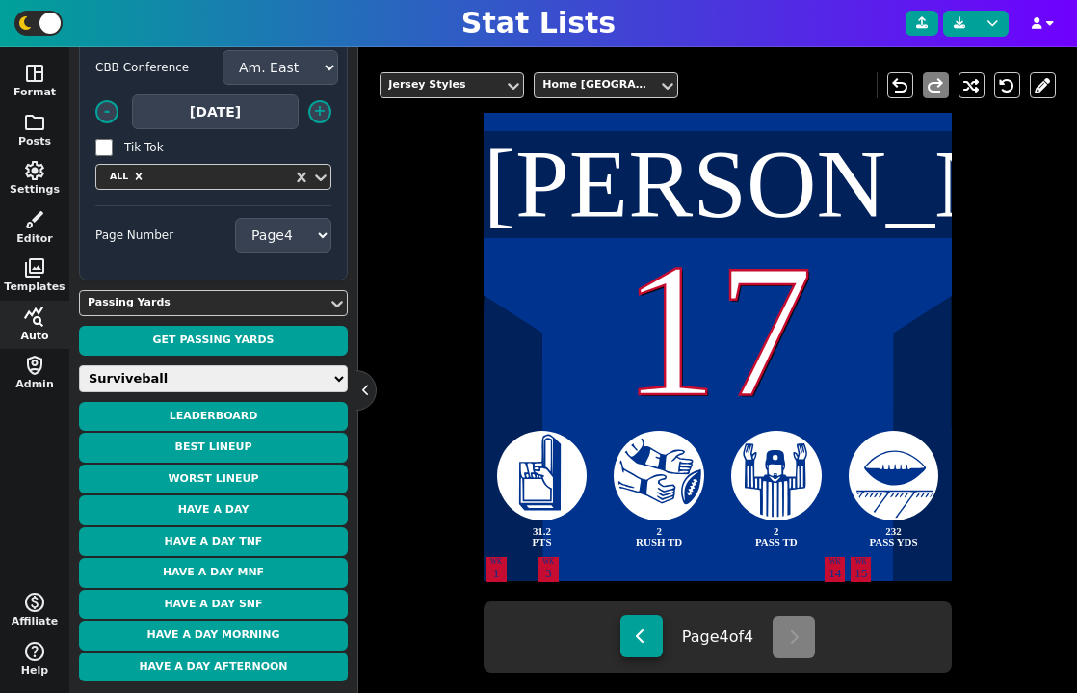
click at [657, 639] on div "Page 4 of 4" at bounding box center [718, 636] width 469 height 71
click at [657, 639] on button at bounding box center [642, 636] width 42 height 42
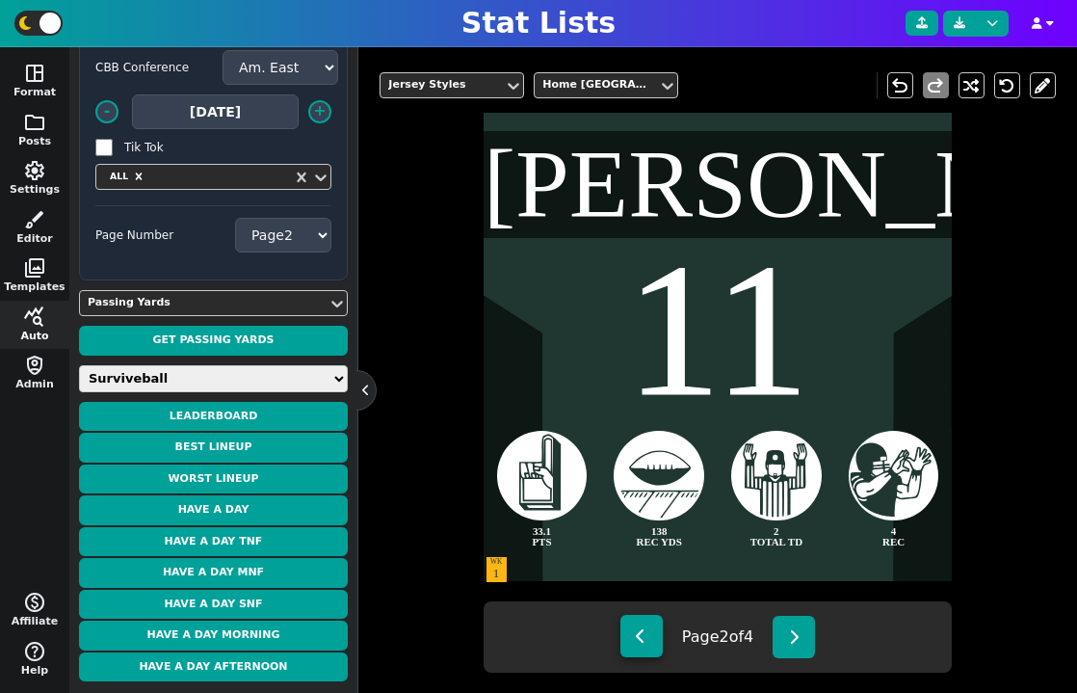
click at [657, 639] on button at bounding box center [642, 636] width 42 height 42
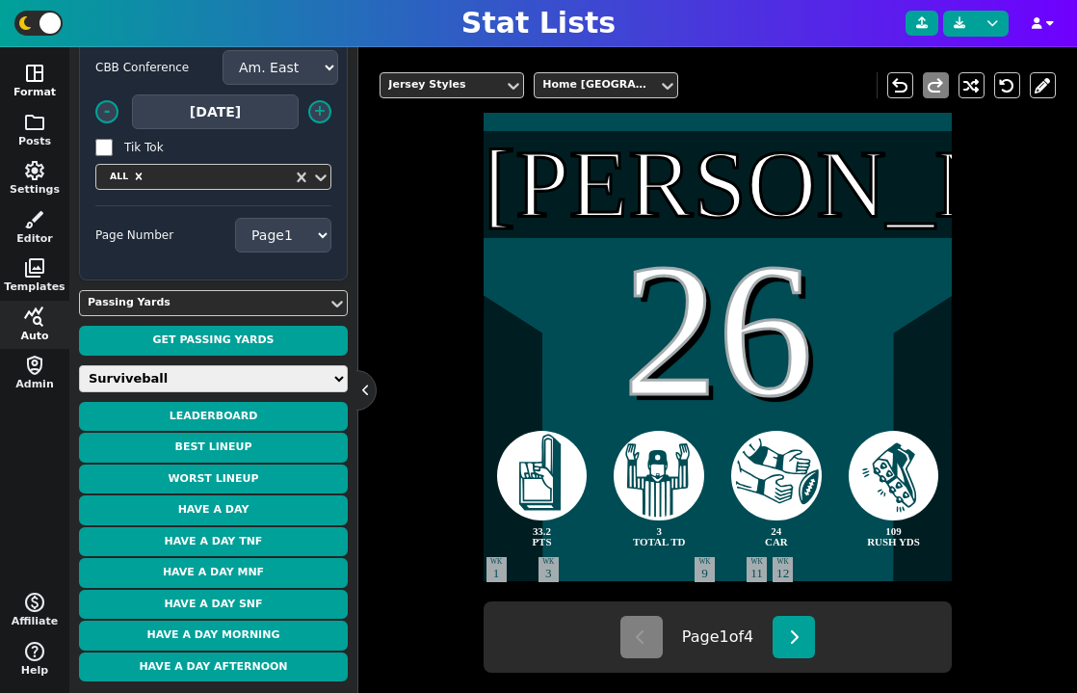
click at [39, 84] on span "space_dashboard" at bounding box center [34, 73] width 23 height 23
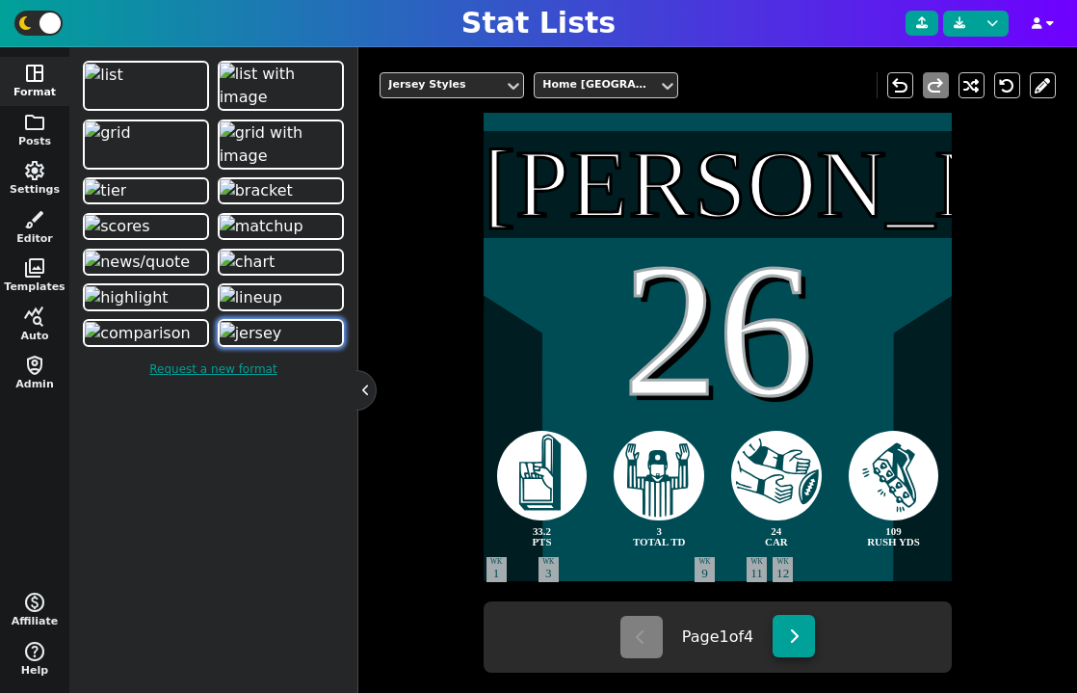
click at [798, 633] on icon at bounding box center [794, 635] width 11 height 15
click at [628, 648] on button at bounding box center [642, 636] width 42 height 42
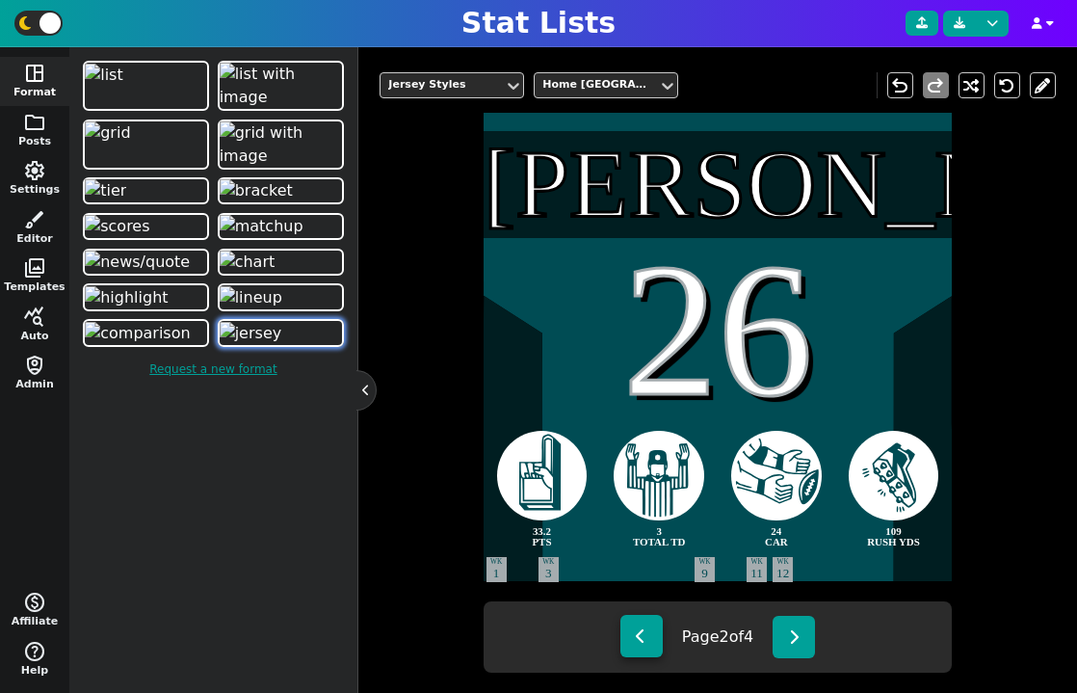
click at [628, 648] on button at bounding box center [642, 636] width 42 height 42
click at [39, 310] on span "query_stats" at bounding box center [34, 316] width 23 height 23
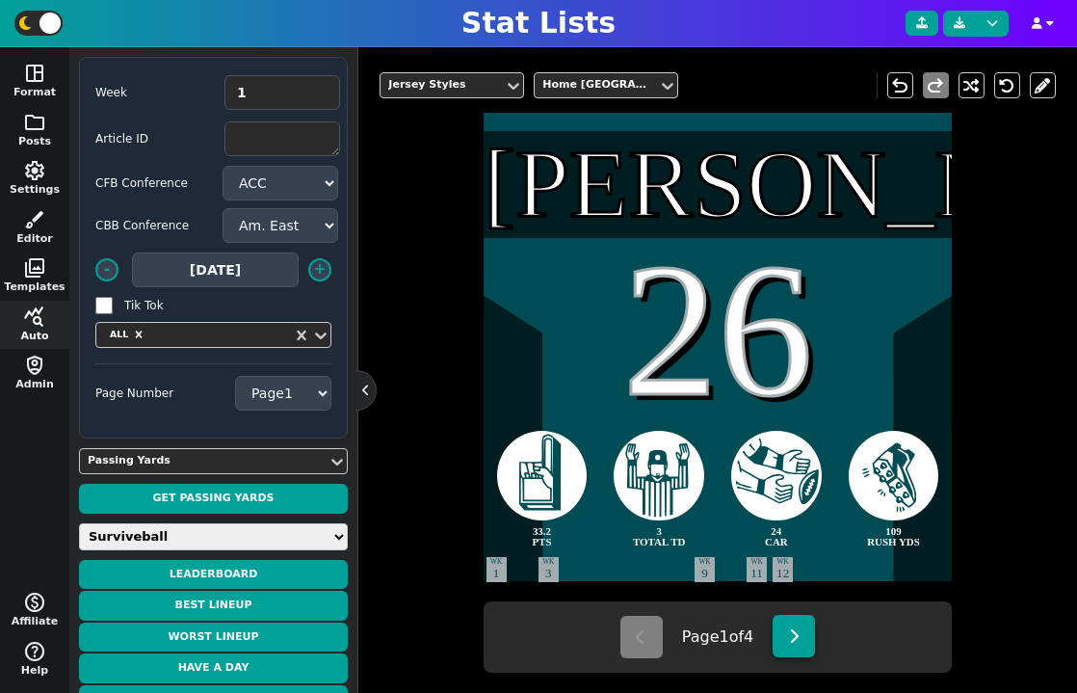
click at [800, 640] on icon at bounding box center [794, 635] width 11 height 15
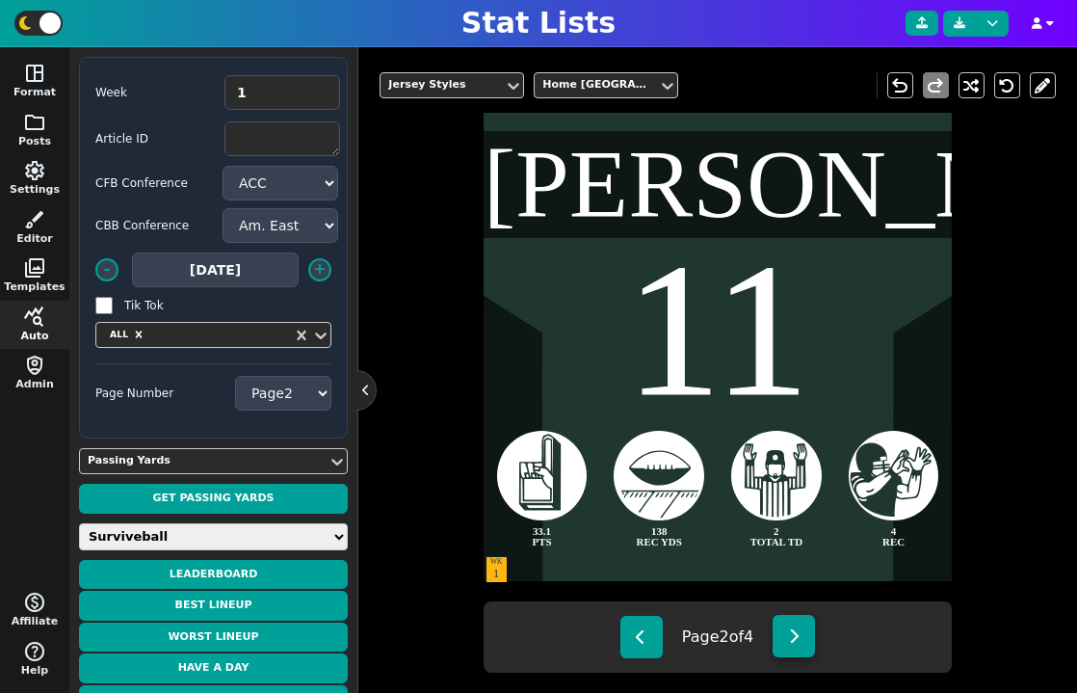
click at [792, 640] on button at bounding box center [794, 636] width 42 height 42
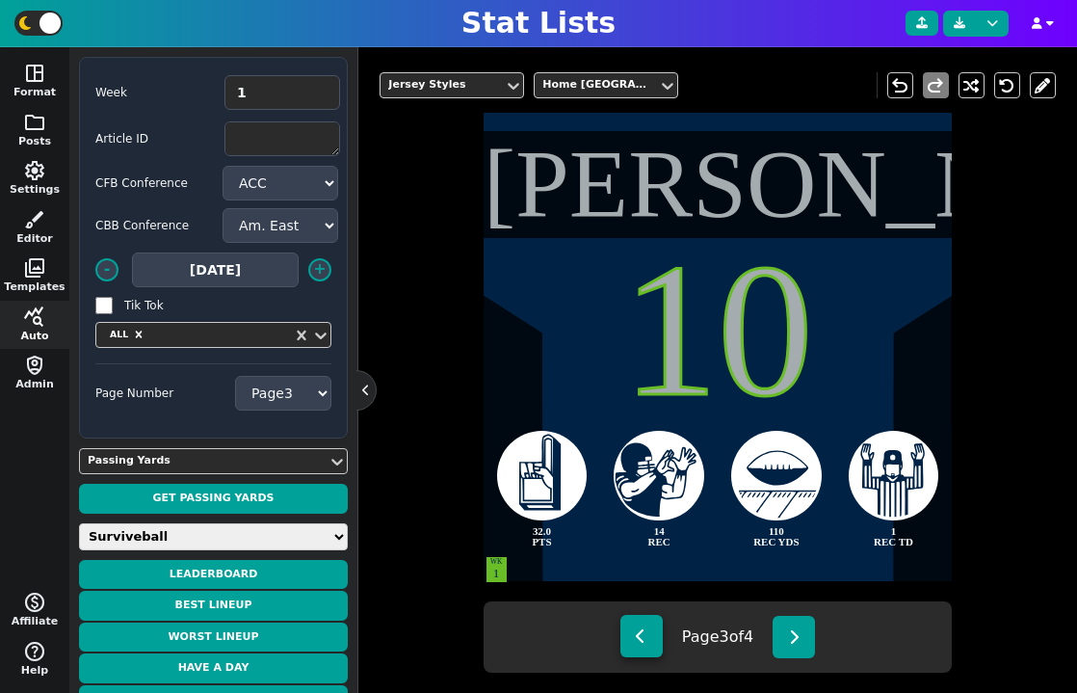
click at [641, 644] on button at bounding box center [642, 636] width 42 height 42
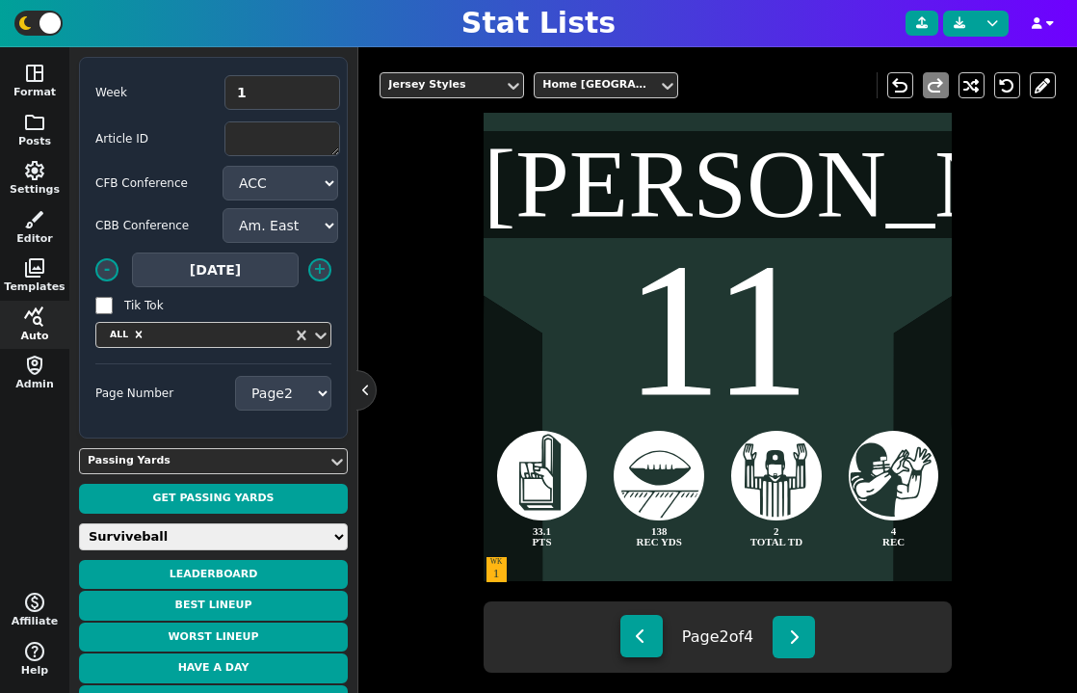
click at [641, 644] on button at bounding box center [642, 636] width 42 height 42
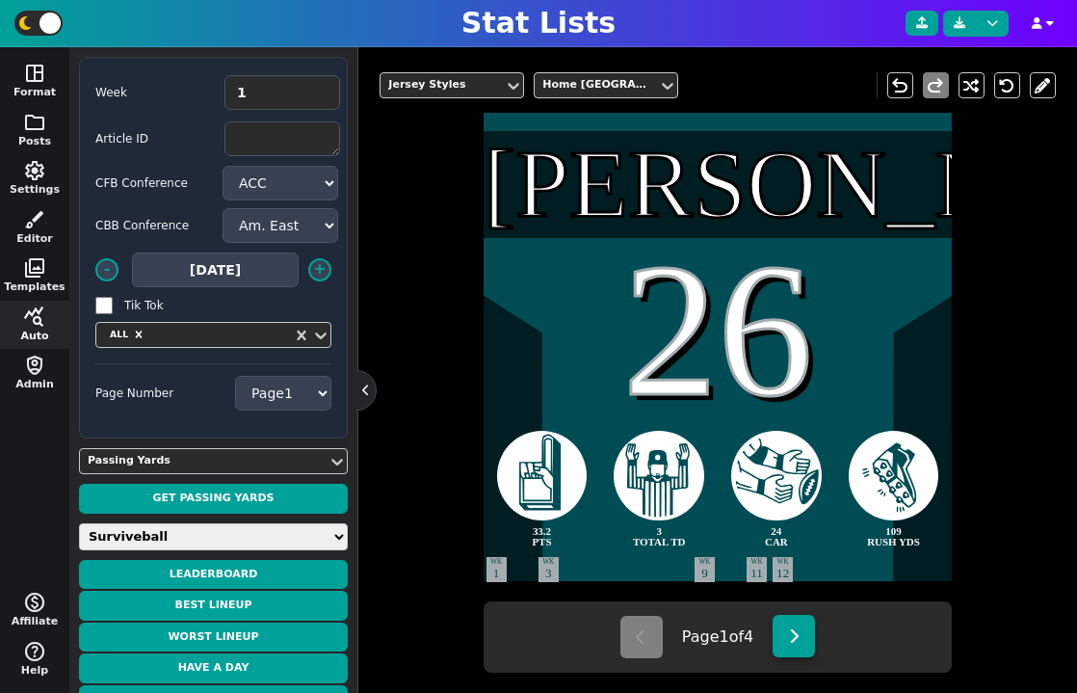
click at [800, 643] on icon at bounding box center [794, 635] width 11 height 15
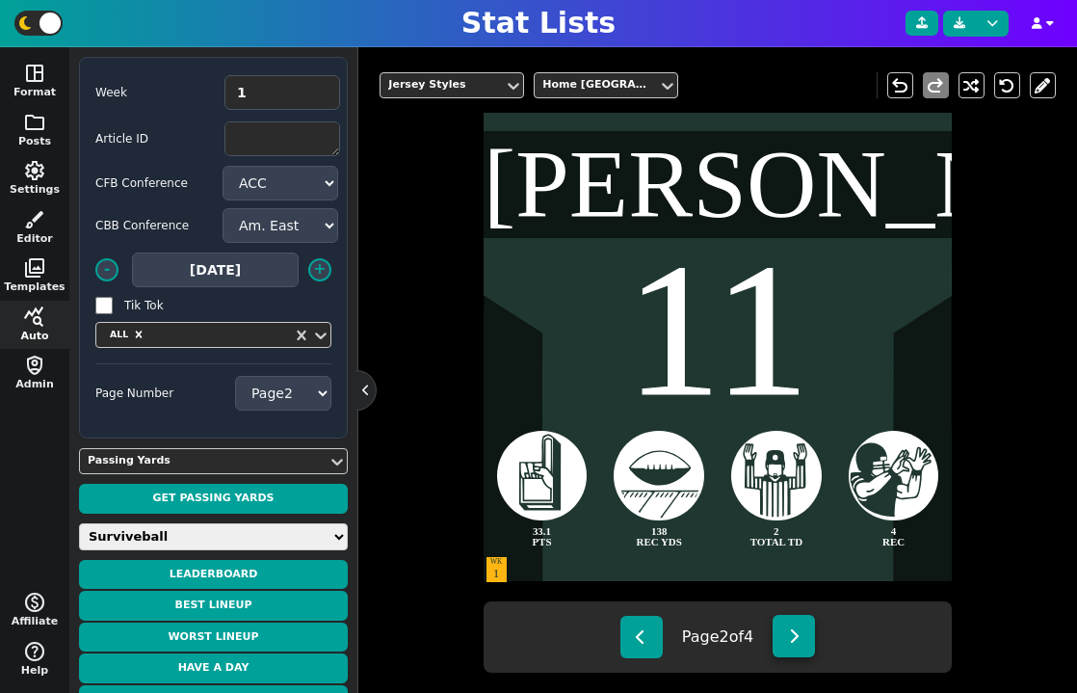
click at [800, 643] on icon at bounding box center [794, 635] width 11 height 15
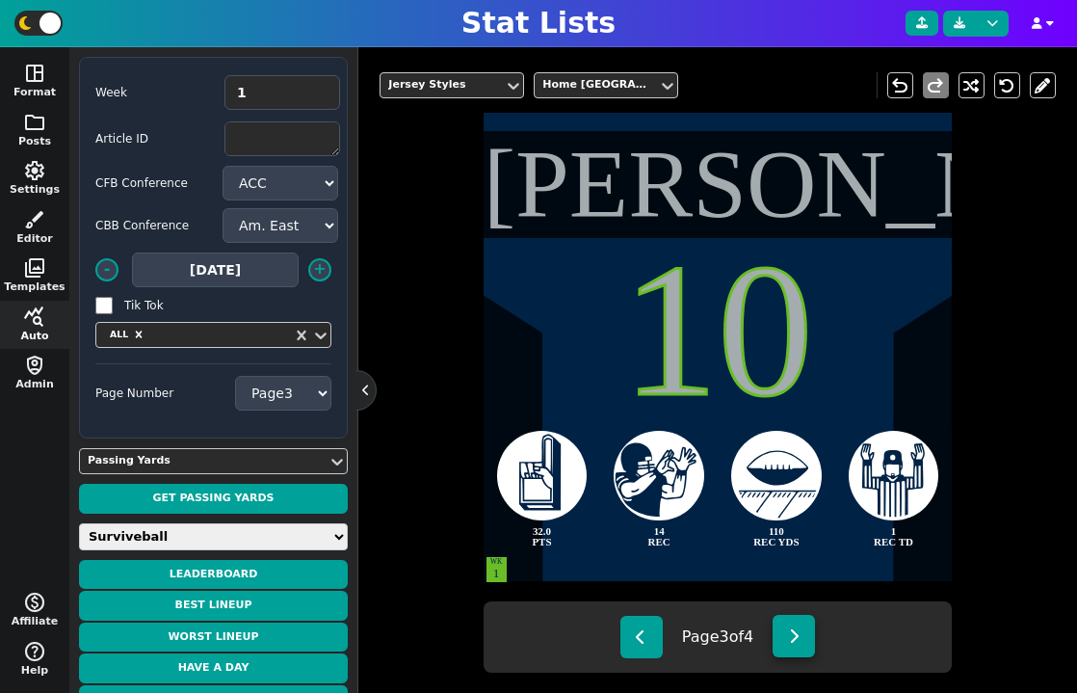
click at [800, 643] on icon at bounding box center [794, 635] width 11 height 15
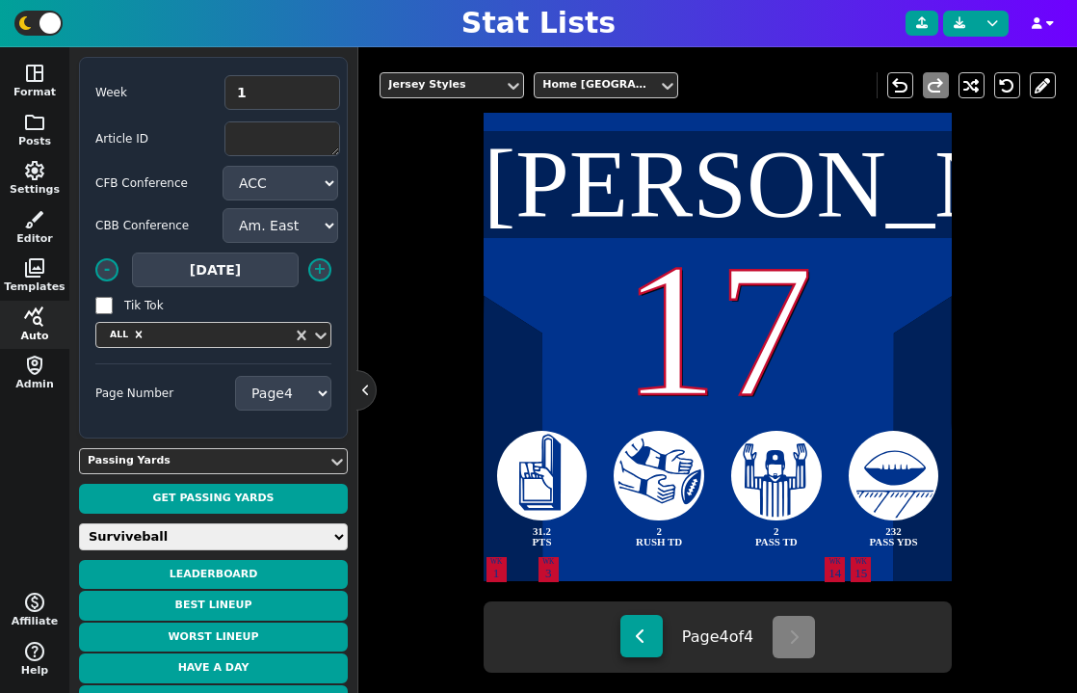
click at [643, 638] on button at bounding box center [642, 636] width 42 height 42
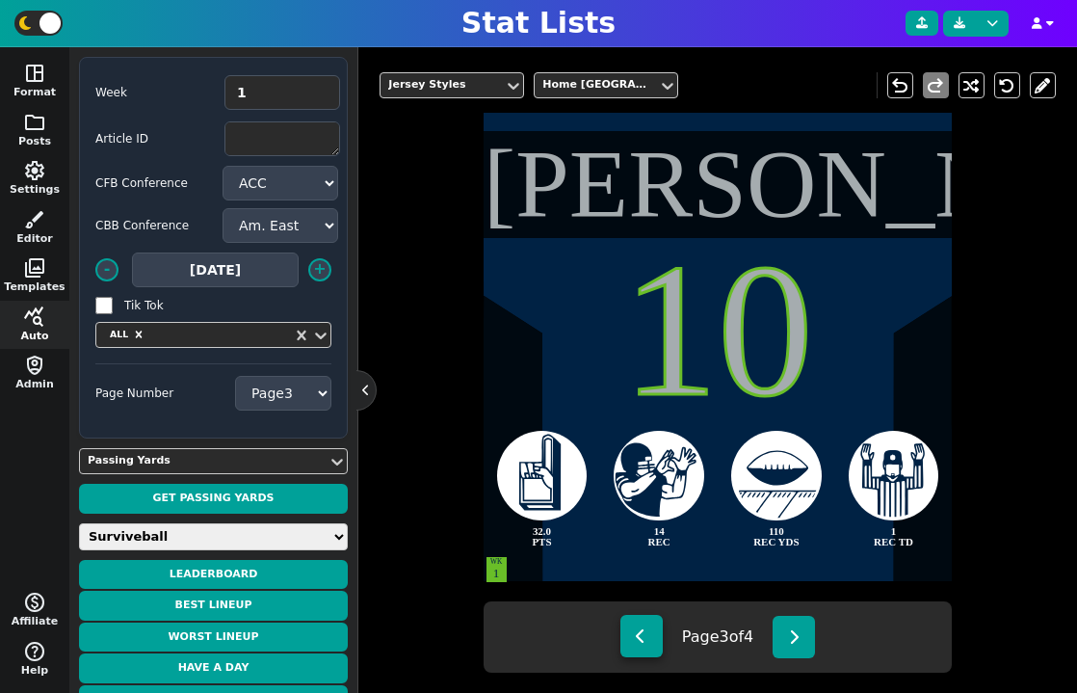
click at [643, 638] on button at bounding box center [642, 636] width 42 height 42
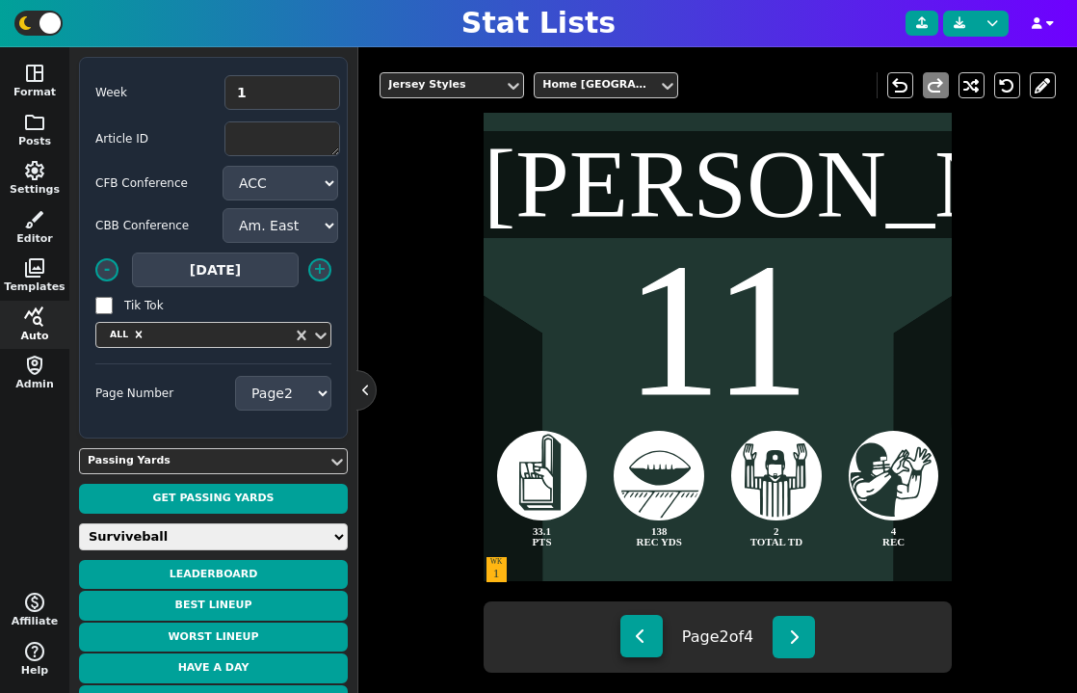
click at [643, 638] on button at bounding box center [642, 636] width 42 height 42
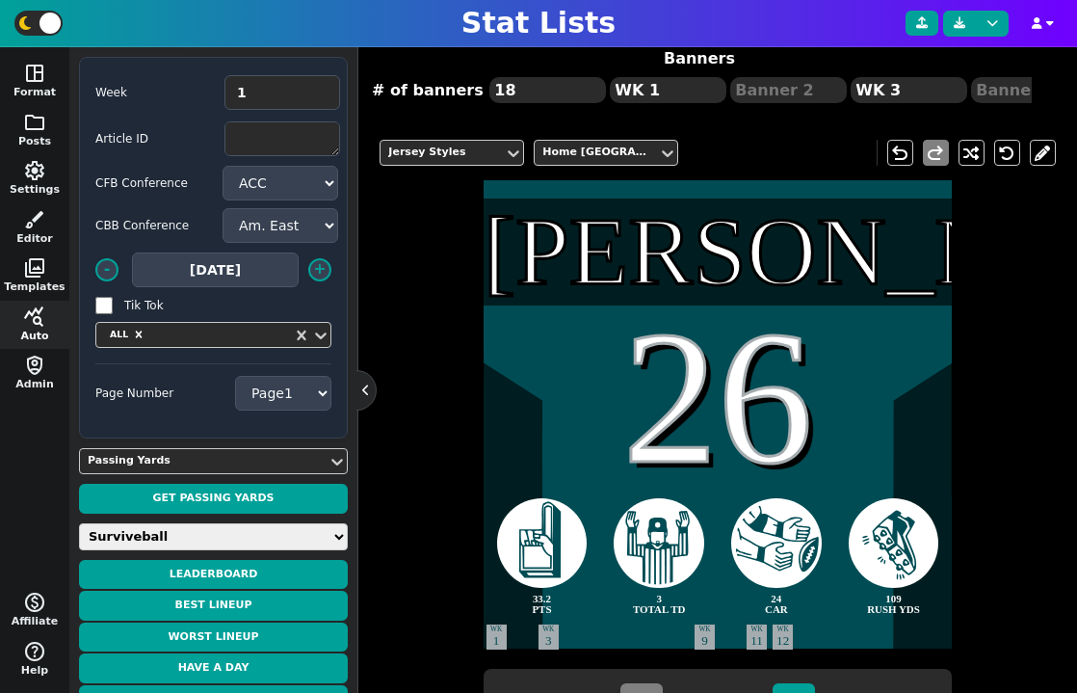
scroll to position [278, 0]
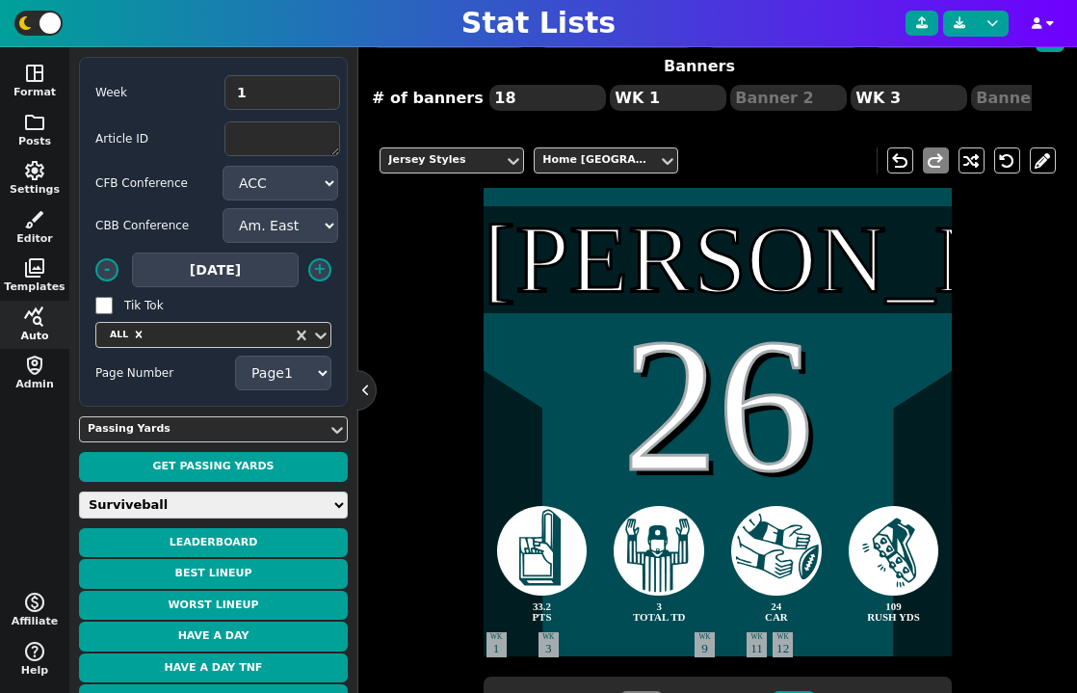
click at [172, 388] on div "Page Number Page 1 Page 2 Page 3 Page 4" at bounding box center [213, 373] width 236 height 35
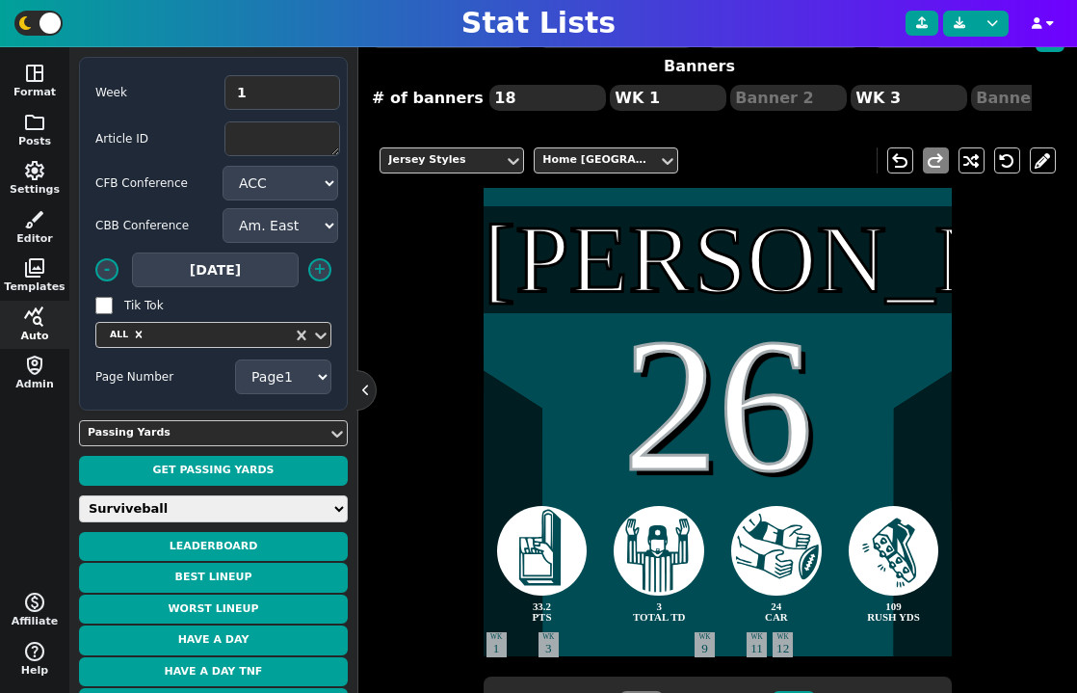
click at [157, 380] on label "Page Number" at bounding box center [165, 376] width 140 height 17
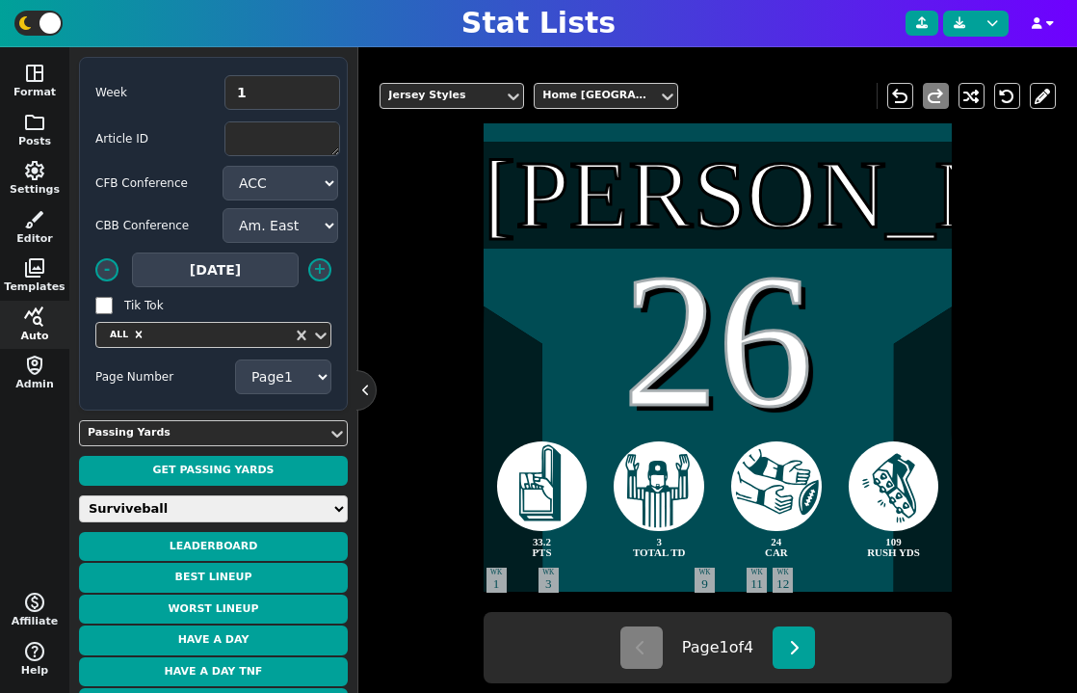
scroll to position [386, 0]
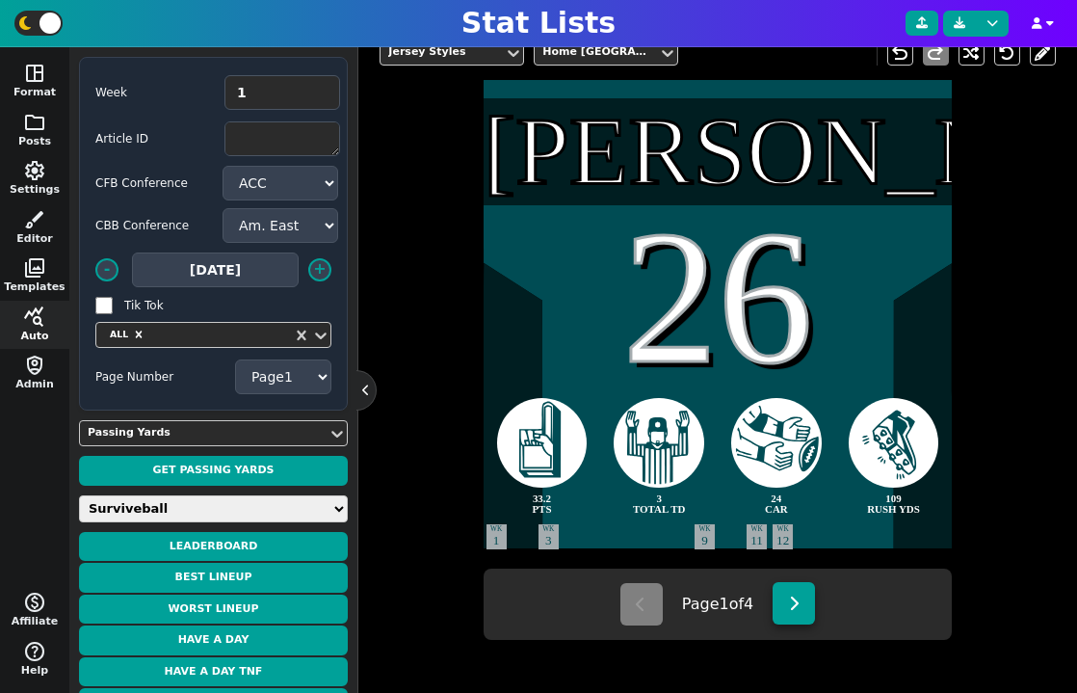
click at [790, 605] on button at bounding box center [794, 603] width 42 height 42
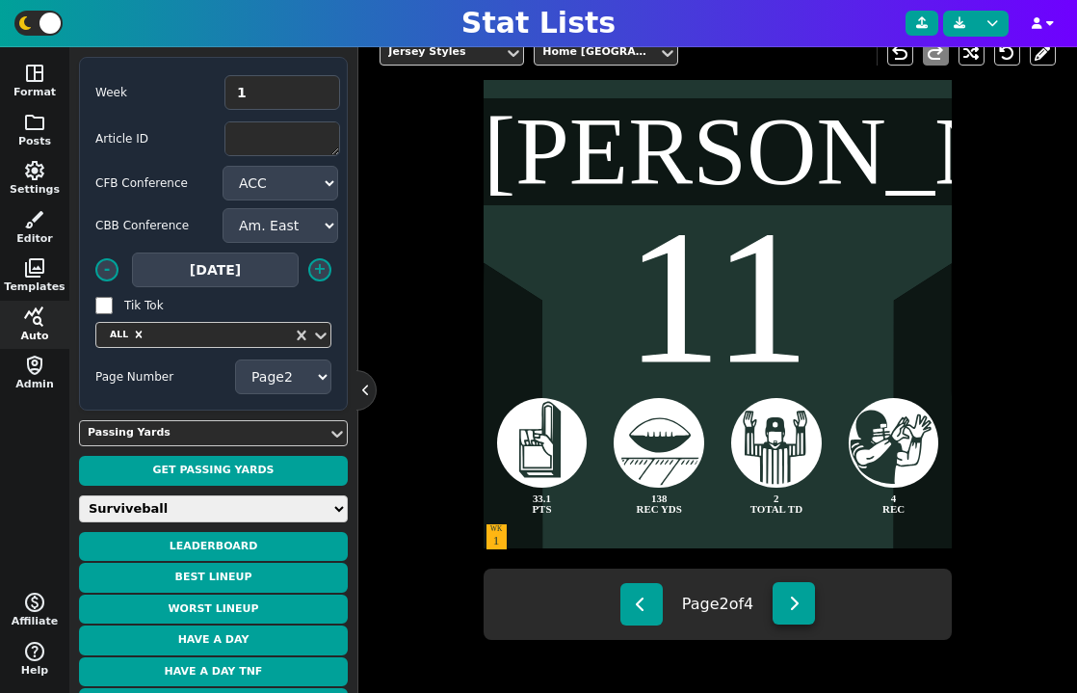
click at [802, 619] on button at bounding box center [794, 603] width 42 height 42
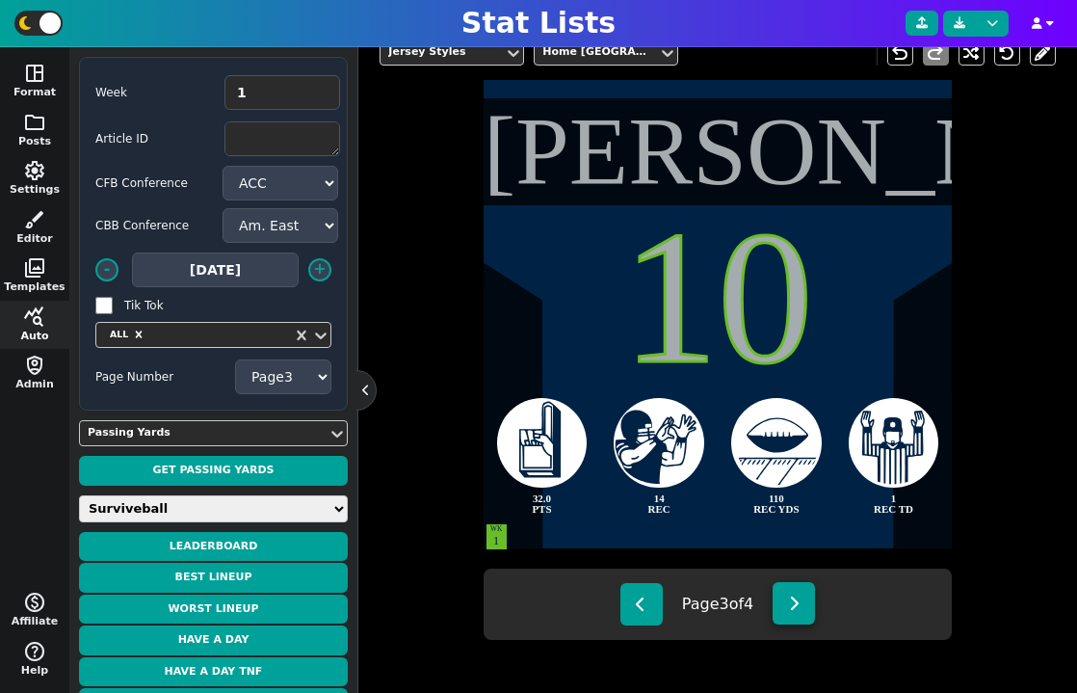
click at [793, 597] on icon at bounding box center [794, 603] width 11 height 15
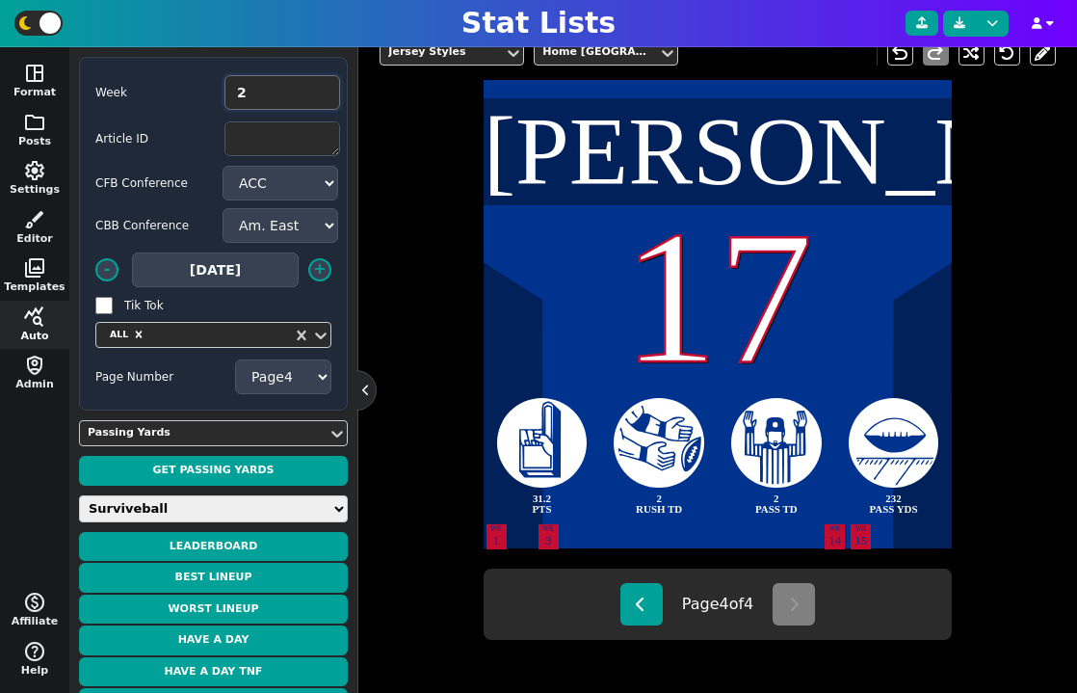
click at [317, 92] on input "2" at bounding box center [283, 92] width 116 height 35
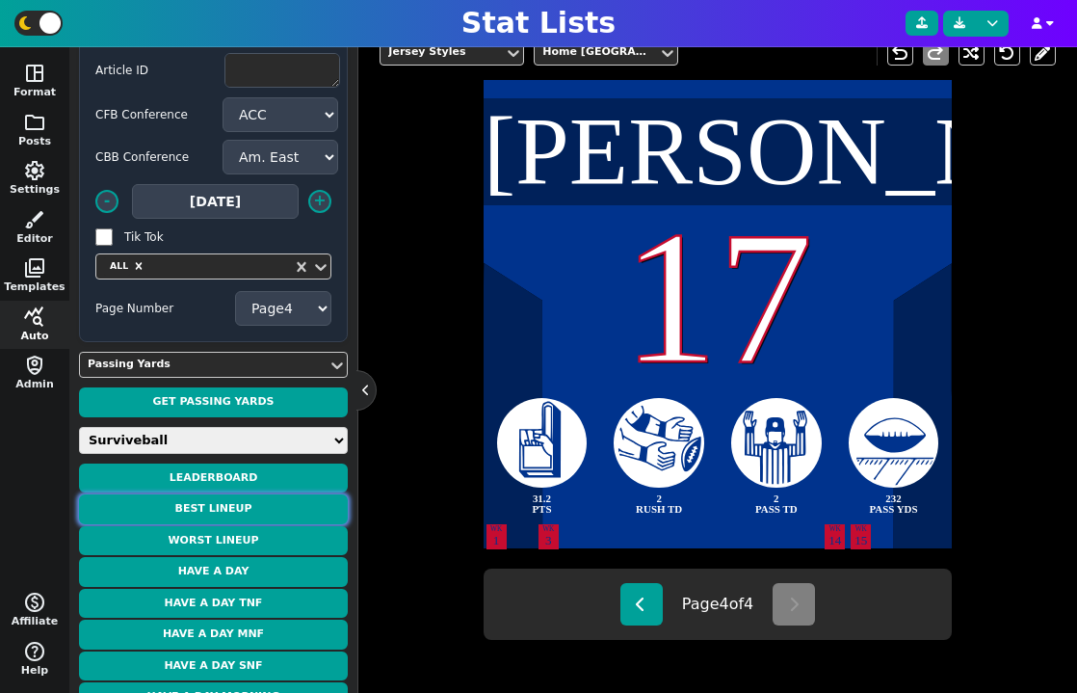
scroll to position [71, 0]
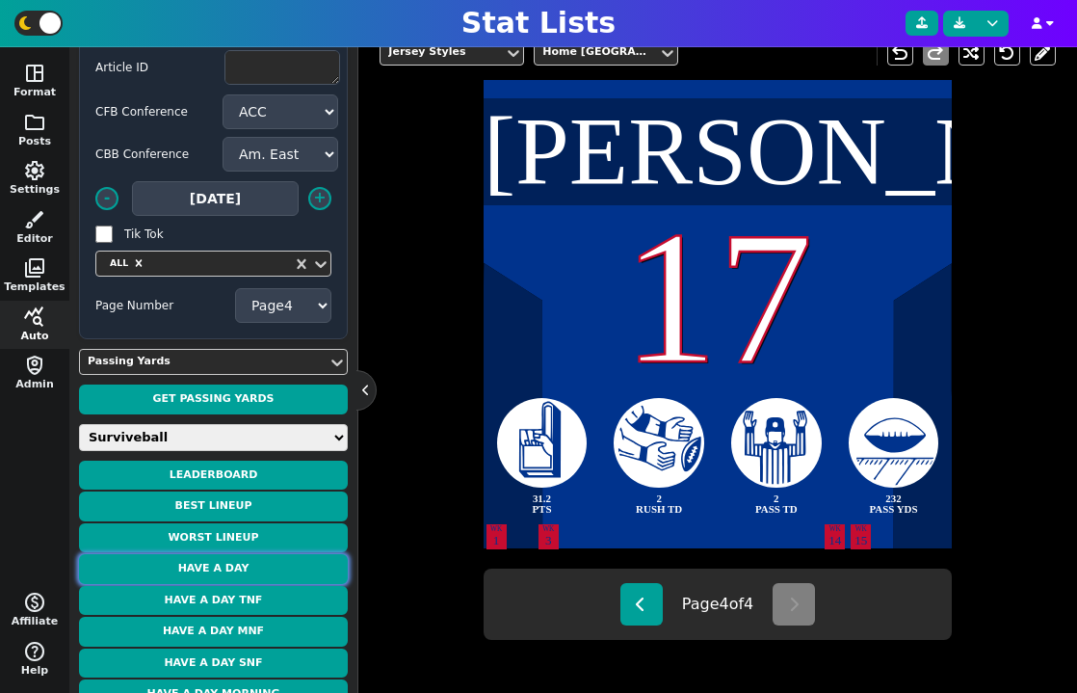
click at [252, 570] on button "Have a Day" at bounding box center [213, 569] width 269 height 30
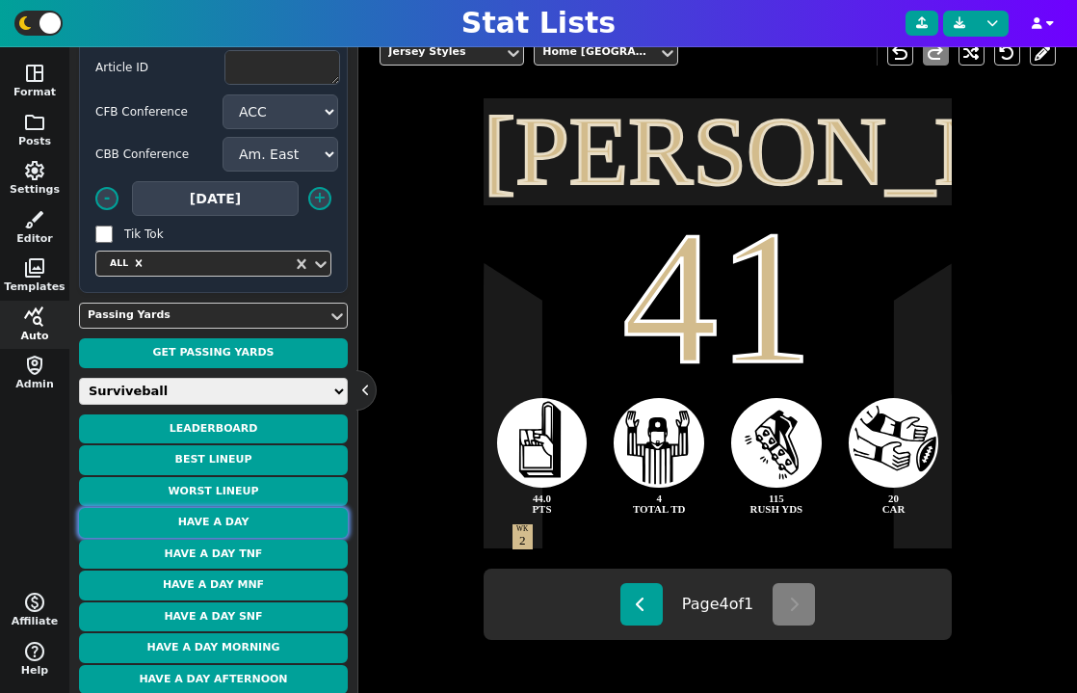
scroll to position [0, 0]
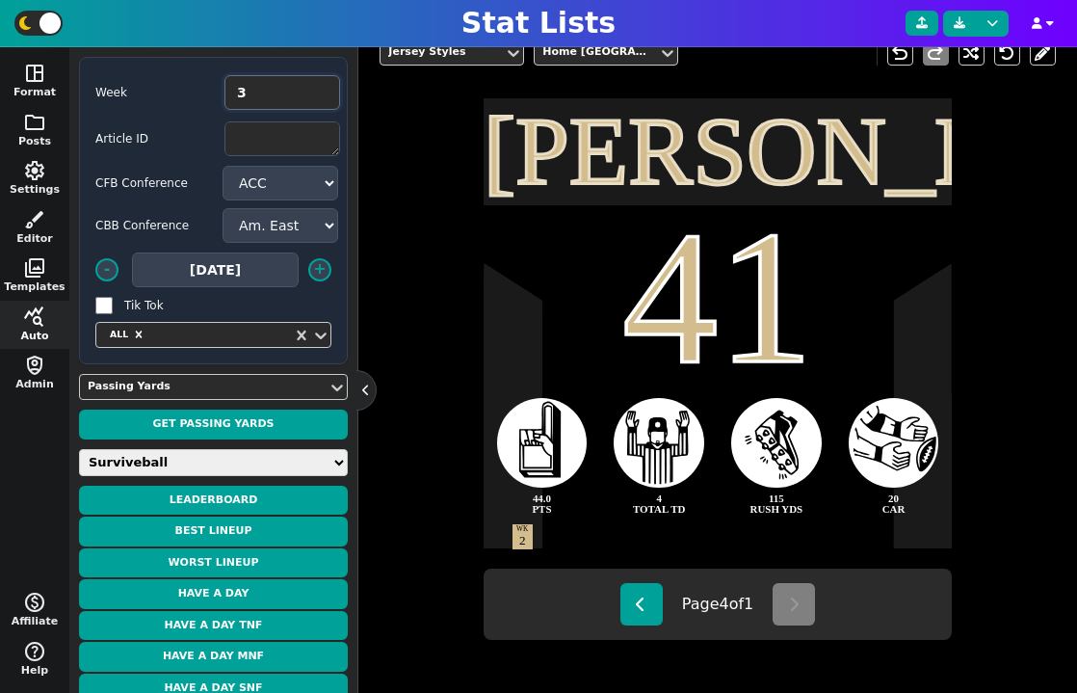
click at [324, 89] on input "3" at bounding box center [283, 92] width 116 height 35
click at [245, 597] on button "Have a Day" at bounding box center [213, 594] width 269 height 30
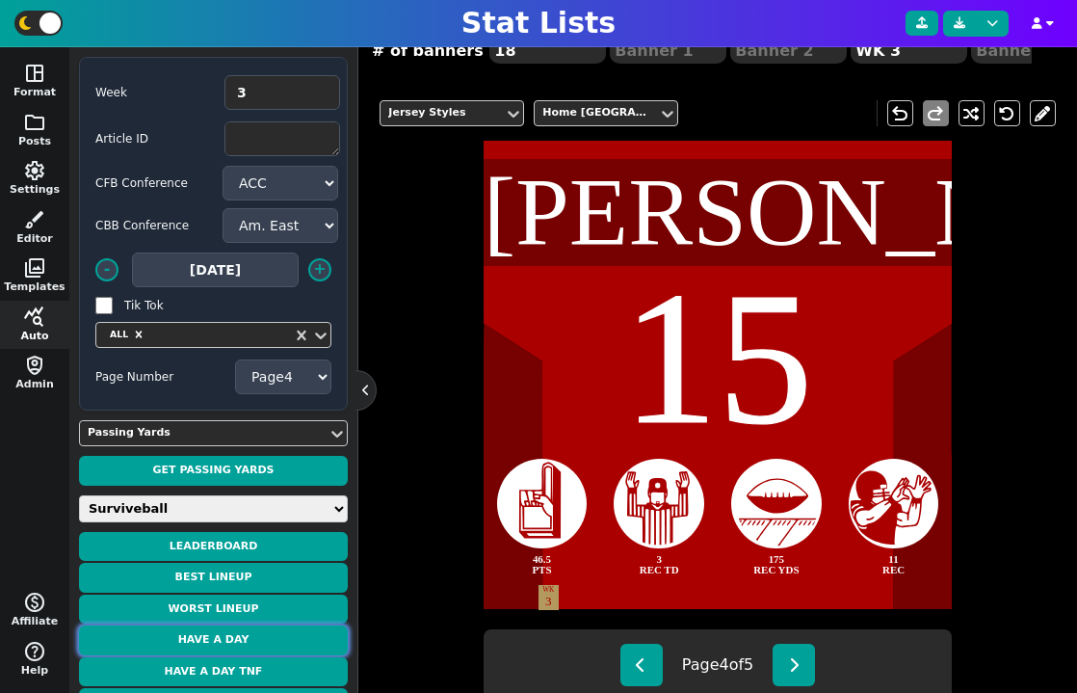
scroll to position [386, 0]
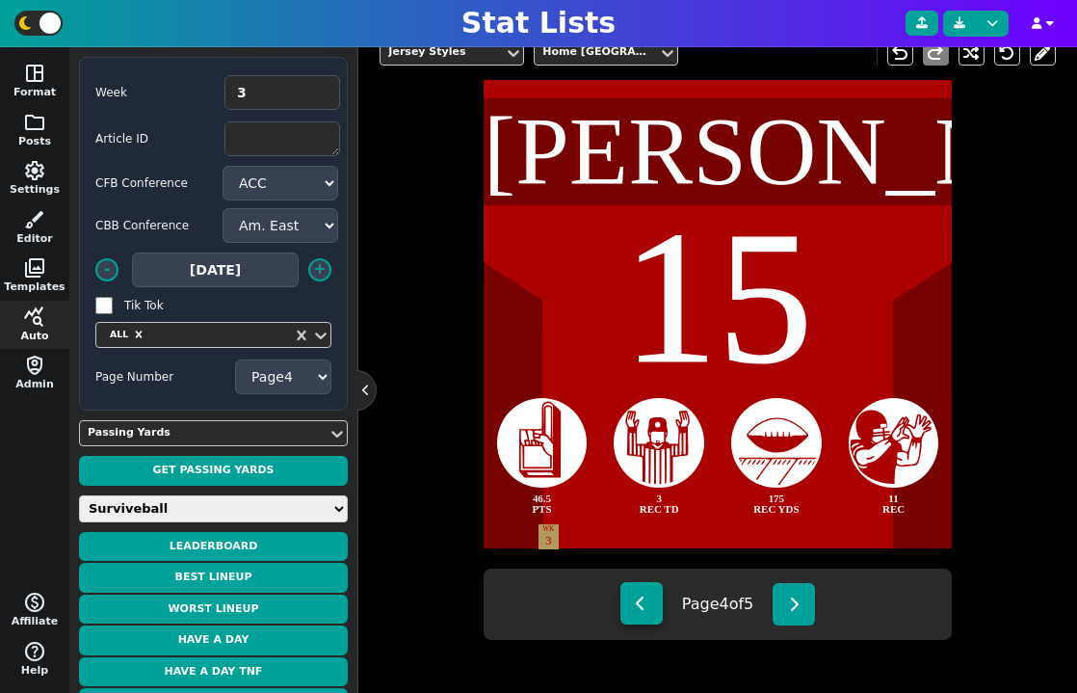
click at [640, 607] on icon at bounding box center [641, 603] width 11 height 15
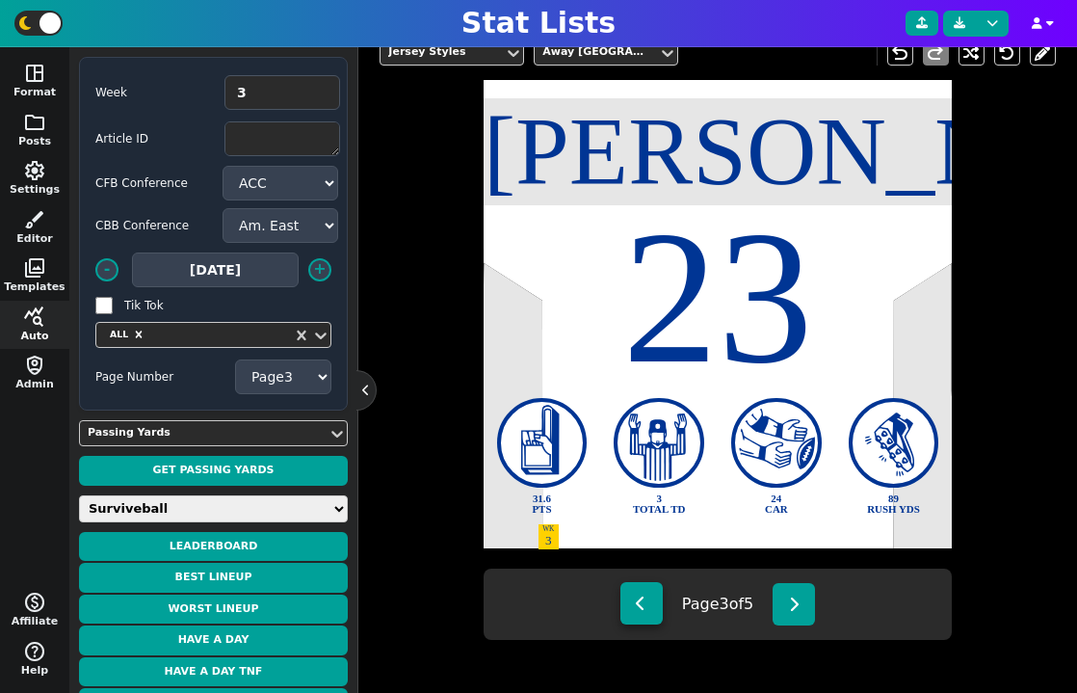
click at [640, 607] on icon at bounding box center [641, 603] width 11 height 15
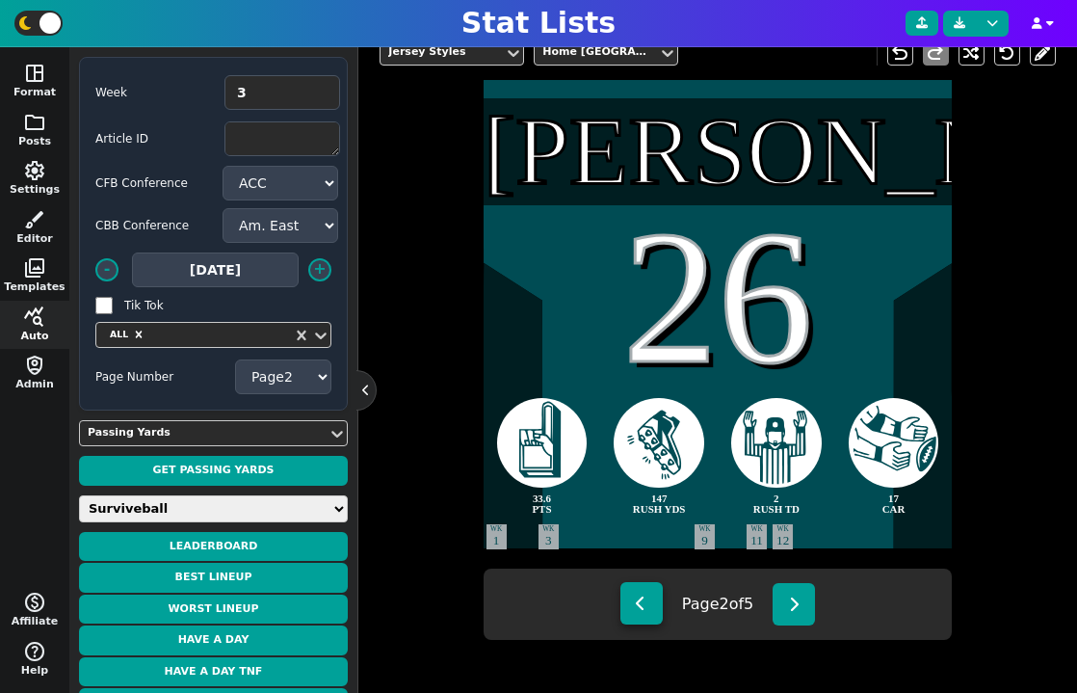
click at [640, 607] on icon at bounding box center [641, 603] width 11 height 15
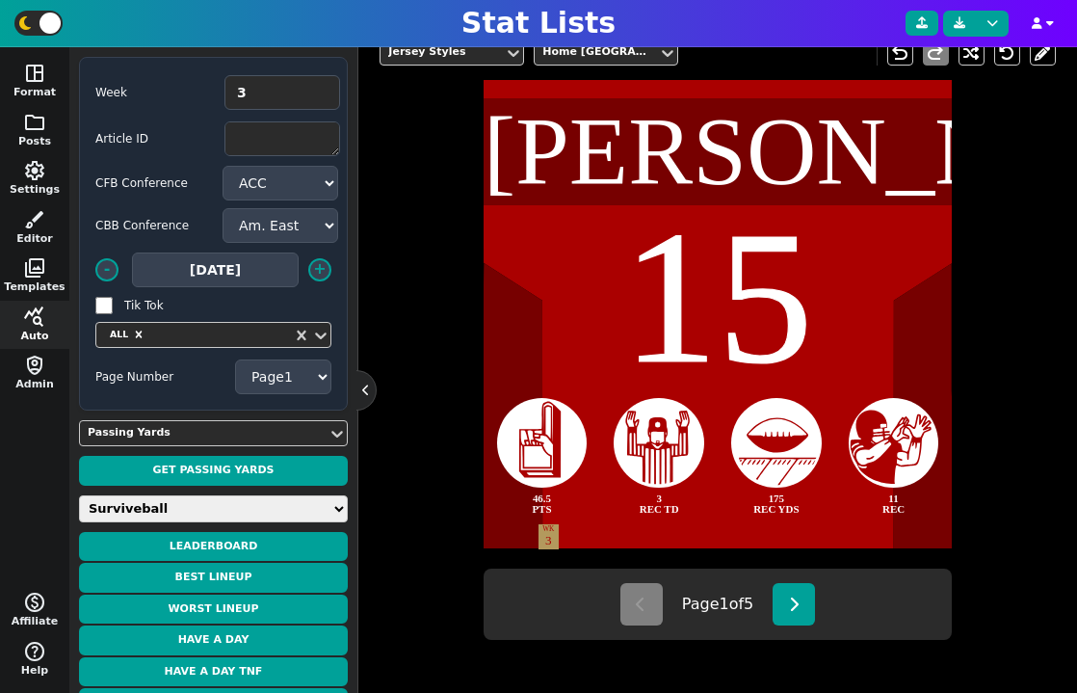
click at [820, 601] on div "Page 1 of 5" at bounding box center [718, 604] width 469 height 71
click at [800, 601] on icon at bounding box center [794, 603] width 11 height 15
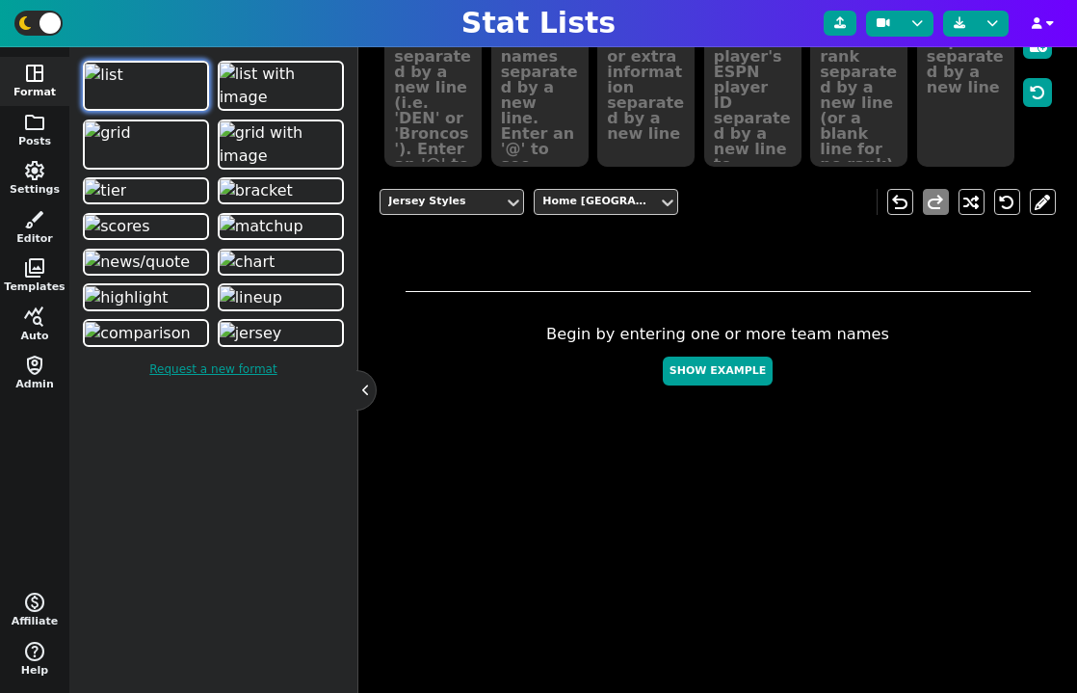
scroll to position [472, 0]
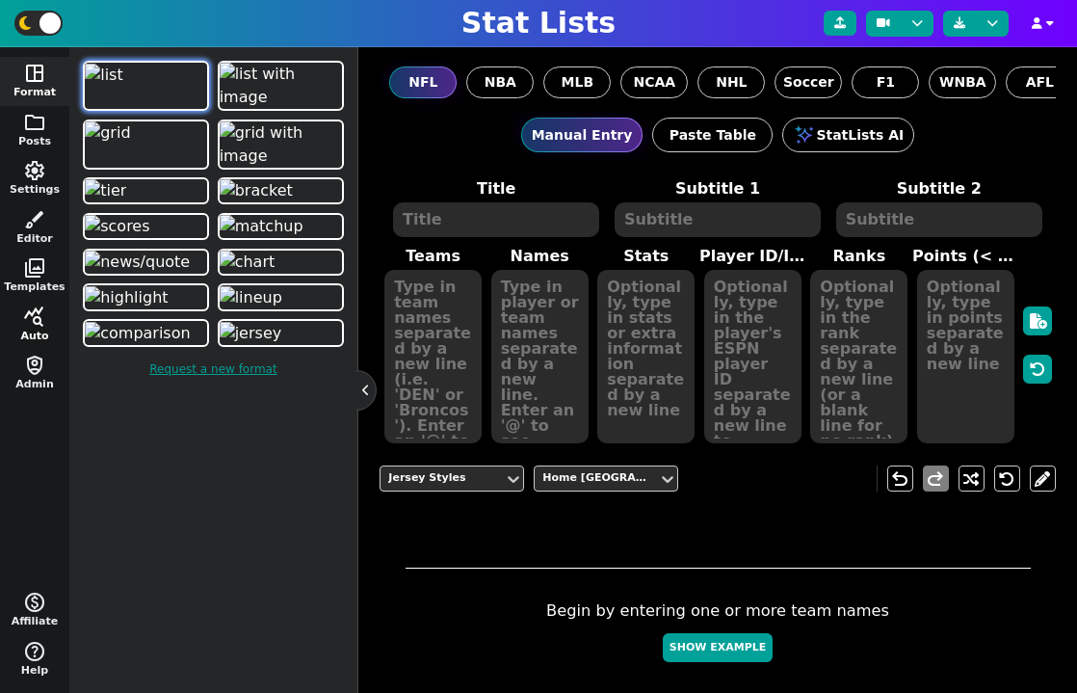
click at [31, 330] on button "query_stats Auto" at bounding box center [34, 325] width 69 height 49
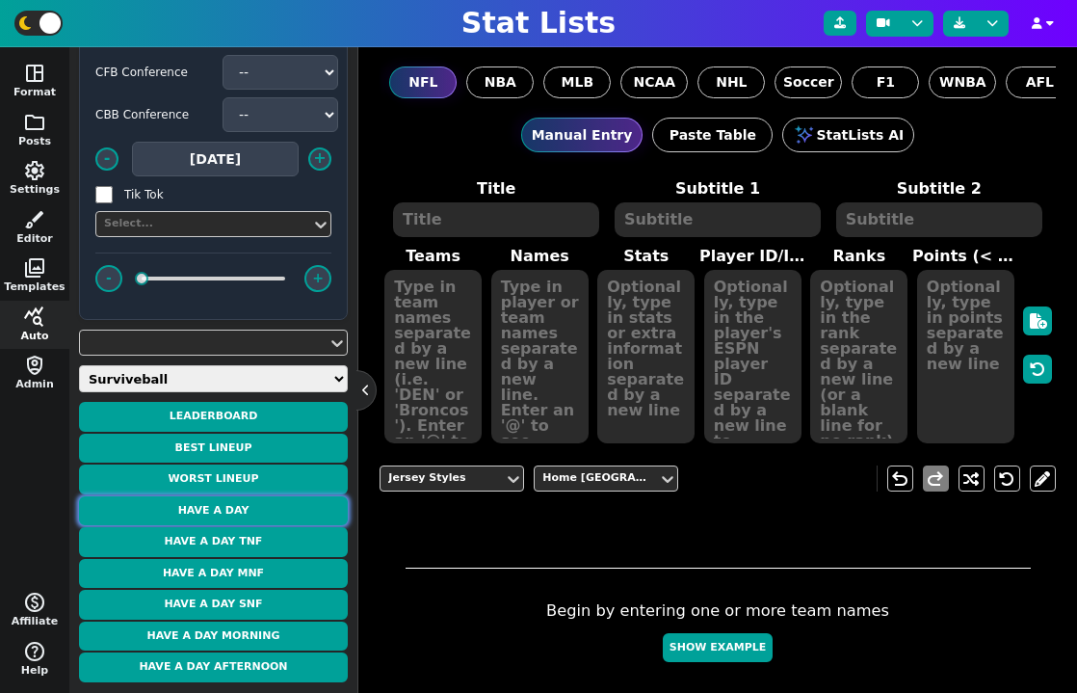
click at [260, 507] on button "Have a Day" at bounding box center [213, 511] width 269 height 30
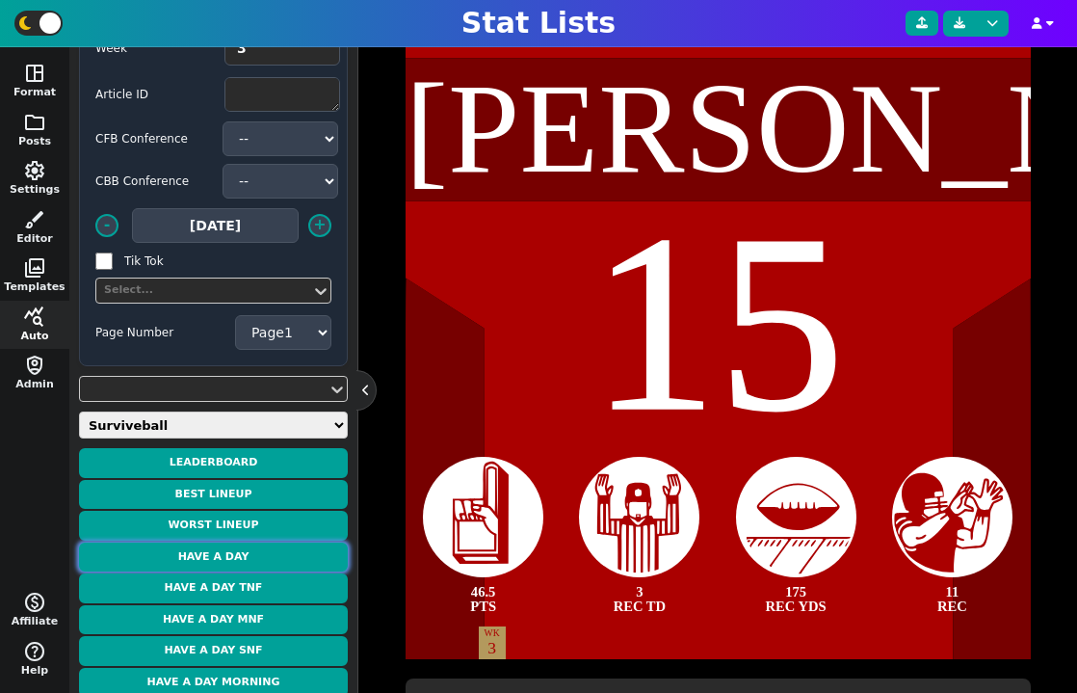
scroll to position [543, 0]
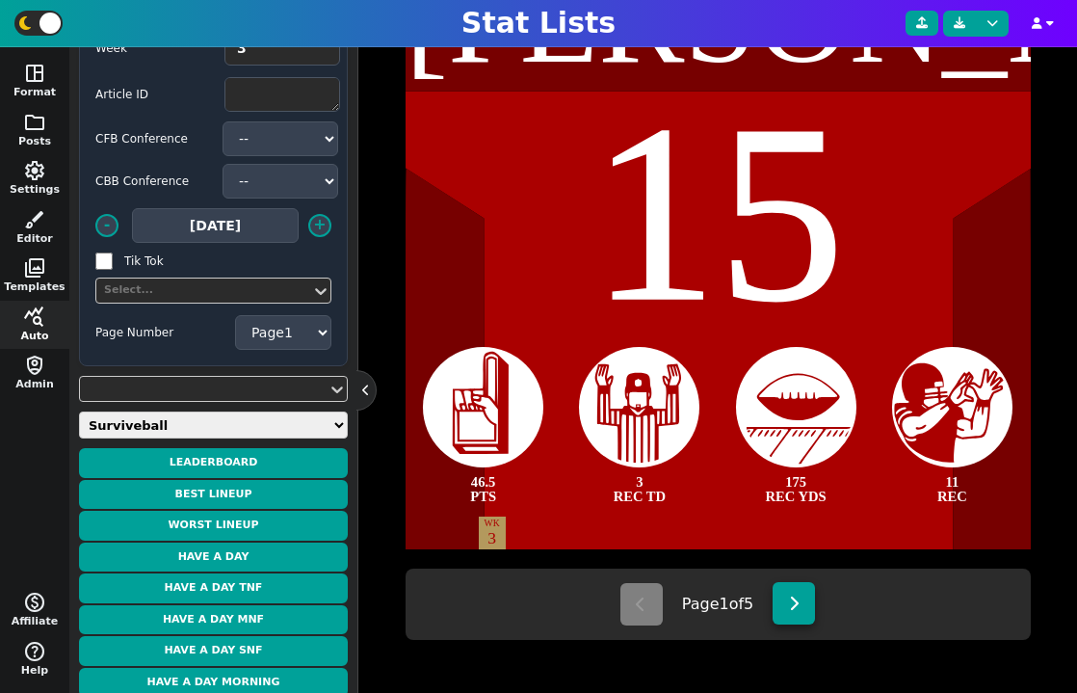
click at [793, 612] on button at bounding box center [794, 603] width 42 height 42
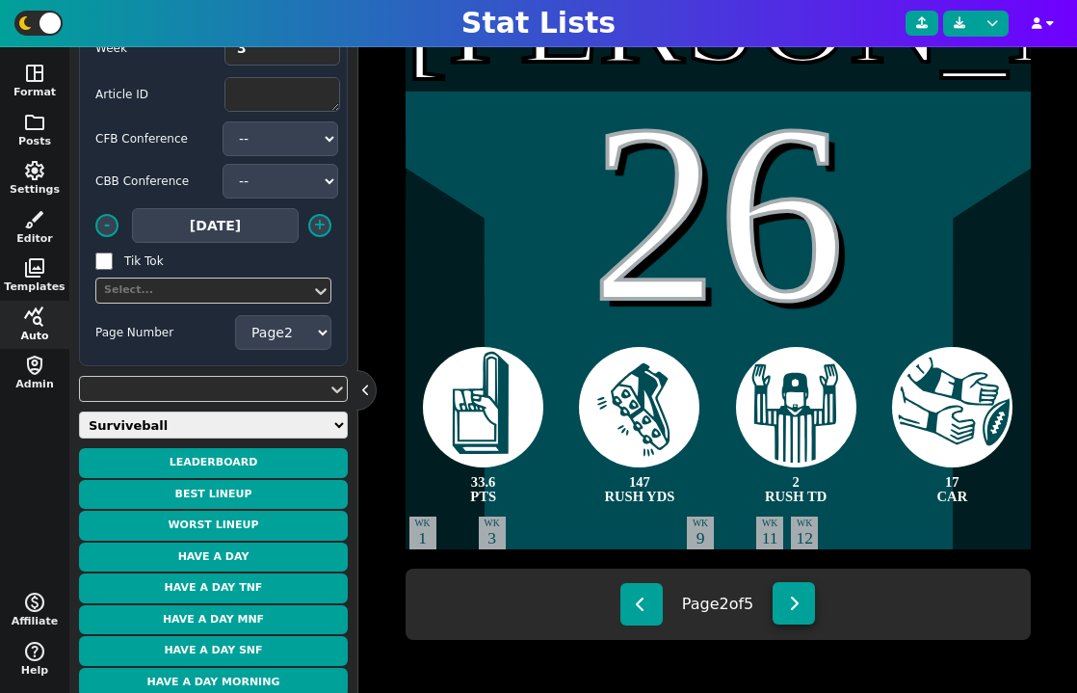
click at [802, 587] on button at bounding box center [794, 603] width 42 height 42
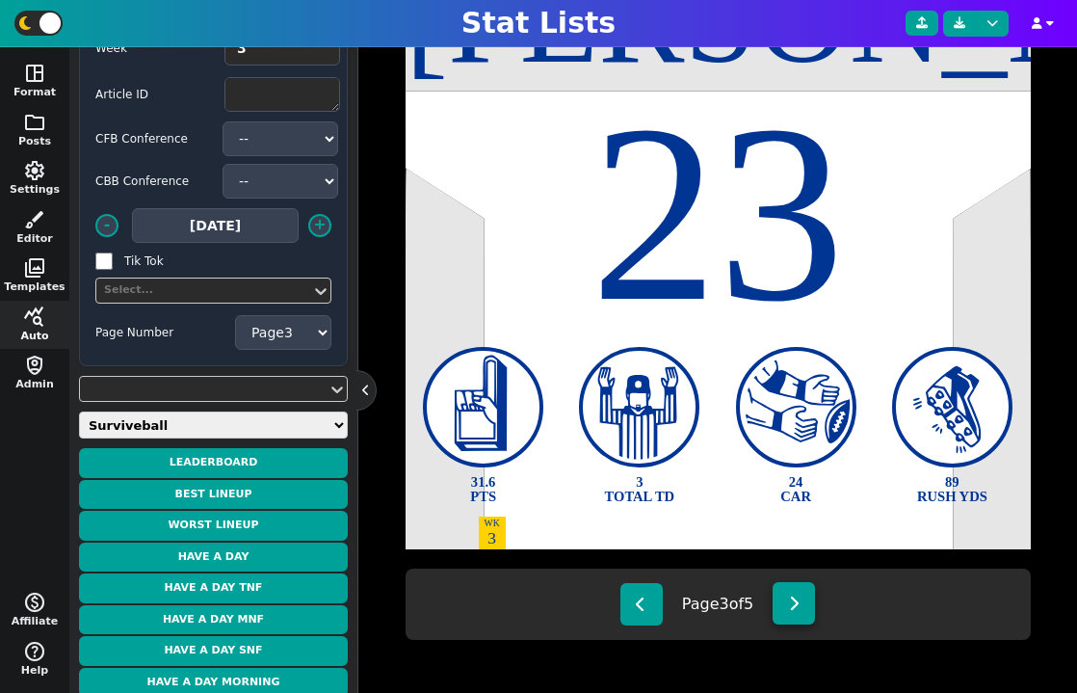
click at [800, 608] on icon at bounding box center [794, 603] width 11 height 15
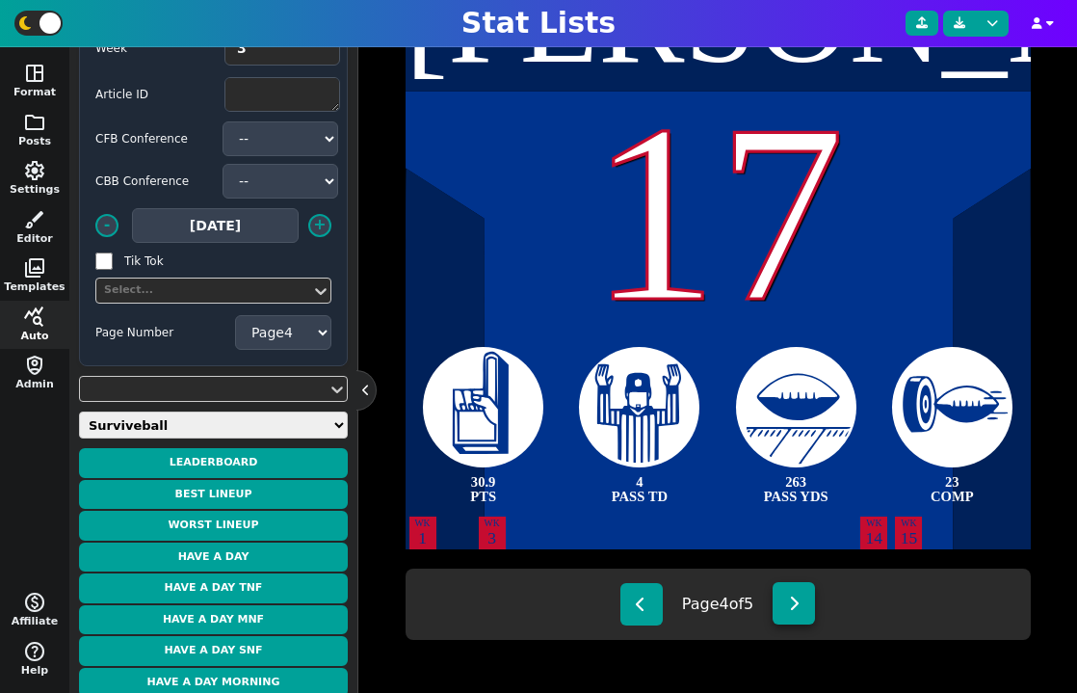
click at [808, 617] on button at bounding box center [794, 603] width 42 height 42
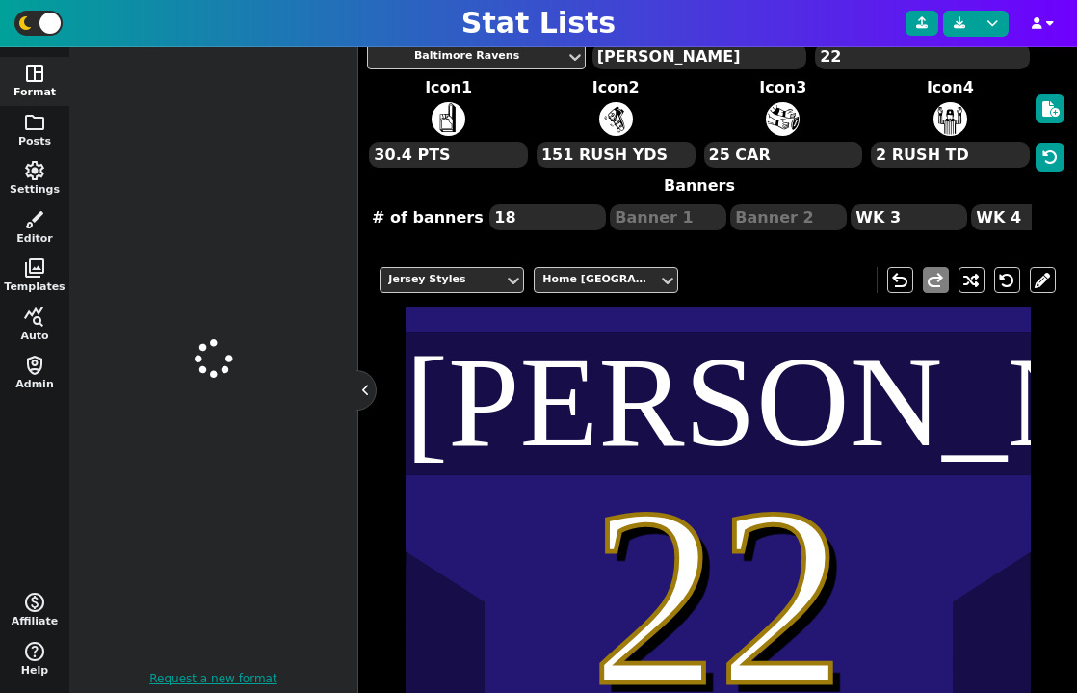
scroll to position [0, 0]
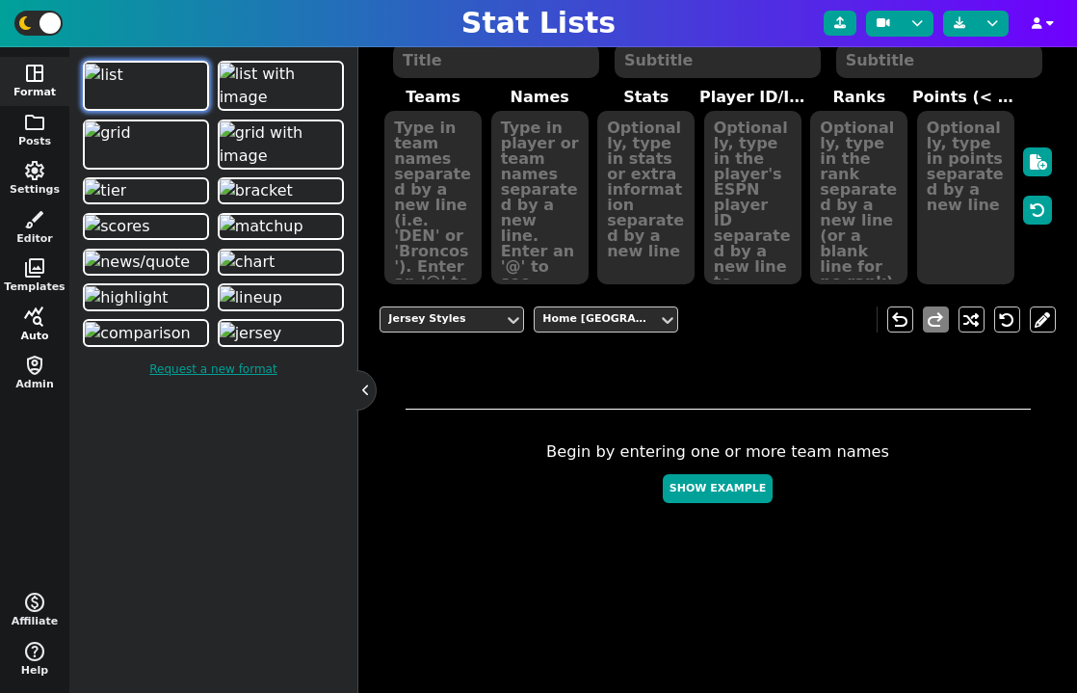
click at [40, 330] on button "query_stats Auto" at bounding box center [34, 325] width 69 height 49
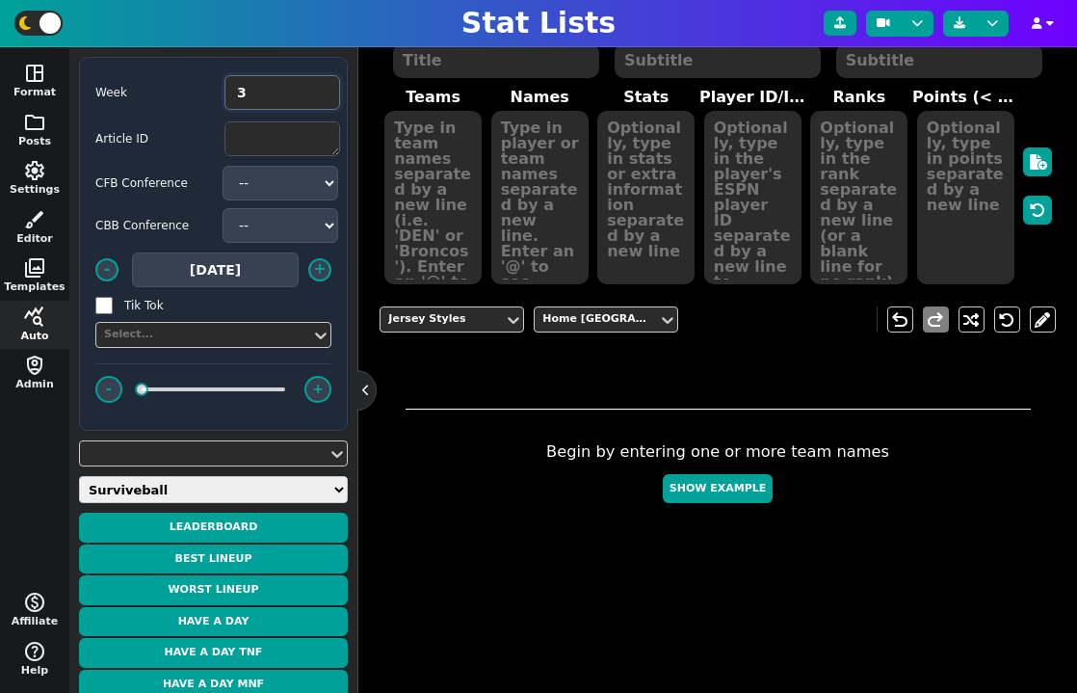
click at [271, 95] on input "3" at bounding box center [283, 92] width 116 height 35
click at [316, 87] on input "4" at bounding box center [283, 92] width 116 height 35
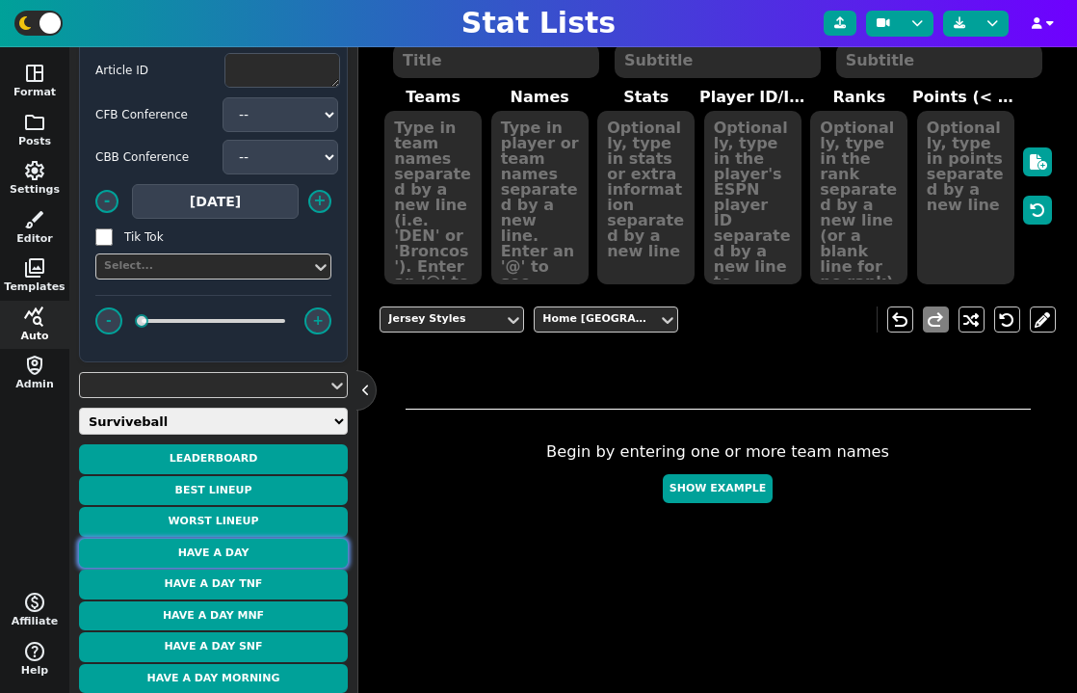
click at [254, 553] on button "Have a Day" at bounding box center [213, 554] width 269 height 30
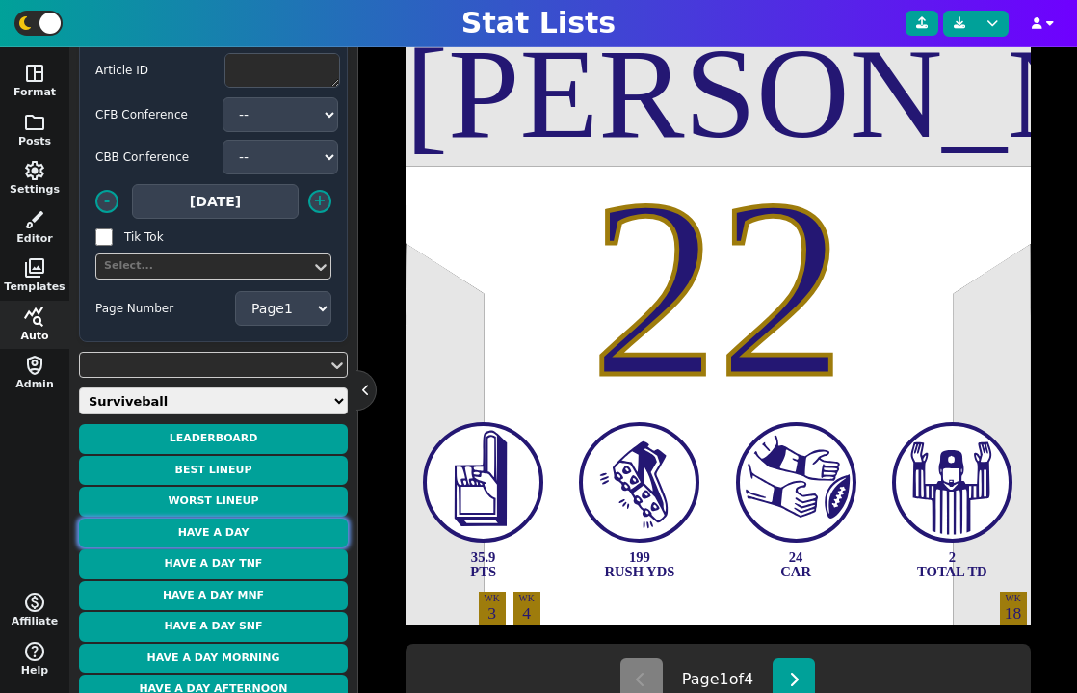
scroll to position [477, 0]
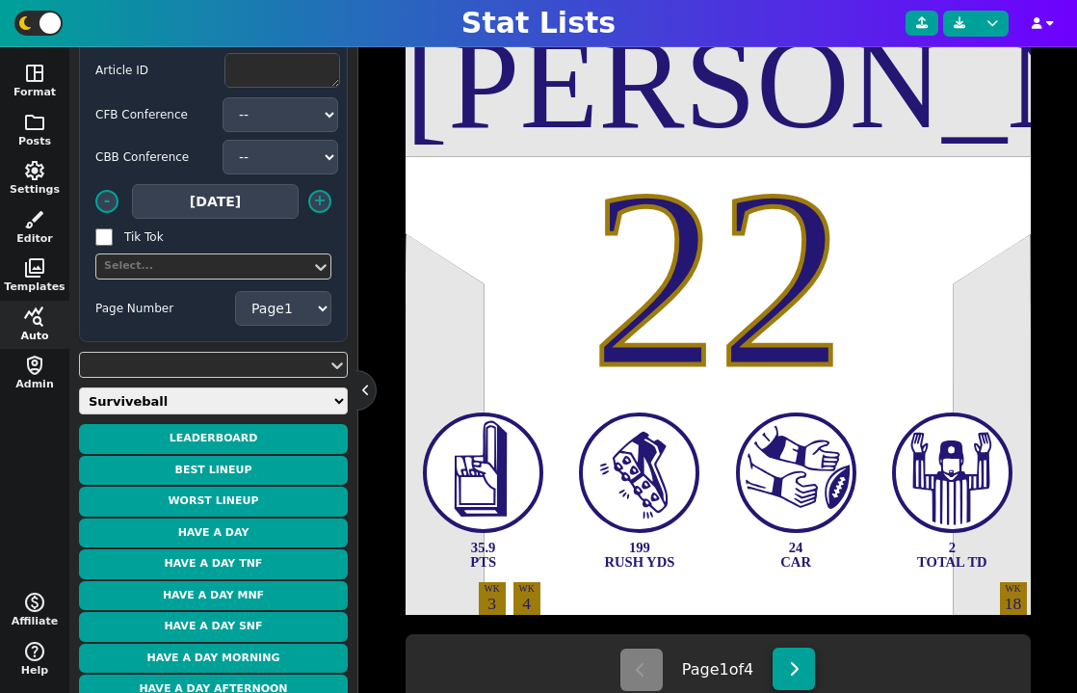
click at [800, 671] on icon at bounding box center [794, 668] width 11 height 15
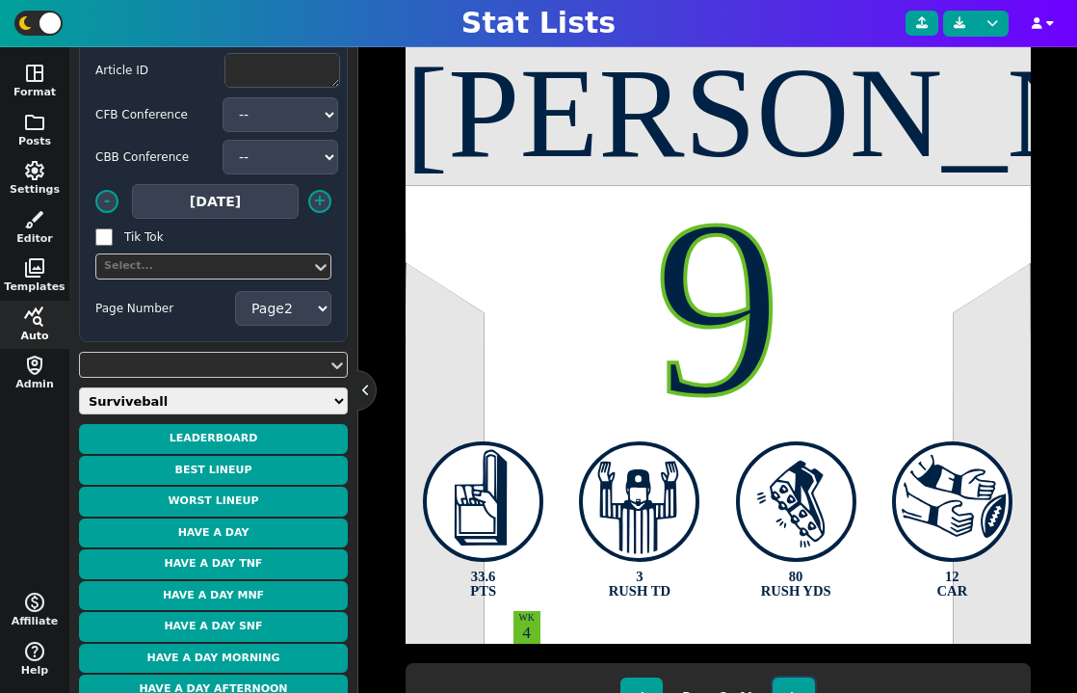
scroll to position [497, 0]
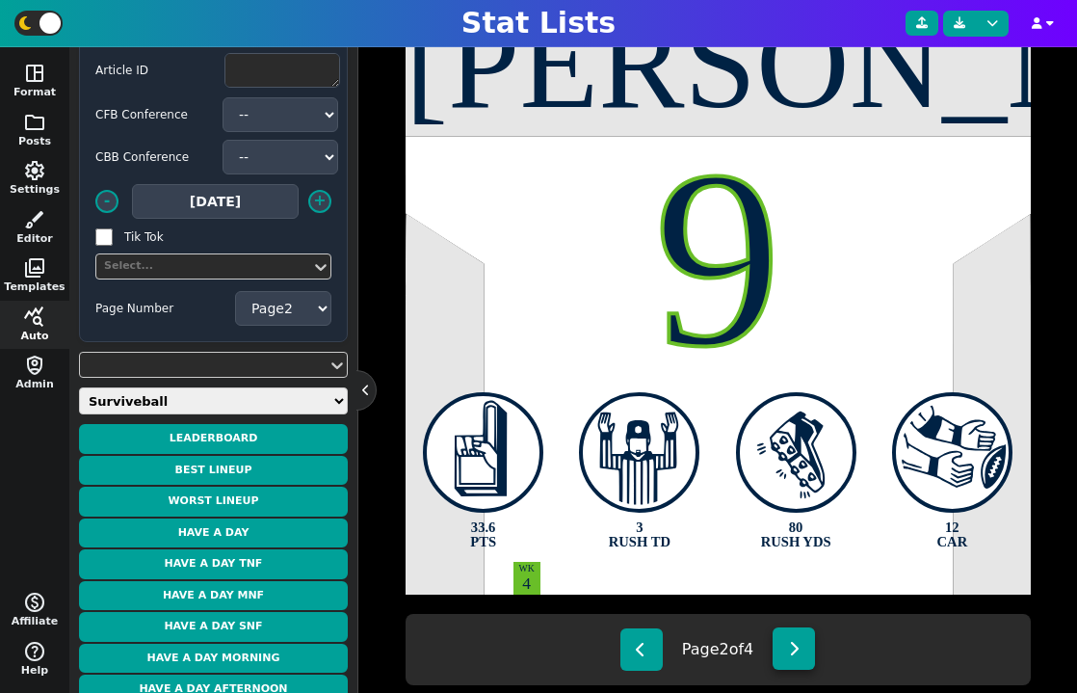
click at [800, 654] on icon at bounding box center [794, 648] width 11 height 15
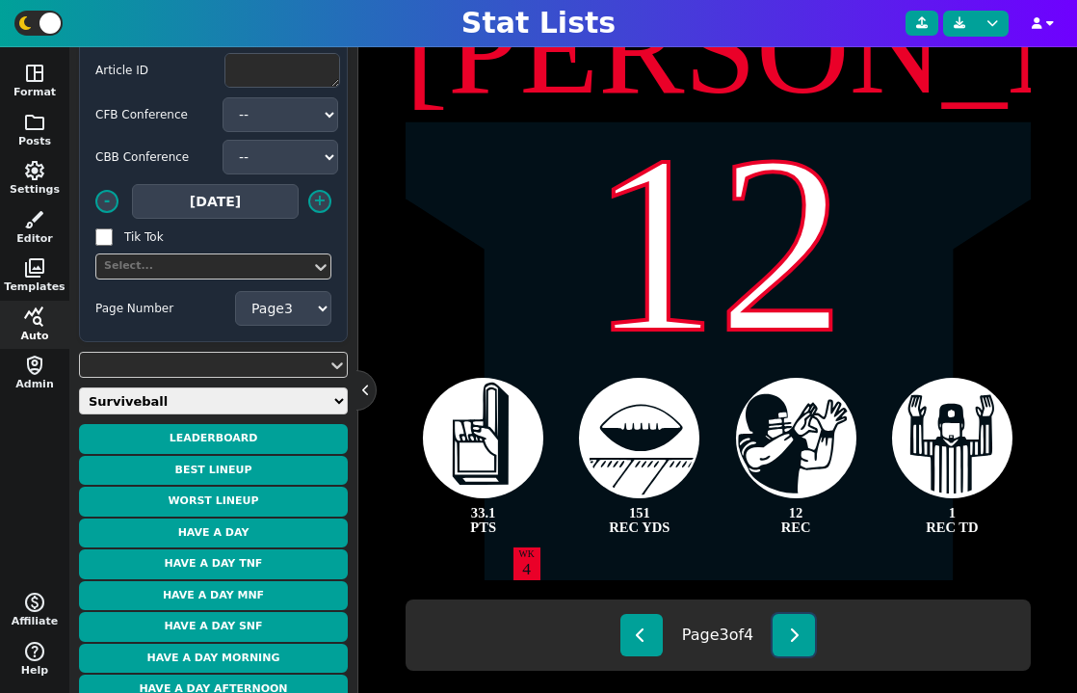
scroll to position [531, 0]
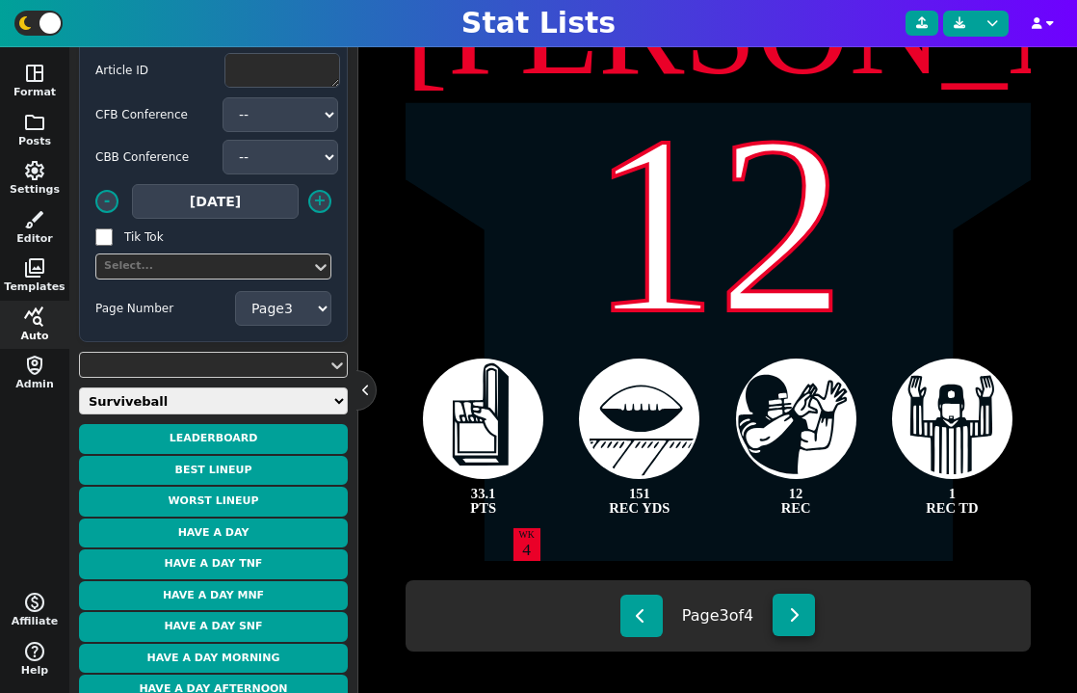
click at [805, 623] on button at bounding box center [794, 615] width 42 height 42
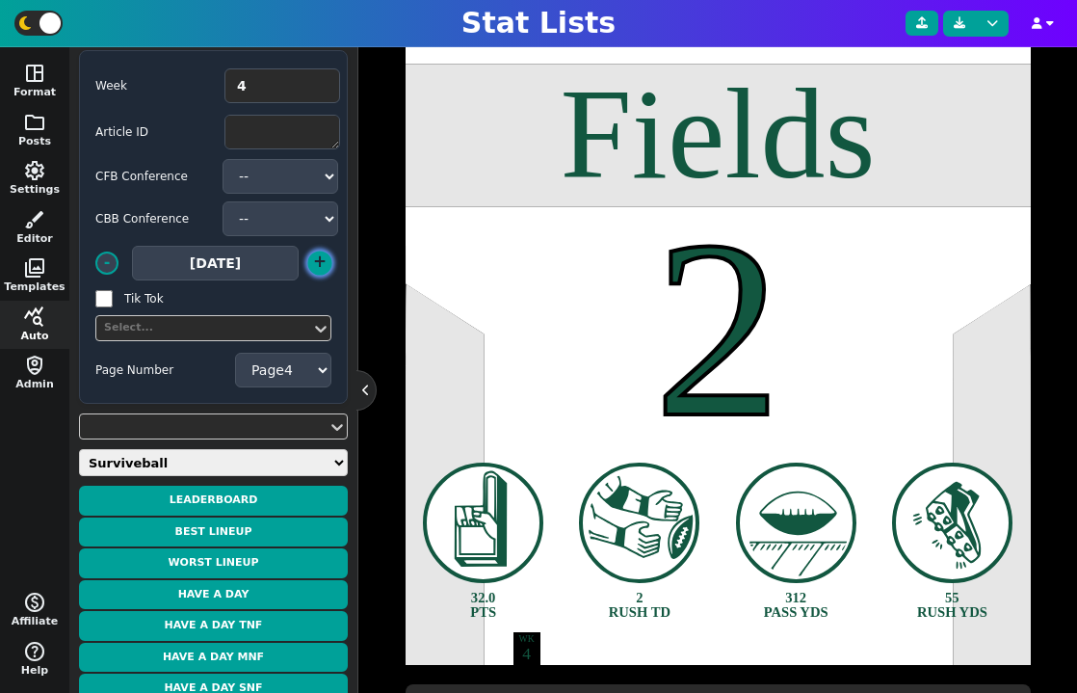
scroll to position [0, 0]
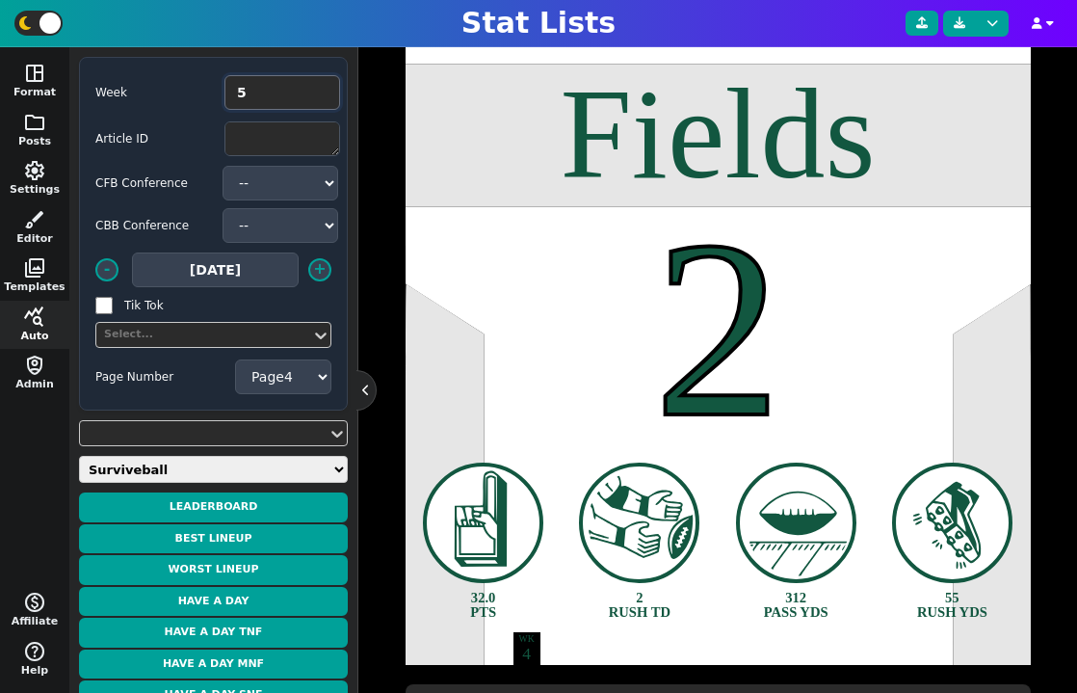
click at [320, 89] on input "5" at bounding box center [283, 92] width 116 height 35
click at [255, 598] on button "Have a Day" at bounding box center [213, 602] width 269 height 30
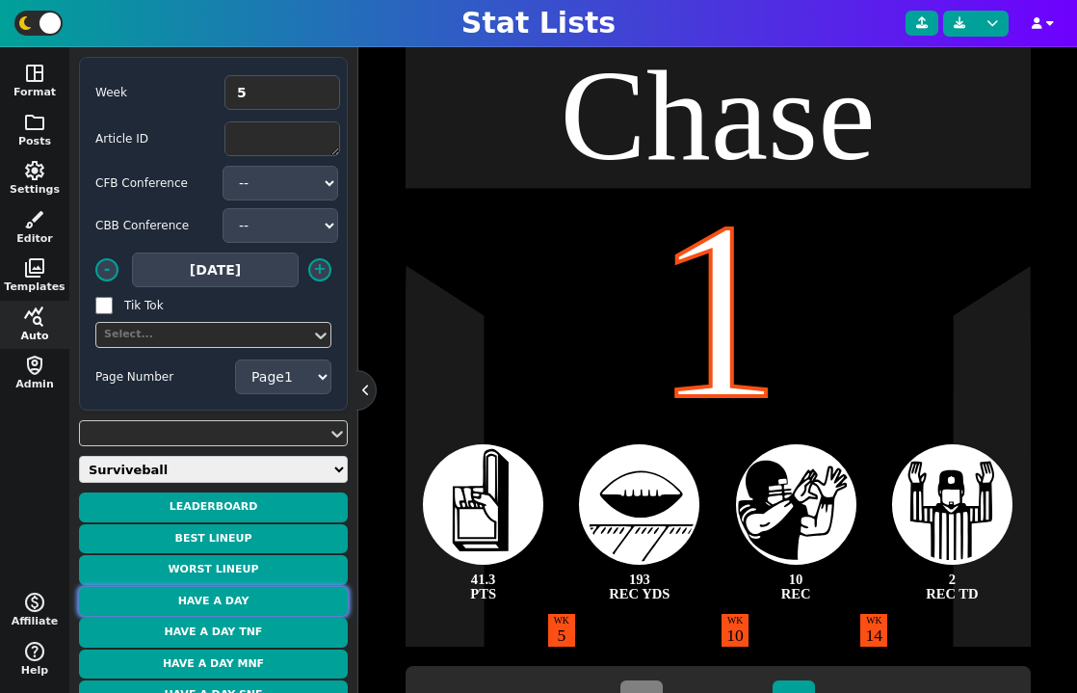
scroll to position [508, 0]
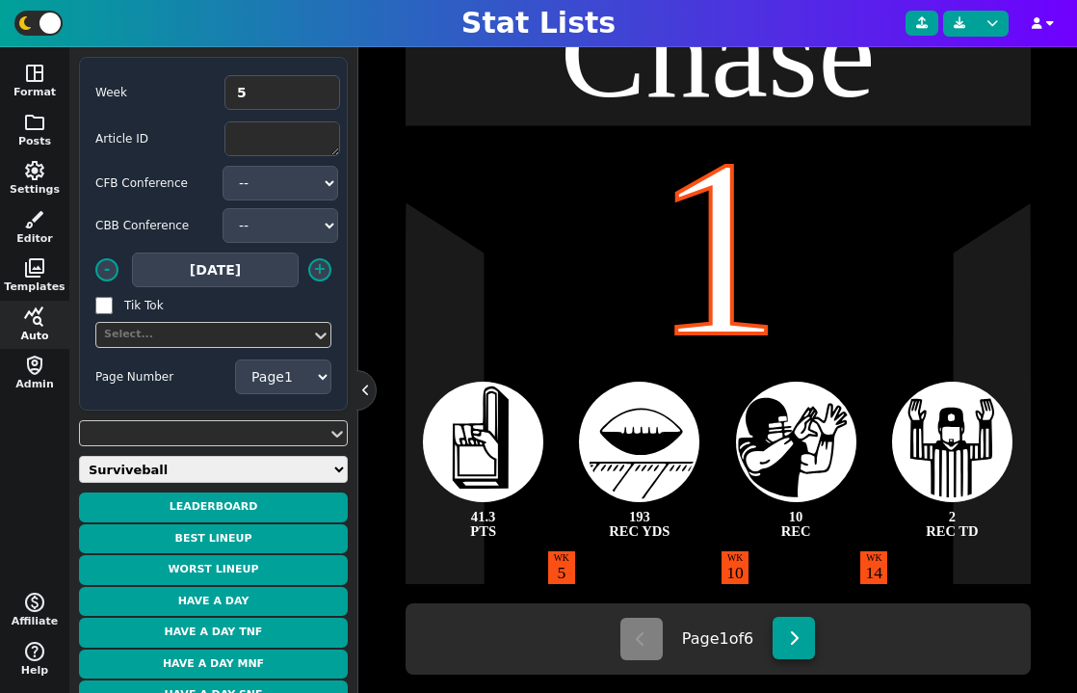
click at [795, 649] on button at bounding box center [794, 638] width 42 height 42
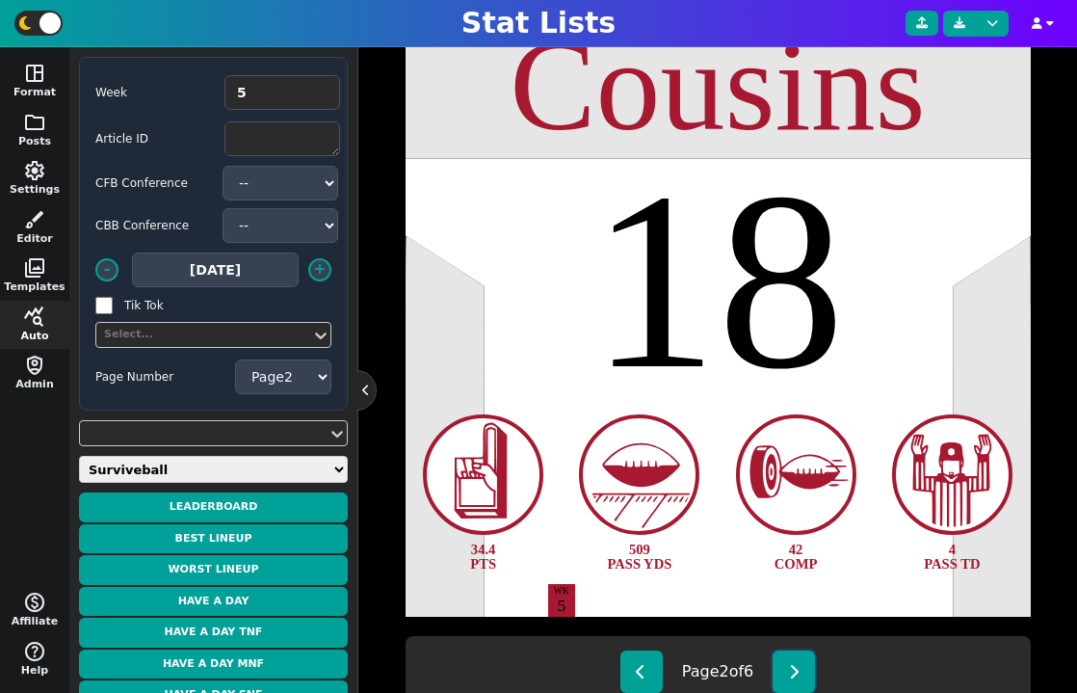
scroll to position [532, 0]
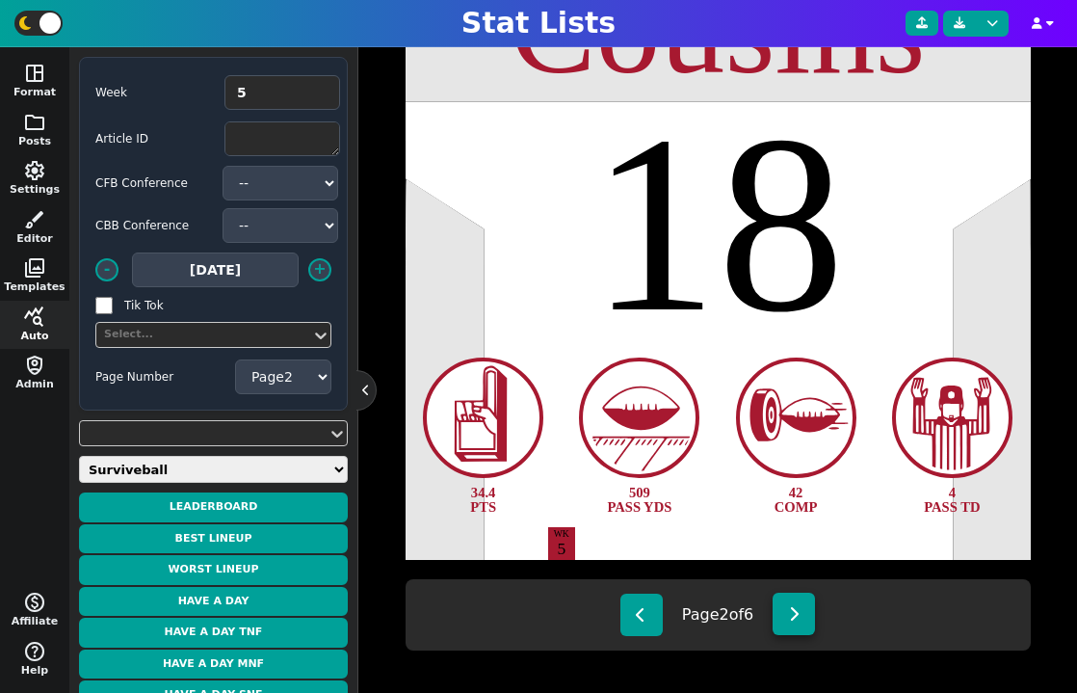
click at [809, 612] on button at bounding box center [794, 614] width 42 height 42
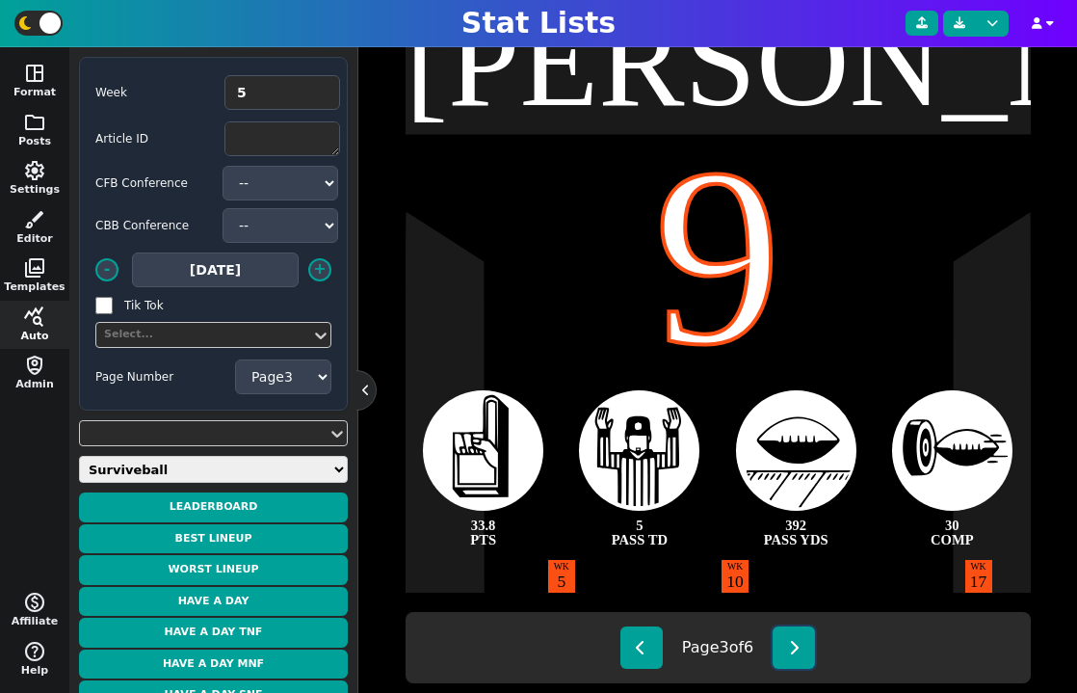
scroll to position [540, 0]
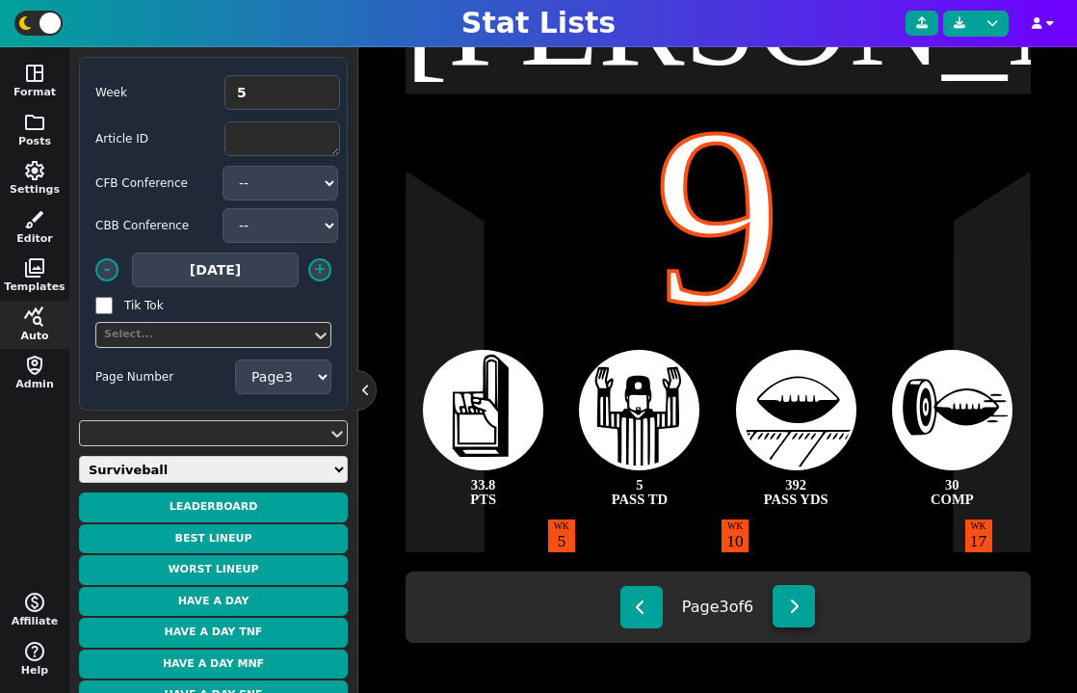
click at [806, 611] on button at bounding box center [794, 606] width 42 height 42
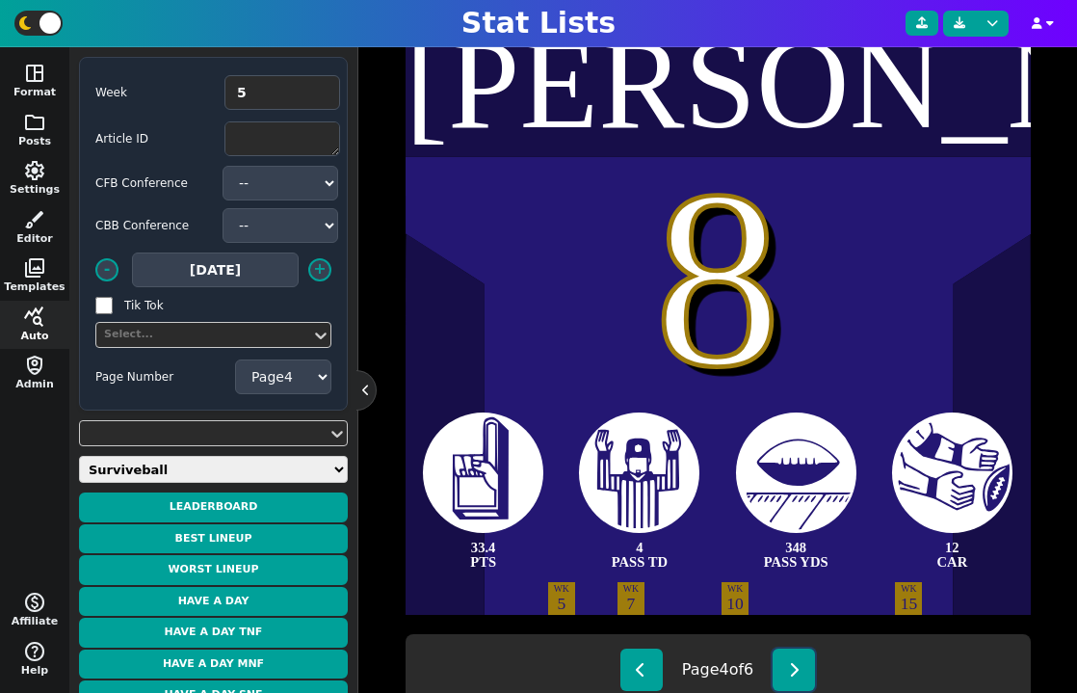
scroll to position [543, 0]
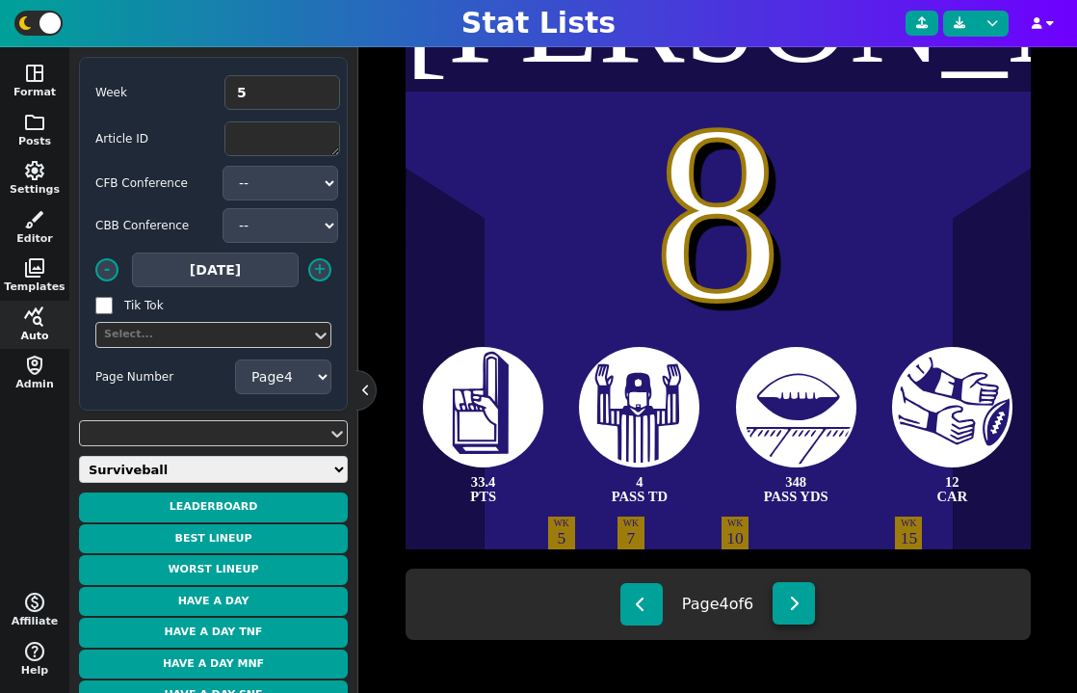
click at [805, 613] on button at bounding box center [794, 603] width 42 height 42
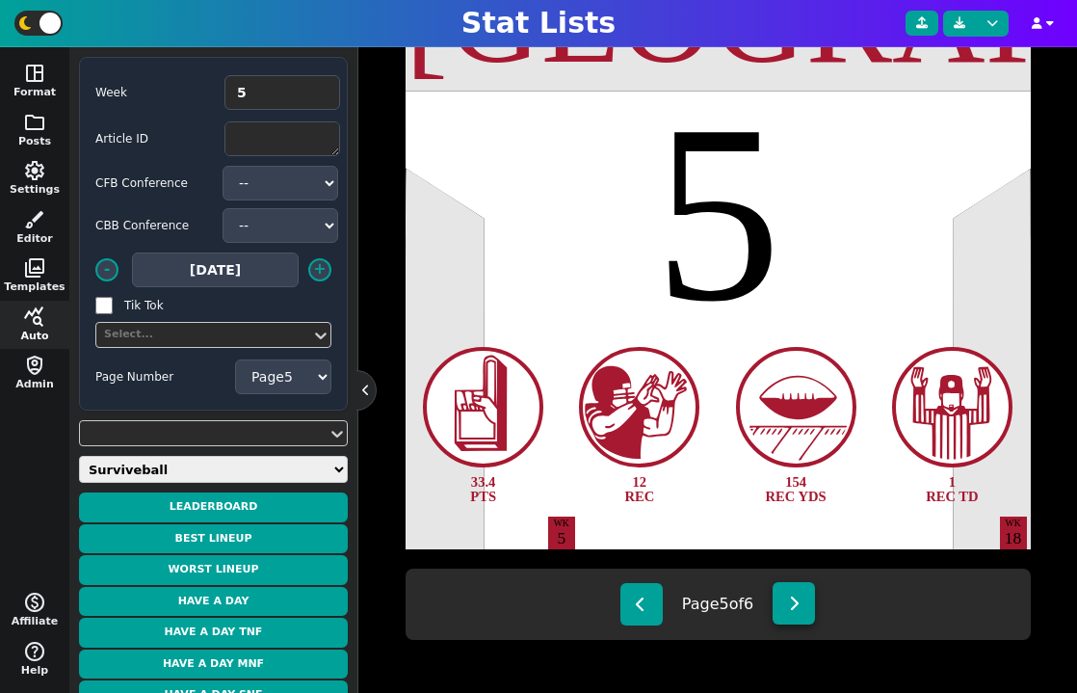
click at [789, 607] on button at bounding box center [794, 603] width 42 height 42
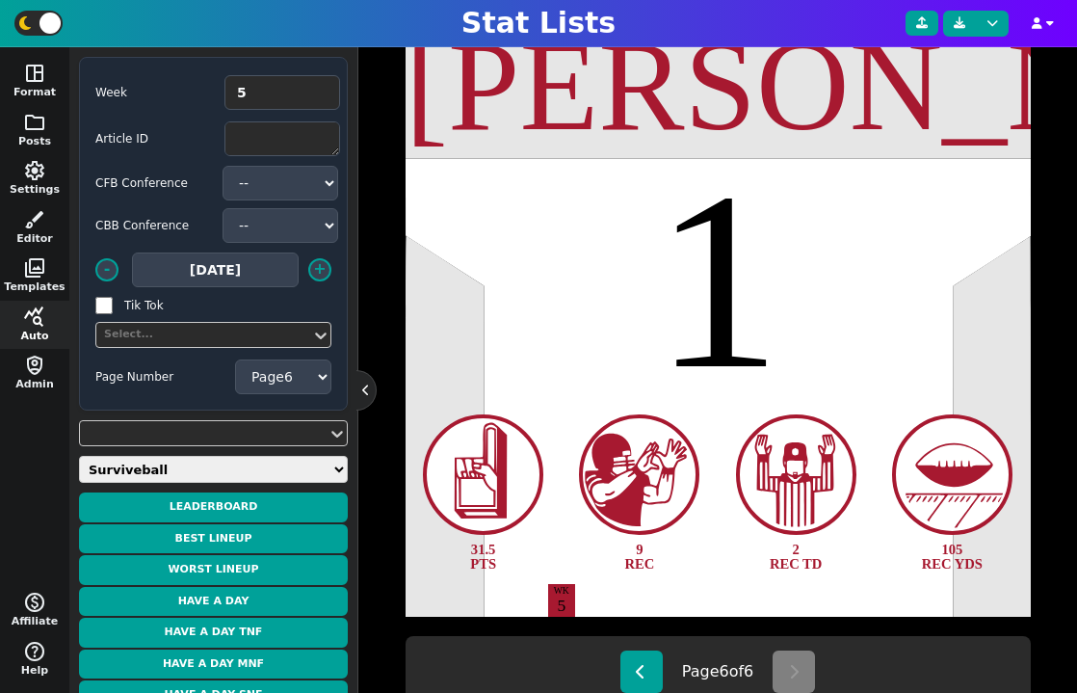
scroll to position [504, 0]
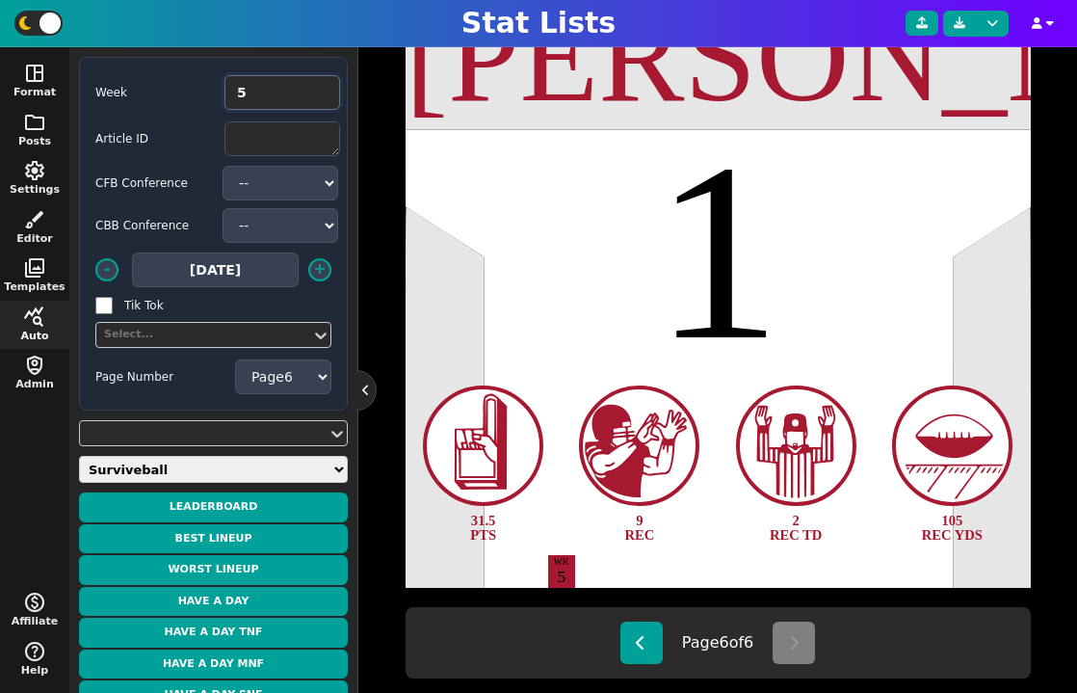
click at [272, 99] on input "5" at bounding box center [283, 92] width 116 height 35
click at [264, 95] on input "52" at bounding box center [283, 92] width 116 height 35
click at [251, 93] on input "522" at bounding box center [283, 92] width 116 height 35
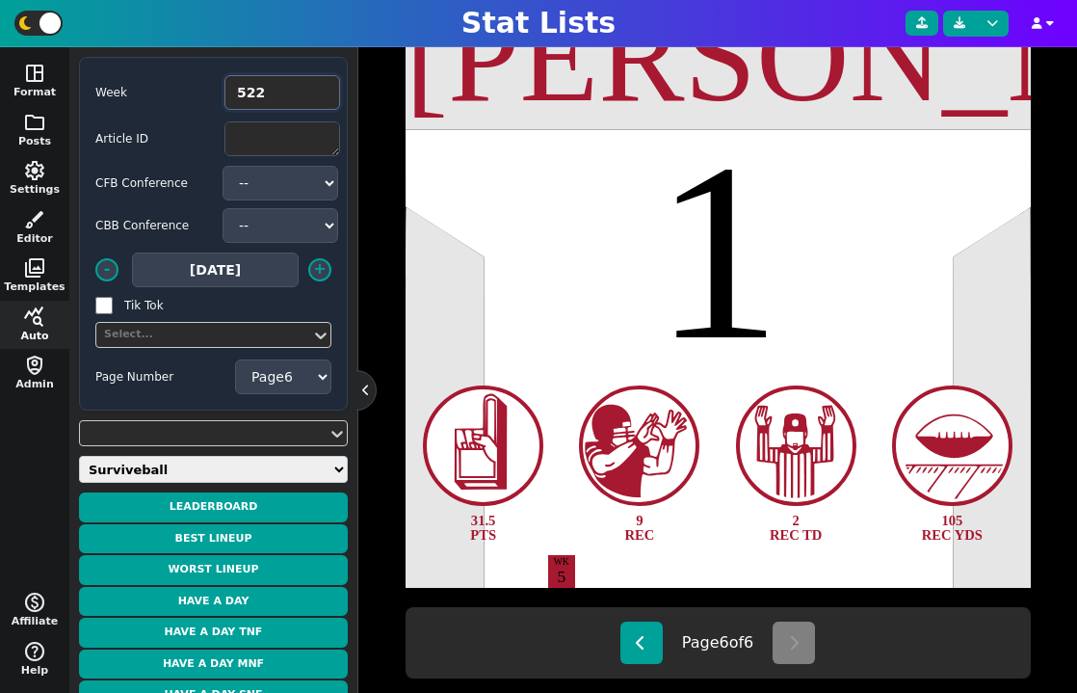
click at [251, 93] on input "522" at bounding box center [283, 92] width 116 height 35
click at [266, 594] on button "Have a Day" at bounding box center [213, 602] width 269 height 30
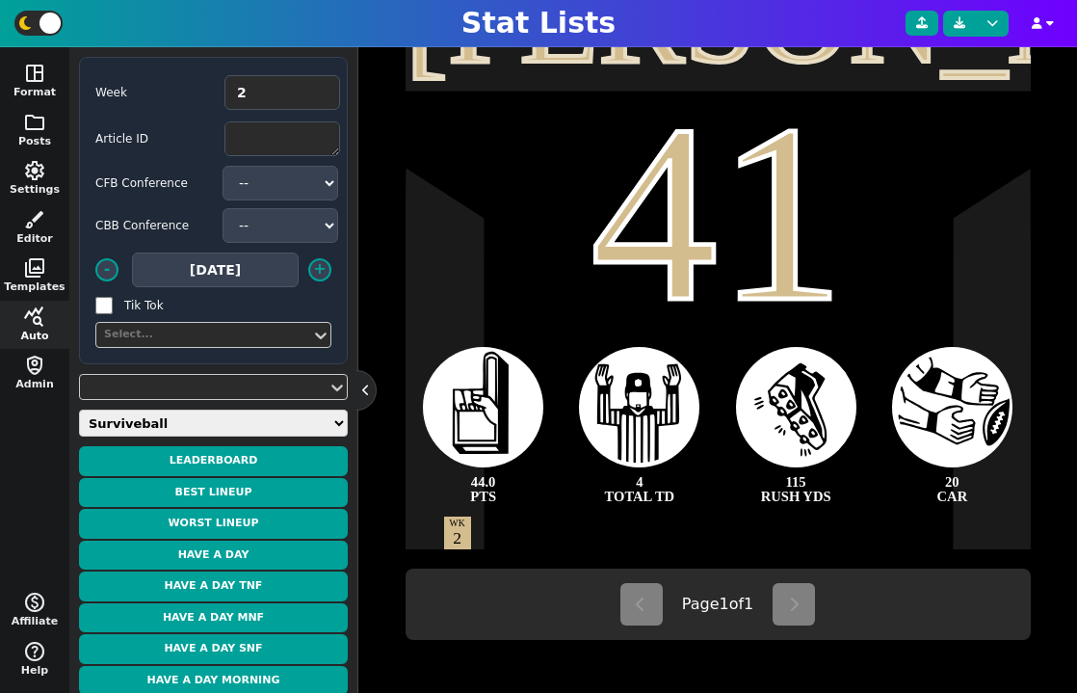
scroll to position [0, 0]
